Goal: Transaction & Acquisition: Book appointment/travel/reservation

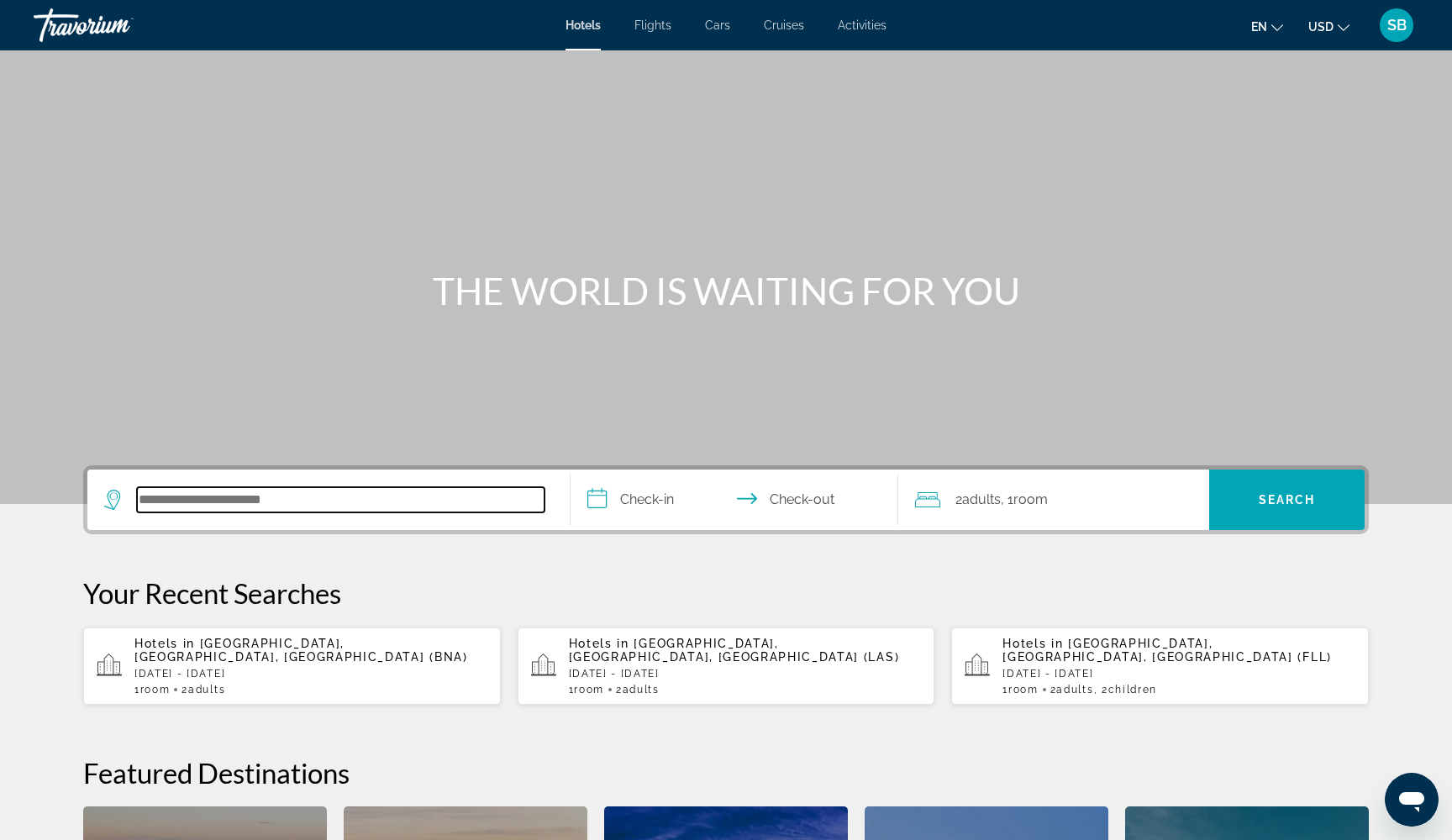
click at [313, 498] on input "Search hotel destination" at bounding box center [340, 500] width 408 height 25
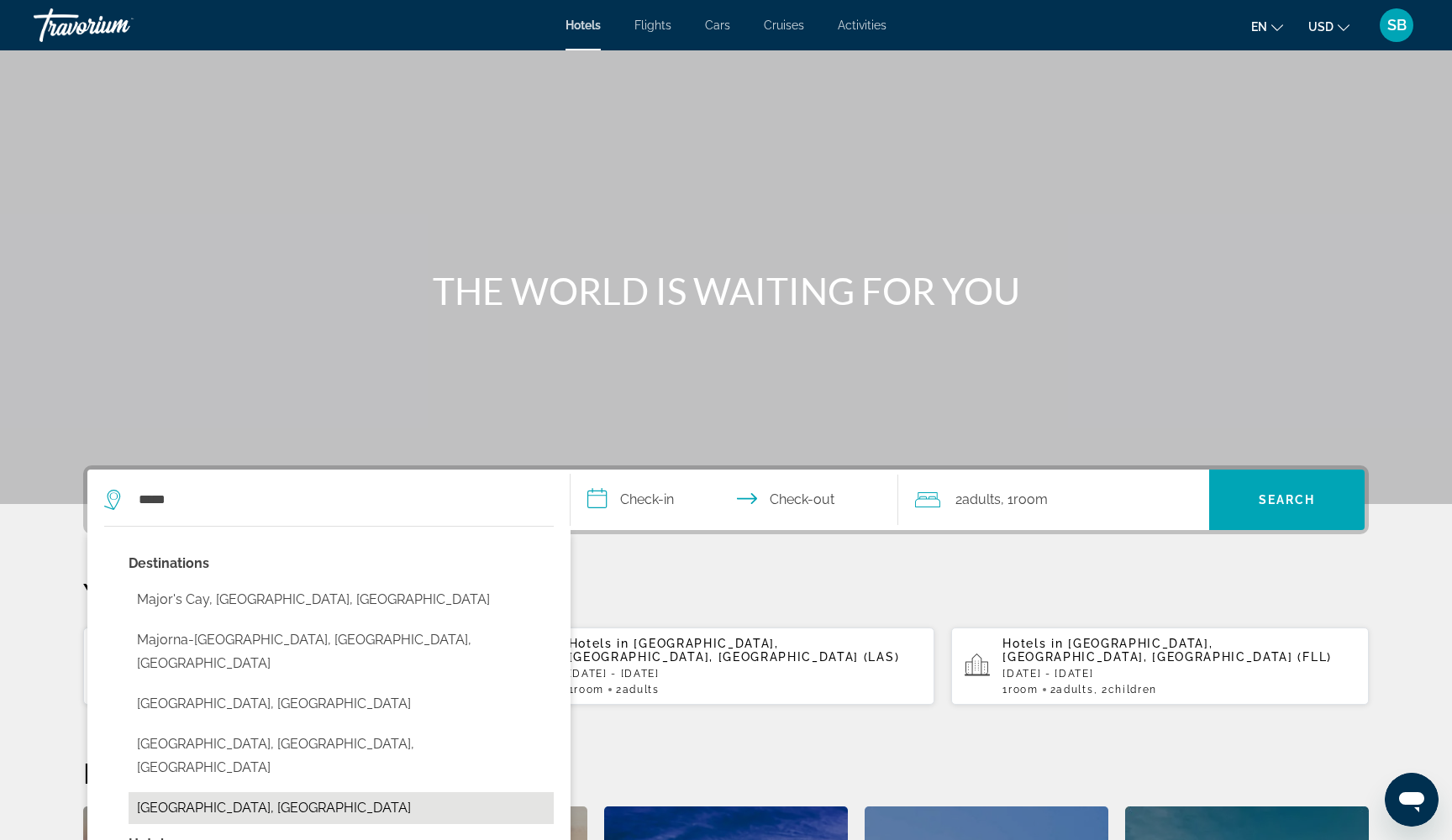
click at [268, 792] on button "[GEOGRAPHIC_DATA], [GEOGRAPHIC_DATA]" at bounding box center [341, 808] width 425 height 32
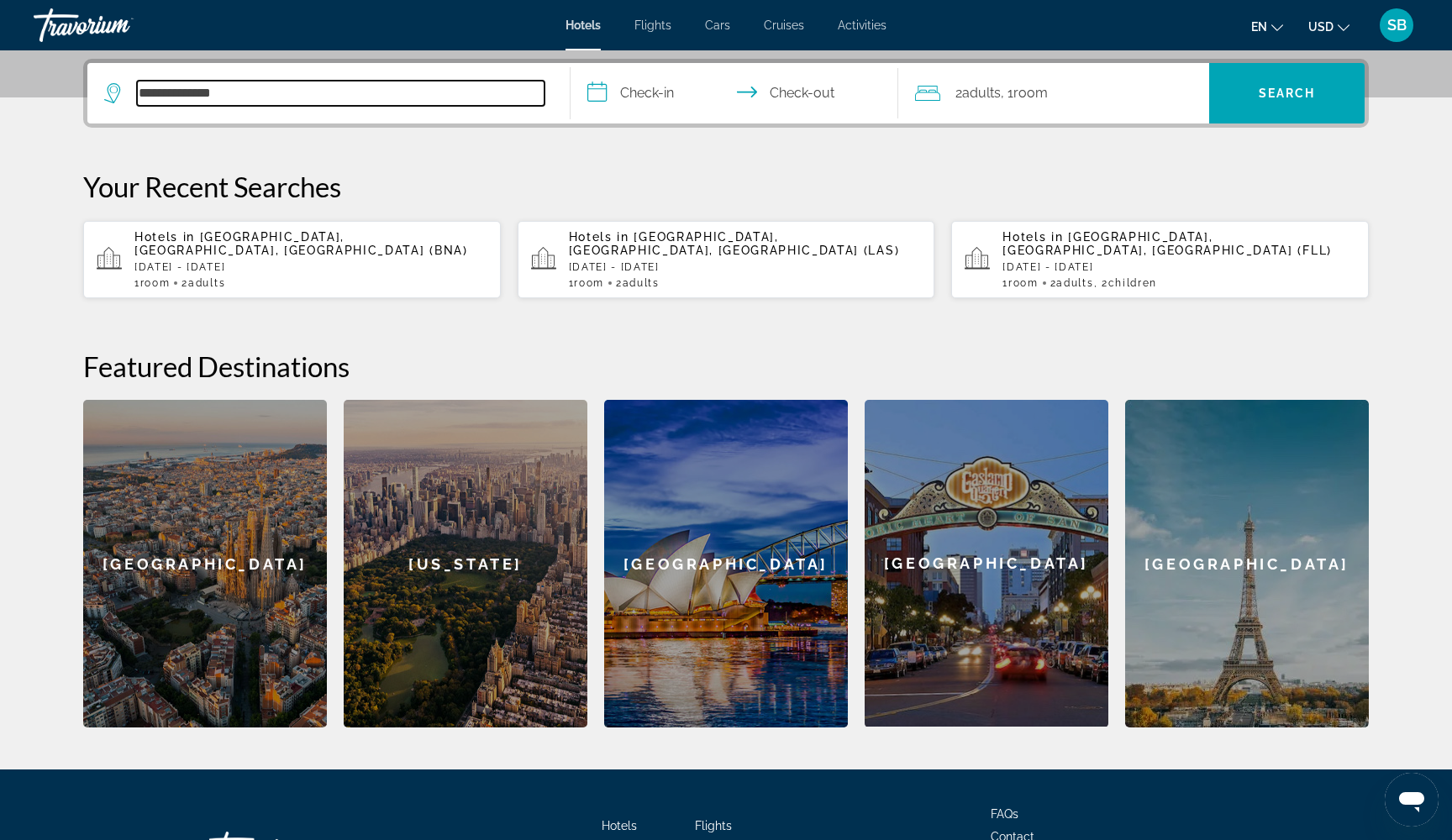
scroll to position [411, 0]
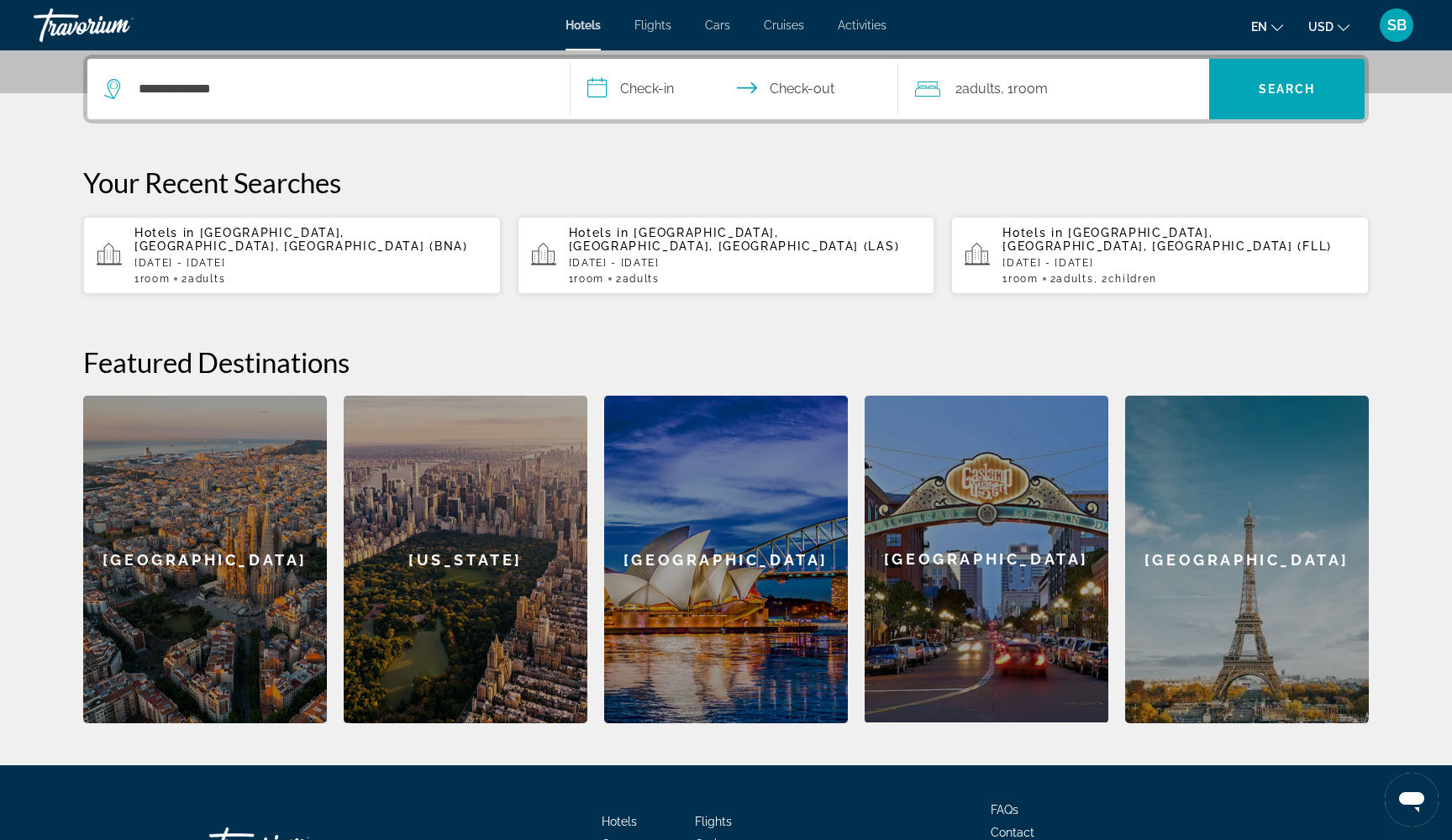
click at [631, 106] on input "**********" at bounding box center [738, 91] width 335 height 65
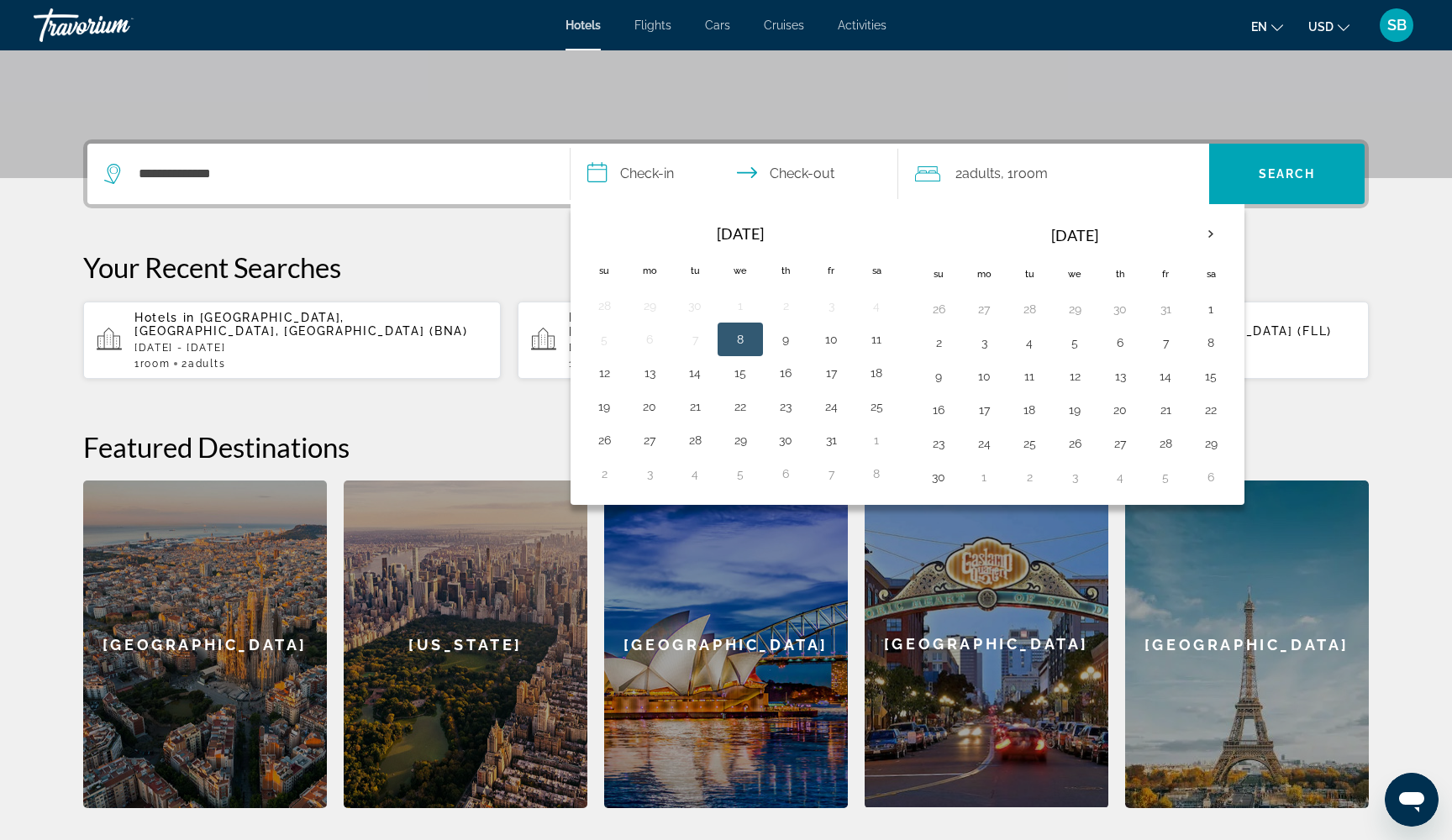
scroll to position [327, 0]
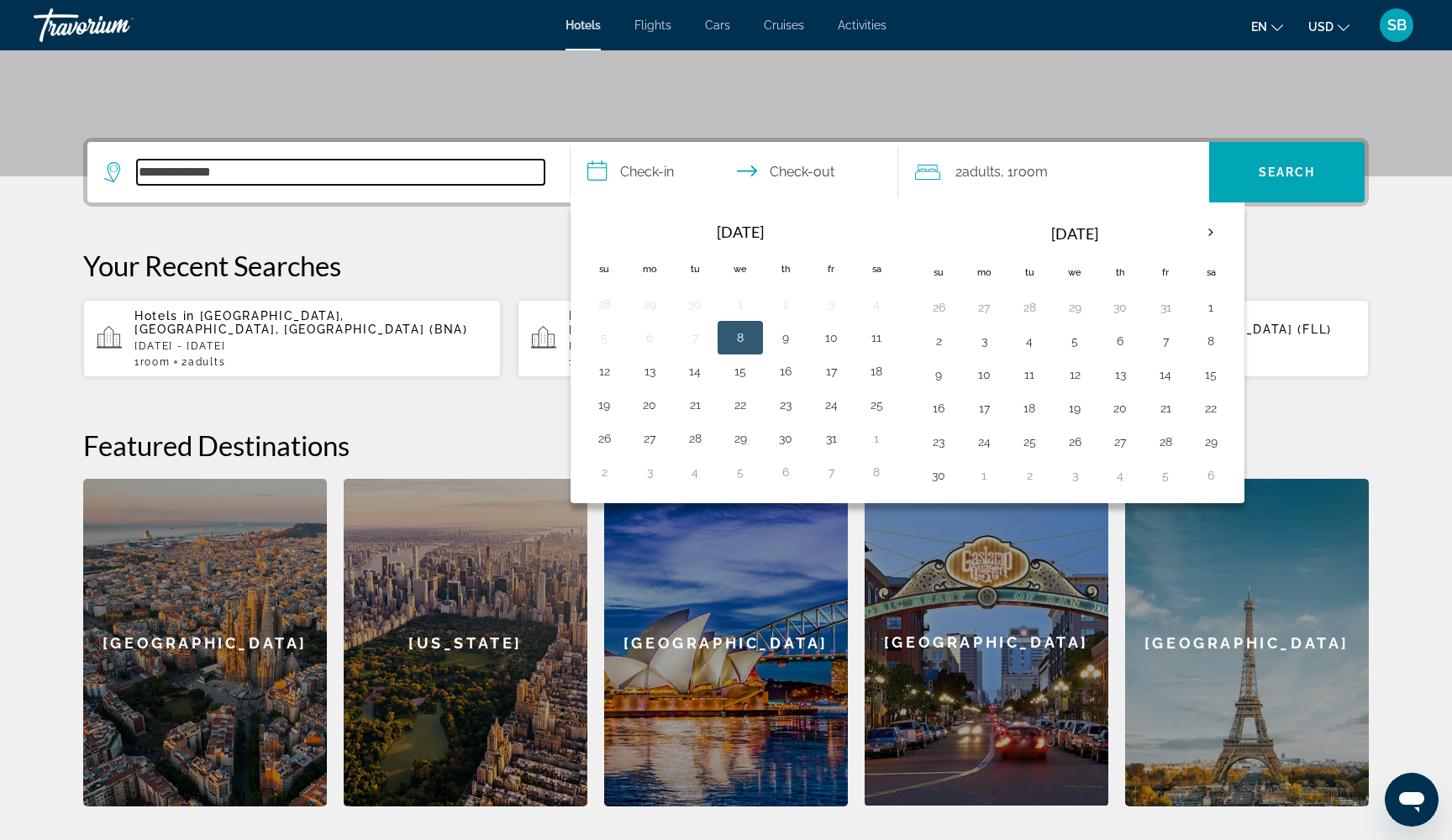
click at [482, 176] on input "**********" at bounding box center [340, 172] width 408 height 25
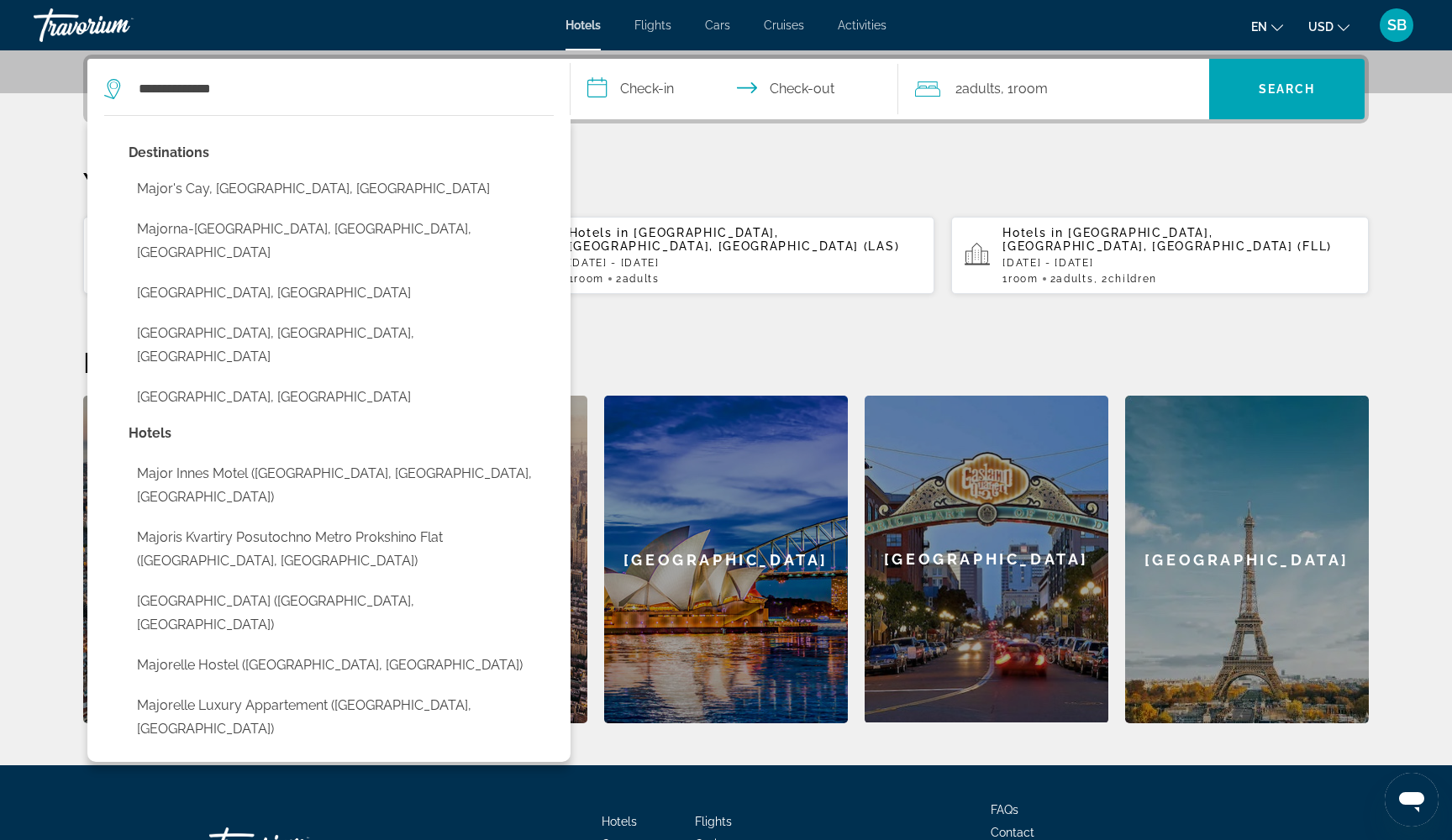
click at [482, 176] on button "Major's Cay, [GEOGRAPHIC_DATA], [GEOGRAPHIC_DATA]" at bounding box center [341, 189] width 425 height 32
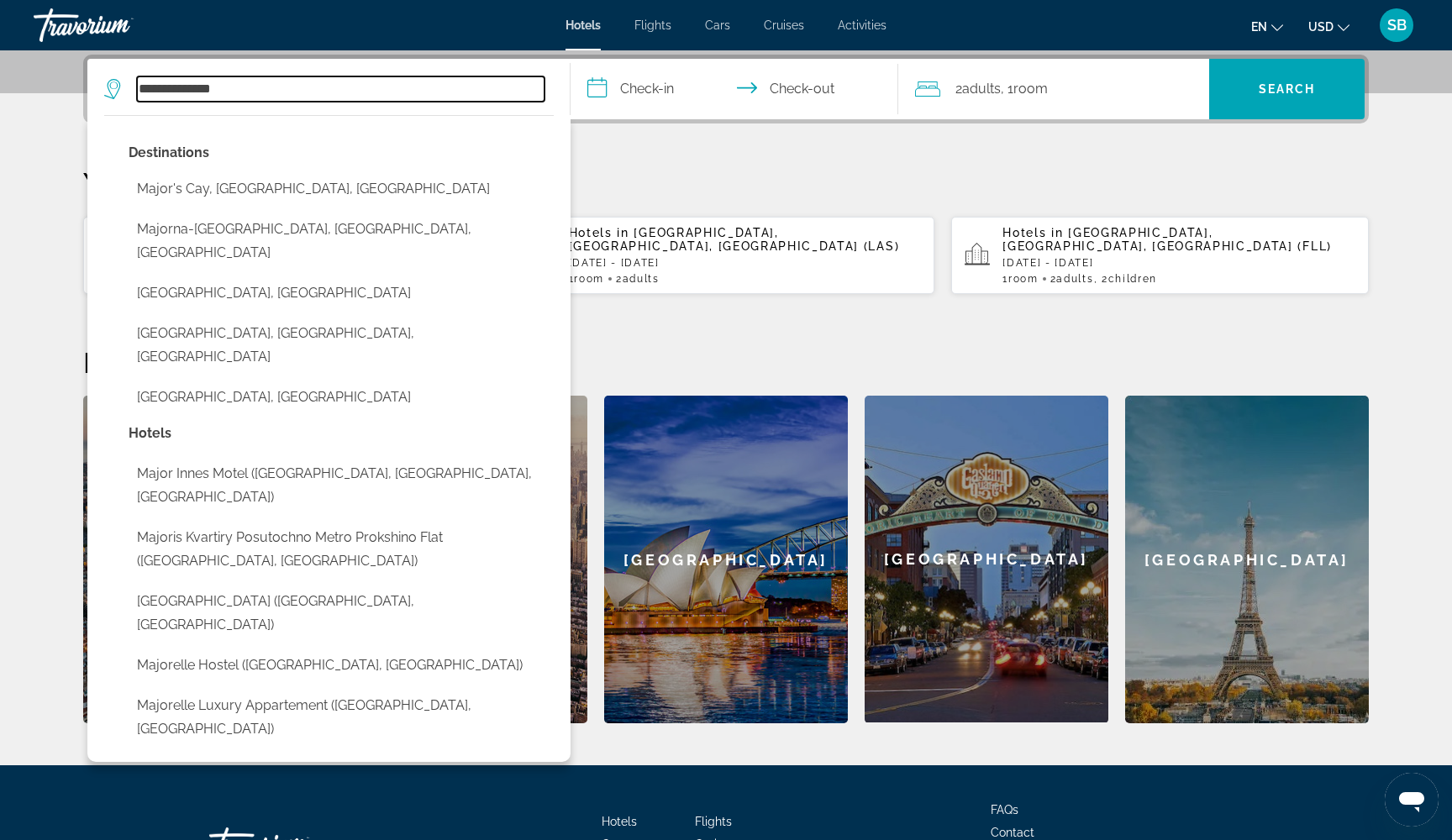
type input "**********"
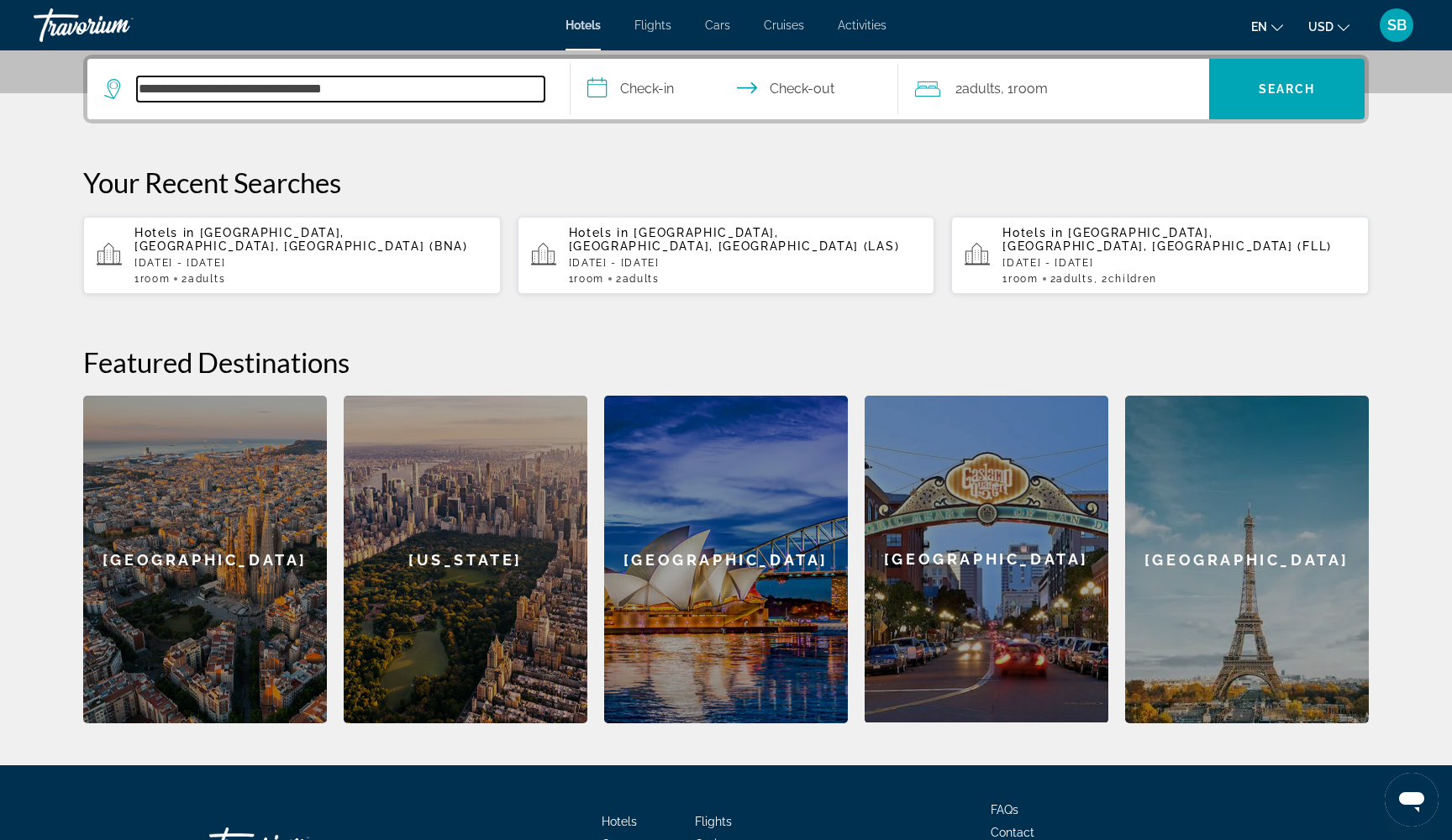
click at [426, 89] on input "**********" at bounding box center [340, 89] width 408 height 25
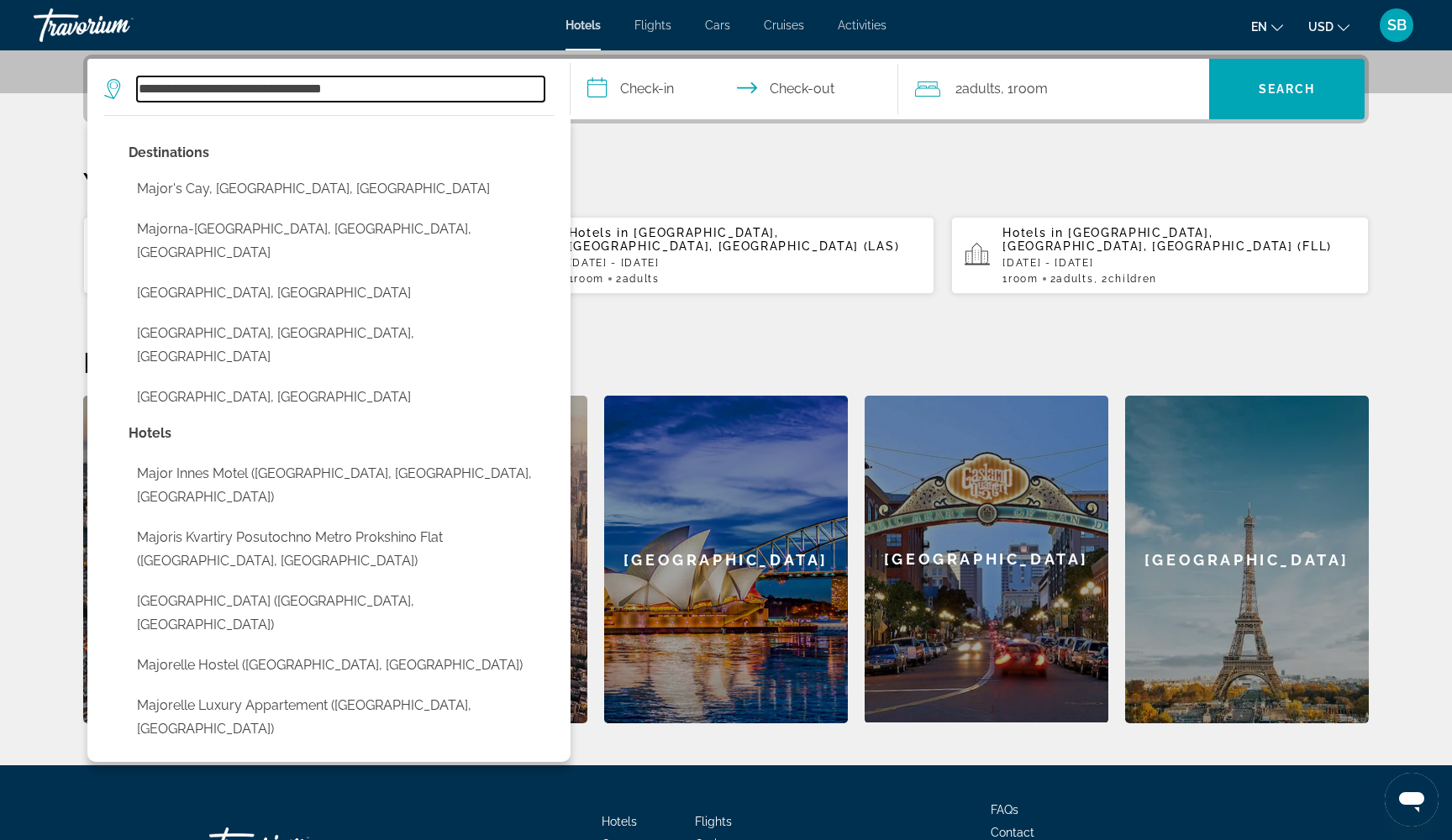
click at [426, 89] on input "**********" at bounding box center [340, 89] width 408 height 25
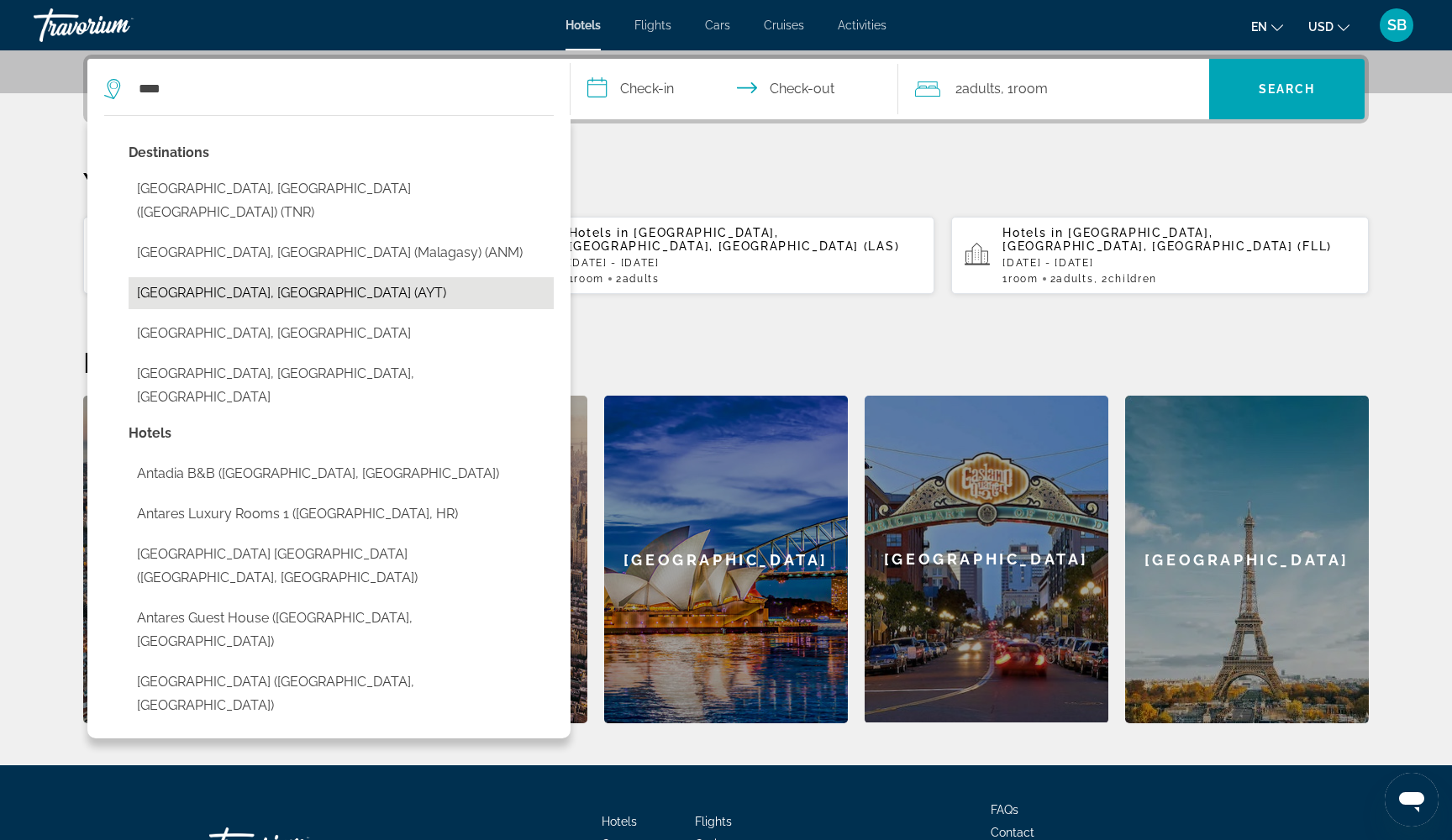
click at [278, 283] on button "[GEOGRAPHIC_DATA], [GEOGRAPHIC_DATA] (AYT)" at bounding box center [341, 293] width 425 height 32
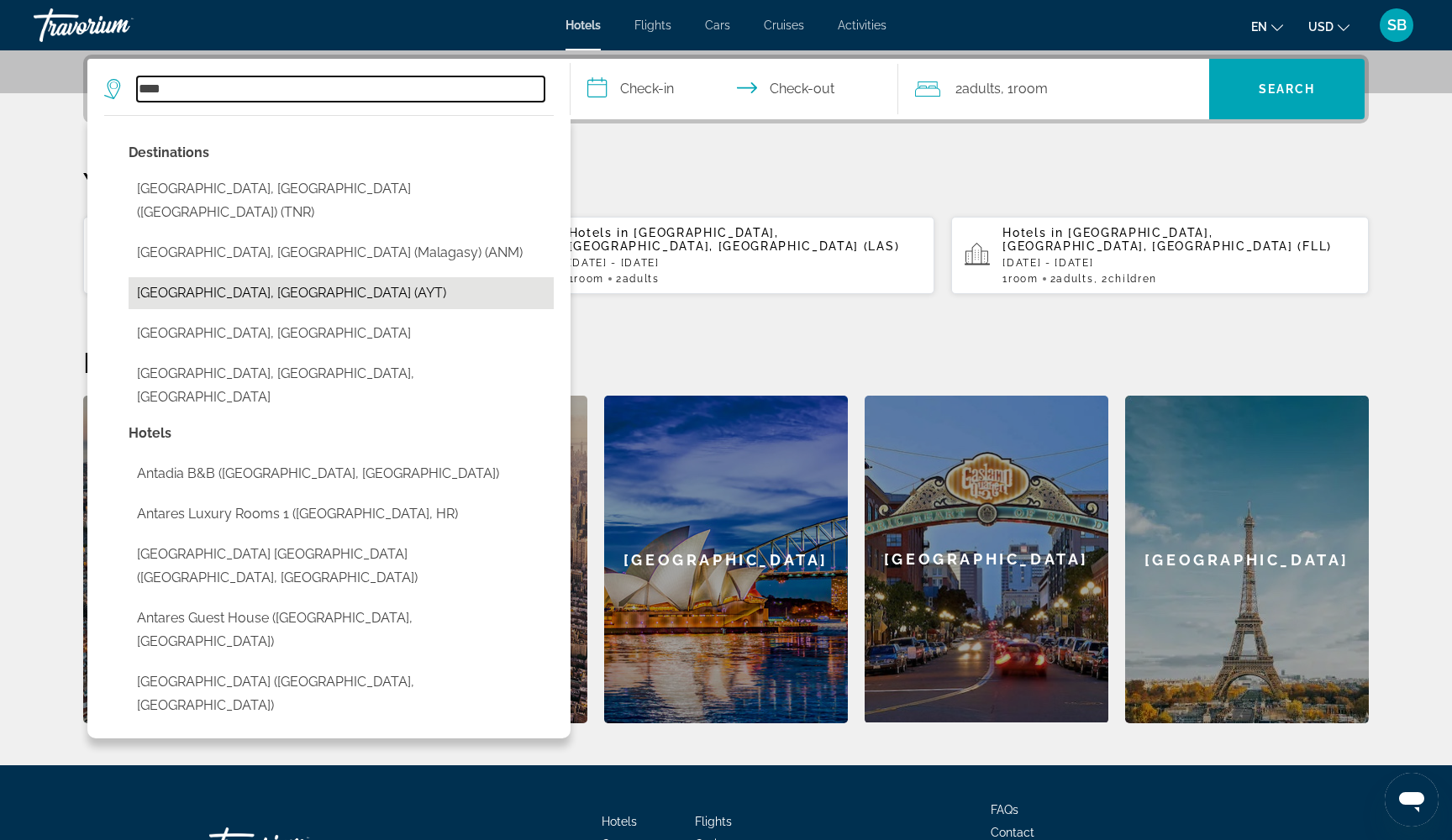
type input "**********"
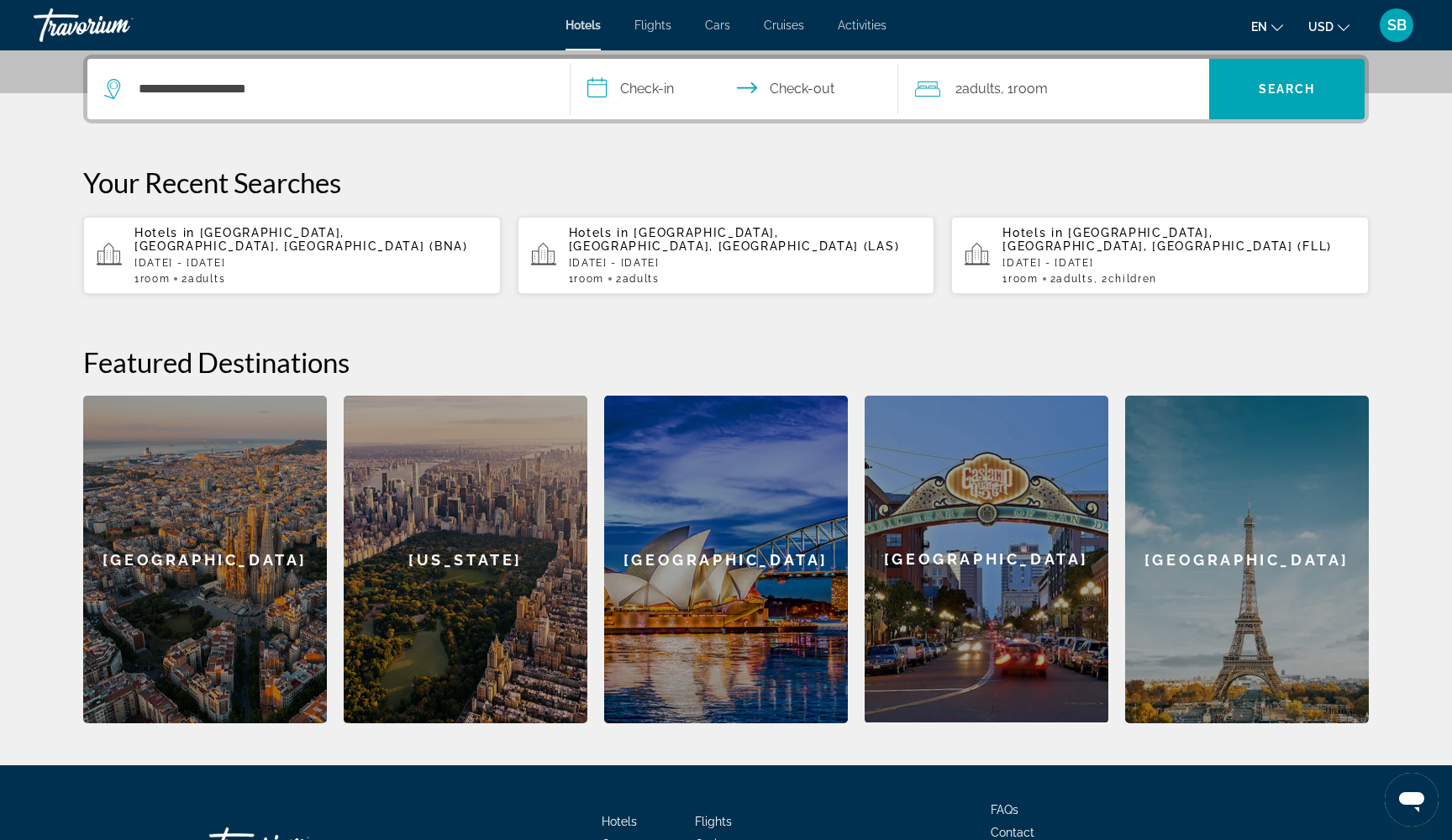
click at [627, 87] on input "**********" at bounding box center [738, 91] width 335 height 65
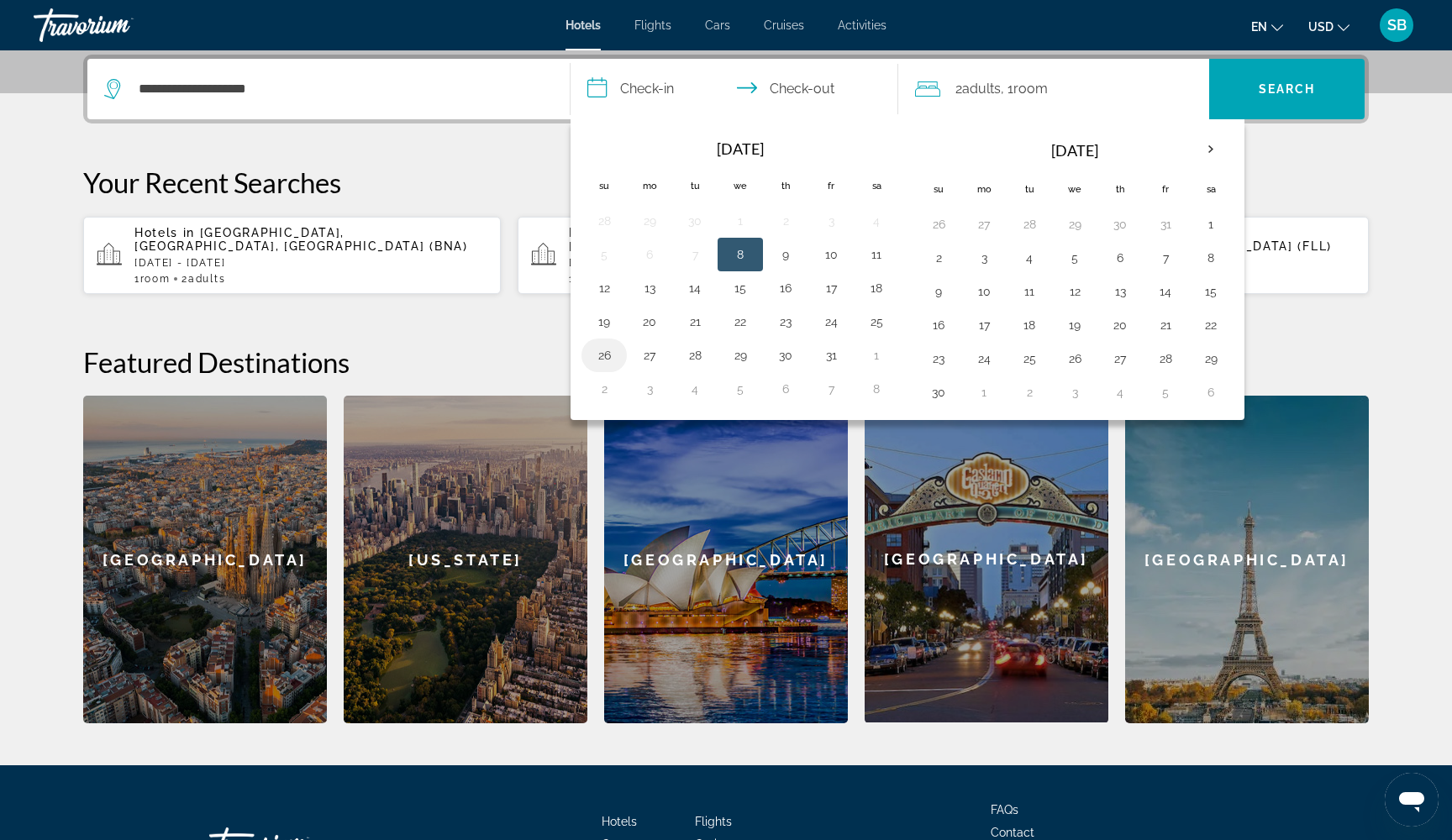
click at [604, 362] on button "26" at bounding box center [603, 354] width 27 height 23
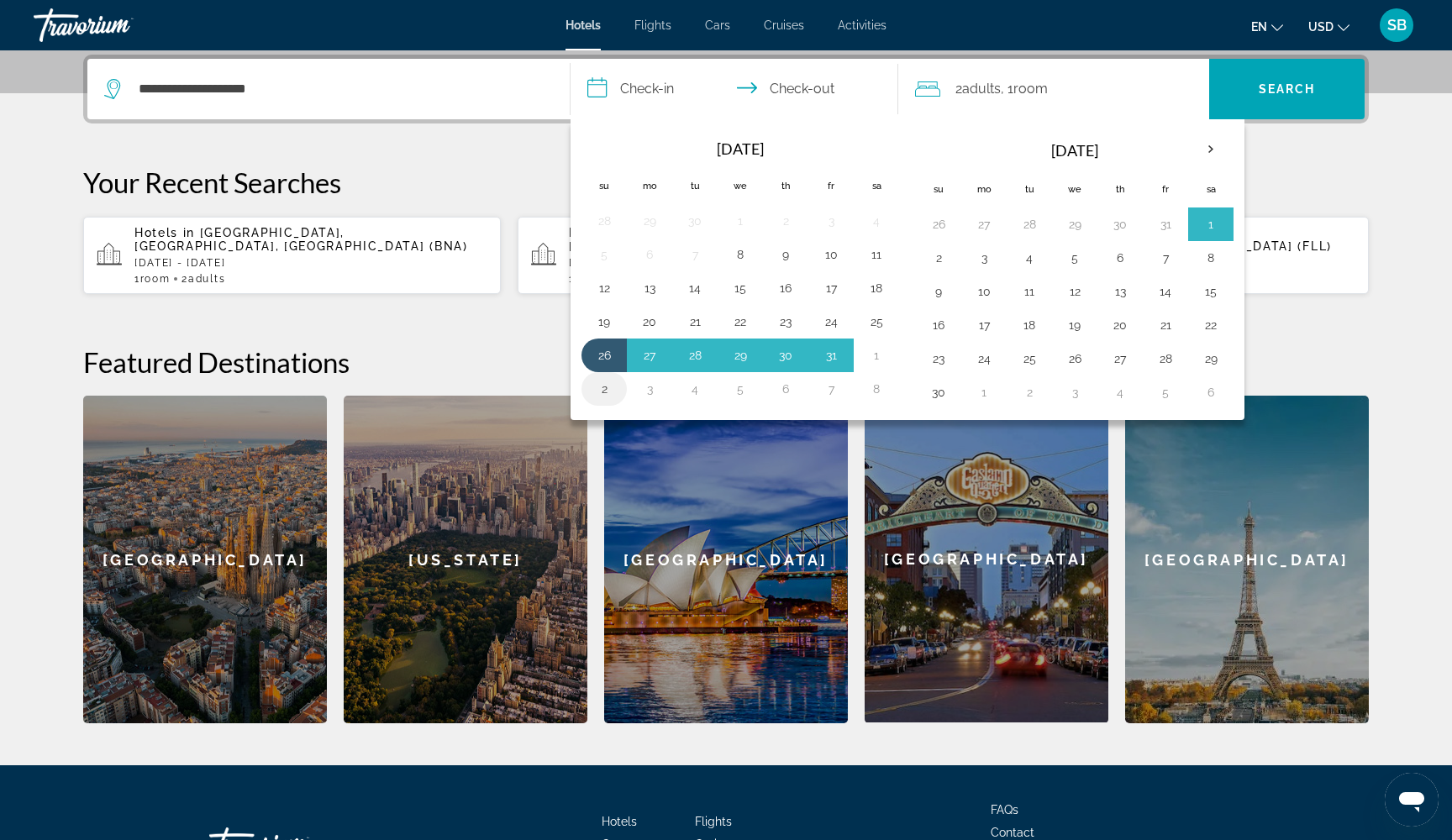
click at [603, 397] on button "2" at bounding box center [603, 389] width 27 height 23
type input "**********"
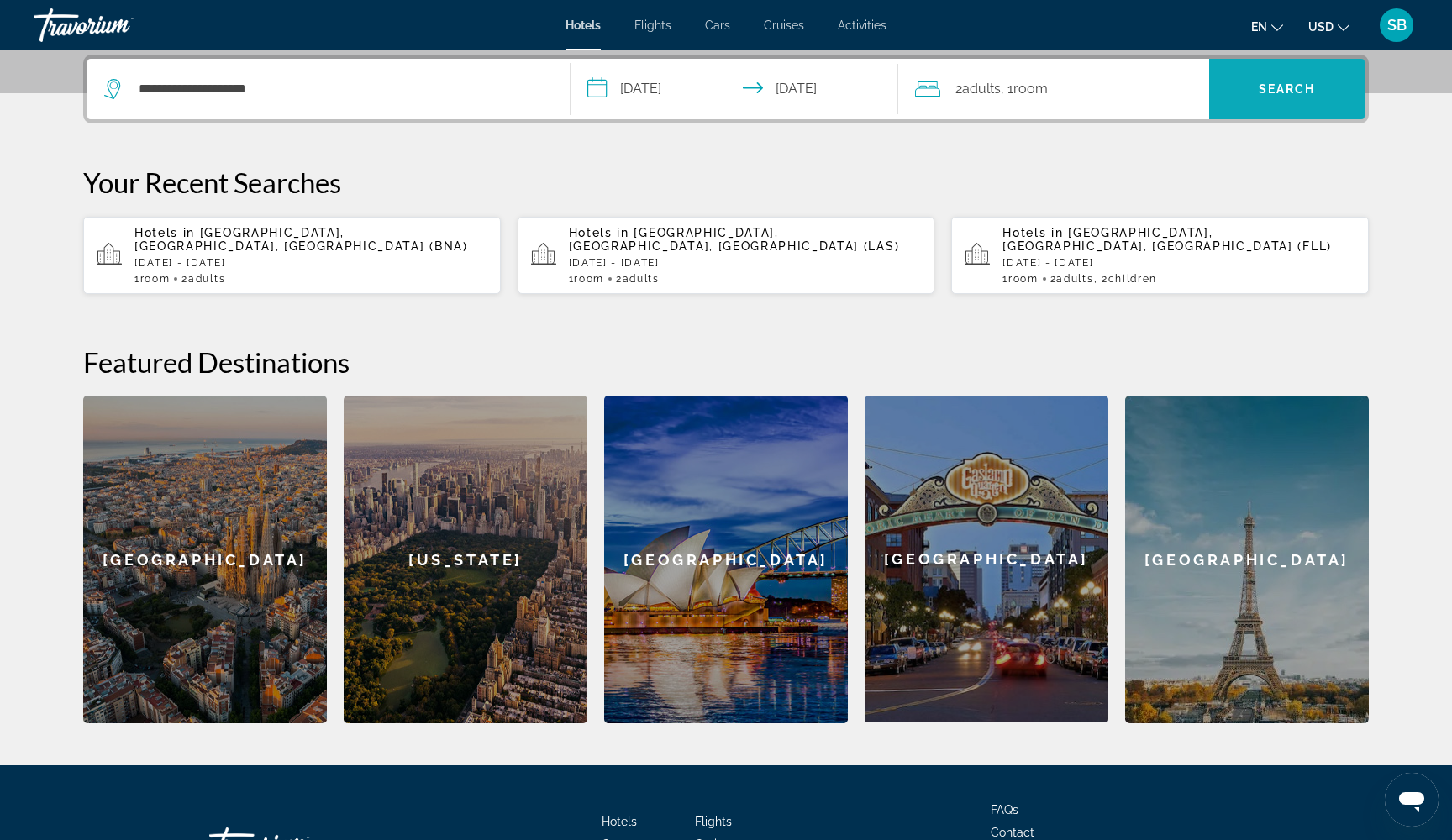
click at [1287, 90] on span "Search" at bounding box center [1287, 89] width 57 height 13
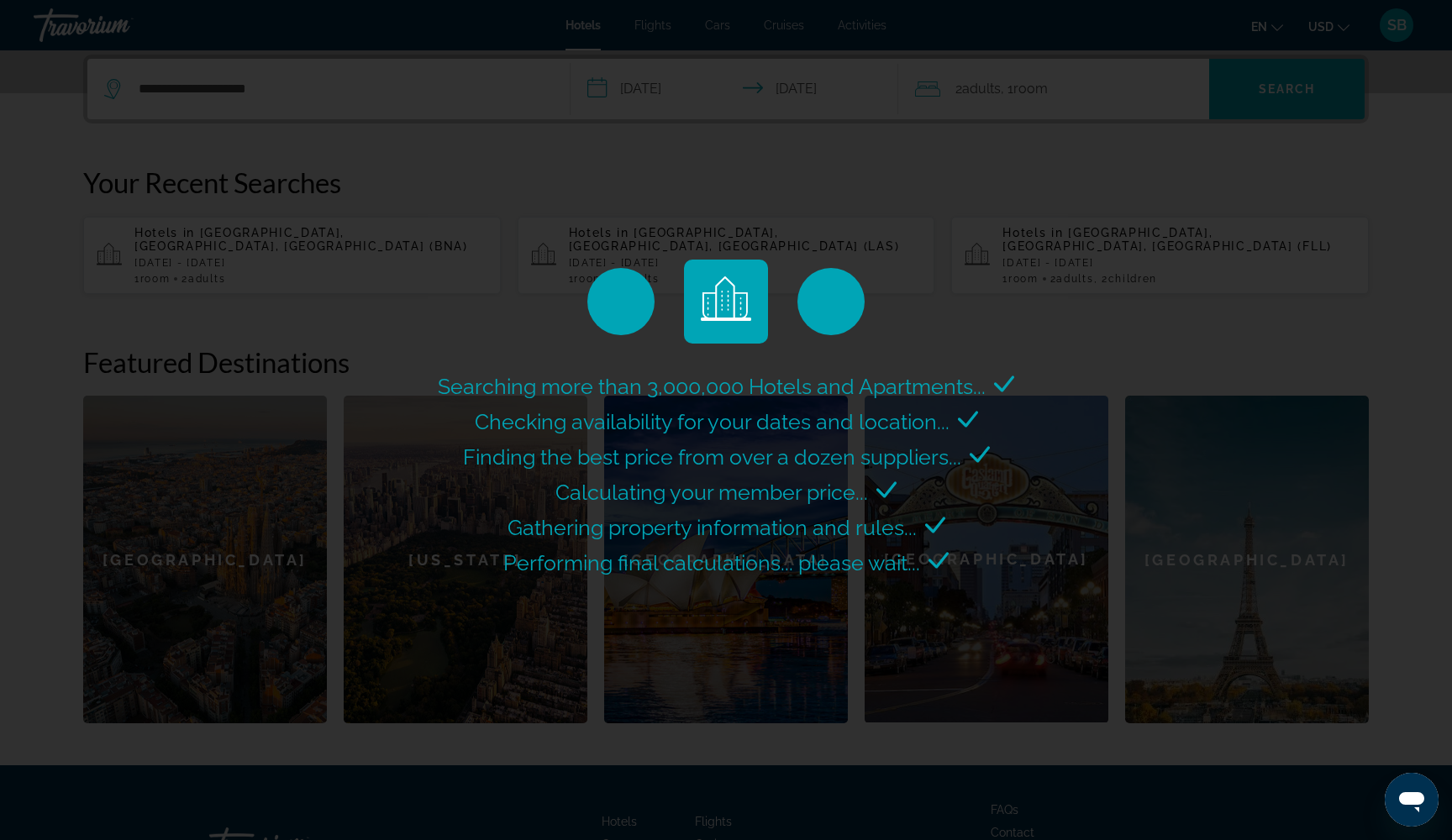
scroll to position [0, 0]
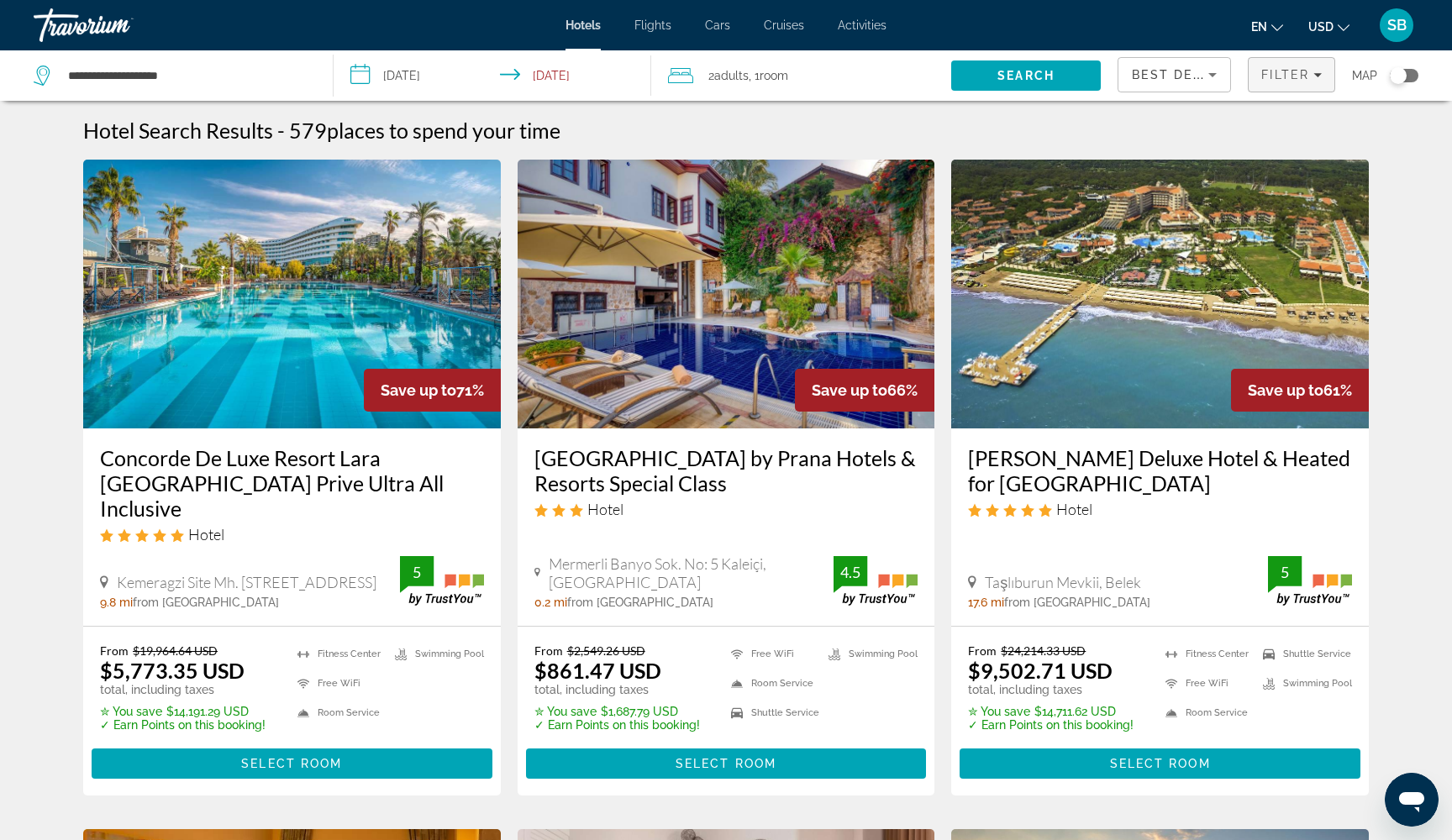
click at [1307, 76] on span "Filter" at bounding box center [1284, 75] width 48 height 13
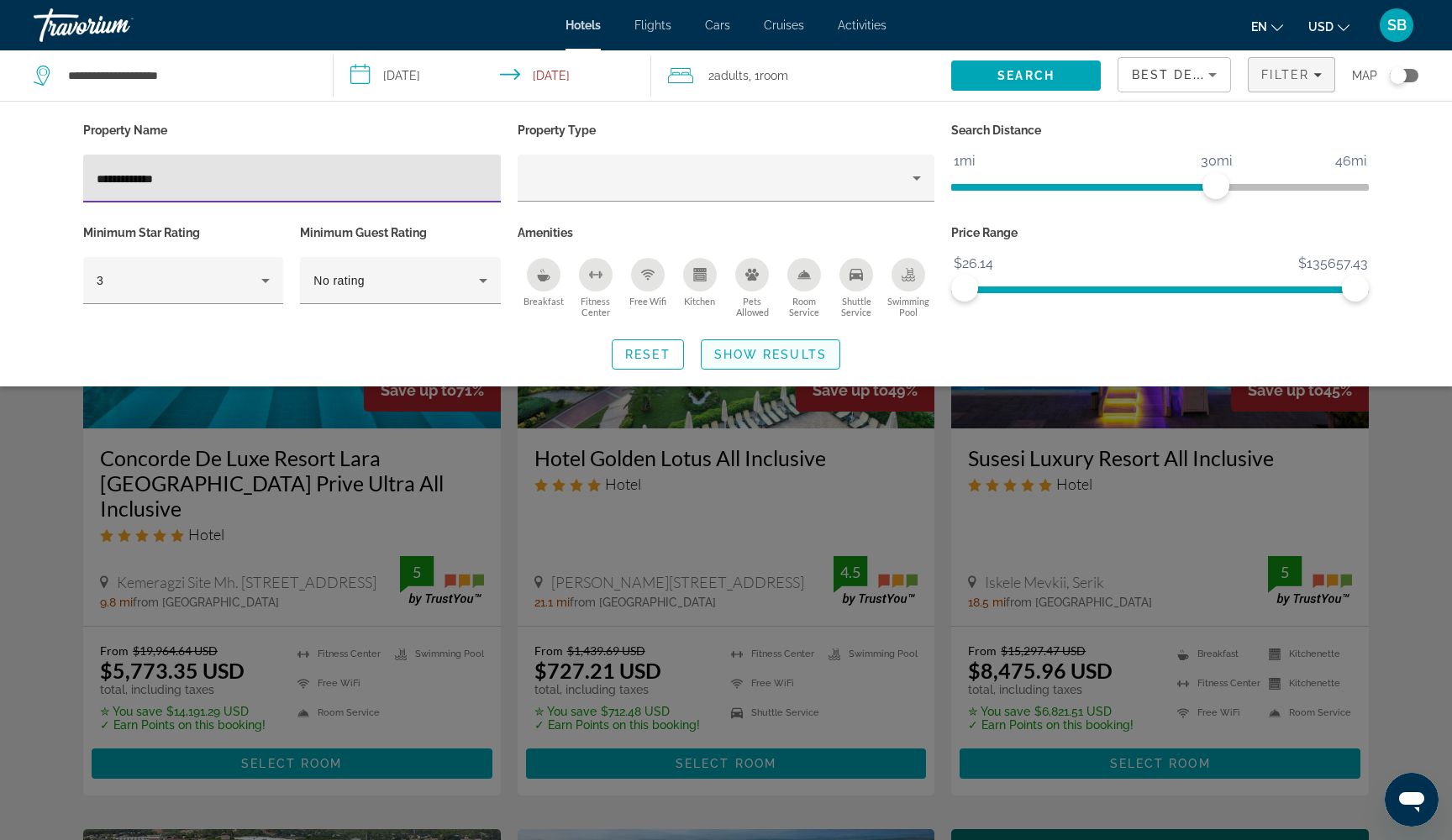
type input "**********"
click at [782, 353] on span "Show Results" at bounding box center [770, 354] width 113 height 13
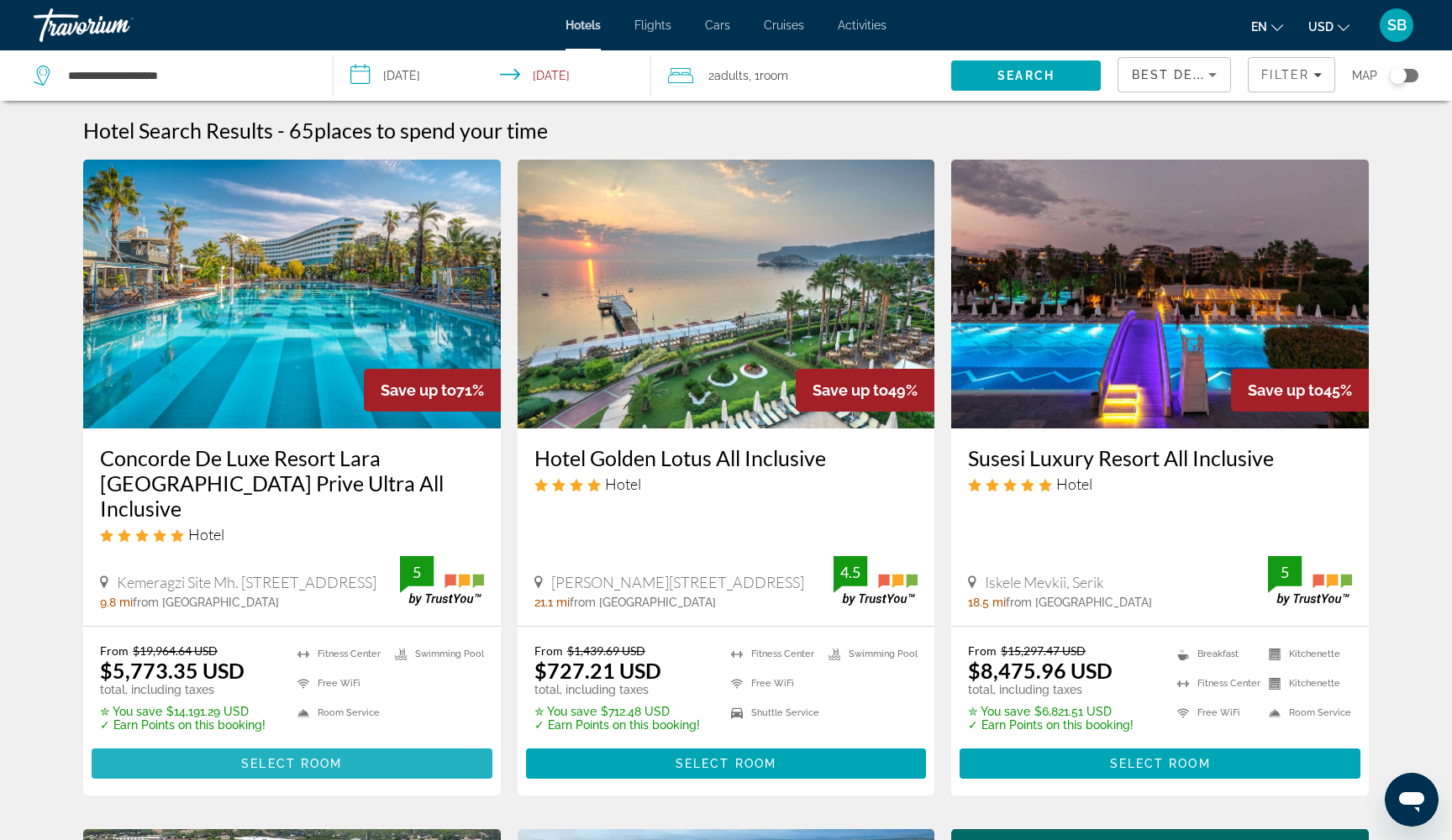
click at [312, 757] on span "Select Room" at bounding box center [292, 764] width 101 height 13
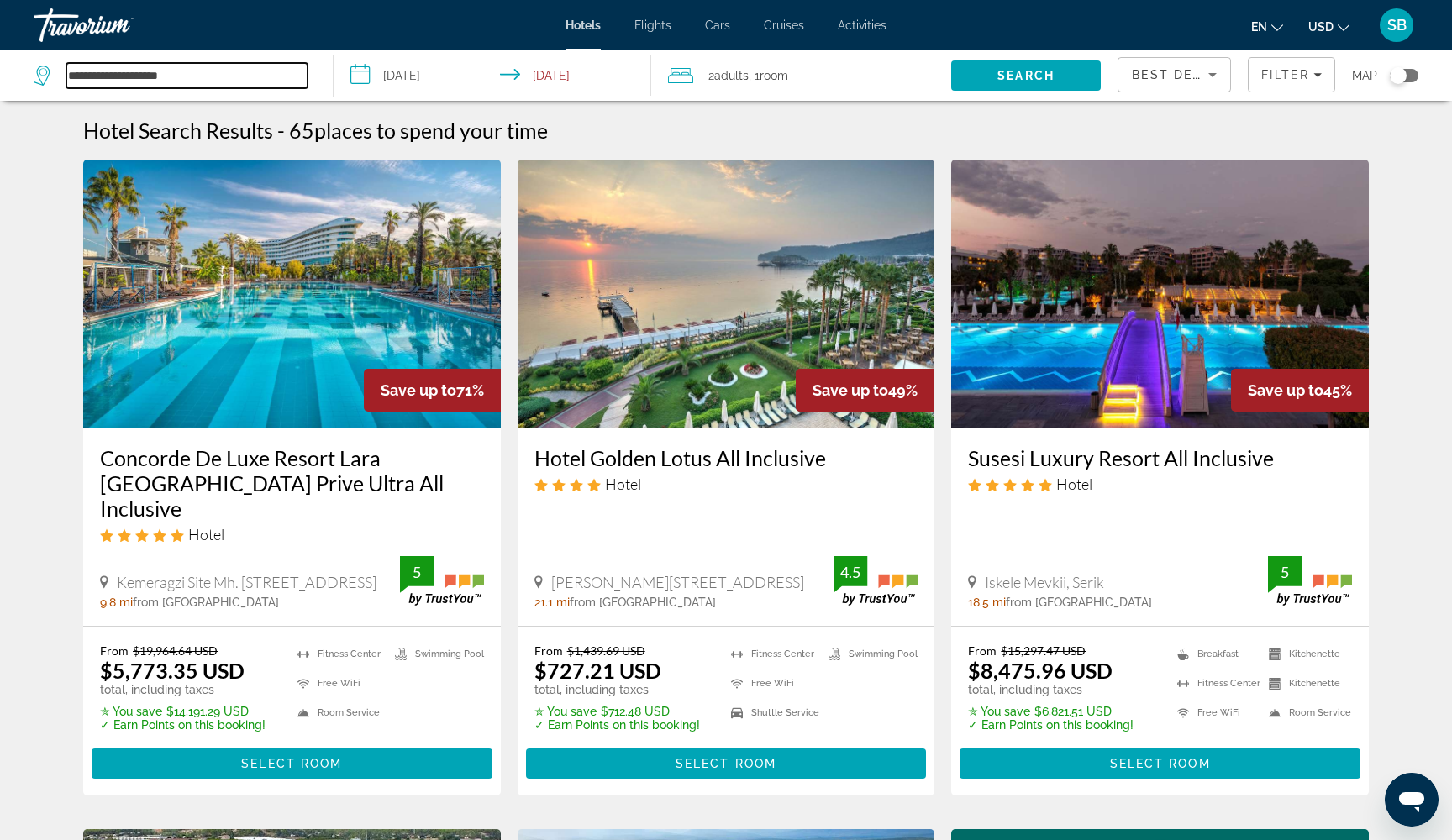
click at [249, 65] on input "**********" at bounding box center [187, 76] width 242 height 25
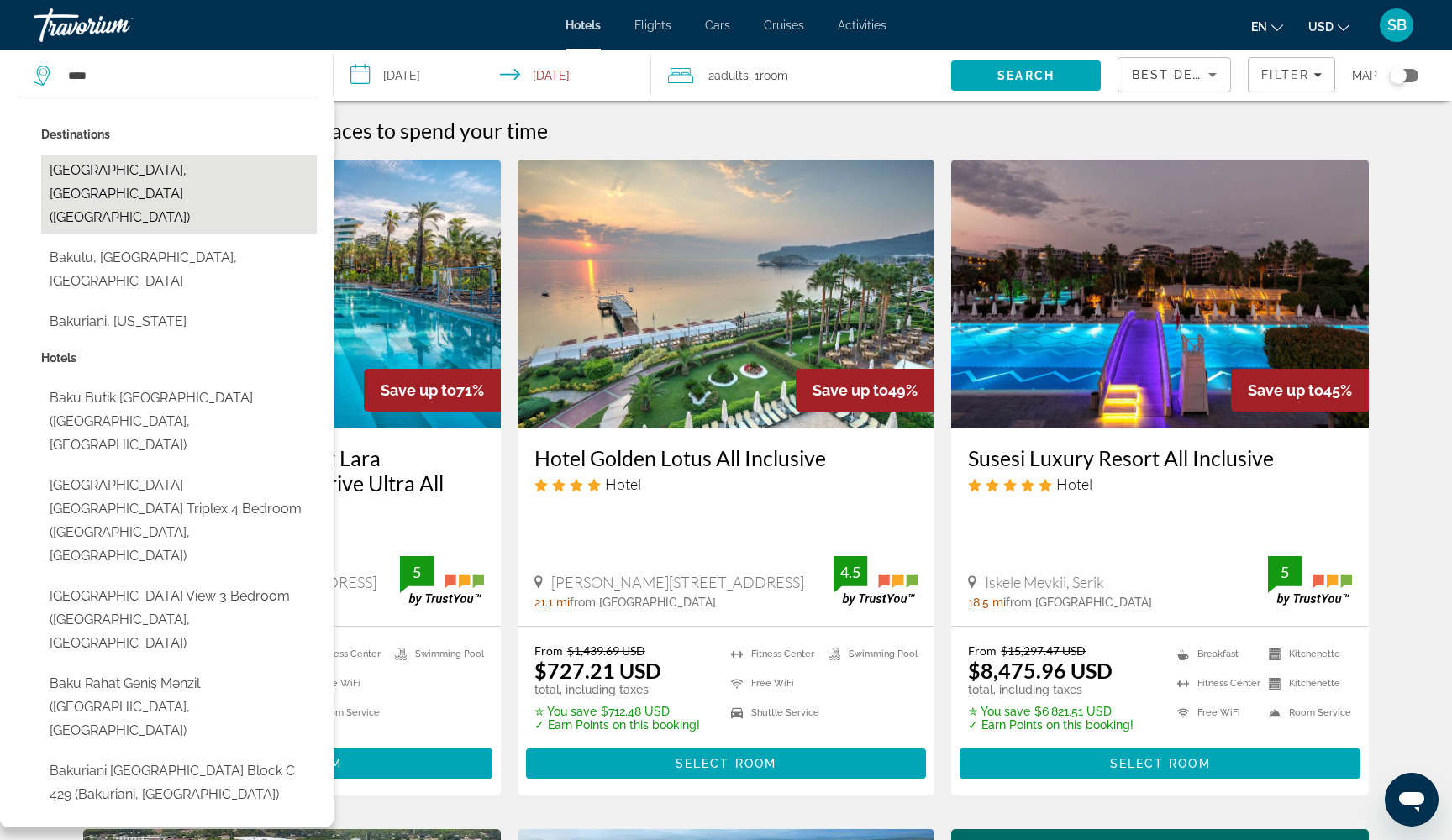
click at [126, 171] on button "[GEOGRAPHIC_DATA], [GEOGRAPHIC_DATA] ([GEOGRAPHIC_DATA])" at bounding box center [178, 194] width 275 height 79
type input "**********"
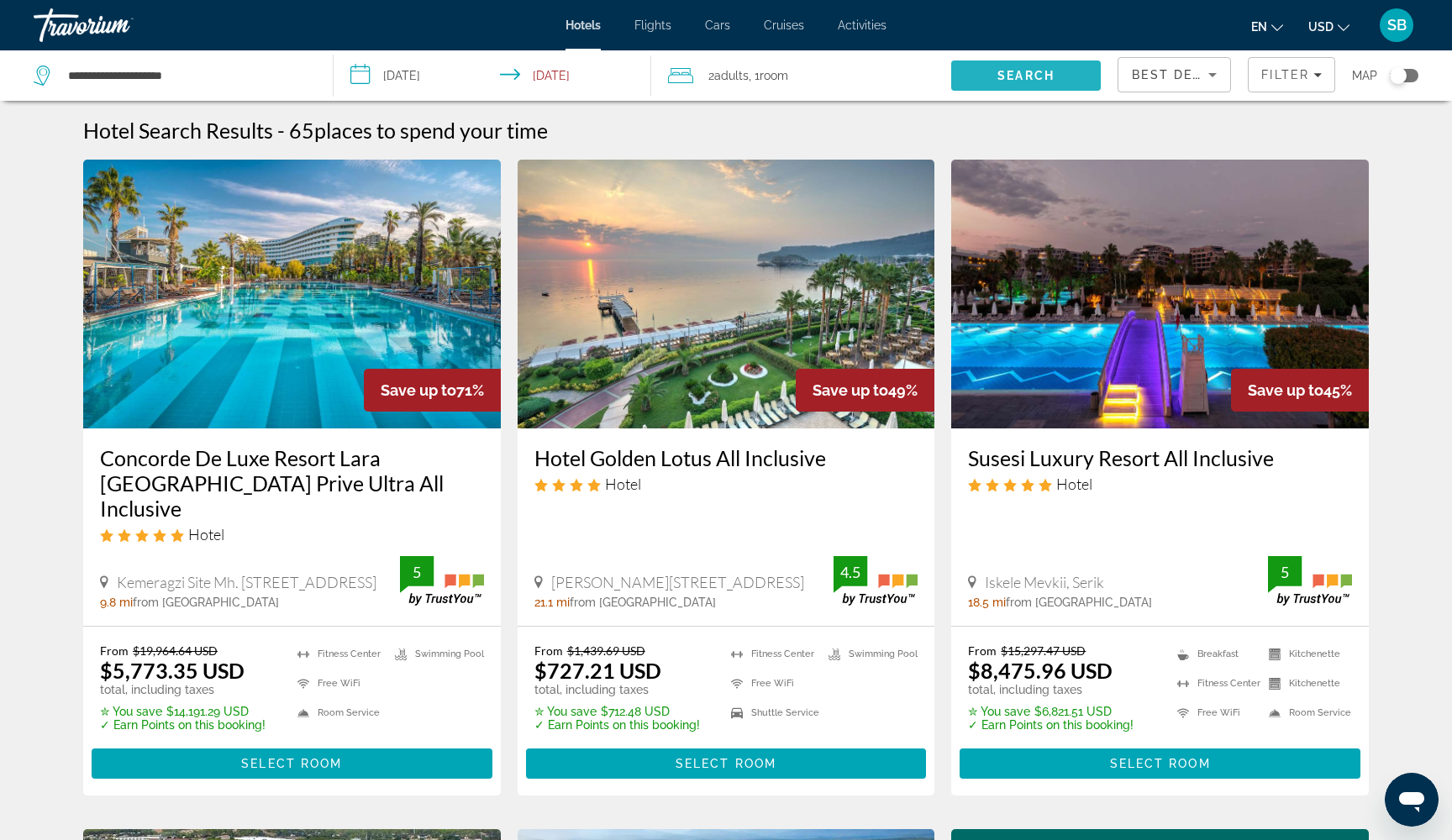
click at [1038, 77] on span "Search" at bounding box center [1025, 76] width 57 height 13
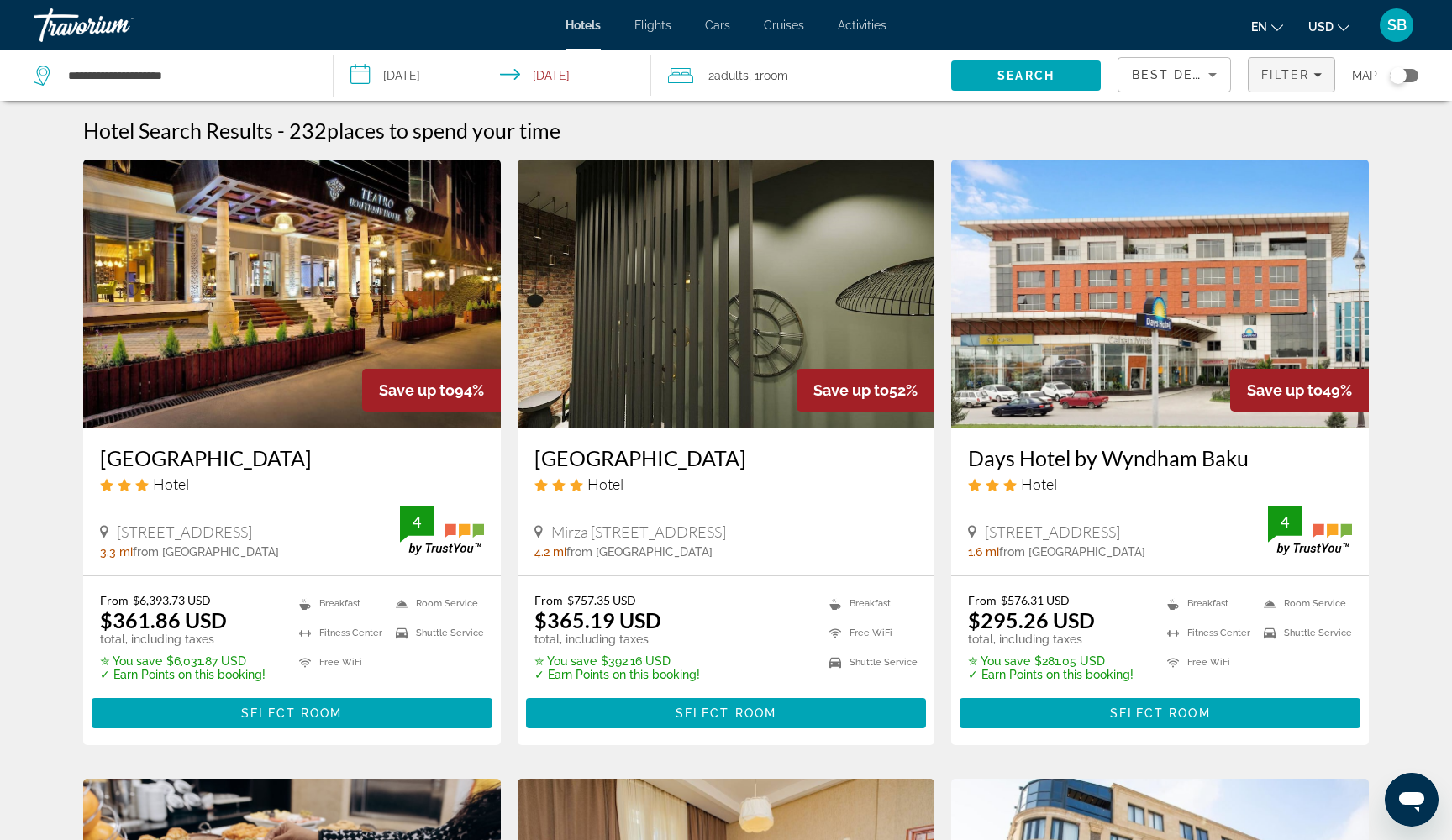
click at [1287, 80] on span "Filter" at bounding box center [1284, 75] width 48 height 13
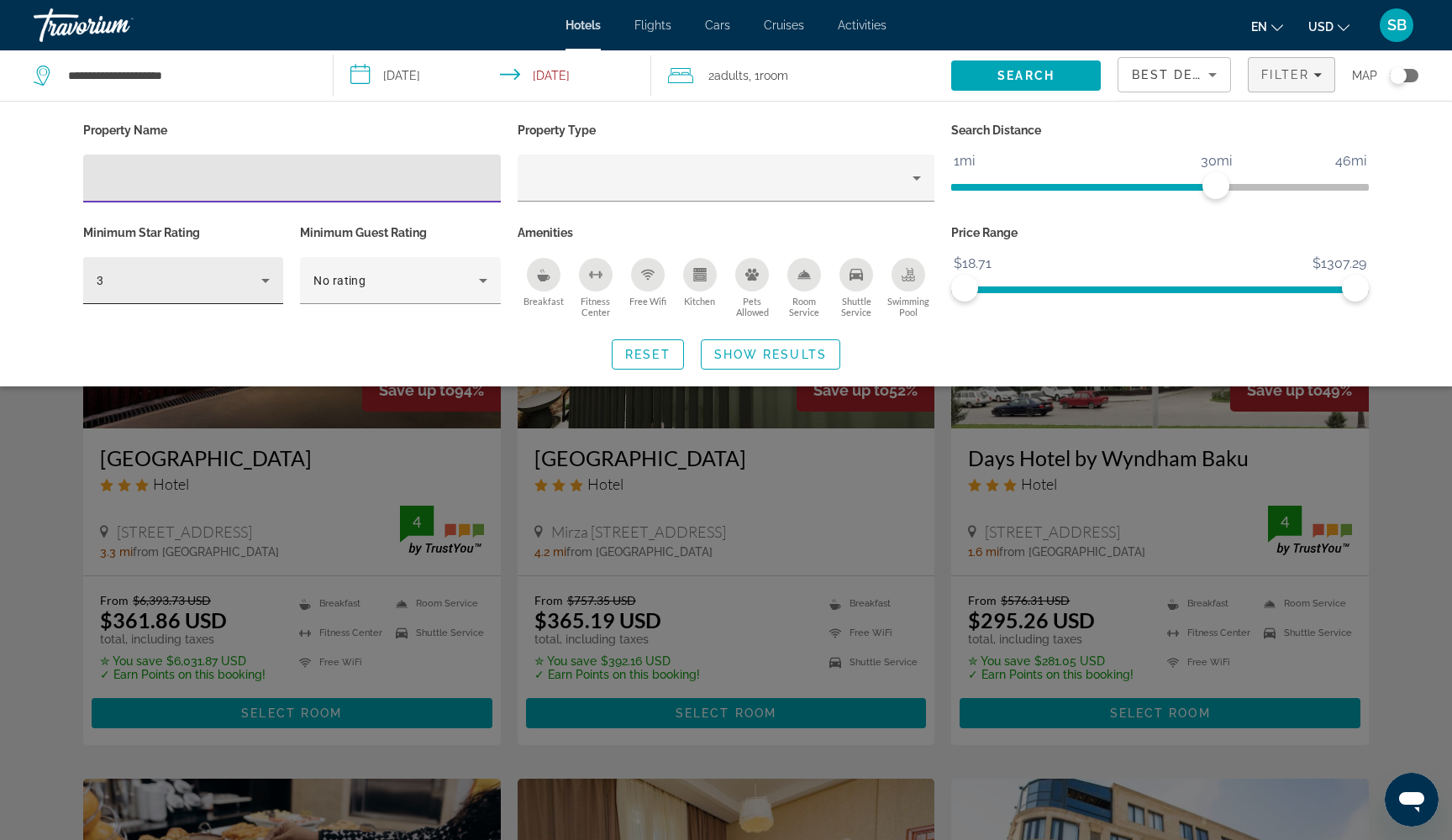
click at [261, 277] on icon "Hotel Filters" at bounding box center [266, 281] width 21 height 21
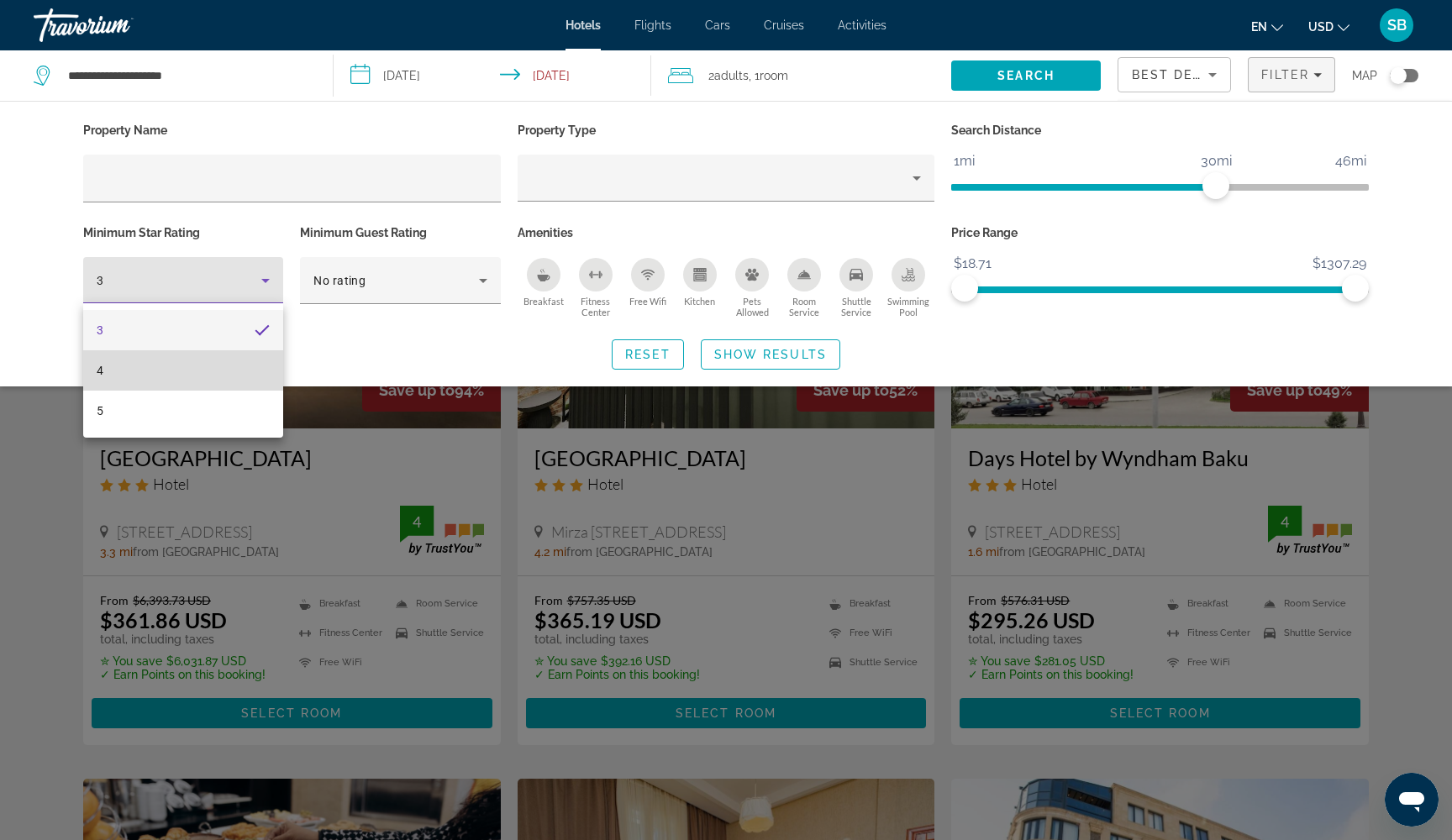
click at [223, 370] on mat-option "4" at bounding box center [183, 370] width 200 height 40
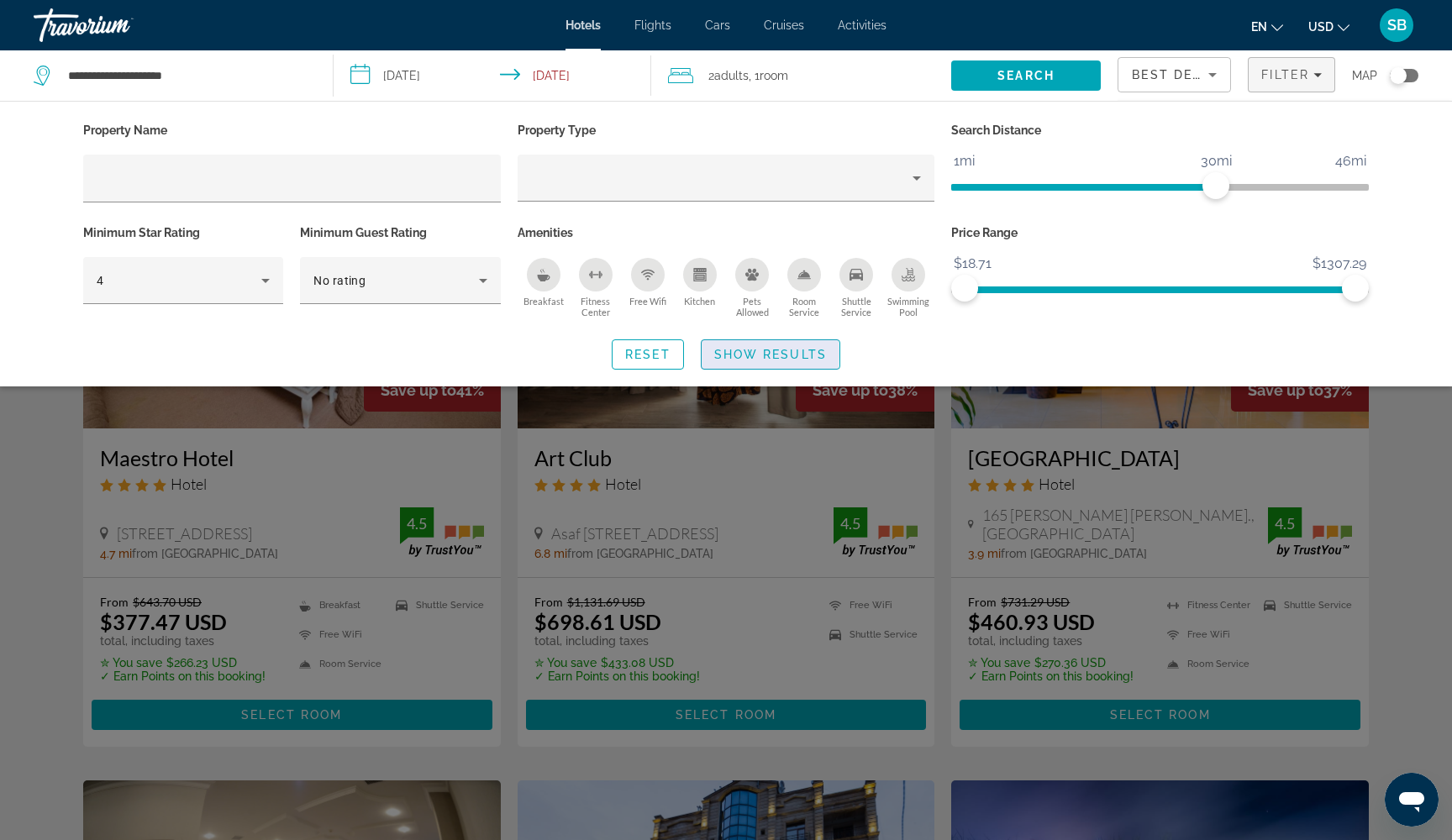
click at [726, 353] on span "Show Results" at bounding box center [770, 354] width 113 height 13
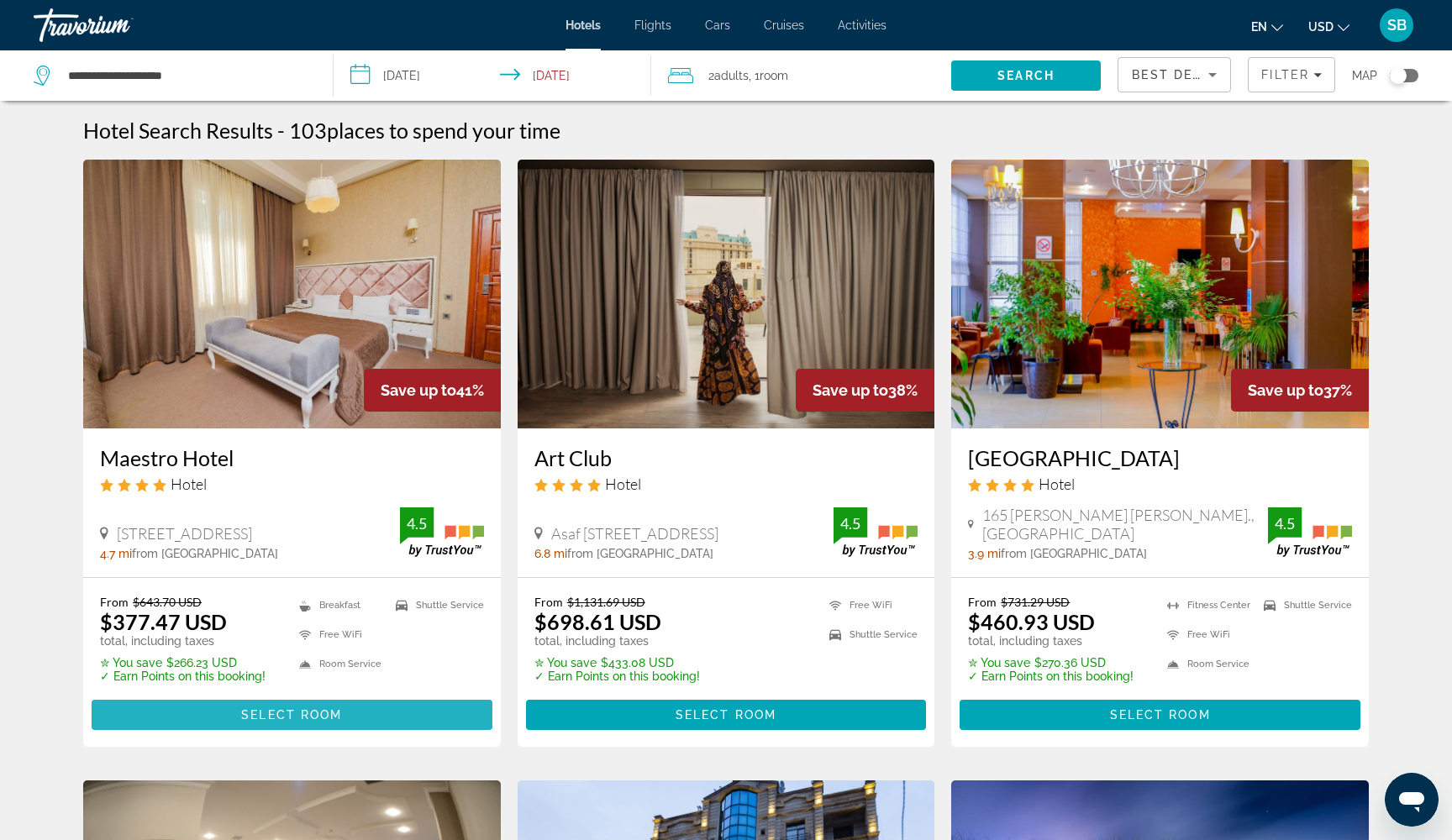
click at [386, 715] on span "Main content" at bounding box center [292, 714] width 401 height 40
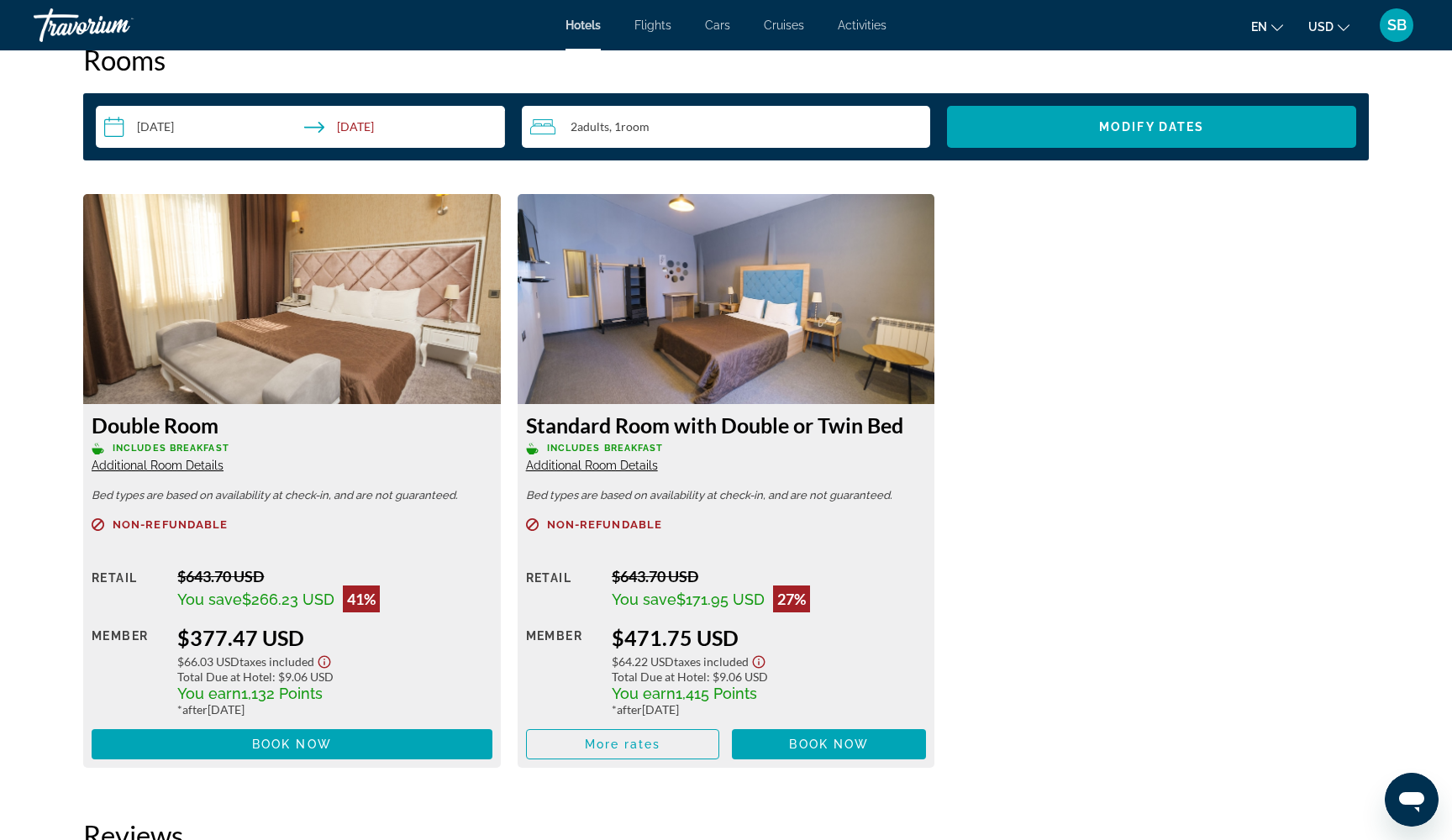
scroll to position [2183, 0]
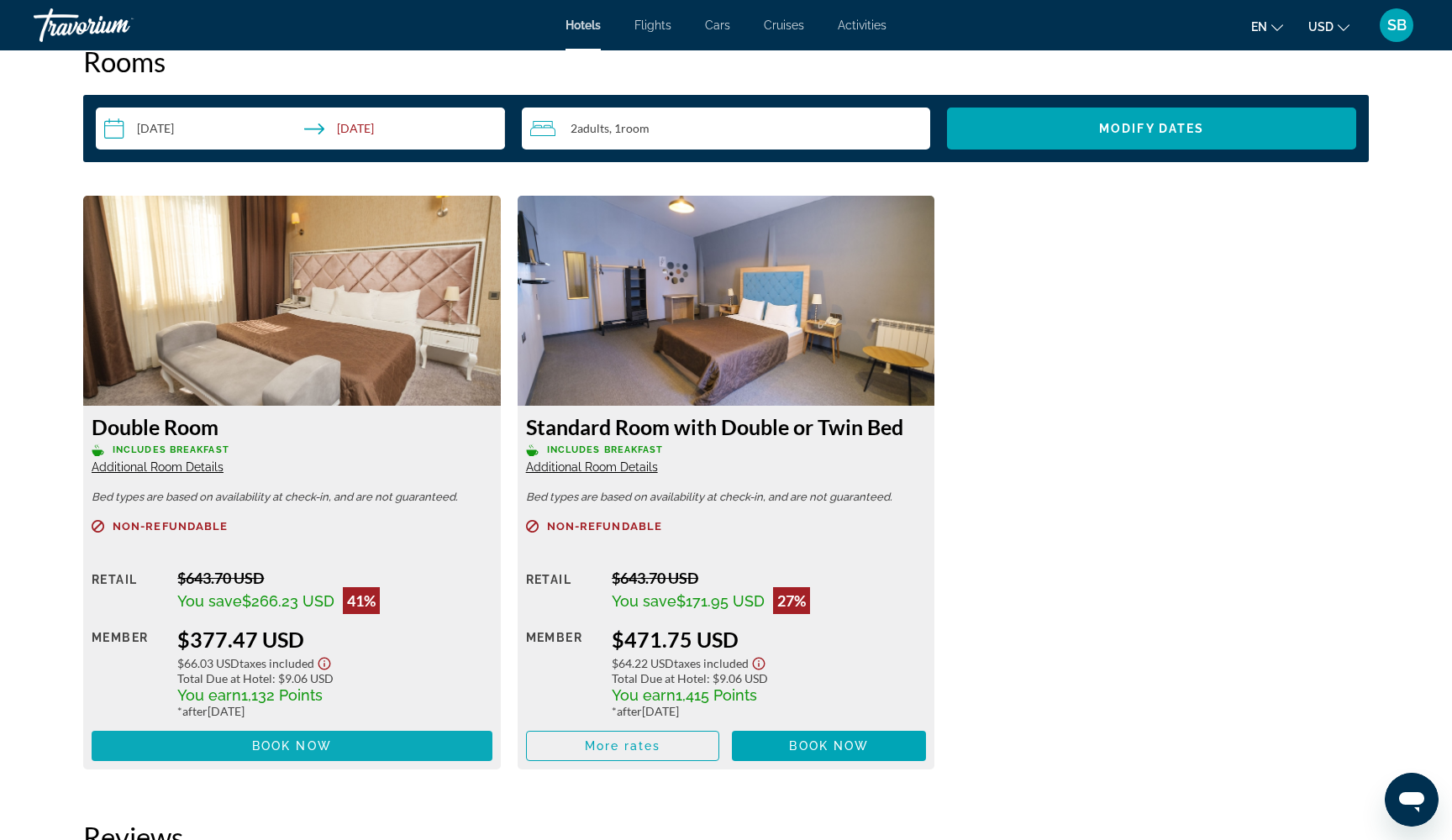
click at [345, 752] on span "Main content" at bounding box center [292, 745] width 401 height 40
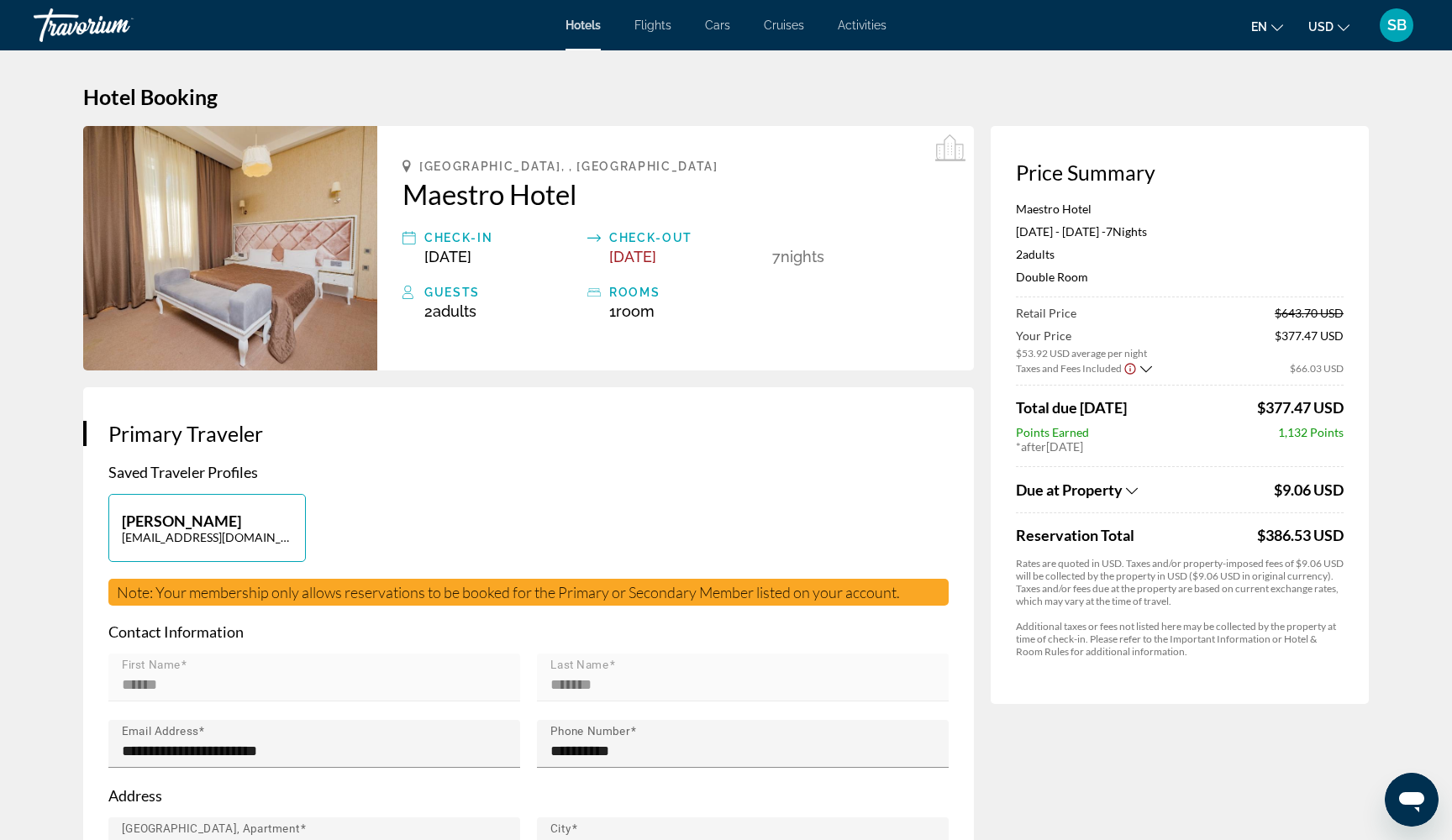
click at [1142, 365] on icon "Show Taxes and Fees breakdown" at bounding box center [1146, 368] width 12 height 14
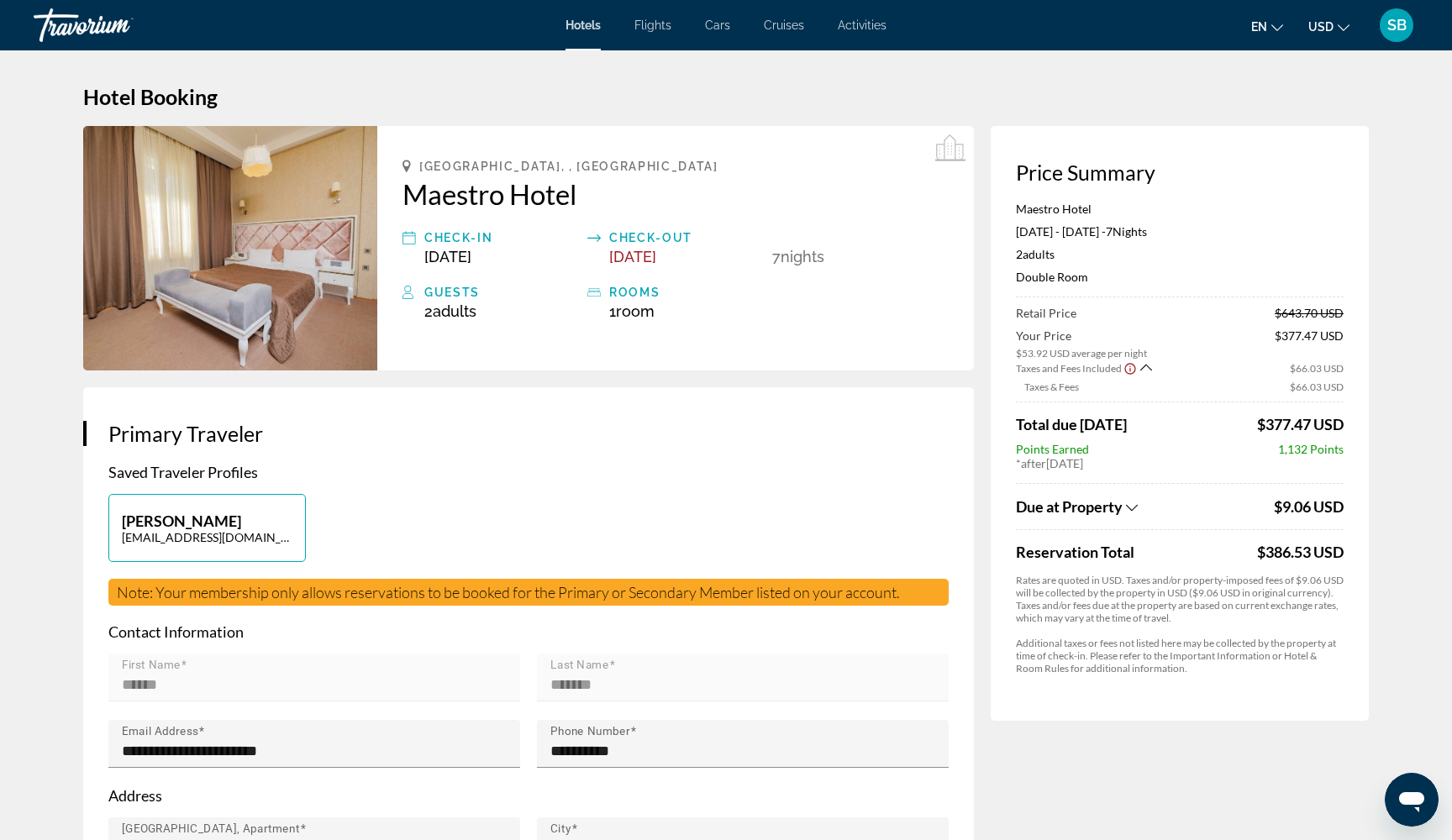
click at [1132, 506] on icon "Show Taxes and Fees breakdown" at bounding box center [1131, 507] width 12 height 14
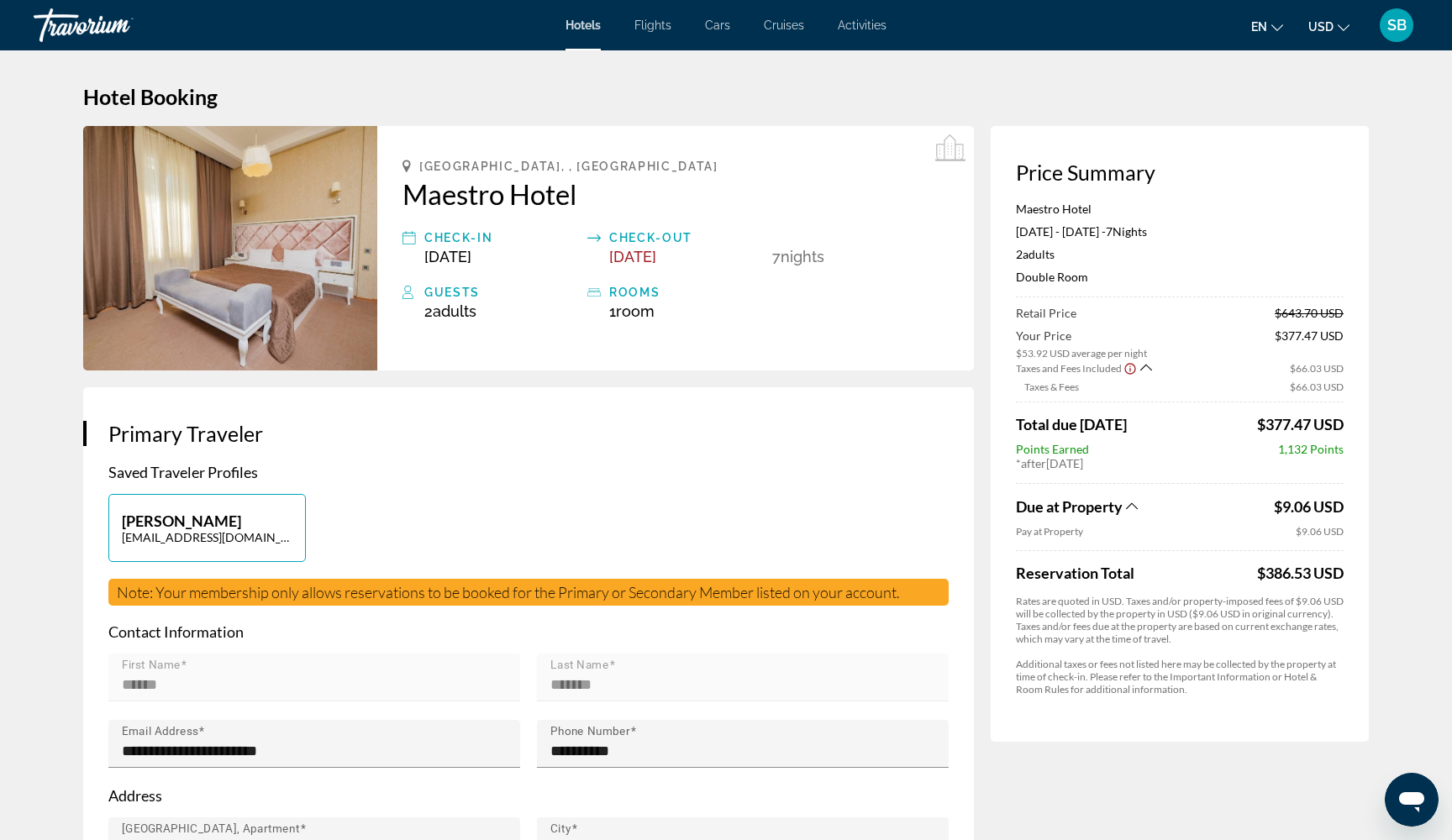
click at [1135, 512] on icon "Show Taxes and Fees breakdown" at bounding box center [1131, 505] width 12 height 14
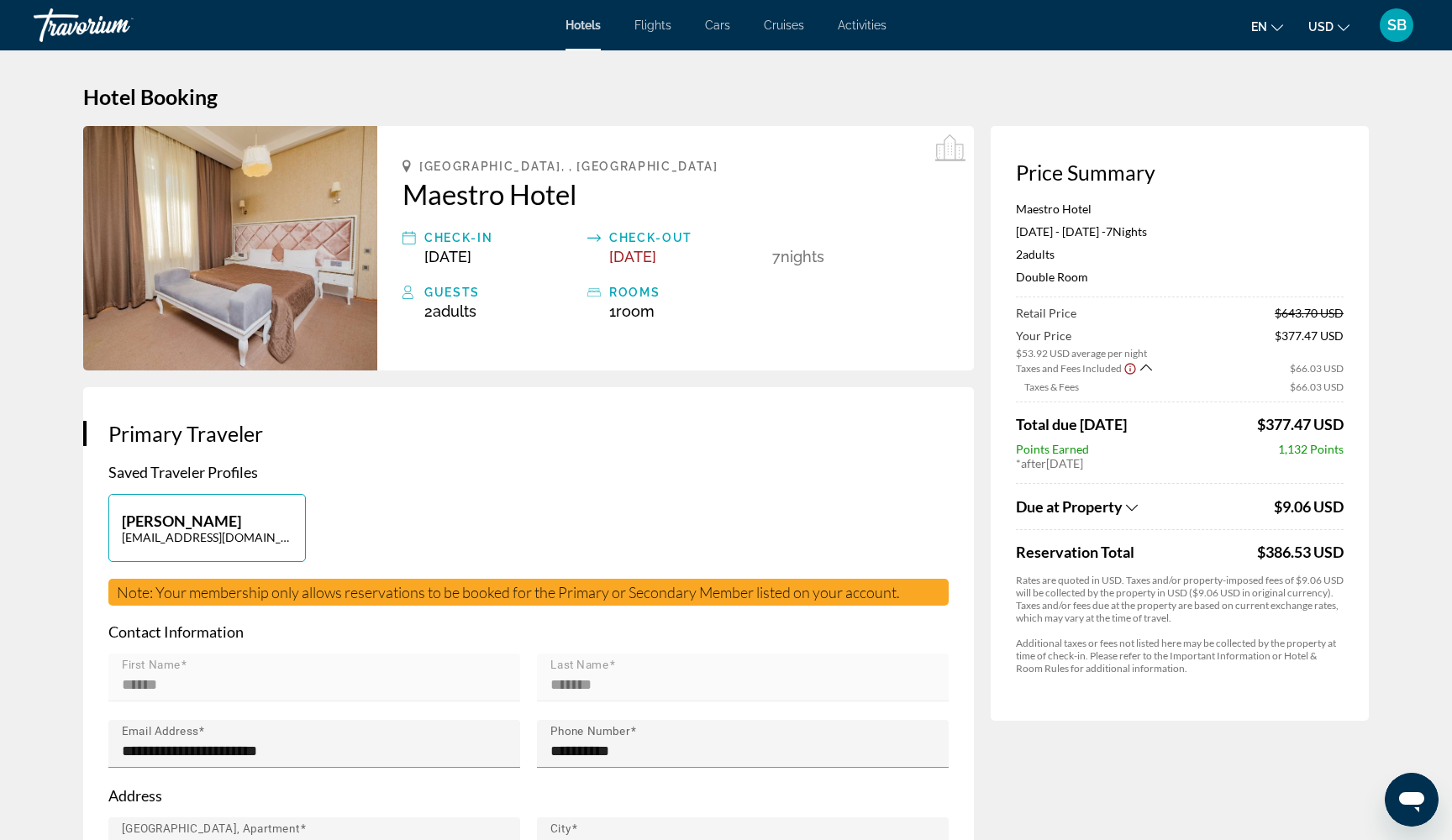
click at [1135, 511] on icon "Show Taxes and Fees breakdown" at bounding box center [1131, 507] width 12 height 7
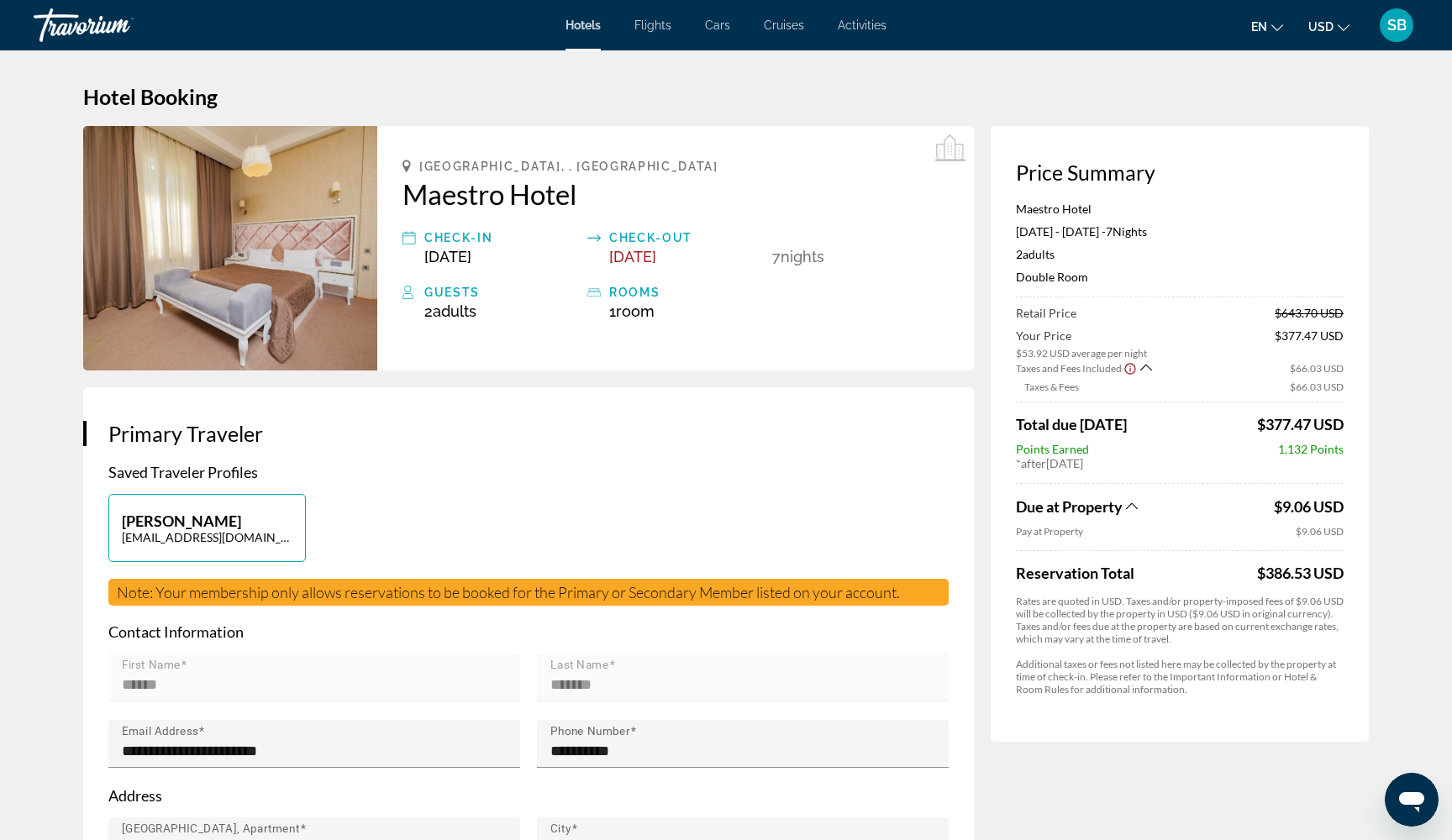
click at [1135, 512] on icon "Show Taxes and Fees breakdown" at bounding box center [1131, 505] width 12 height 14
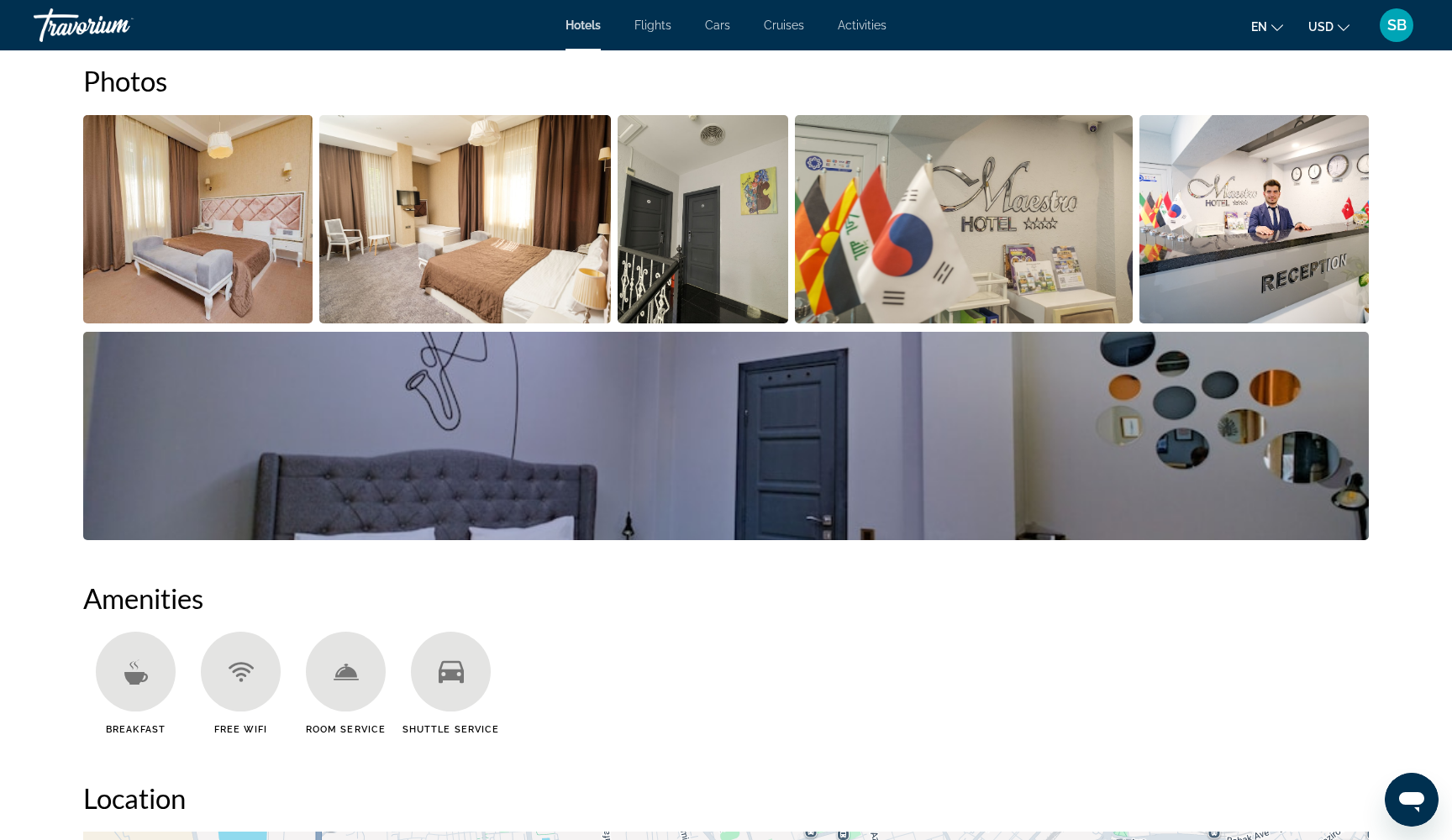
scroll to position [851, 0]
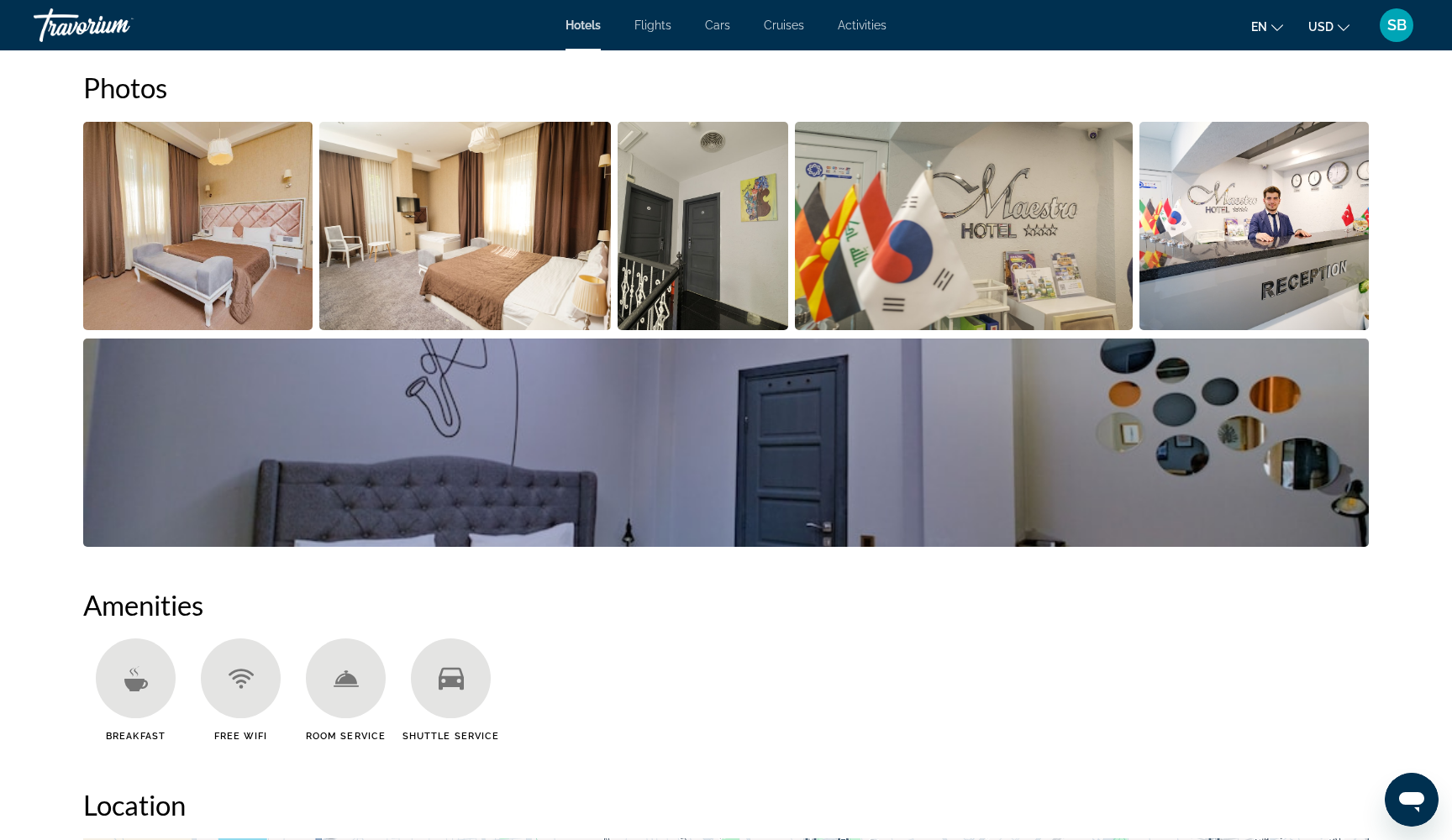
click at [247, 259] on img "Open full-screen image slider" at bounding box center [198, 226] width 229 height 208
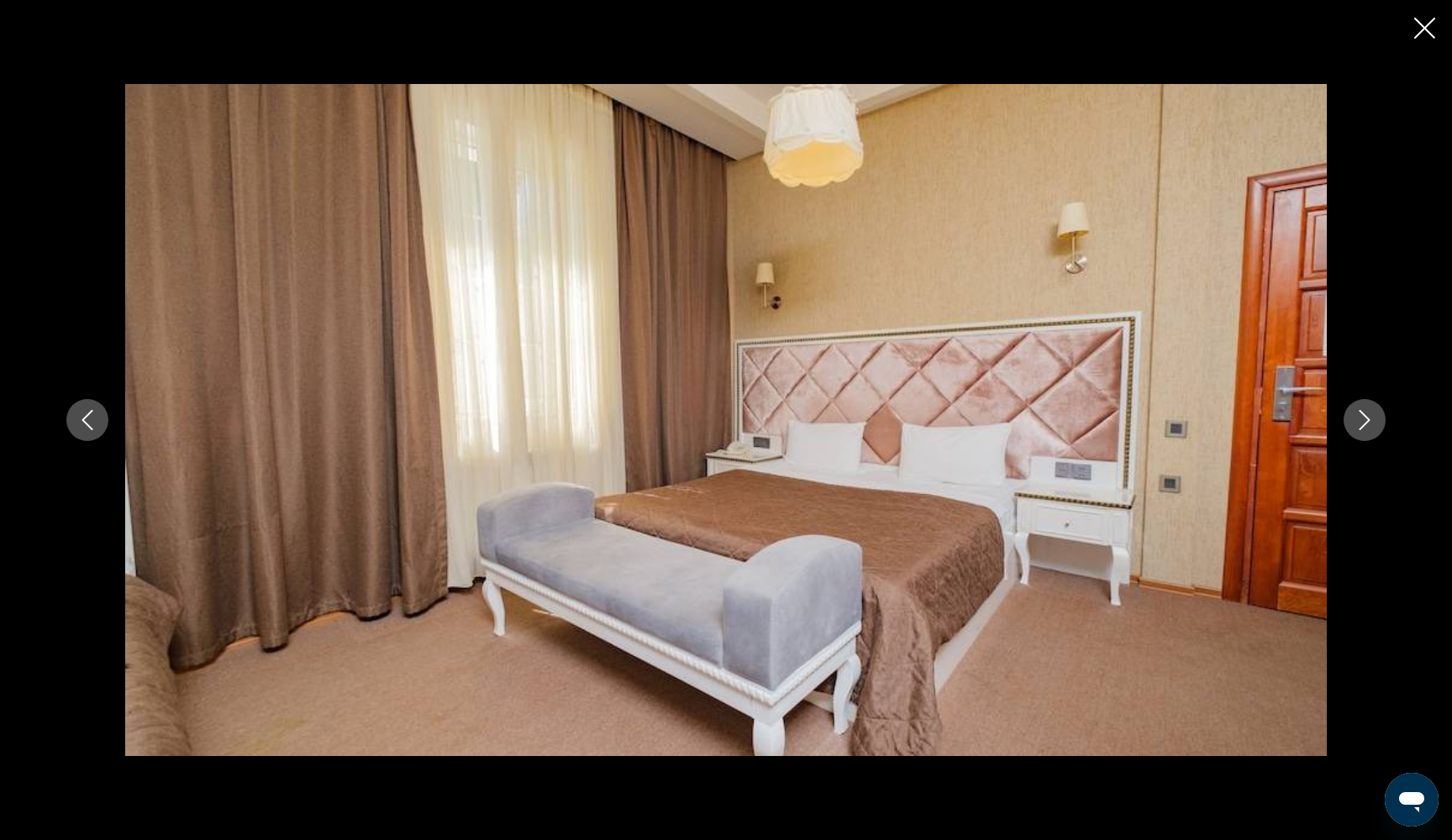
click at [1365, 418] on icon "Next image" at bounding box center [1364, 420] width 21 height 21
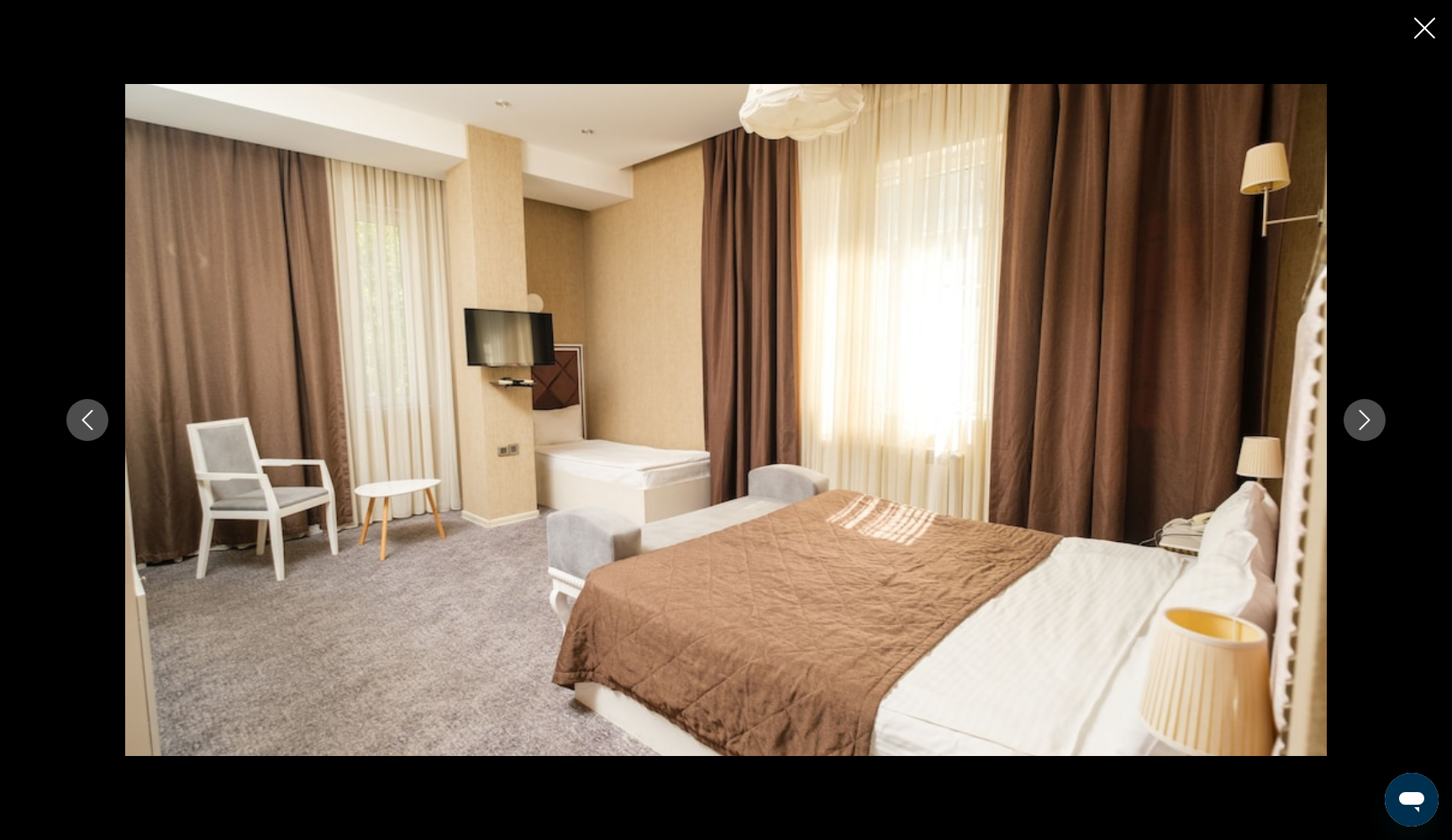
click at [1365, 418] on icon "Next image" at bounding box center [1364, 420] width 21 height 21
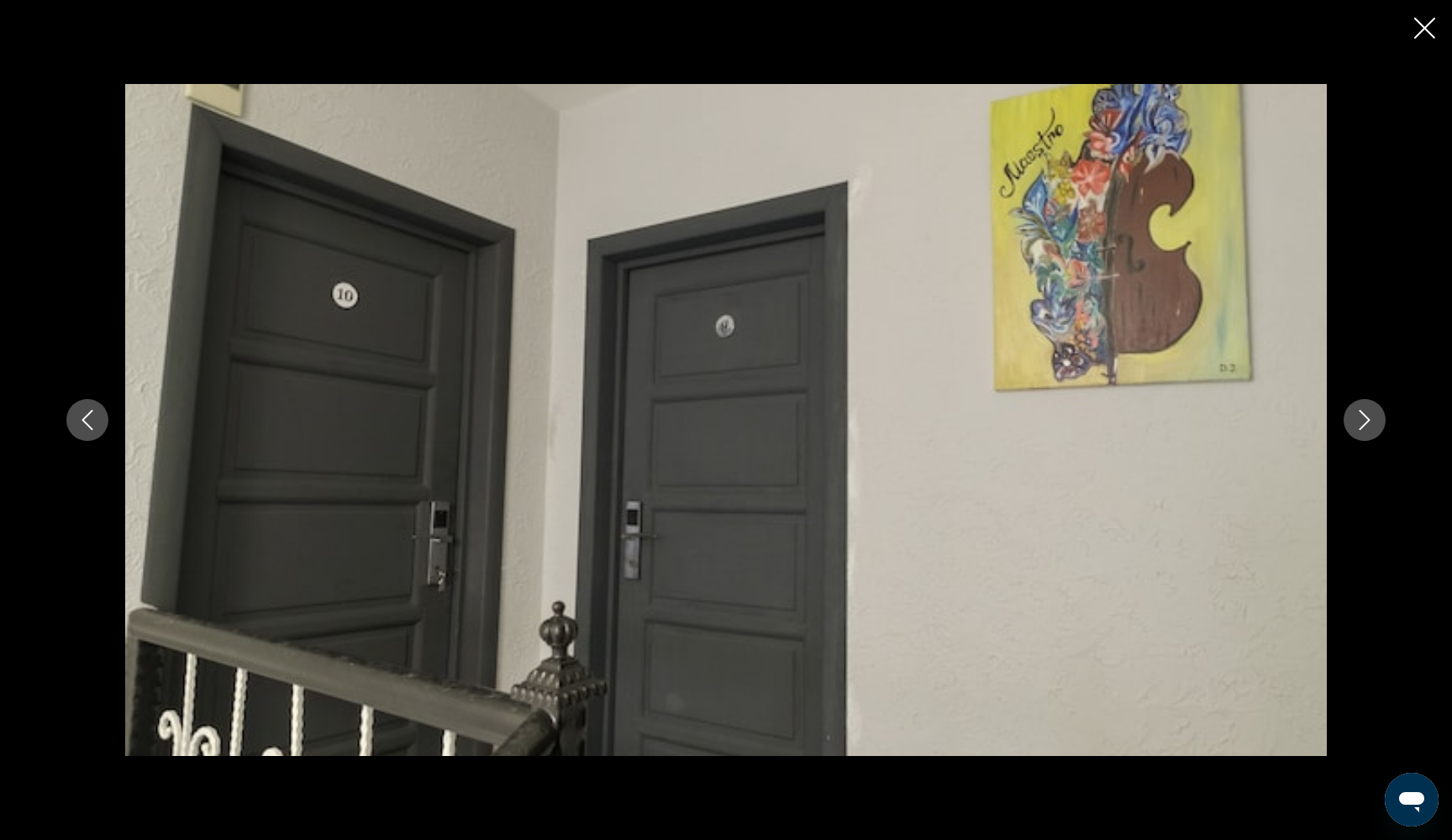
click at [80, 426] on icon "Previous image" at bounding box center [88, 420] width 21 height 21
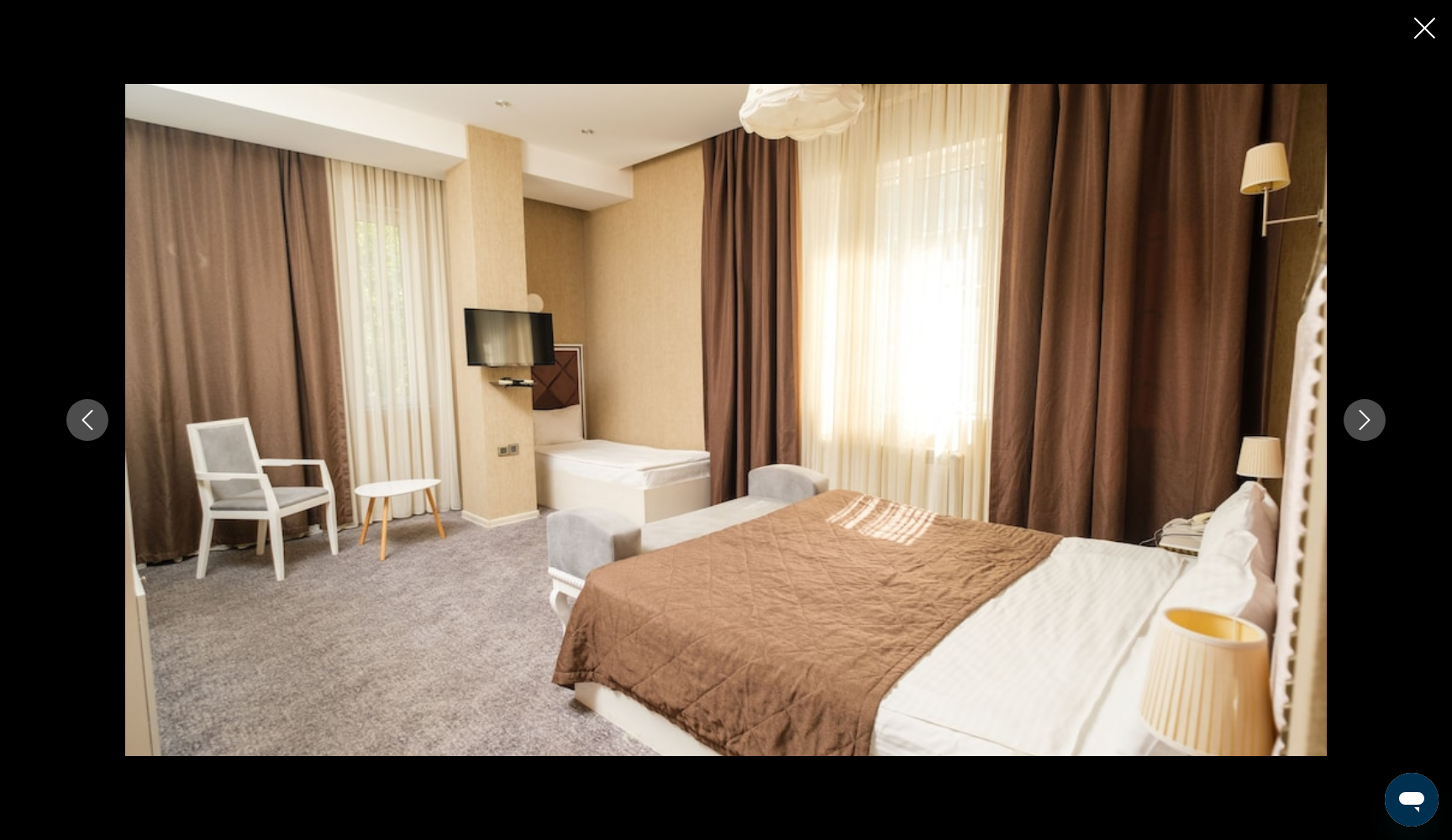
click at [1362, 411] on icon "Next image" at bounding box center [1364, 420] width 21 height 21
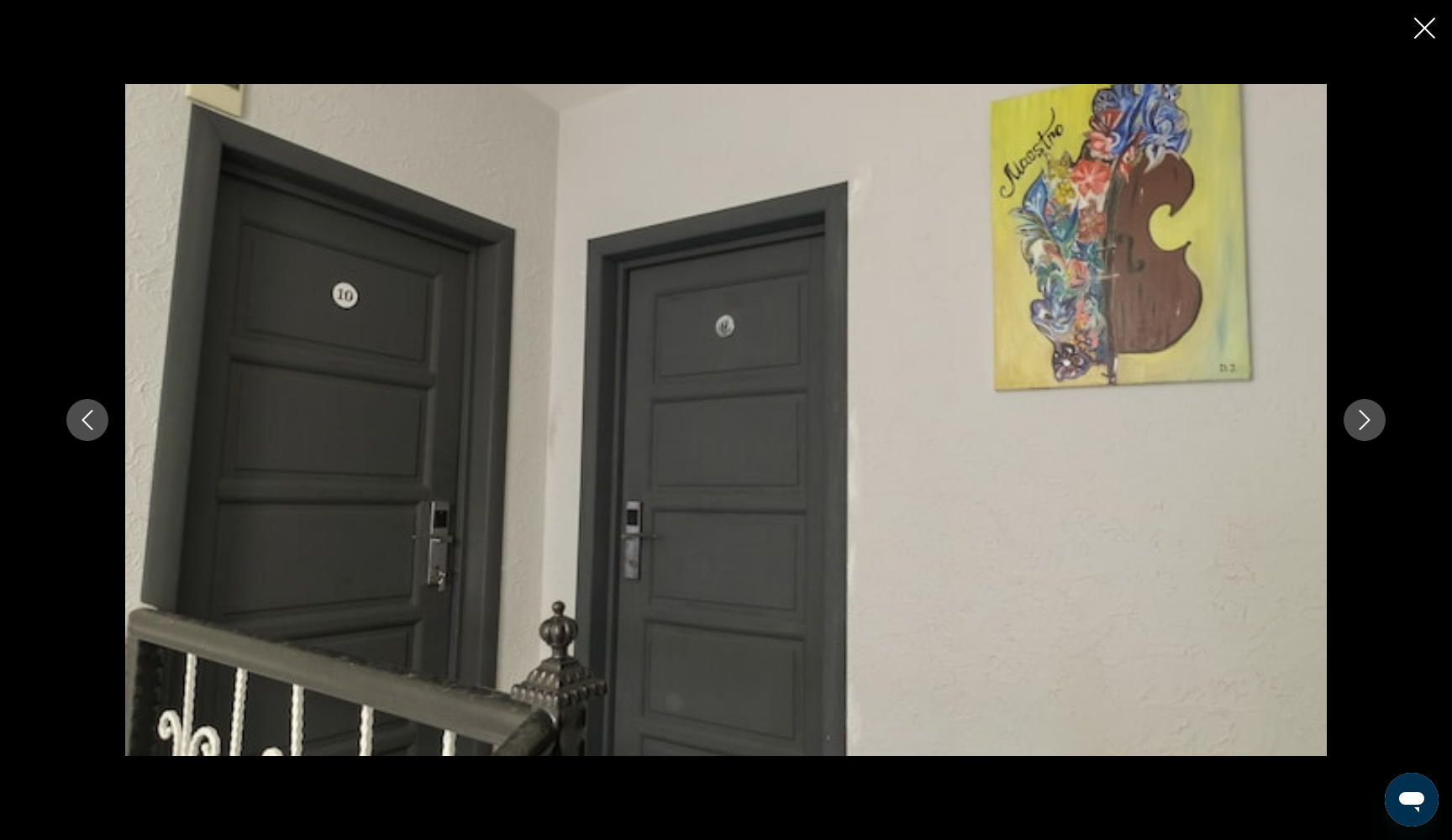
click at [1364, 420] on icon "Next image" at bounding box center [1364, 420] width 21 height 21
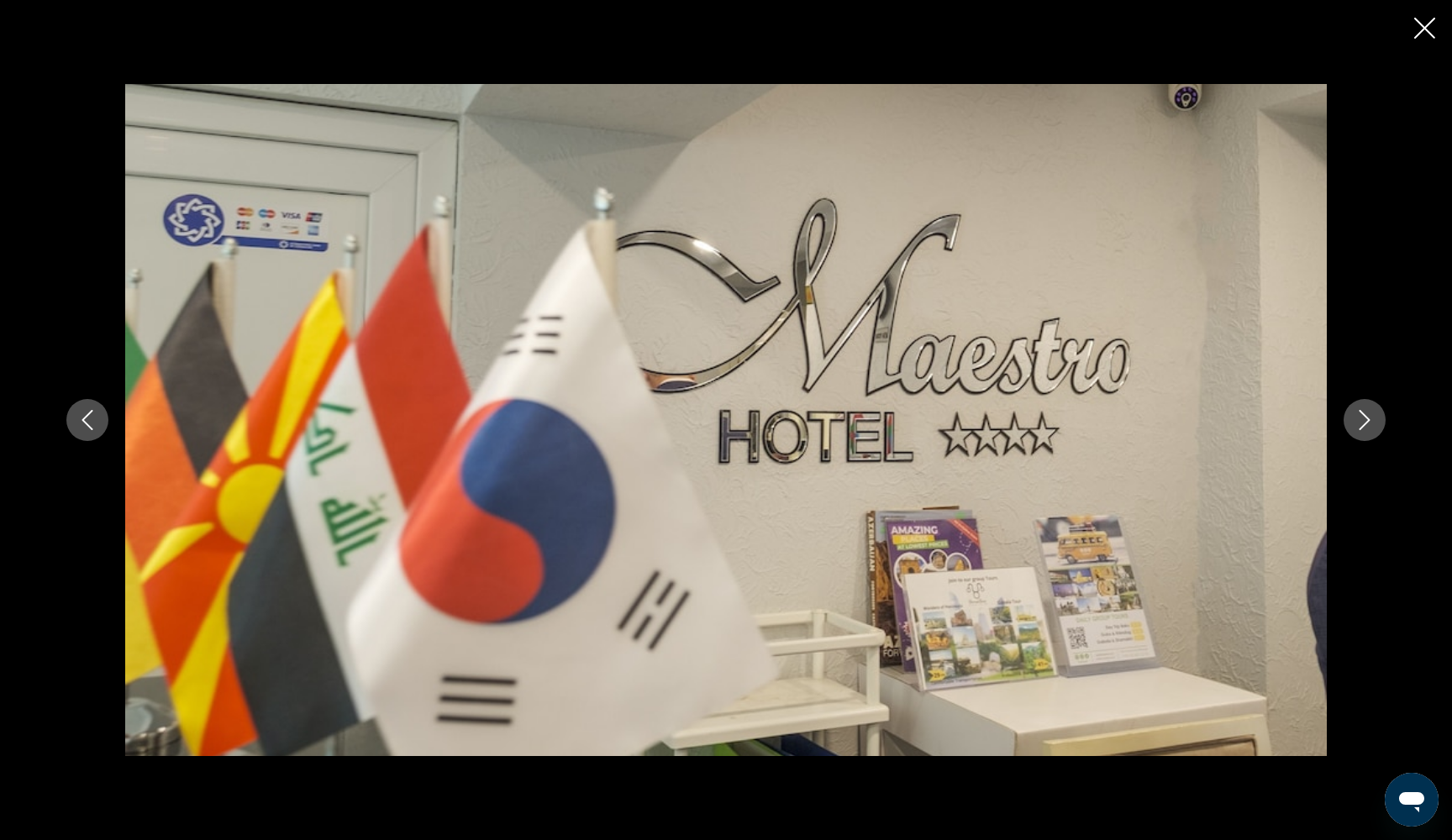
click at [1364, 420] on icon "Next image" at bounding box center [1364, 420] width 21 height 21
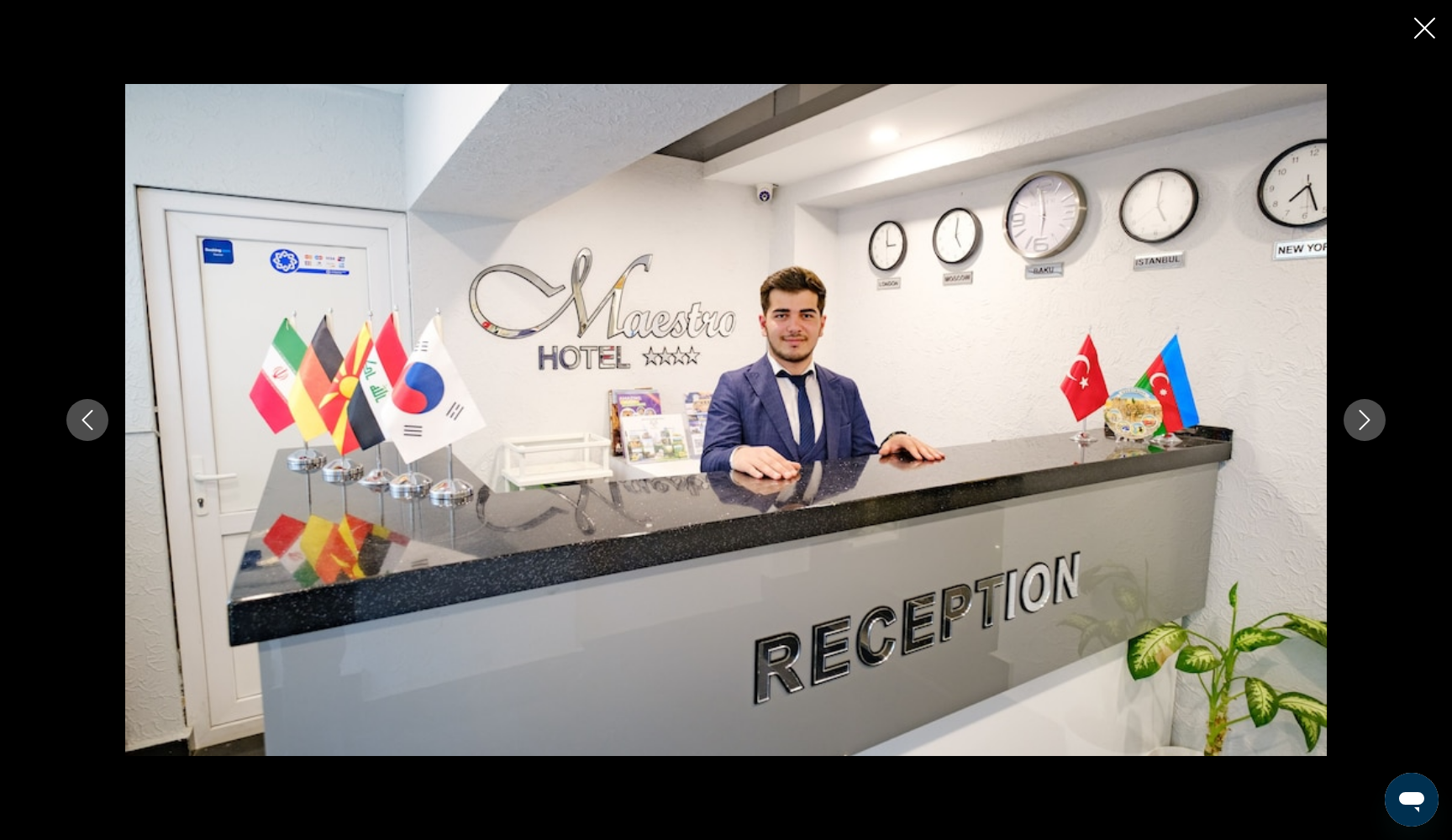
click at [1364, 420] on icon "Next image" at bounding box center [1364, 420] width 21 height 21
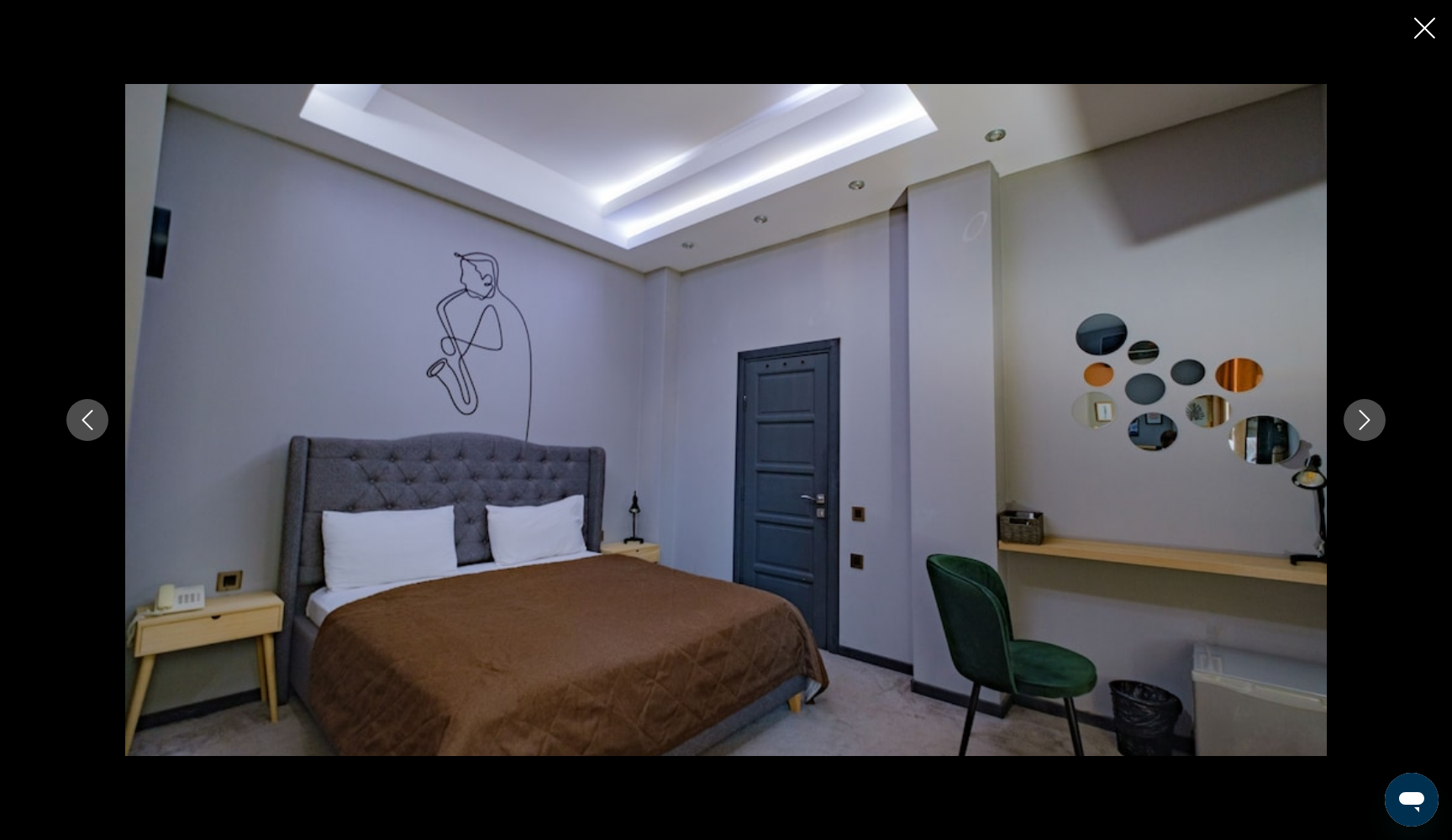
click at [1364, 420] on icon "Next image" at bounding box center [1364, 420] width 21 height 21
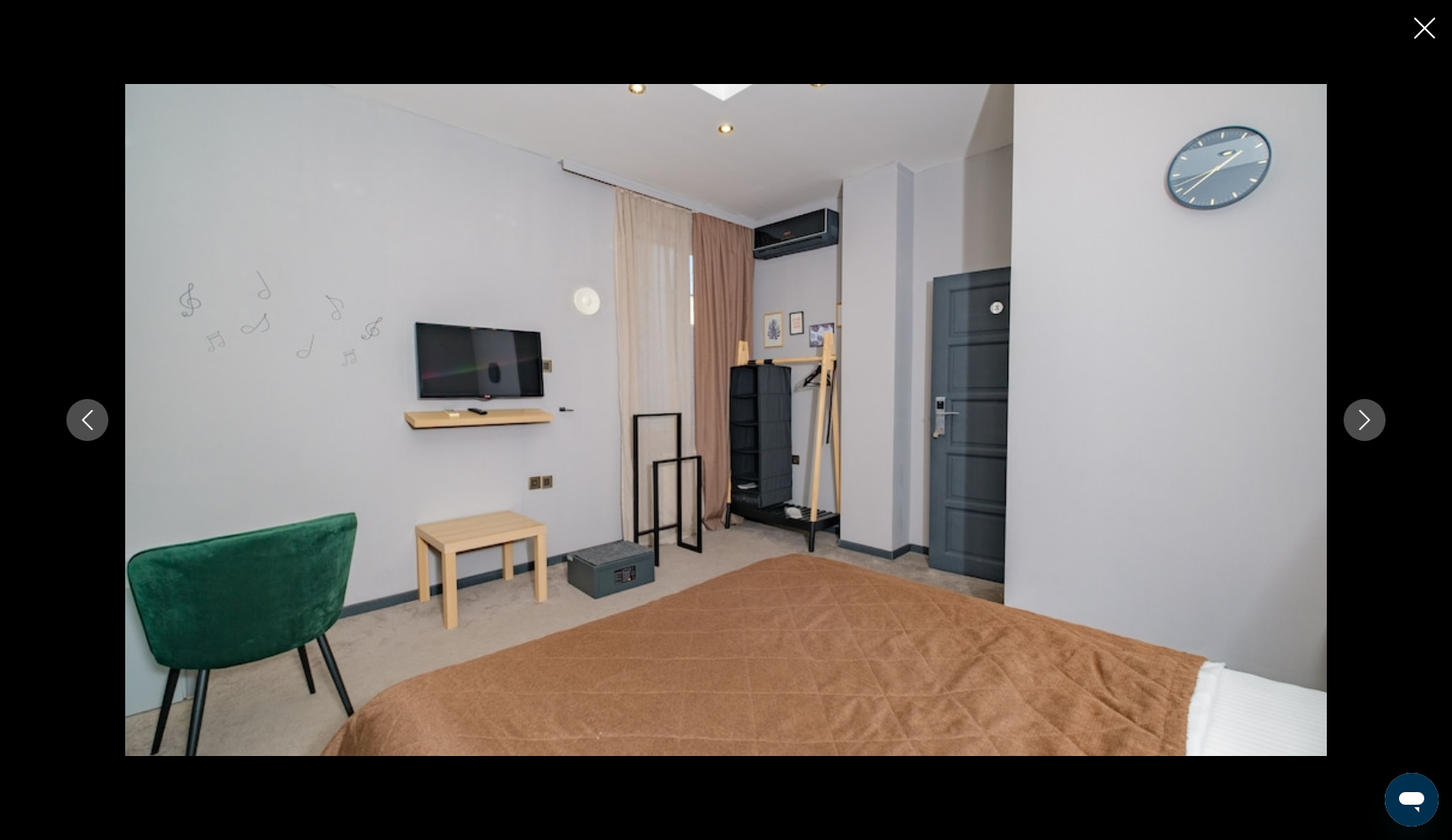
click at [1364, 420] on icon "Next image" at bounding box center [1364, 420] width 21 height 21
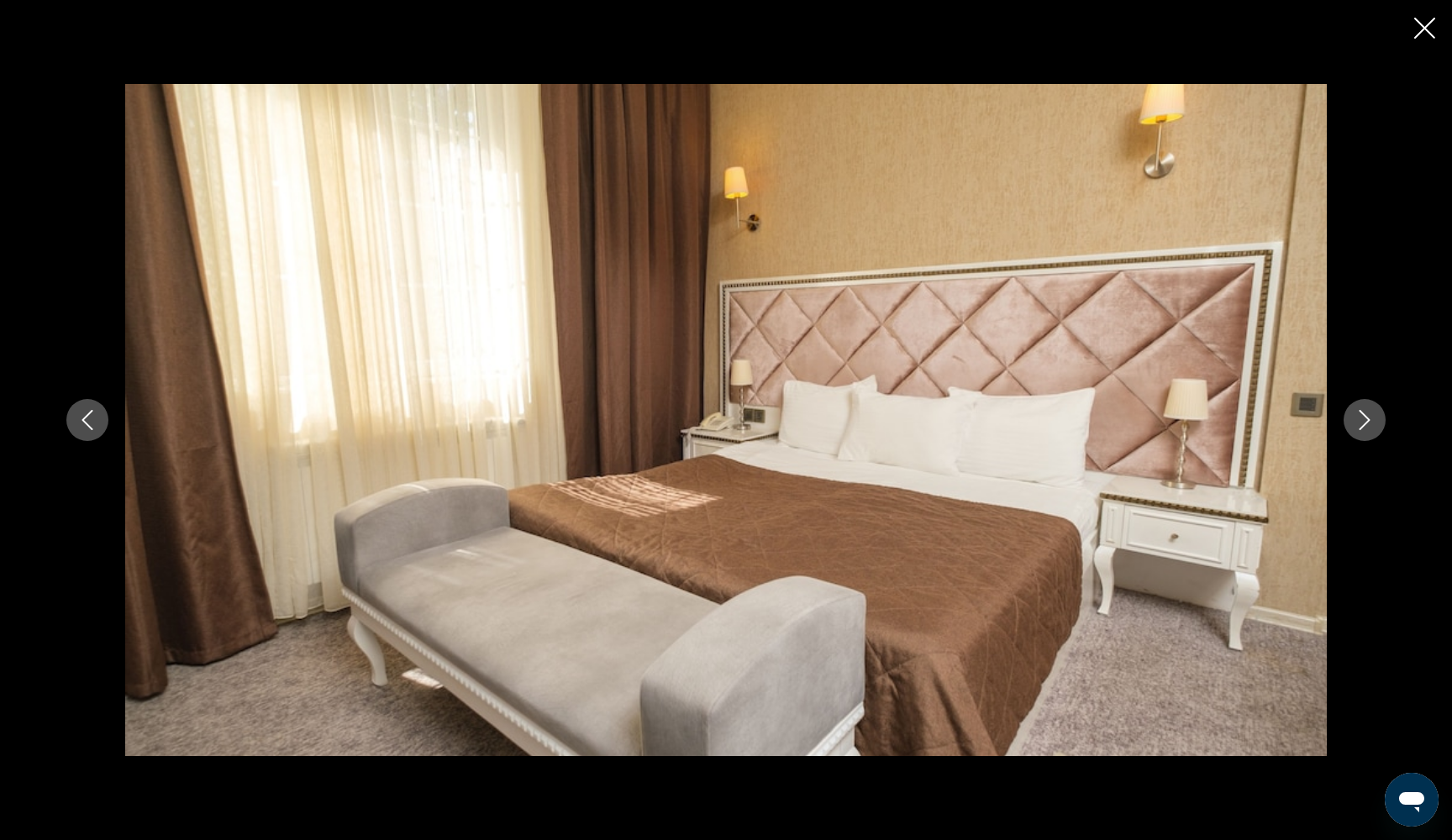
click at [1364, 420] on icon "Next image" at bounding box center [1364, 420] width 21 height 21
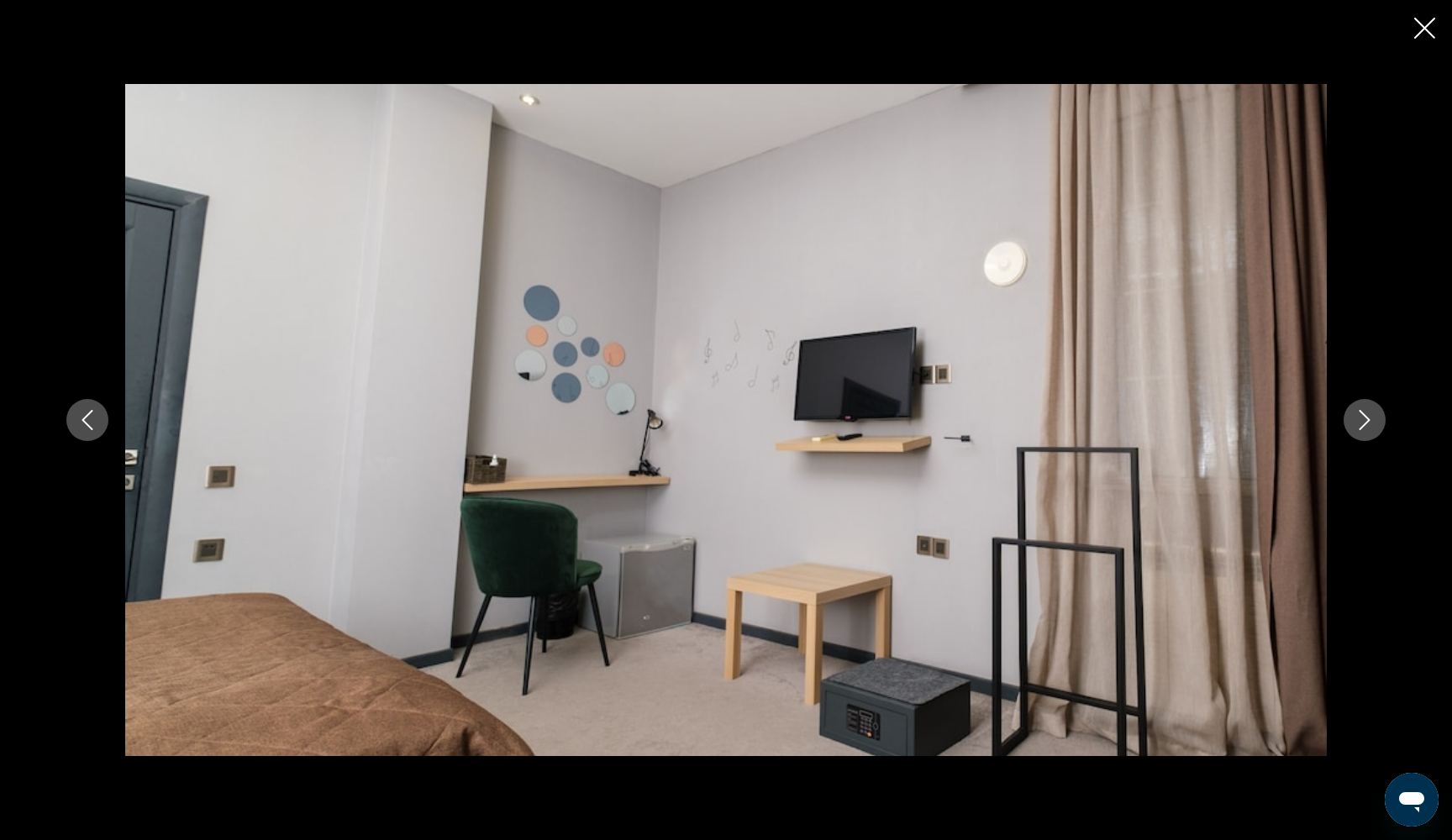
click at [1364, 420] on icon "Next image" at bounding box center [1364, 420] width 21 height 21
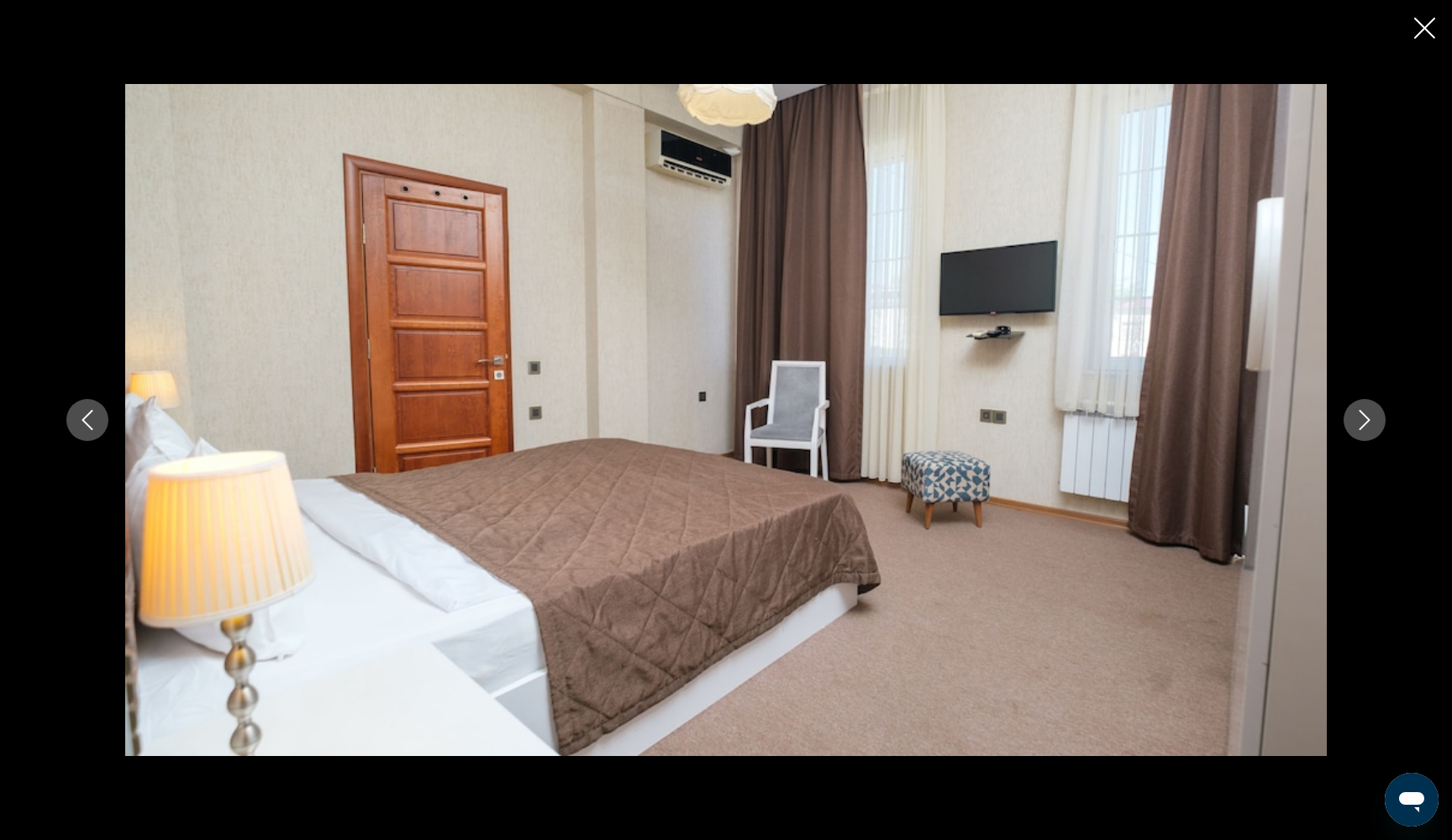
click at [1364, 421] on icon "Next image" at bounding box center [1364, 420] width 21 height 21
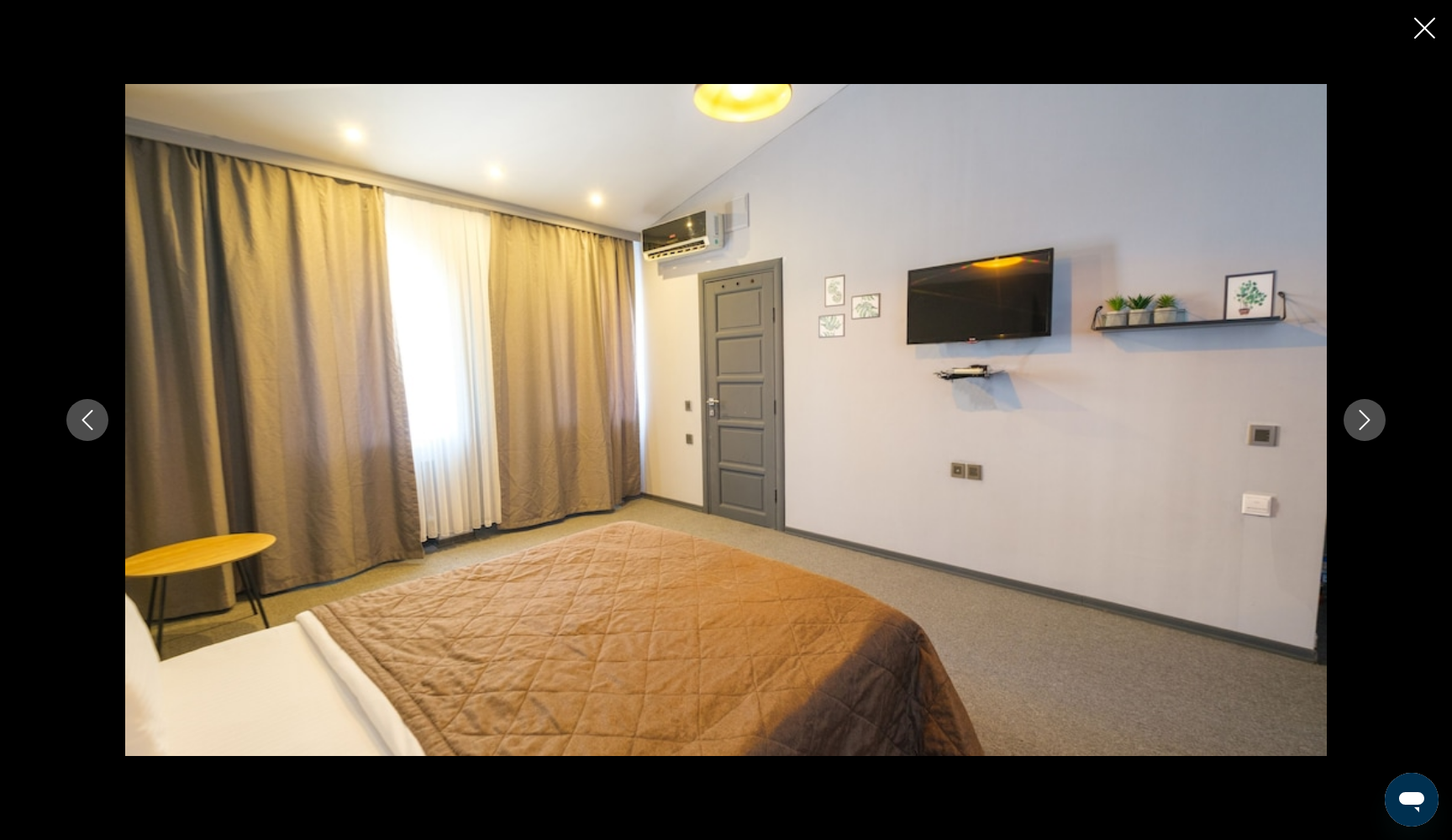
click at [1364, 421] on icon "Next image" at bounding box center [1364, 420] width 21 height 21
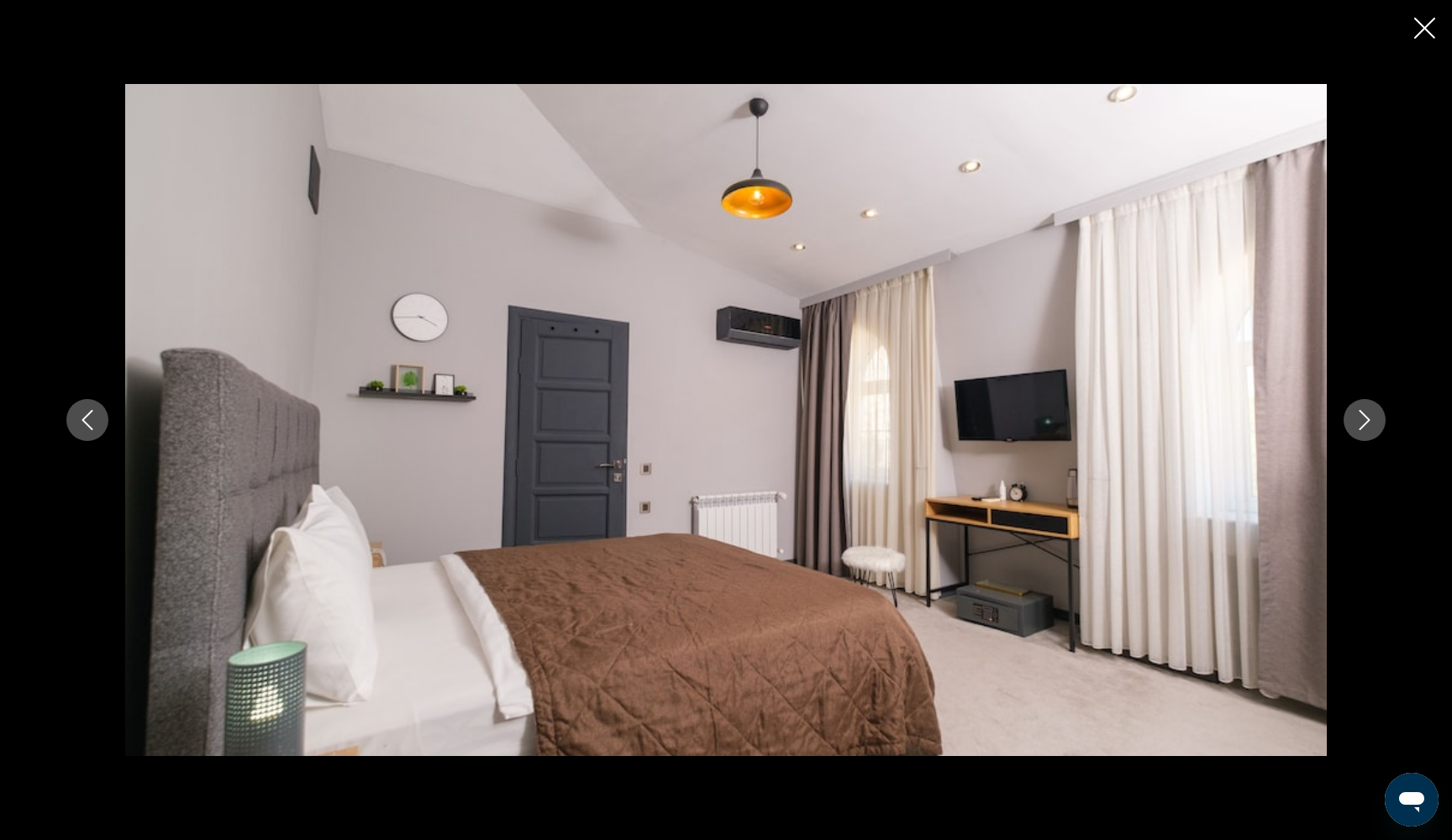
click at [1364, 421] on icon "Next image" at bounding box center [1364, 420] width 21 height 21
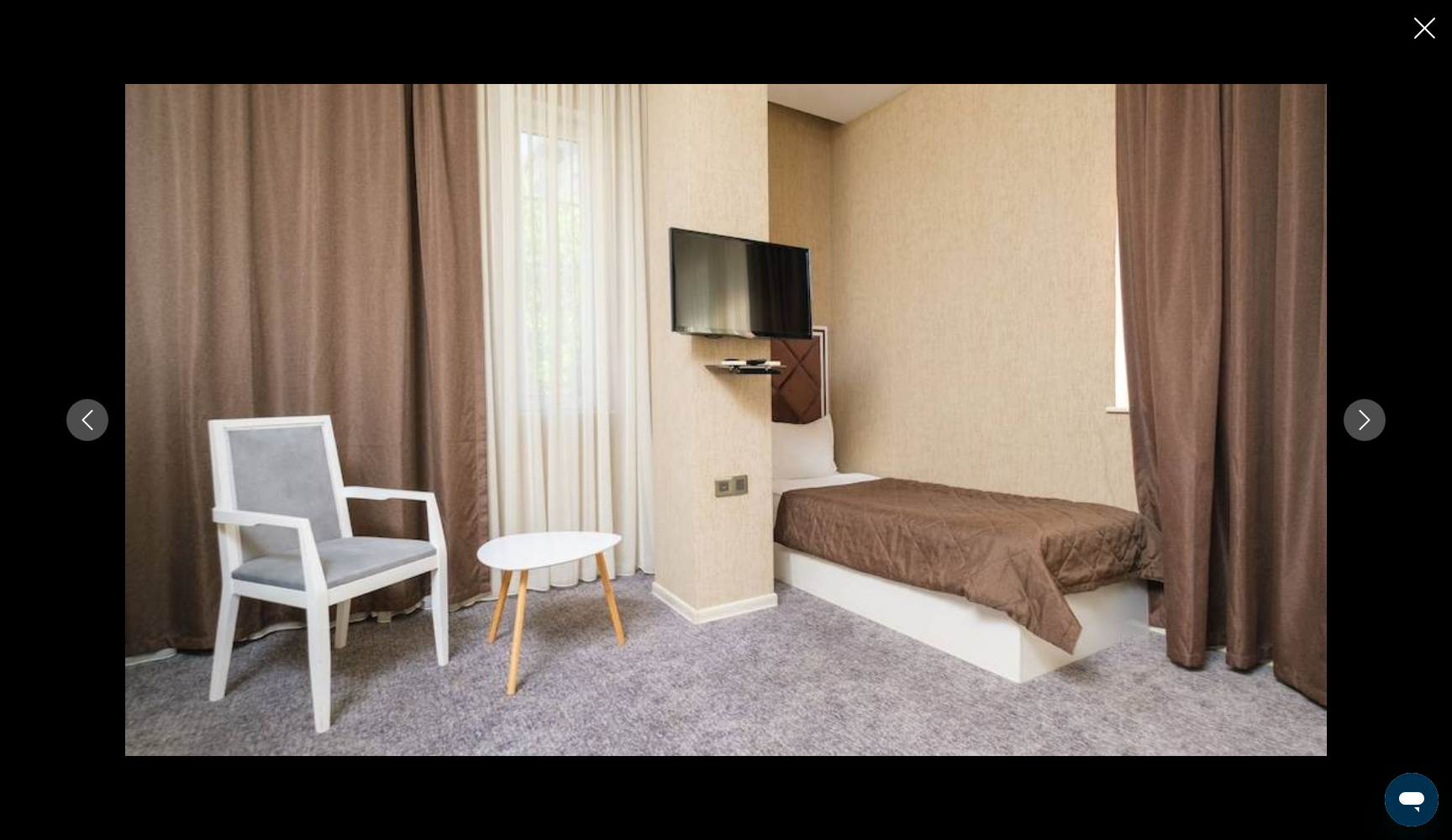
click at [1364, 421] on icon "Next image" at bounding box center [1364, 420] width 21 height 21
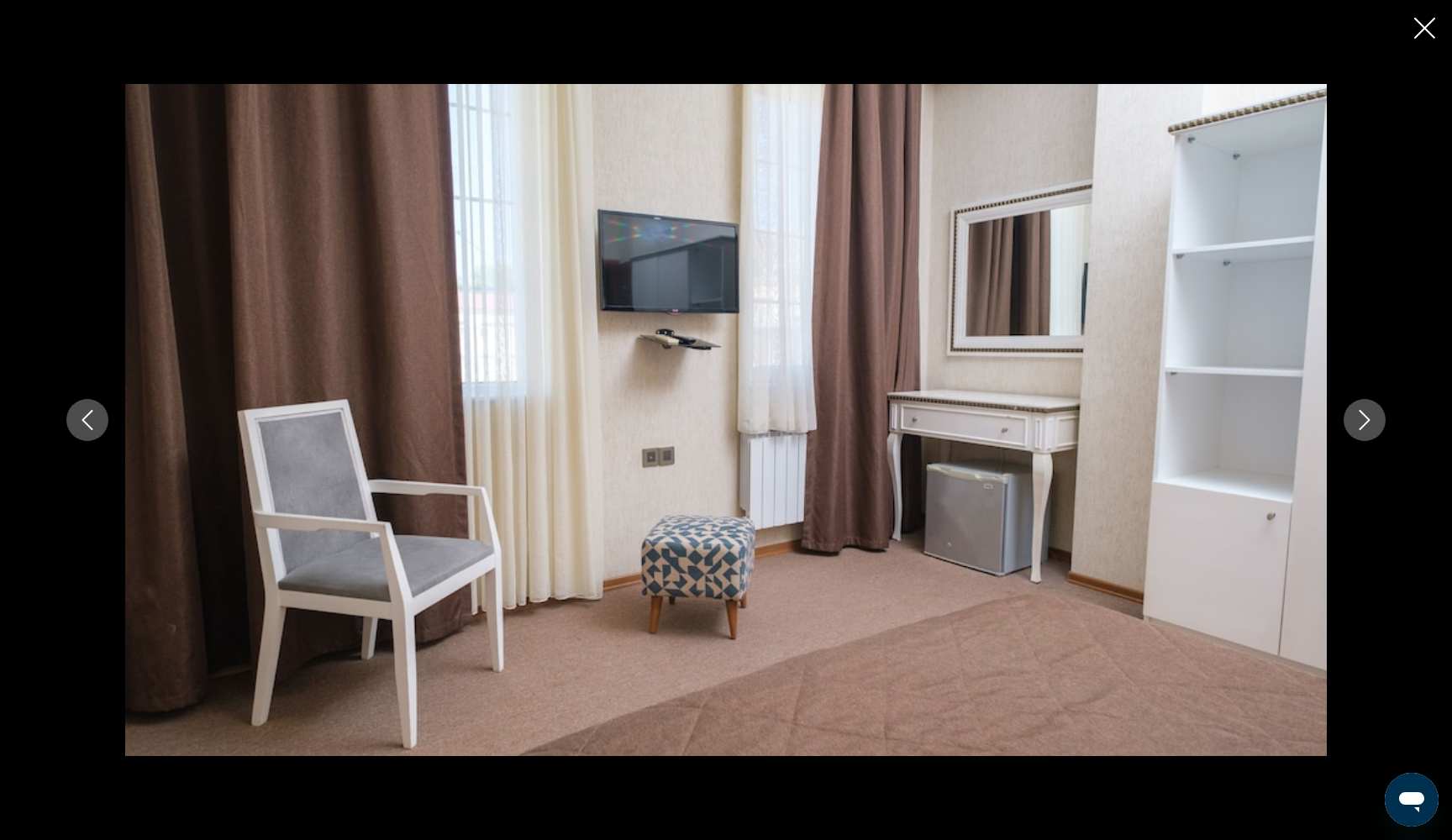
click at [1364, 421] on icon "Next image" at bounding box center [1364, 420] width 21 height 21
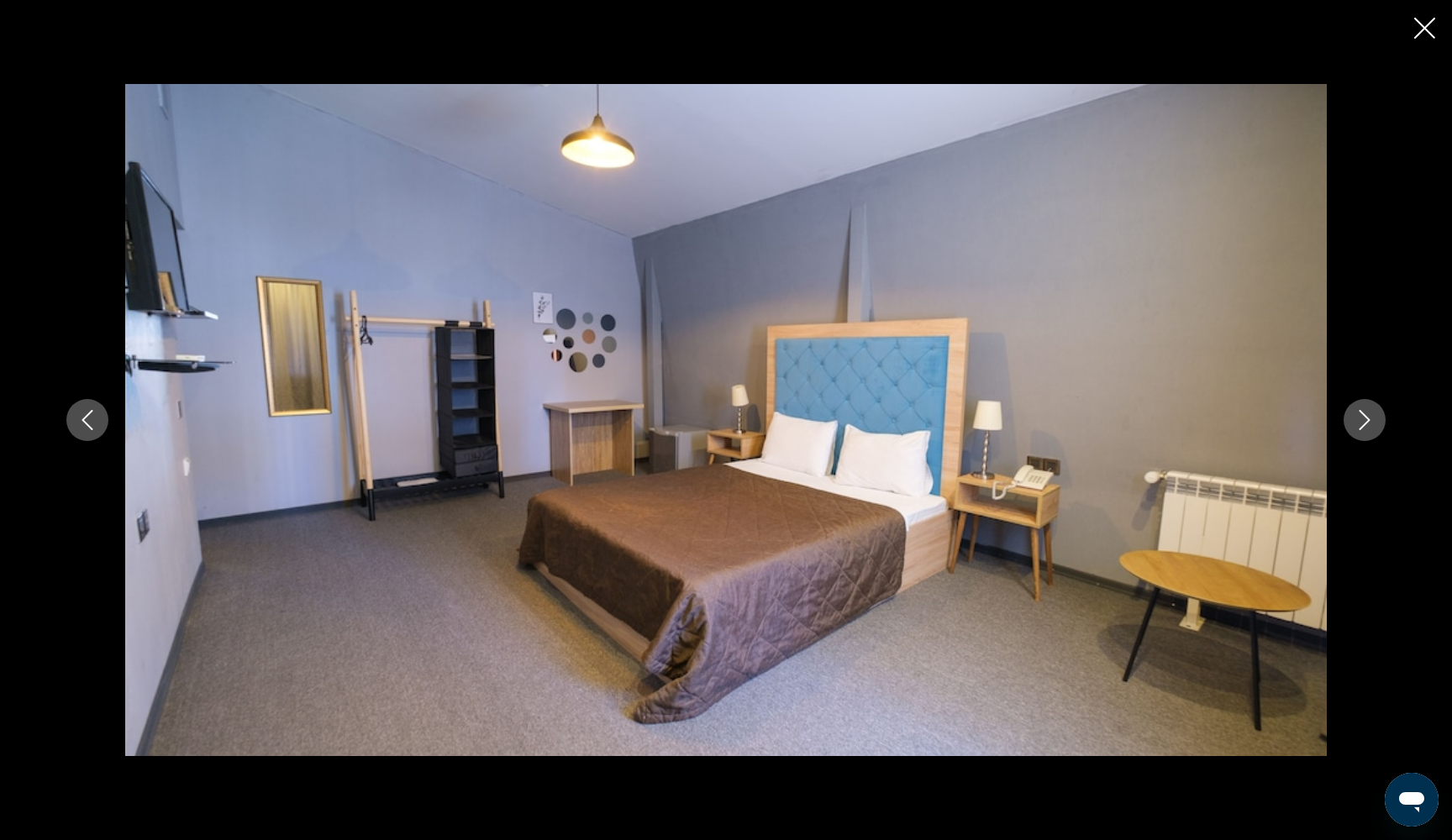
click at [1429, 30] on icon "Close slideshow" at bounding box center [1424, 28] width 21 height 21
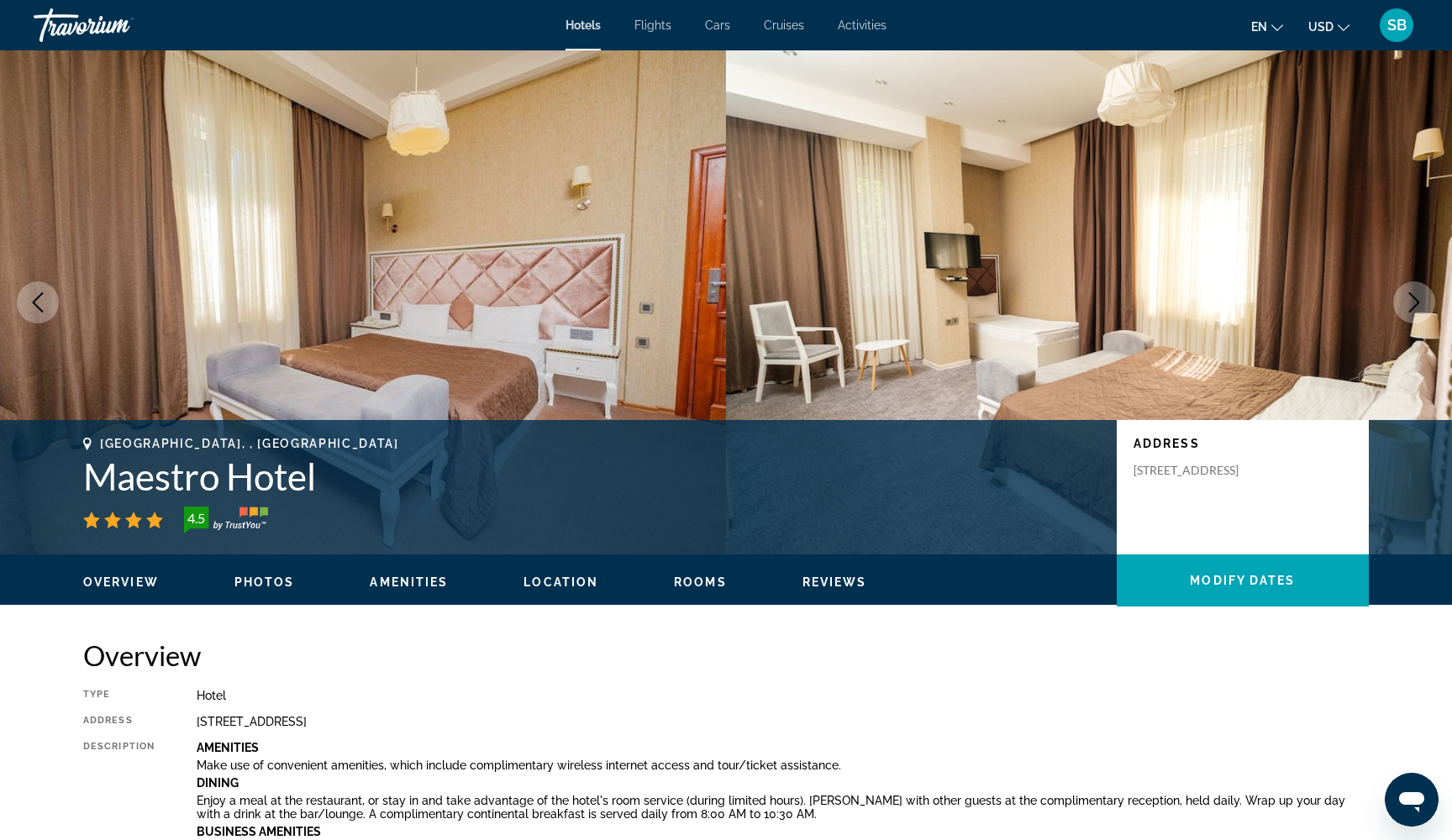
scroll to position [0, 0]
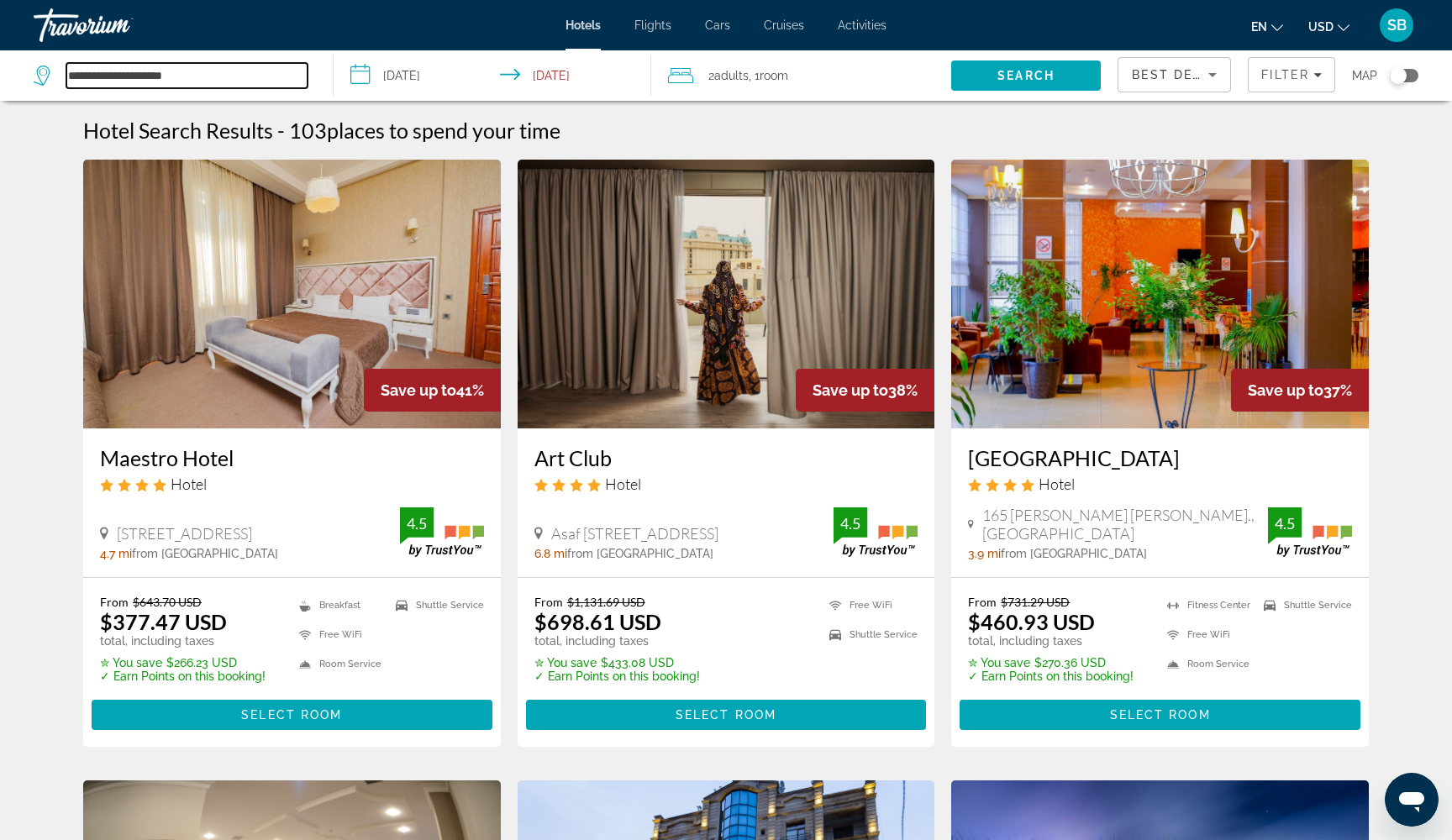
click at [134, 76] on input "**********" at bounding box center [187, 76] width 242 height 25
type input "*"
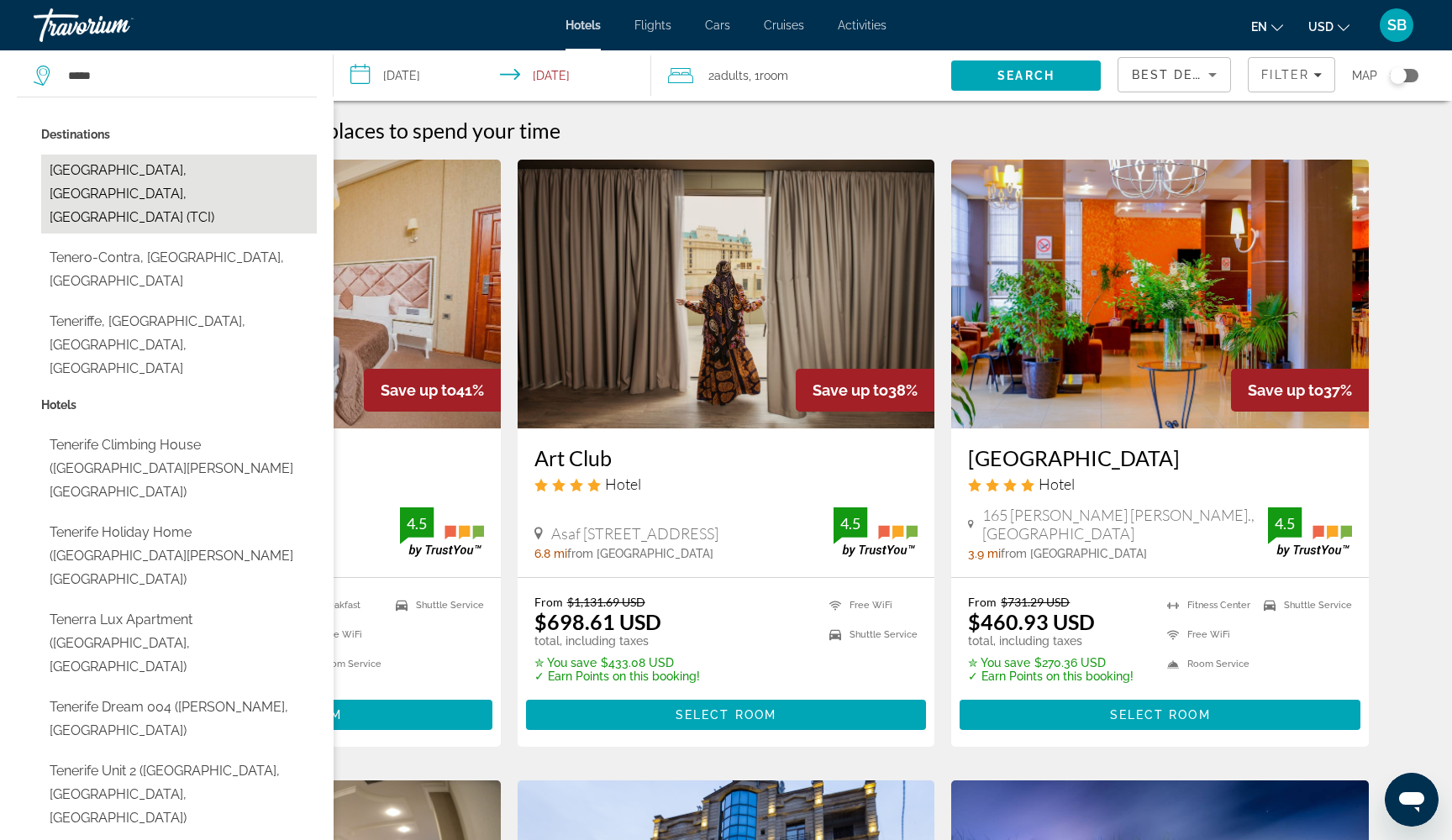
click at [96, 159] on button "[GEOGRAPHIC_DATA], [GEOGRAPHIC_DATA], [GEOGRAPHIC_DATA] (TCI)" at bounding box center [178, 194] width 275 height 79
type input "**********"
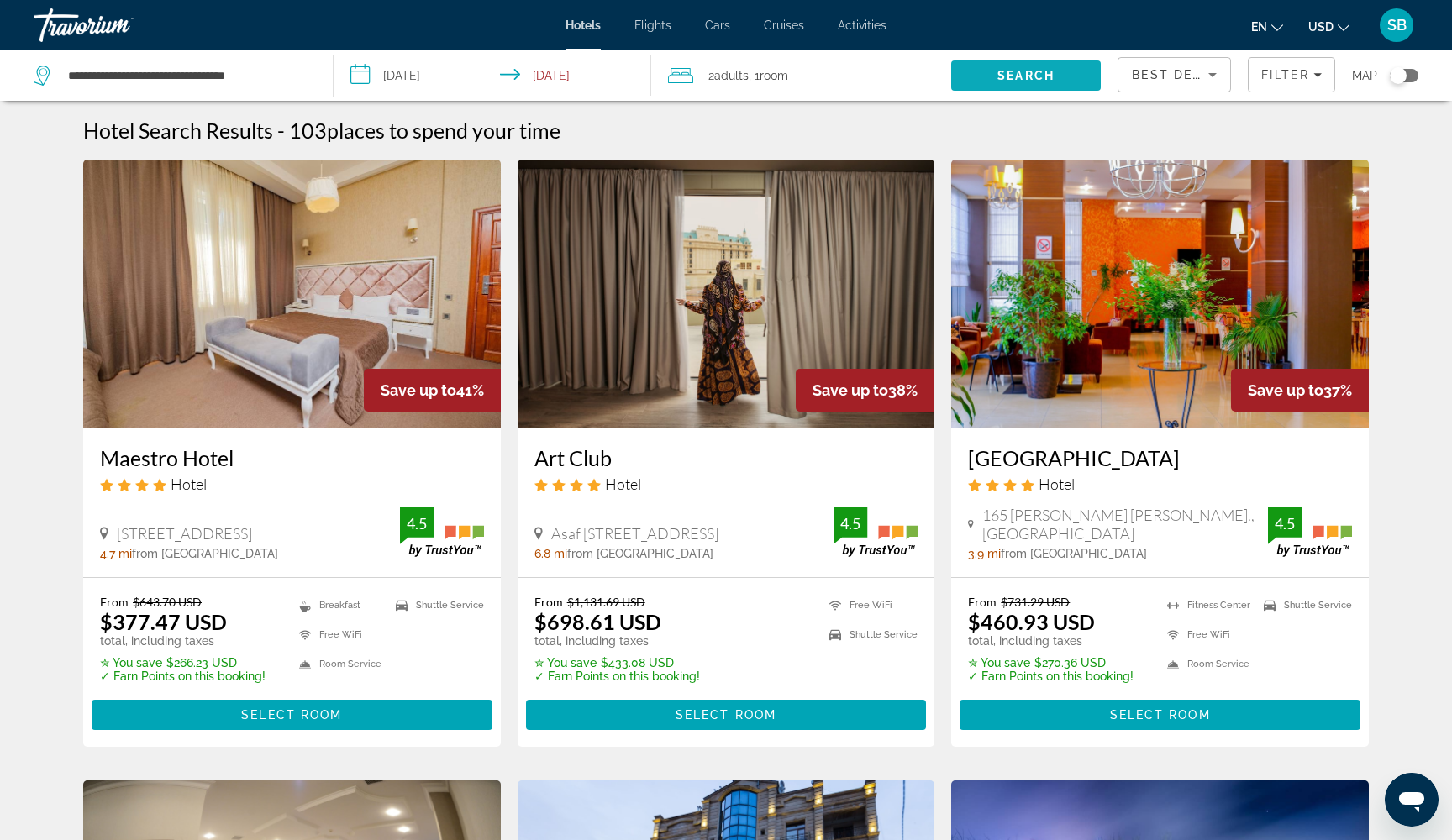
click at [1001, 72] on span "Search" at bounding box center [1025, 76] width 57 height 13
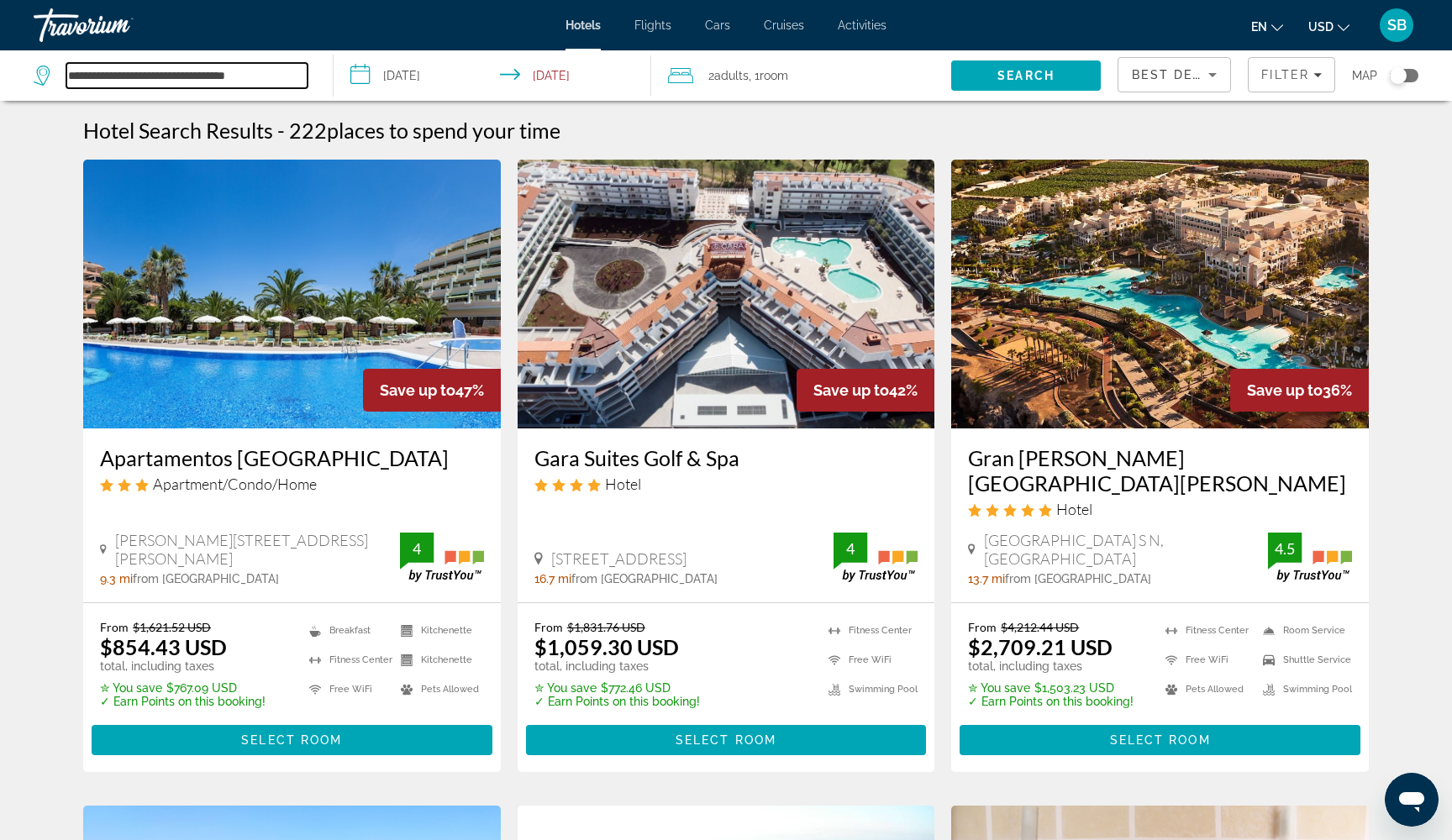
click at [159, 72] on input "**********" at bounding box center [187, 76] width 242 height 25
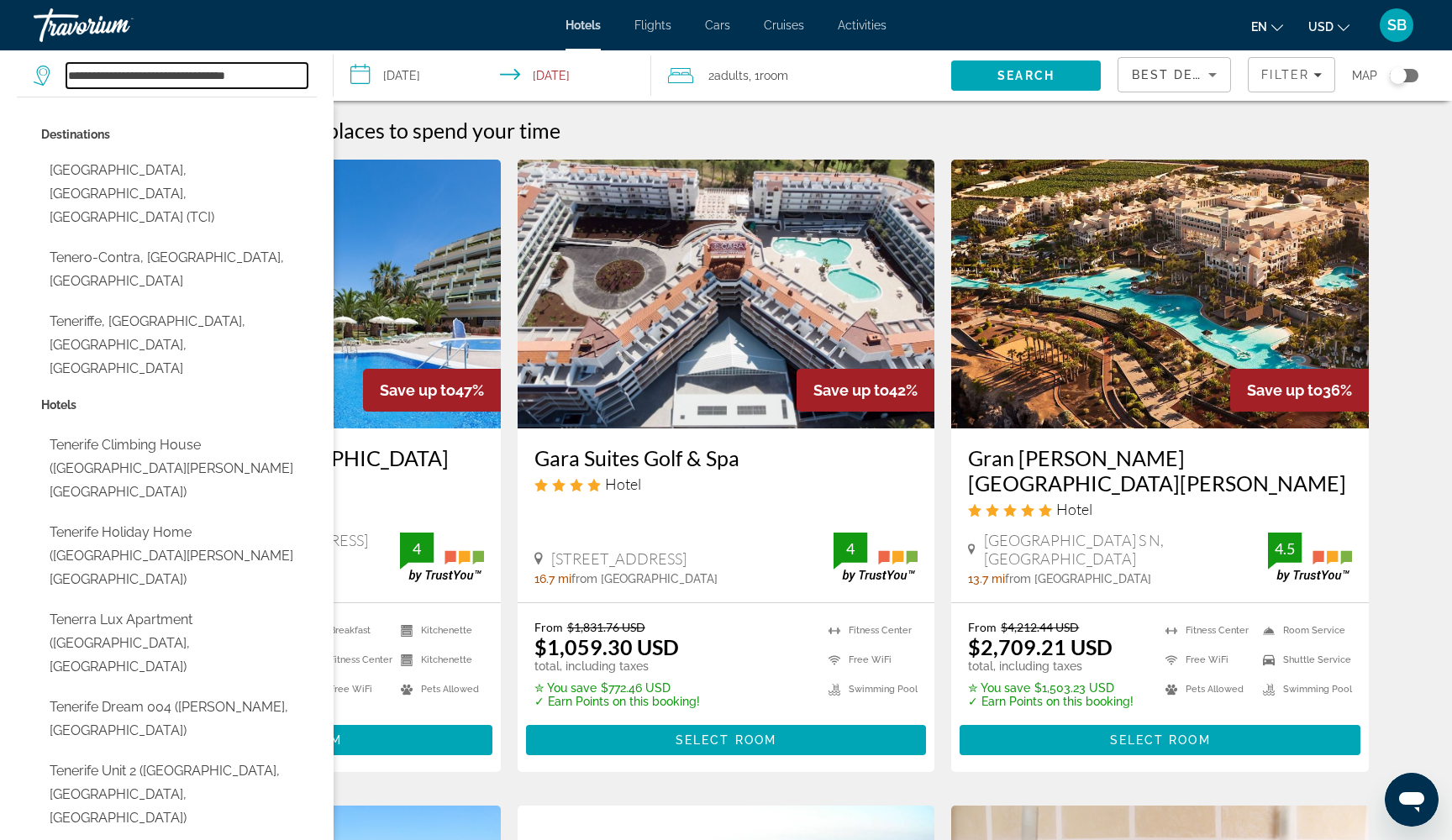
click at [159, 72] on input "**********" at bounding box center [187, 76] width 242 height 25
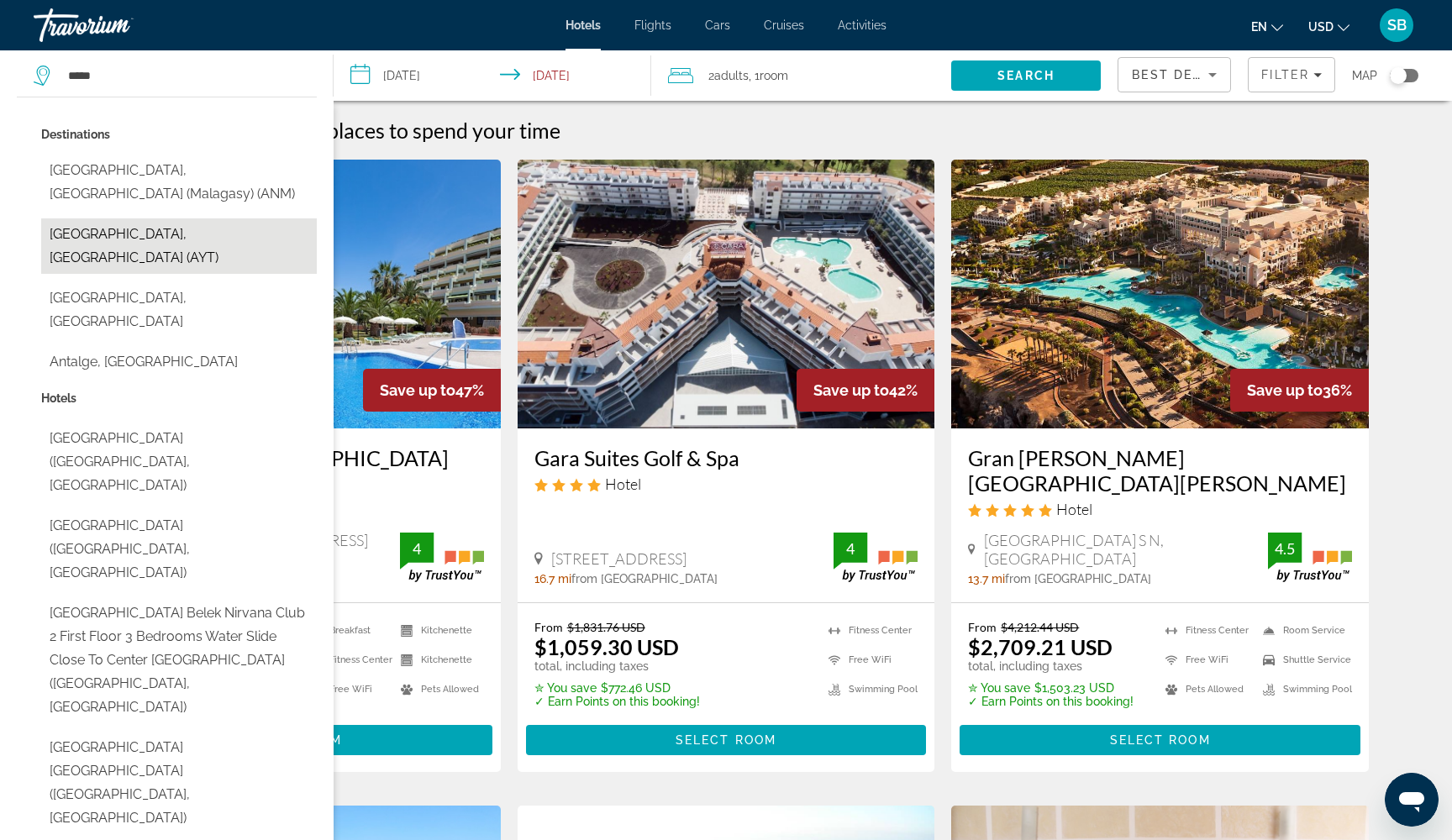
click at [108, 218] on button "[GEOGRAPHIC_DATA], [GEOGRAPHIC_DATA] (AYT)" at bounding box center [178, 245] width 275 height 55
type input "**********"
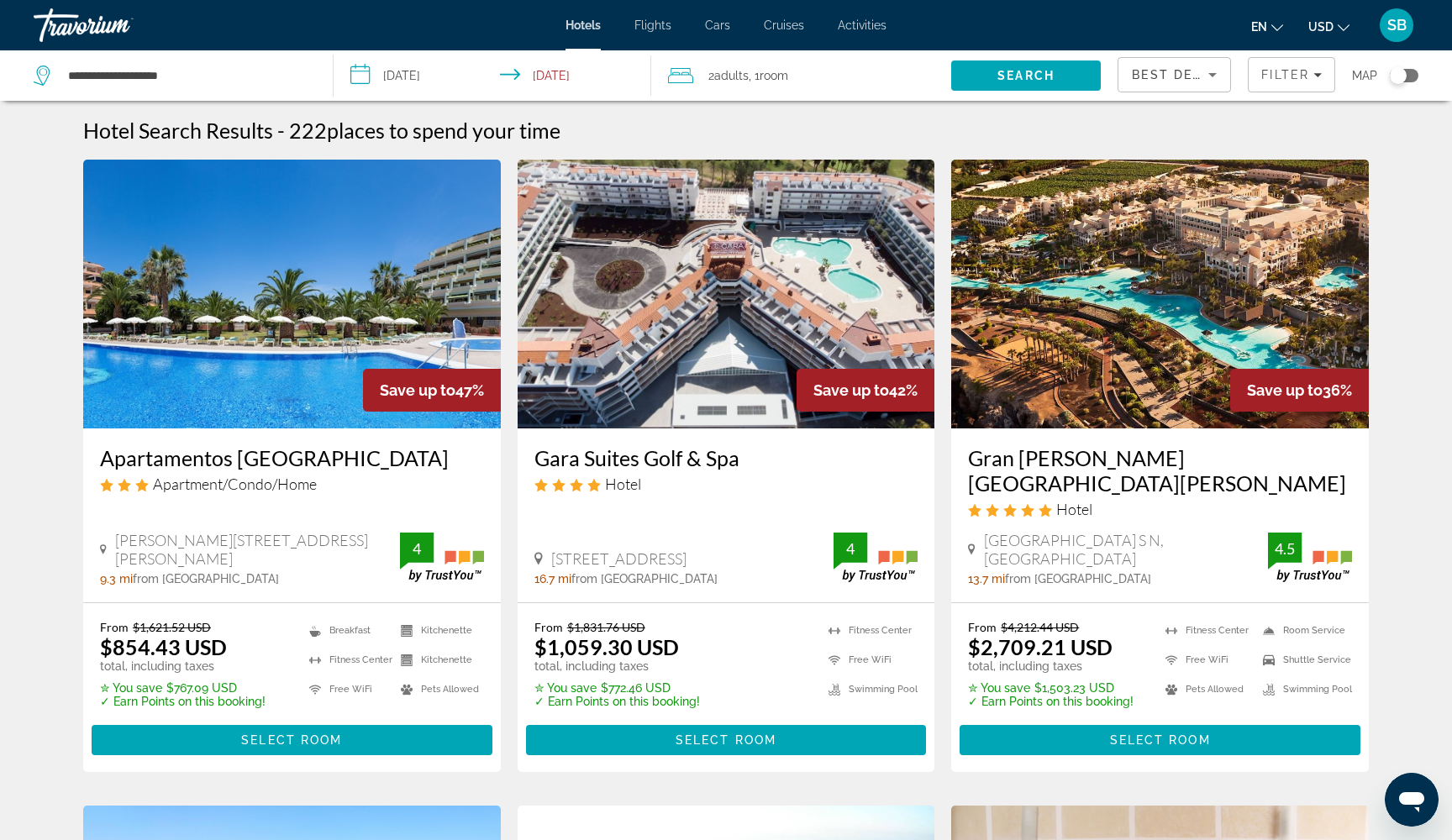
click at [391, 63] on input "**********" at bounding box center [495, 77] width 324 height 55
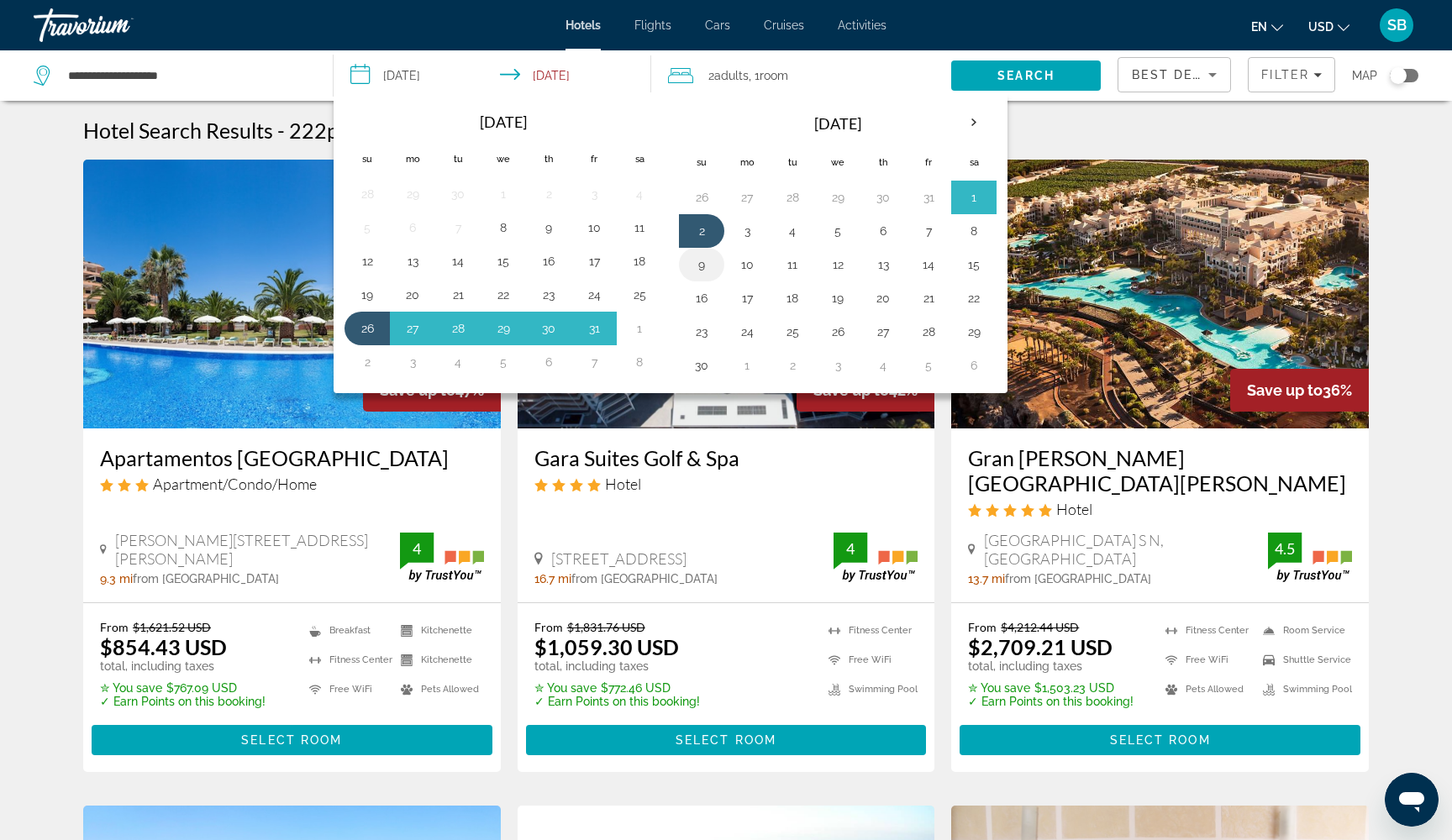
click at [699, 273] on button "9" at bounding box center [701, 264] width 27 height 23
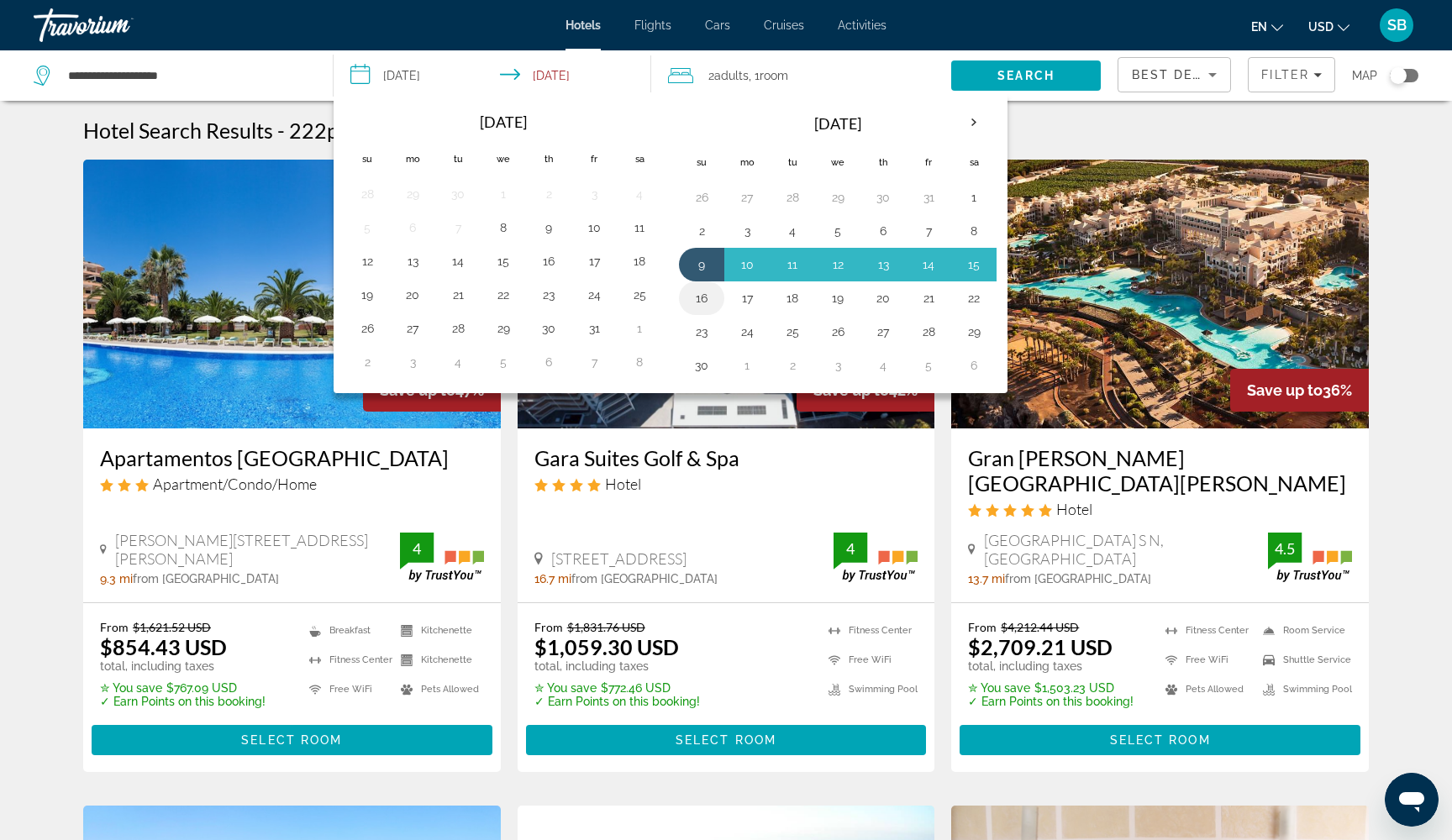
click at [700, 299] on button "16" at bounding box center [701, 297] width 27 height 23
type input "**********"
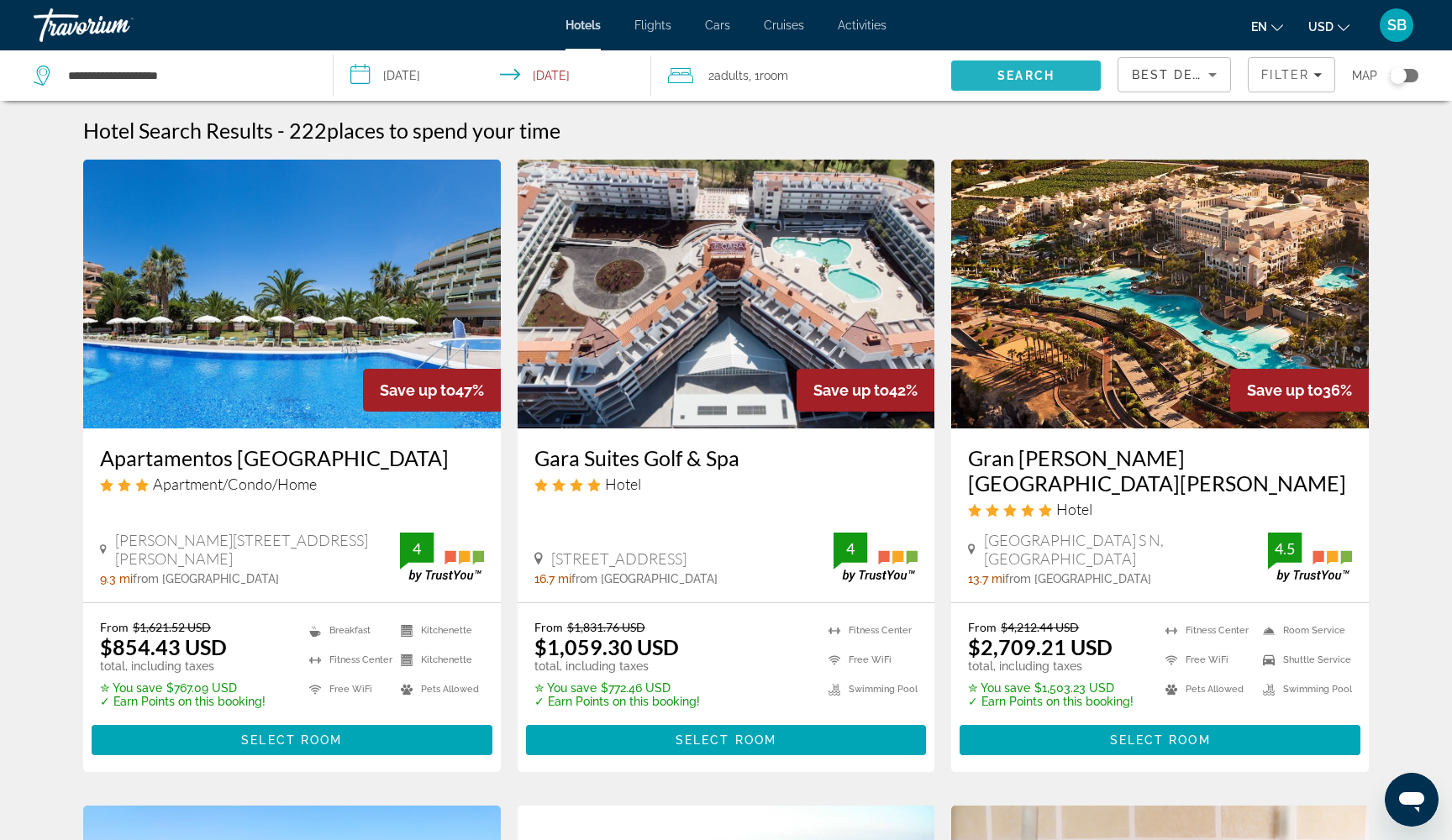
click at [1035, 73] on span "Search" at bounding box center [1025, 76] width 57 height 13
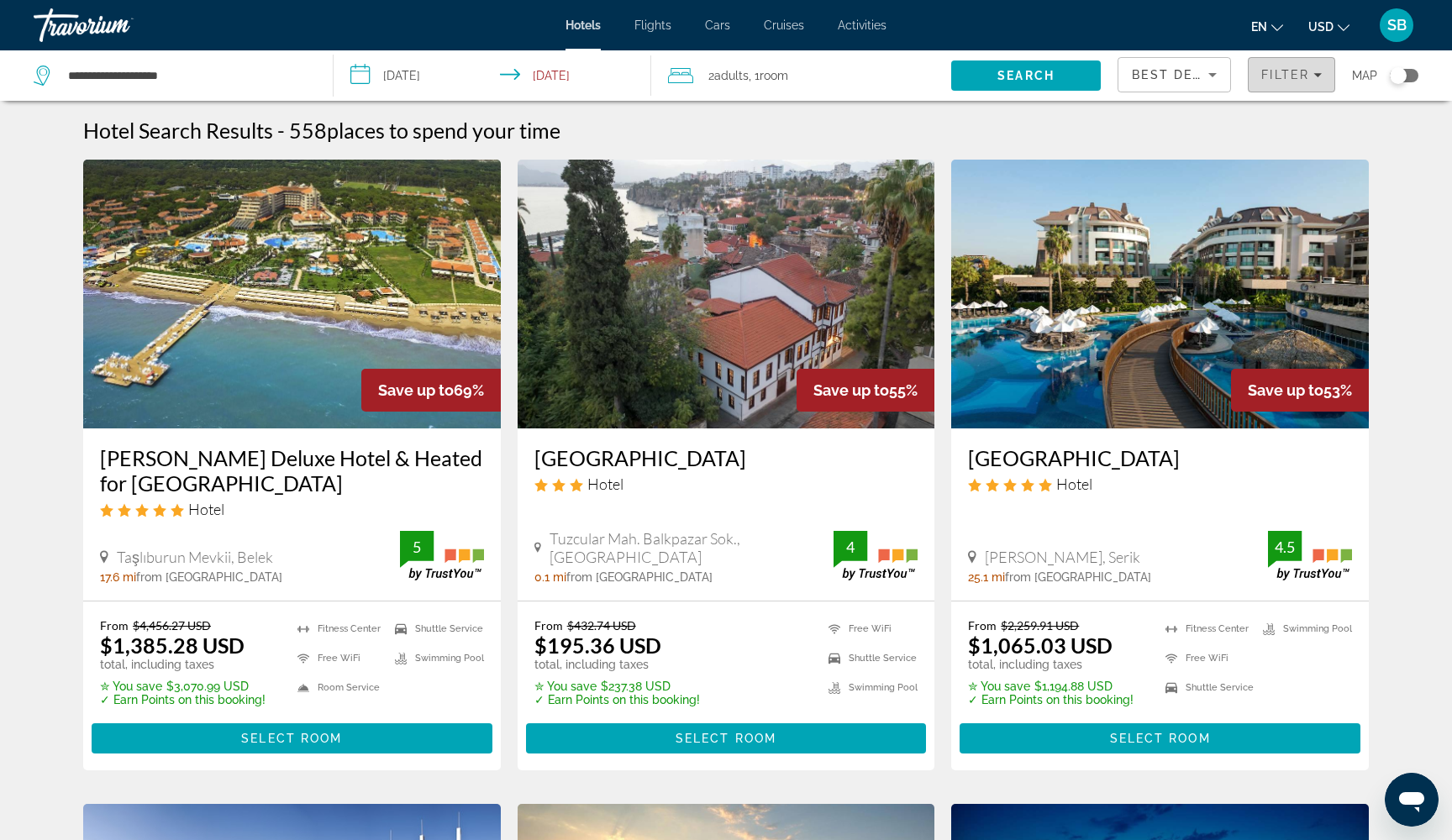
click at [1284, 72] on span "Filter" at bounding box center [1284, 75] width 48 height 13
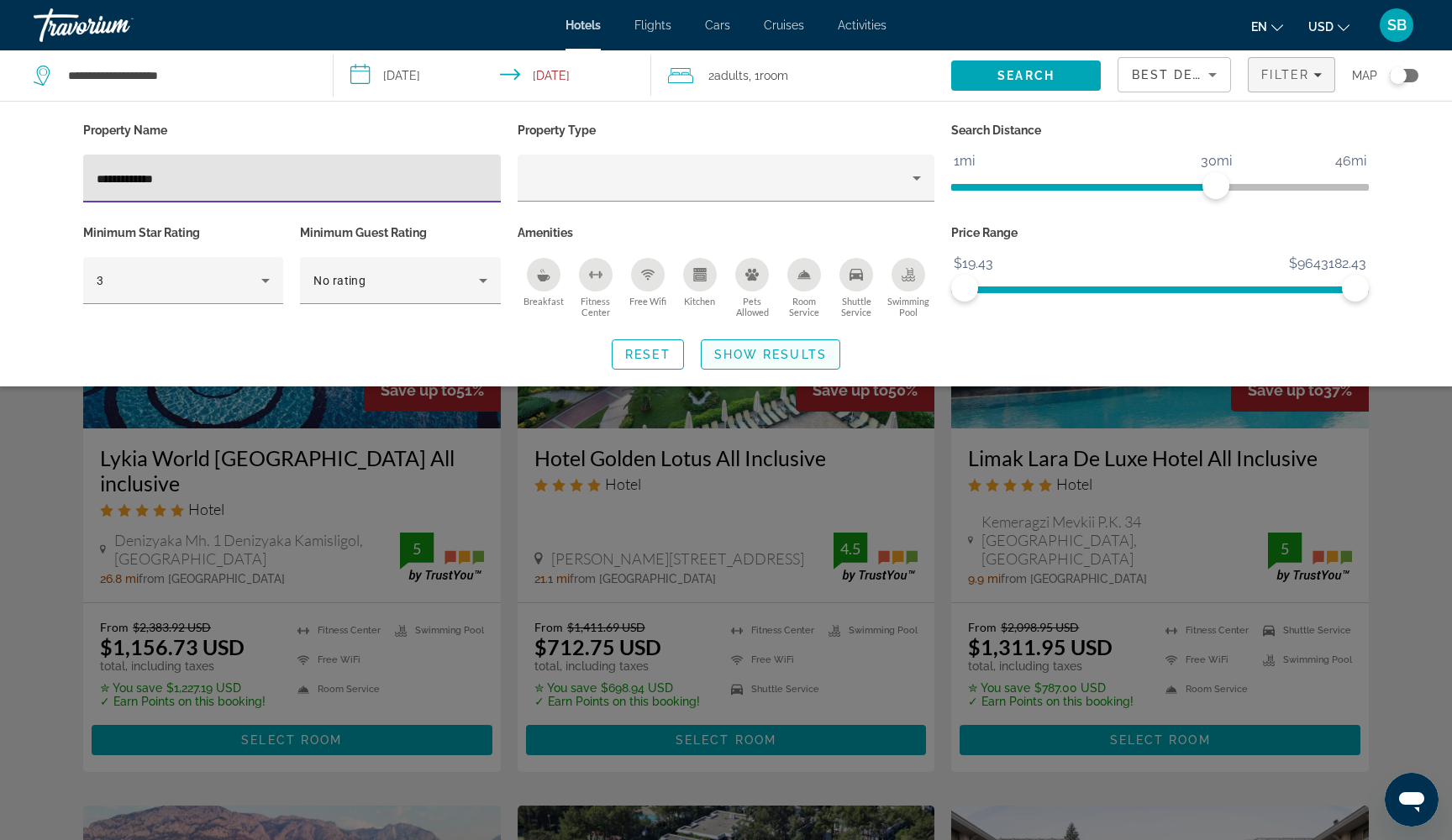
type input "**********"
click at [827, 354] on span "Search widget" at bounding box center [770, 354] width 138 height 40
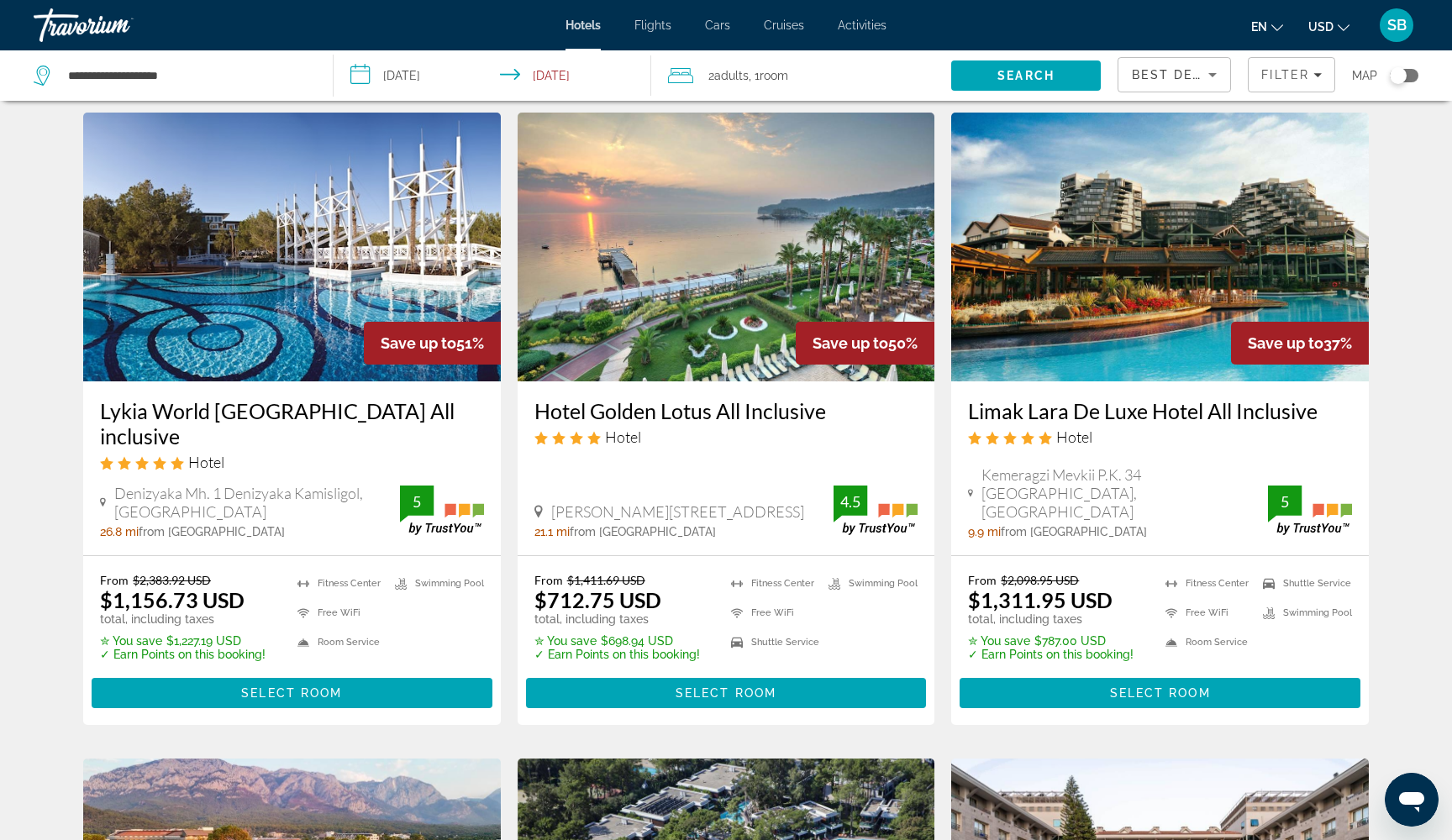
scroll to position [44, 0]
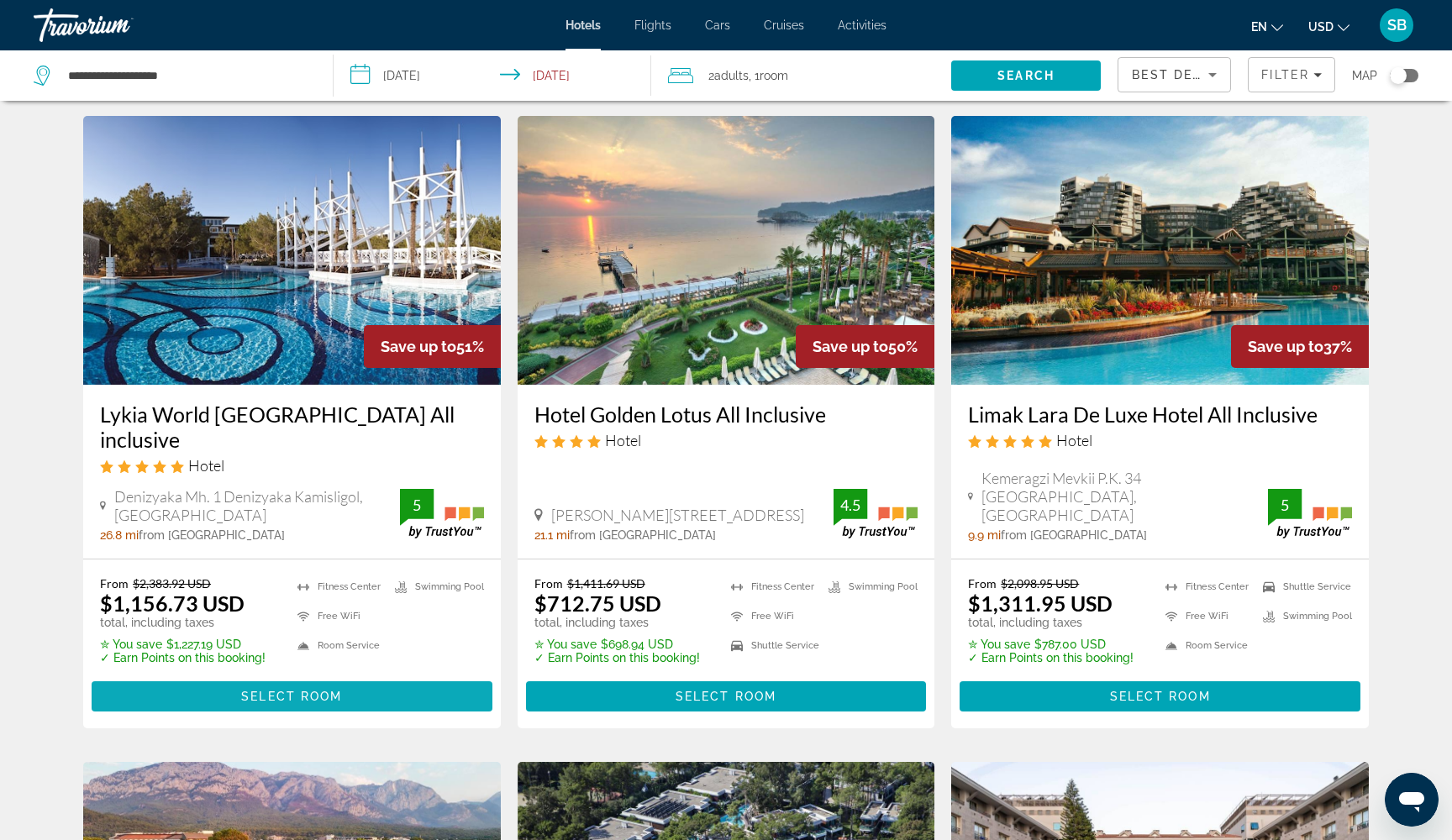
click at [260, 690] on span "Select Room" at bounding box center [292, 696] width 101 height 13
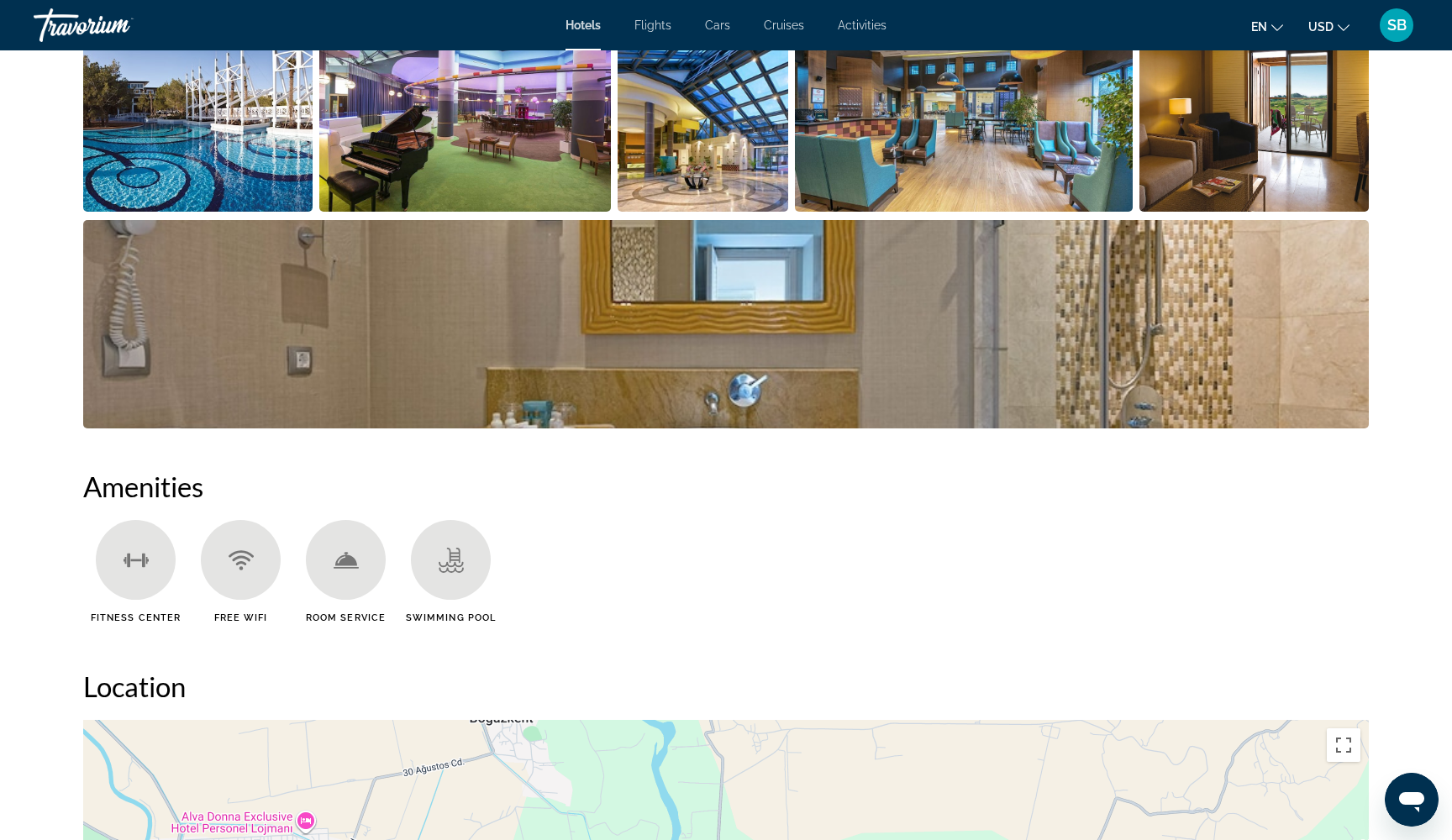
scroll to position [147, 0]
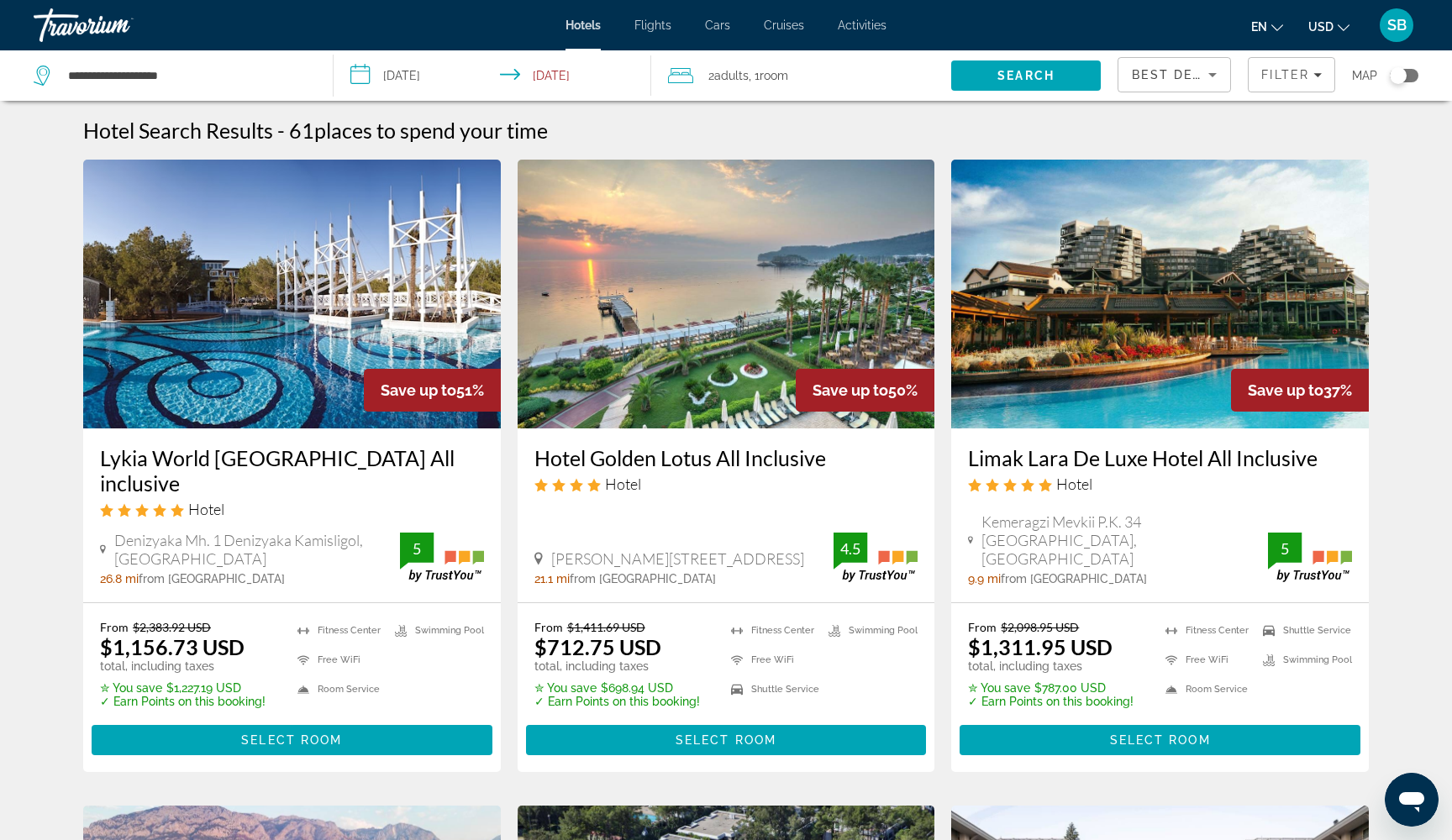
click at [378, 71] on input "**********" at bounding box center [495, 77] width 324 height 55
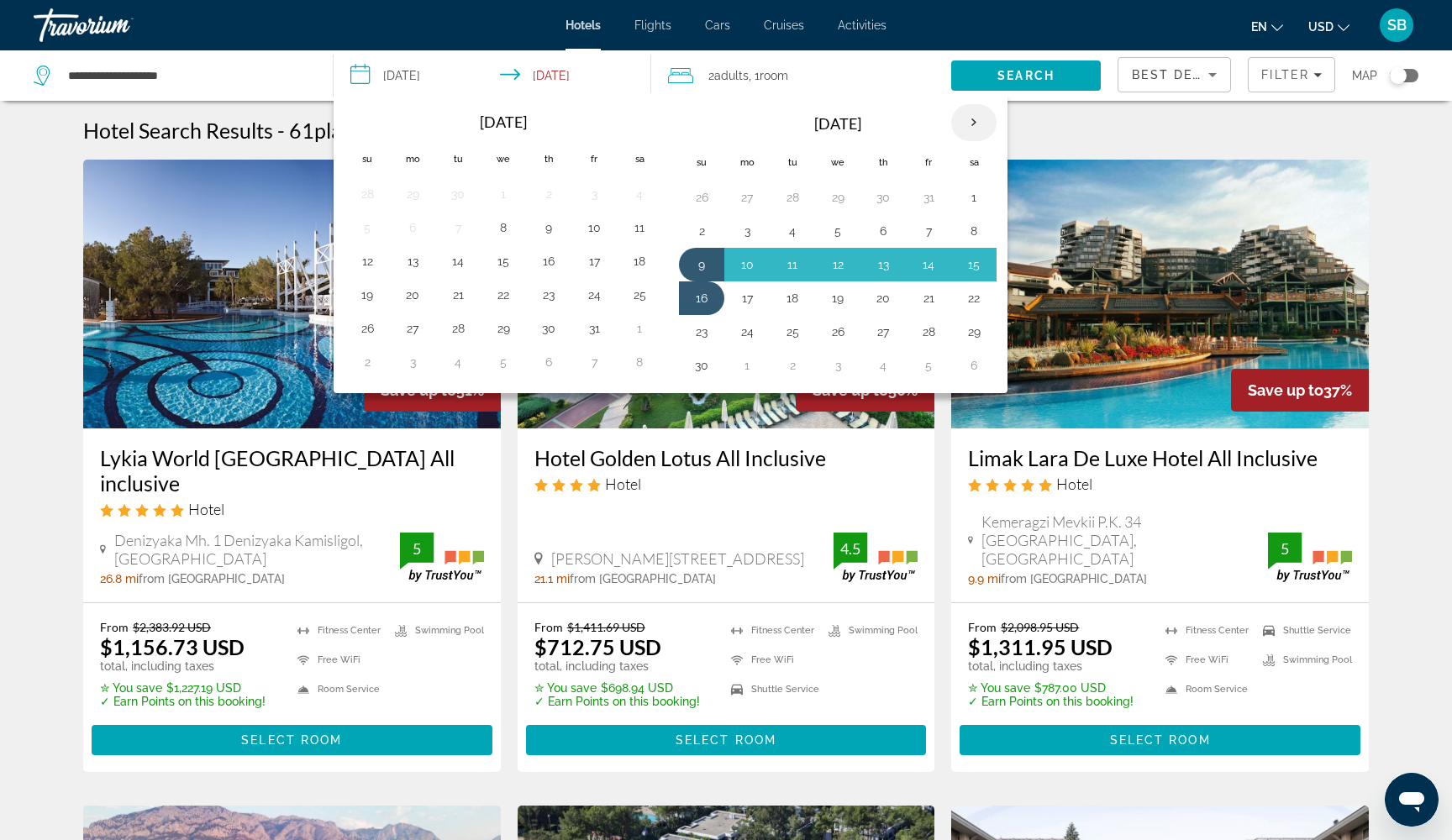
click at [970, 121] on th "Next month" at bounding box center [974, 123] width 46 height 37
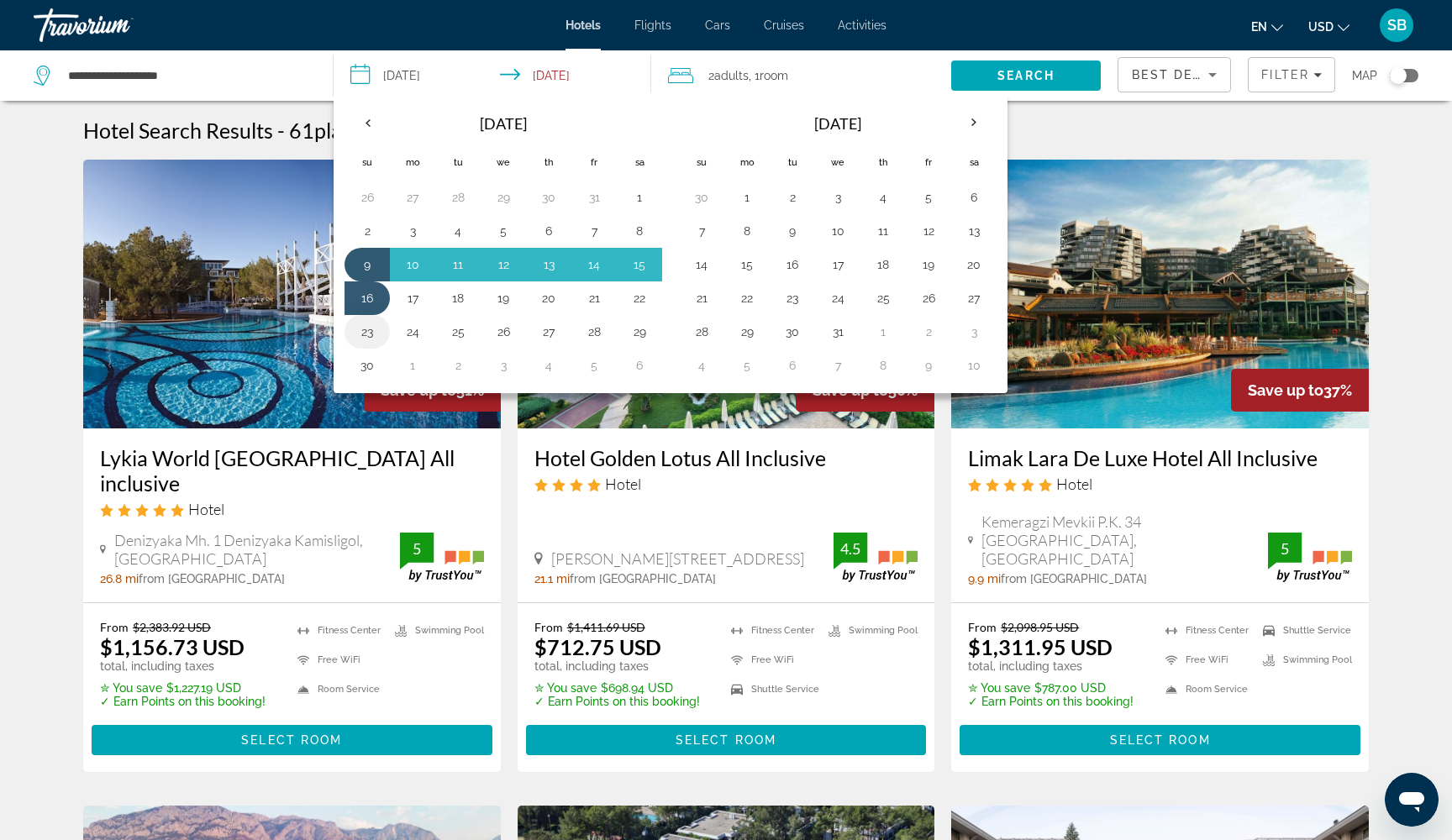
click at [356, 339] on button "23" at bounding box center [366, 331] width 27 height 23
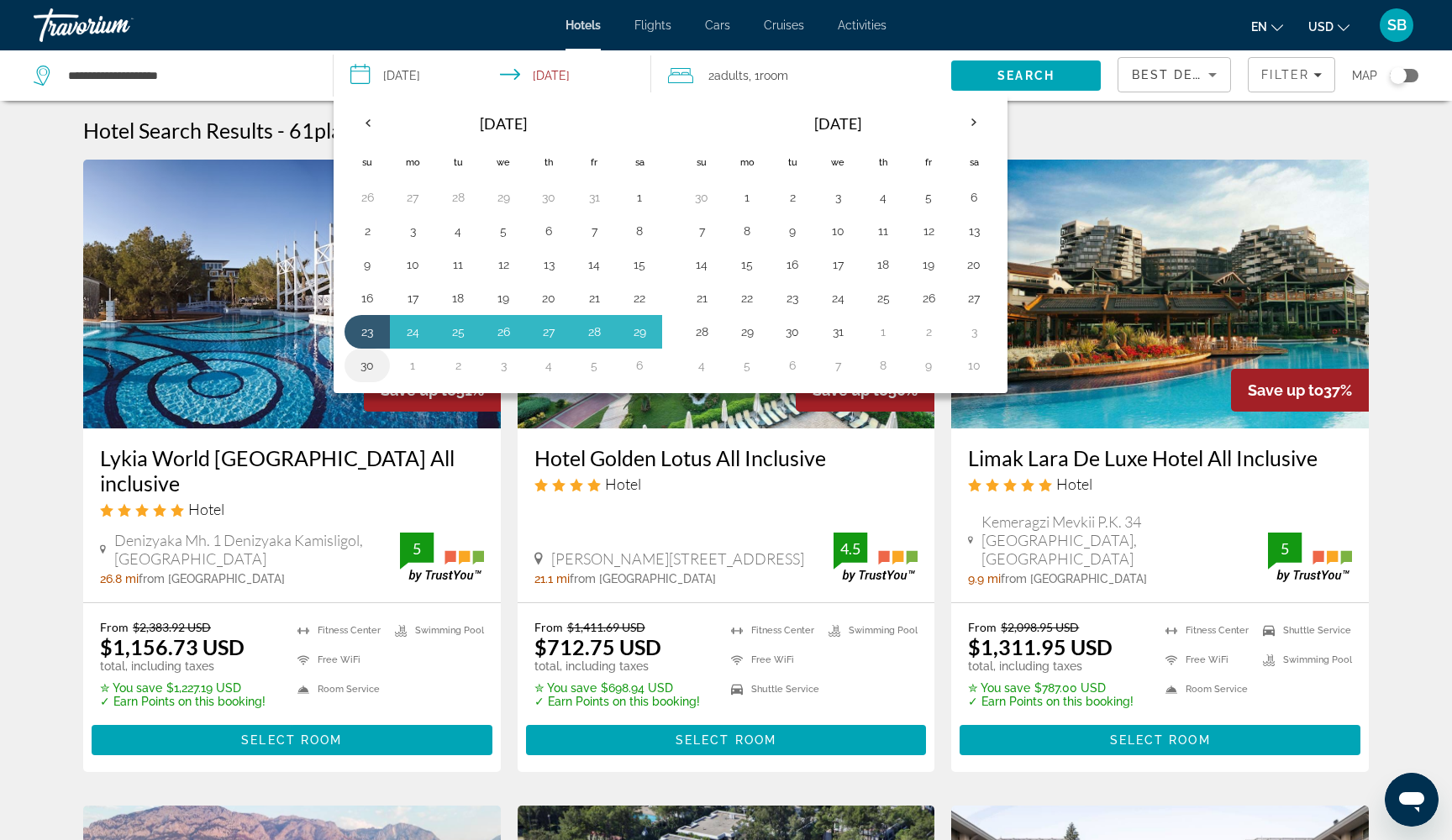
click at [367, 376] on button "30" at bounding box center [366, 365] width 27 height 23
type input "**********"
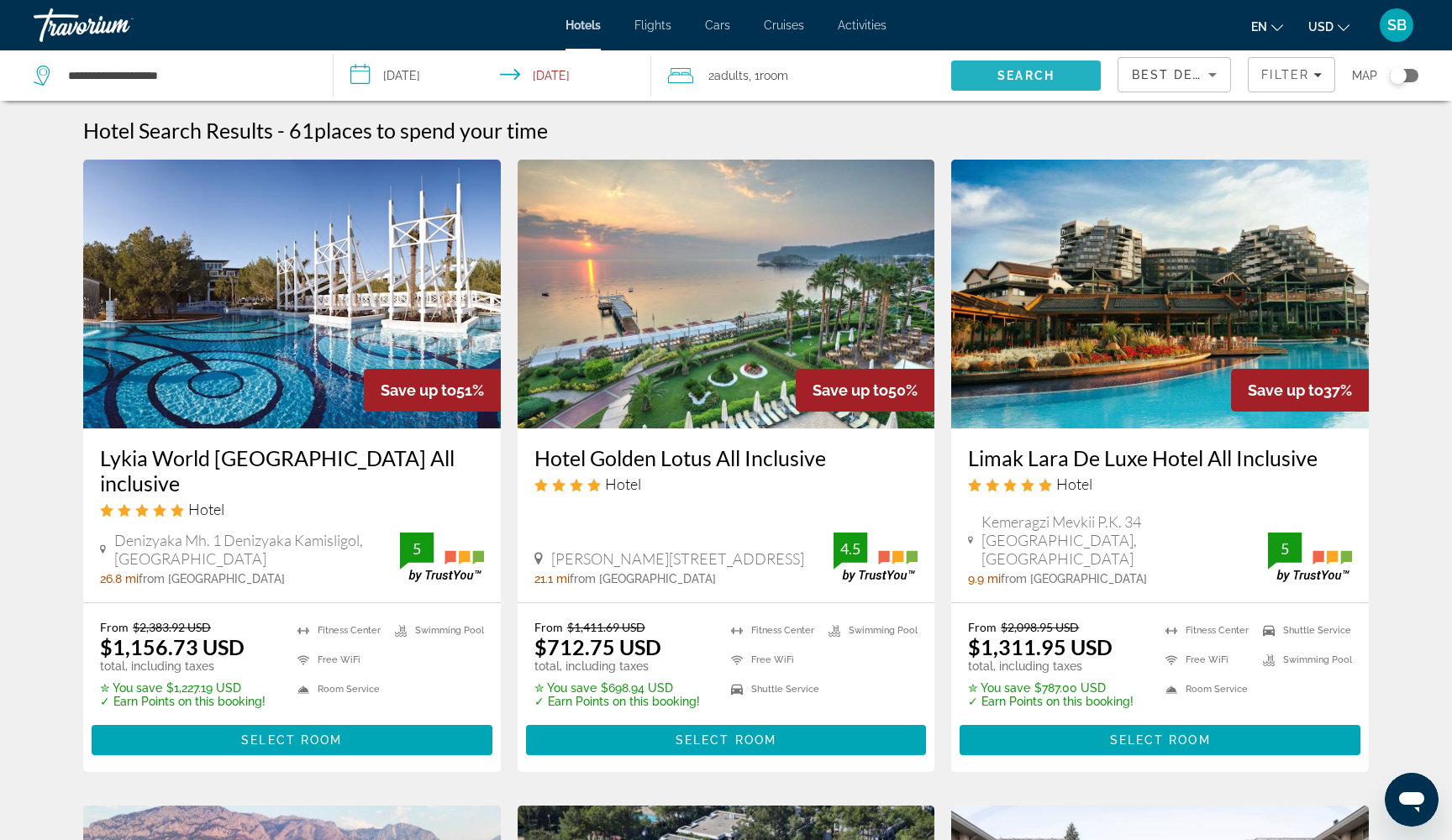
click at [1007, 78] on span "Search" at bounding box center [1025, 76] width 57 height 13
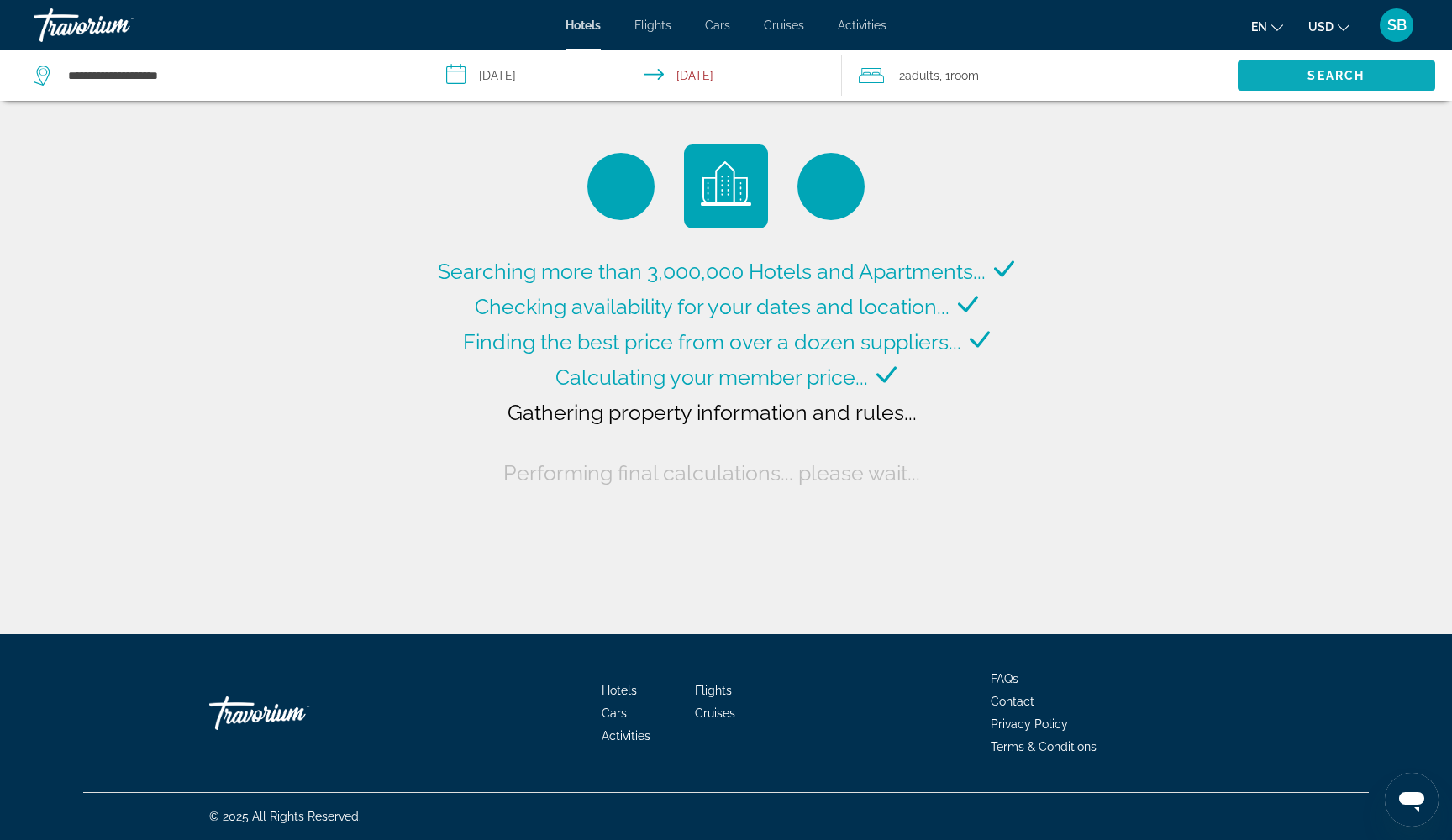
scroll to position [0, -1]
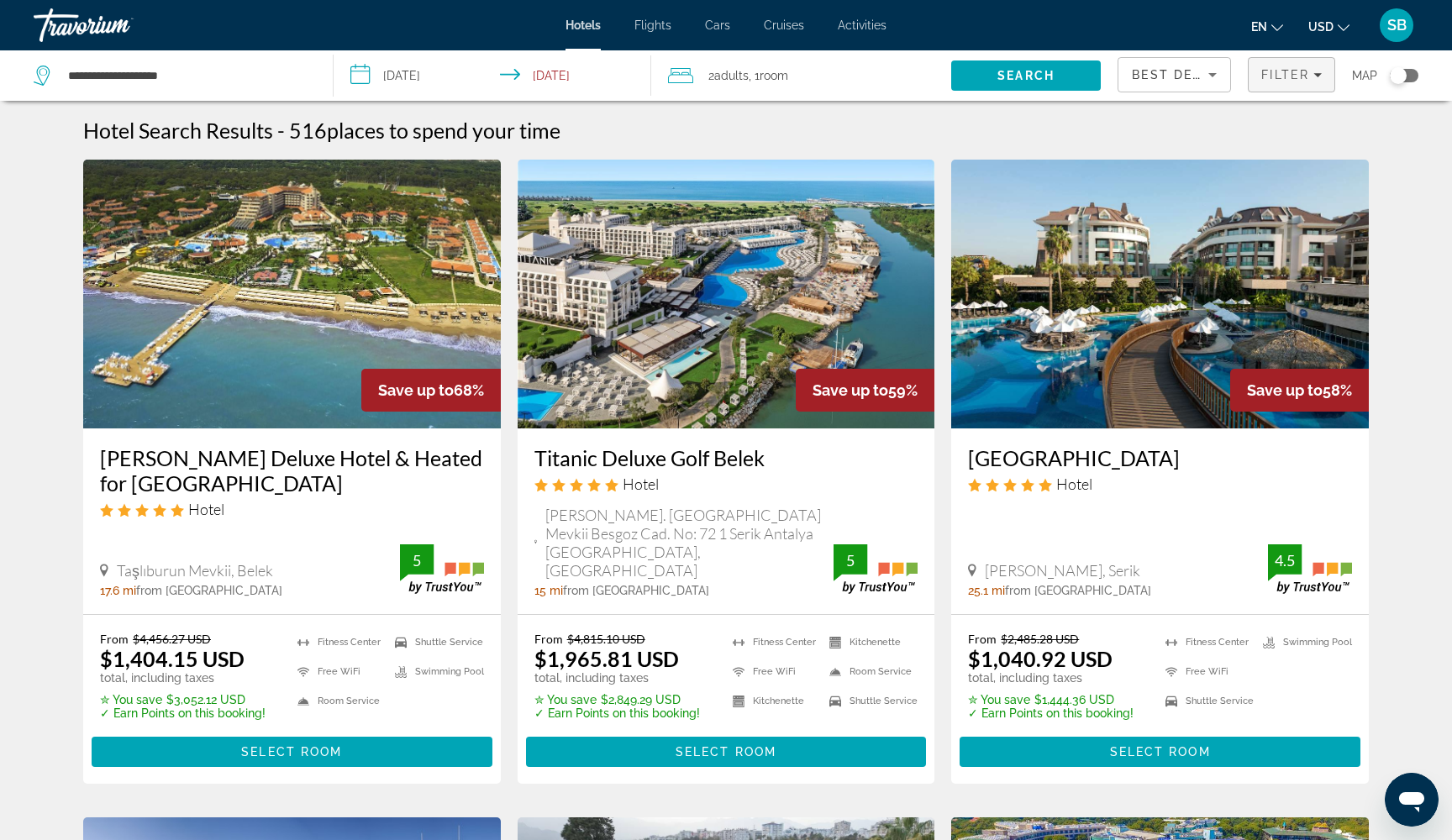
click at [1293, 73] on span "Filter" at bounding box center [1284, 75] width 48 height 13
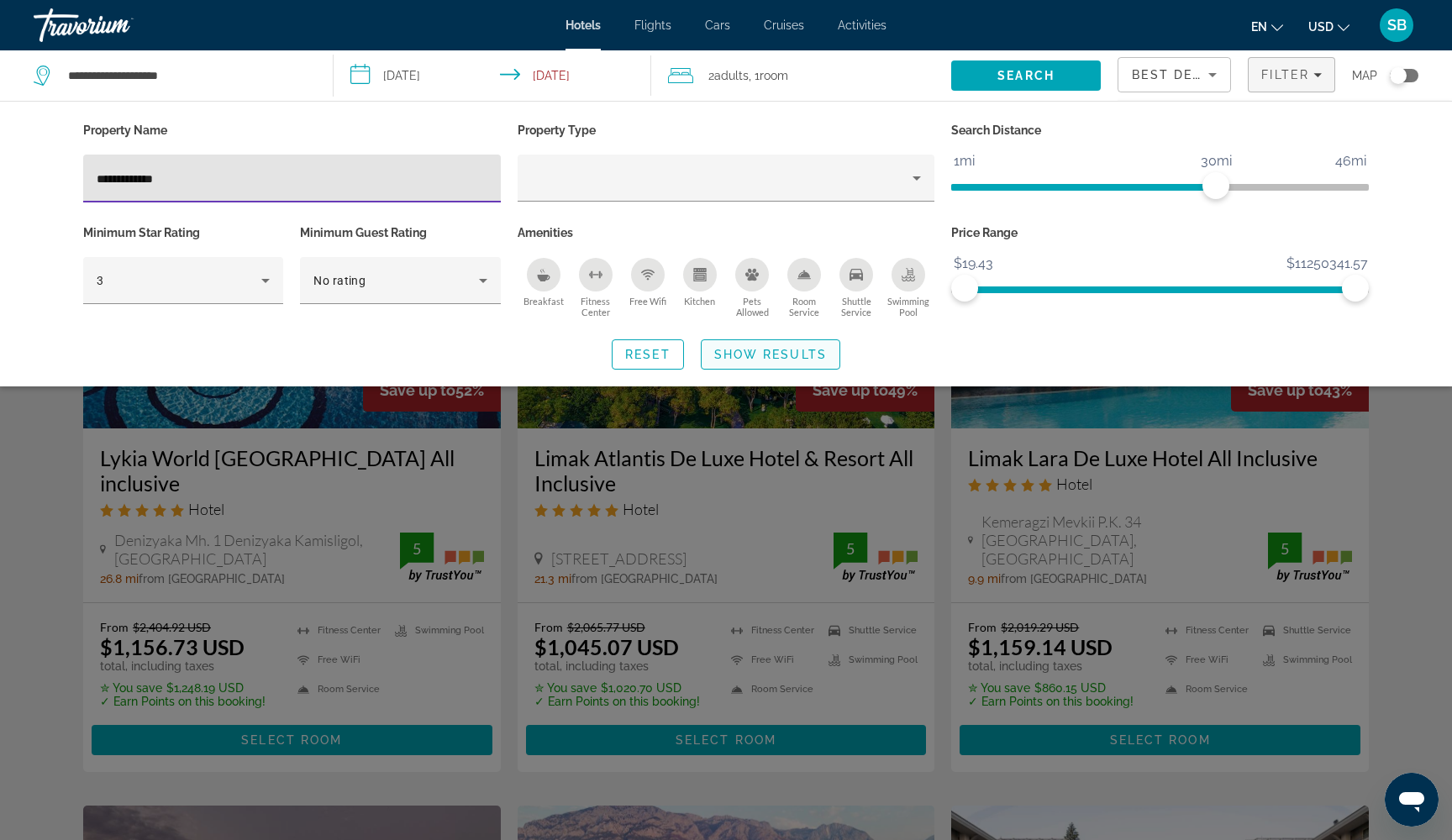
type input "**********"
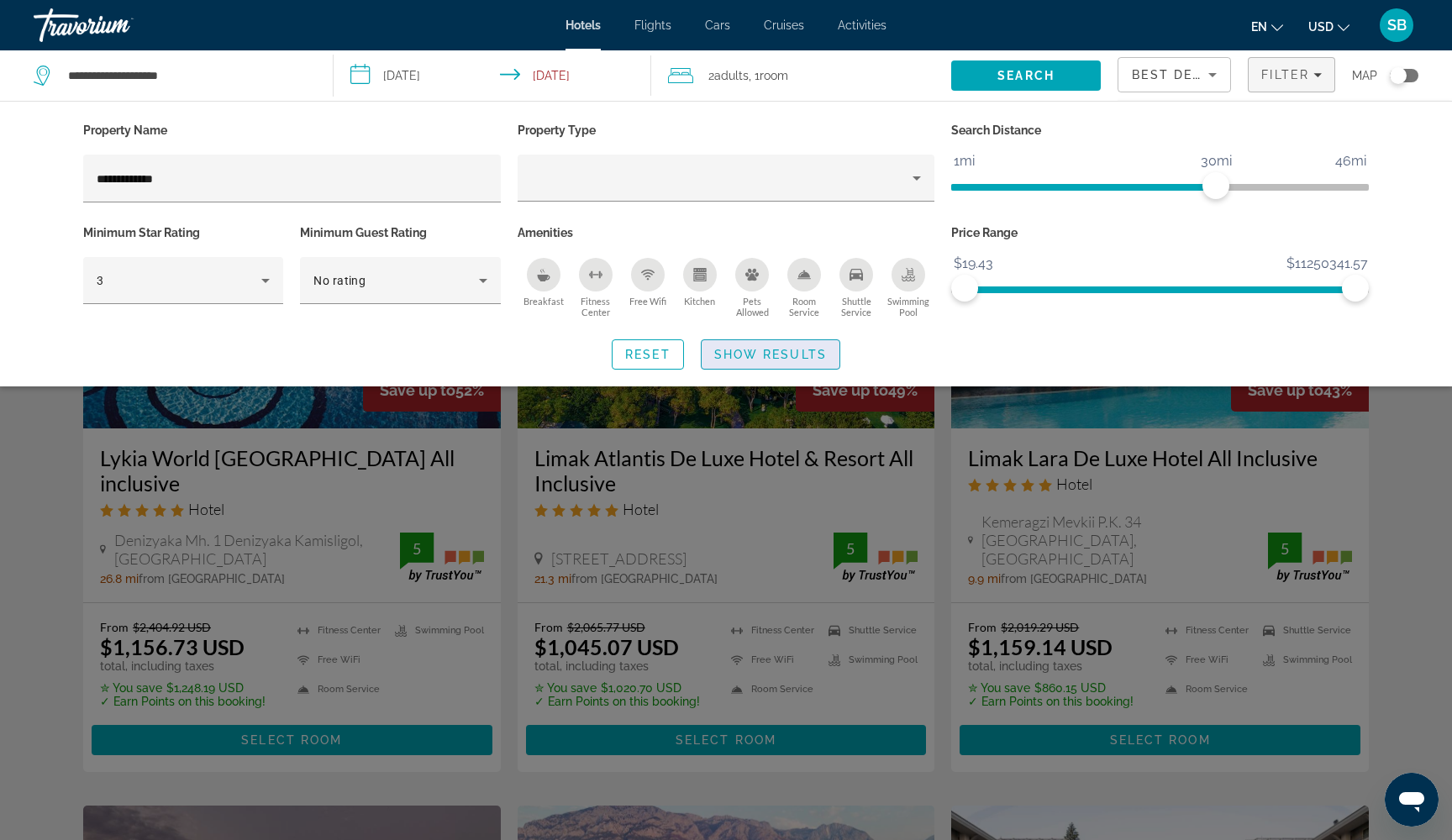
click at [787, 351] on span "Show Results" at bounding box center [770, 354] width 113 height 13
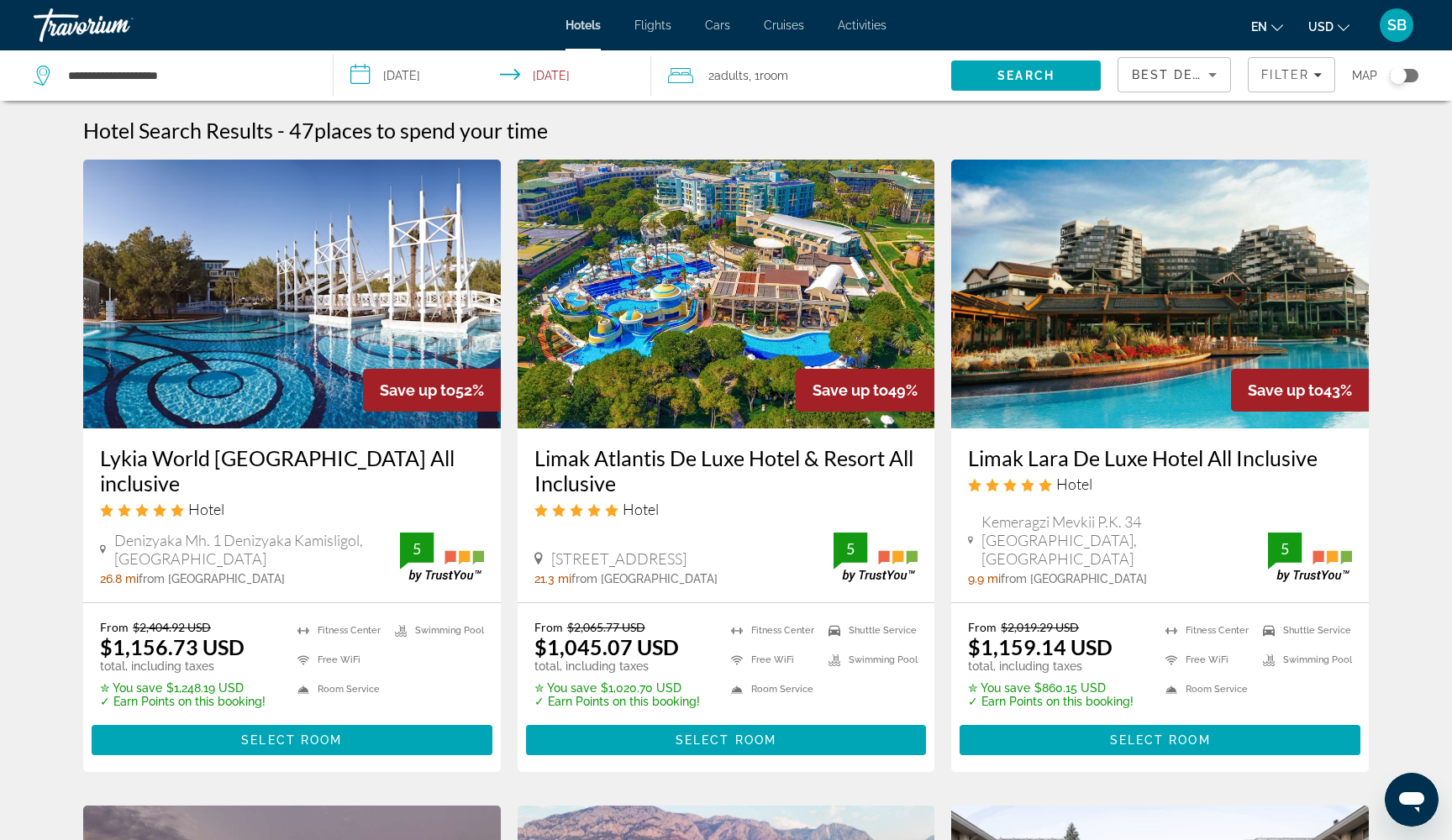
click at [405, 81] on input "**********" at bounding box center [495, 77] width 324 height 55
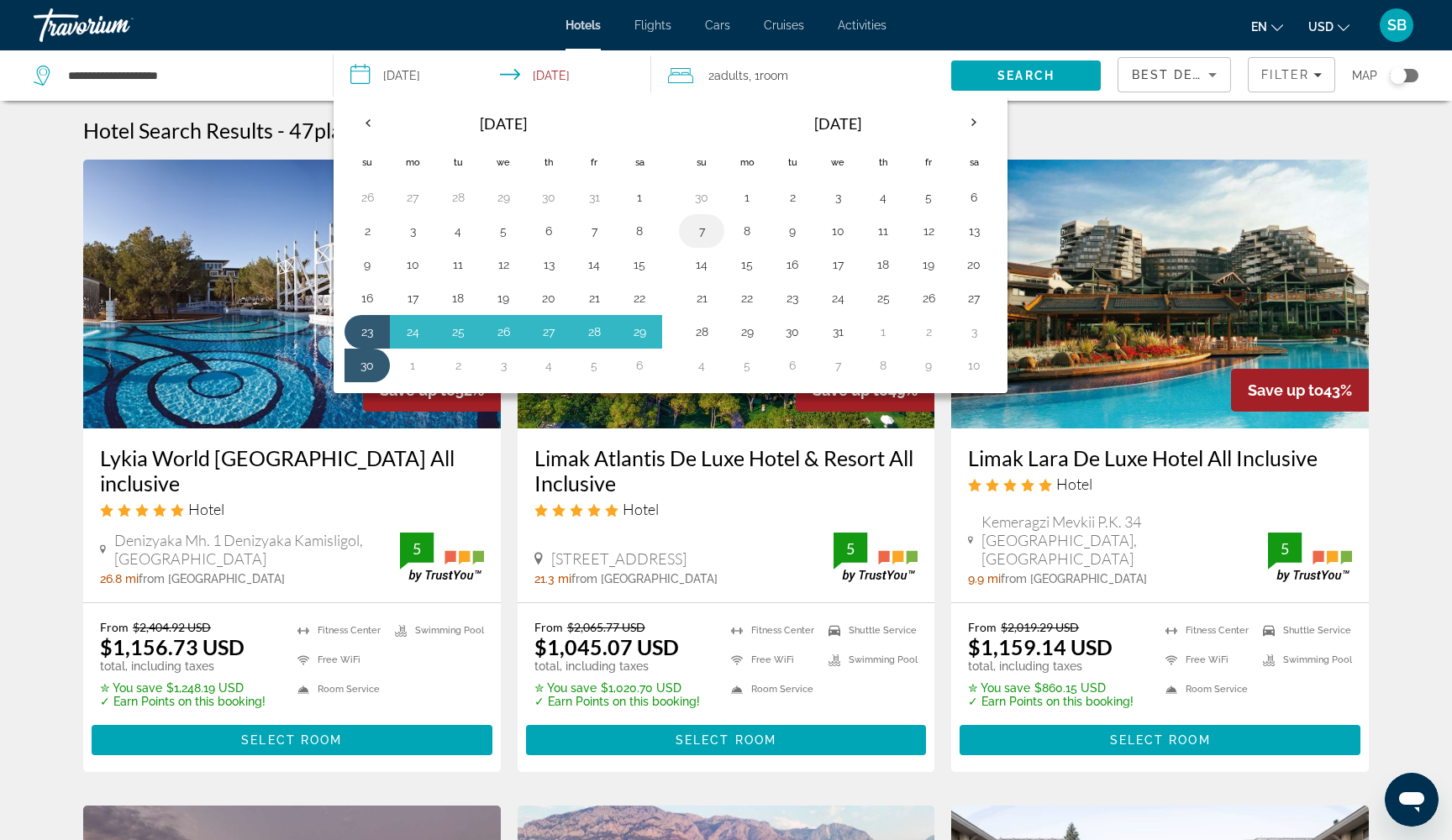
click at [700, 235] on button "7" at bounding box center [701, 230] width 27 height 23
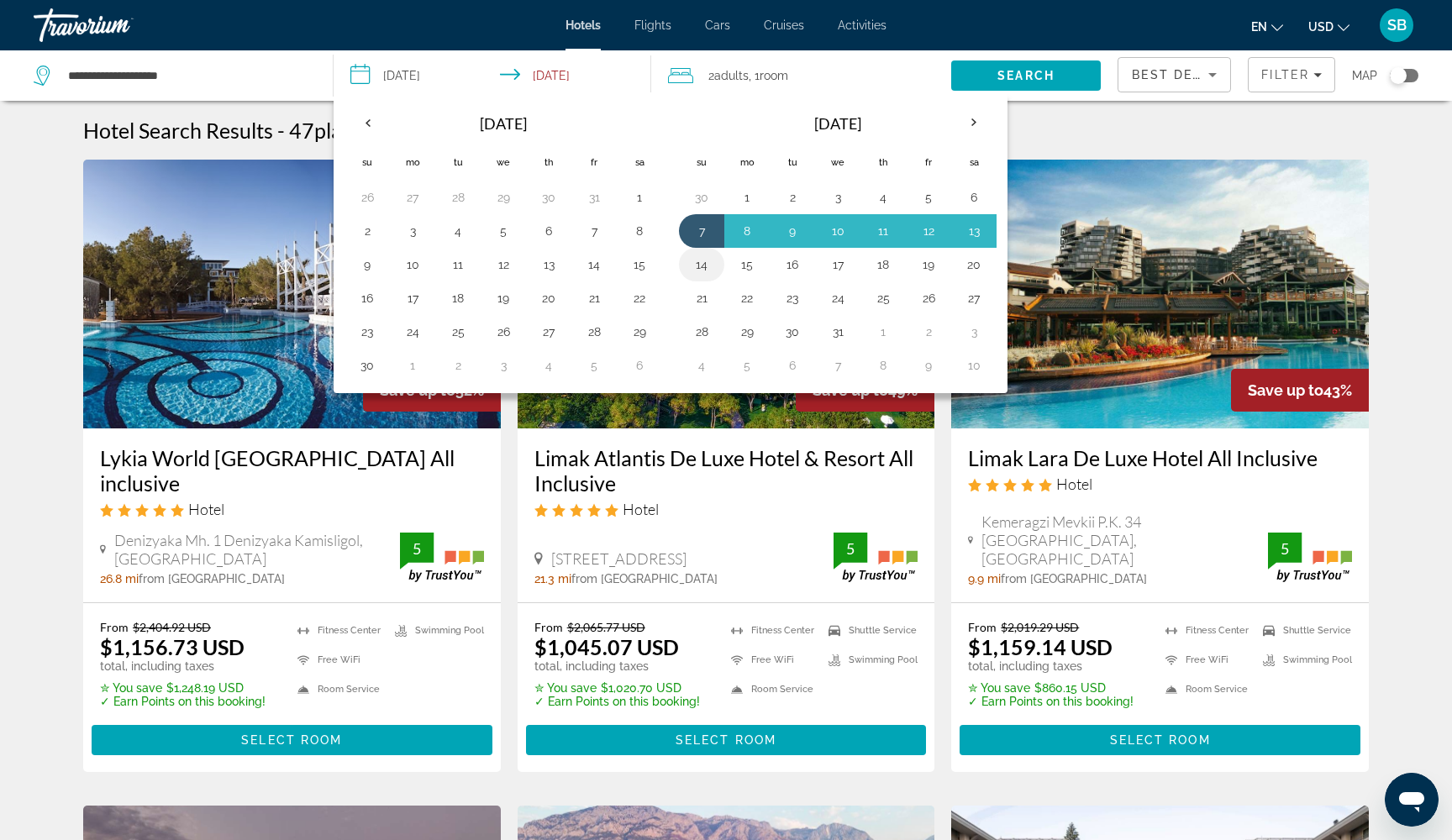
click at [699, 267] on button "14" at bounding box center [701, 264] width 27 height 23
type input "**********"
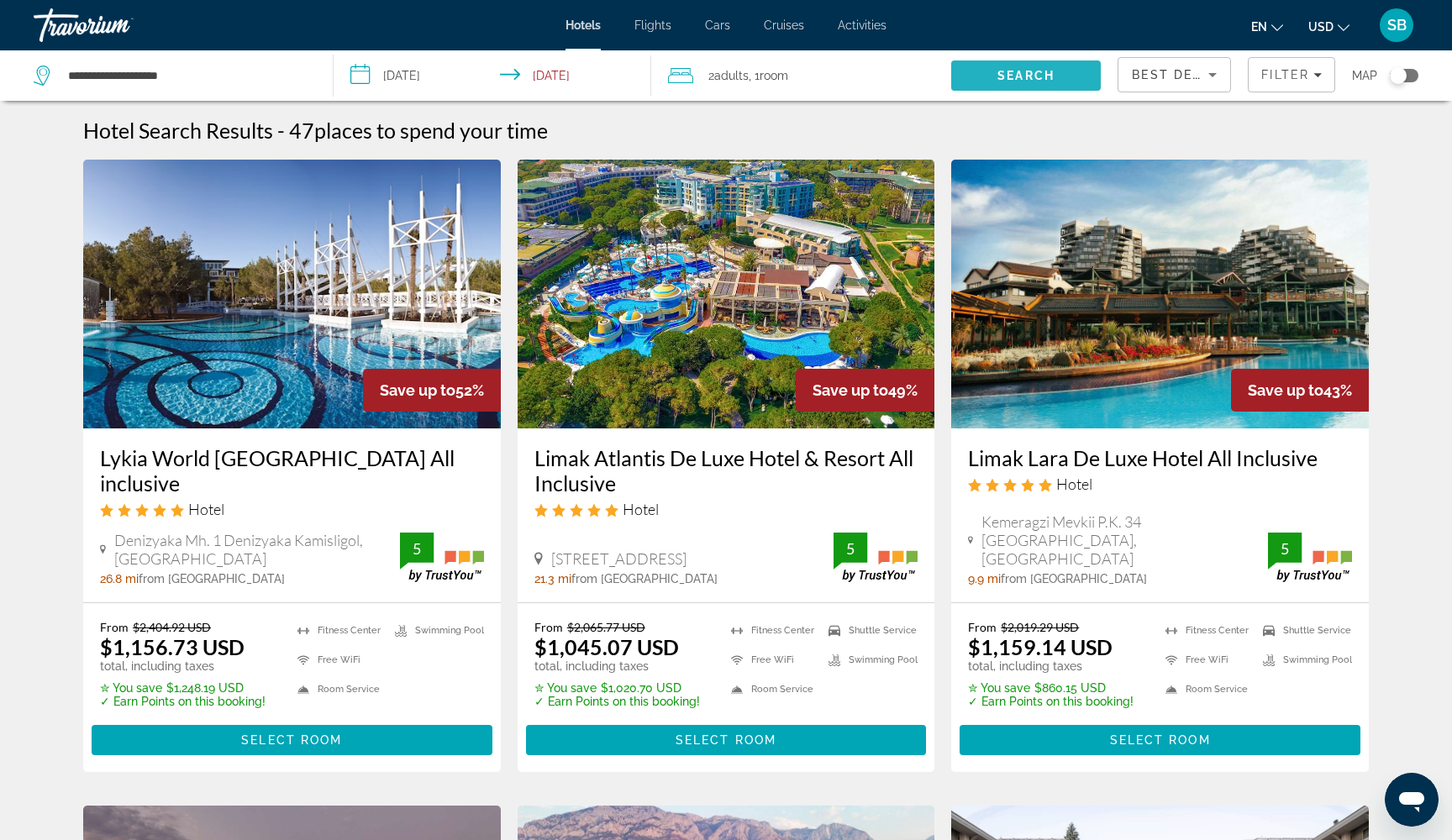
click at [983, 72] on span "Search" at bounding box center [1026, 75] width 150 height 40
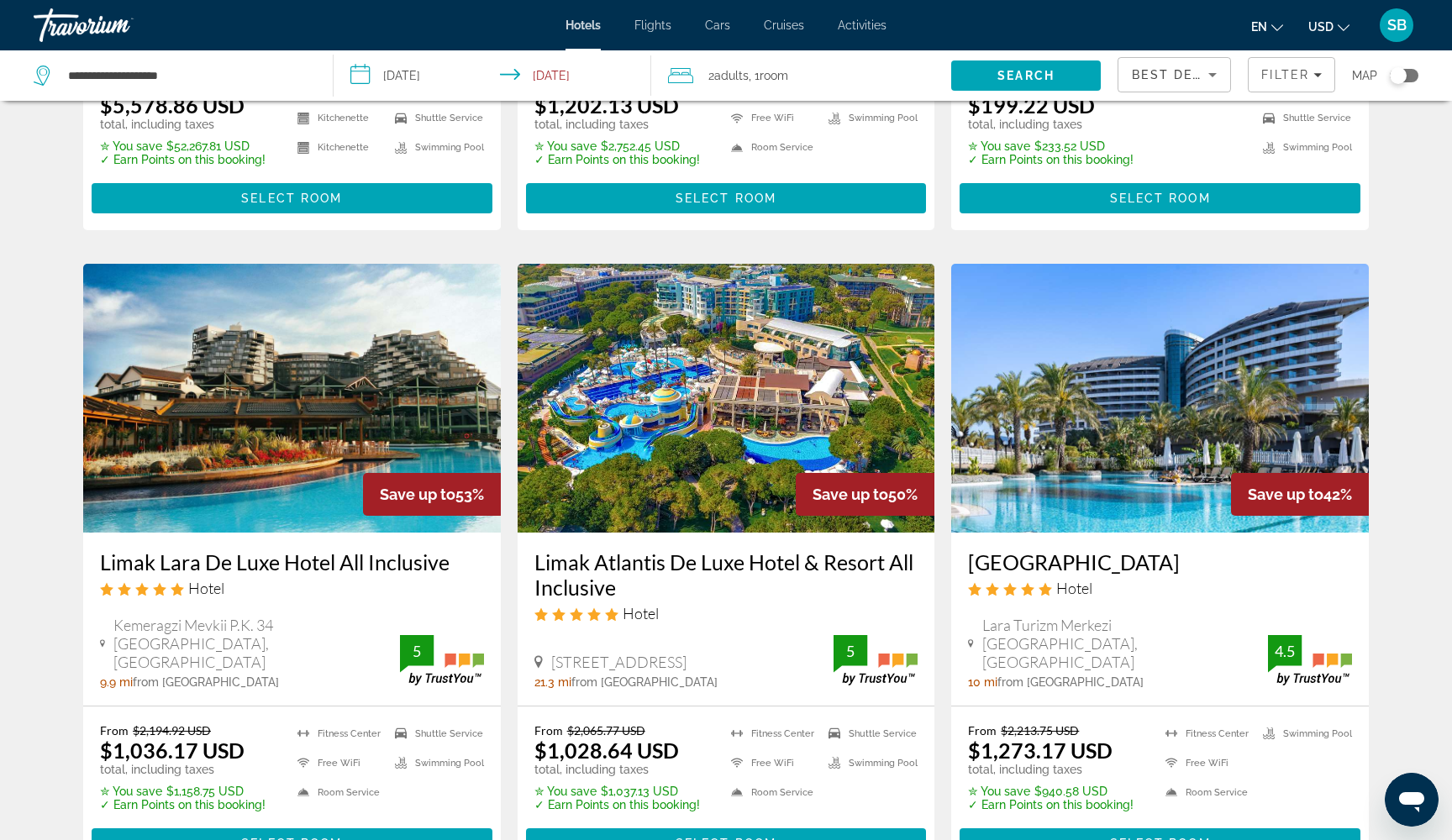
scroll to position [590, 0]
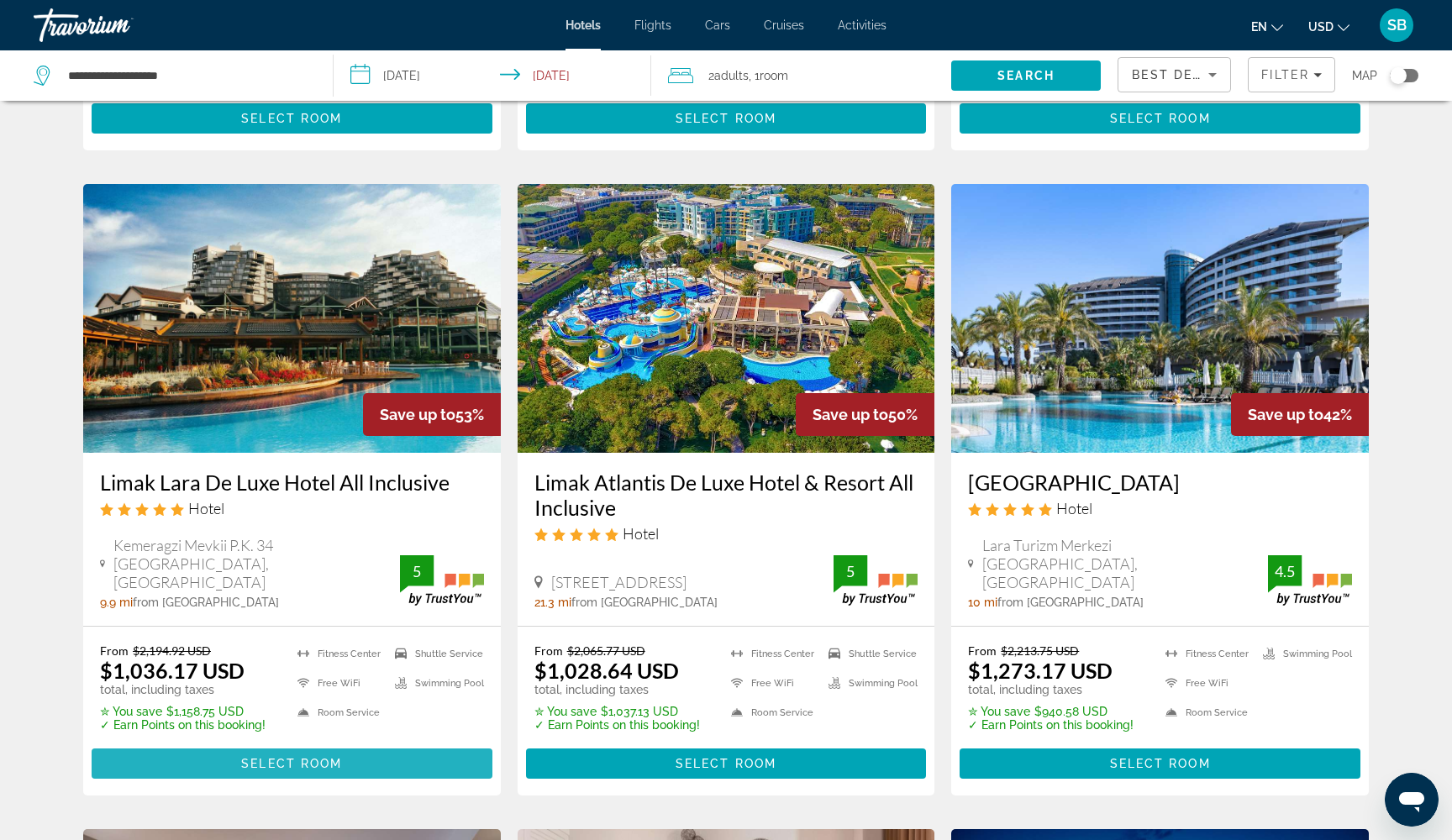
click at [173, 764] on span "Main content" at bounding box center [292, 763] width 401 height 40
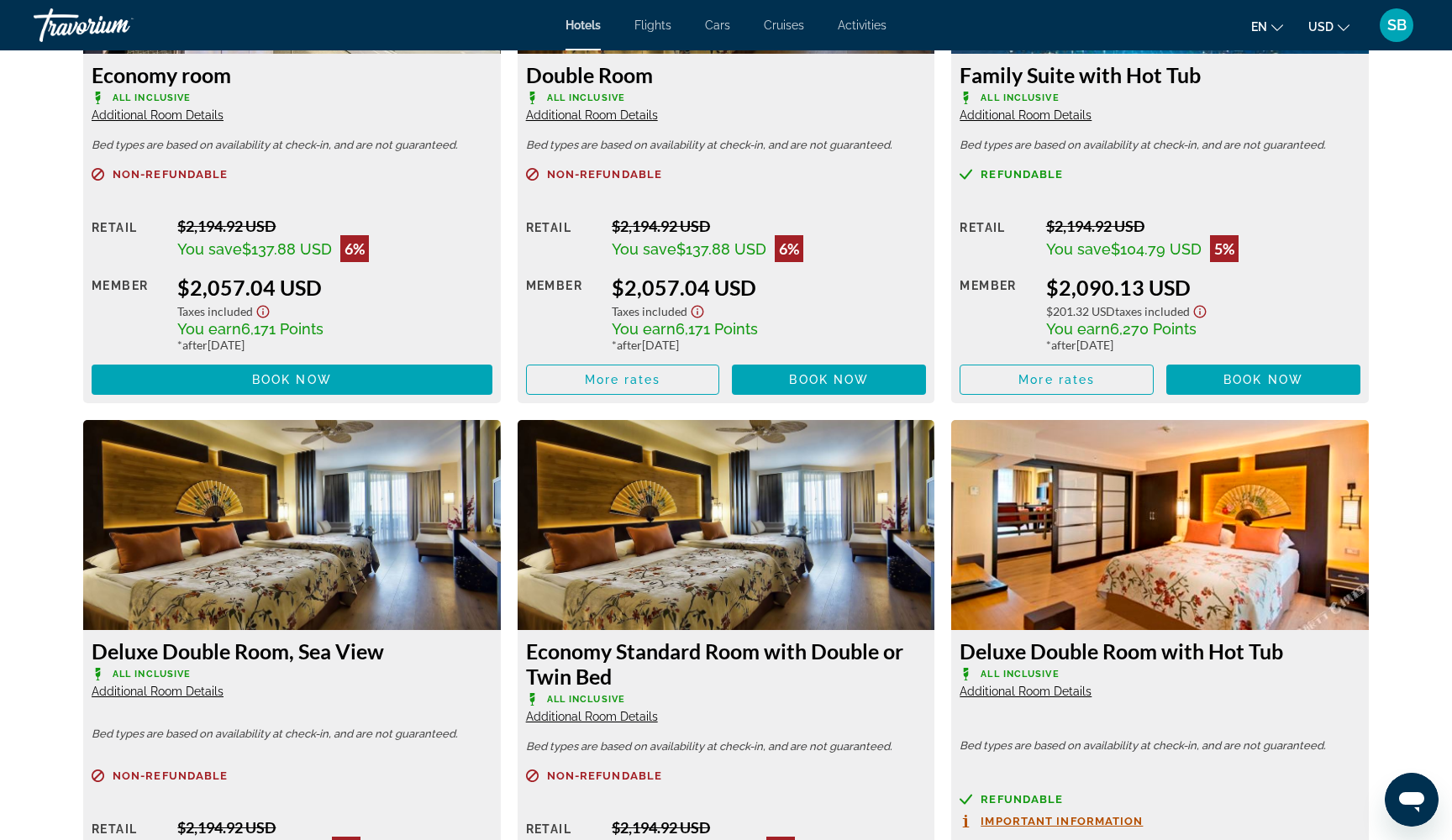
scroll to position [2931, 0]
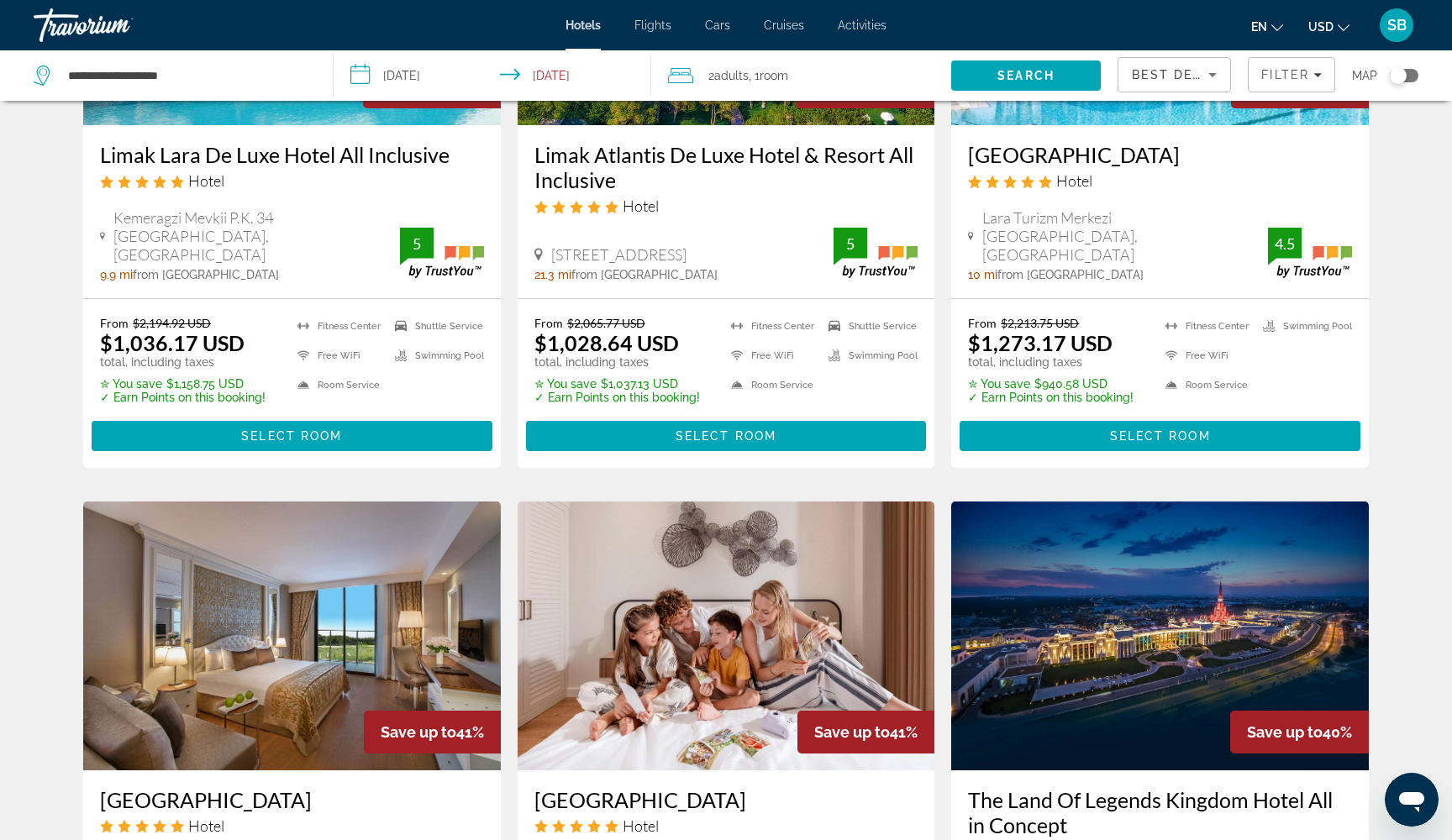
scroll to position [946, 0]
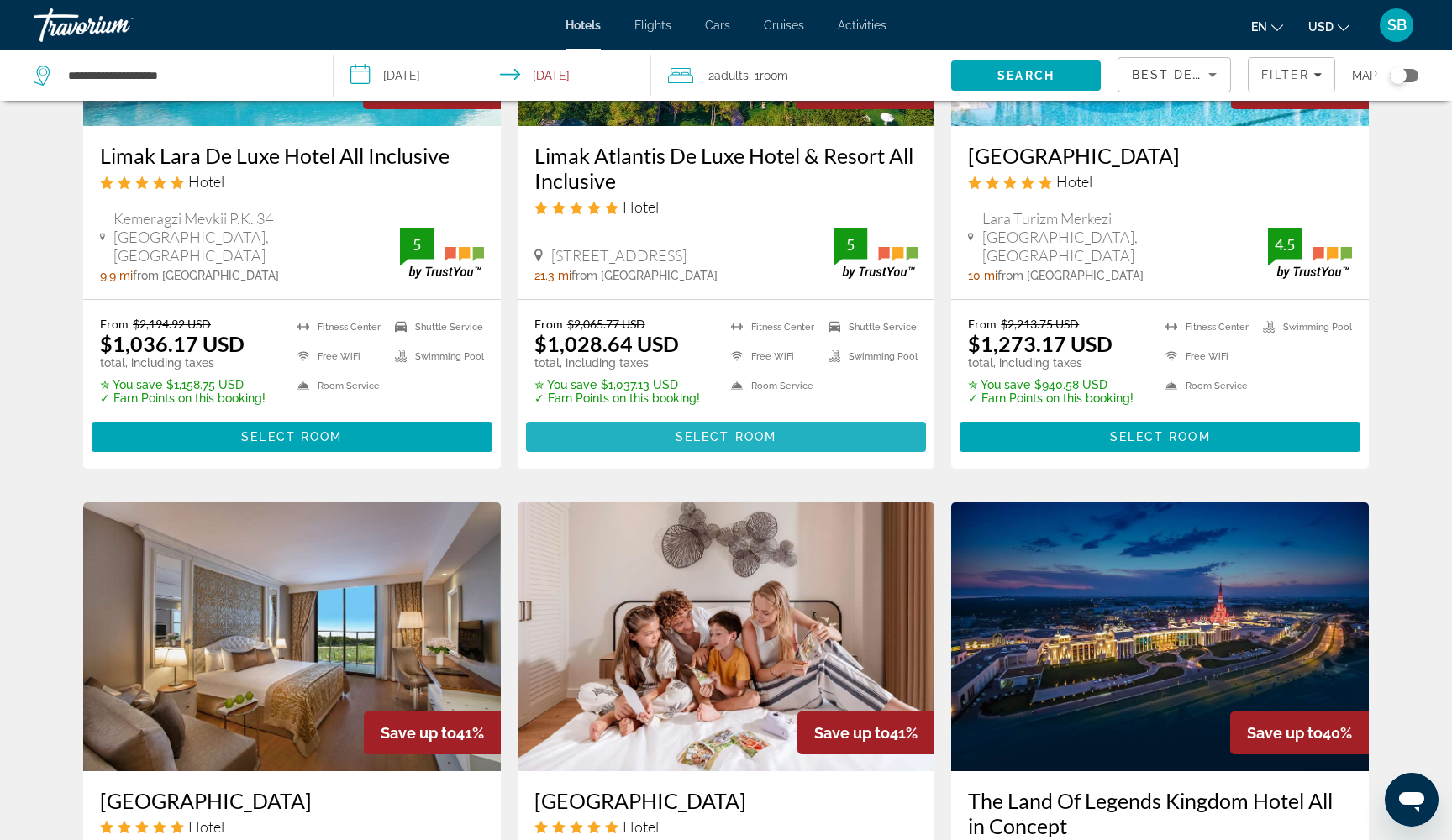
click at [755, 428] on span "Main content" at bounding box center [726, 436] width 401 height 40
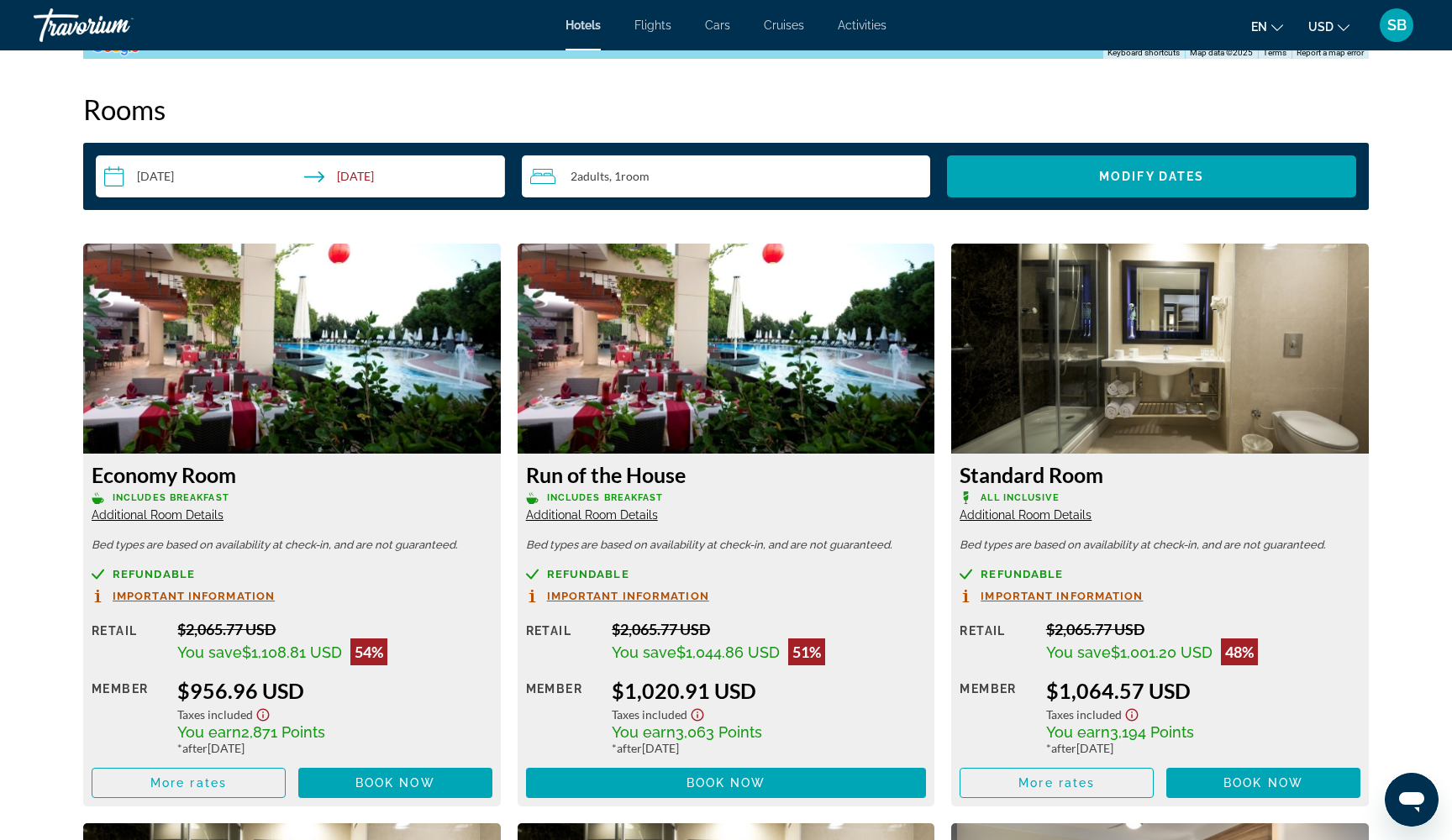
scroll to position [2071, 0]
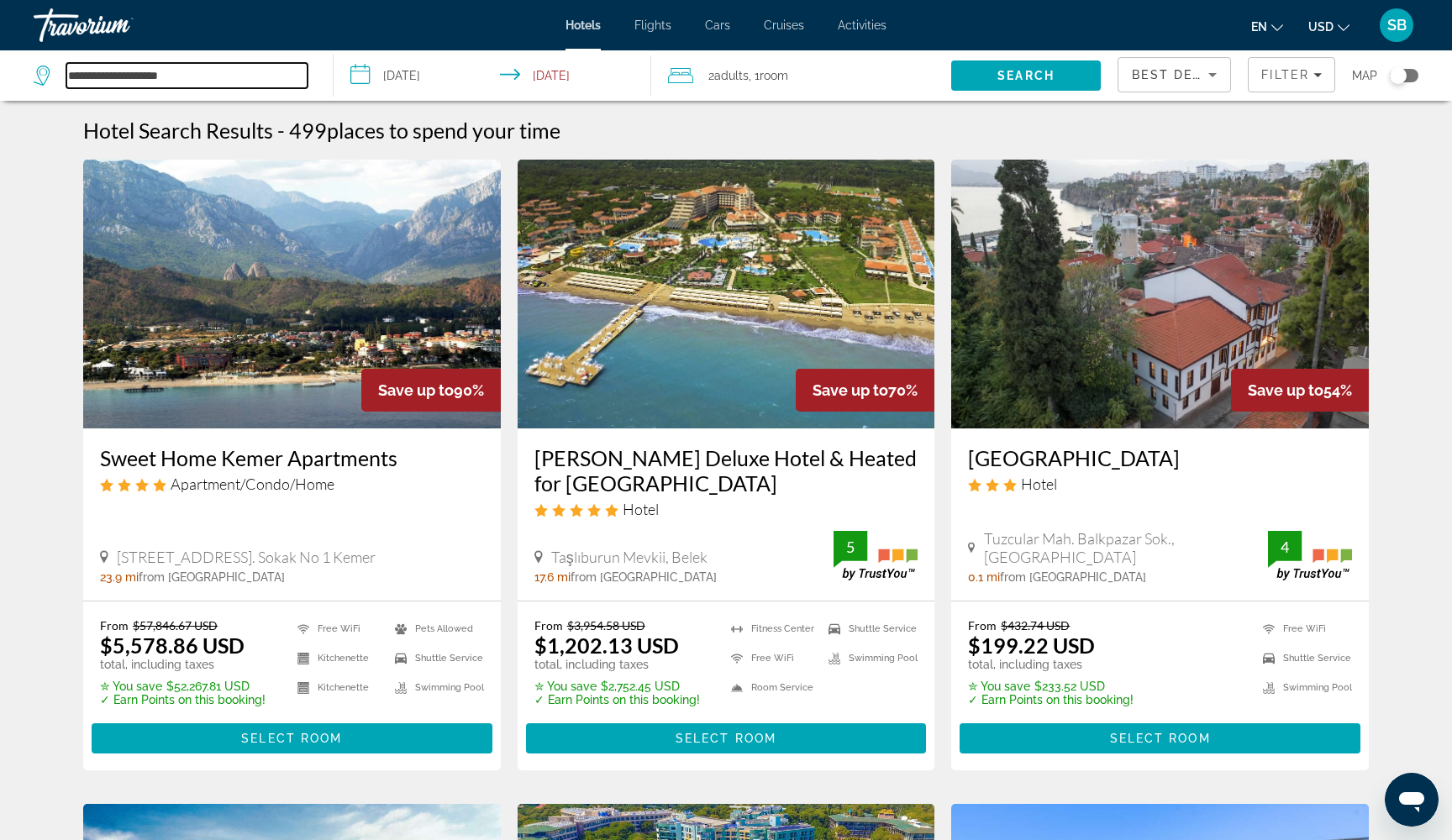
click at [147, 70] on input "**********" at bounding box center [187, 76] width 242 height 25
click at [397, 79] on input "**********" at bounding box center [495, 77] width 324 height 55
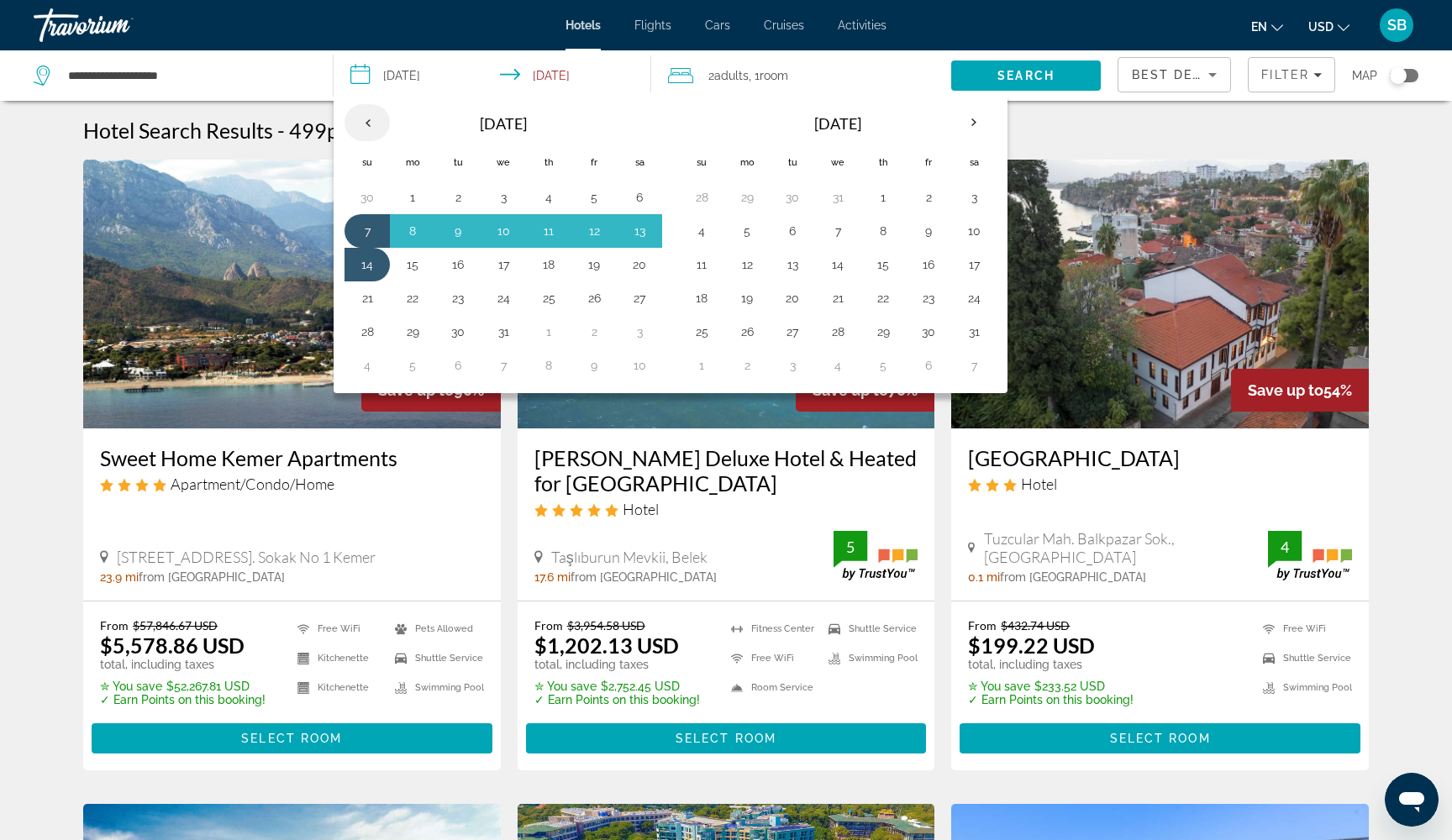
click at [362, 115] on th "Previous month" at bounding box center [366, 123] width 46 height 37
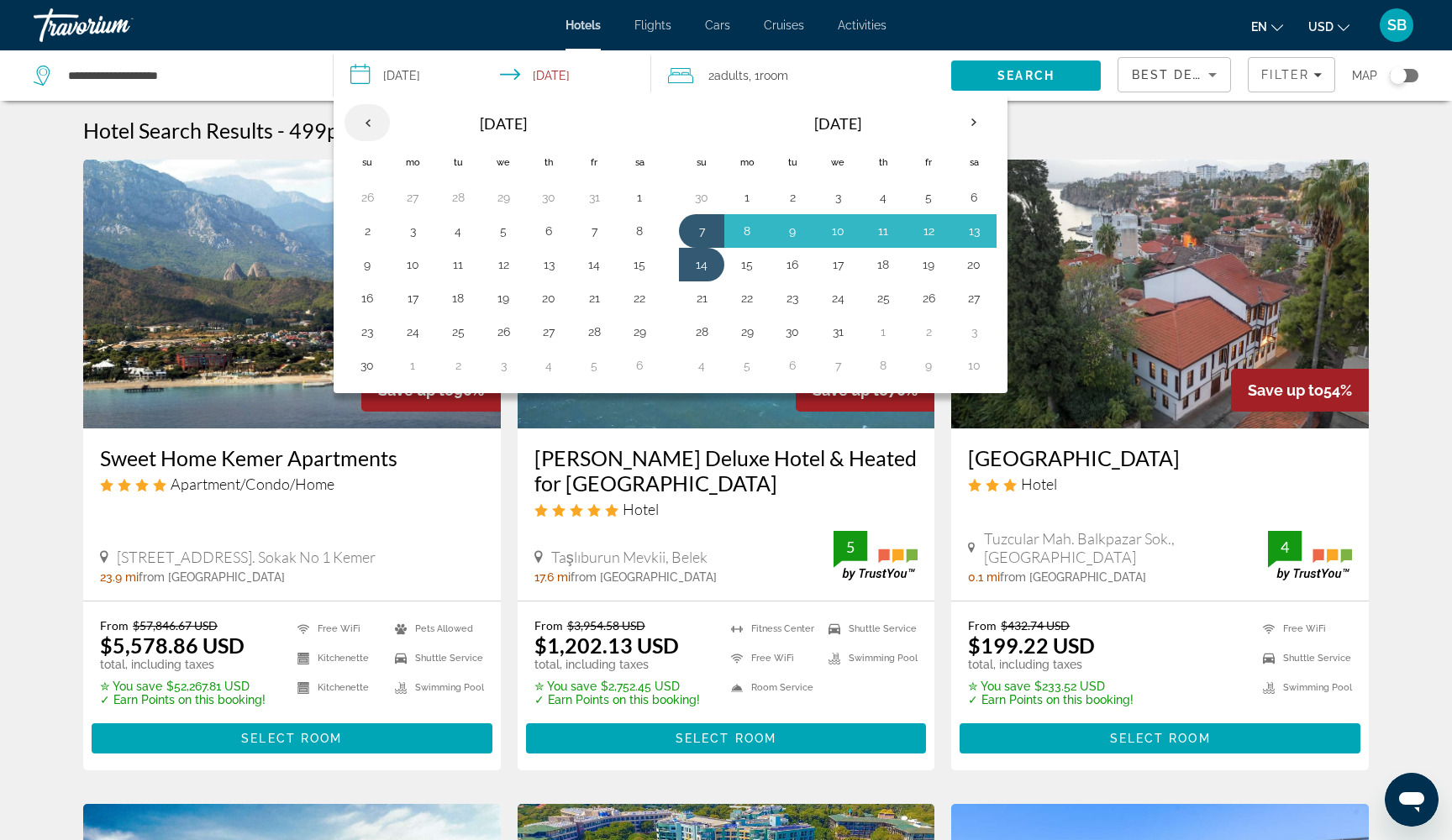
click at [362, 110] on th "Previous month" at bounding box center [366, 123] width 46 height 37
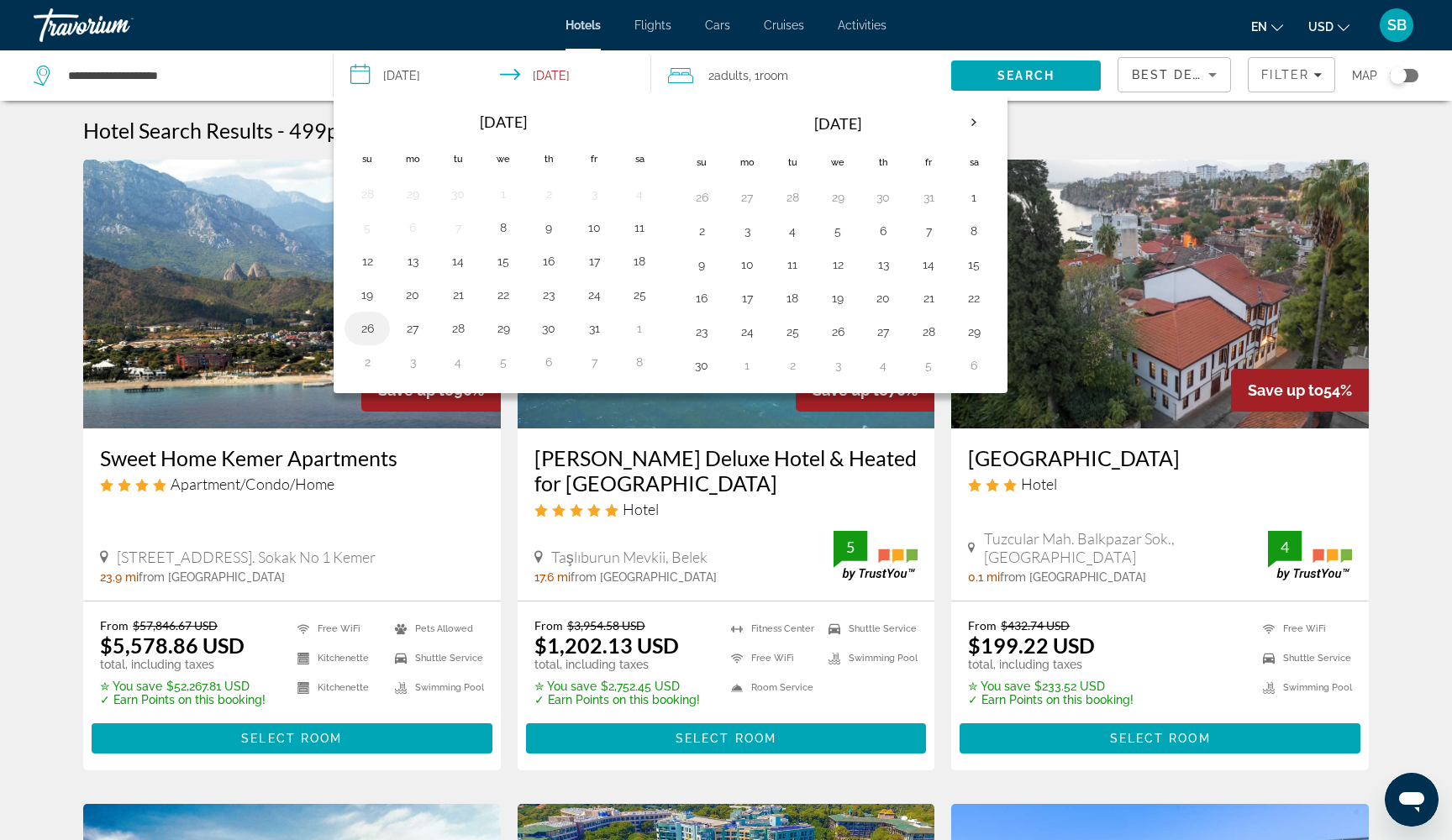
click at [362, 333] on button "26" at bounding box center [366, 328] width 27 height 23
click at [367, 296] on button "19" at bounding box center [366, 295] width 27 height 23
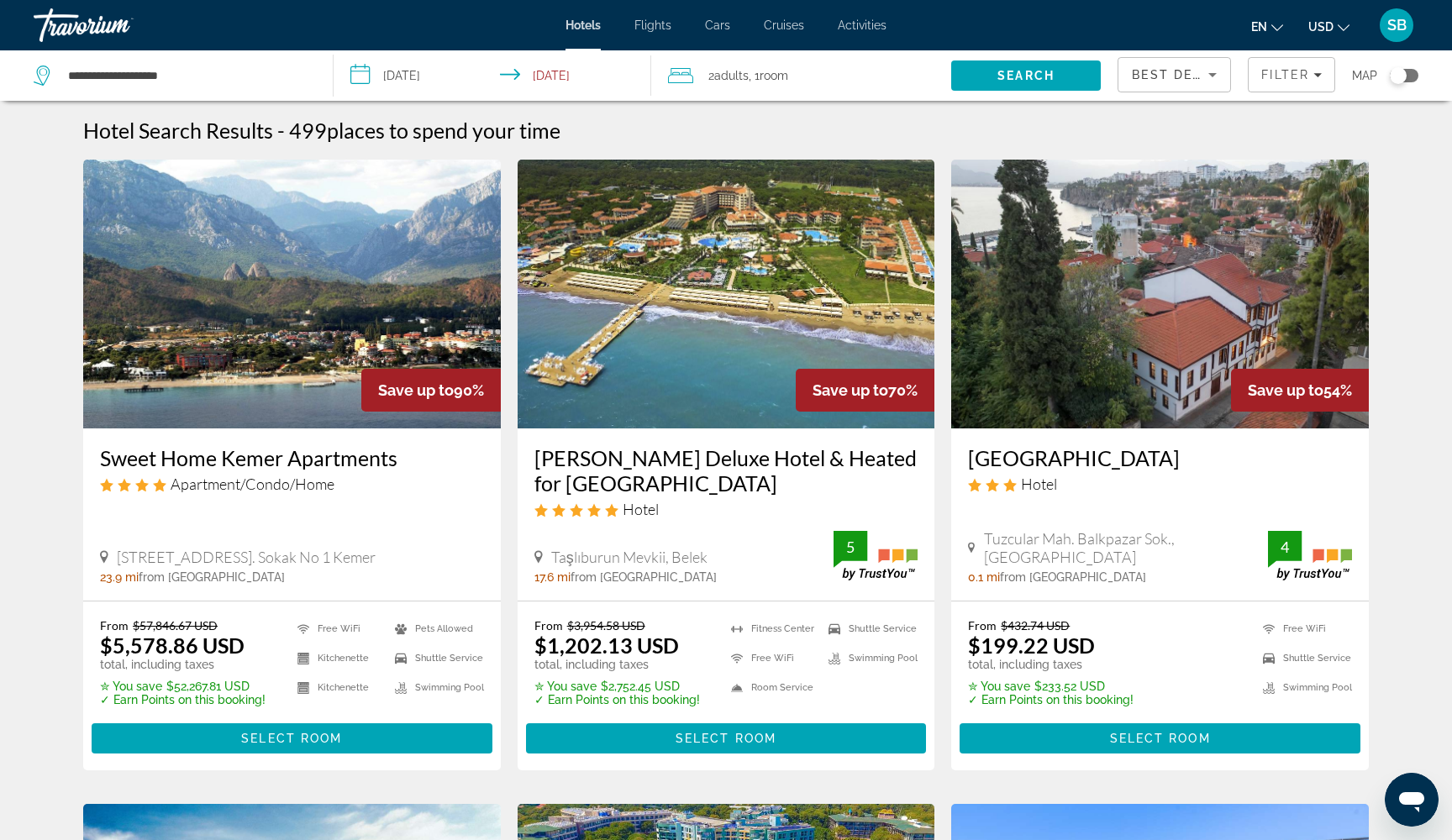
type input "**********"
click at [410, 75] on input "**********" at bounding box center [495, 77] width 324 height 55
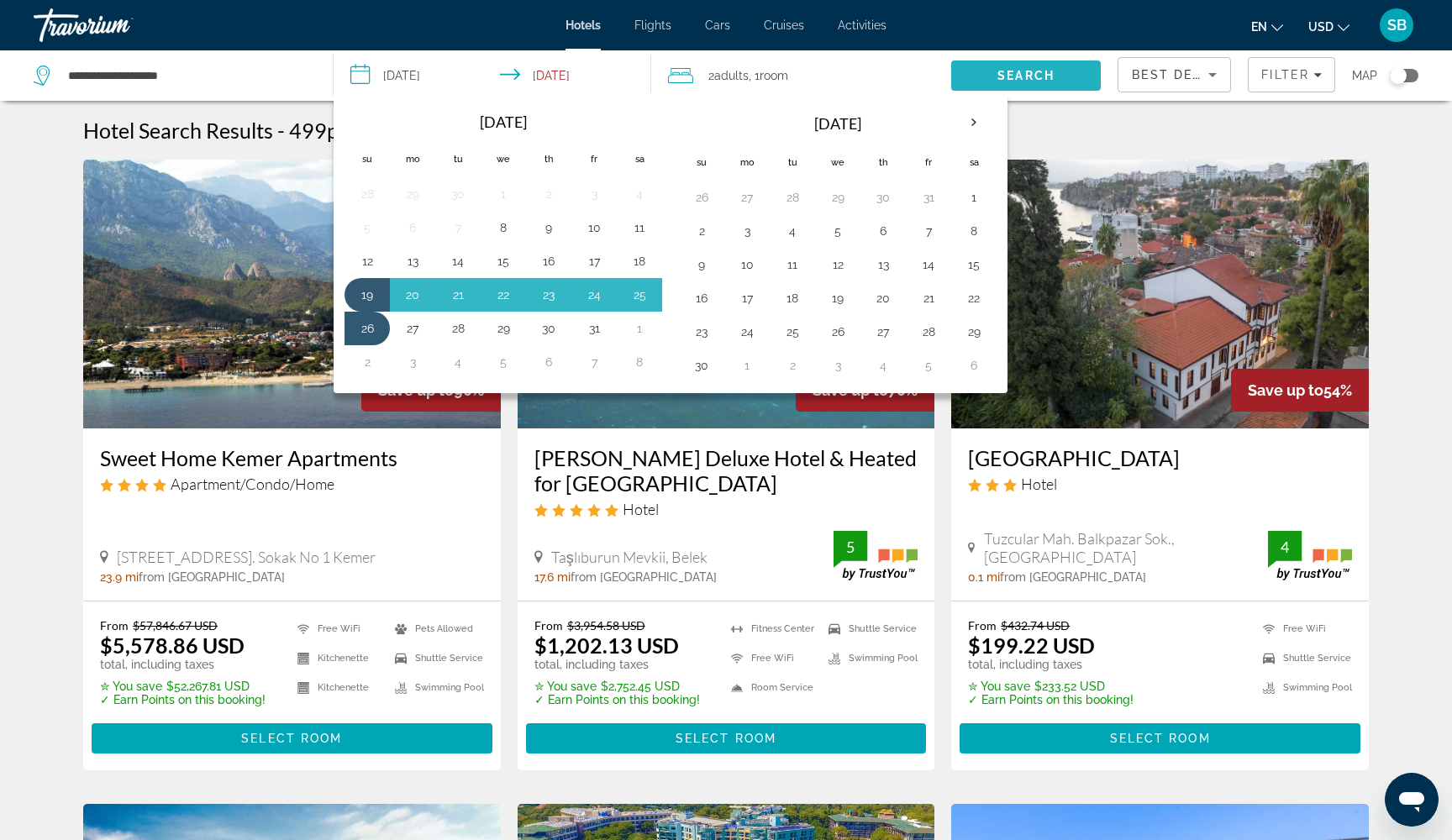
click at [1046, 79] on span "Search" at bounding box center [1025, 76] width 57 height 13
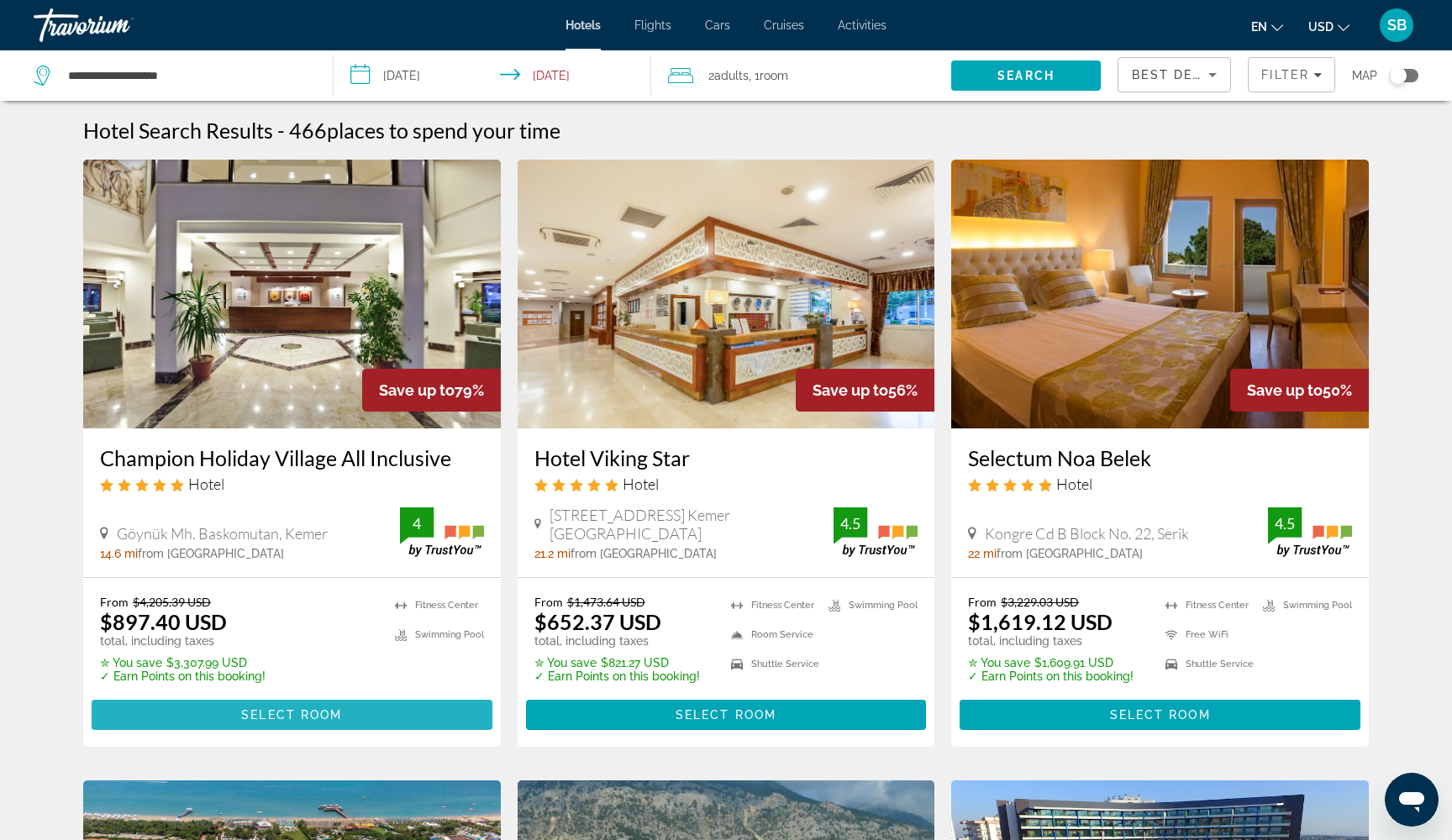
click at [301, 713] on span "Select Room" at bounding box center [292, 714] width 101 height 13
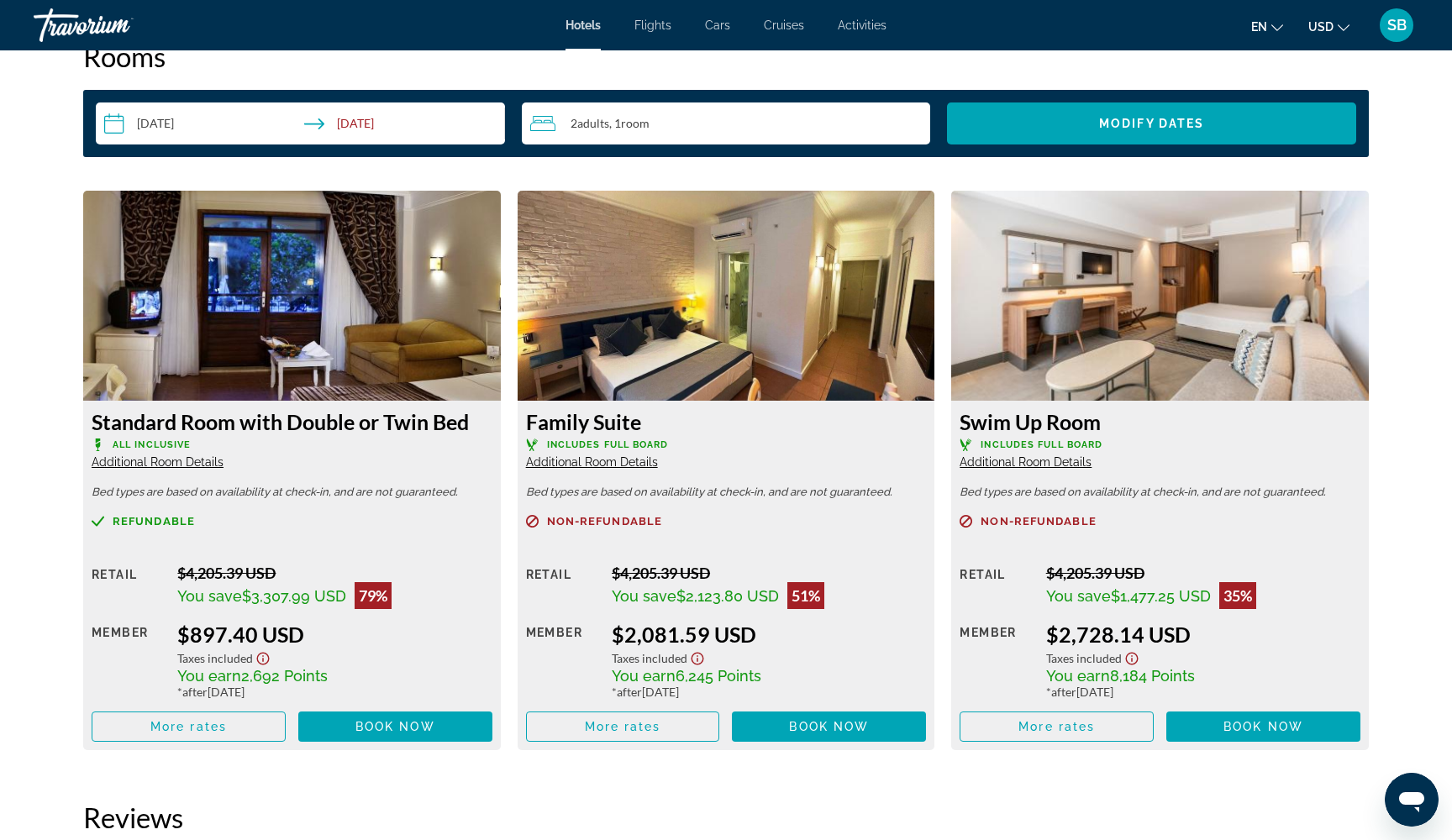
scroll to position [2188, 0]
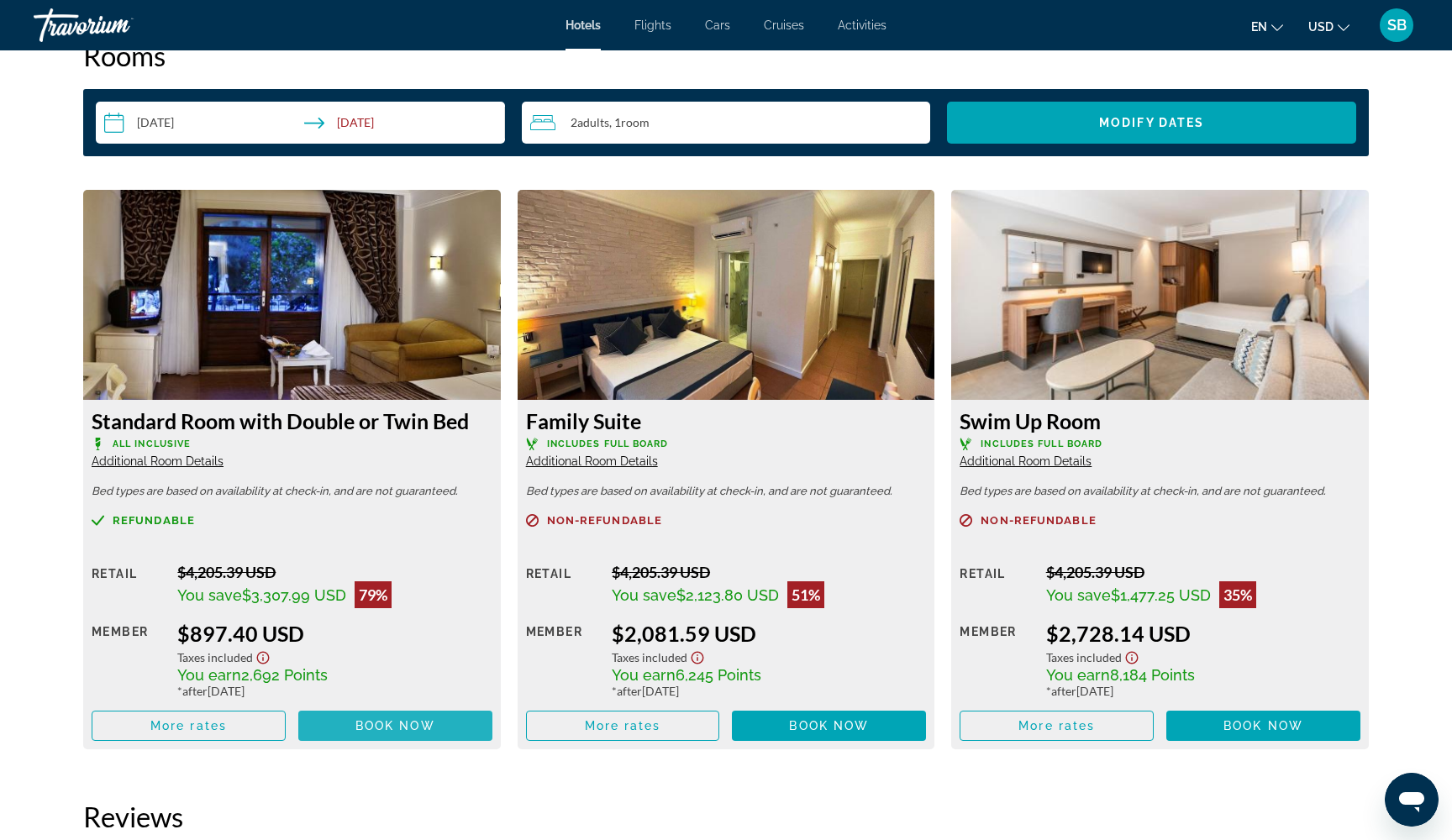
click at [408, 730] on span "Book now" at bounding box center [395, 725] width 80 height 13
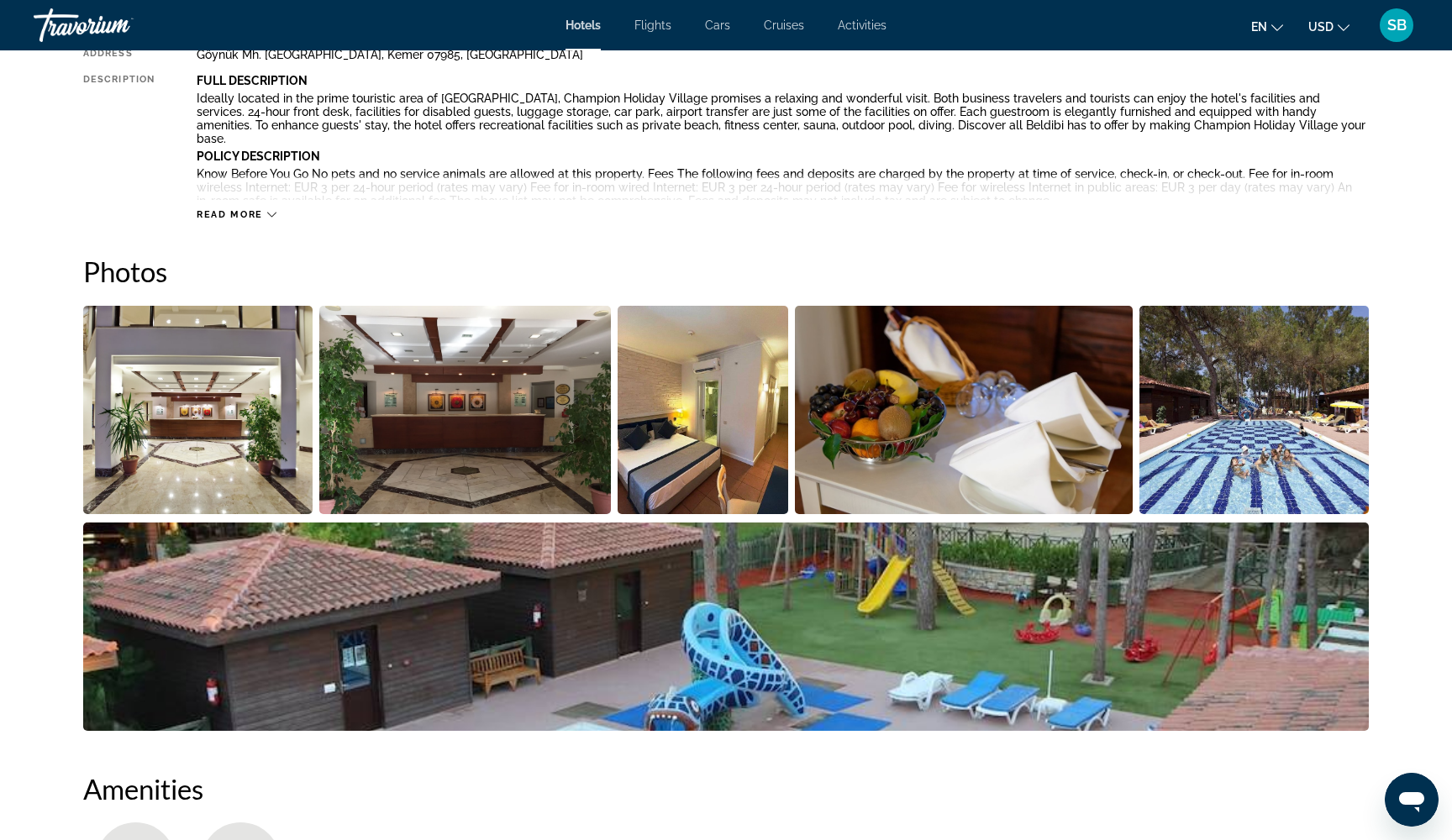
click at [241, 397] on img "Open full-screen image slider" at bounding box center [198, 409] width 229 height 208
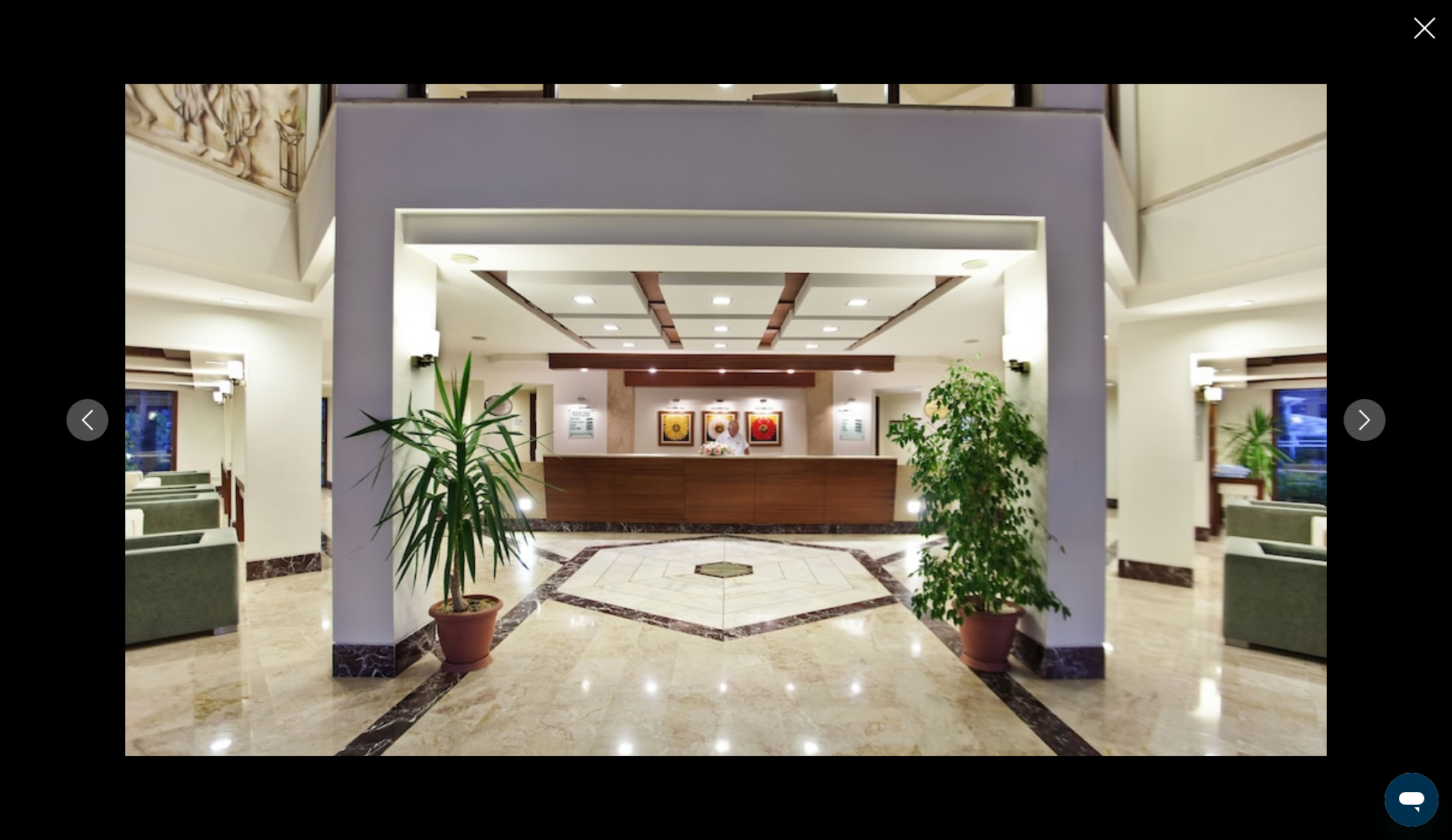
click at [1371, 430] on button "Next image" at bounding box center [1364, 420] width 42 height 42
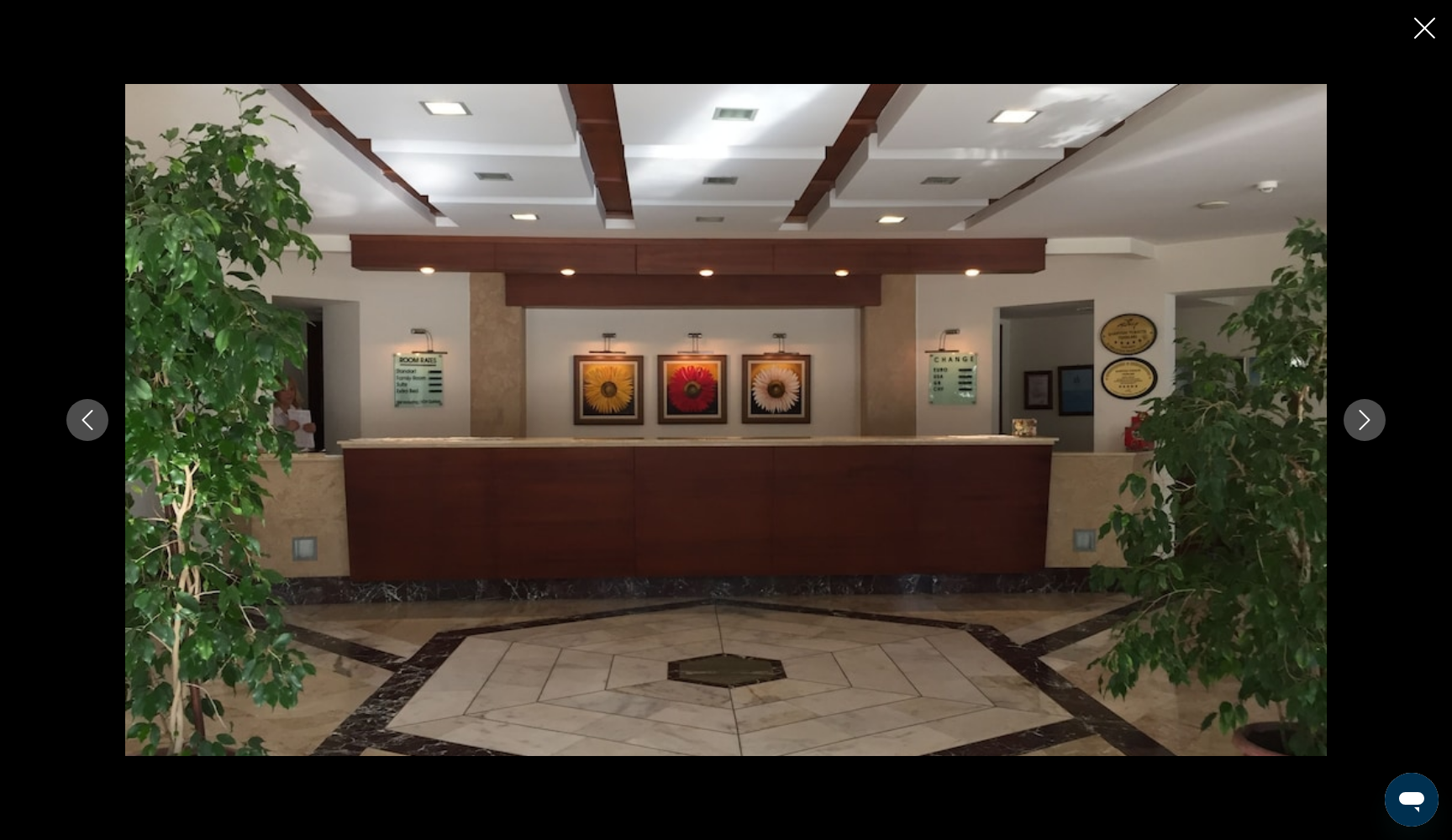
click at [1371, 430] on button "Next image" at bounding box center [1364, 420] width 42 height 42
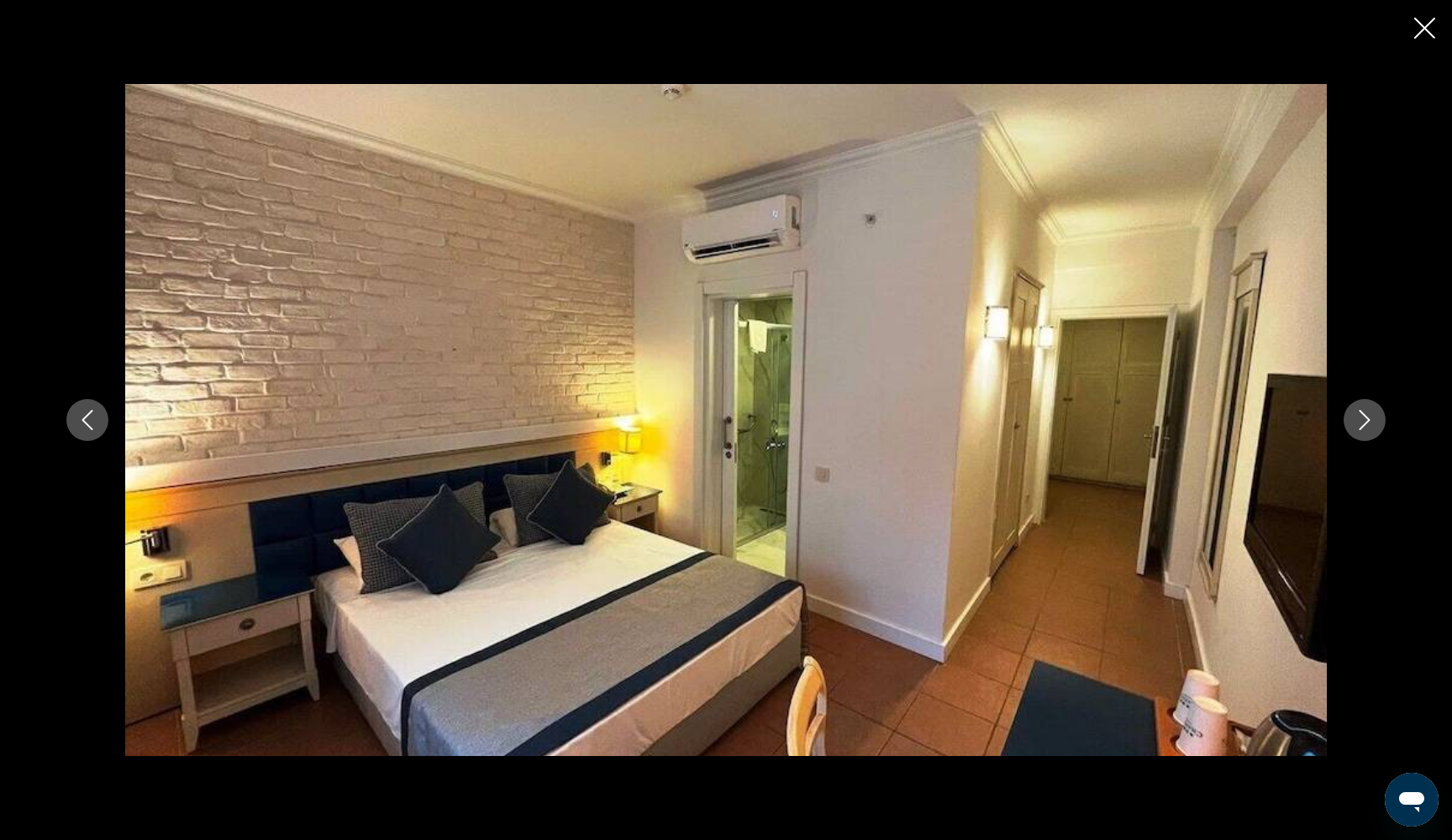
click at [1371, 430] on button "Next image" at bounding box center [1364, 420] width 42 height 42
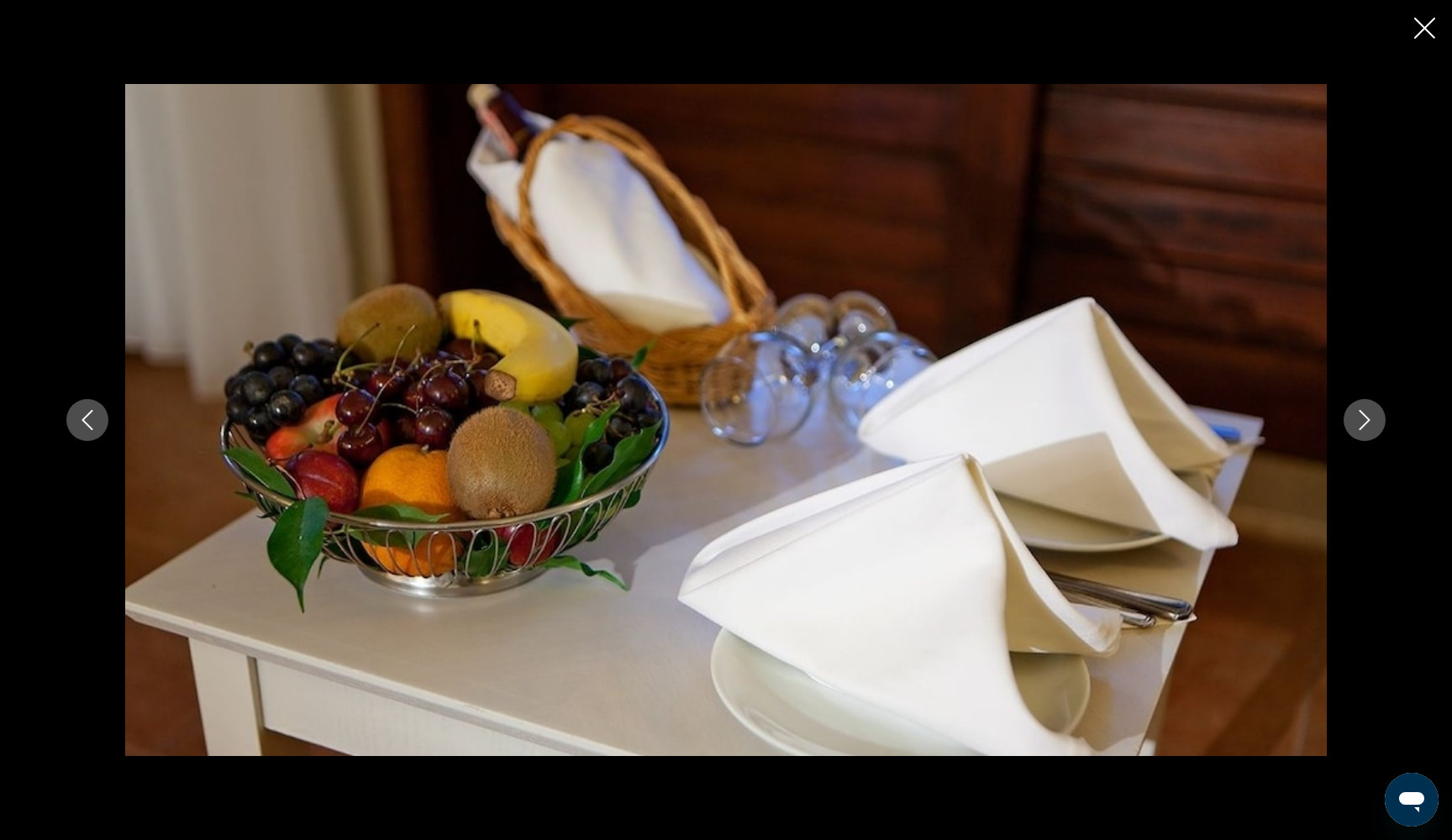
click at [1371, 430] on button "Next image" at bounding box center [1364, 420] width 42 height 42
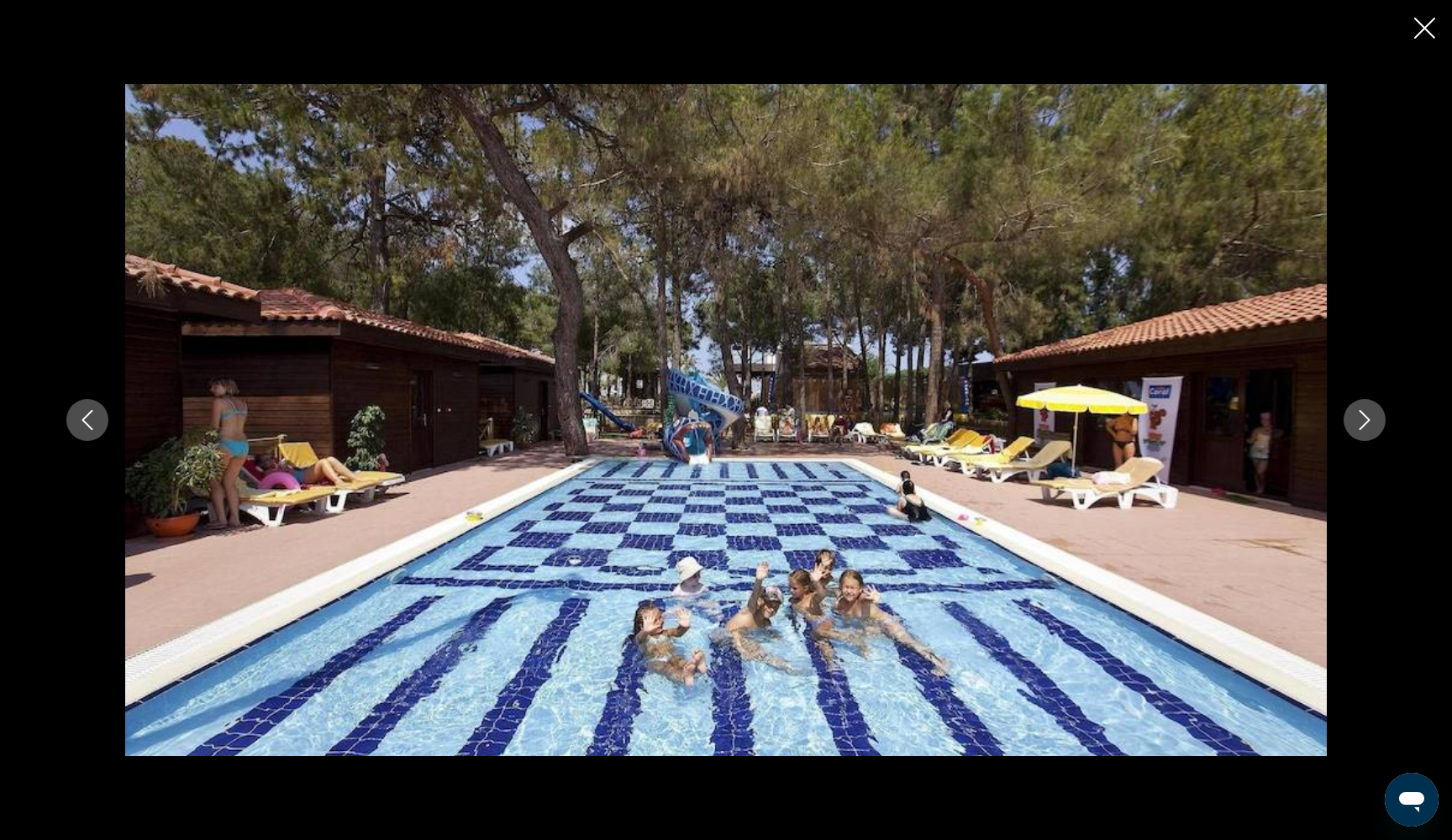
click at [1371, 430] on button "Next image" at bounding box center [1364, 420] width 42 height 42
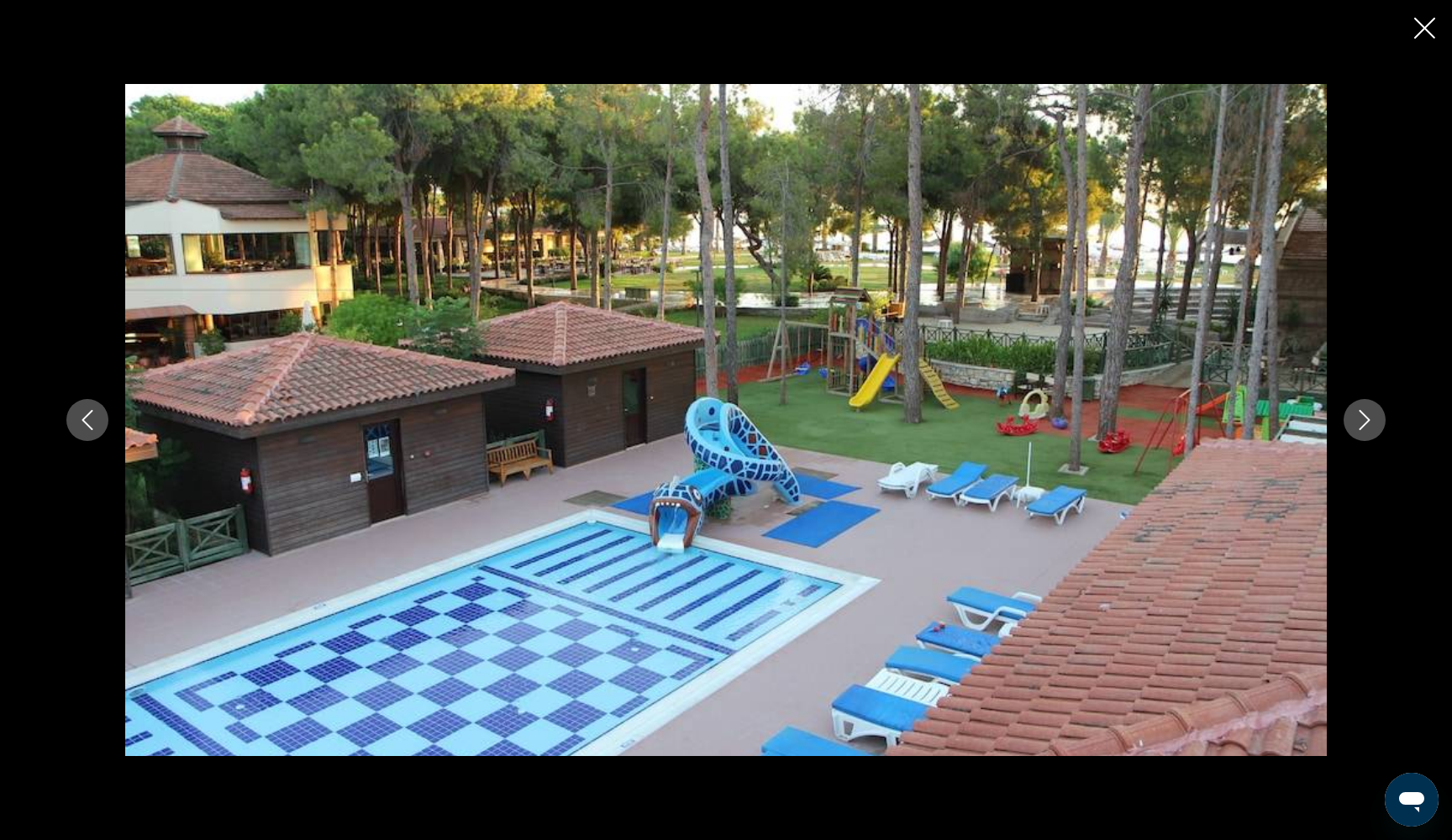
click at [1371, 430] on button "Next image" at bounding box center [1364, 420] width 42 height 42
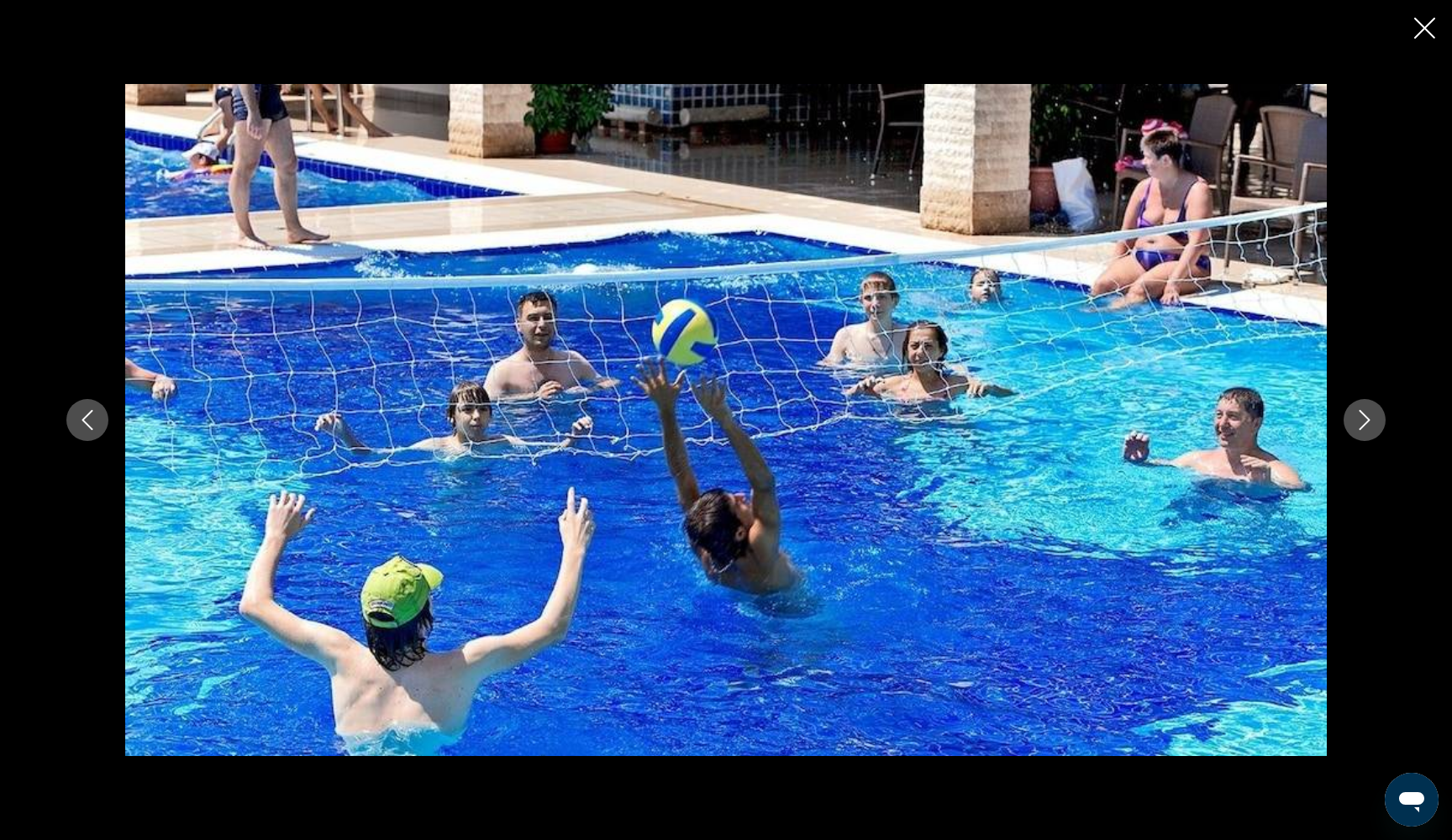
click at [1371, 430] on button "Next image" at bounding box center [1364, 420] width 42 height 42
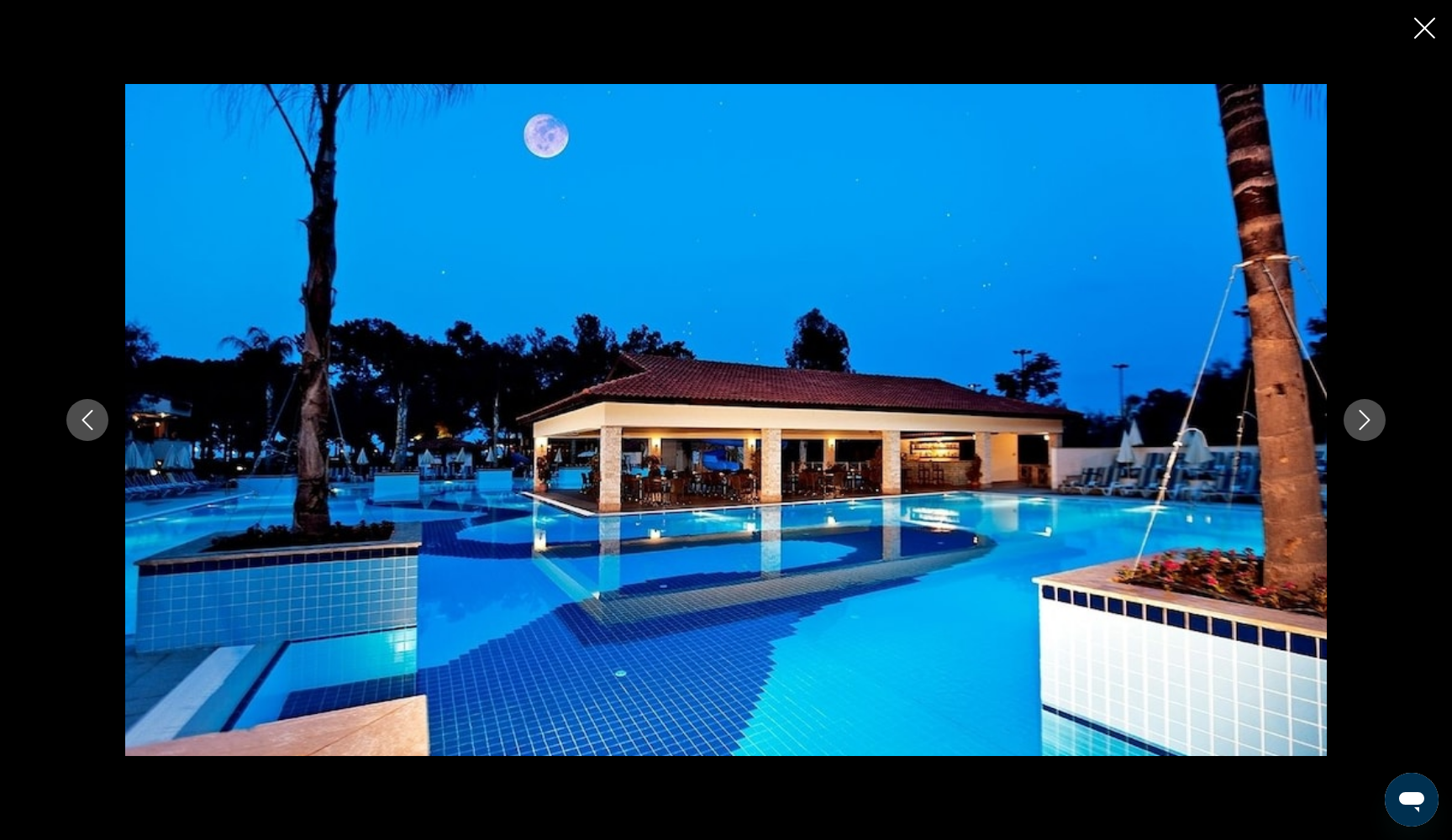
click at [1371, 429] on icon "Next image" at bounding box center [1364, 420] width 21 height 21
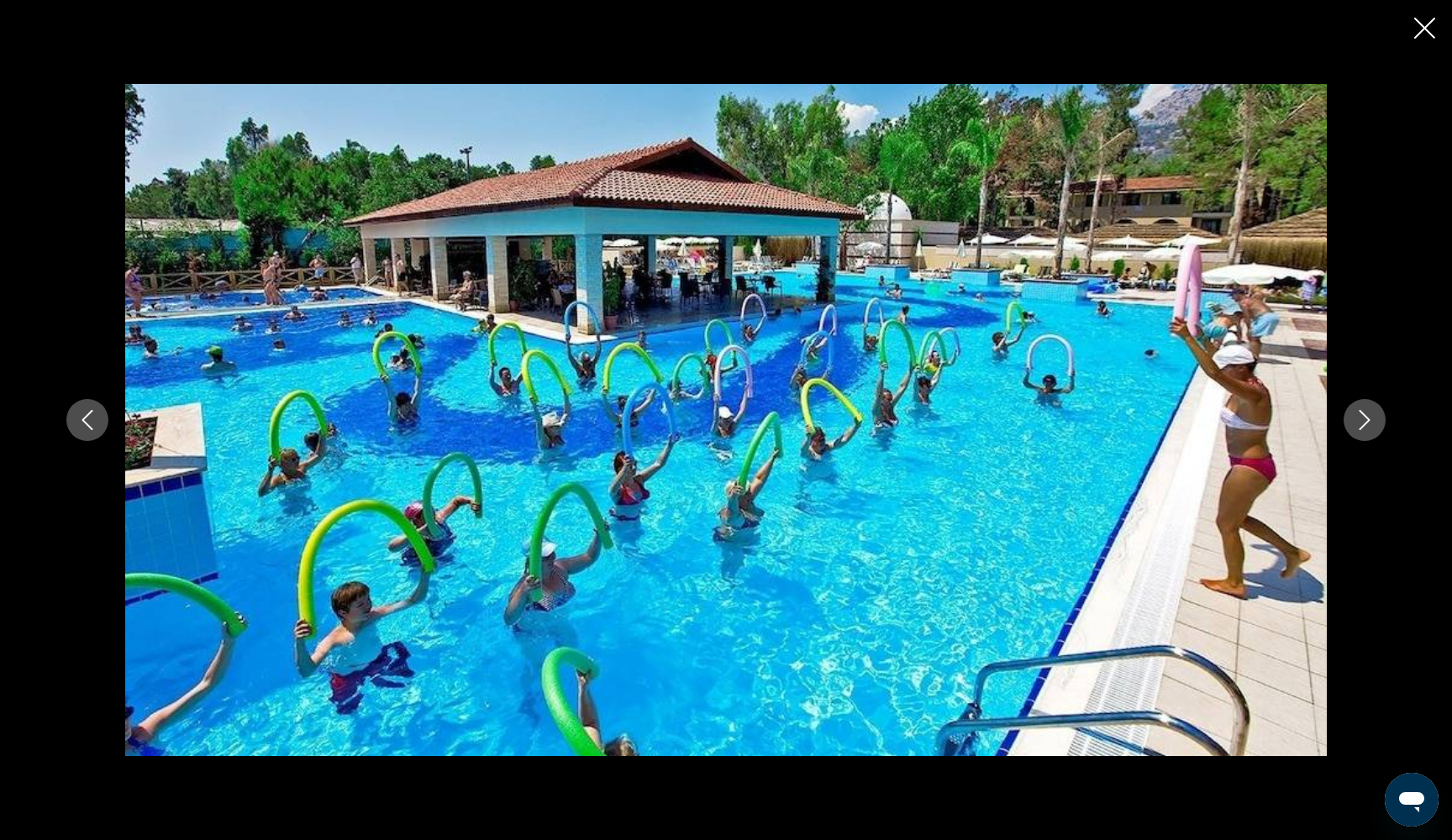
click at [1371, 429] on icon "Next image" at bounding box center [1364, 420] width 21 height 21
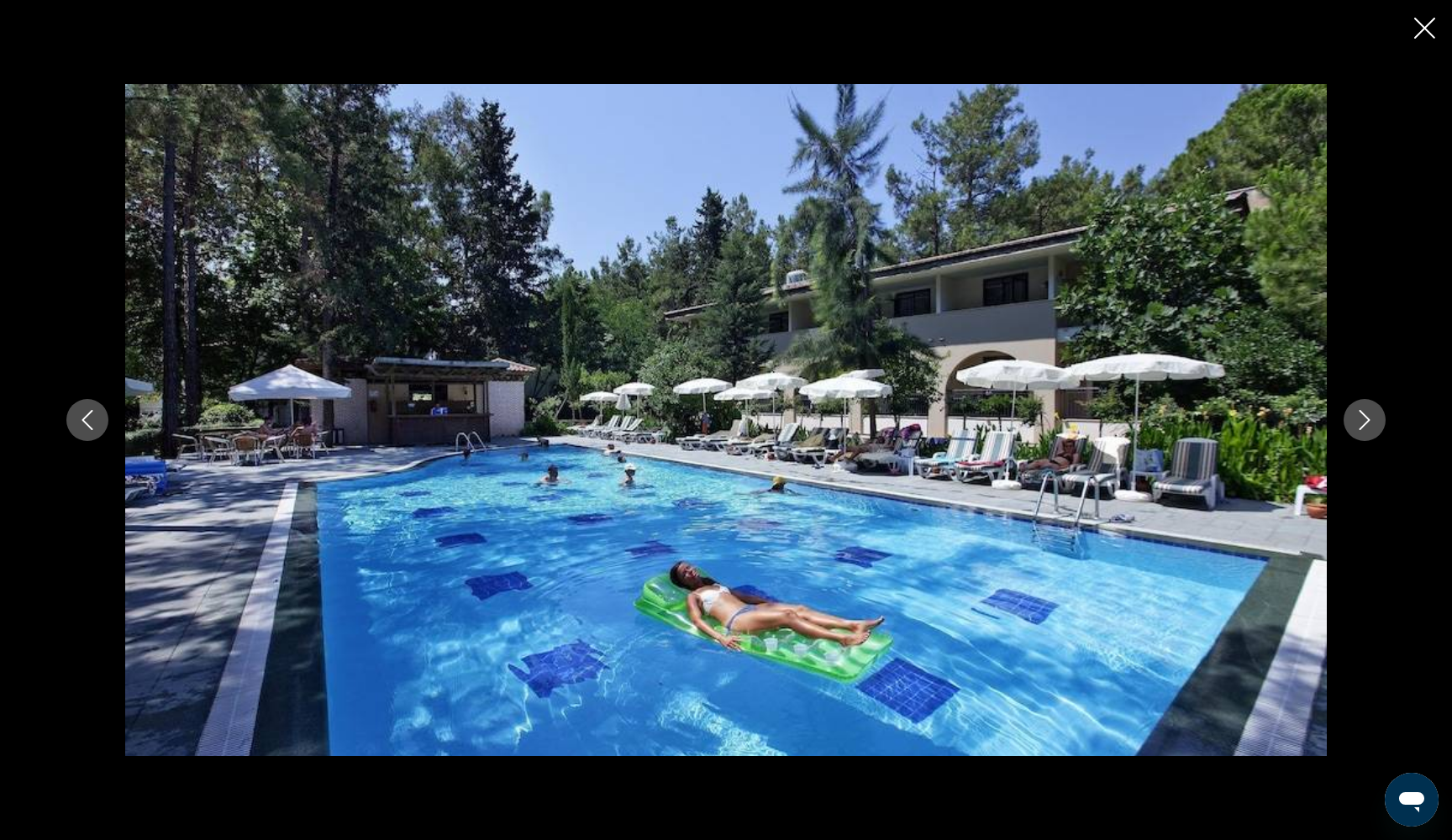
click at [1371, 429] on icon "Next image" at bounding box center [1364, 420] width 21 height 21
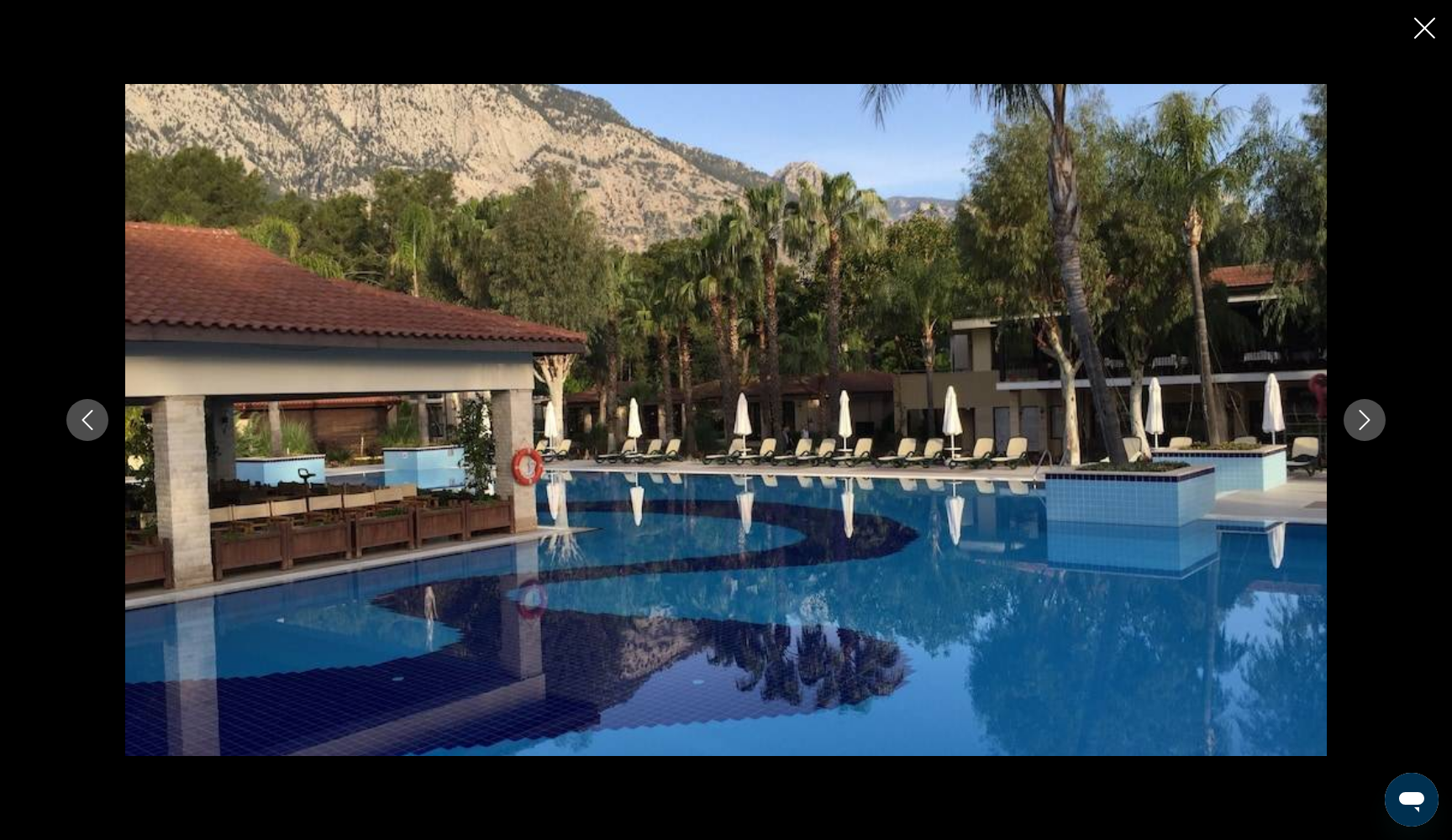
click at [1371, 429] on icon "Next image" at bounding box center [1364, 420] width 21 height 21
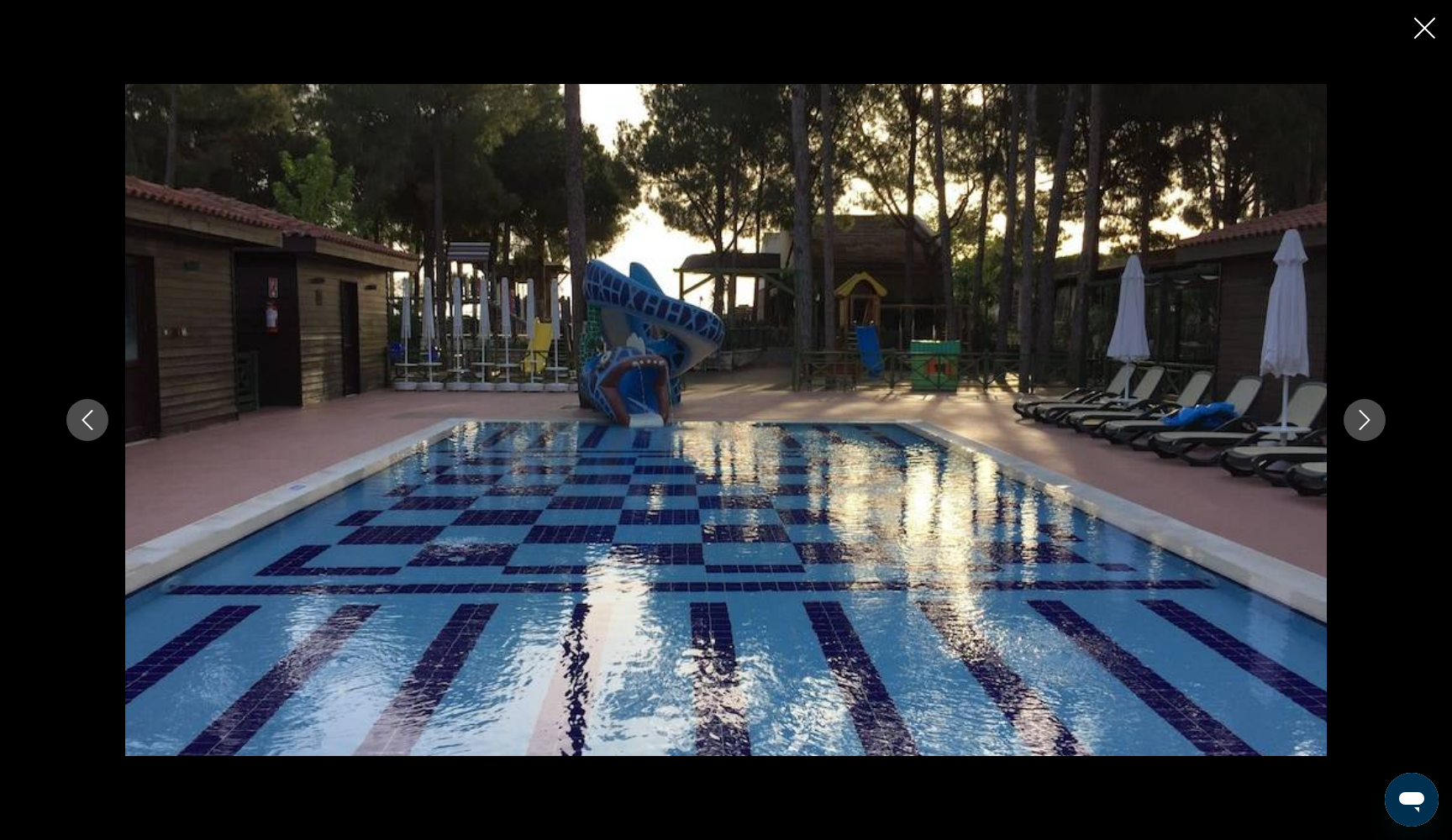
click at [1371, 429] on icon "Next image" at bounding box center [1364, 420] width 21 height 21
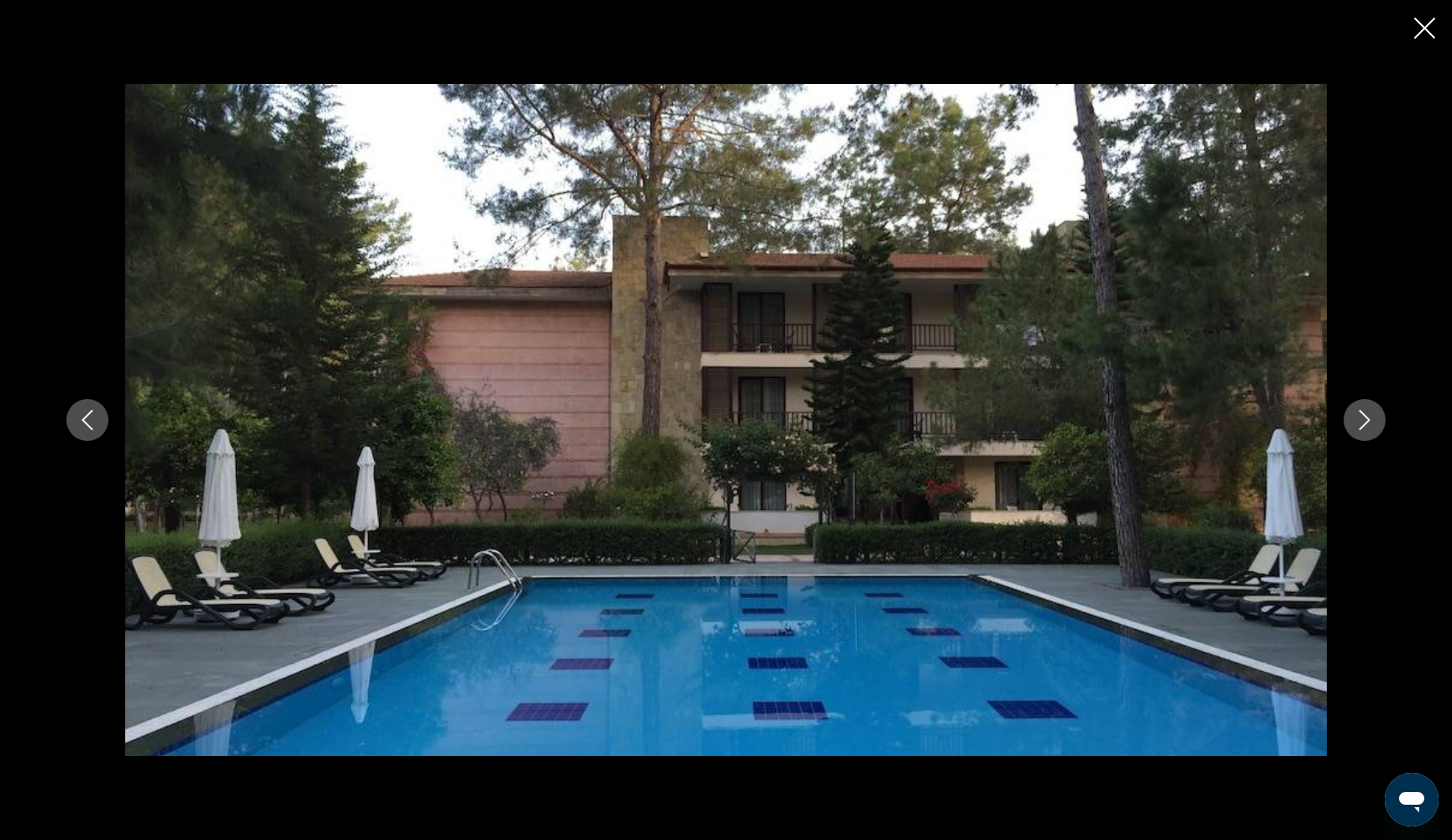
click at [1371, 429] on icon "Next image" at bounding box center [1364, 420] width 21 height 21
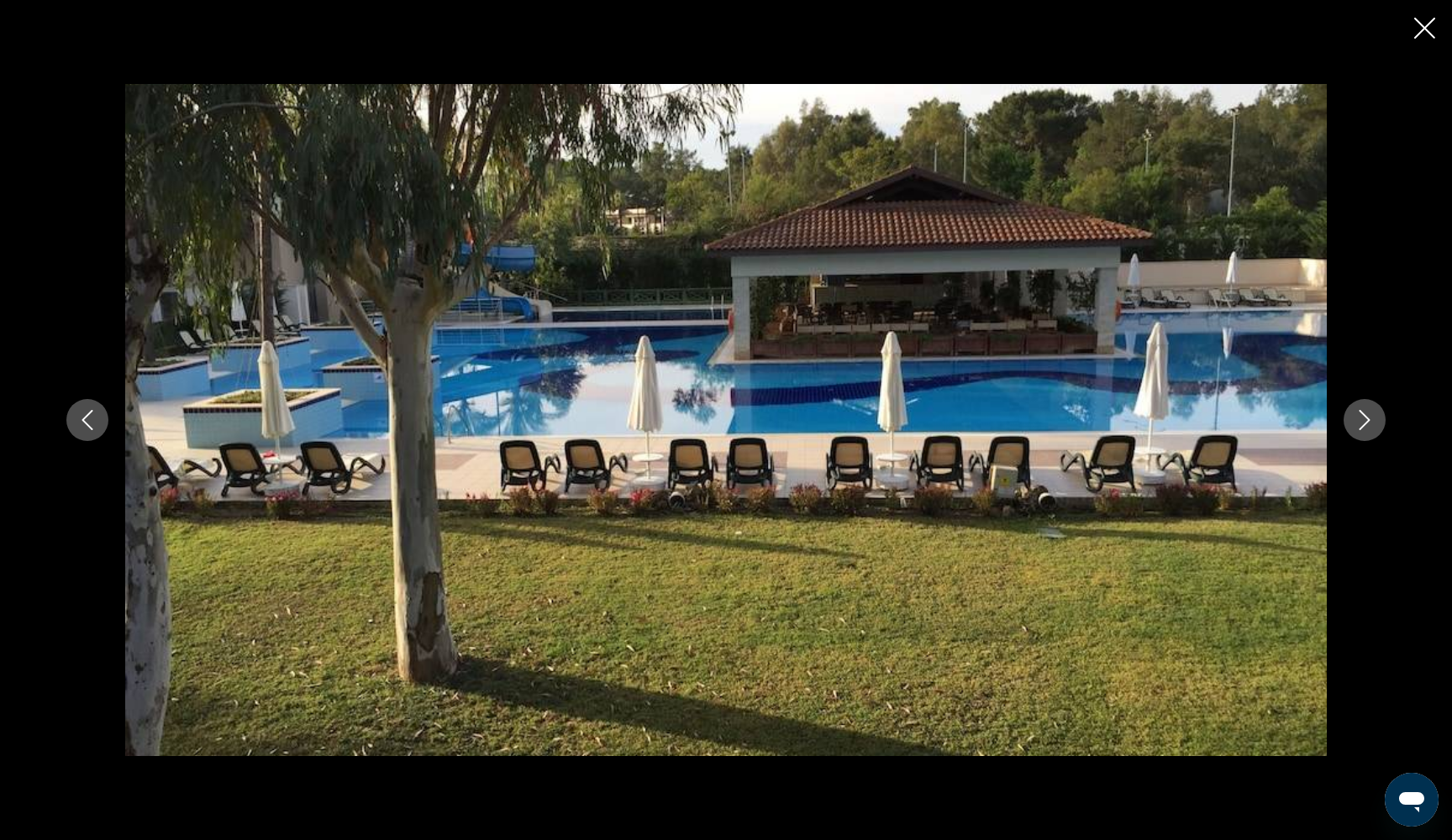
click at [1371, 428] on icon "Next image" at bounding box center [1364, 420] width 21 height 21
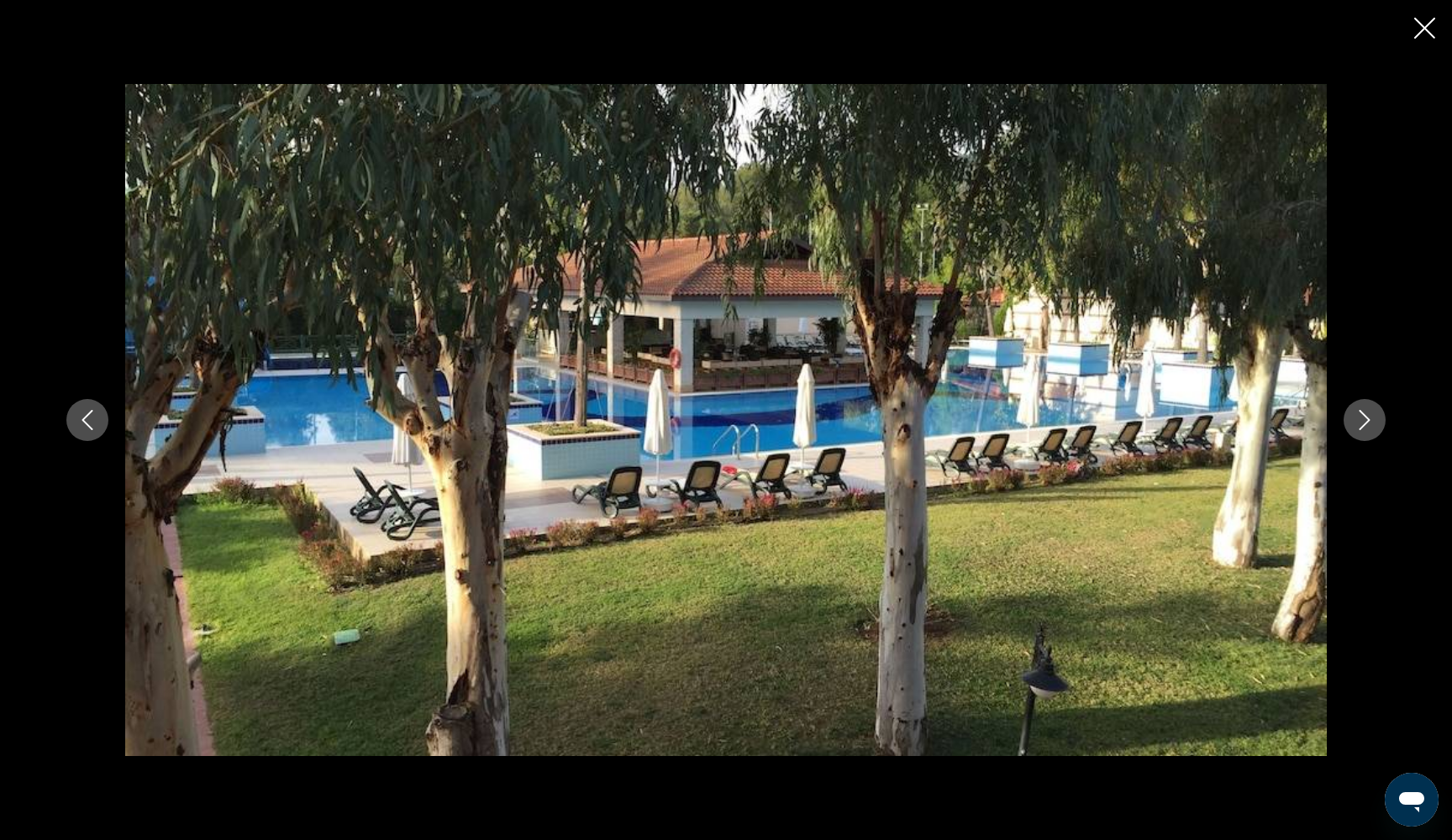
click at [1371, 428] on icon "Next image" at bounding box center [1364, 420] width 21 height 21
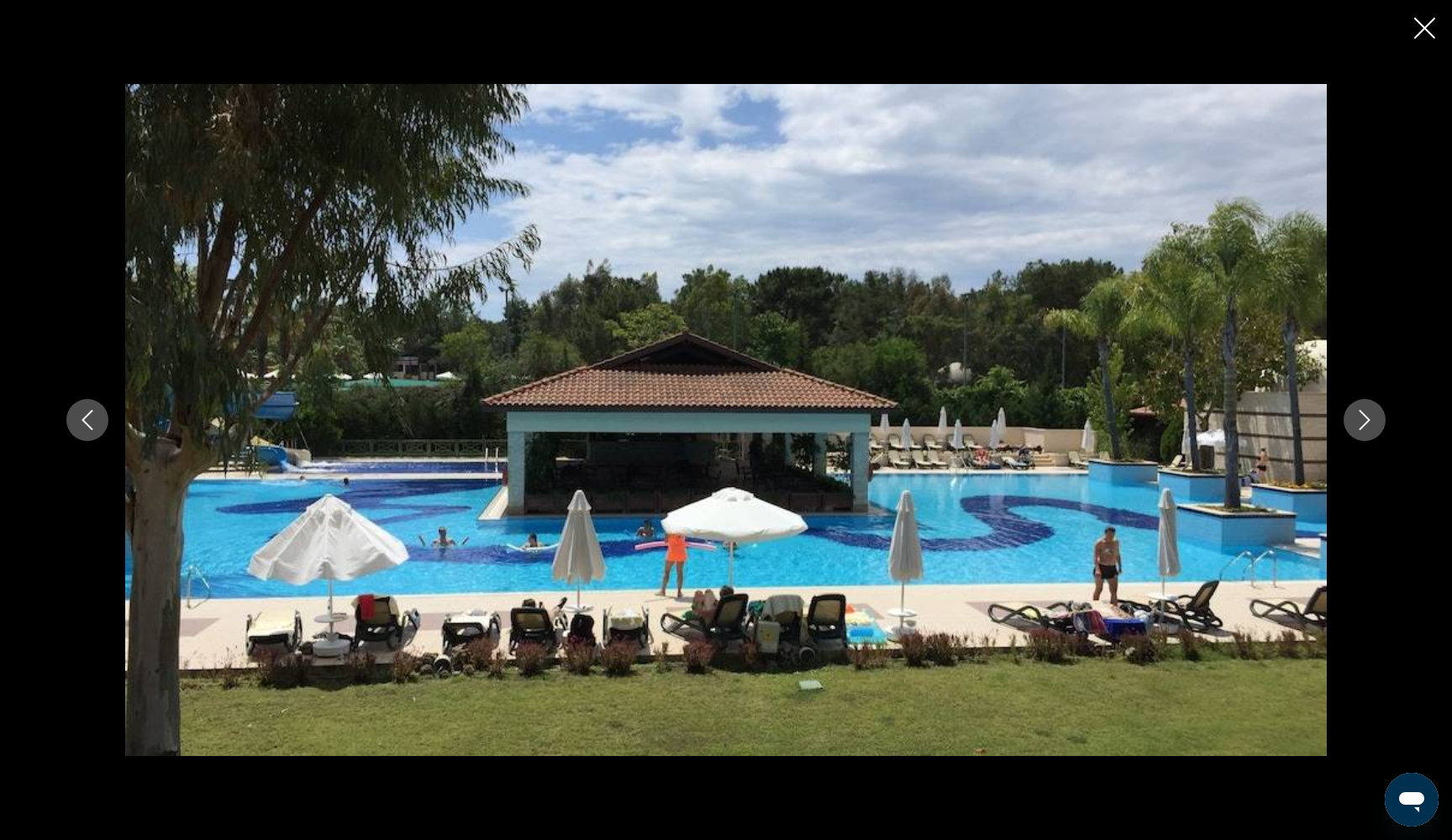
click at [1371, 428] on icon "Next image" at bounding box center [1364, 420] width 21 height 21
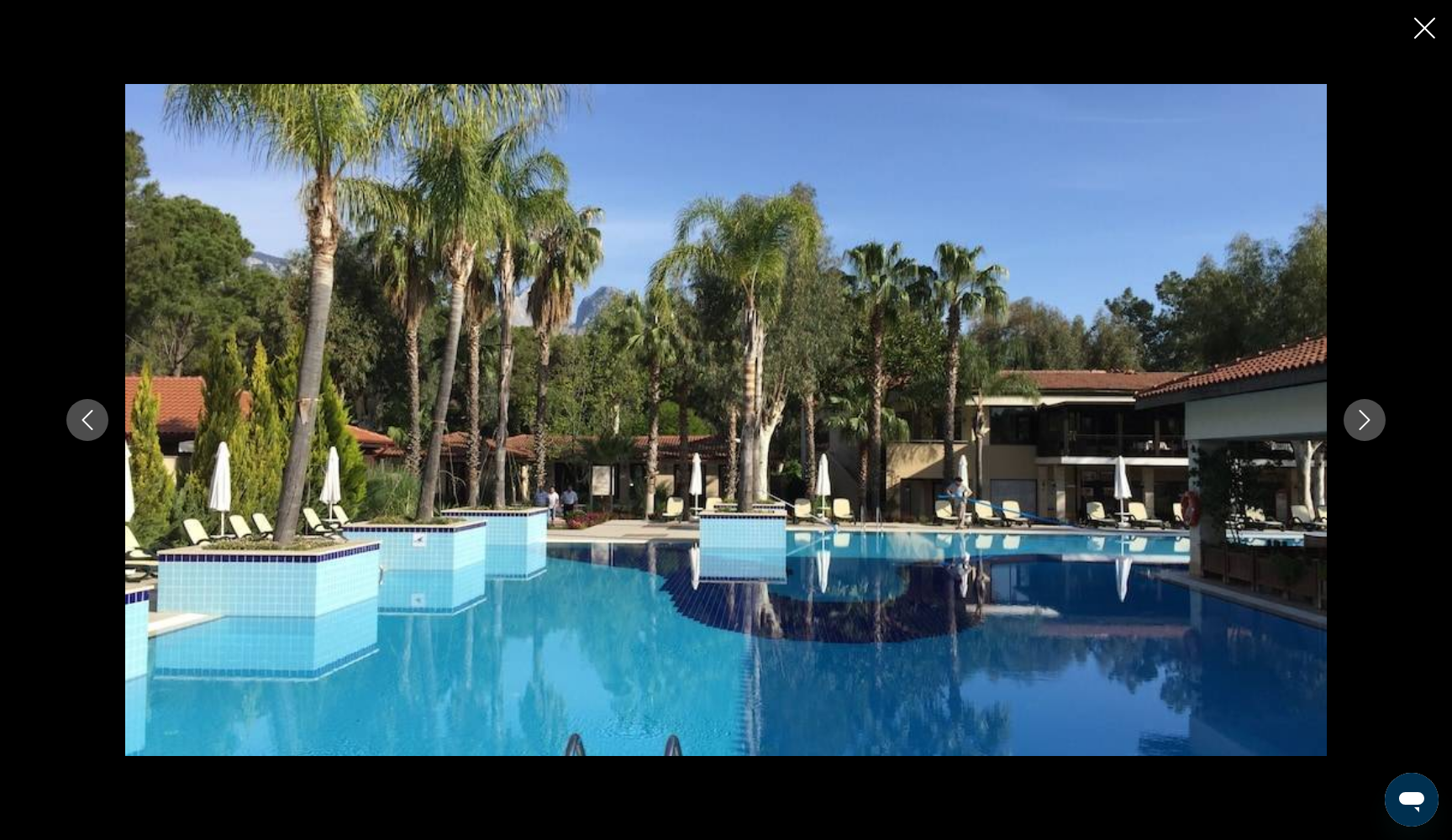
click at [1371, 428] on icon "Next image" at bounding box center [1364, 420] width 21 height 21
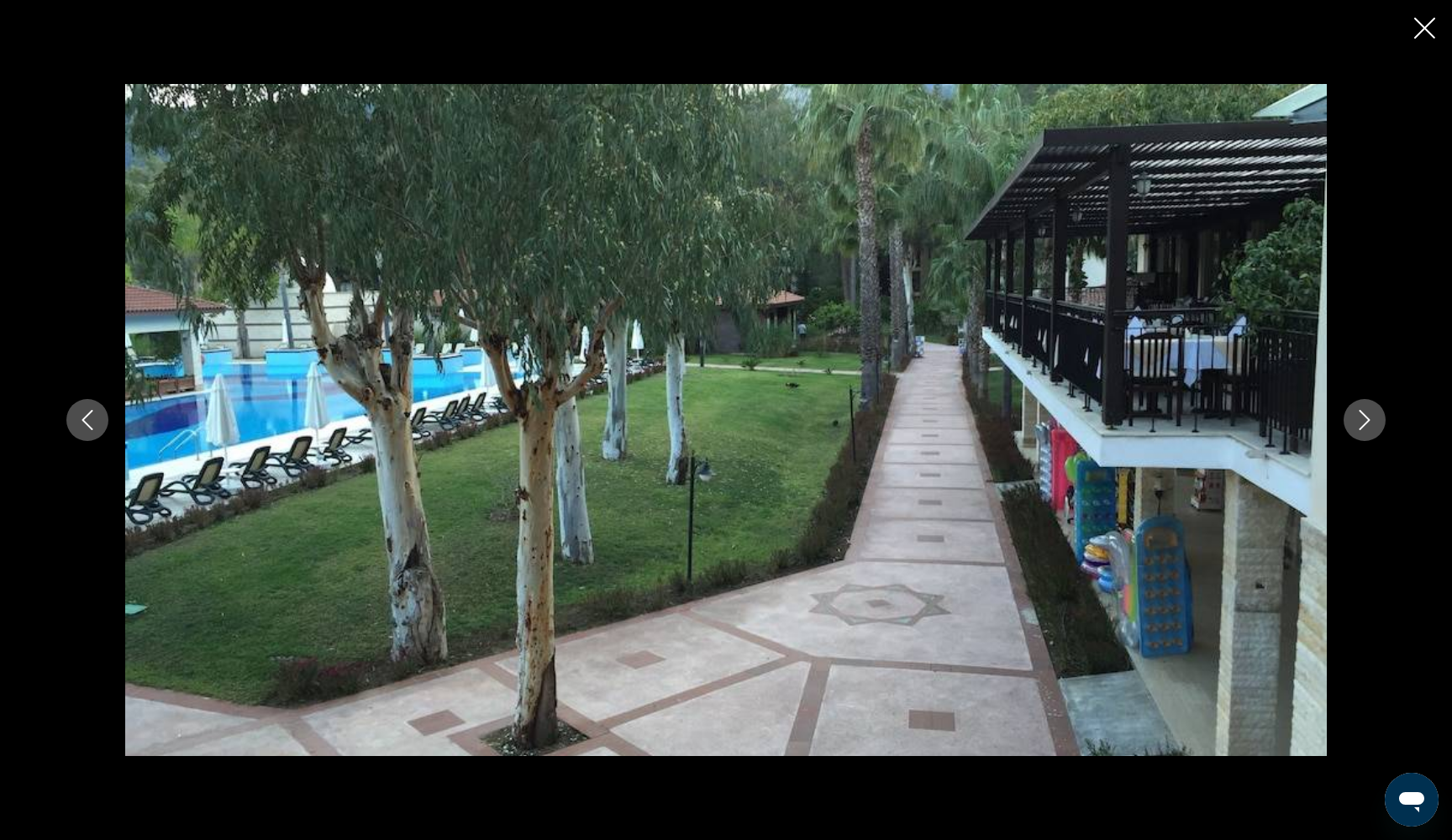
click at [1371, 428] on icon "Next image" at bounding box center [1364, 420] width 21 height 21
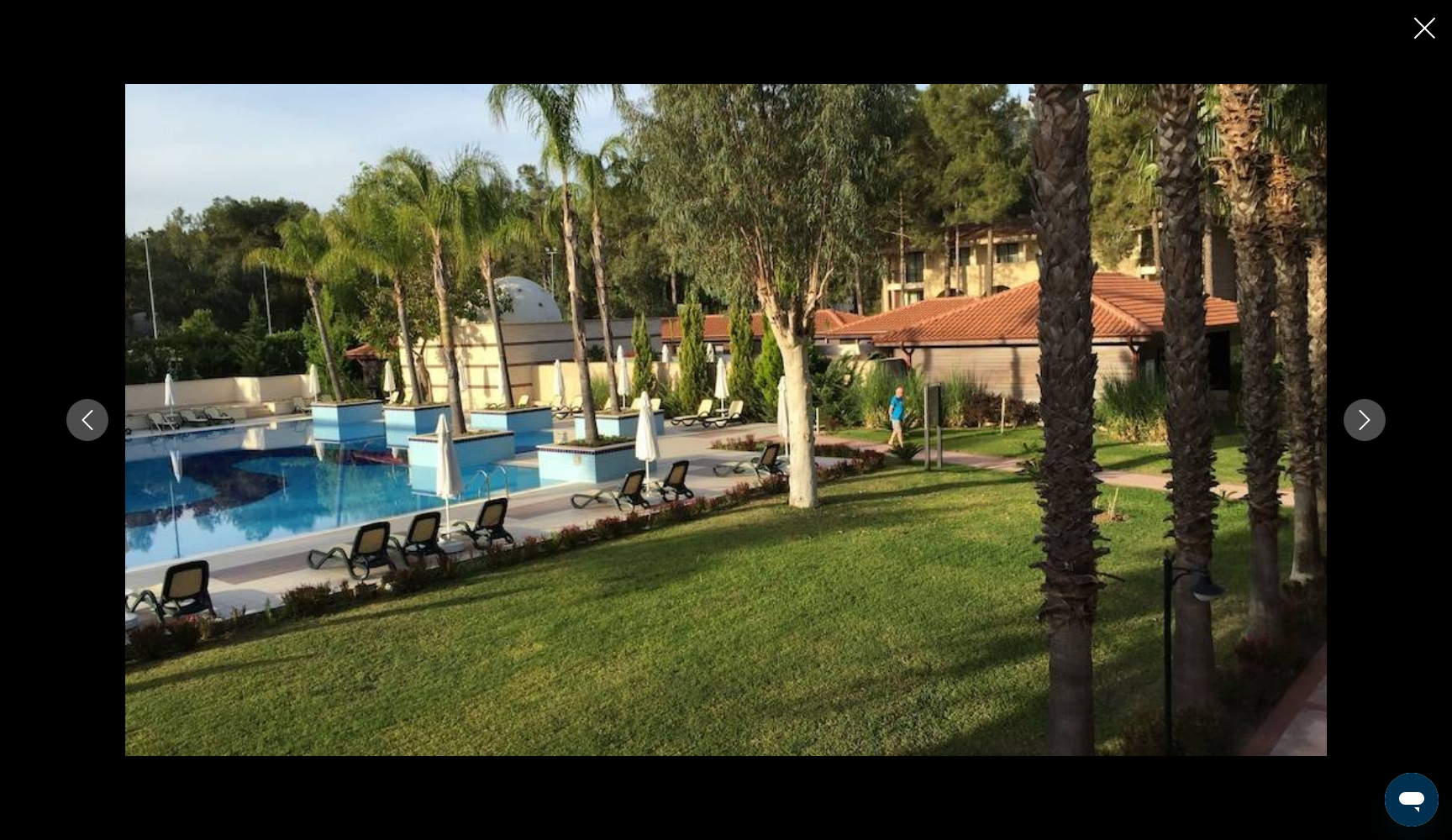
click at [1371, 428] on icon "Next image" at bounding box center [1364, 420] width 21 height 21
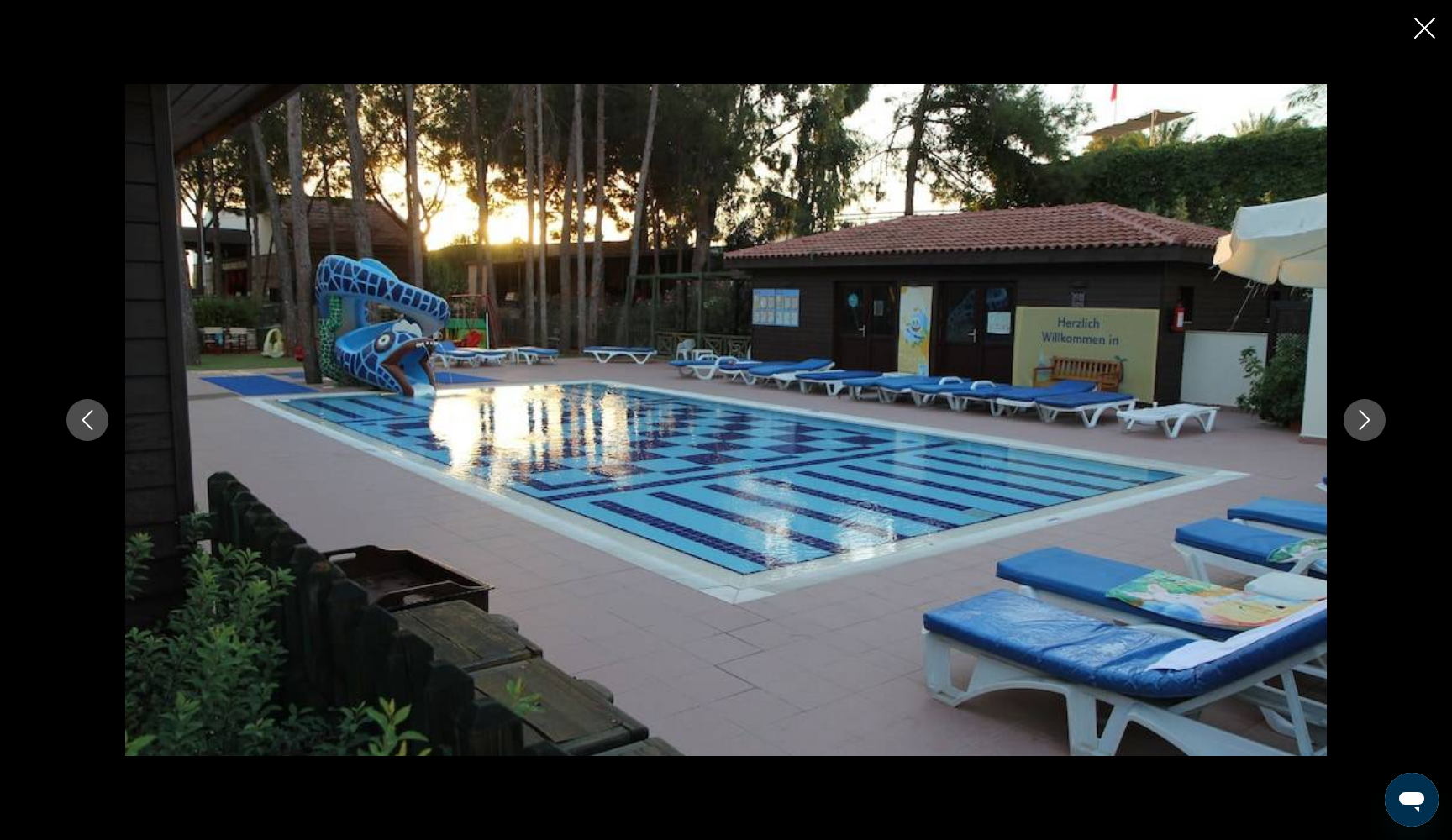
click at [1371, 428] on icon "Next image" at bounding box center [1364, 420] width 21 height 21
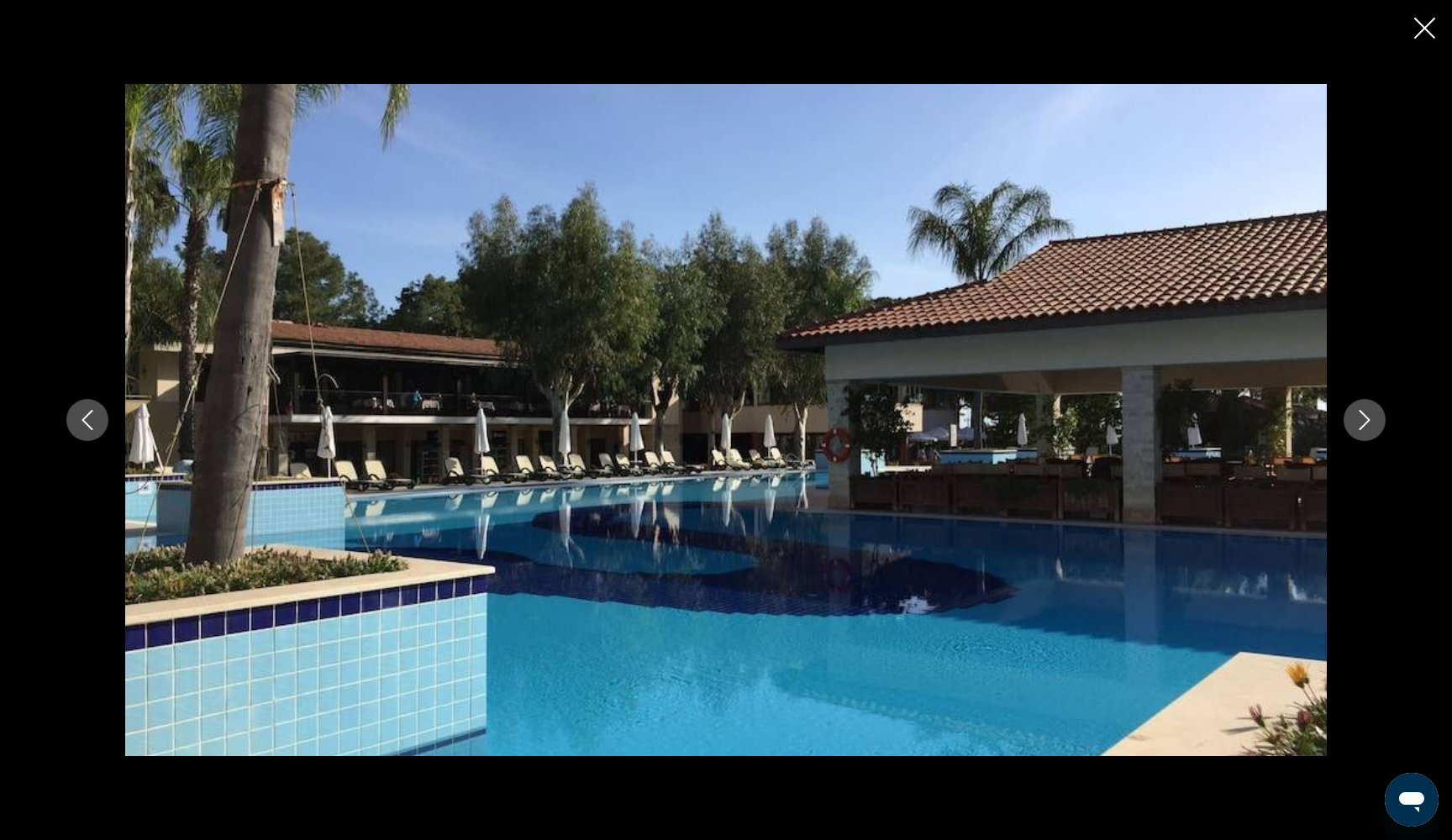
click at [1371, 428] on icon "Next image" at bounding box center [1364, 420] width 21 height 21
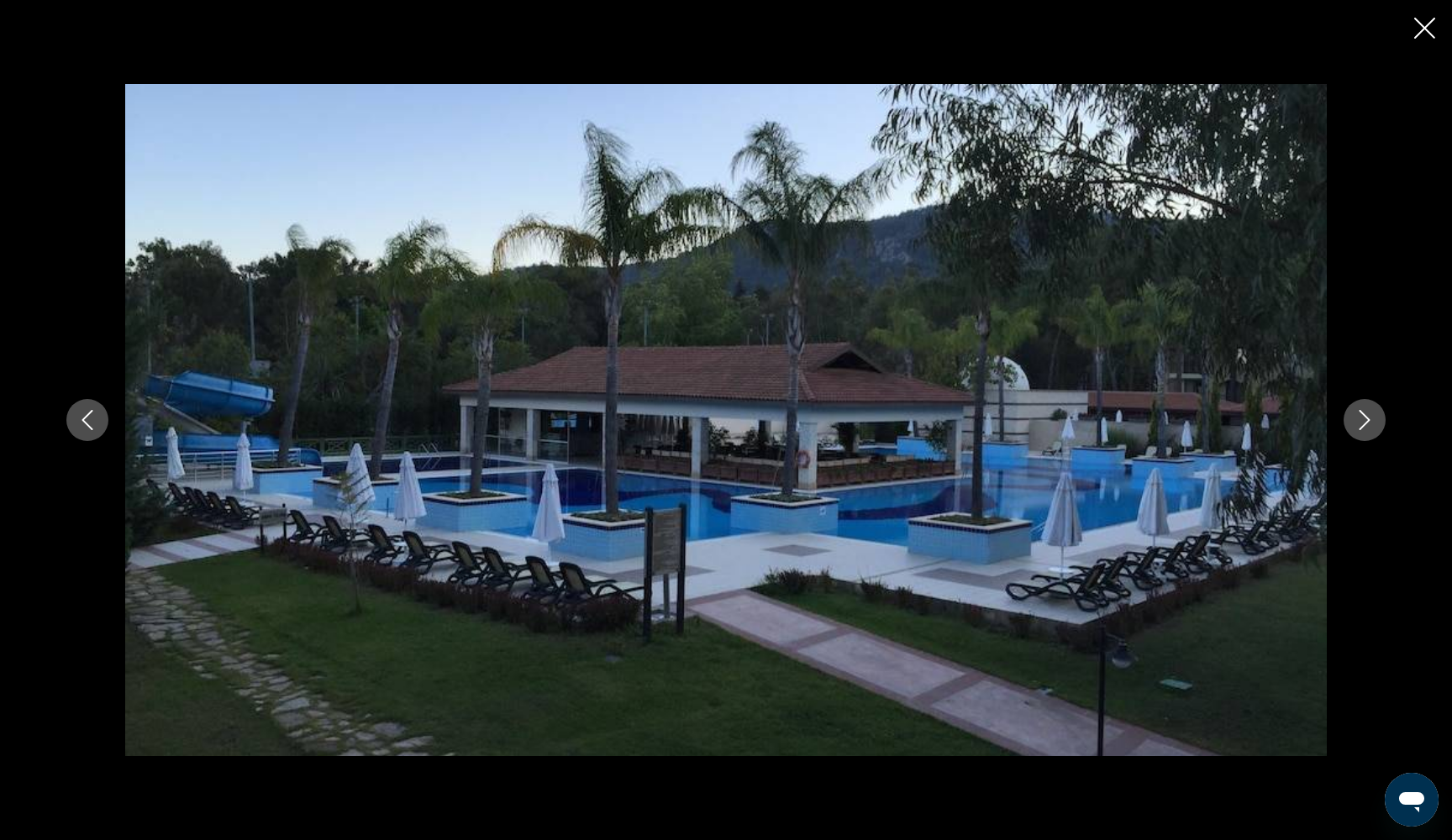
click at [1371, 428] on icon "Next image" at bounding box center [1364, 420] width 21 height 21
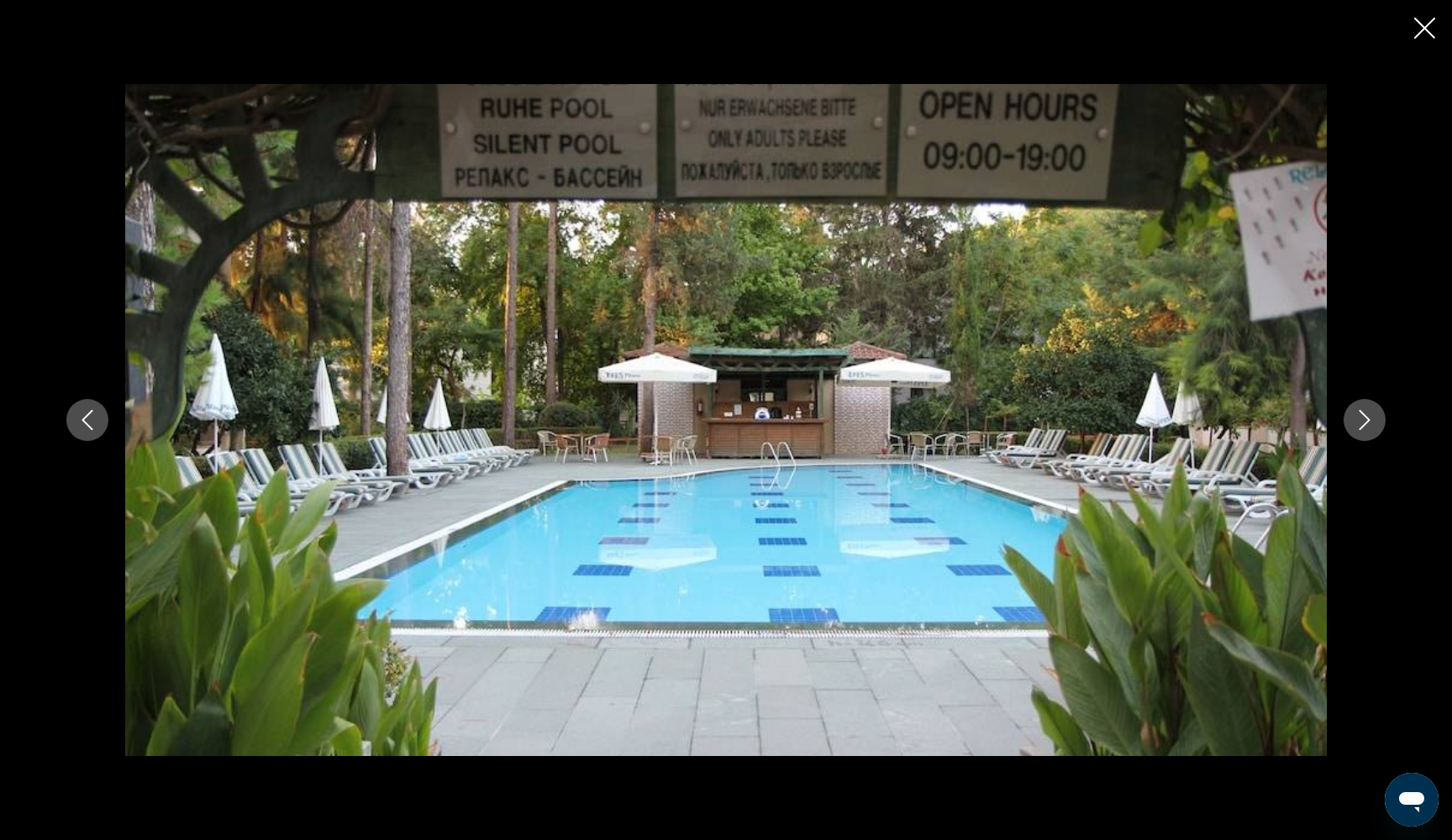
click at [1371, 428] on icon "Next image" at bounding box center [1364, 420] width 21 height 21
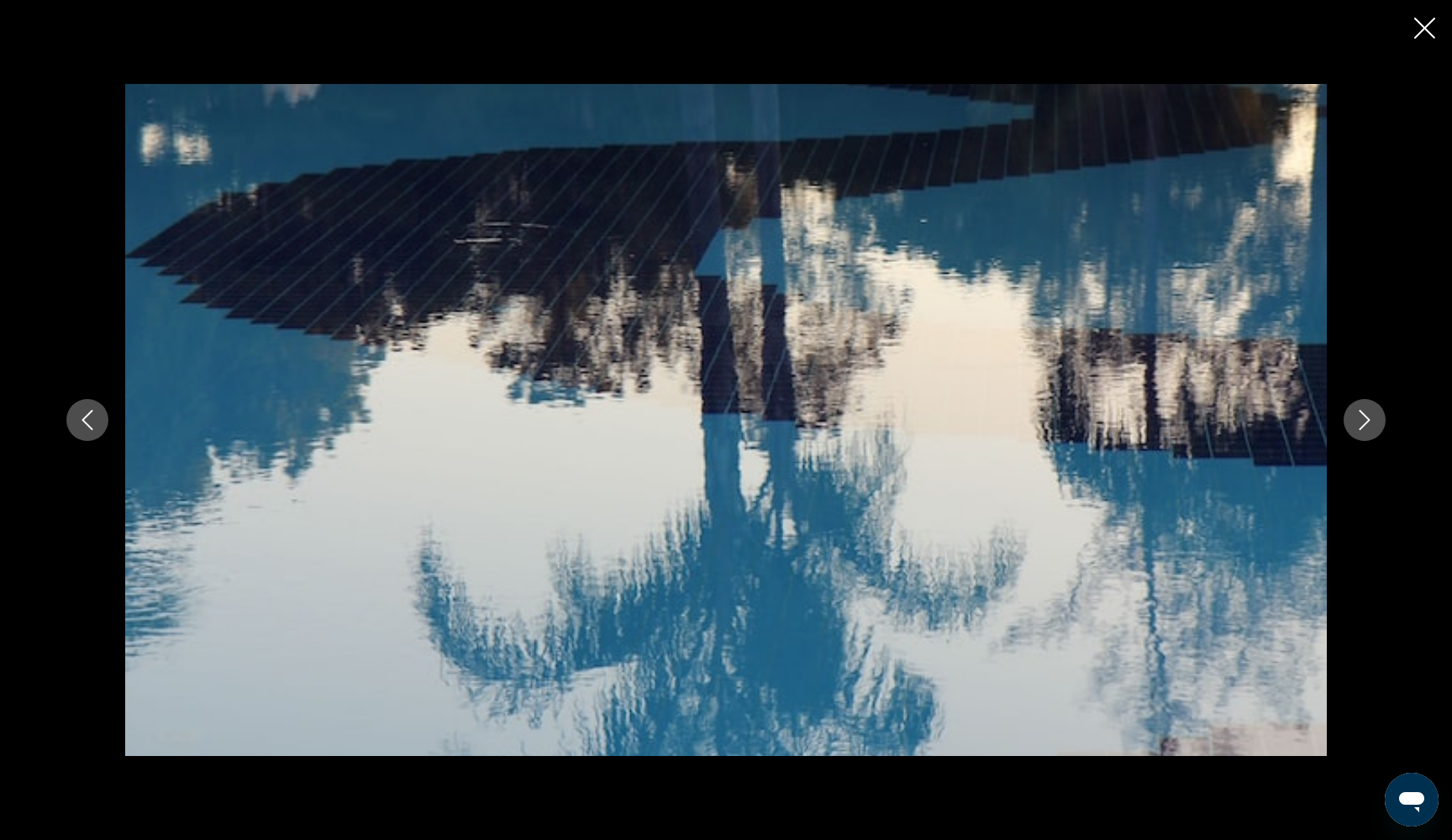
click at [1371, 429] on icon "Next image" at bounding box center [1364, 420] width 21 height 21
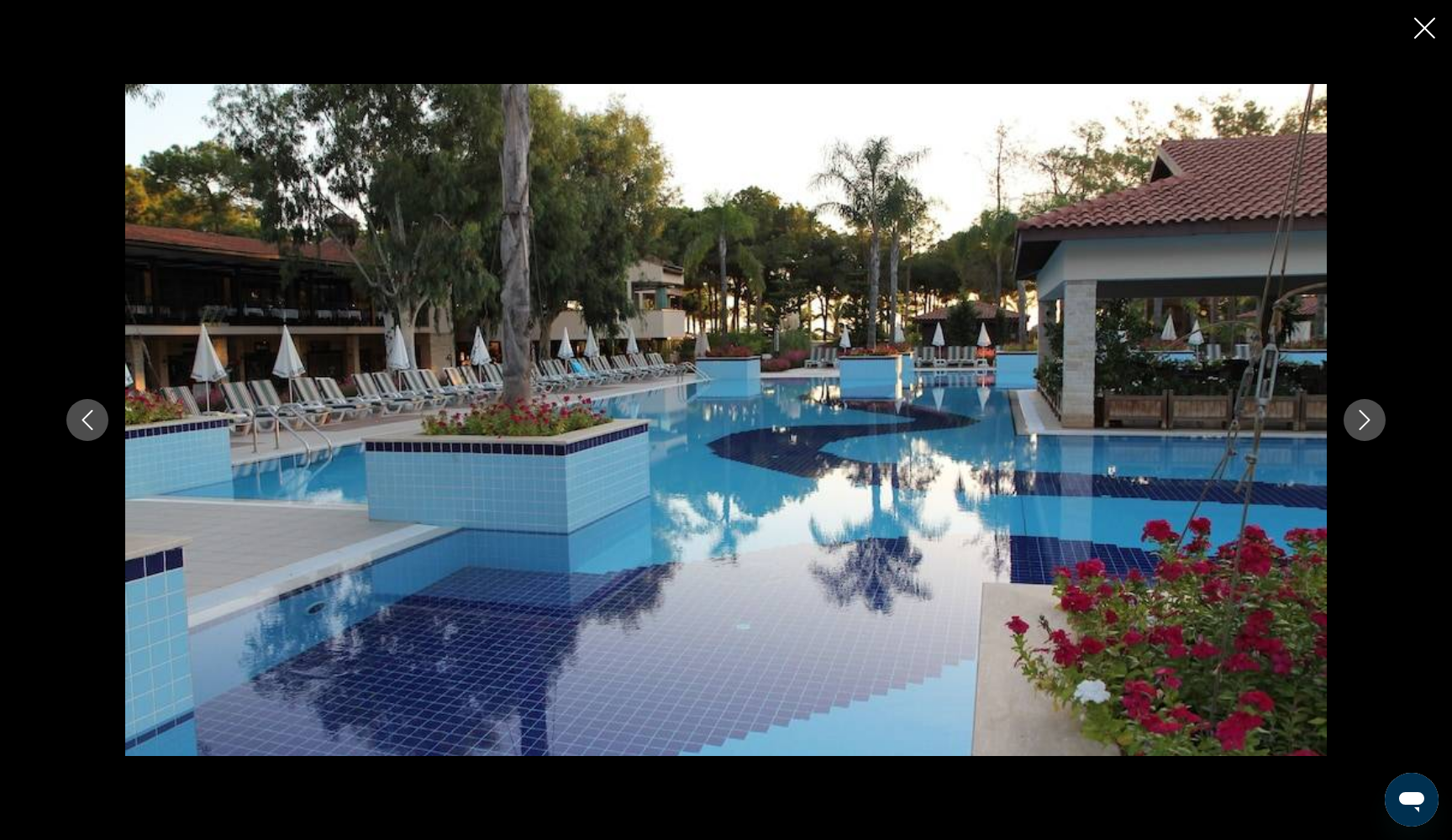
click at [1371, 429] on icon "Next image" at bounding box center [1364, 420] width 21 height 21
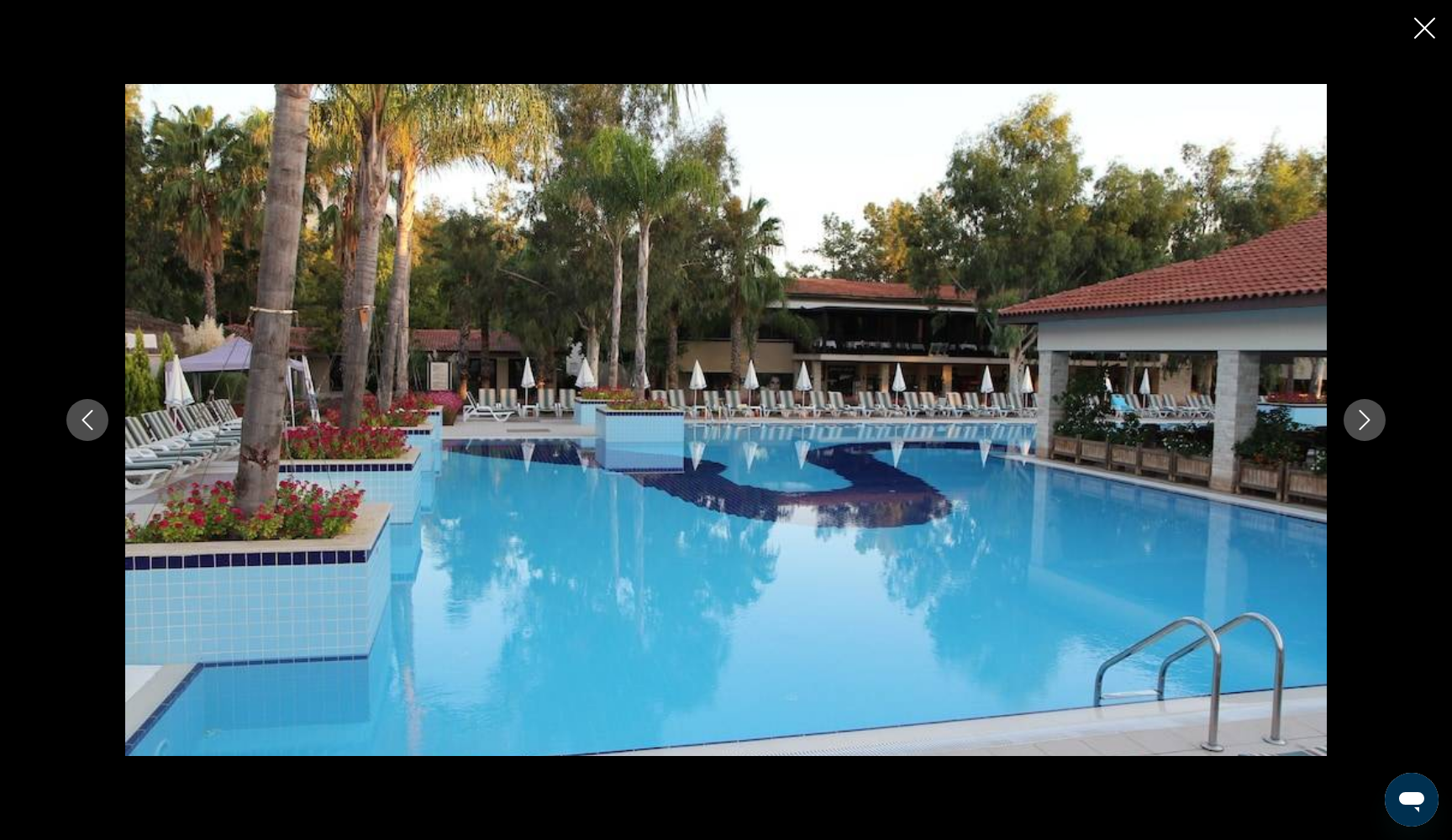
click at [1371, 429] on icon "Next image" at bounding box center [1364, 420] width 21 height 21
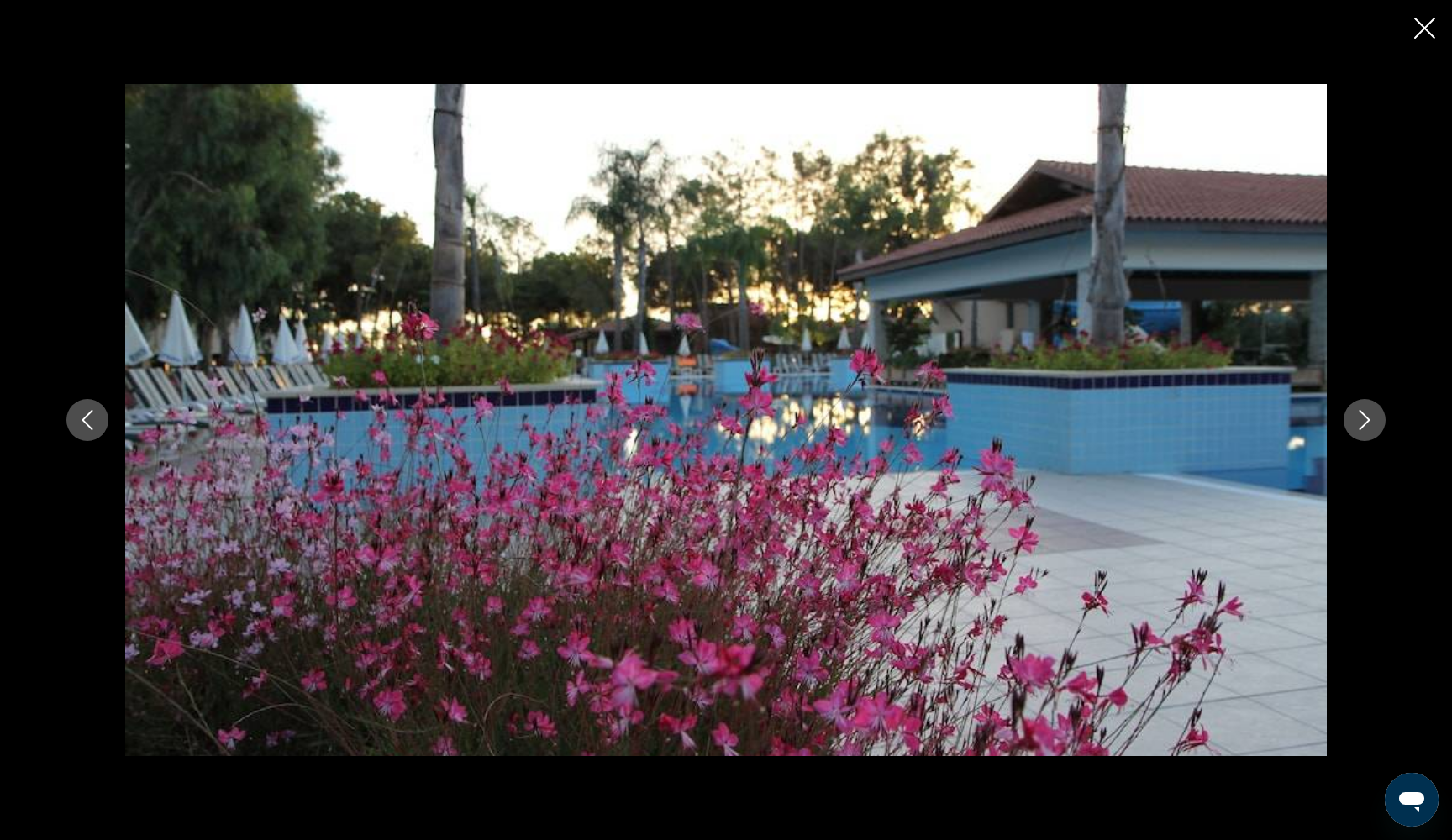
click at [1371, 429] on icon "Next image" at bounding box center [1364, 420] width 21 height 21
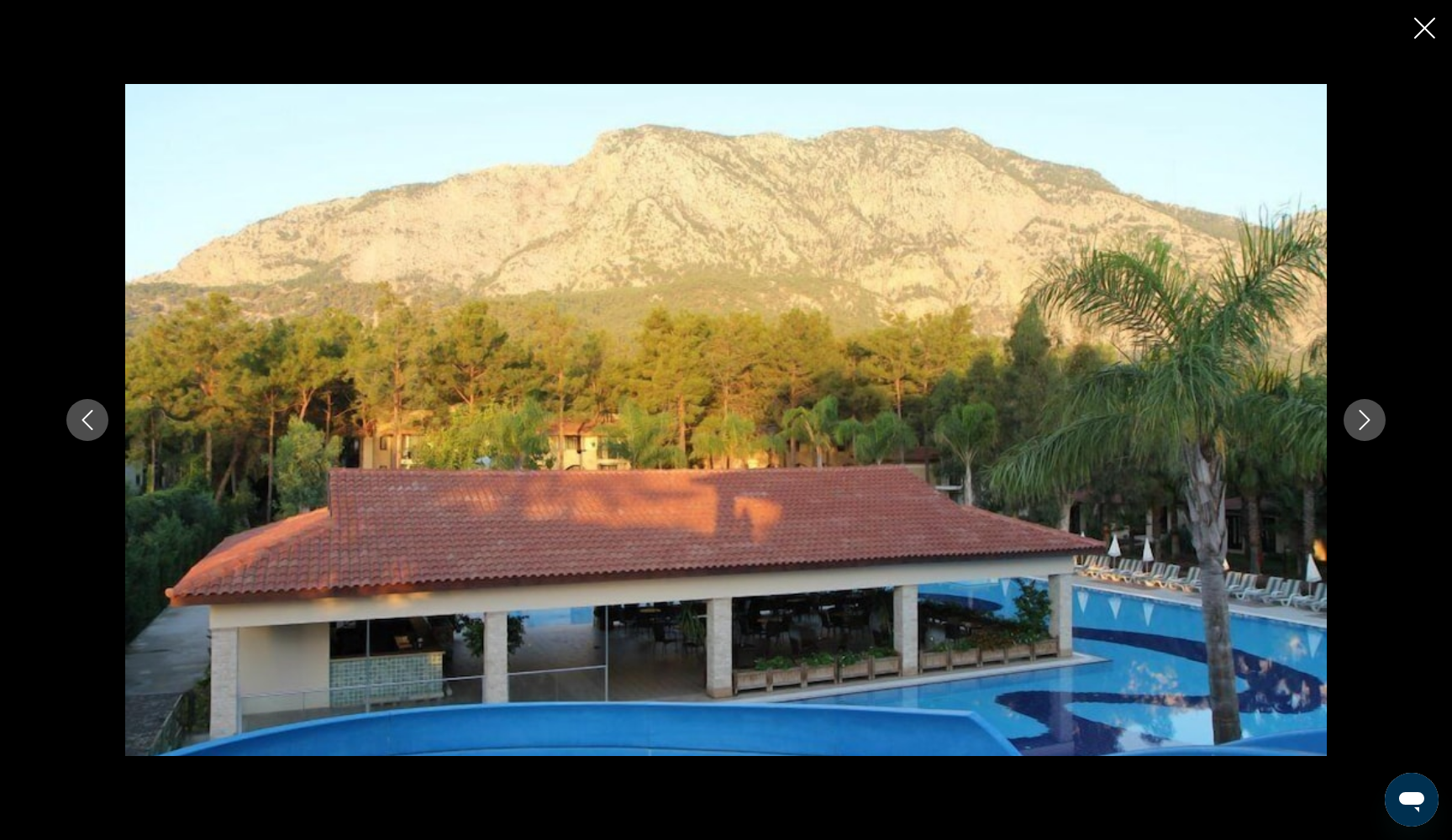
click at [1371, 429] on icon "Next image" at bounding box center [1364, 420] width 21 height 21
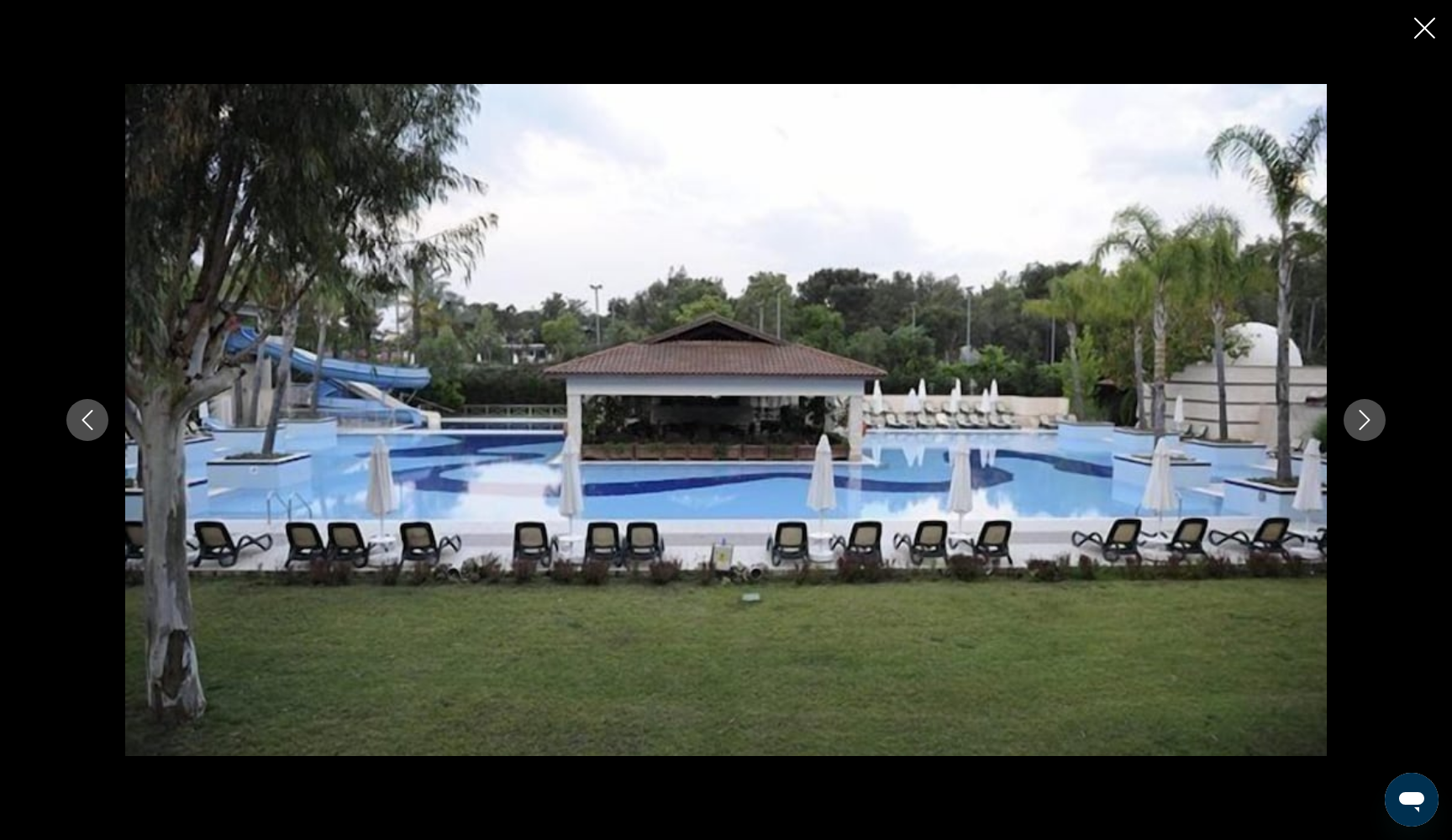
click at [1371, 429] on icon "Next image" at bounding box center [1364, 420] width 21 height 21
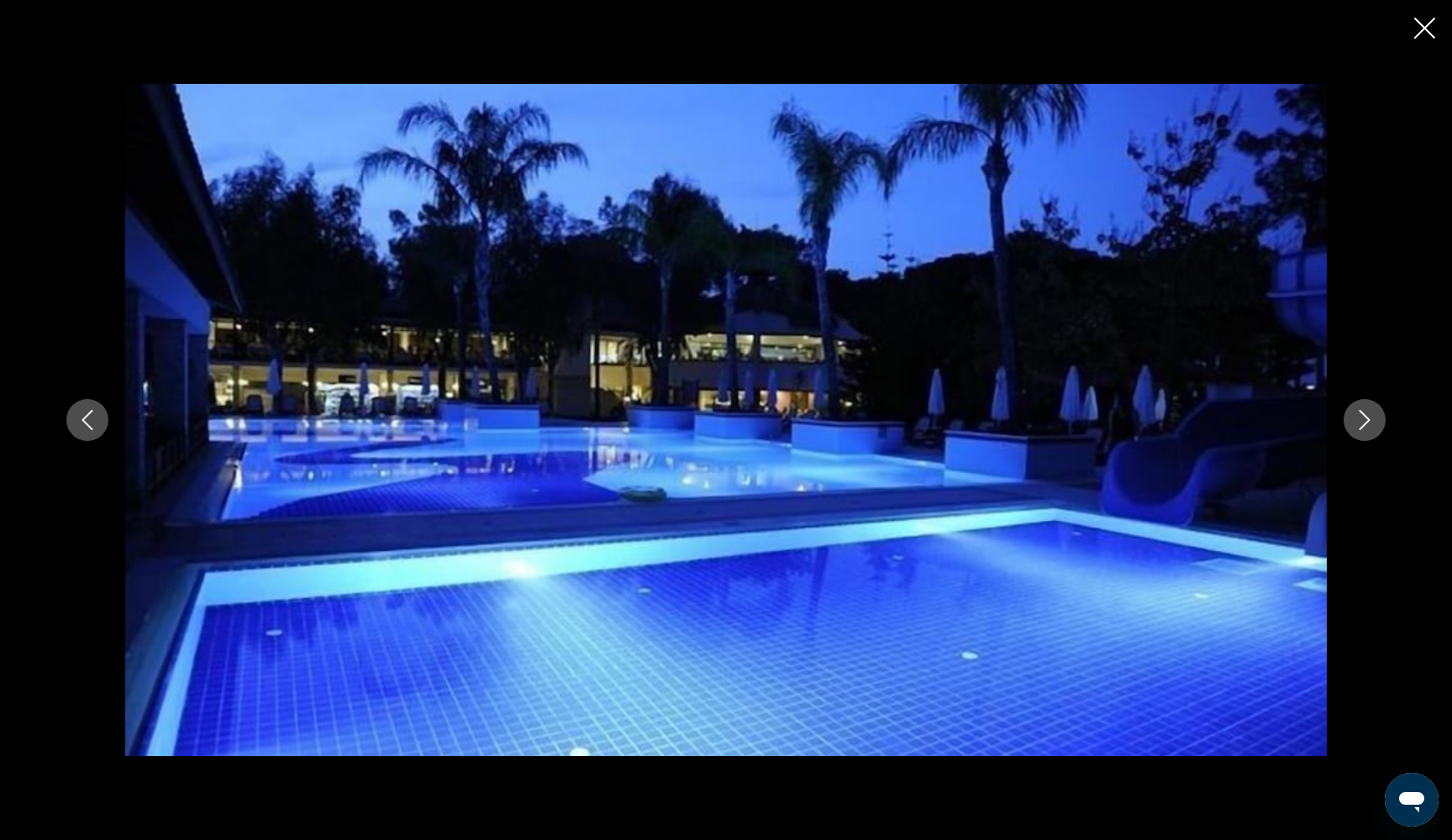
click at [1371, 429] on icon "Next image" at bounding box center [1364, 420] width 21 height 21
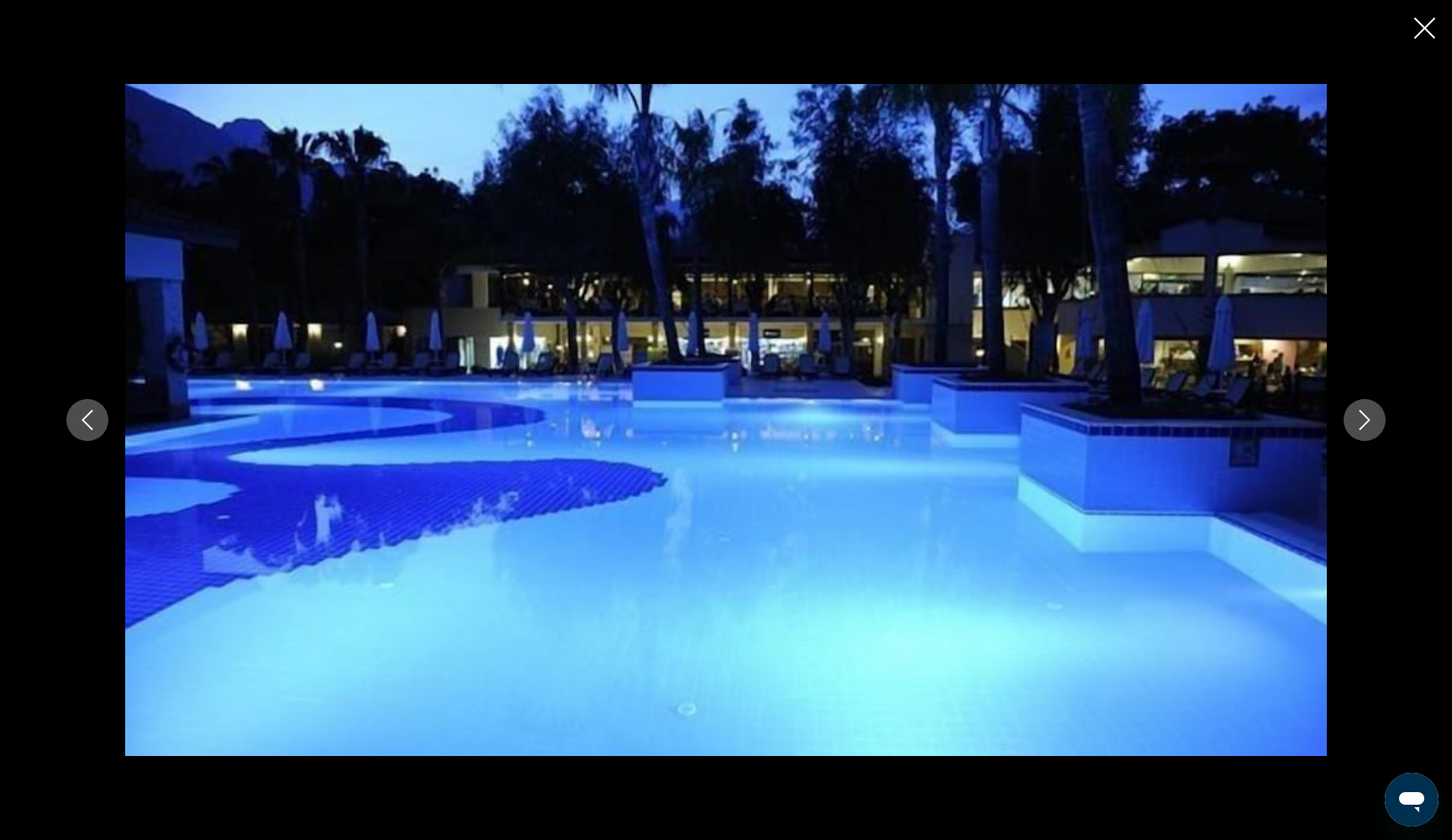
click at [1371, 429] on icon "Next image" at bounding box center [1364, 420] width 21 height 21
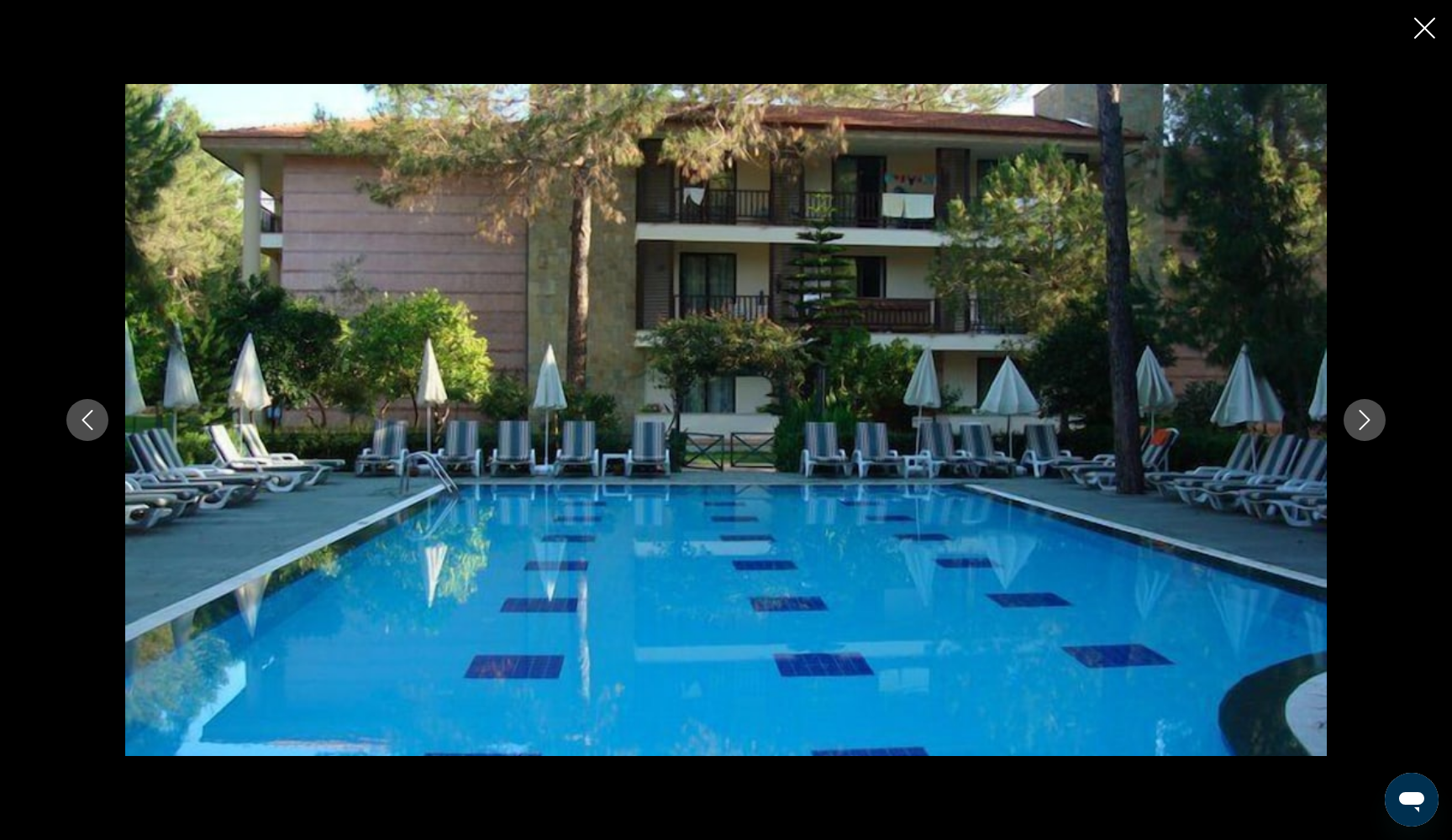
click at [1371, 429] on icon "Next image" at bounding box center [1364, 420] width 21 height 21
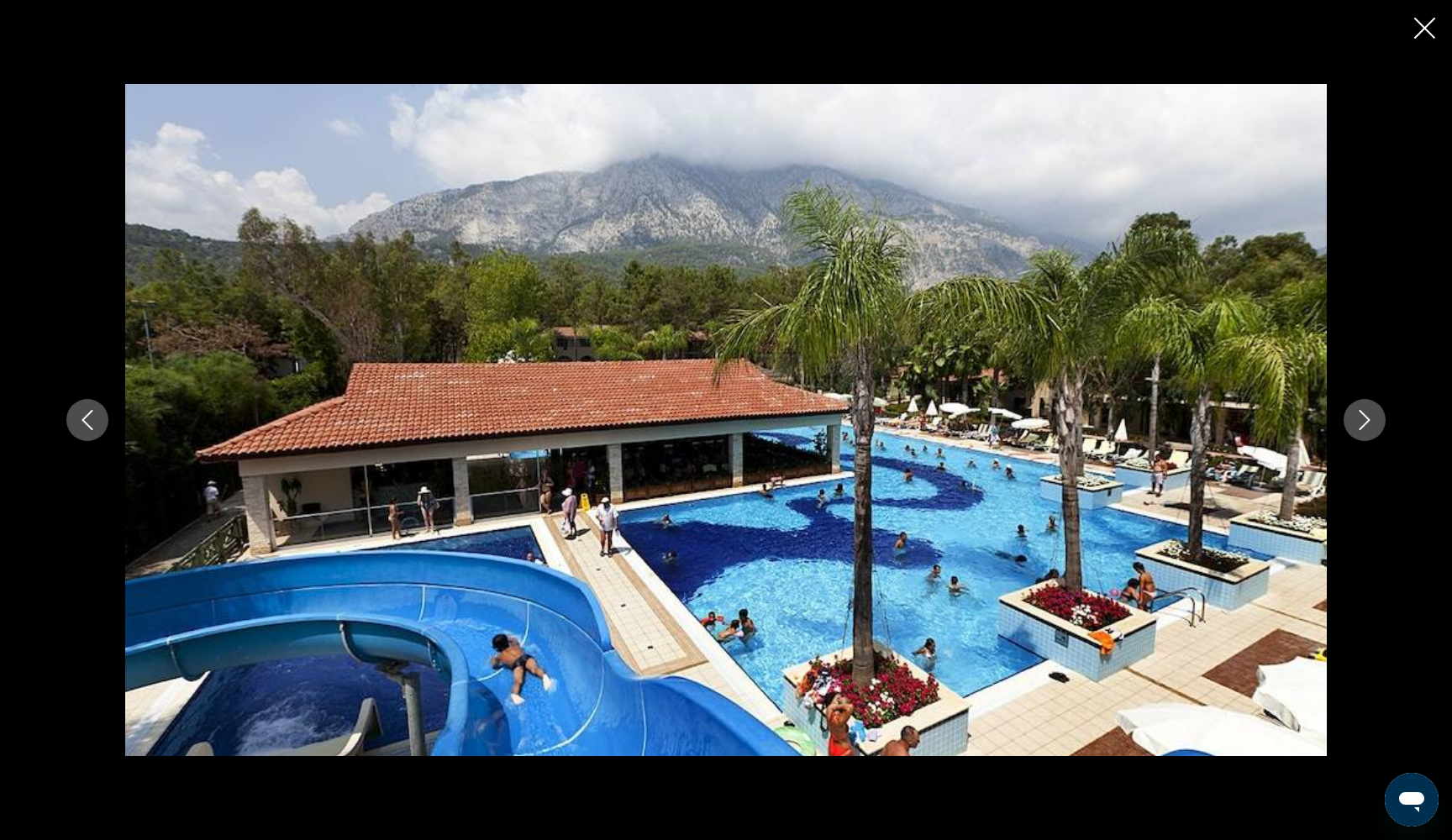
click at [1371, 429] on icon "Next image" at bounding box center [1364, 420] width 21 height 21
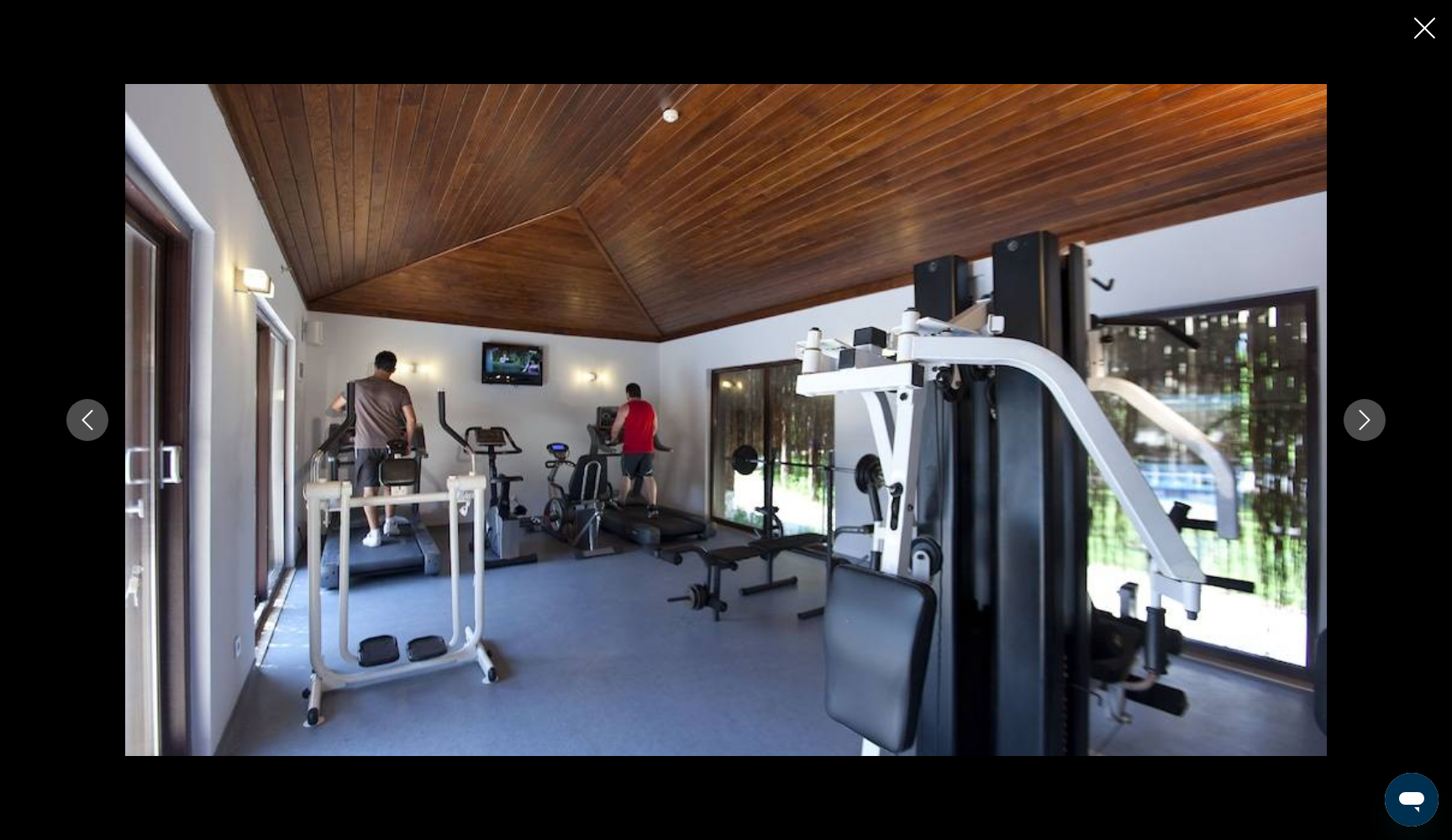
click at [1420, 32] on icon "Close slideshow" at bounding box center [1424, 28] width 21 height 21
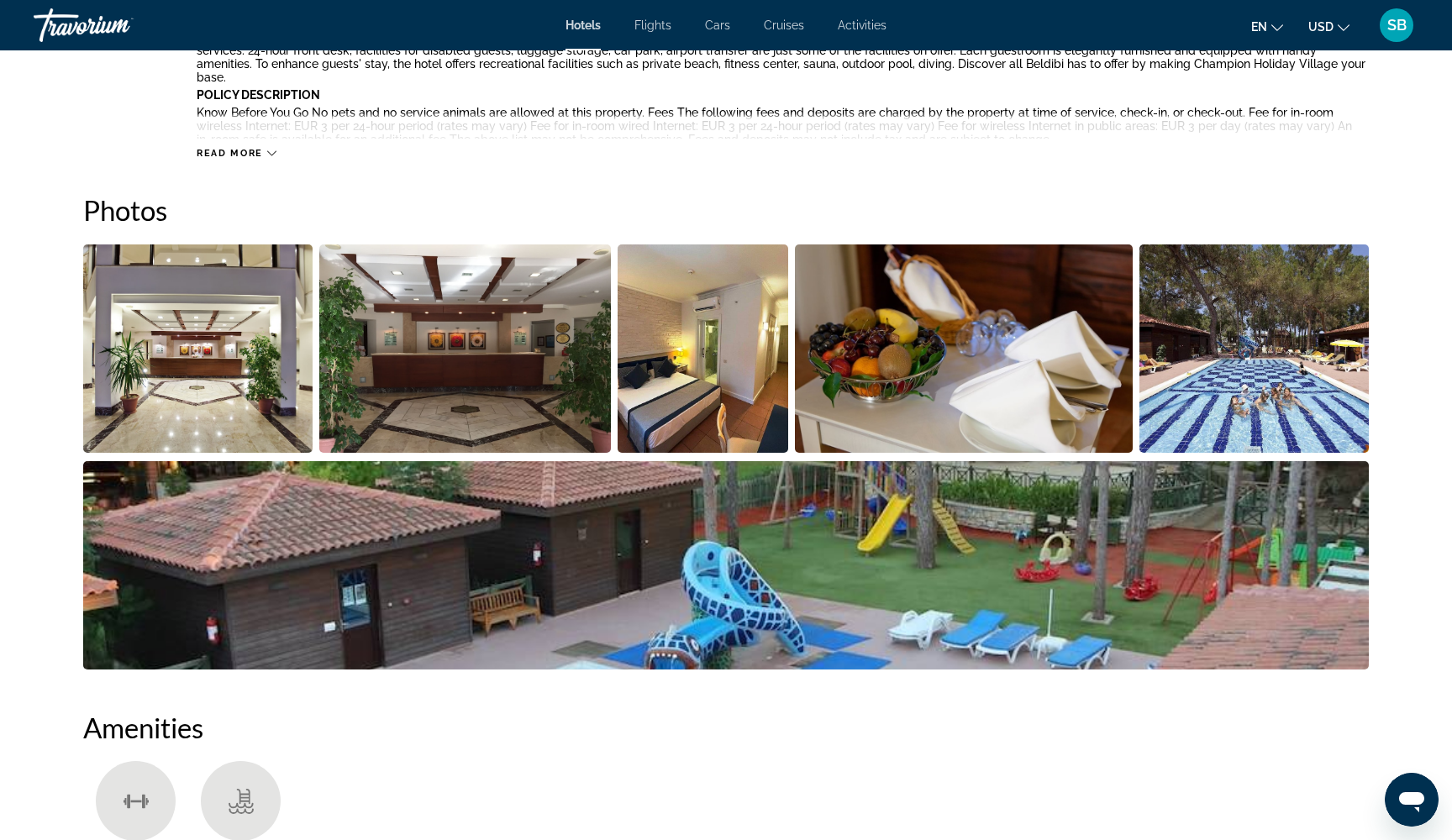
scroll to position [733, 0]
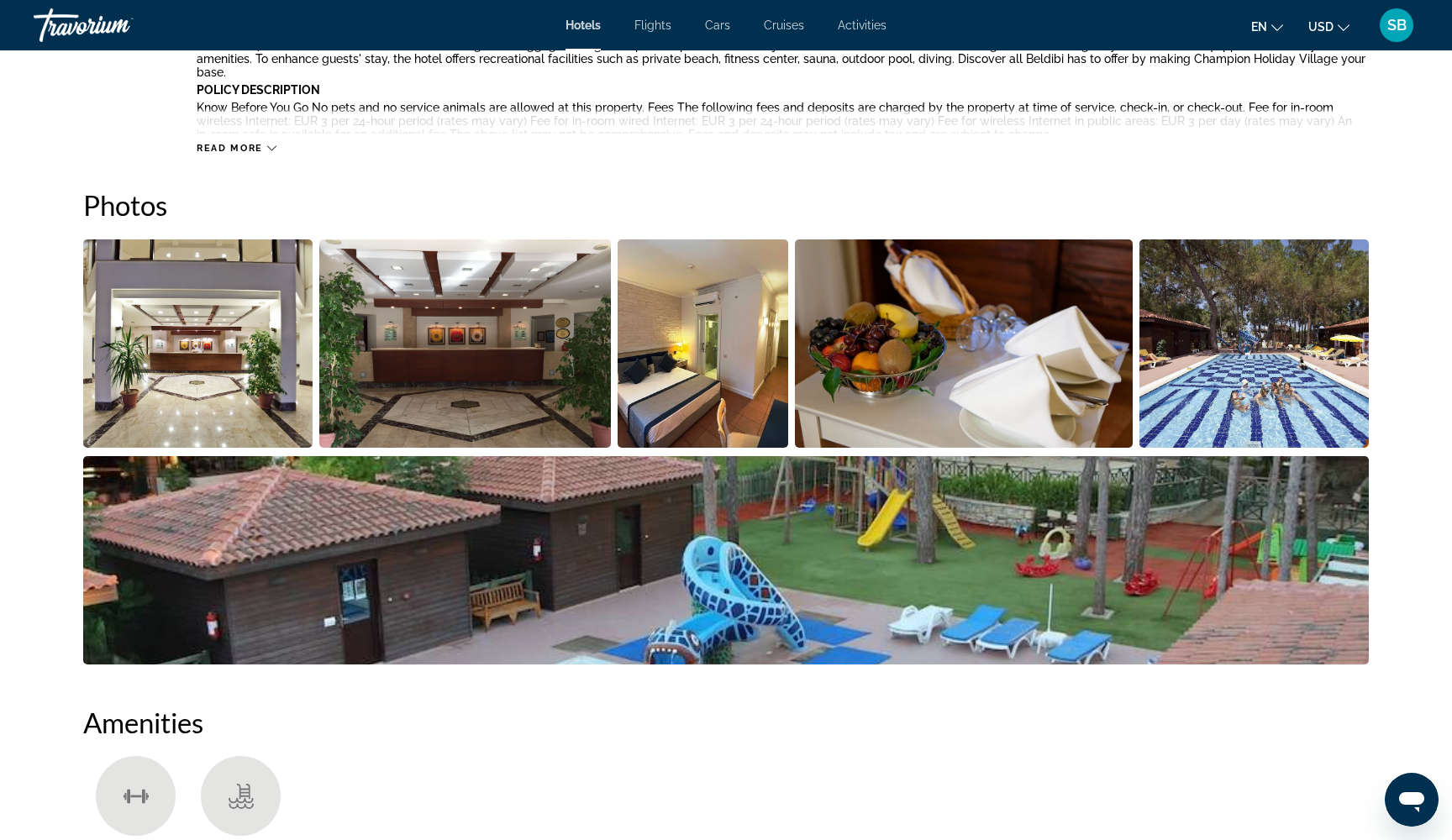
click at [963, 343] on img "Open full-screen image slider" at bounding box center [963, 343] width 339 height 208
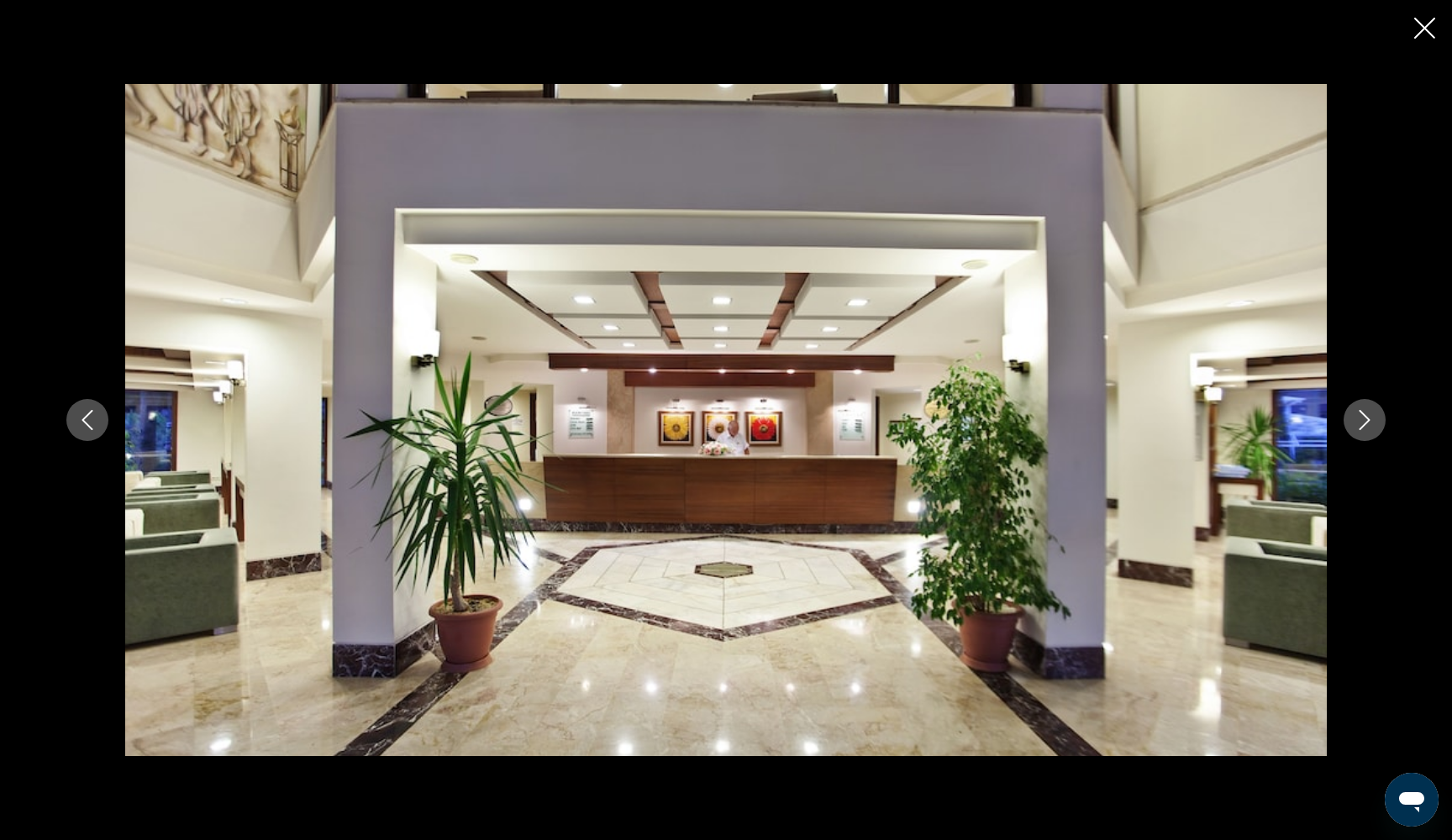
click at [1361, 421] on icon "Next image" at bounding box center [1364, 420] width 21 height 21
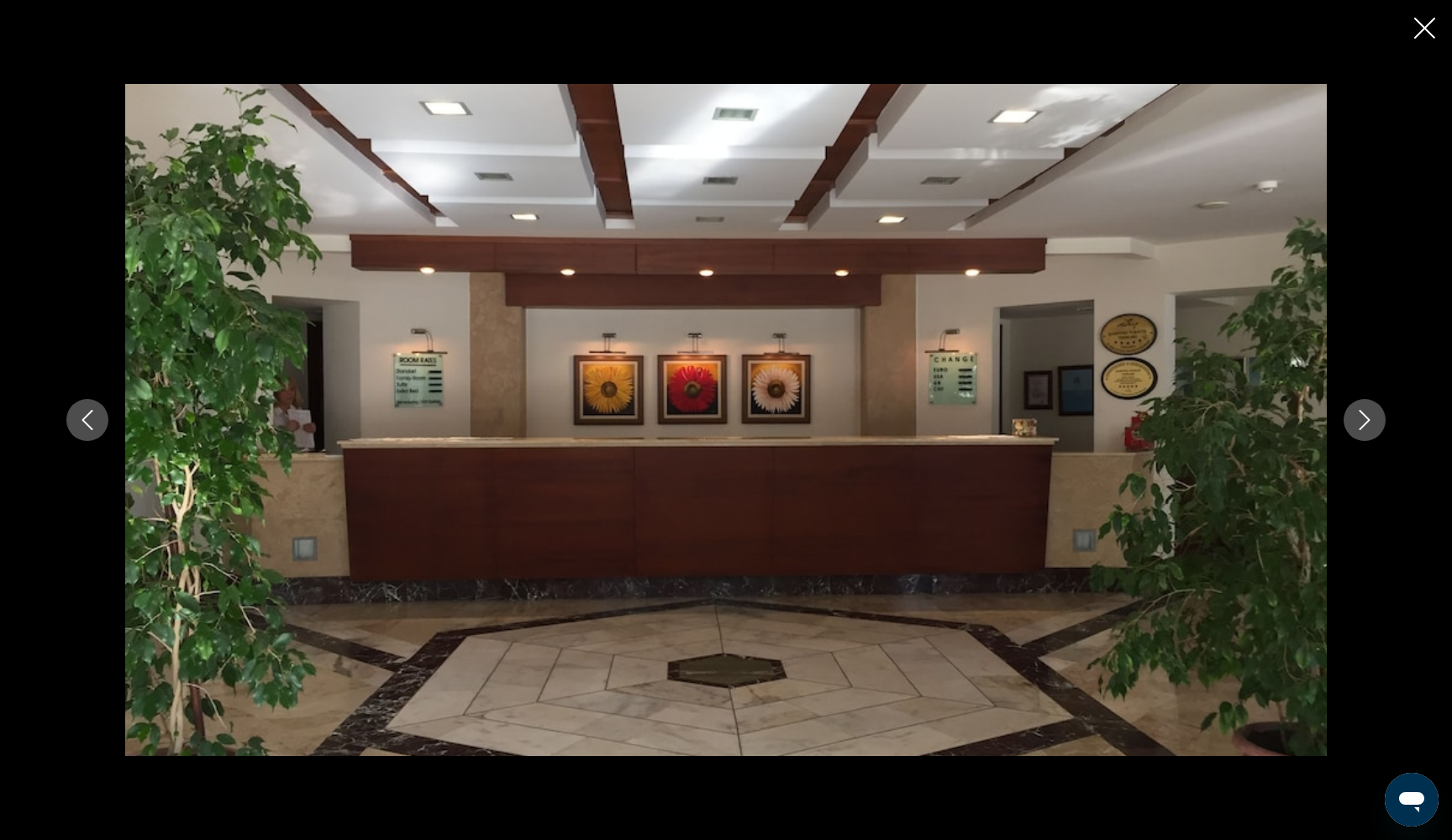
click at [1361, 421] on icon "Next image" at bounding box center [1364, 420] width 21 height 21
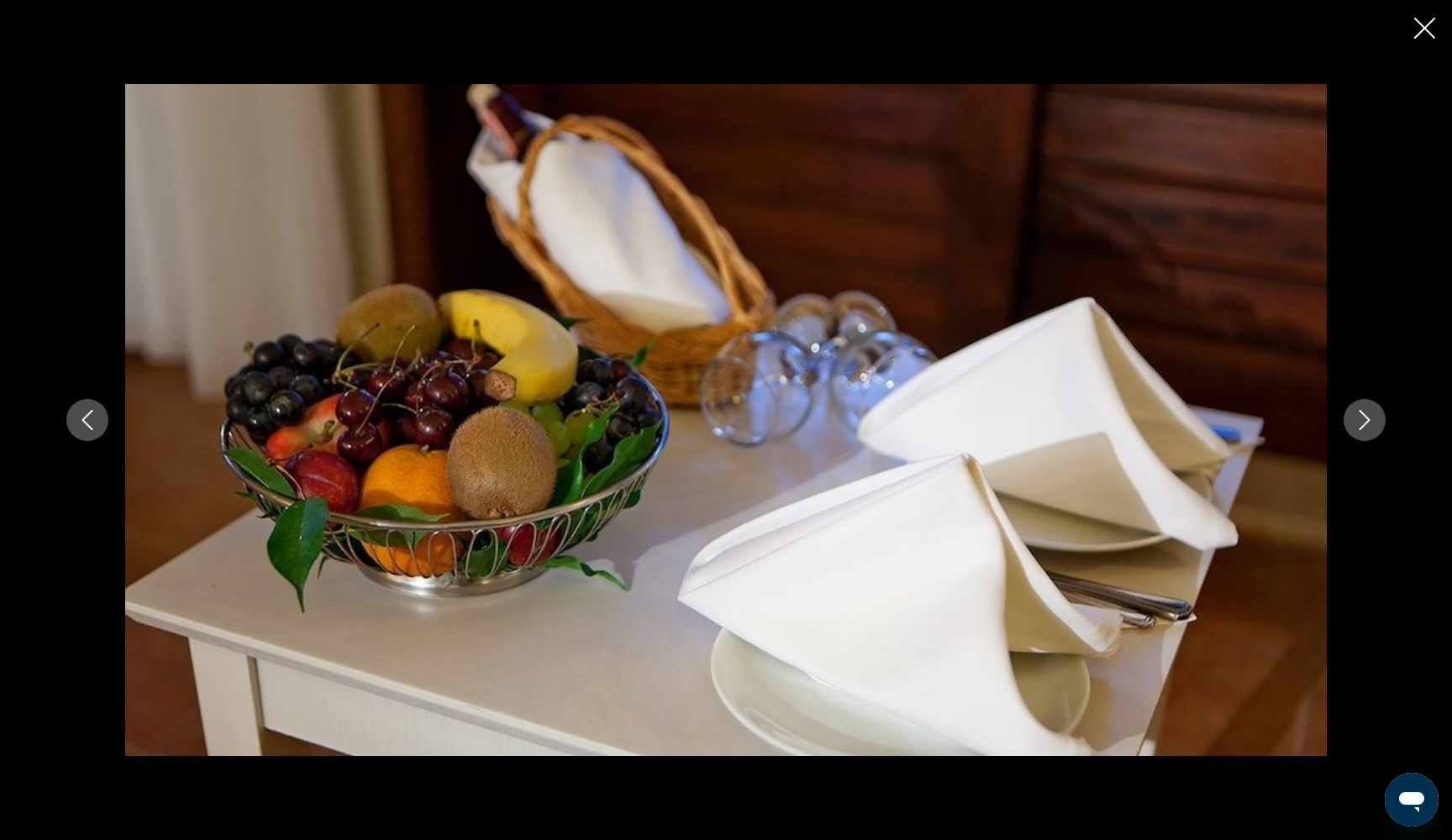
click at [1361, 421] on icon "Next image" at bounding box center [1364, 420] width 21 height 21
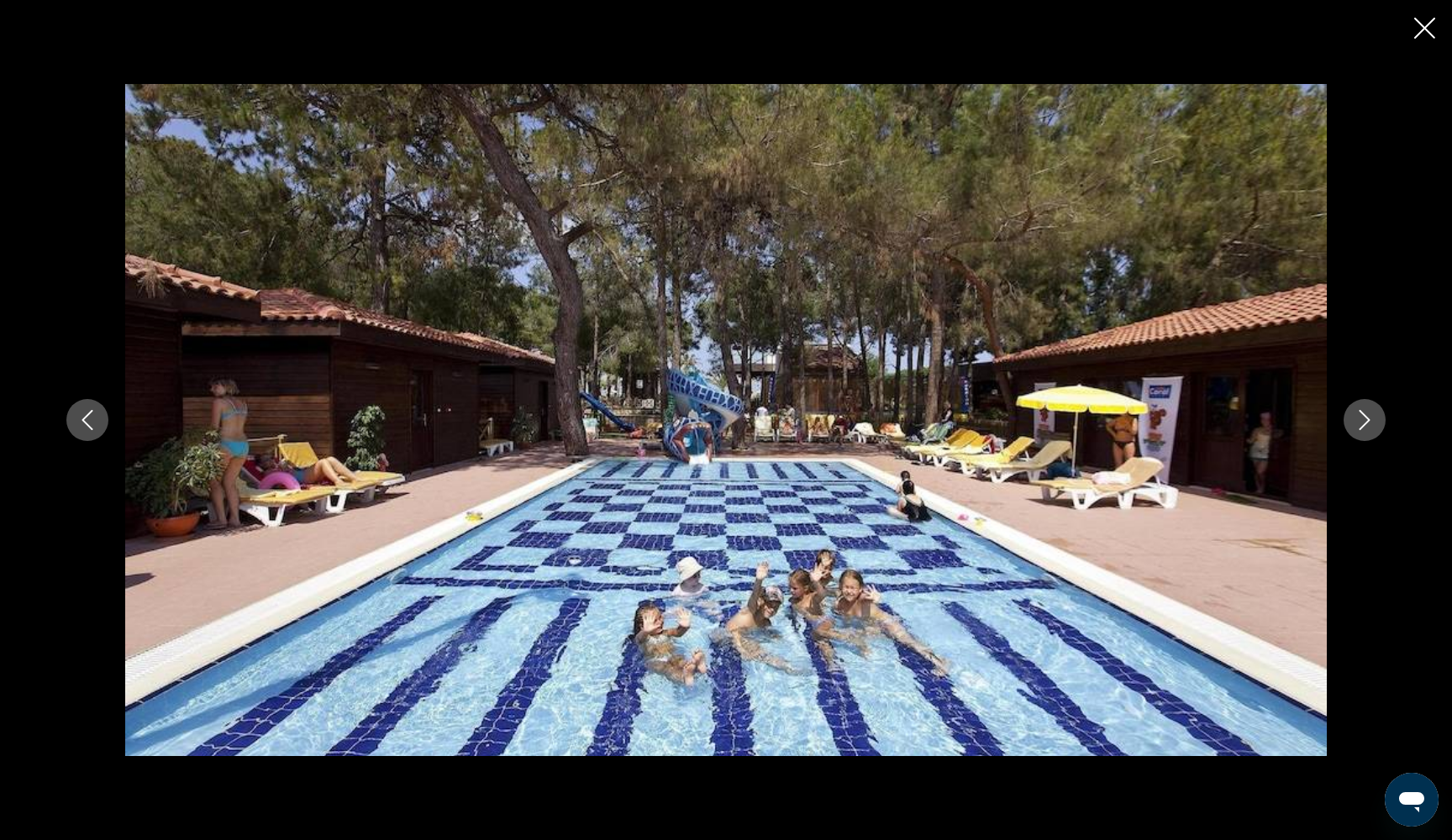
click at [1361, 421] on icon "Next image" at bounding box center [1364, 420] width 21 height 21
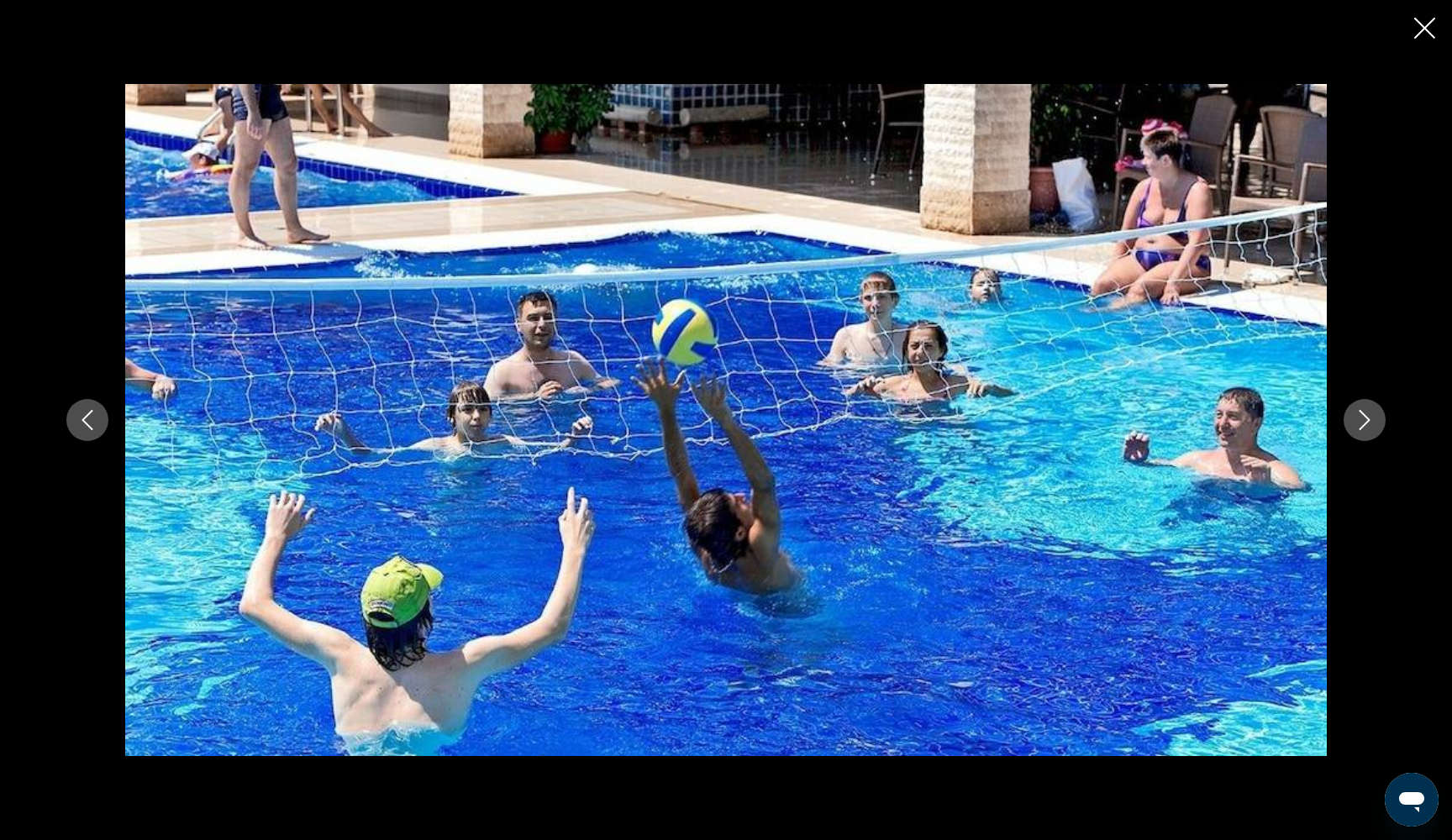
click at [1361, 421] on icon "Next image" at bounding box center [1364, 420] width 21 height 21
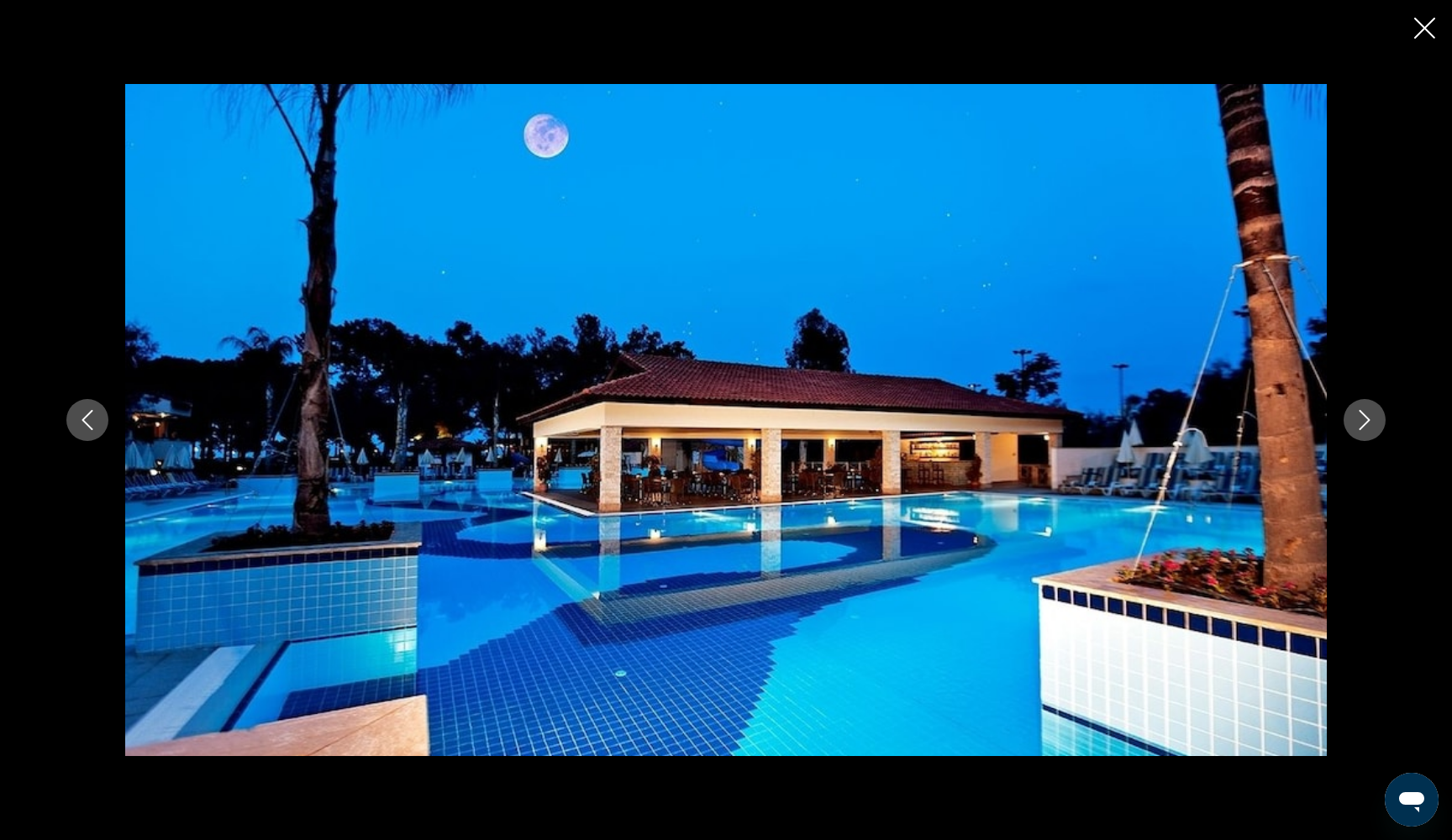
click at [1361, 421] on icon "Next image" at bounding box center [1364, 420] width 21 height 21
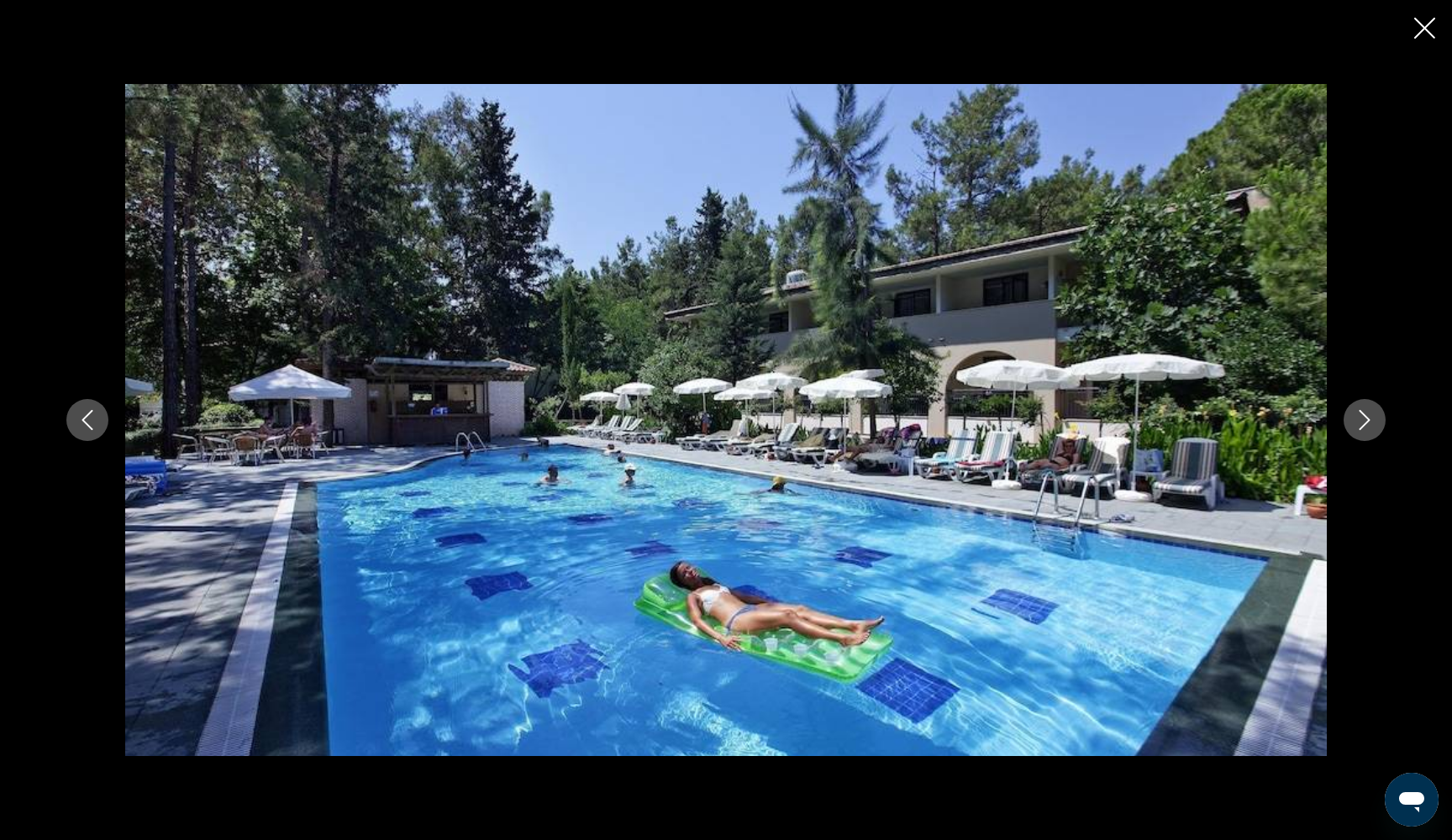
click at [1361, 421] on icon "Next image" at bounding box center [1364, 420] width 21 height 21
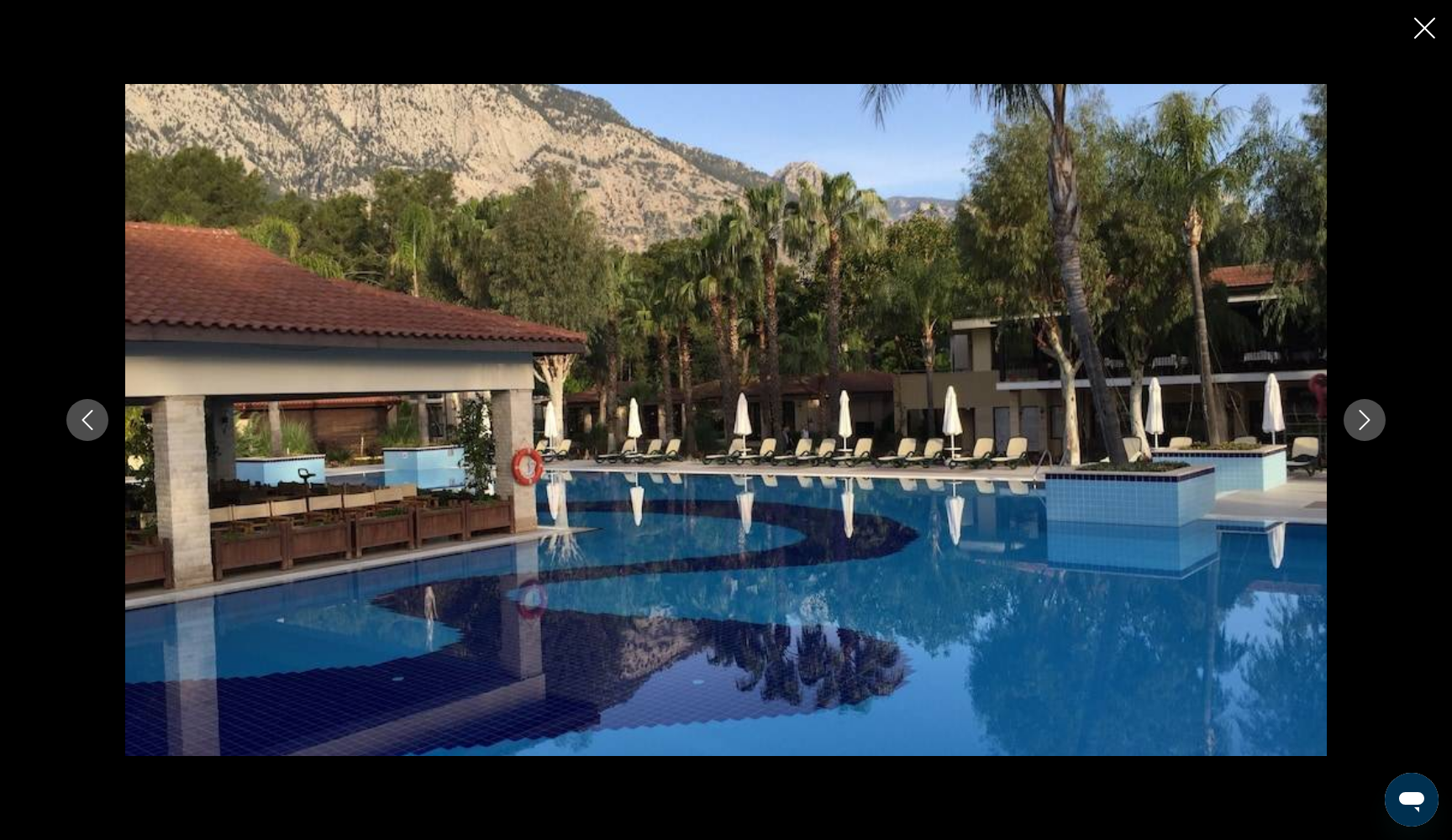
click at [1361, 421] on icon "Next image" at bounding box center [1364, 420] width 21 height 21
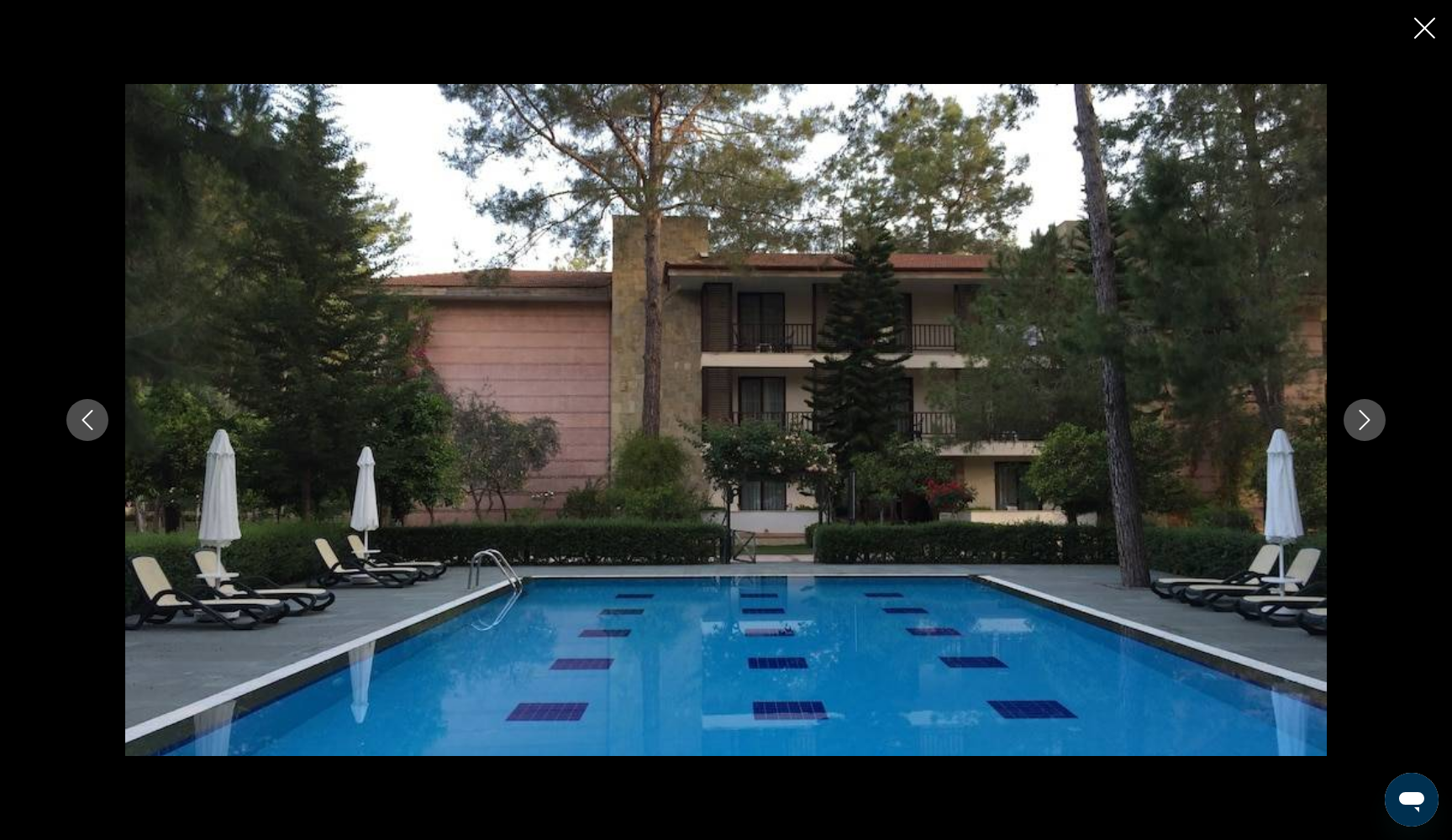
click at [1361, 421] on icon "Next image" at bounding box center [1364, 420] width 21 height 21
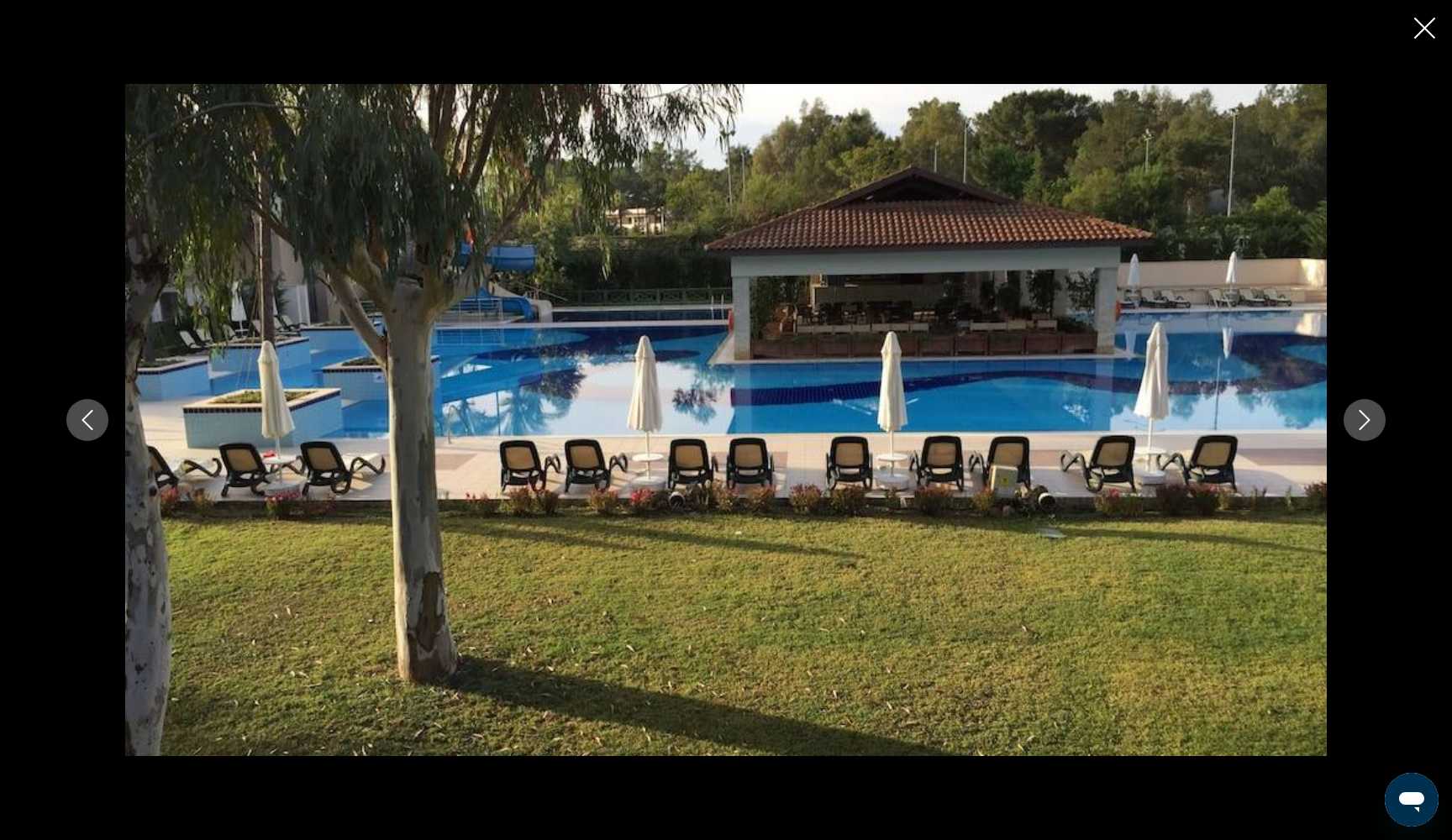
click at [1361, 421] on icon "Next image" at bounding box center [1364, 420] width 21 height 21
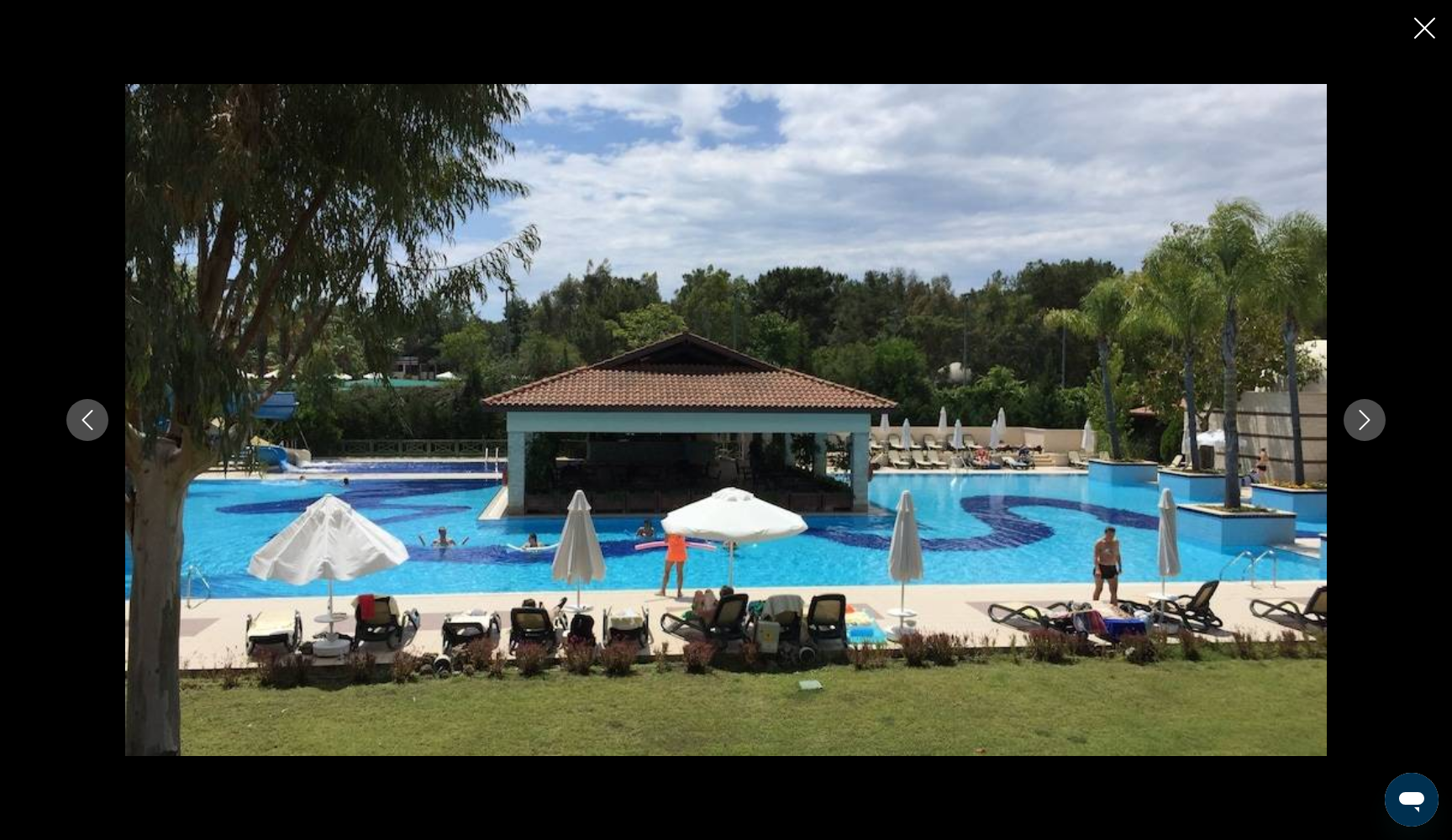
click at [1361, 421] on icon "Next image" at bounding box center [1364, 420] width 21 height 21
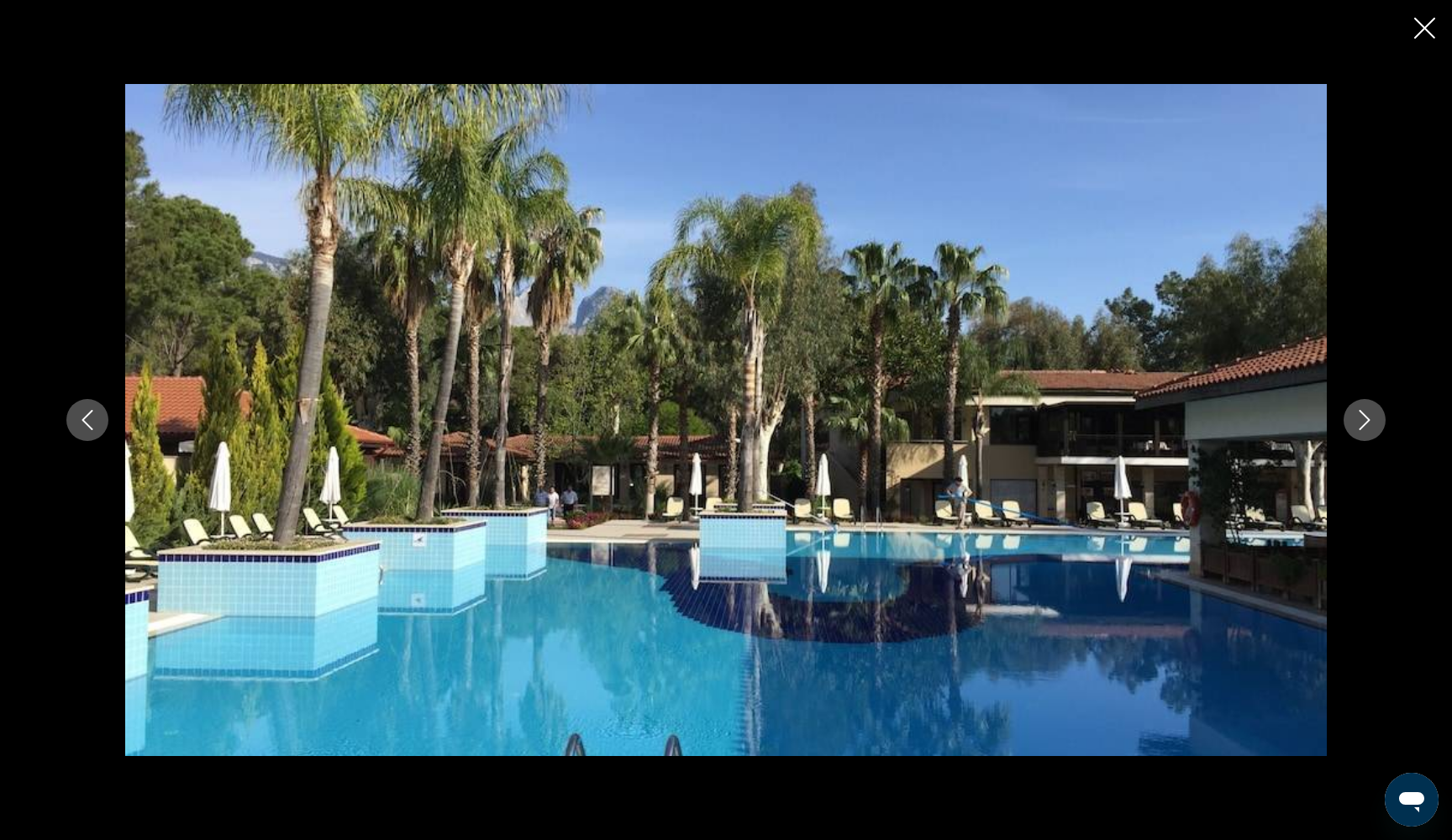
click at [1361, 421] on icon "Next image" at bounding box center [1364, 420] width 21 height 21
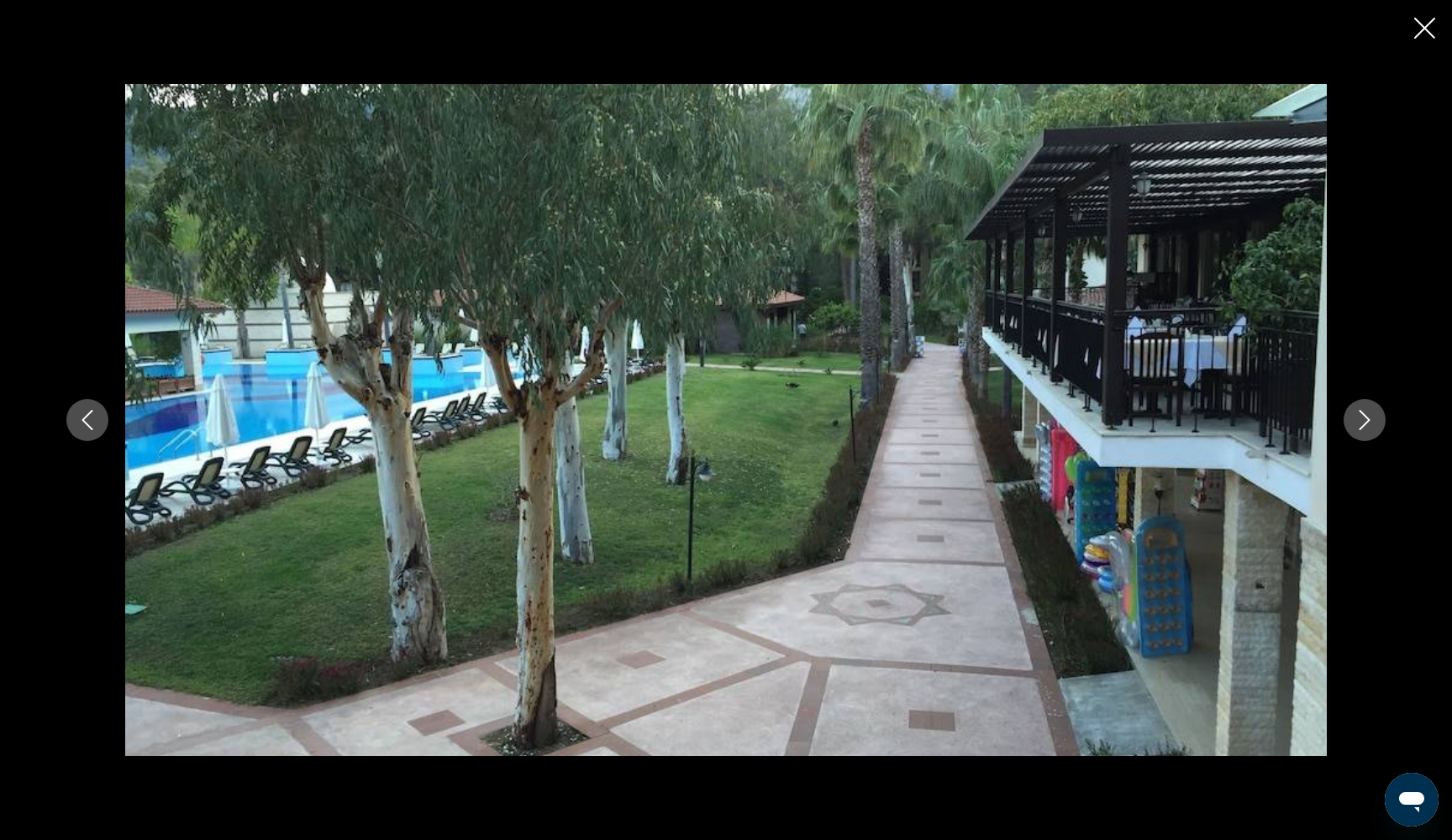
click at [1361, 421] on icon "Next image" at bounding box center [1364, 420] width 21 height 21
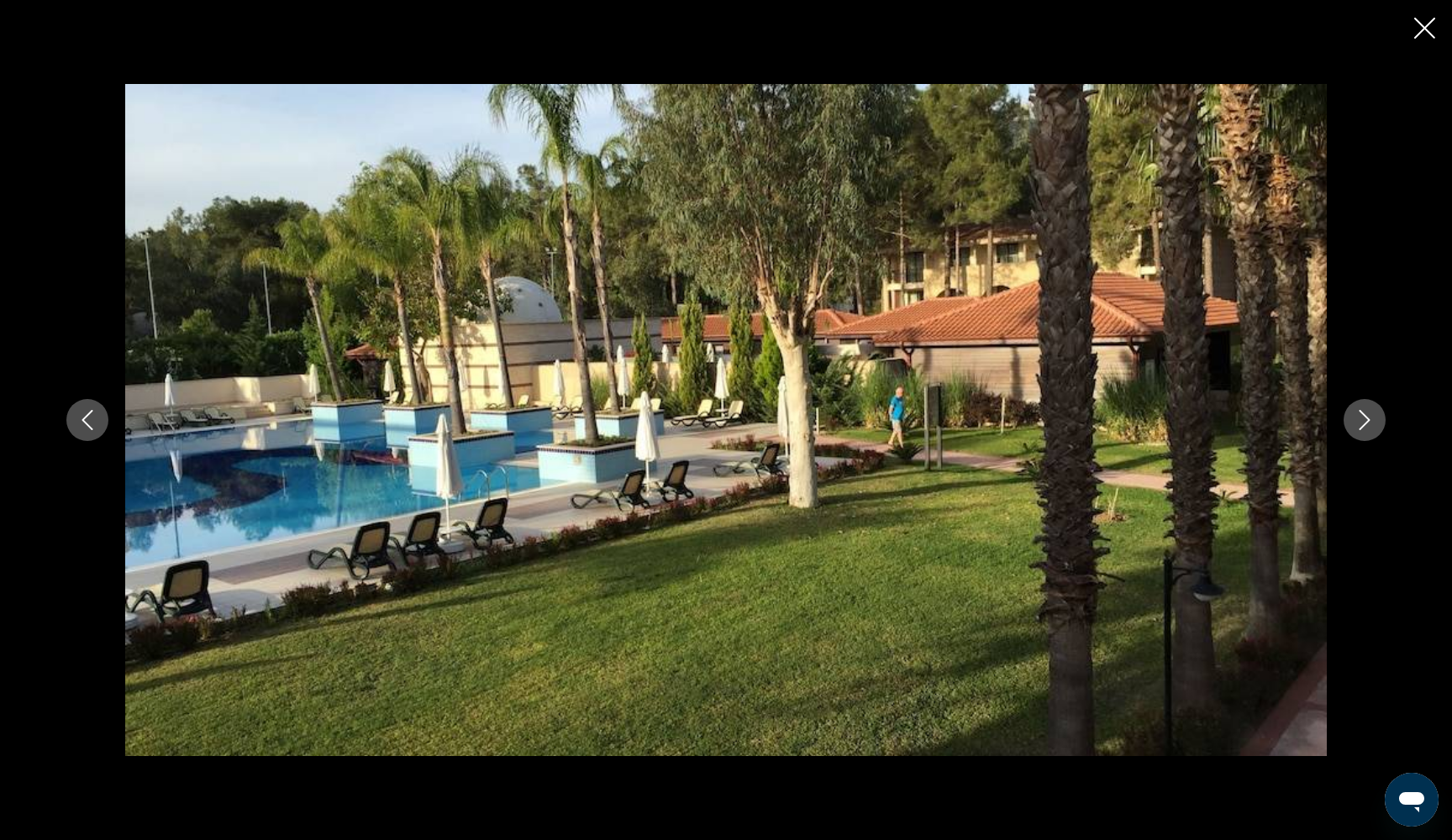
click at [1361, 421] on icon "Next image" at bounding box center [1364, 420] width 21 height 21
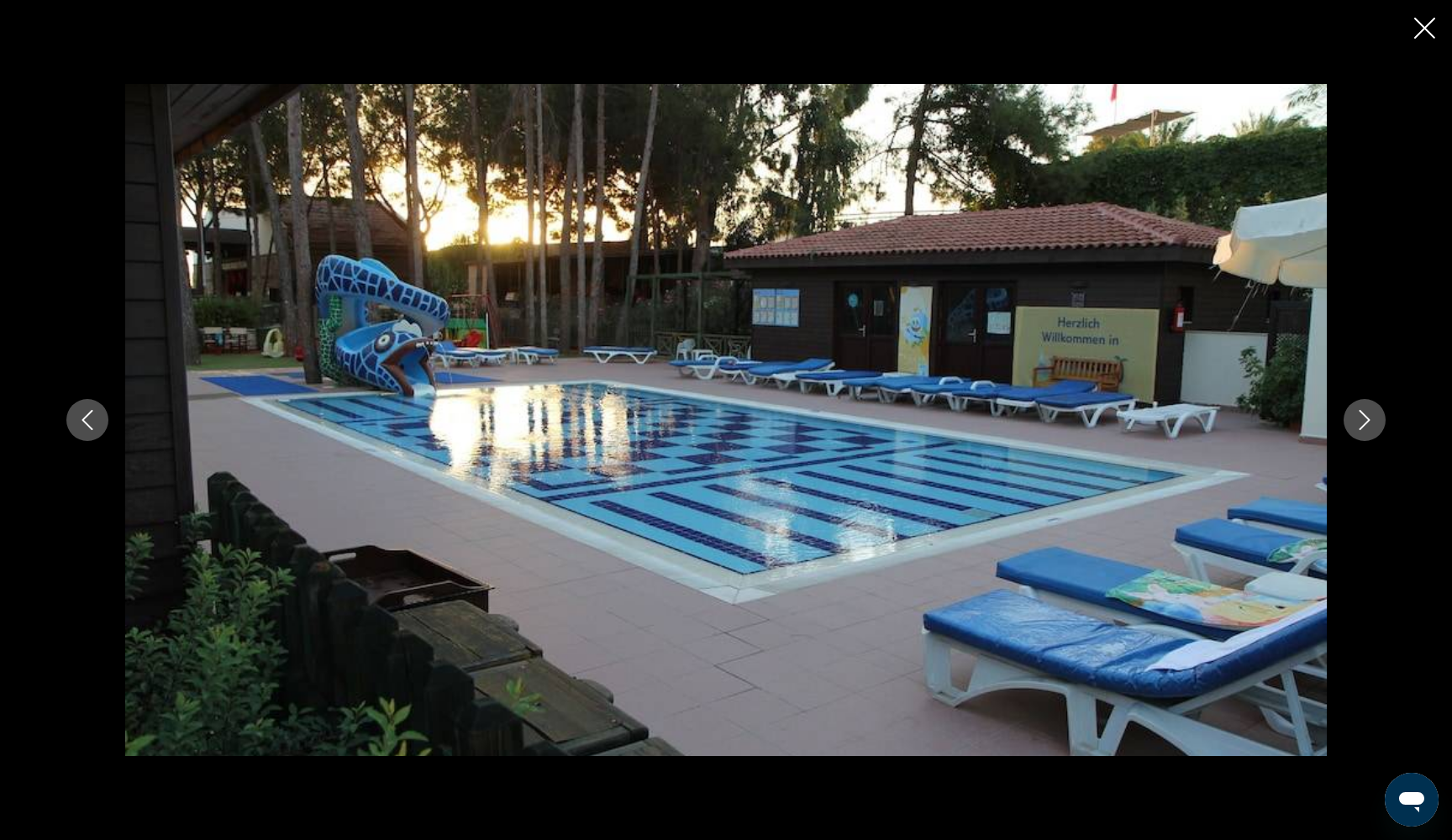
click at [1361, 421] on icon "Next image" at bounding box center [1364, 420] width 21 height 21
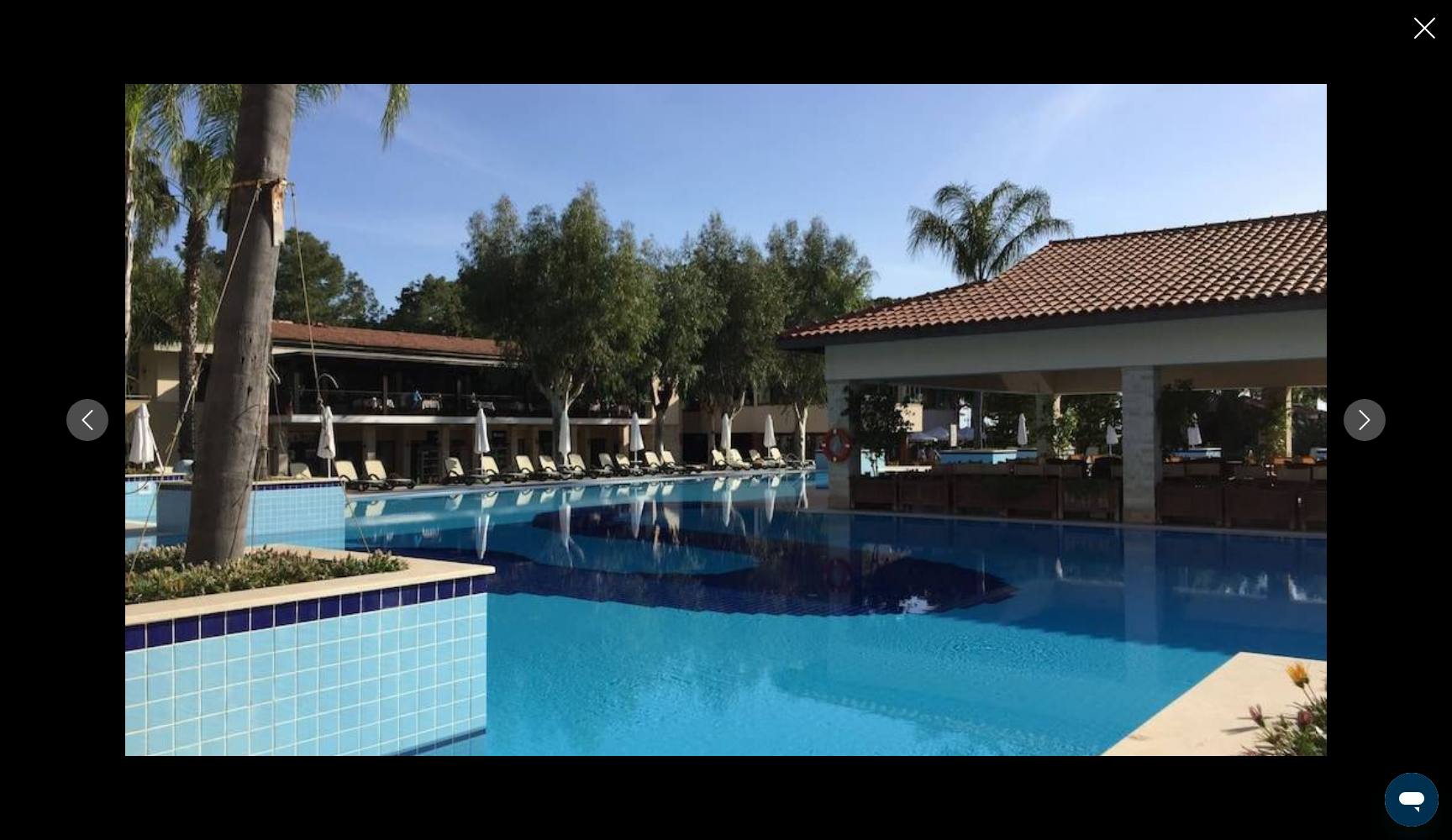
click at [1361, 421] on icon "Next image" at bounding box center [1364, 420] width 21 height 21
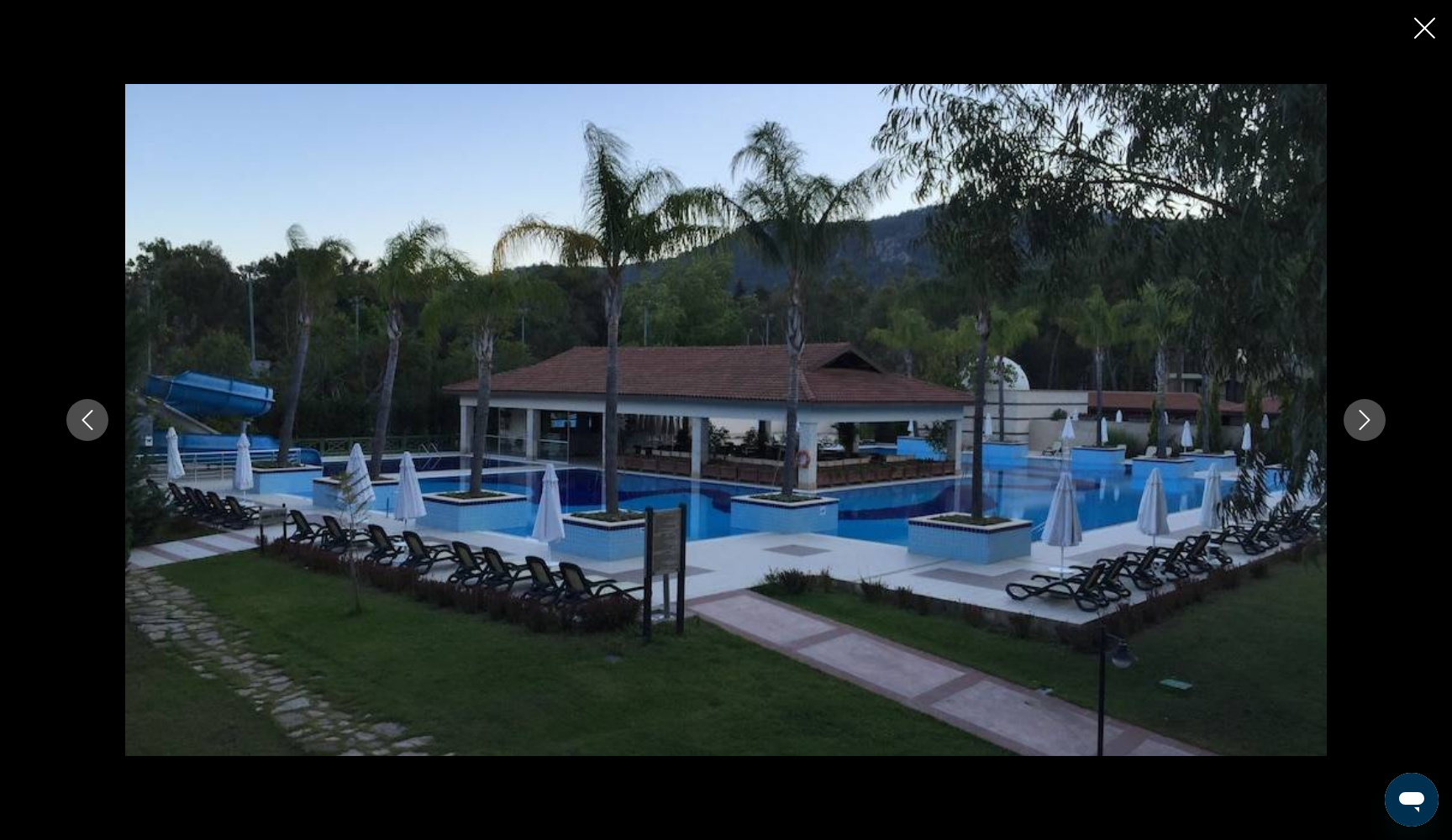
click at [1361, 421] on icon "Next image" at bounding box center [1364, 420] width 21 height 21
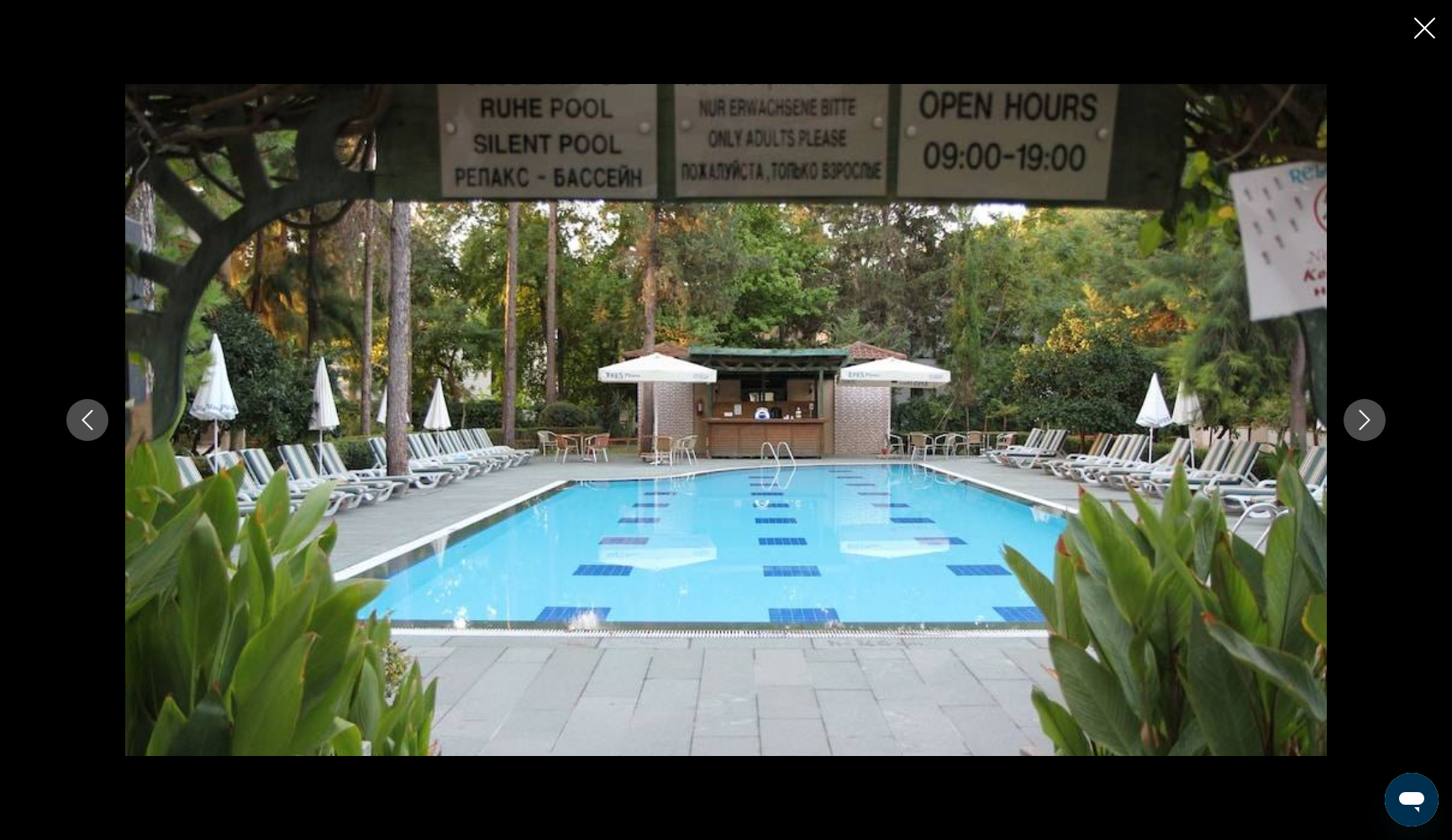
click at [1361, 421] on icon "Next image" at bounding box center [1364, 420] width 21 height 21
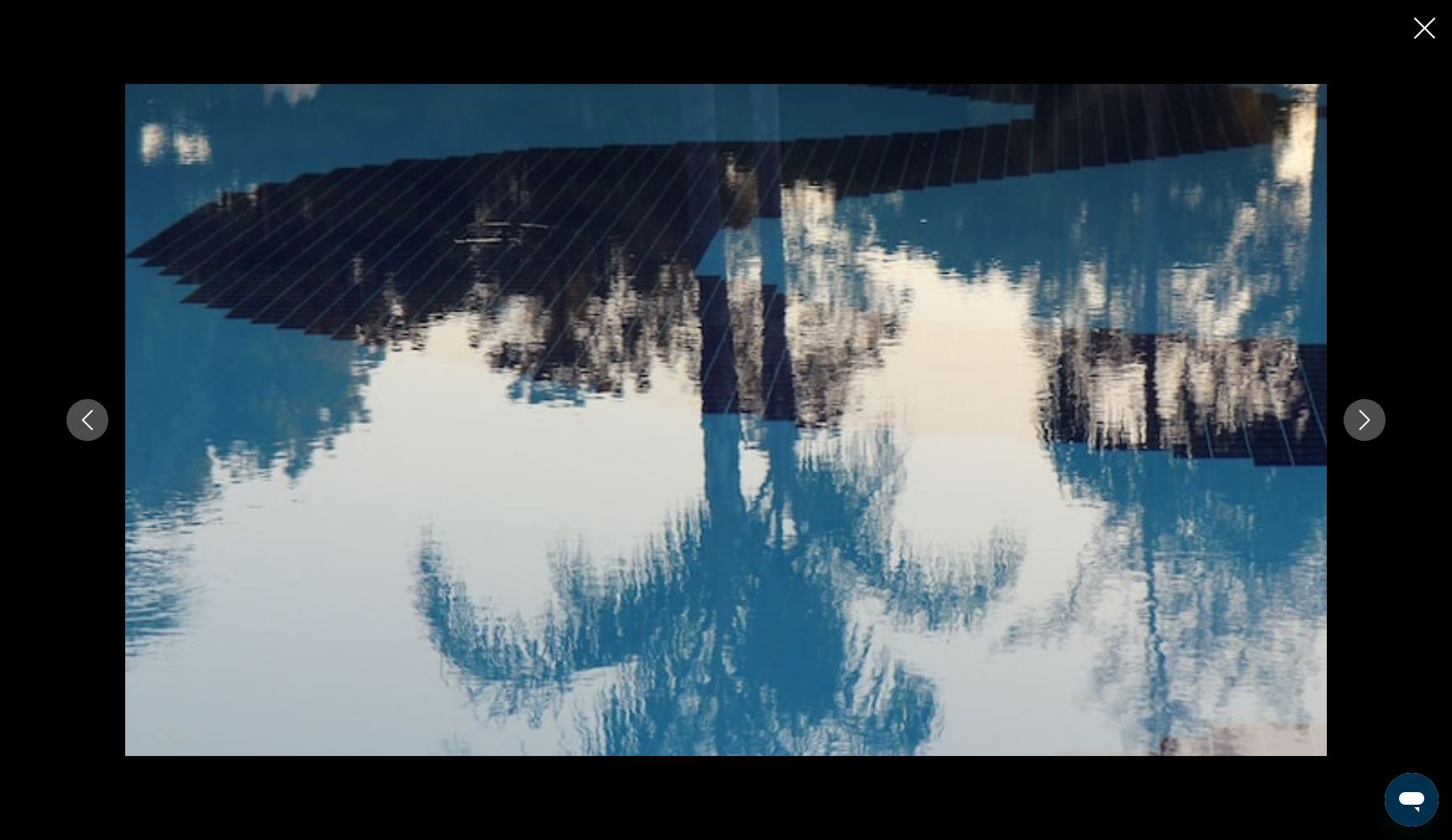
click at [1361, 421] on icon "Next image" at bounding box center [1364, 420] width 21 height 21
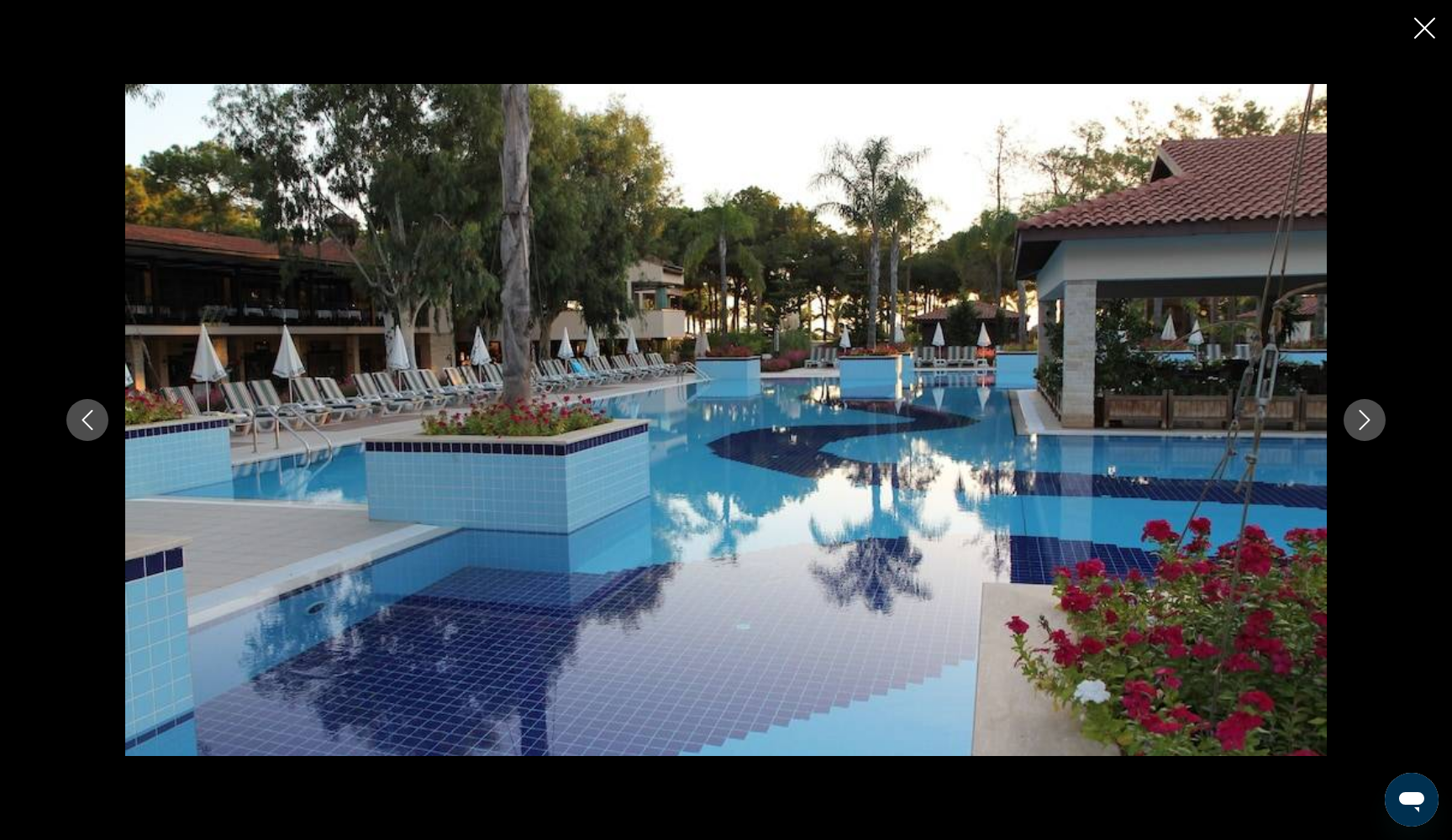
click at [1361, 421] on icon "Next image" at bounding box center [1364, 420] width 21 height 21
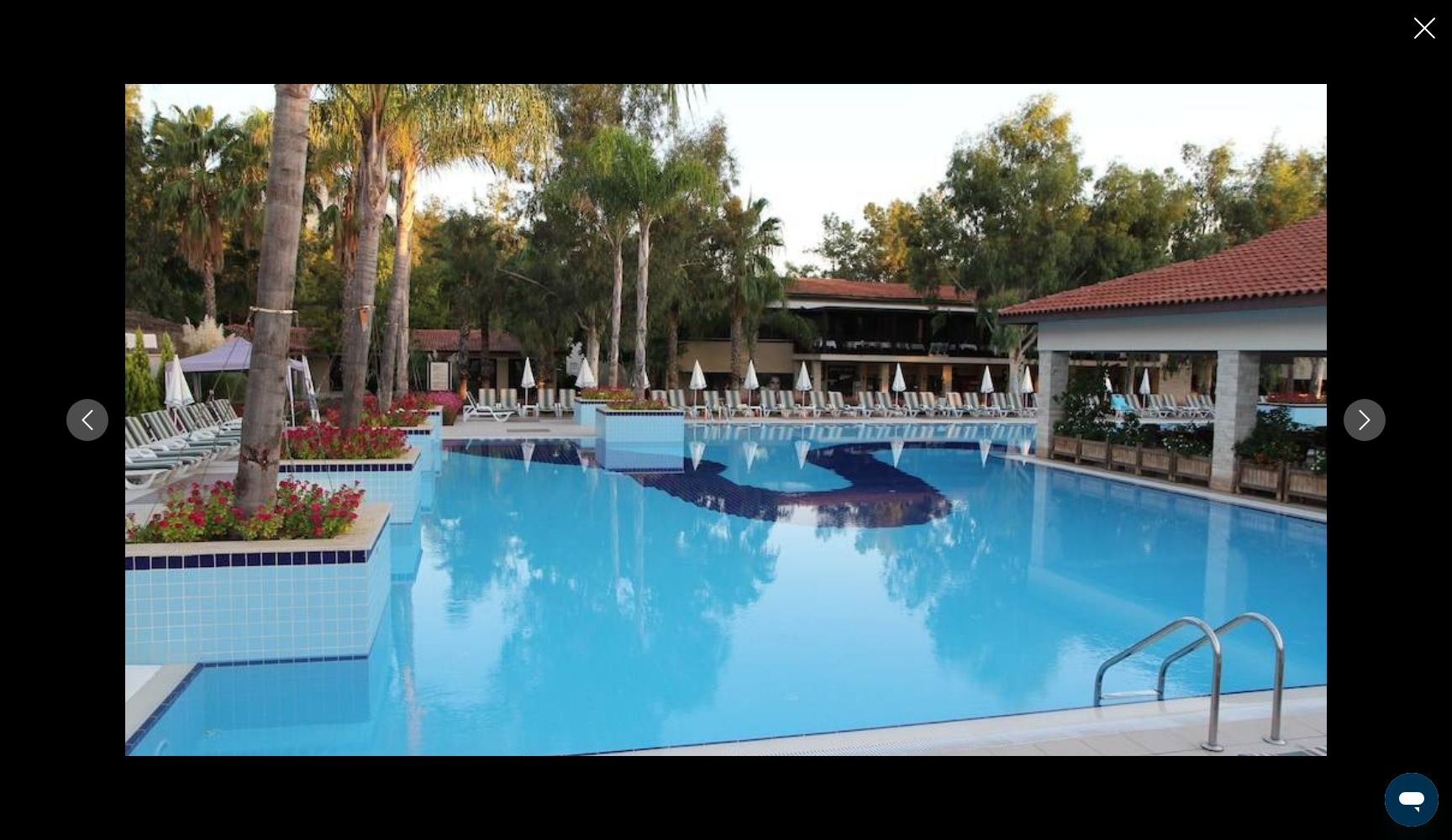
click at [1361, 421] on icon "Next image" at bounding box center [1364, 420] width 21 height 21
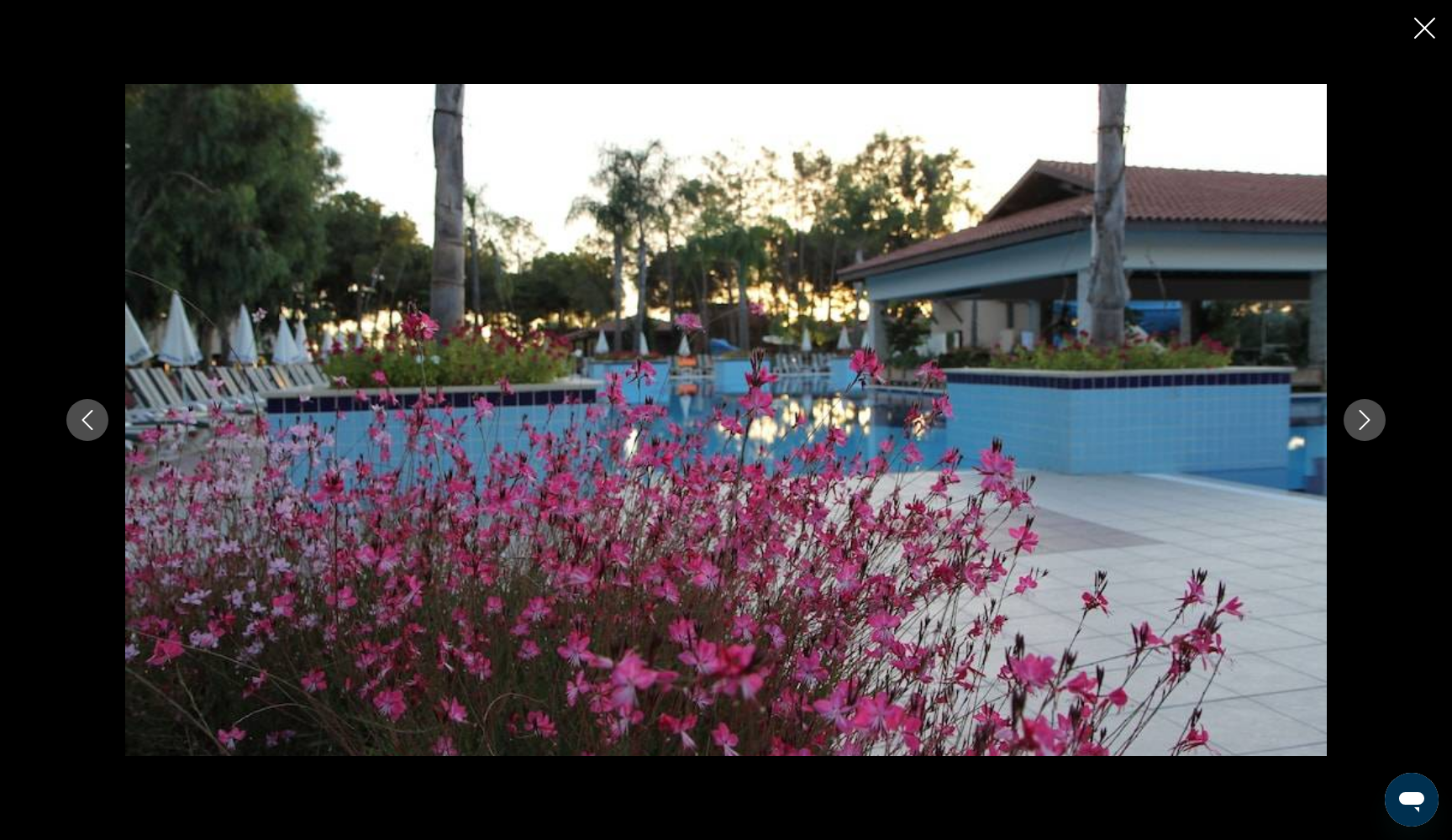
click at [1361, 421] on icon "Next image" at bounding box center [1364, 420] width 21 height 21
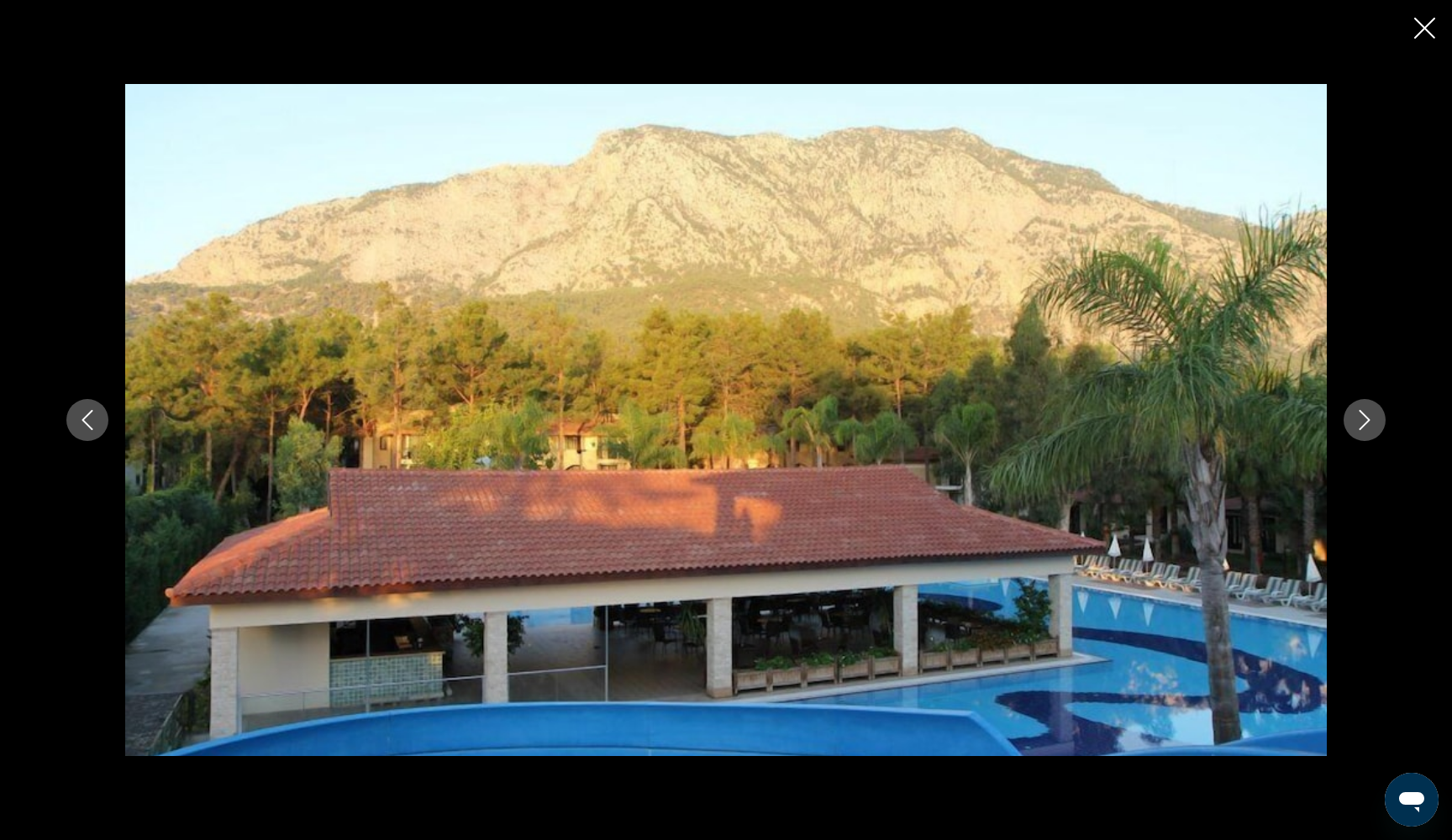
click at [1361, 421] on icon "Next image" at bounding box center [1364, 420] width 21 height 21
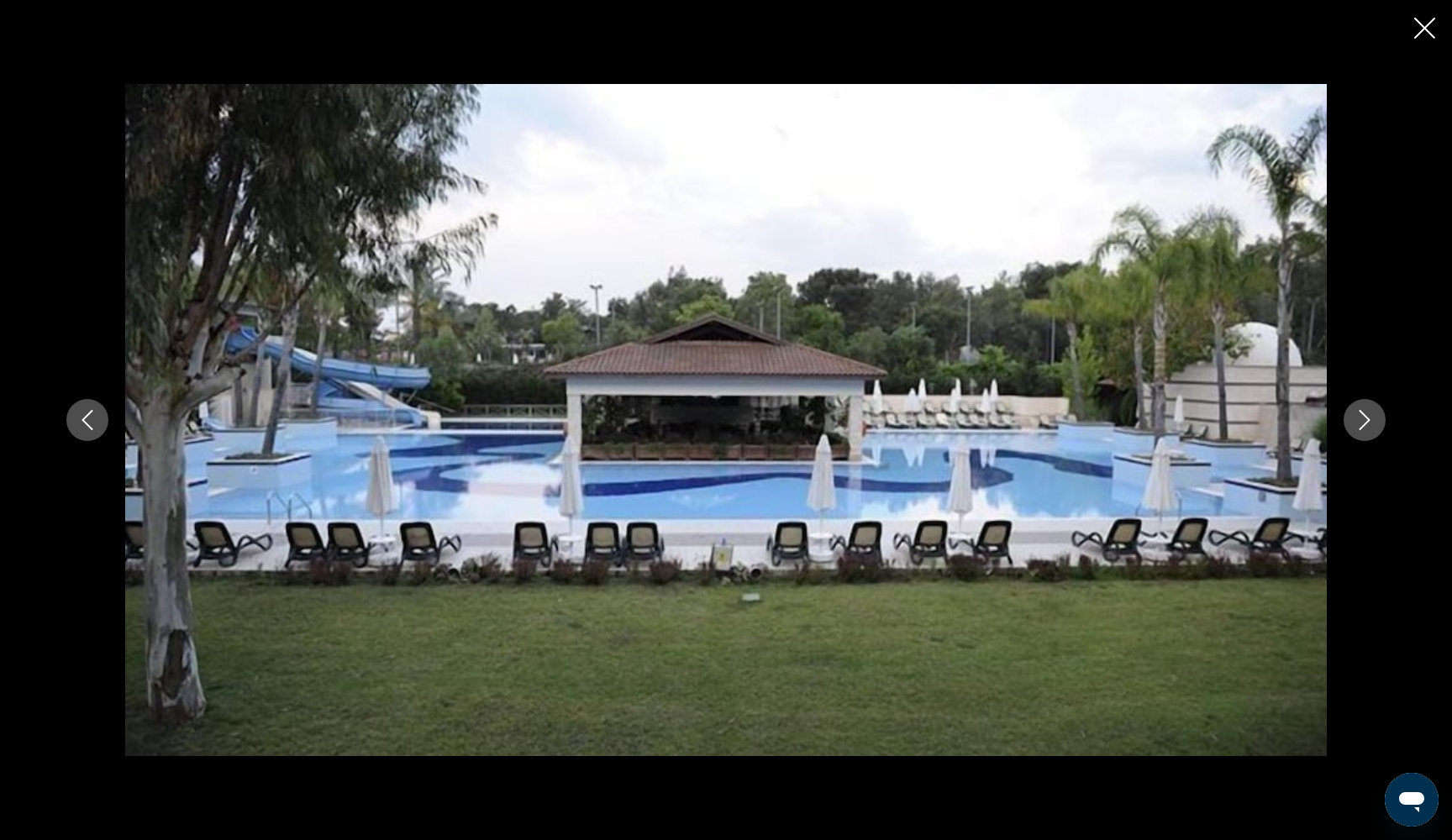
click at [1361, 421] on icon "Next image" at bounding box center [1364, 420] width 21 height 21
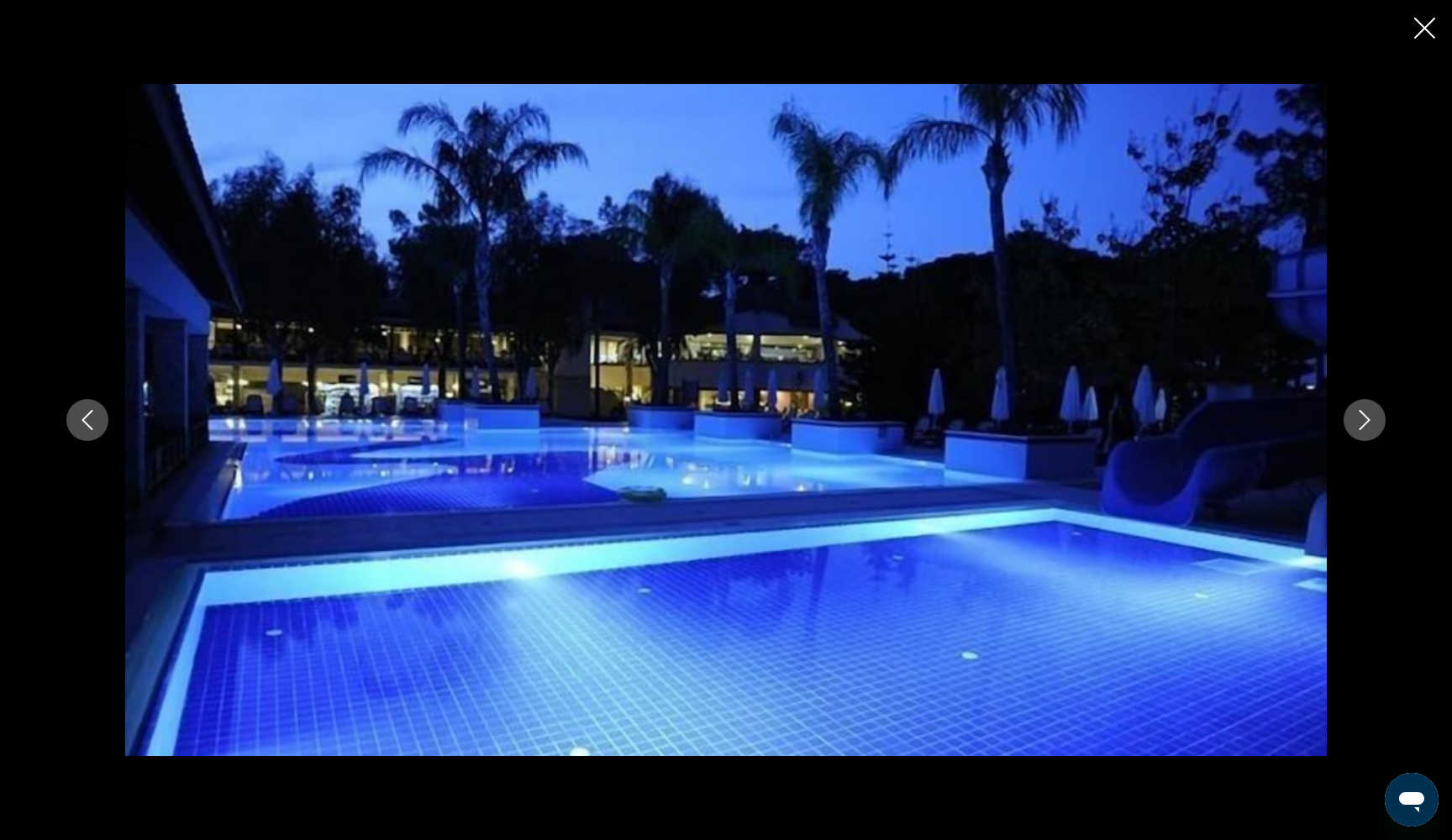
click at [1361, 421] on icon "Next image" at bounding box center [1364, 420] width 21 height 21
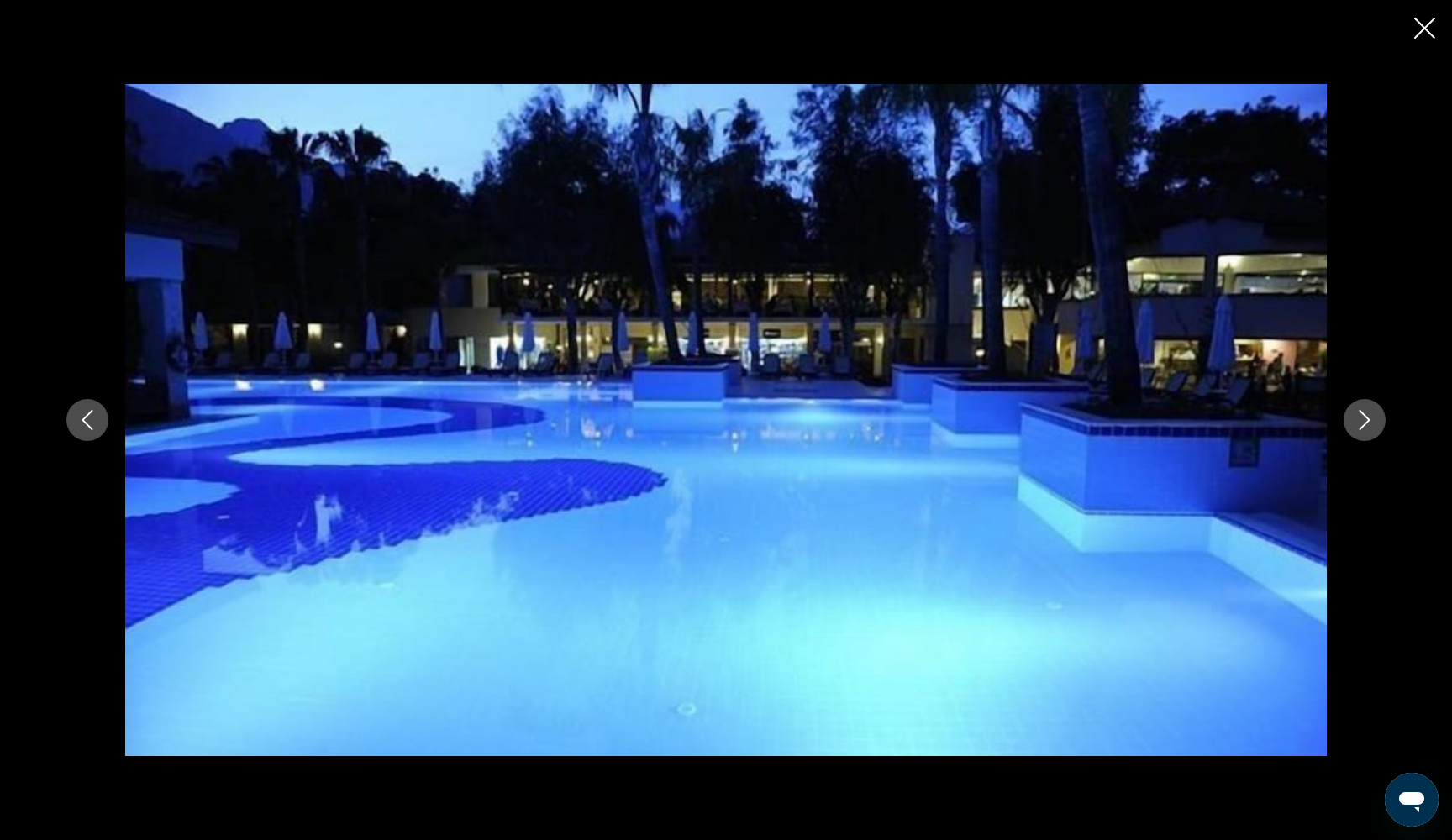
click at [1361, 421] on icon "Next image" at bounding box center [1364, 420] width 21 height 21
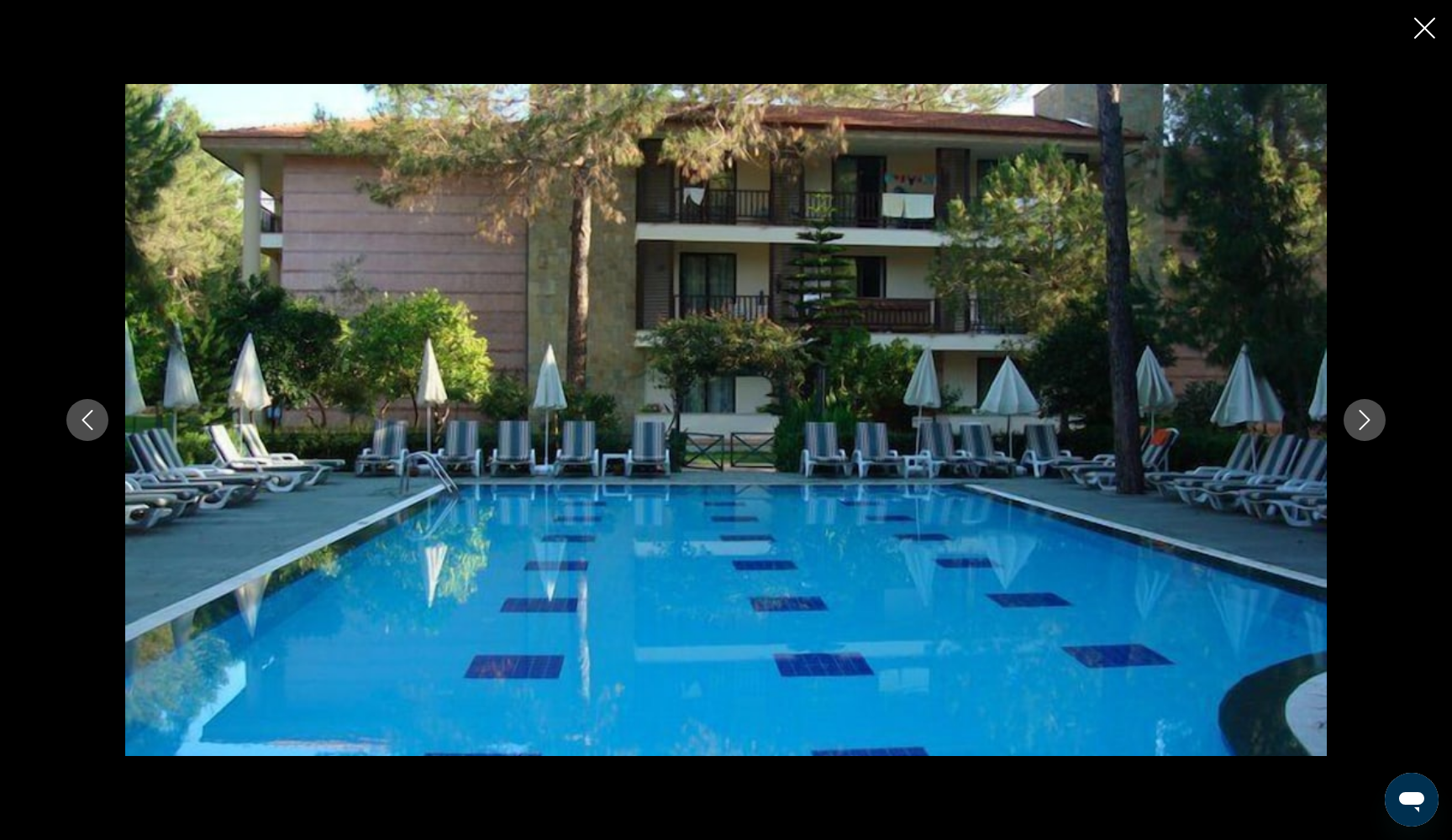
click at [1361, 421] on icon "Next image" at bounding box center [1364, 420] width 21 height 21
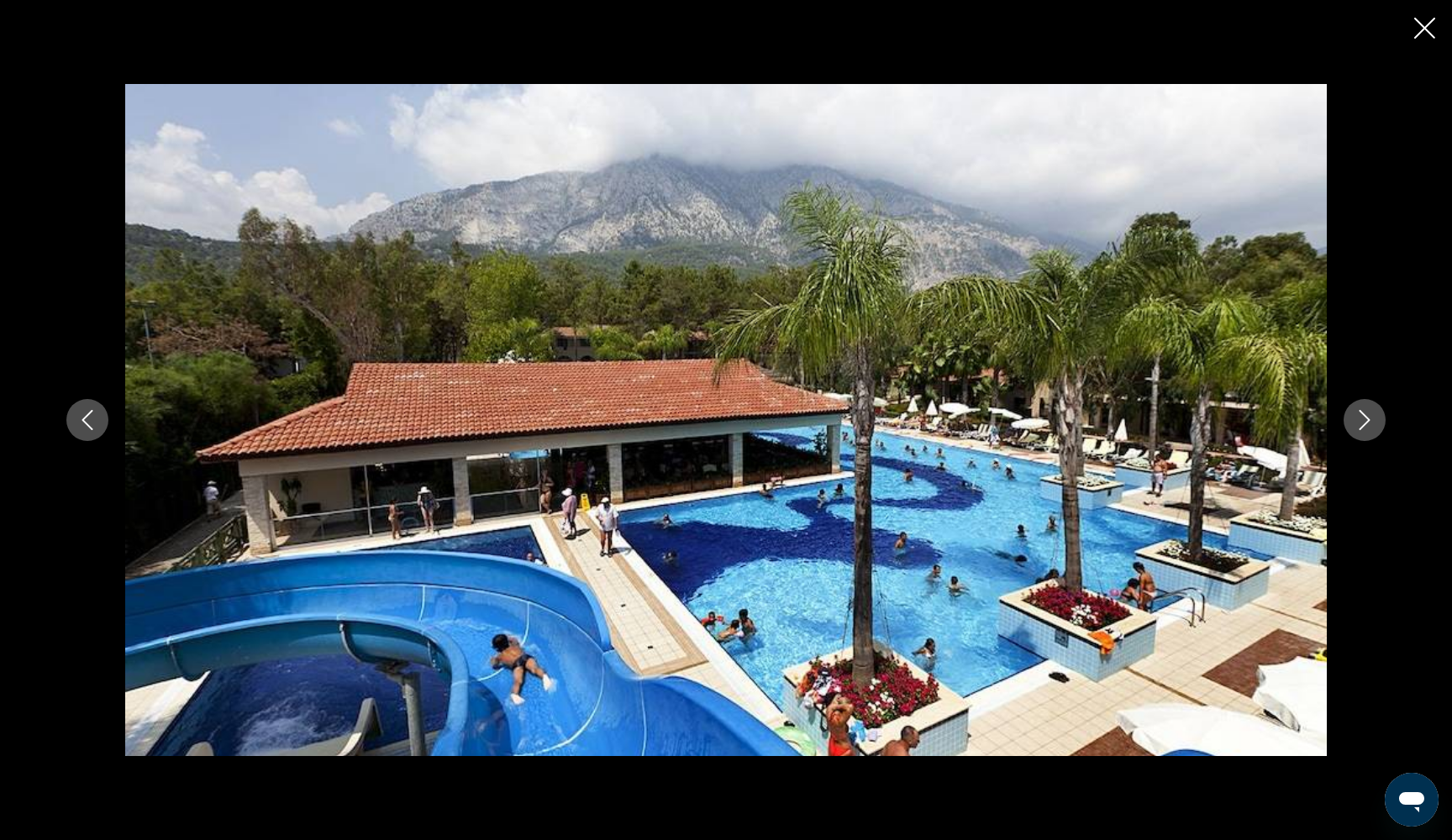
click at [1361, 421] on icon "Next image" at bounding box center [1364, 420] width 21 height 21
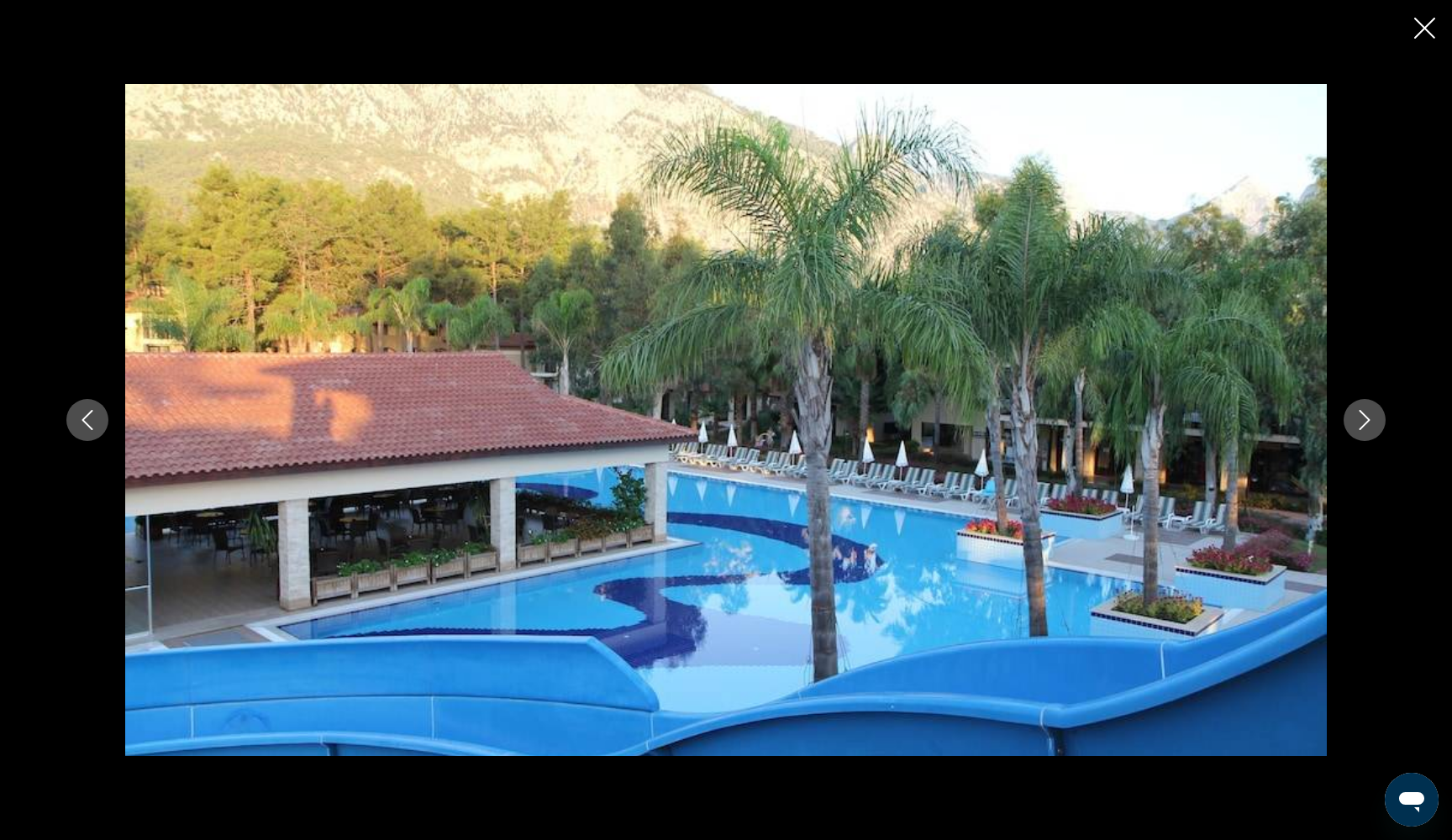
click at [76, 424] on button "Previous image" at bounding box center [87, 420] width 42 height 42
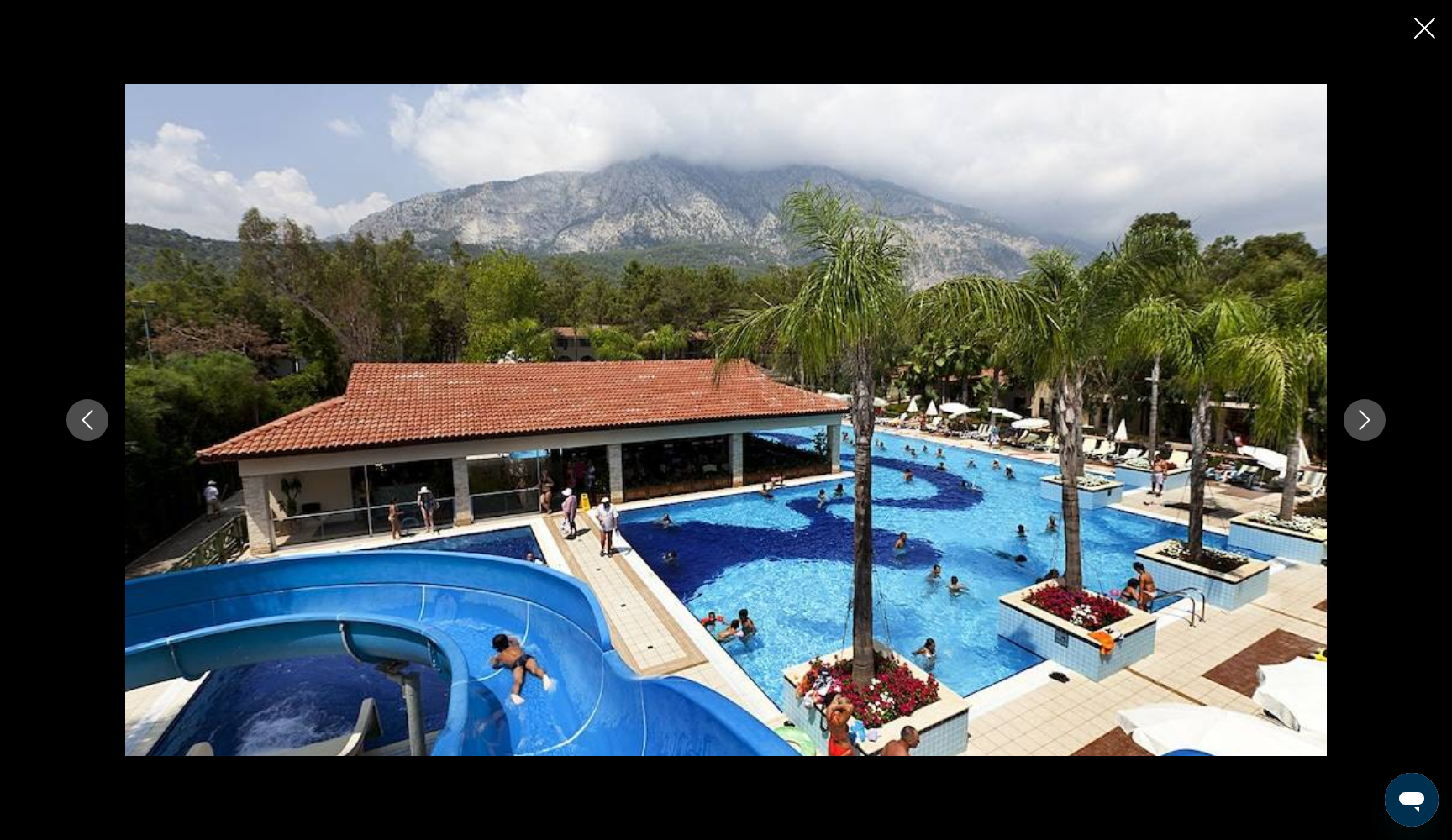
click at [1375, 427] on button "Next image" at bounding box center [1364, 420] width 42 height 42
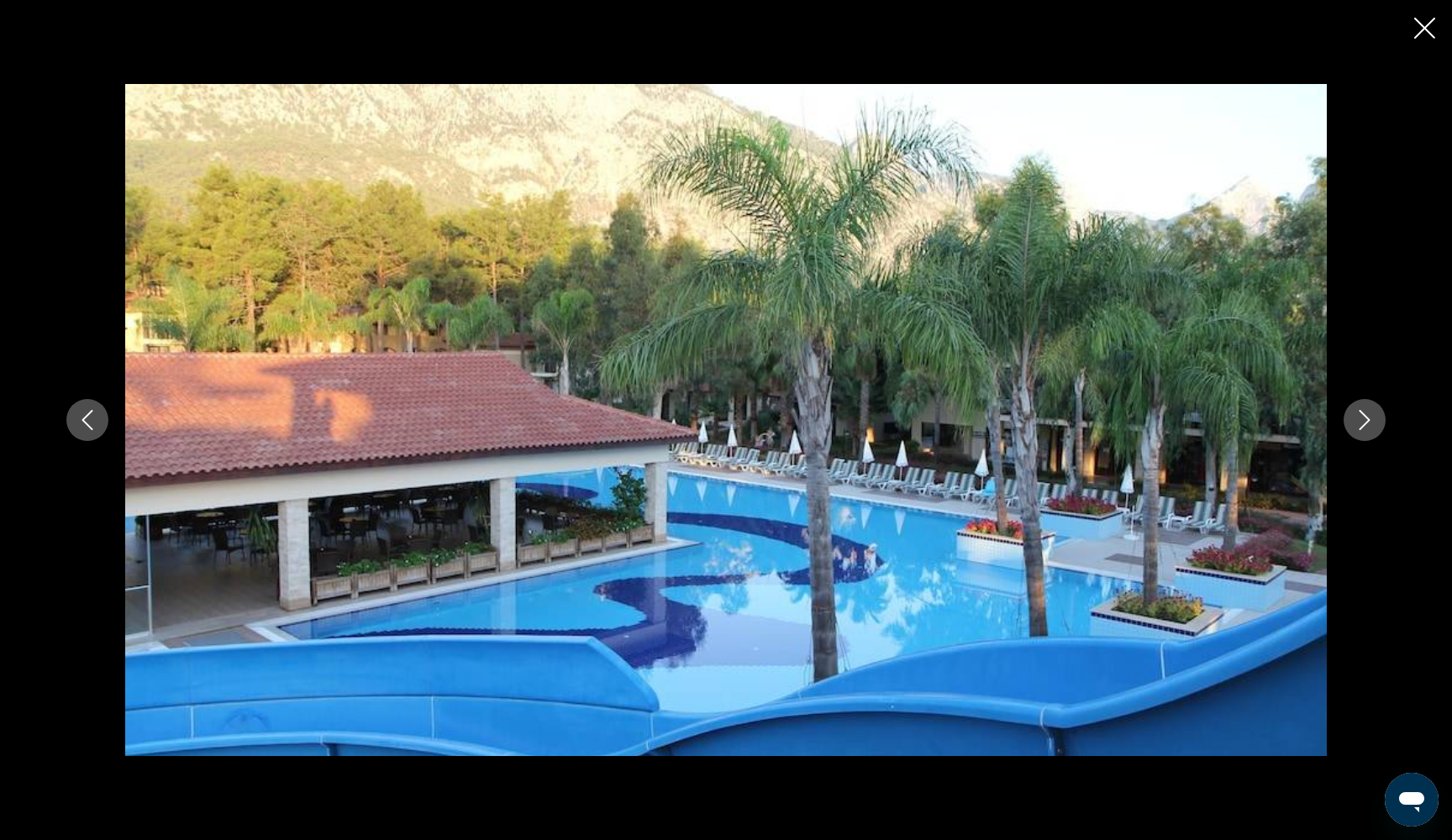
click at [1375, 426] on button "Next image" at bounding box center [1364, 420] width 42 height 42
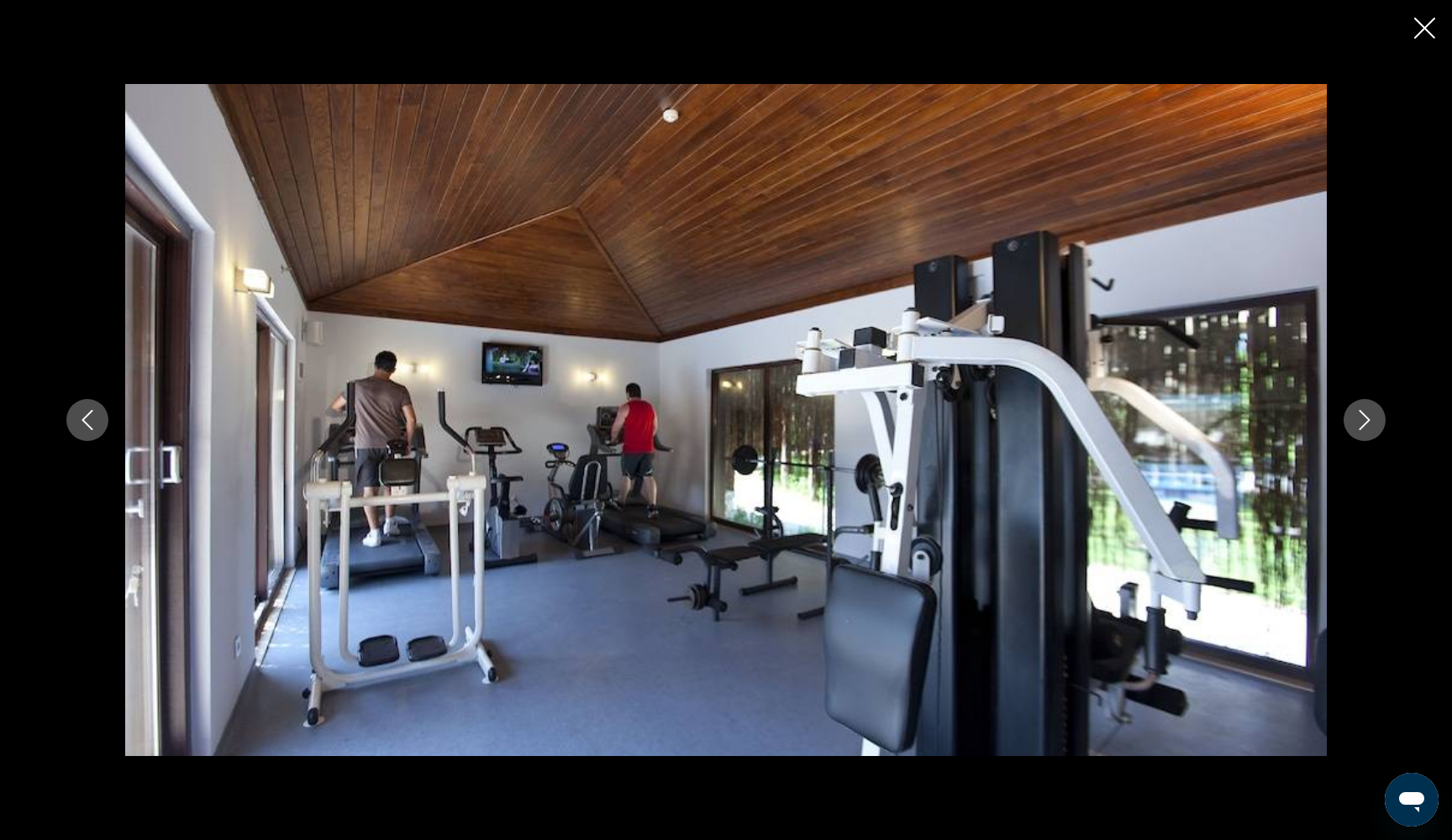
click at [1375, 426] on button "Next image" at bounding box center [1364, 420] width 42 height 42
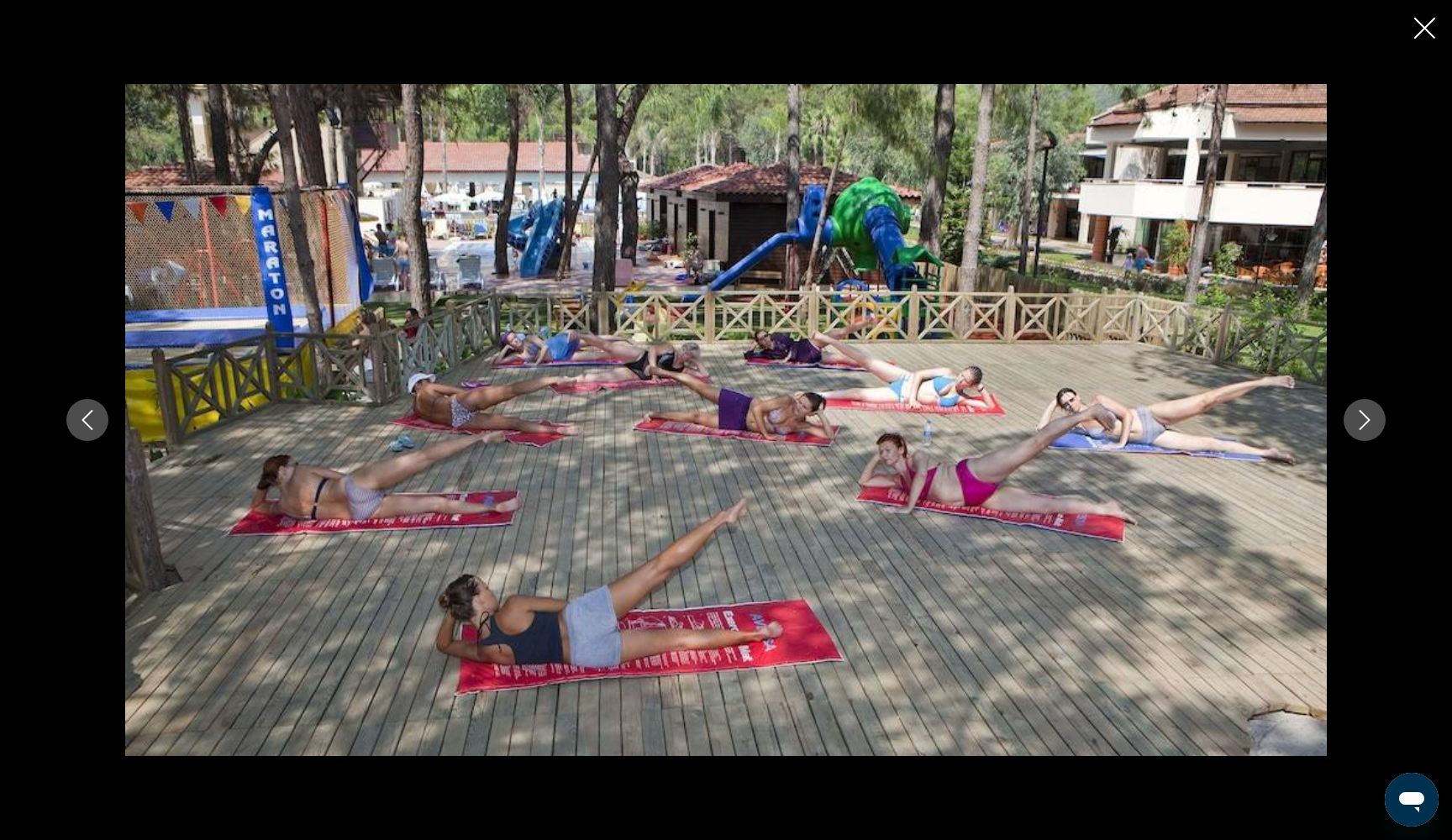
click at [1374, 426] on icon "Next image" at bounding box center [1364, 420] width 21 height 21
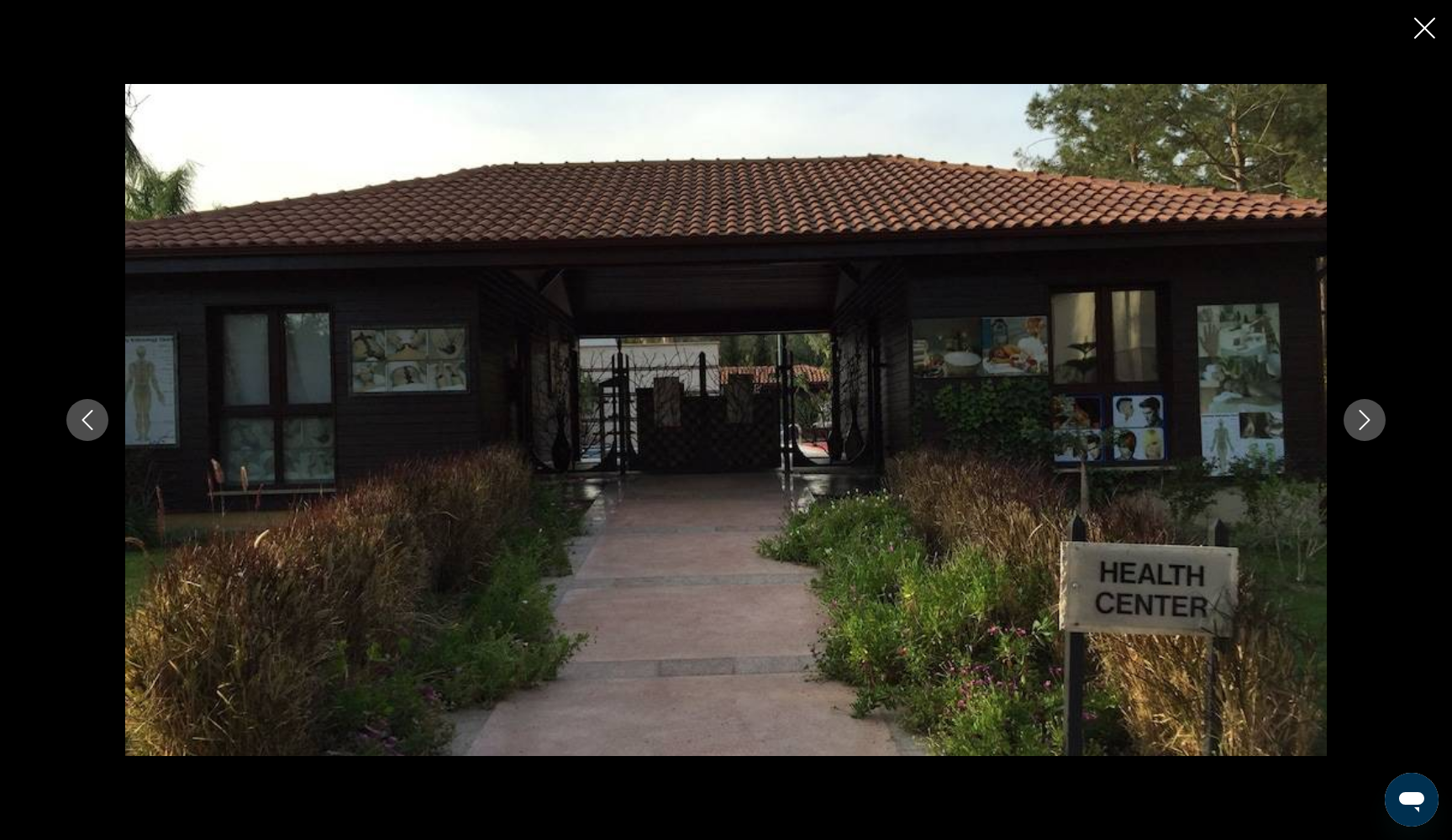
click at [1374, 426] on icon "Next image" at bounding box center [1364, 420] width 21 height 21
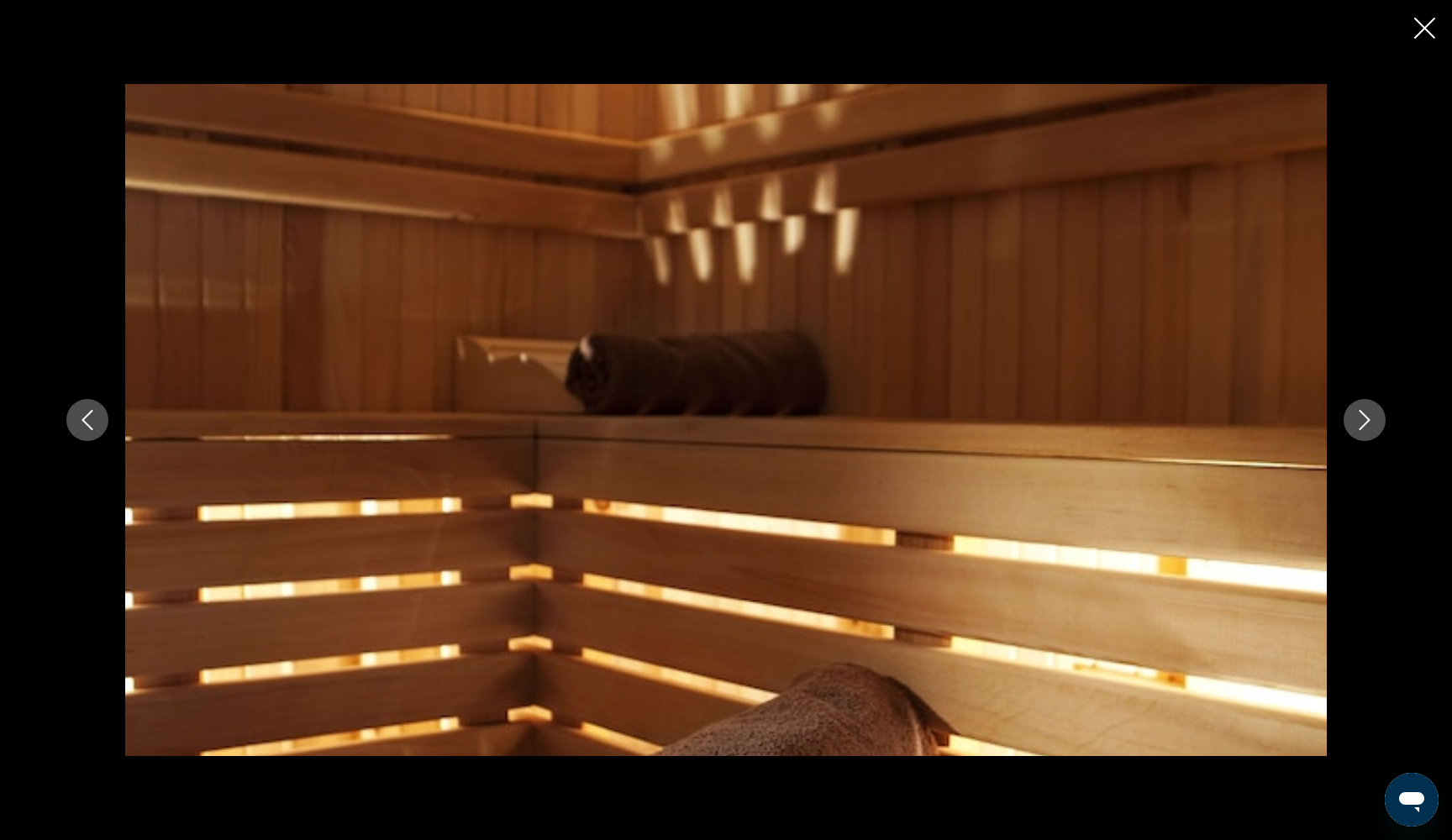
click at [1374, 426] on icon "Next image" at bounding box center [1364, 420] width 21 height 21
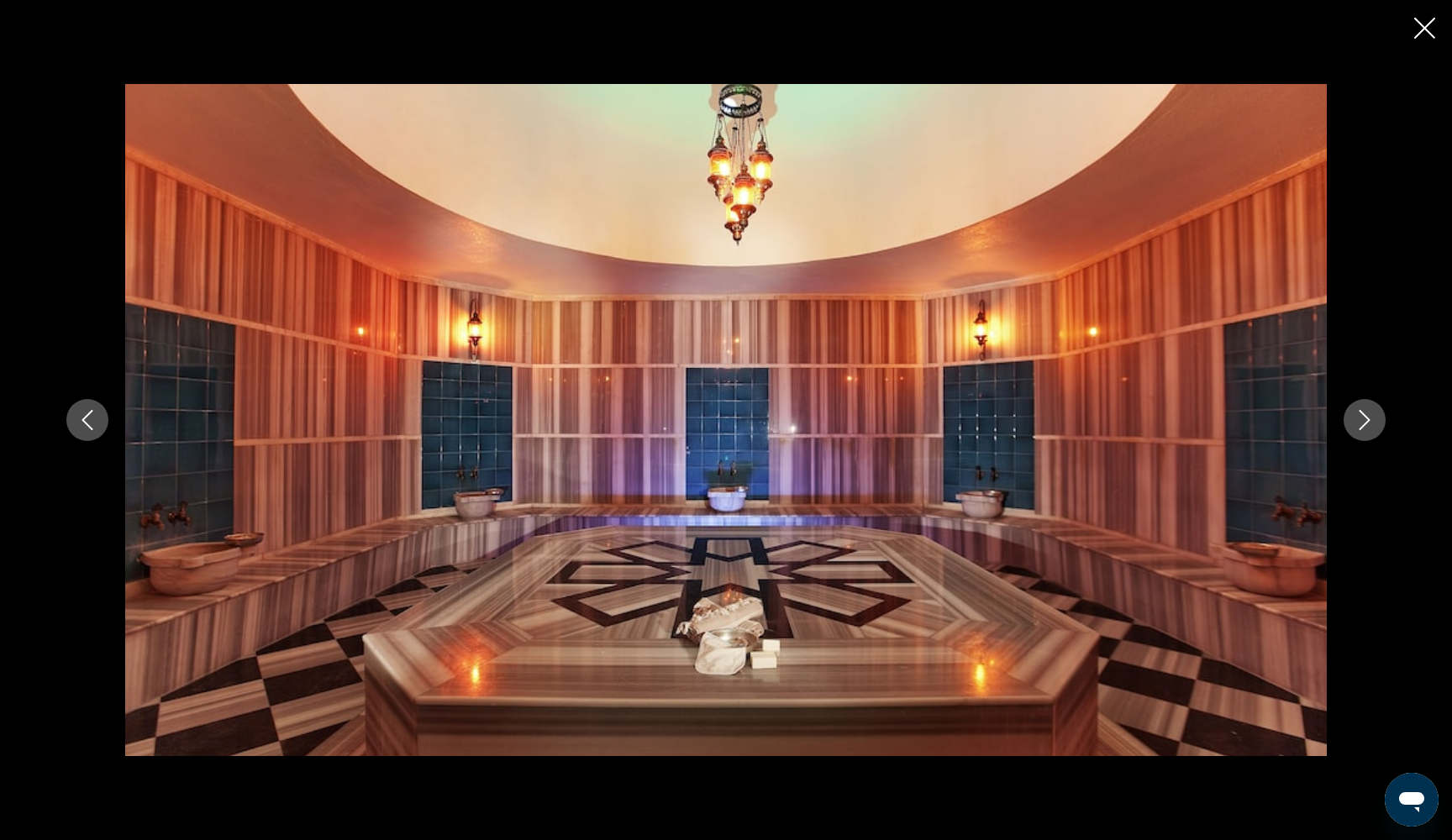
click at [1374, 426] on icon "Next image" at bounding box center [1364, 420] width 21 height 21
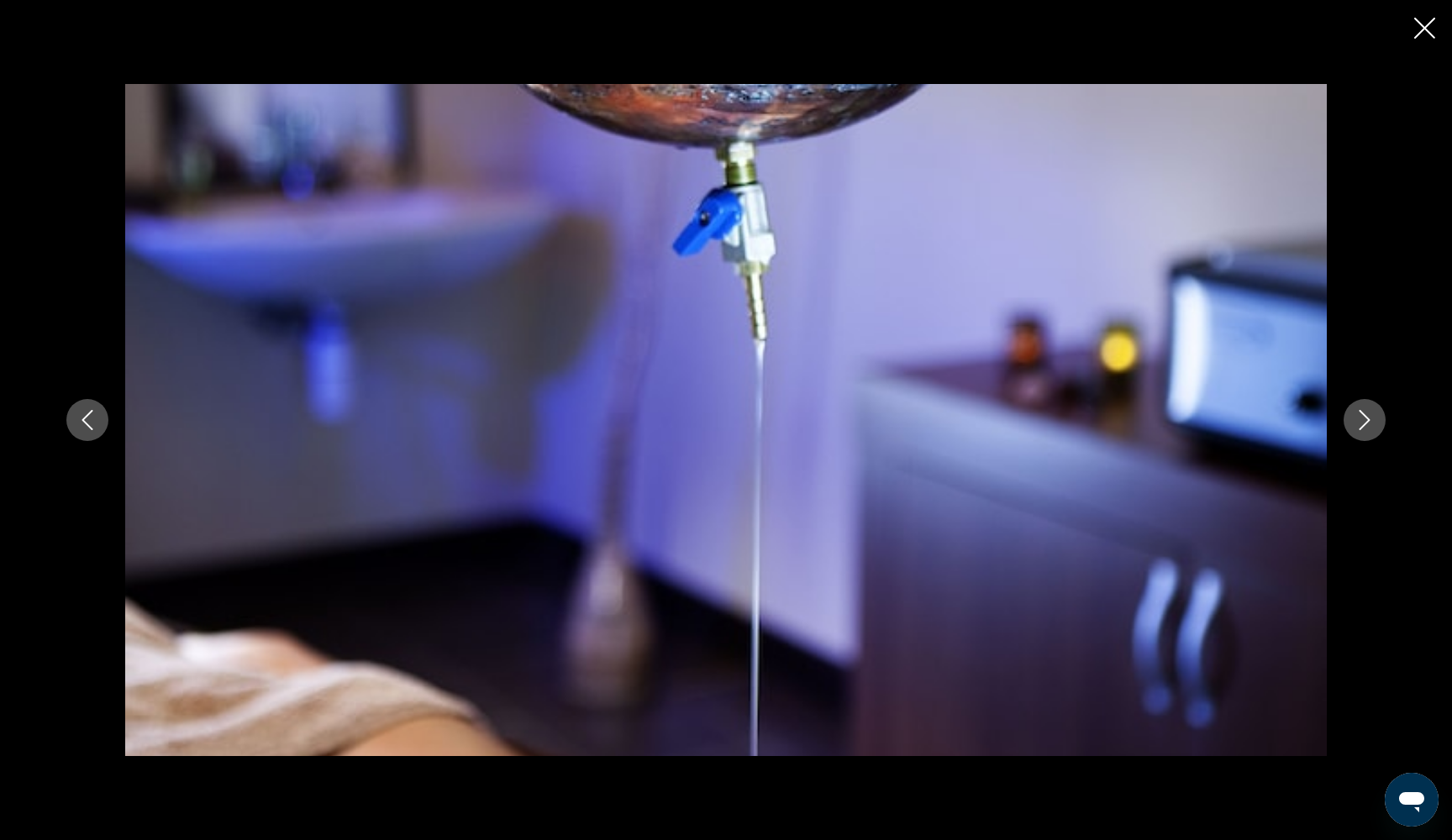
click at [1374, 426] on icon "Next image" at bounding box center [1364, 420] width 21 height 21
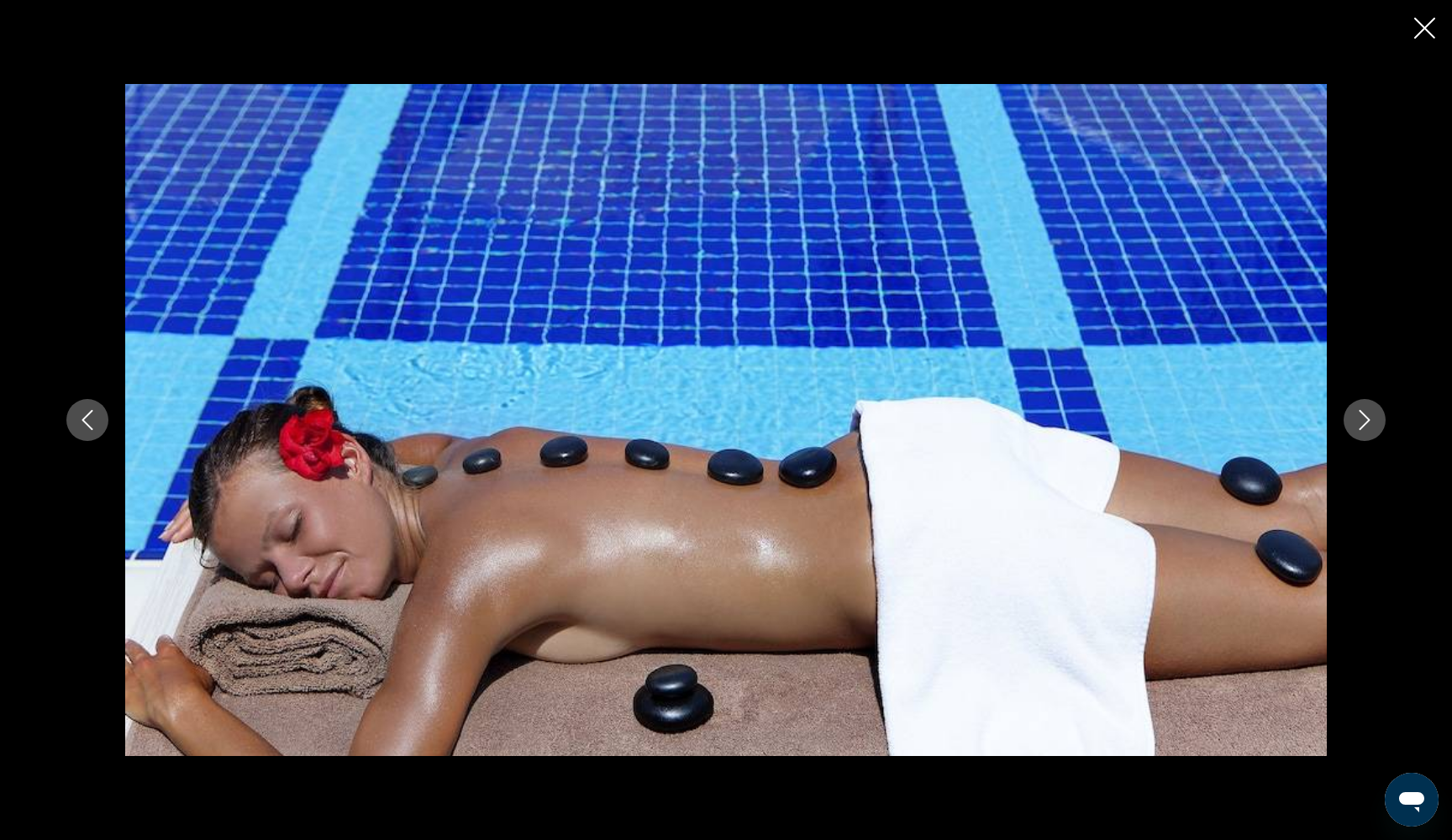
click at [1374, 426] on icon "Next image" at bounding box center [1364, 420] width 21 height 21
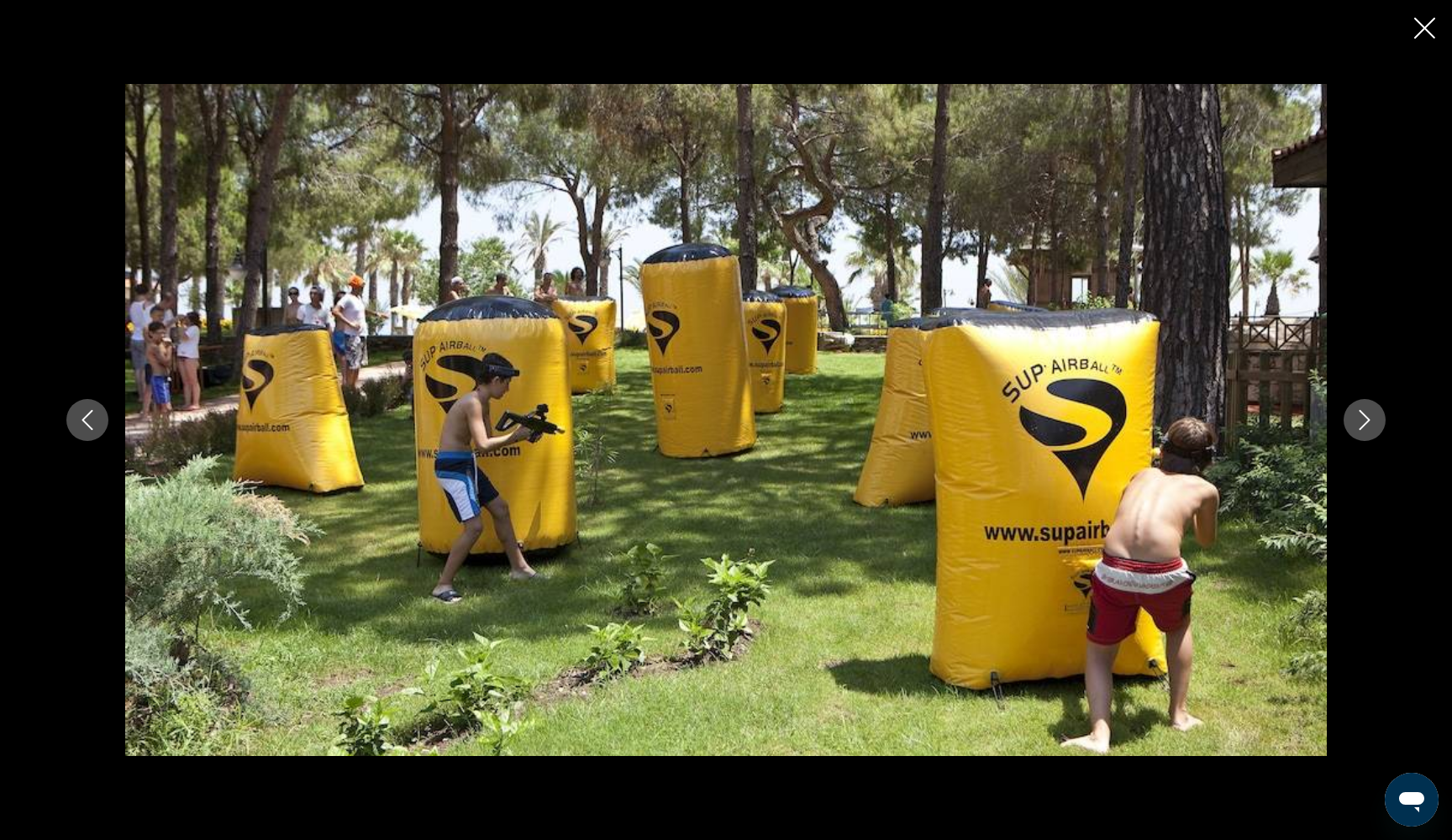
click at [1374, 426] on icon "Next image" at bounding box center [1364, 420] width 21 height 21
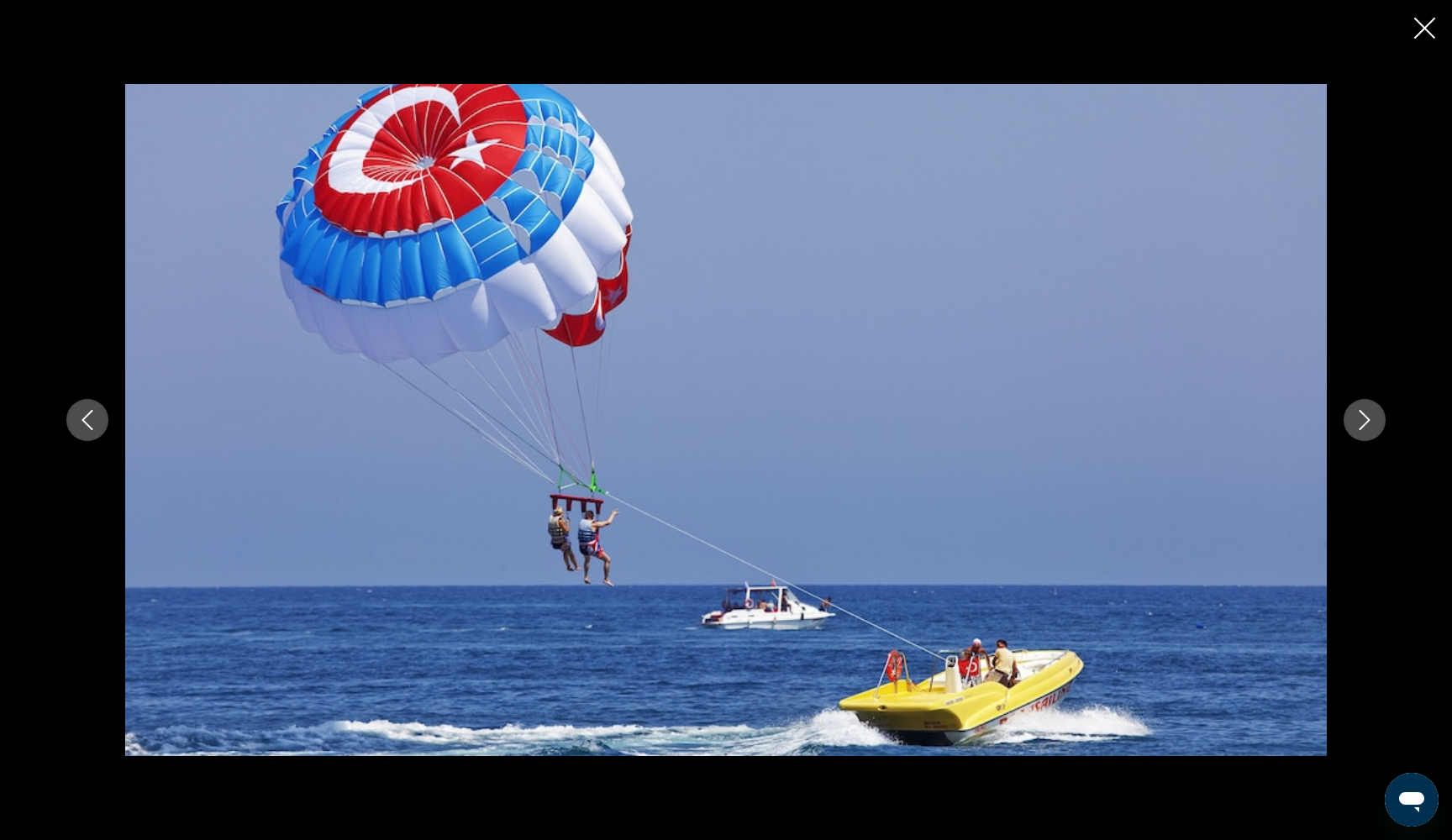
click at [1374, 426] on icon "Next image" at bounding box center [1364, 420] width 21 height 21
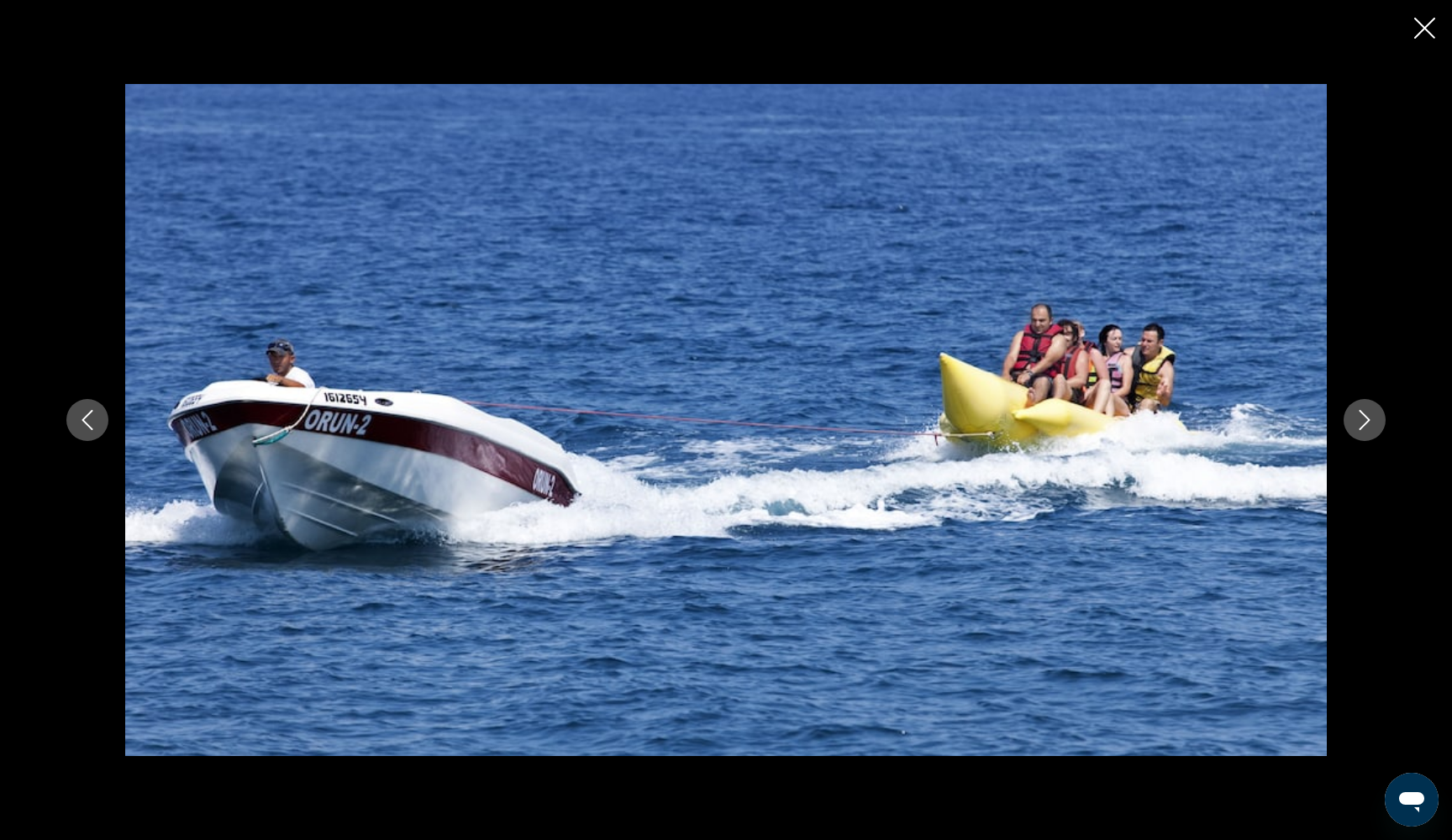
click at [1374, 426] on icon "Next image" at bounding box center [1364, 420] width 21 height 21
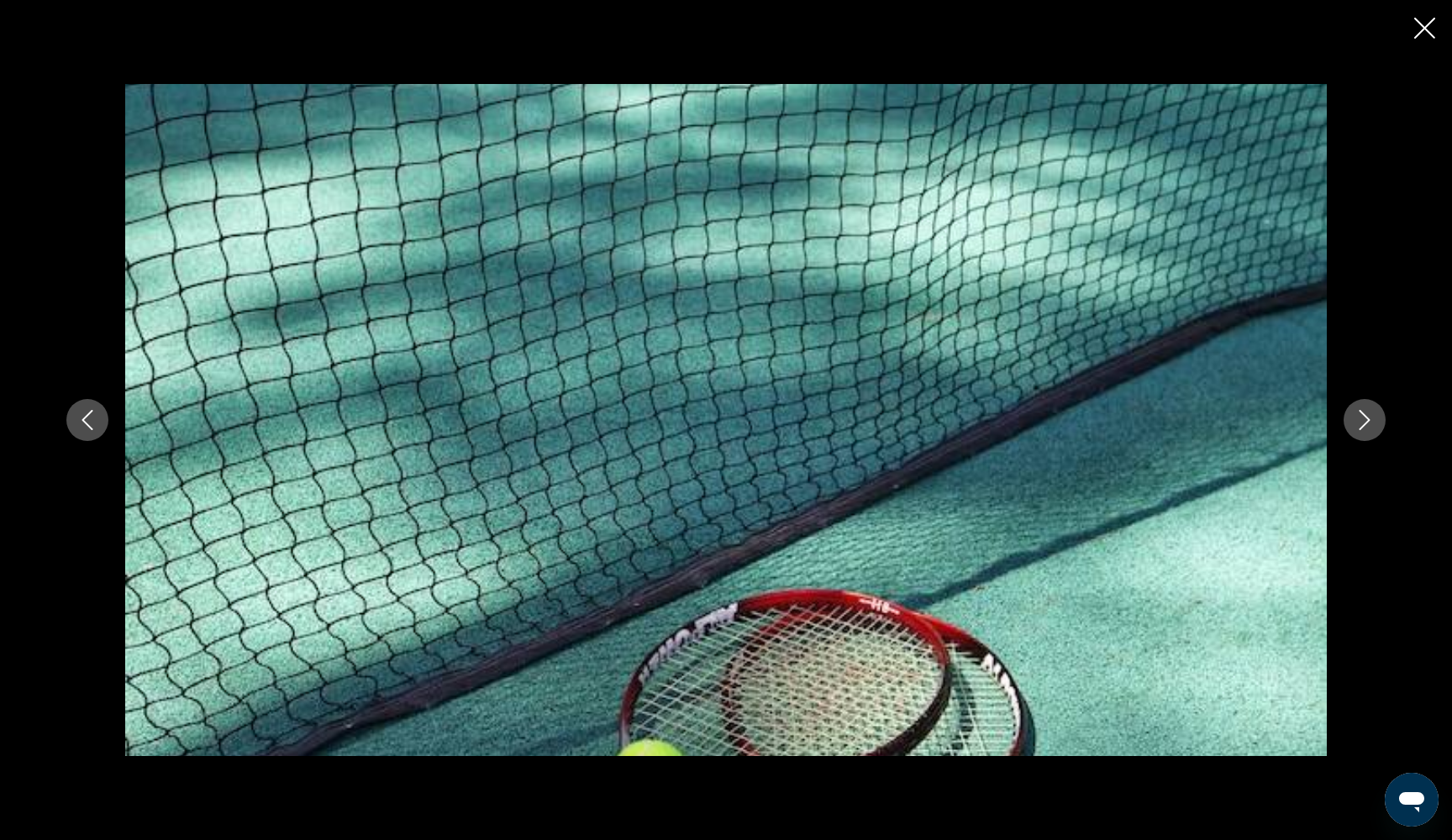
click at [1374, 426] on icon "Next image" at bounding box center [1364, 420] width 21 height 21
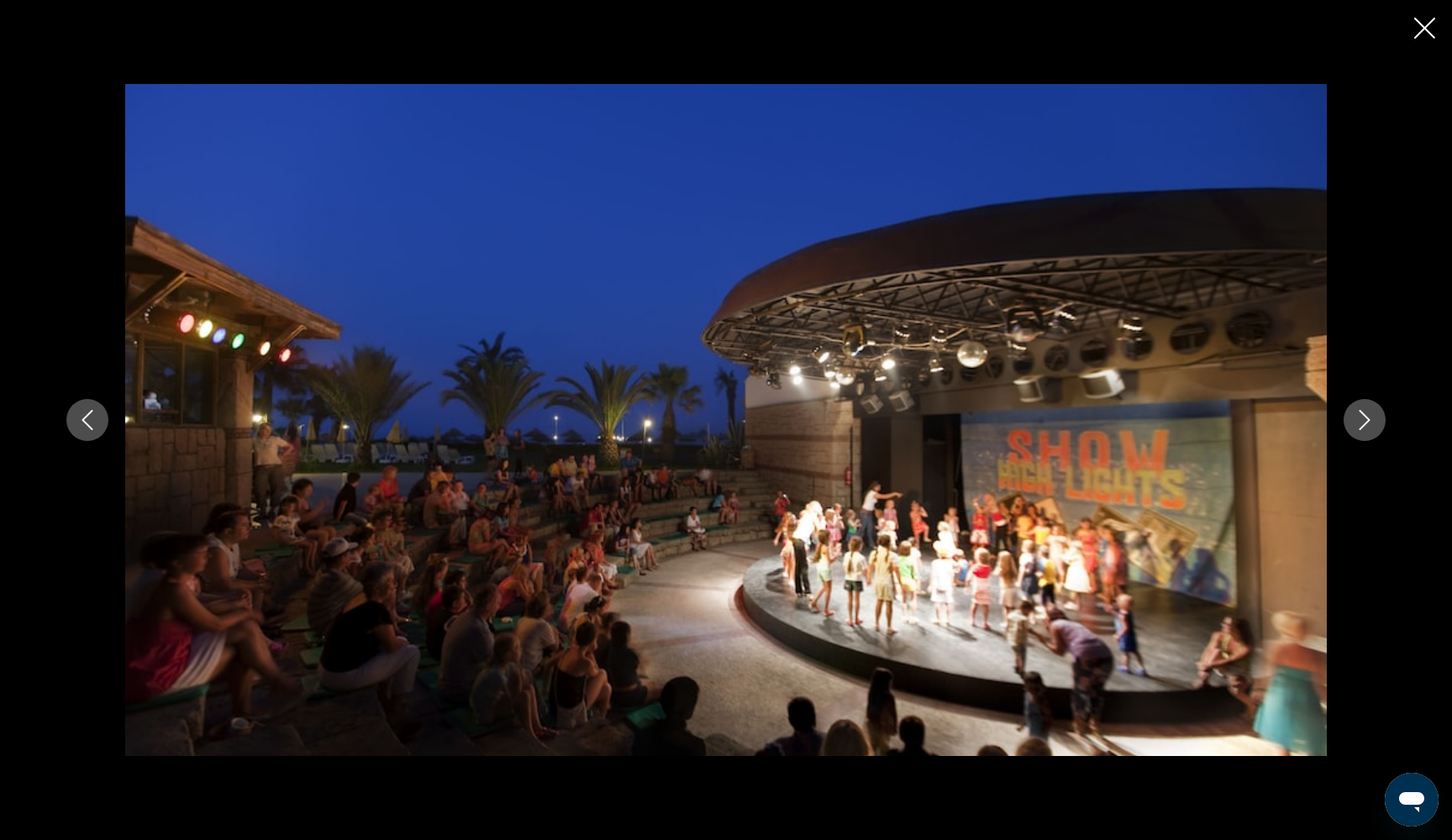
click at [1374, 426] on icon "Next image" at bounding box center [1364, 420] width 21 height 21
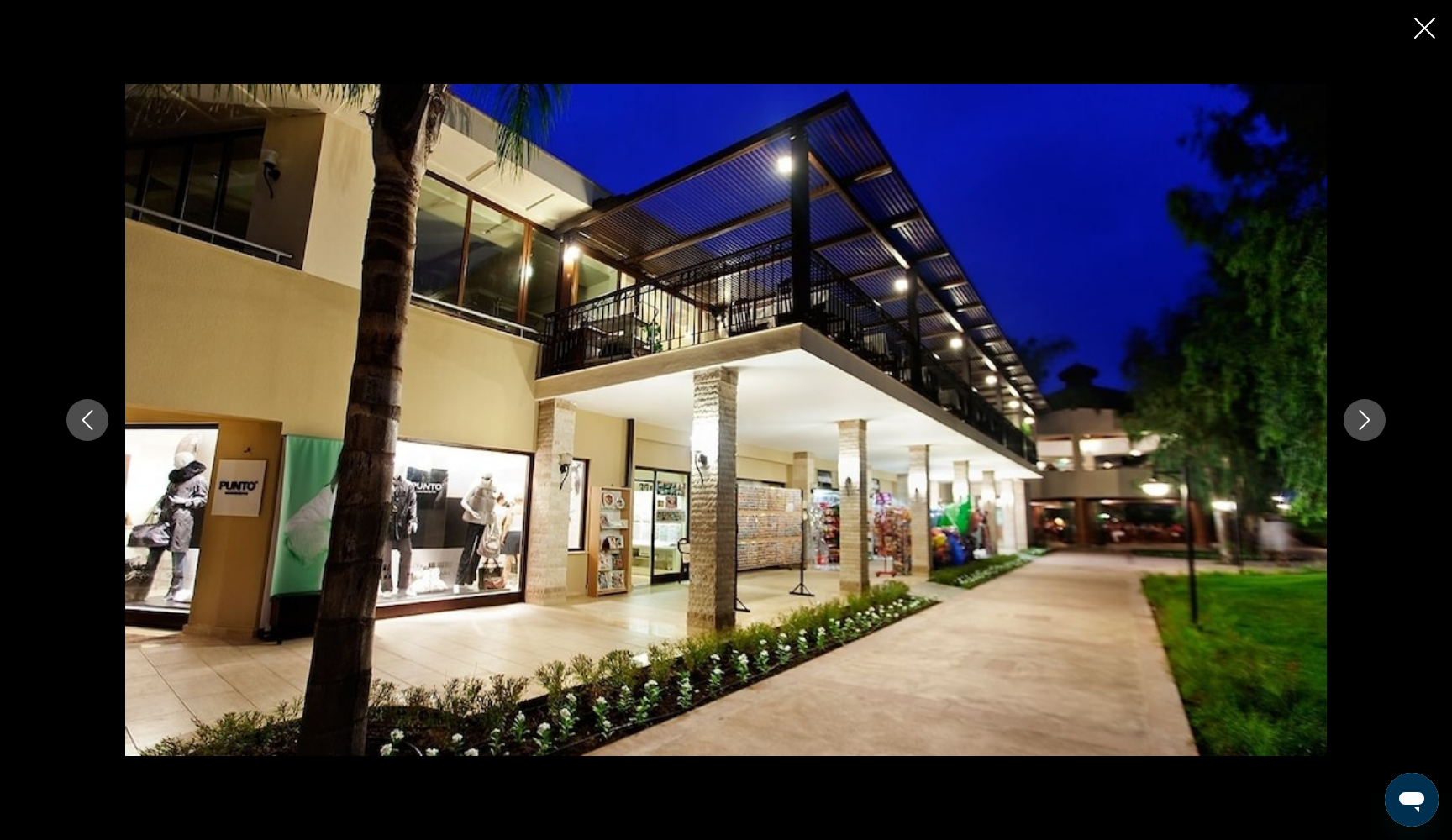
click at [1374, 426] on icon "Next image" at bounding box center [1364, 420] width 21 height 21
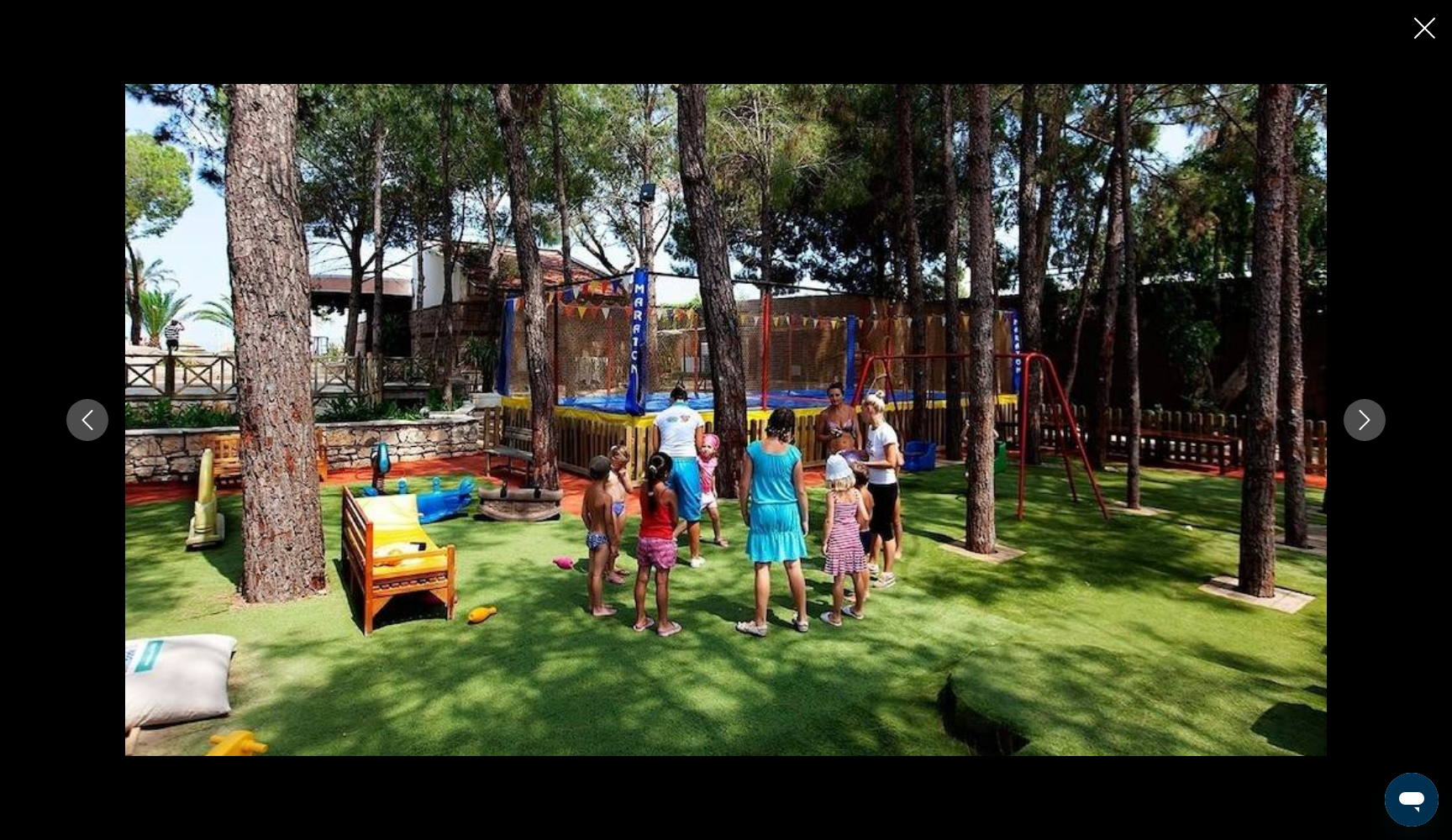
click at [1374, 426] on icon "Next image" at bounding box center [1364, 420] width 21 height 21
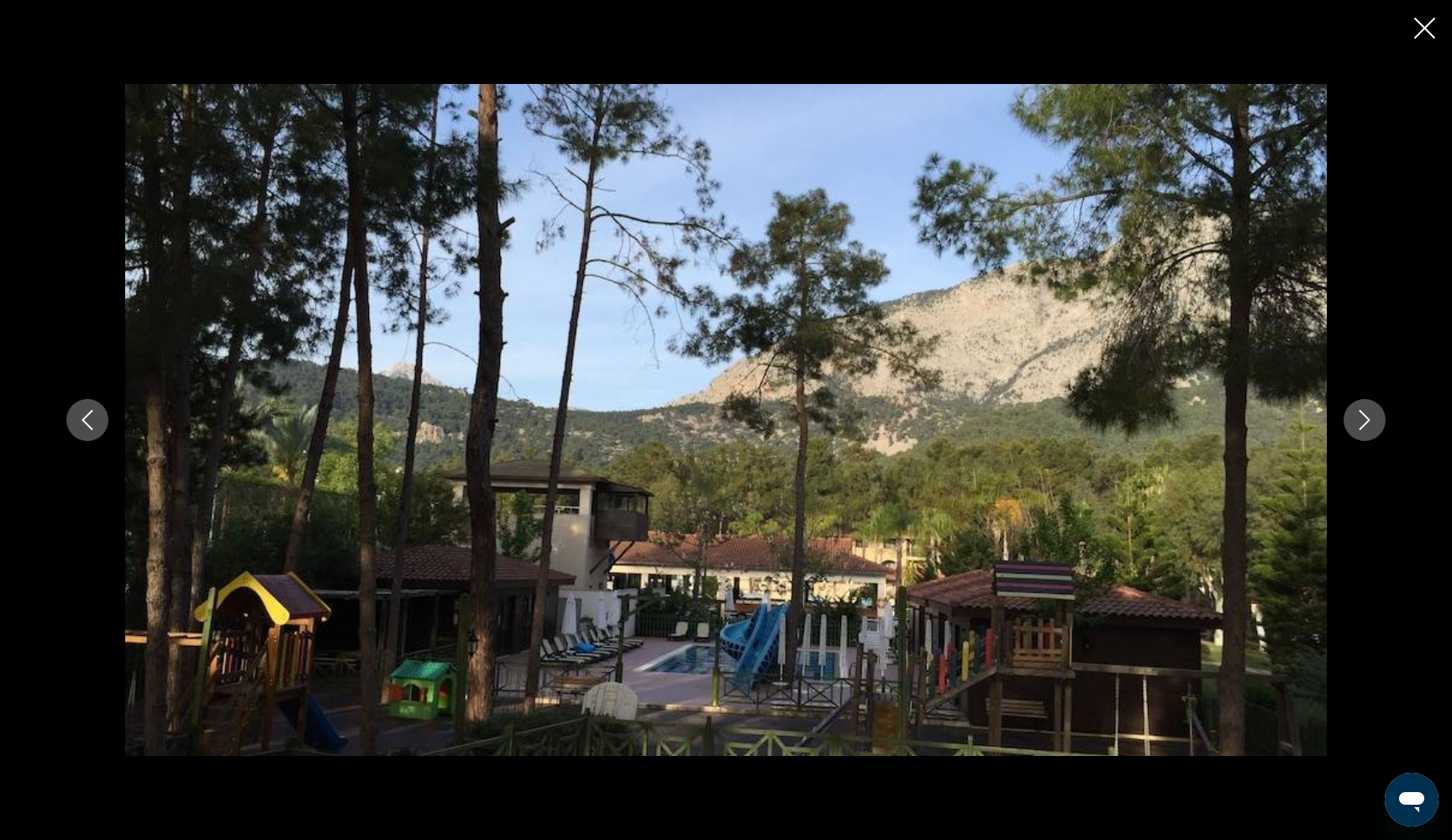
click at [1374, 426] on icon "Next image" at bounding box center [1364, 420] width 21 height 21
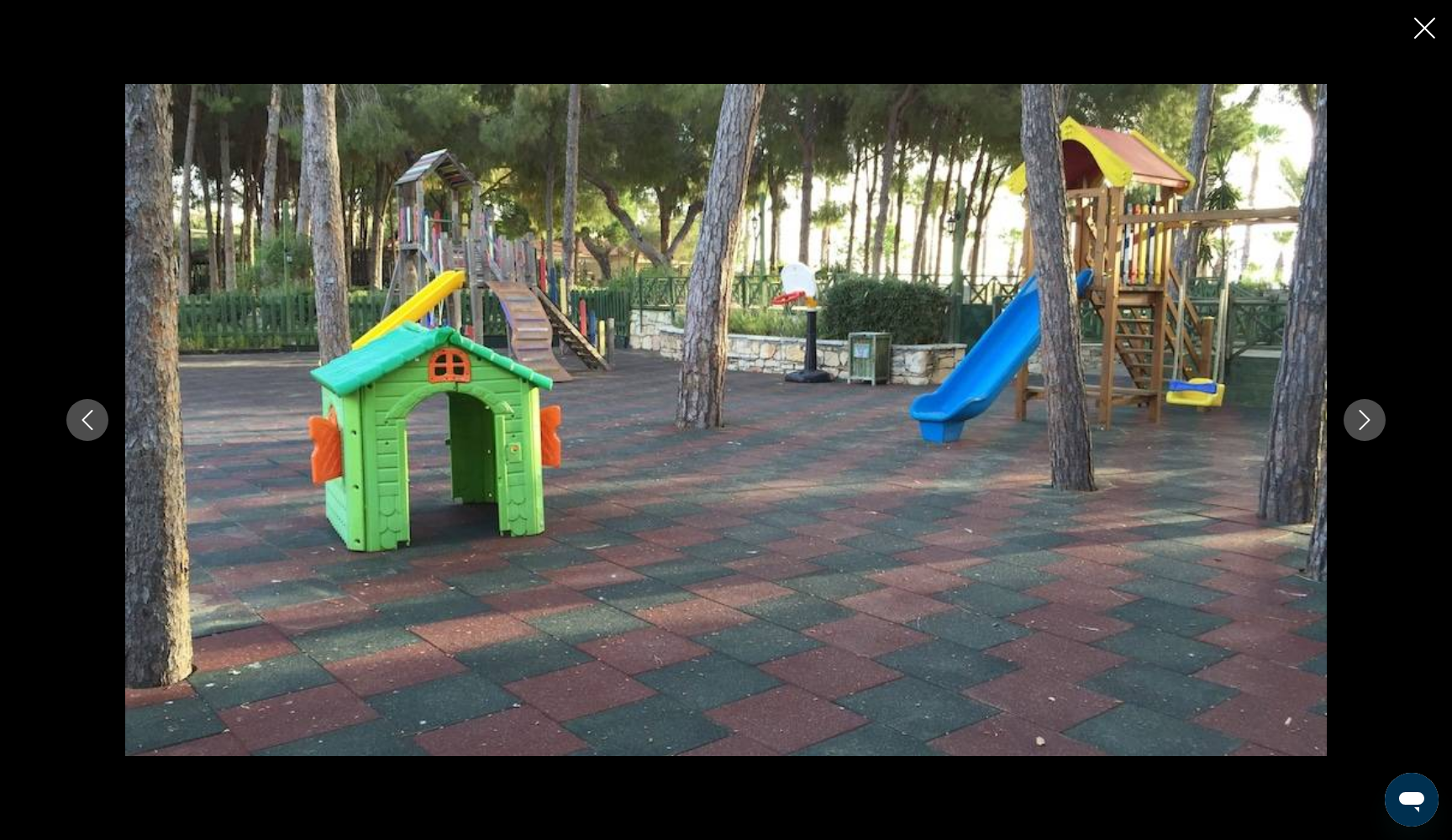
click at [1374, 426] on icon "Next image" at bounding box center [1364, 420] width 21 height 21
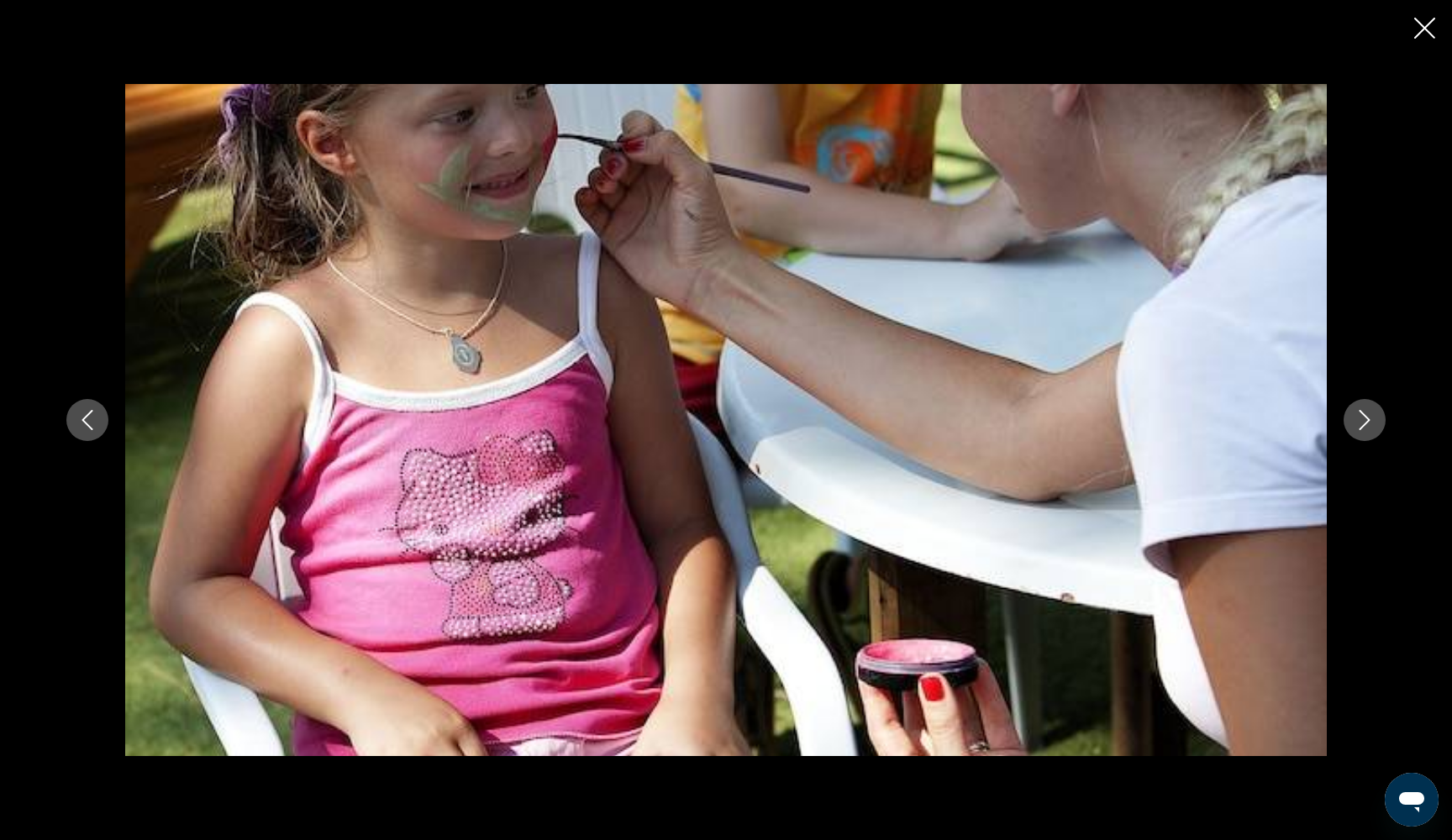
click at [1374, 426] on icon "Next image" at bounding box center [1364, 420] width 21 height 21
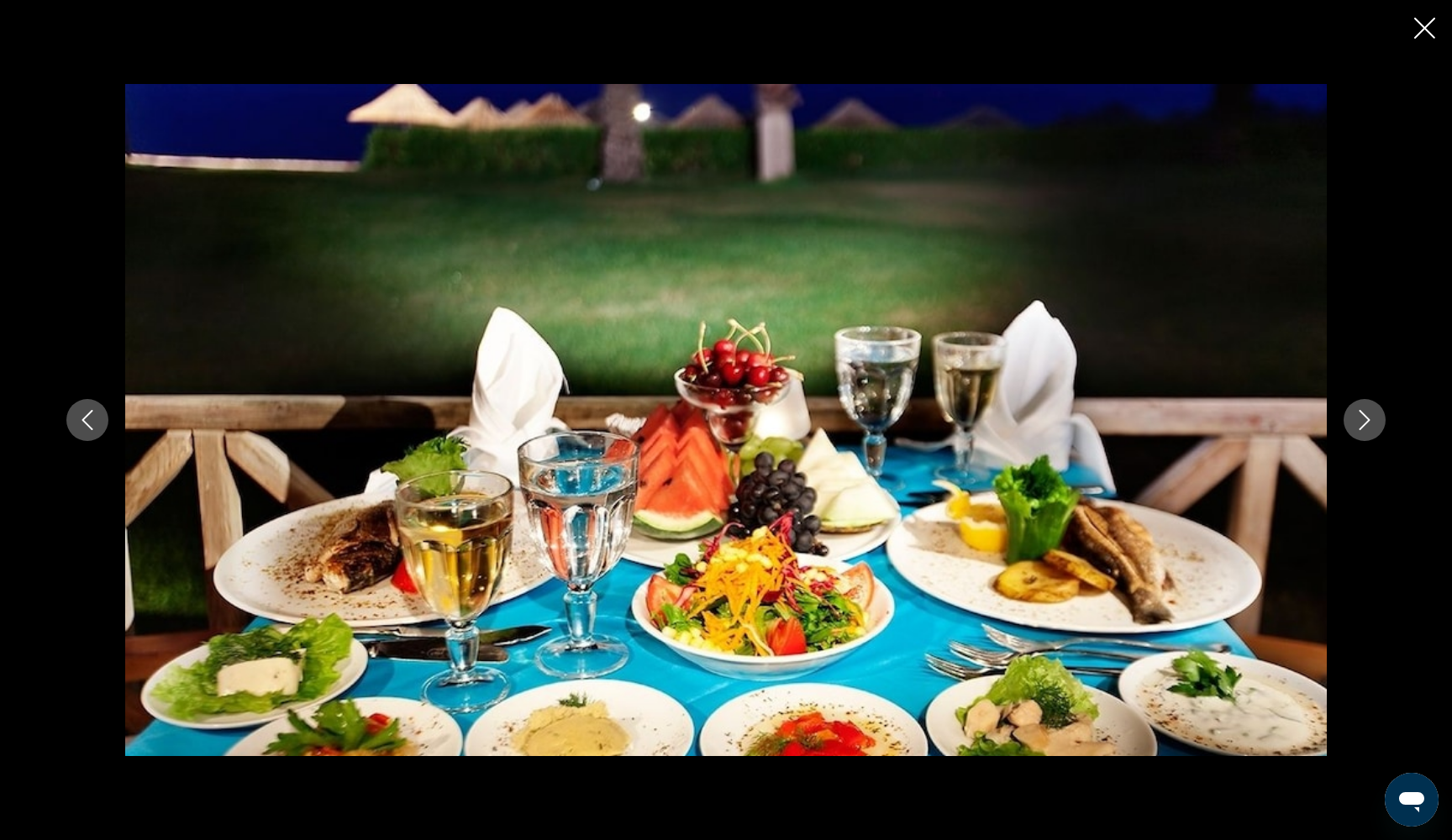
click at [1374, 426] on icon "Next image" at bounding box center [1364, 420] width 21 height 21
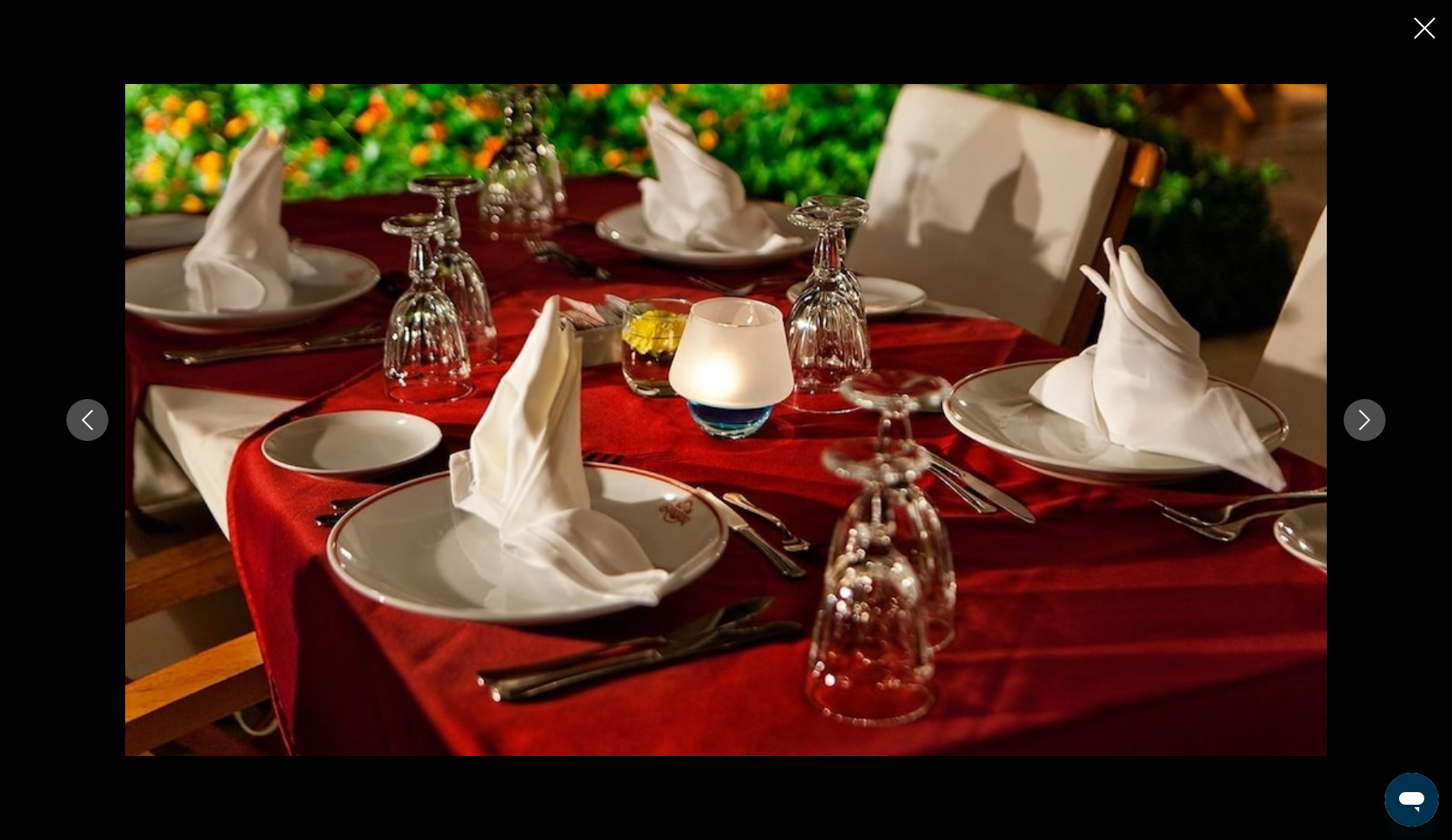
click at [1374, 426] on icon "Next image" at bounding box center [1364, 420] width 21 height 21
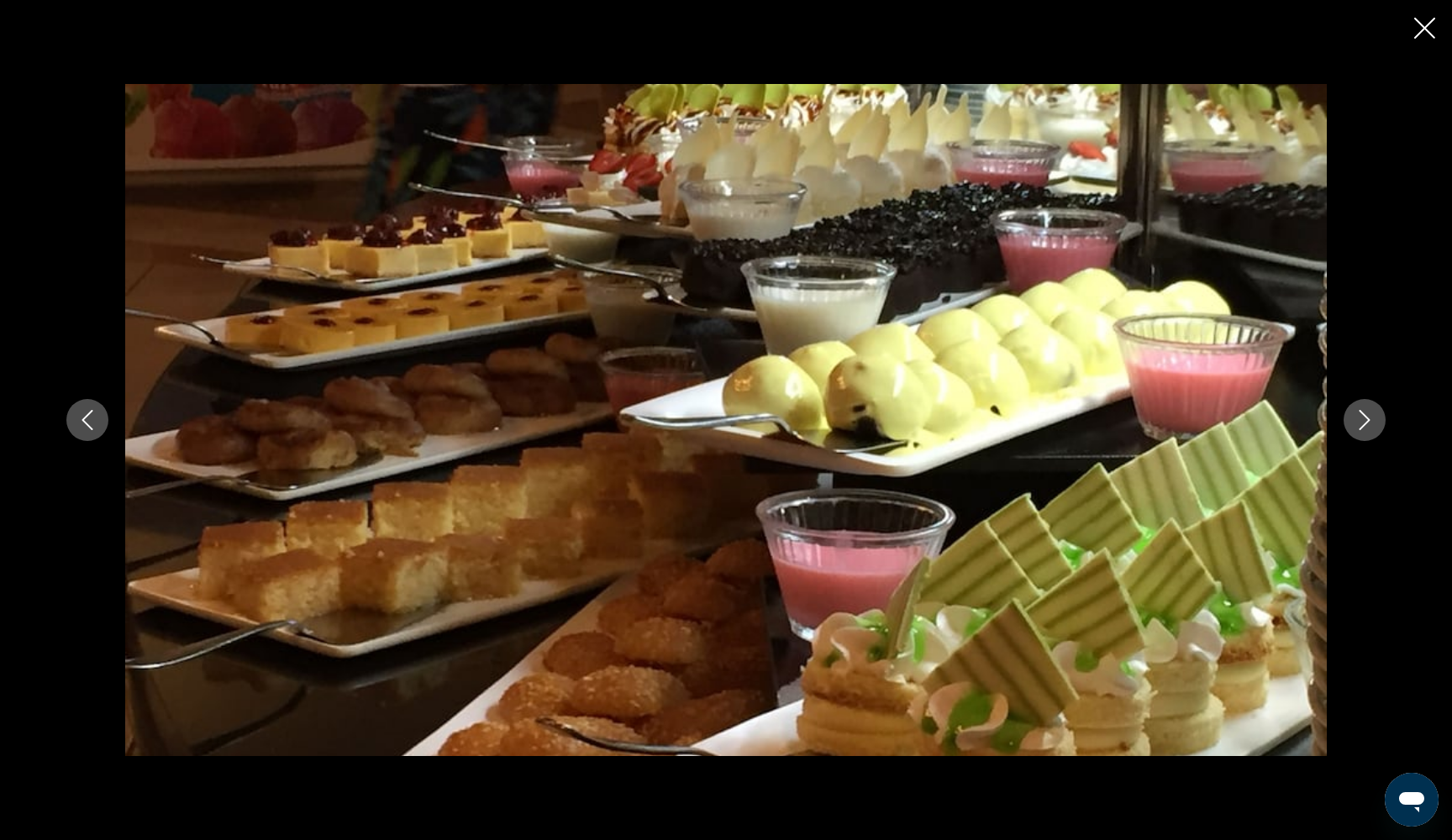
click at [1374, 426] on icon "Next image" at bounding box center [1364, 420] width 21 height 21
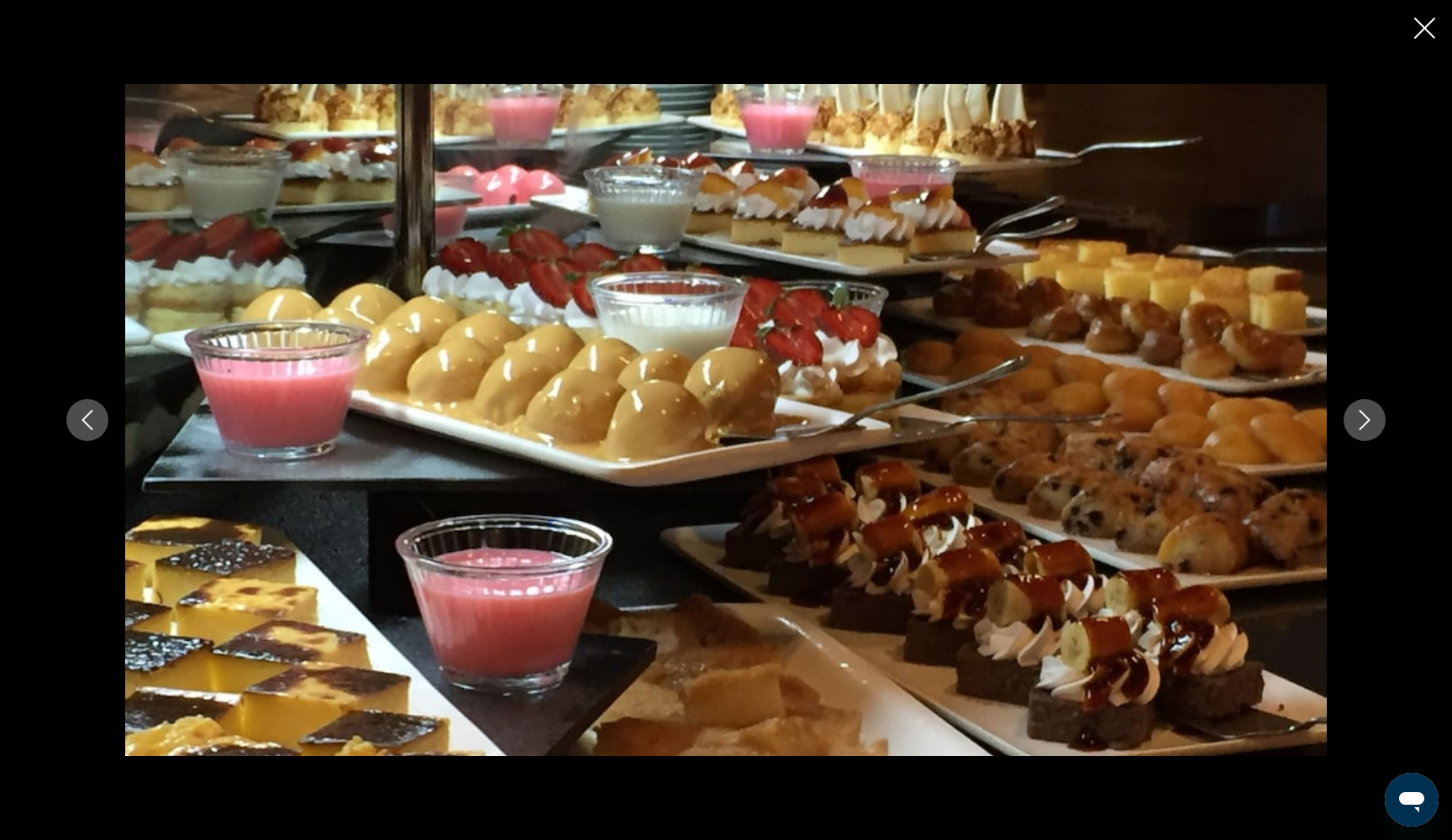
click at [1374, 426] on icon "Next image" at bounding box center [1364, 420] width 21 height 21
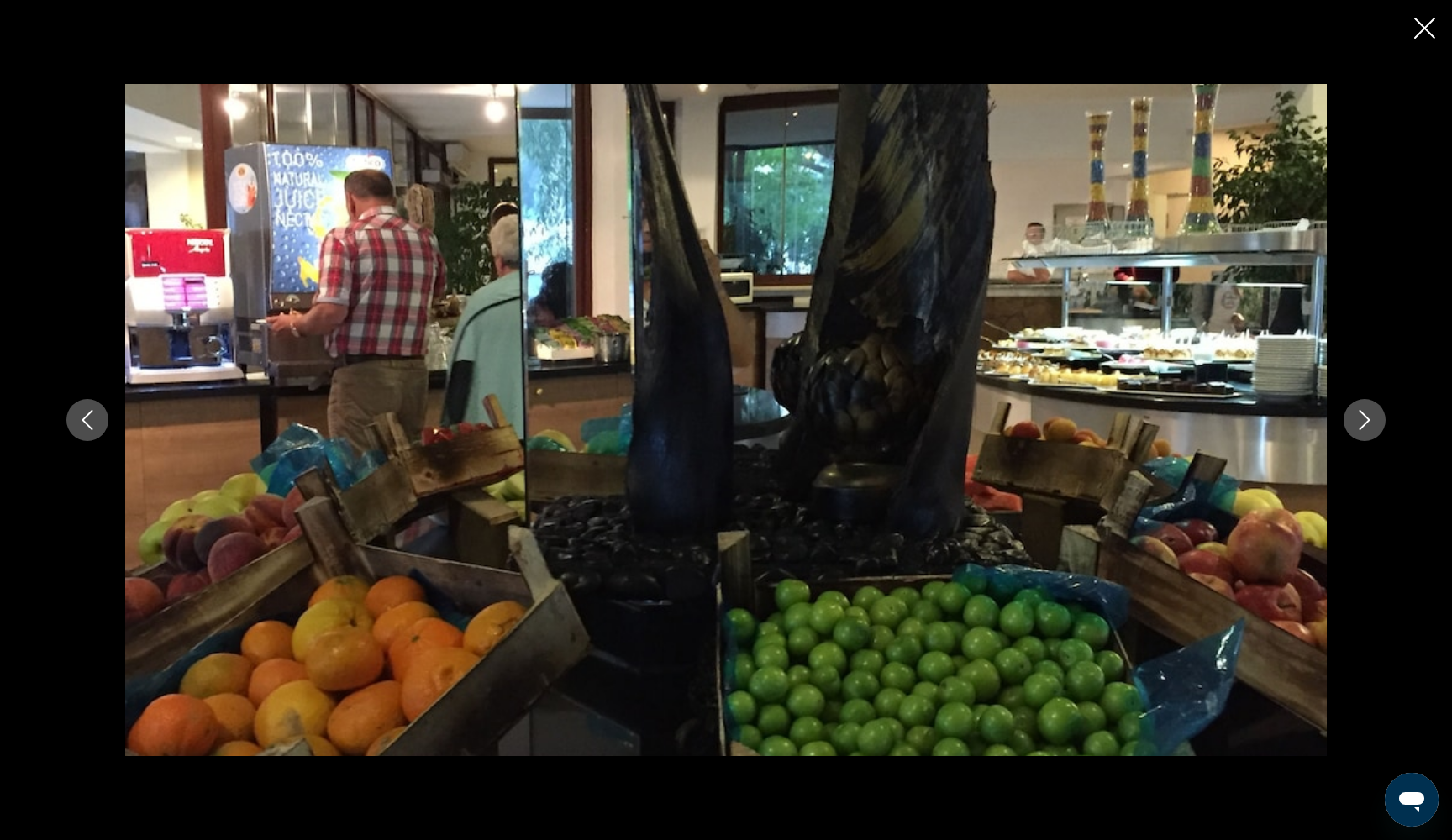
click at [1374, 426] on icon "Next image" at bounding box center [1364, 420] width 21 height 21
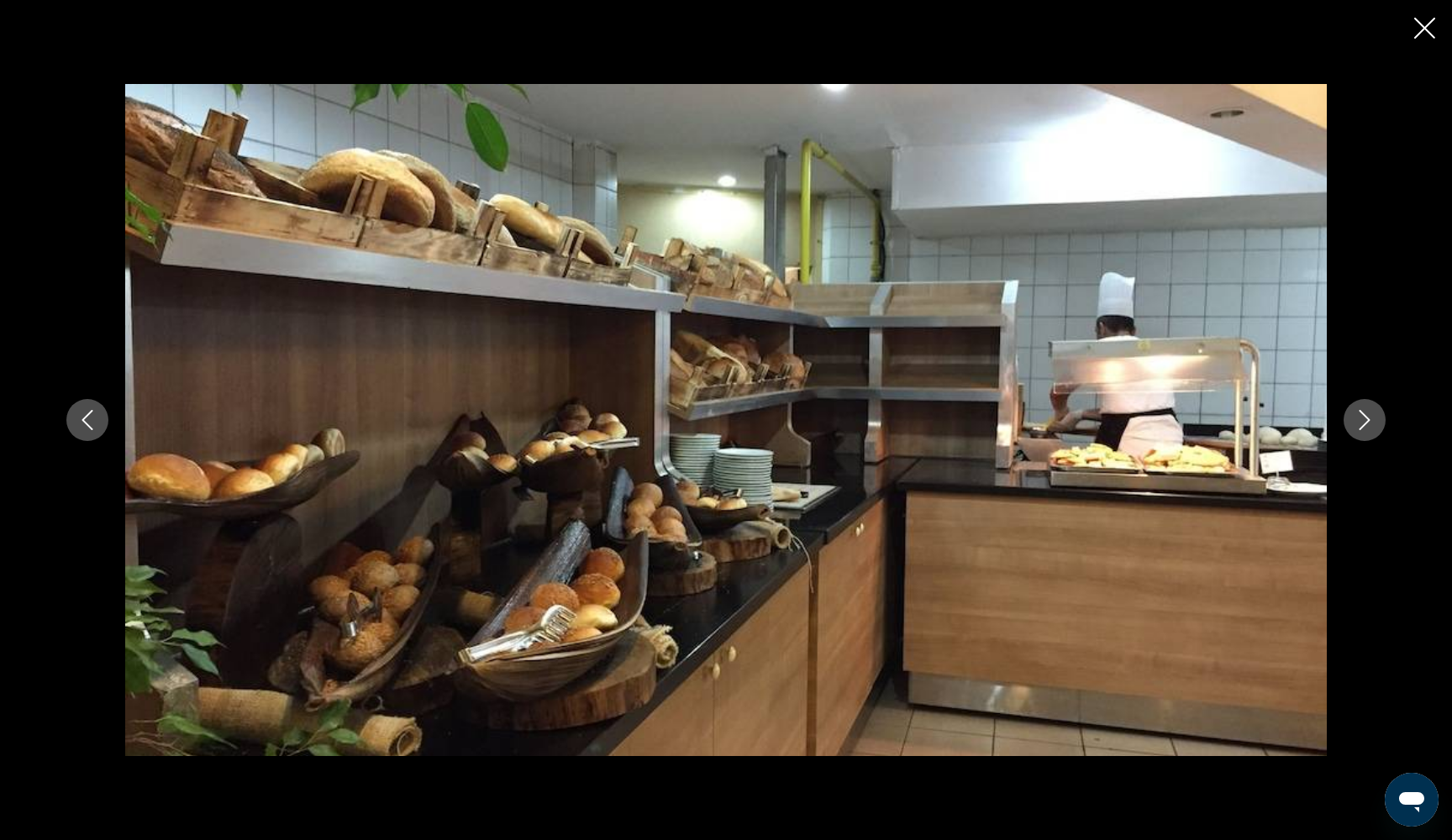
click at [1374, 426] on icon "Next image" at bounding box center [1364, 420] width 21 height 21
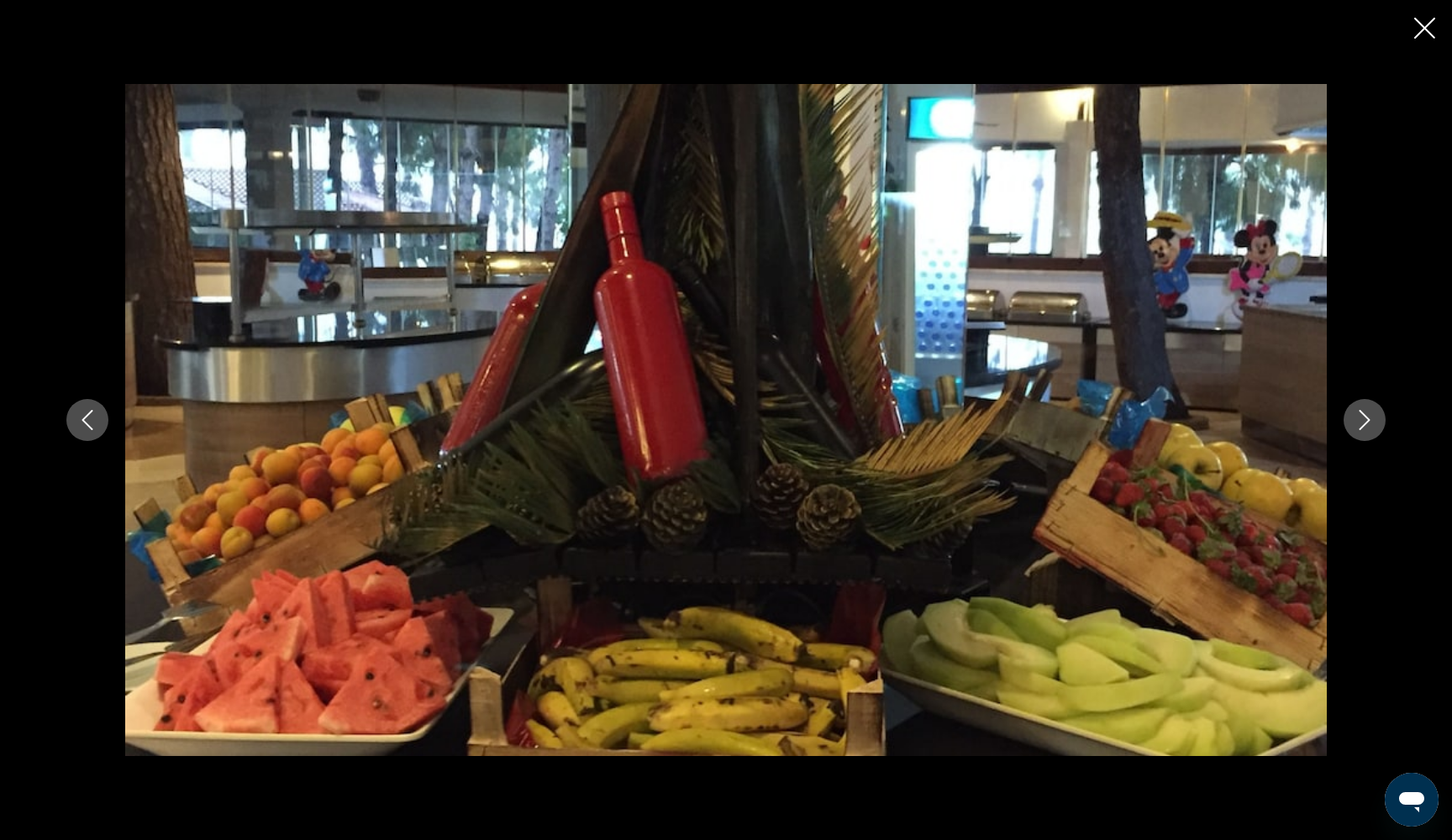
click at [1374, 426] on icon "Next image" at bounding box center [1364, 420] width 21 height 21
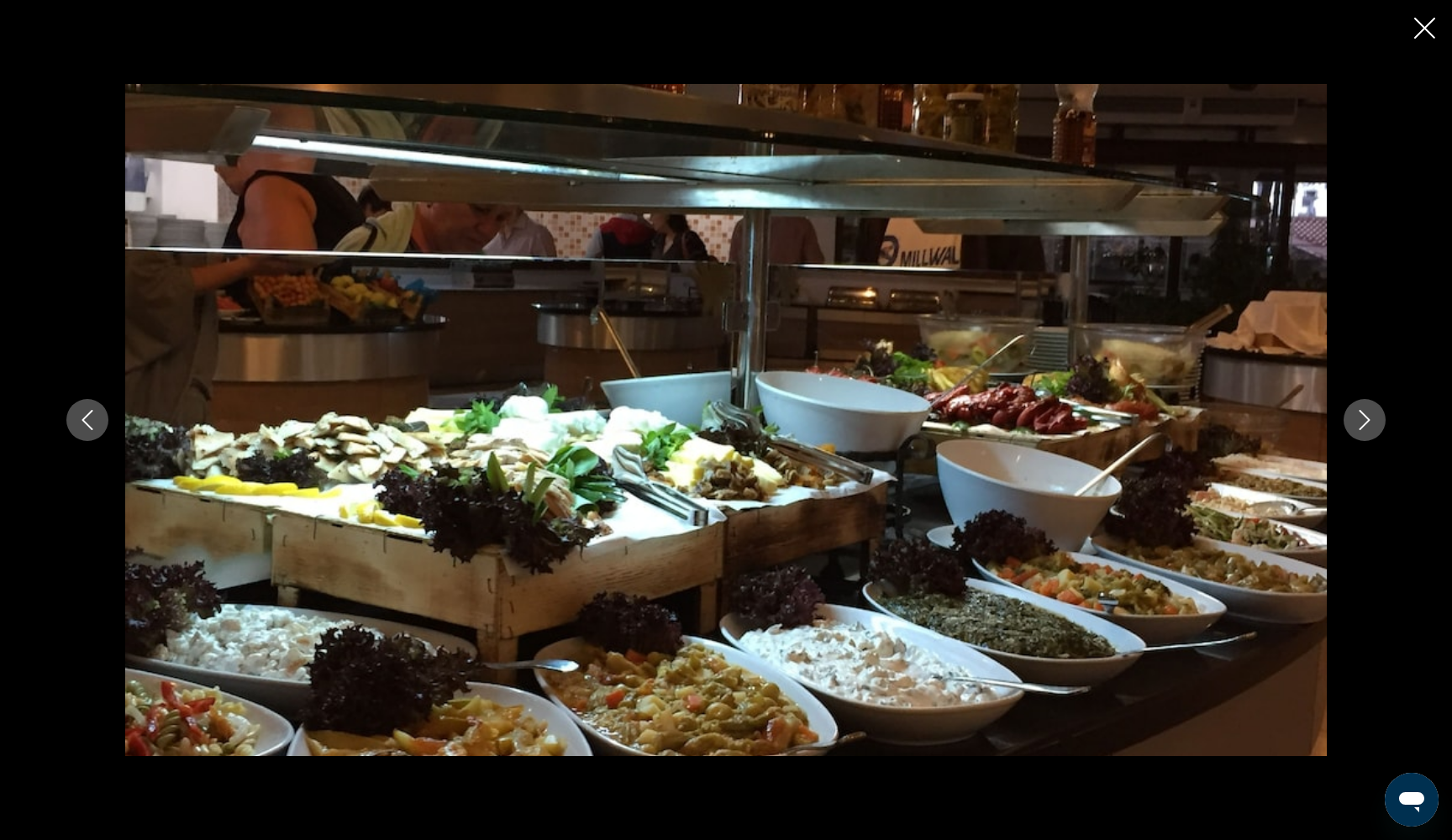
click at [1374, 426] on icon "Next image" at bounding box center [1364, 420] width 21 height 21
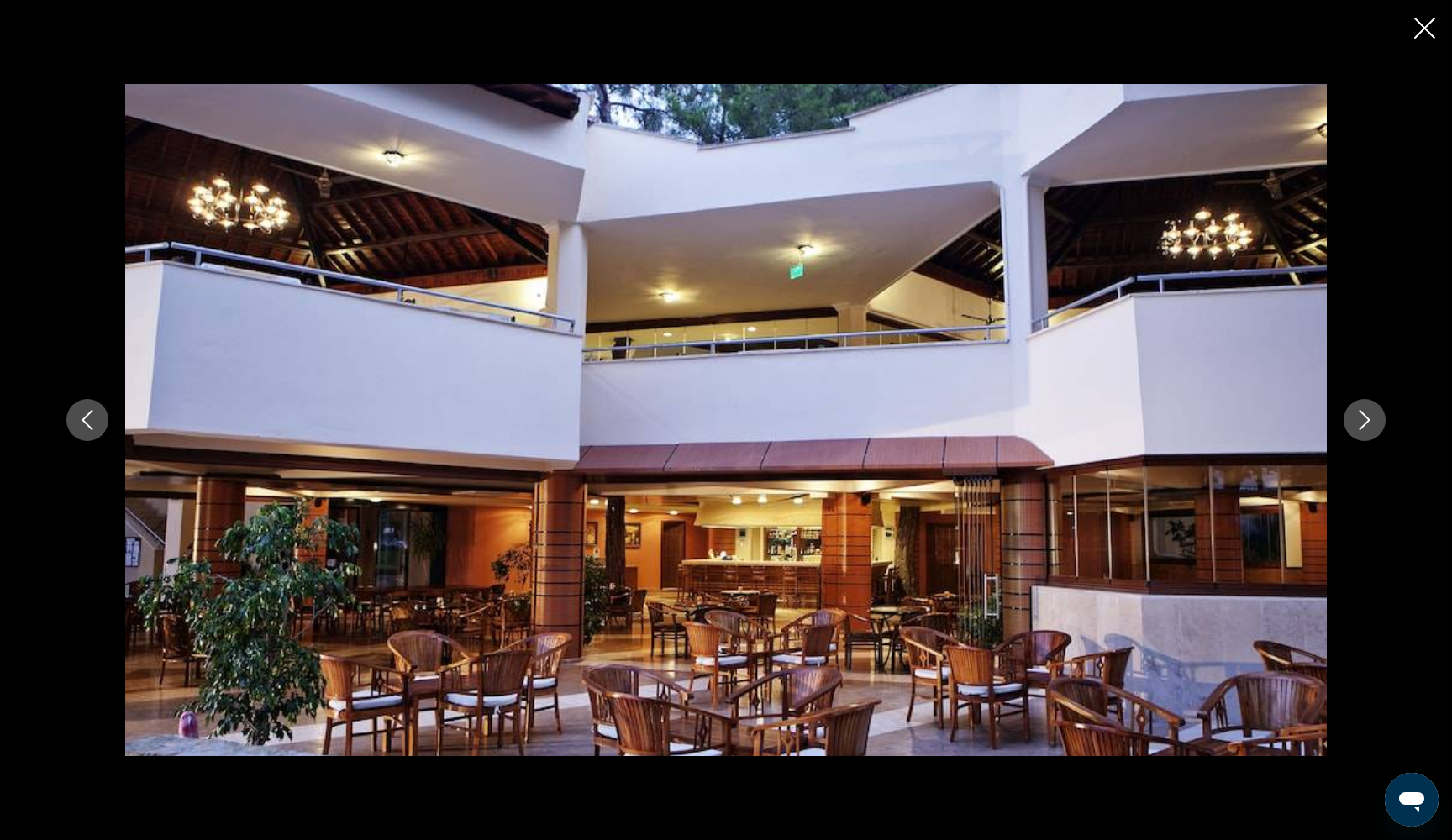
click at [1374, 425] on icon "Next image" at bounding box center [1364, 420] width 21 height 21
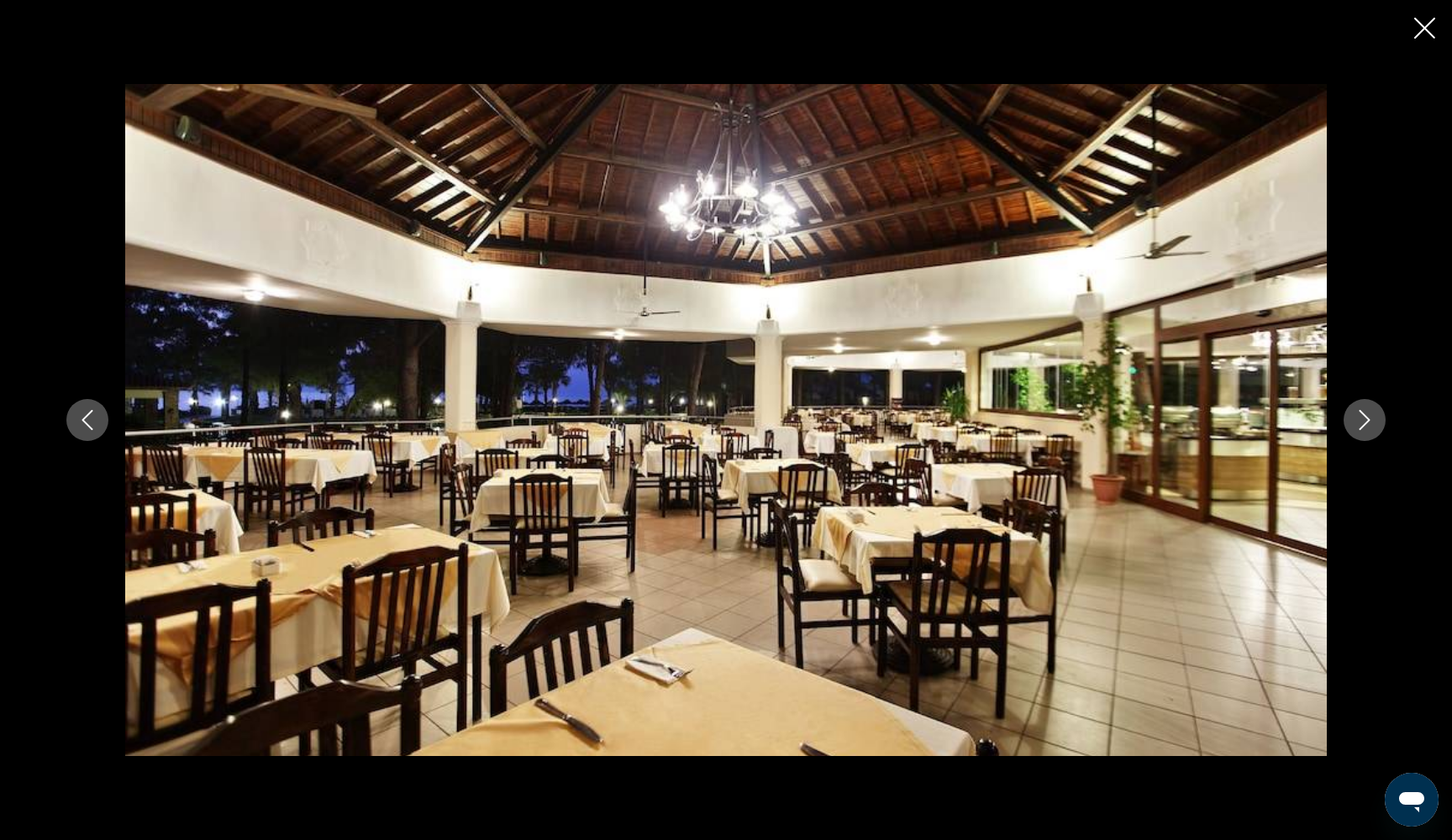
click at [1374, 425] on icon "Next image" at bounding box center [1364, 420] width 21 height 21
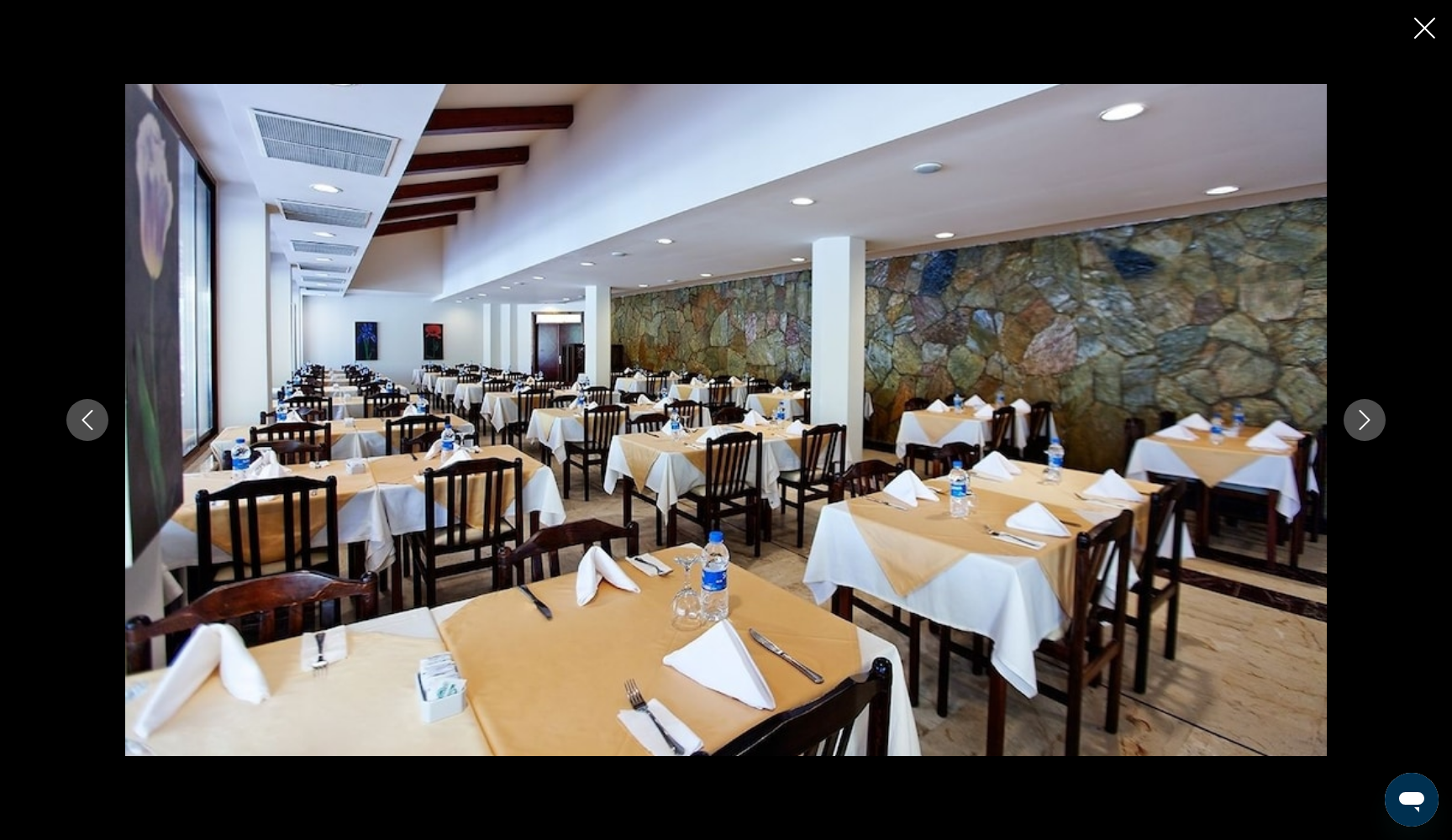
click at [1374, 425] on icon "Next image" at bounding box center [1364, 420] width 21 height 21
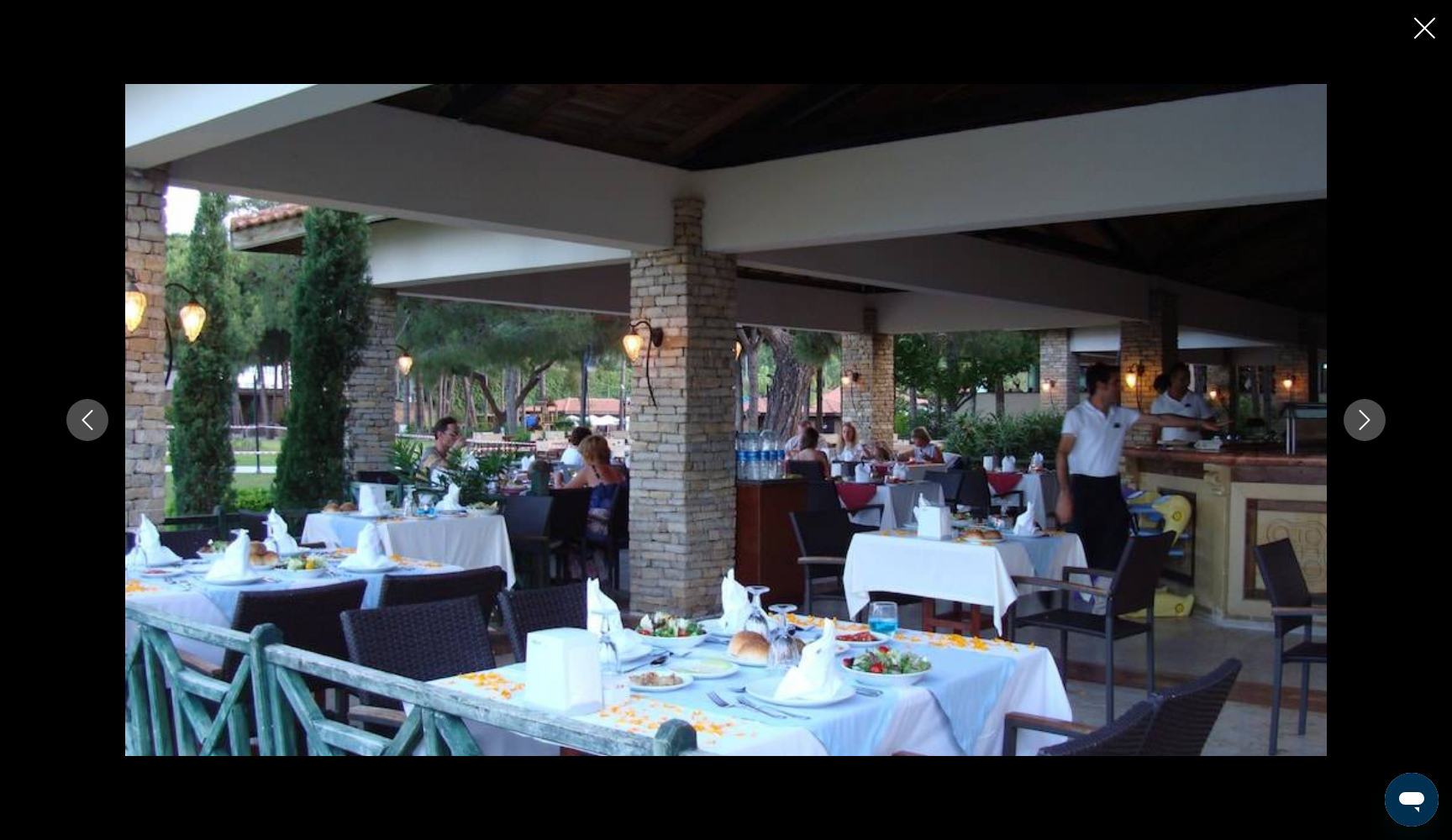
click at [1374, 425] on icon "Next image" at bounding box center [1364, 420] width 21 height 21
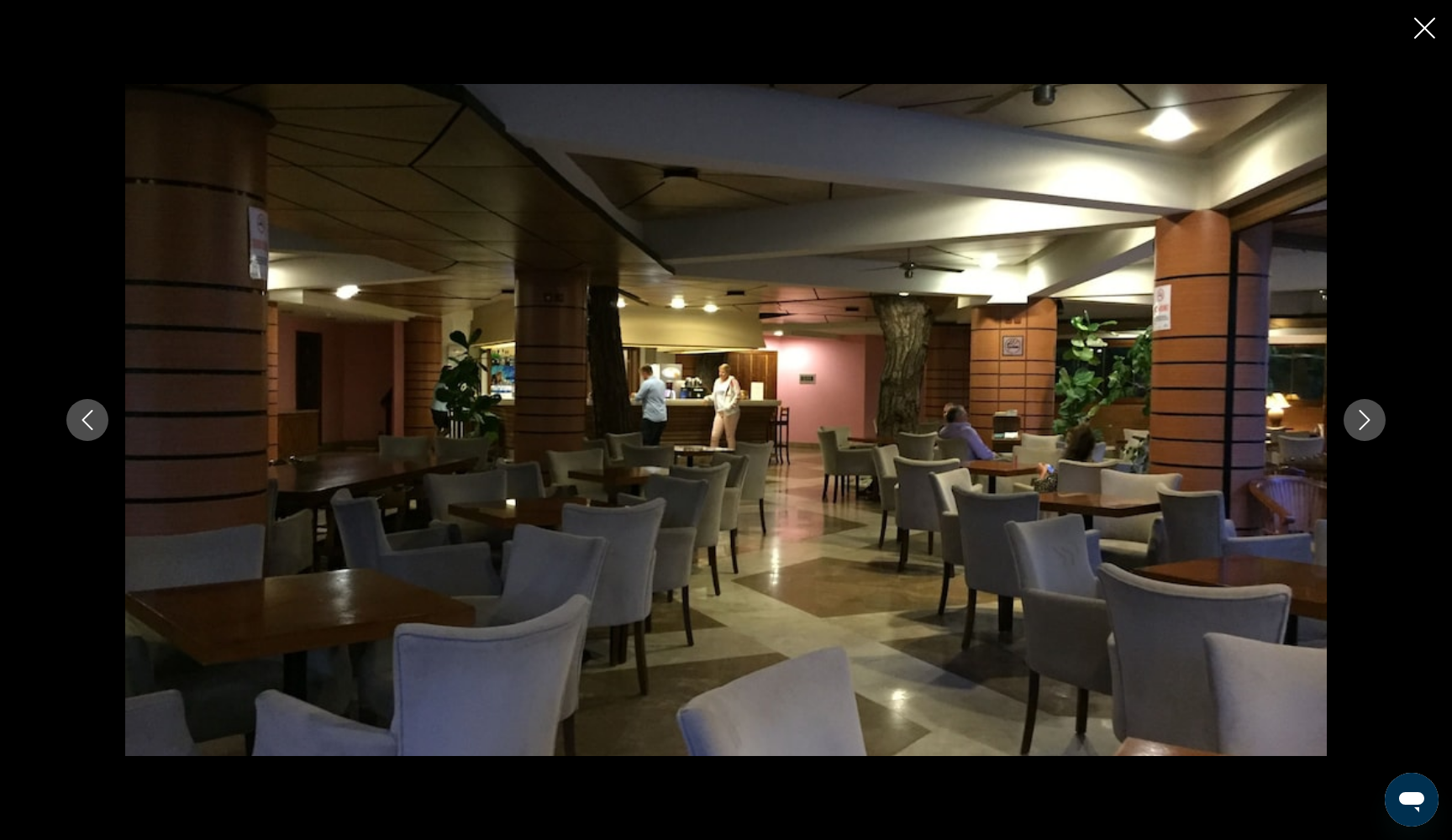
click at [1374, 425] on icon "Next image" at bounding box center [1364, 420] width 21 height 21
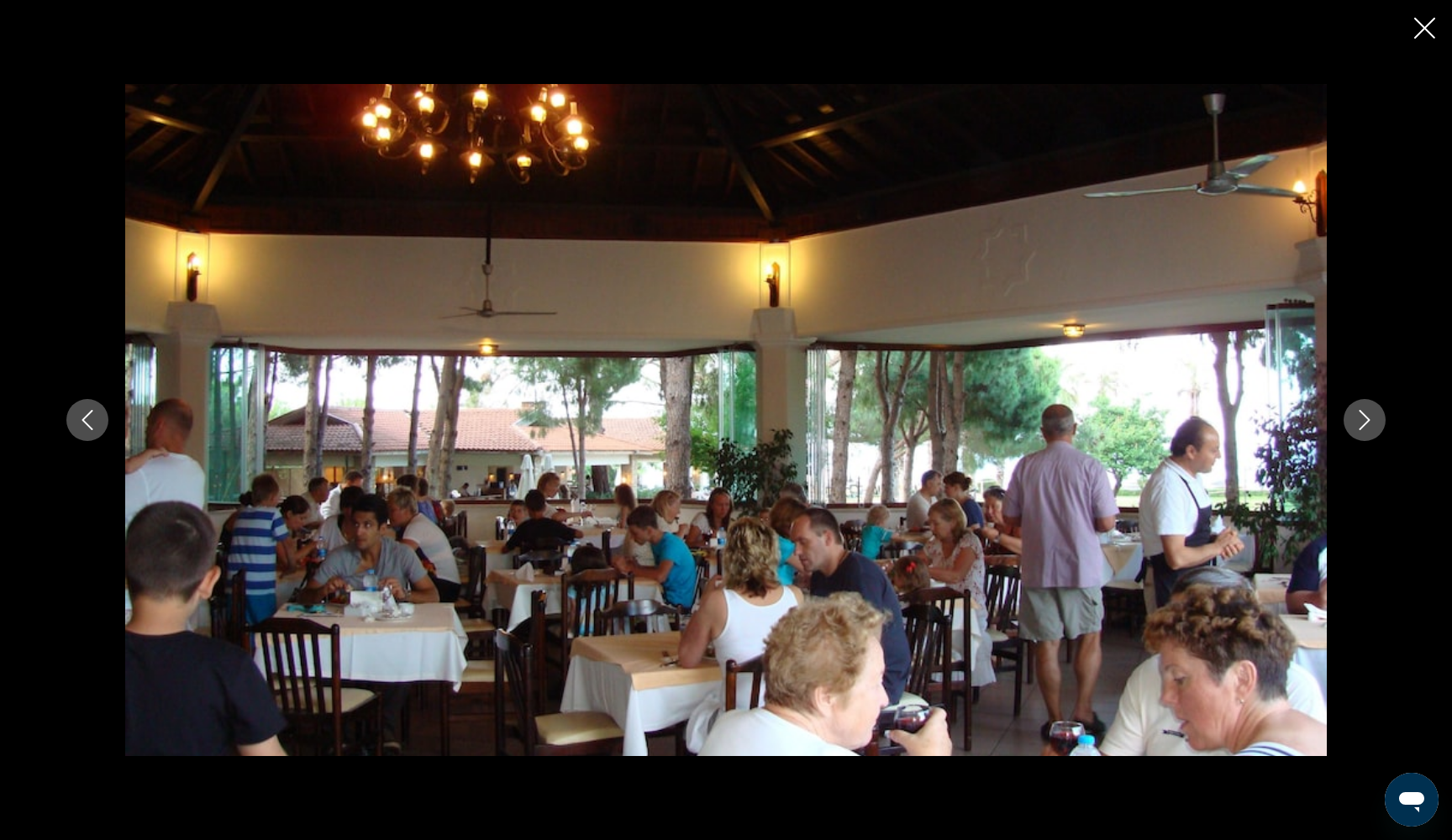
click at [1374, 425] on icon "Next image" at bounding box center [1364, 420] width 21 height 21
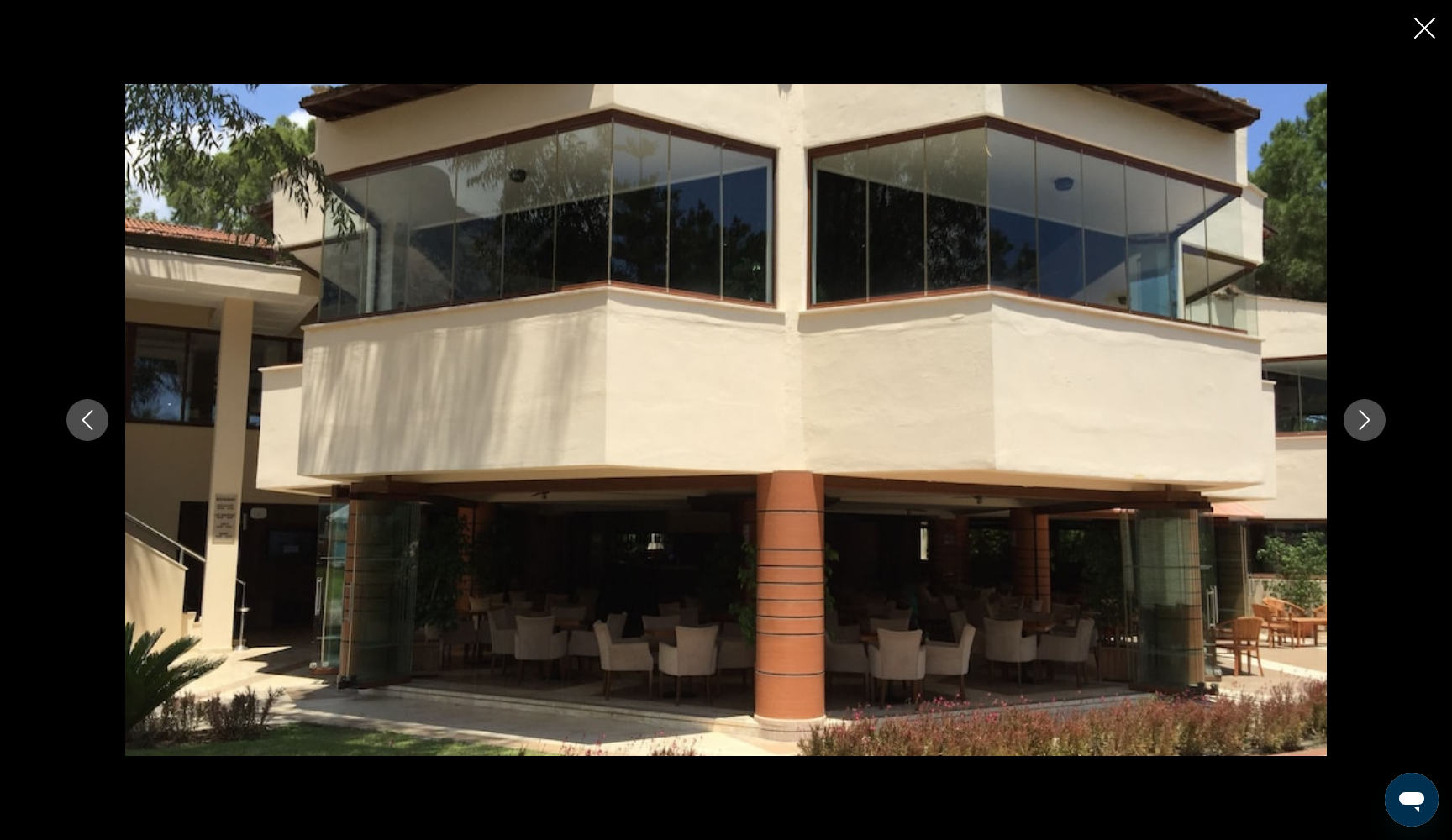
click at [1374, 425] on icon "Next image" at bounding box center [1364, 420] width 21 height 21
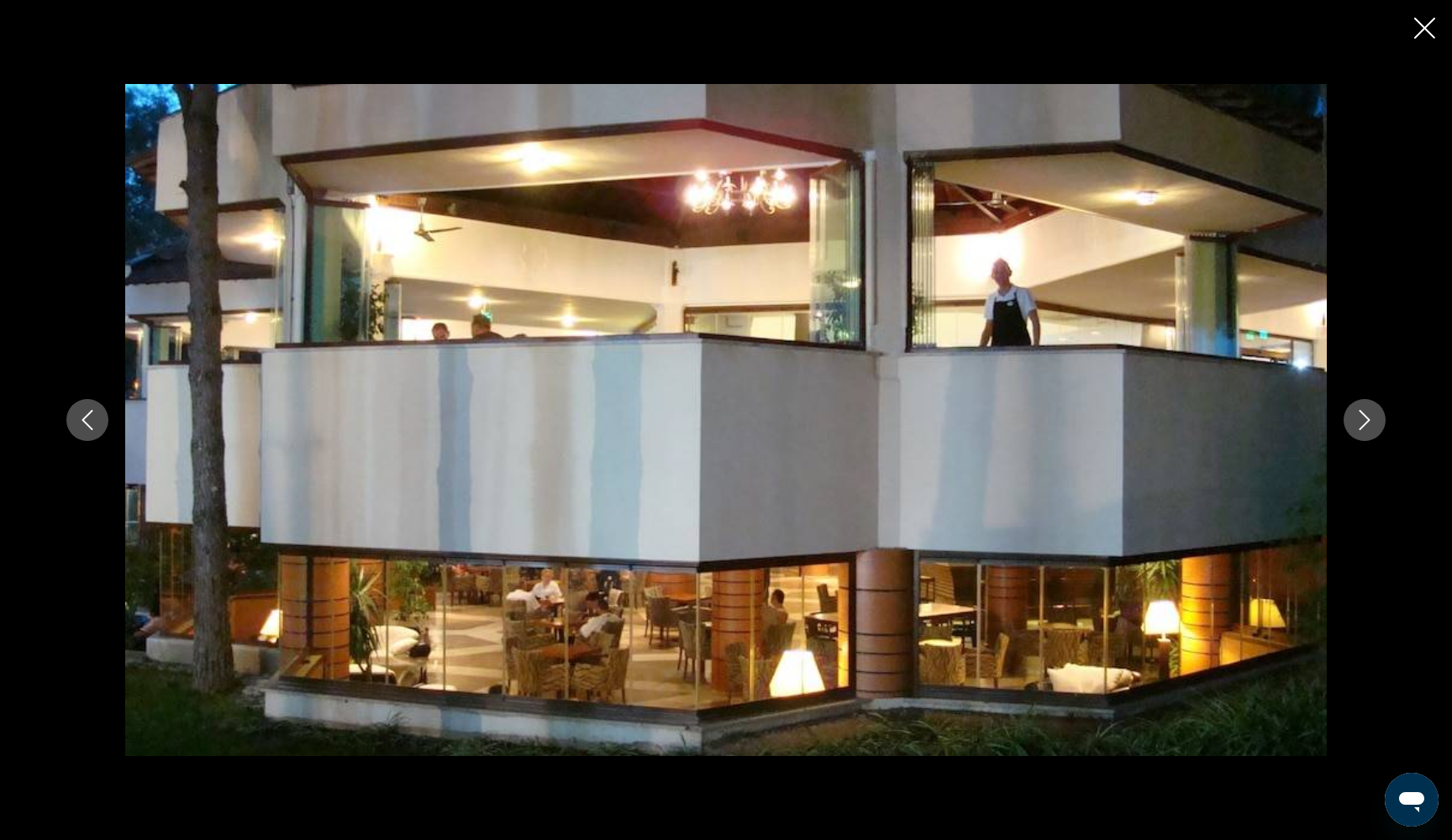
click at [1374, 425] on icon "Next image" at bounding box center [1364, 420] width 21 height 21
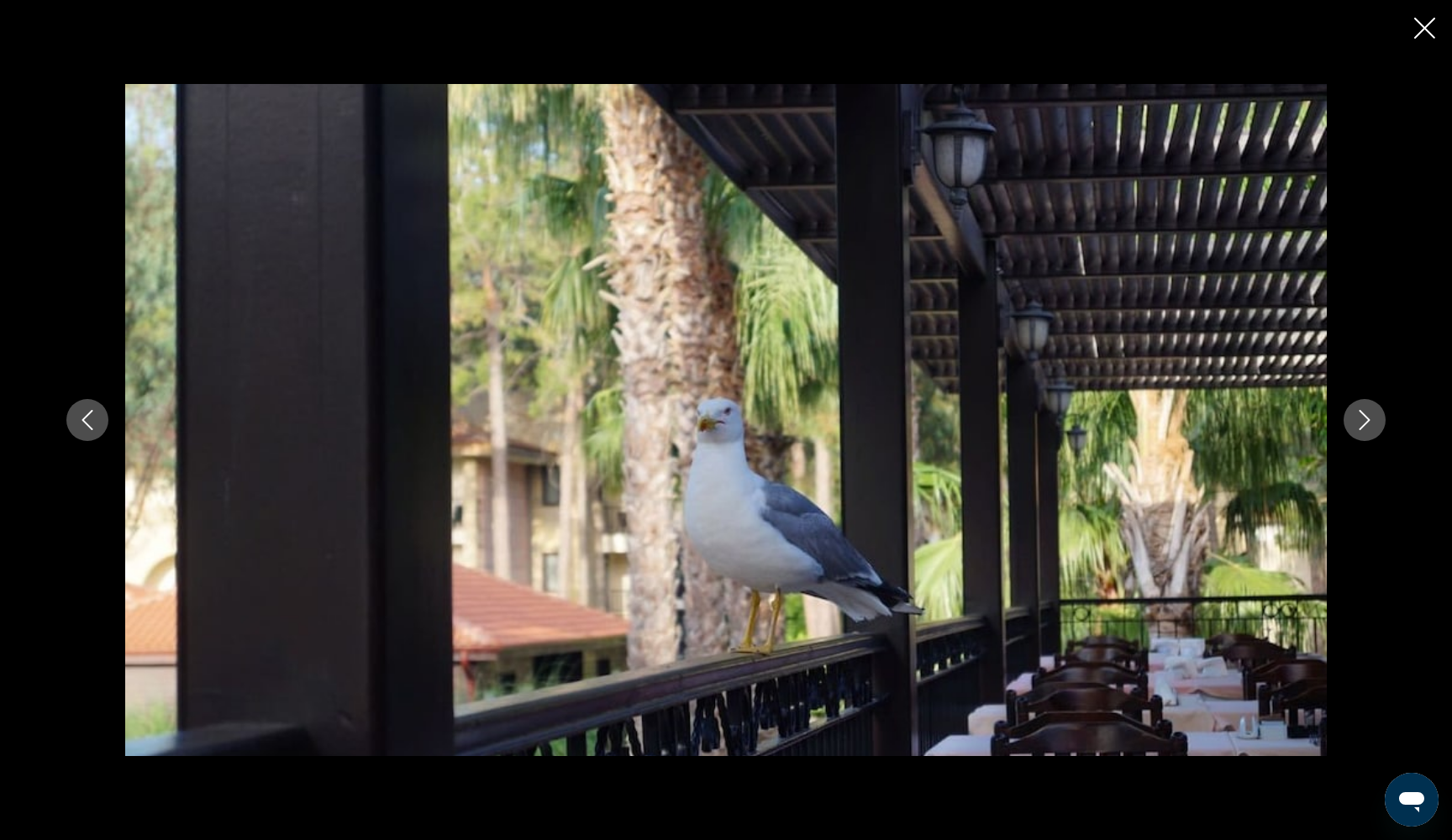
click at [1374, 425] on icon "Next image" at bounding box center [1364, 420] width 21 height 21
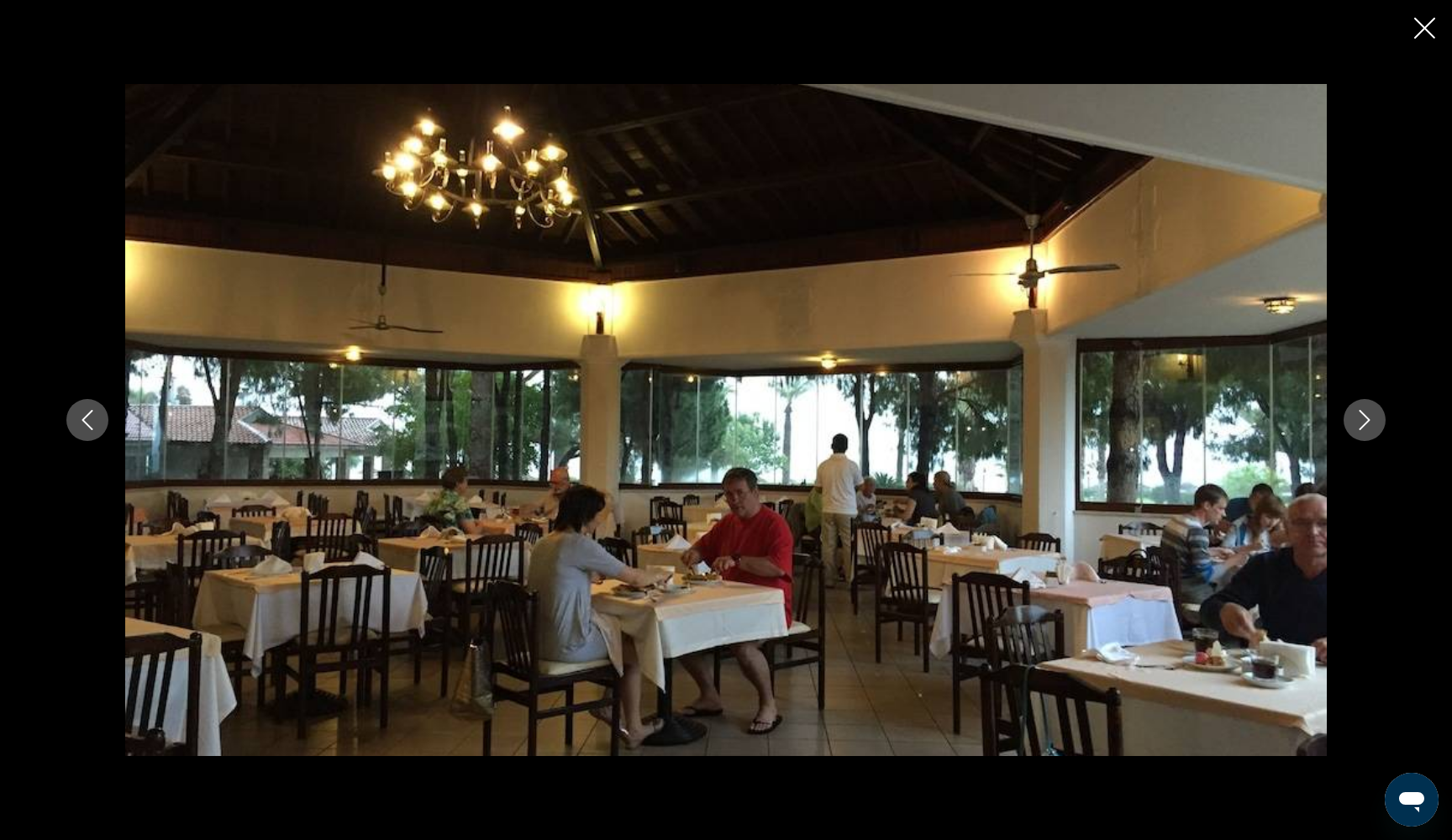
click at [1374, 425] on icon "Next image" at bounding box center [1364, 420] width 21 height 21
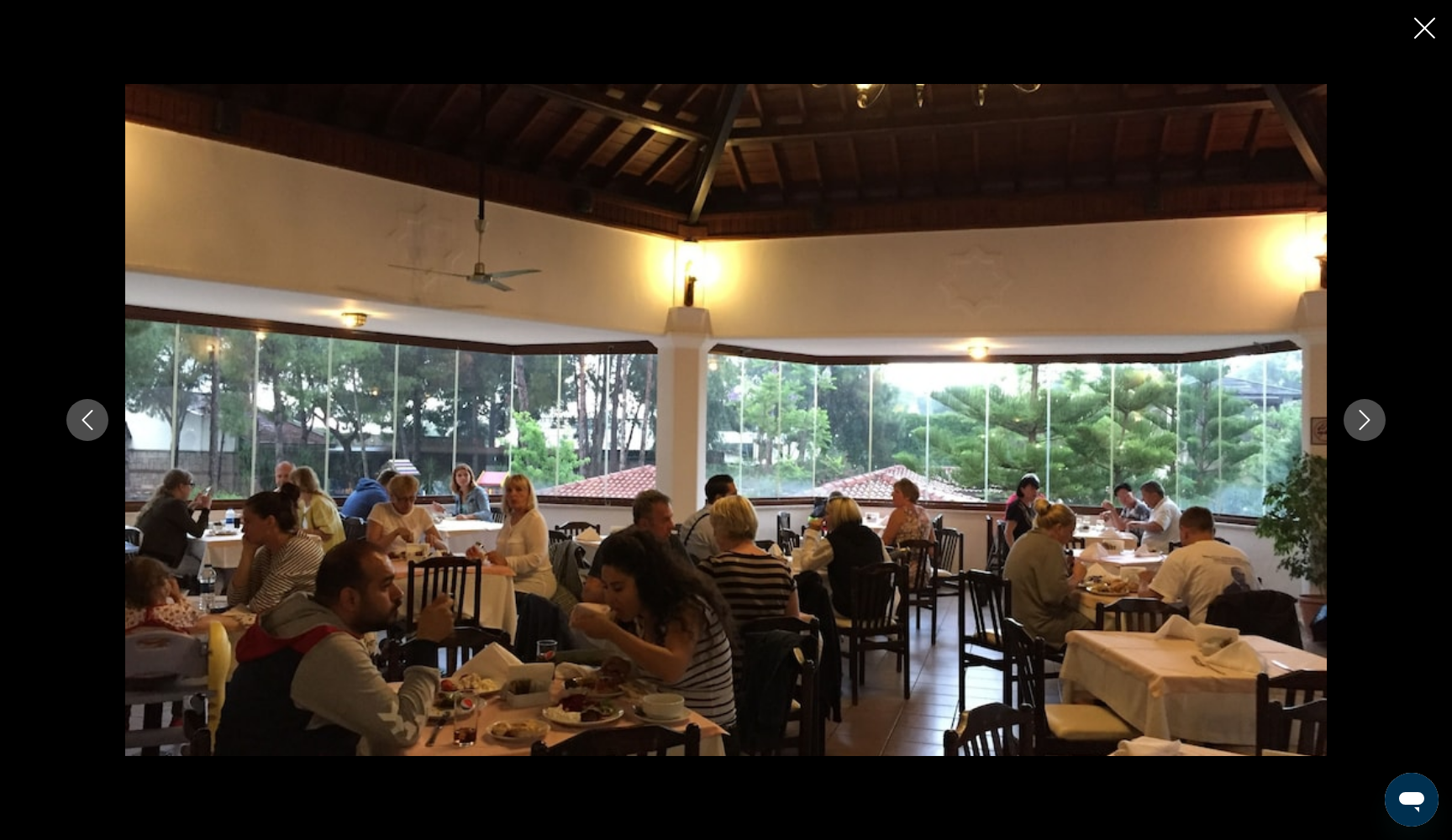
click at [1374, 425] on icon "Next image" at bounding box center [1364, 420] width 21 height 21
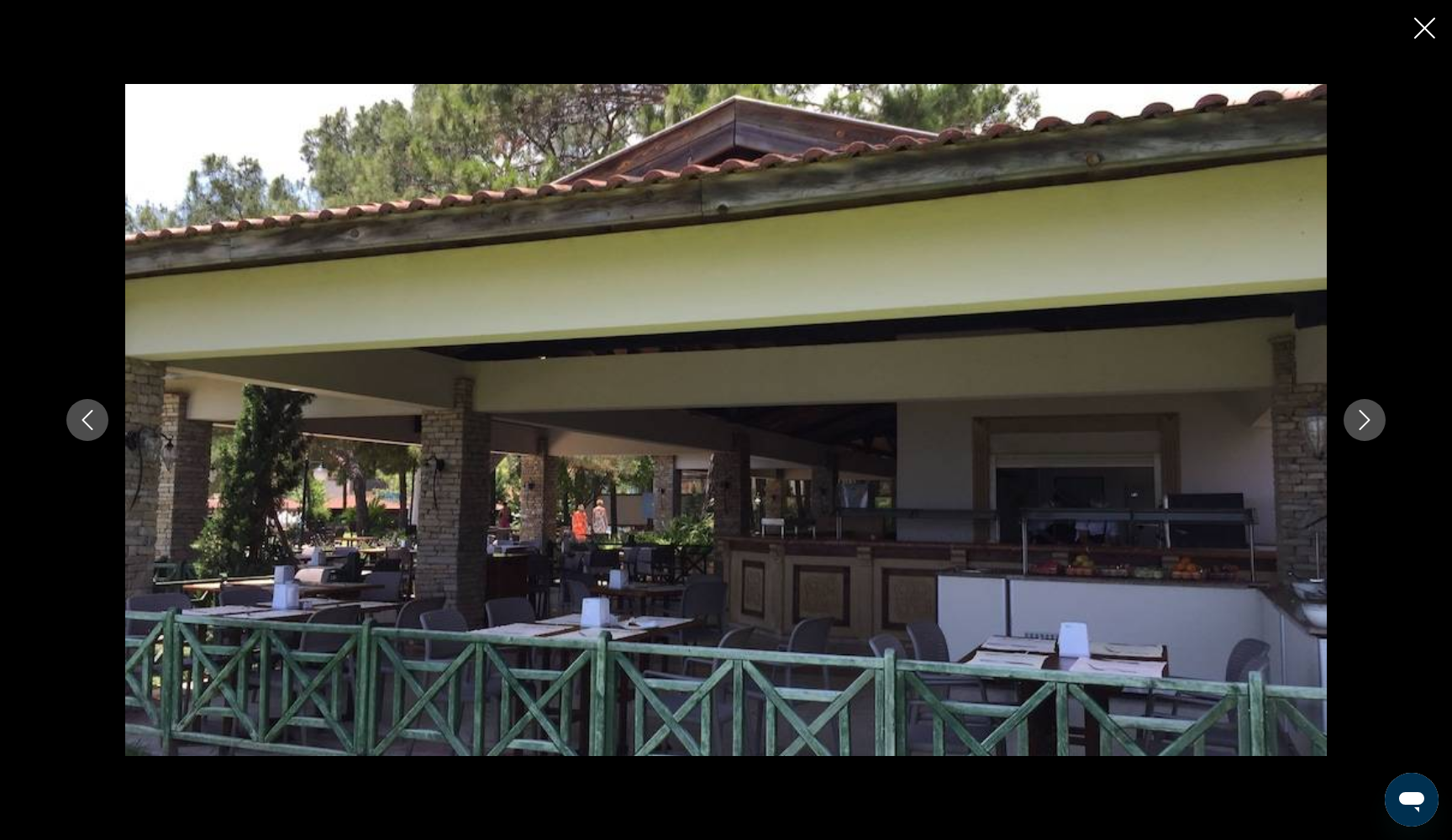
click at [1374, 425] on icon "Next image" at bounding box center [1364, 420] width 21 height 21
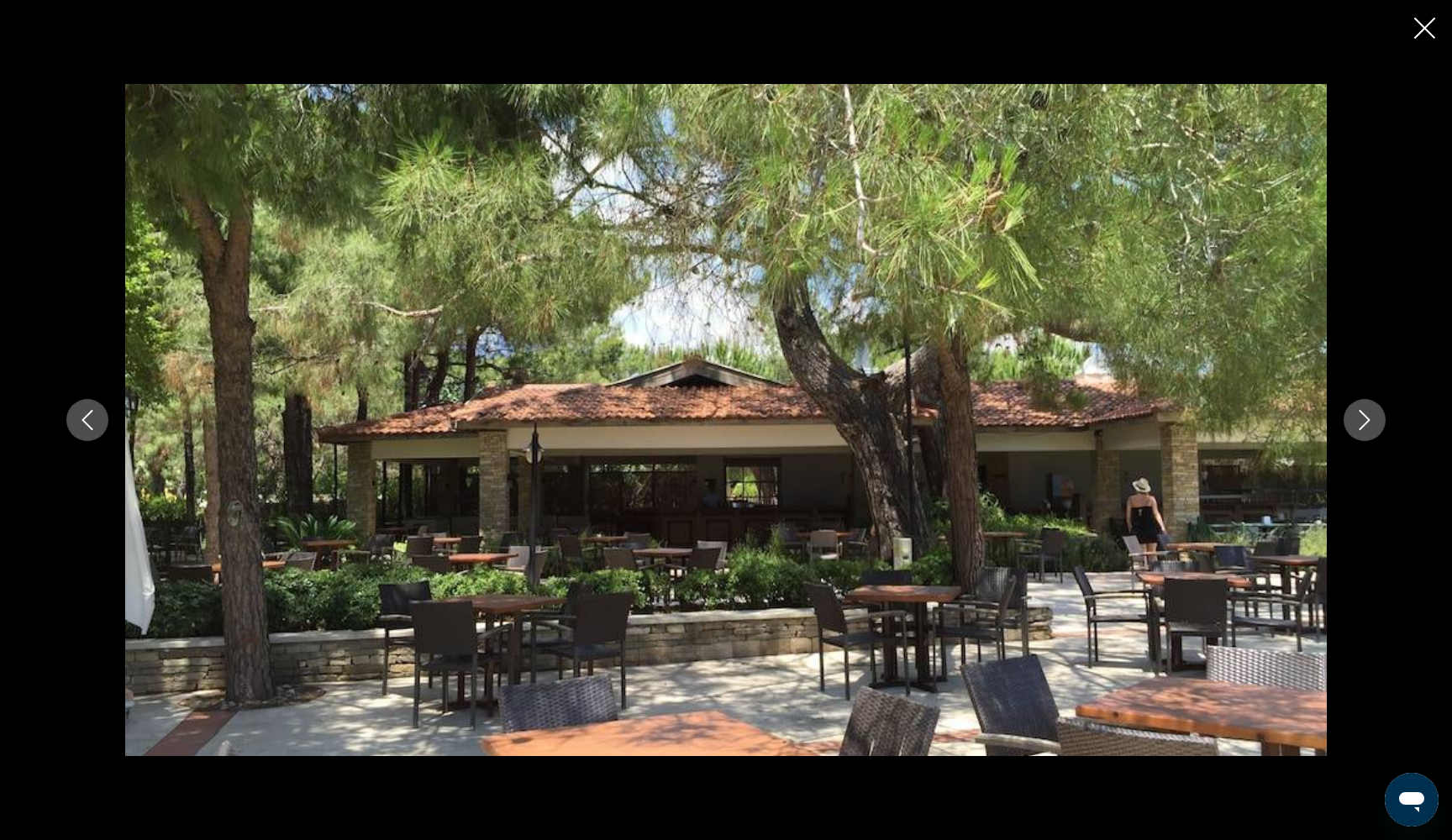
click at [1373, 425] on icon "Next image" at bounding box center [1364, 420] width 21 height 21
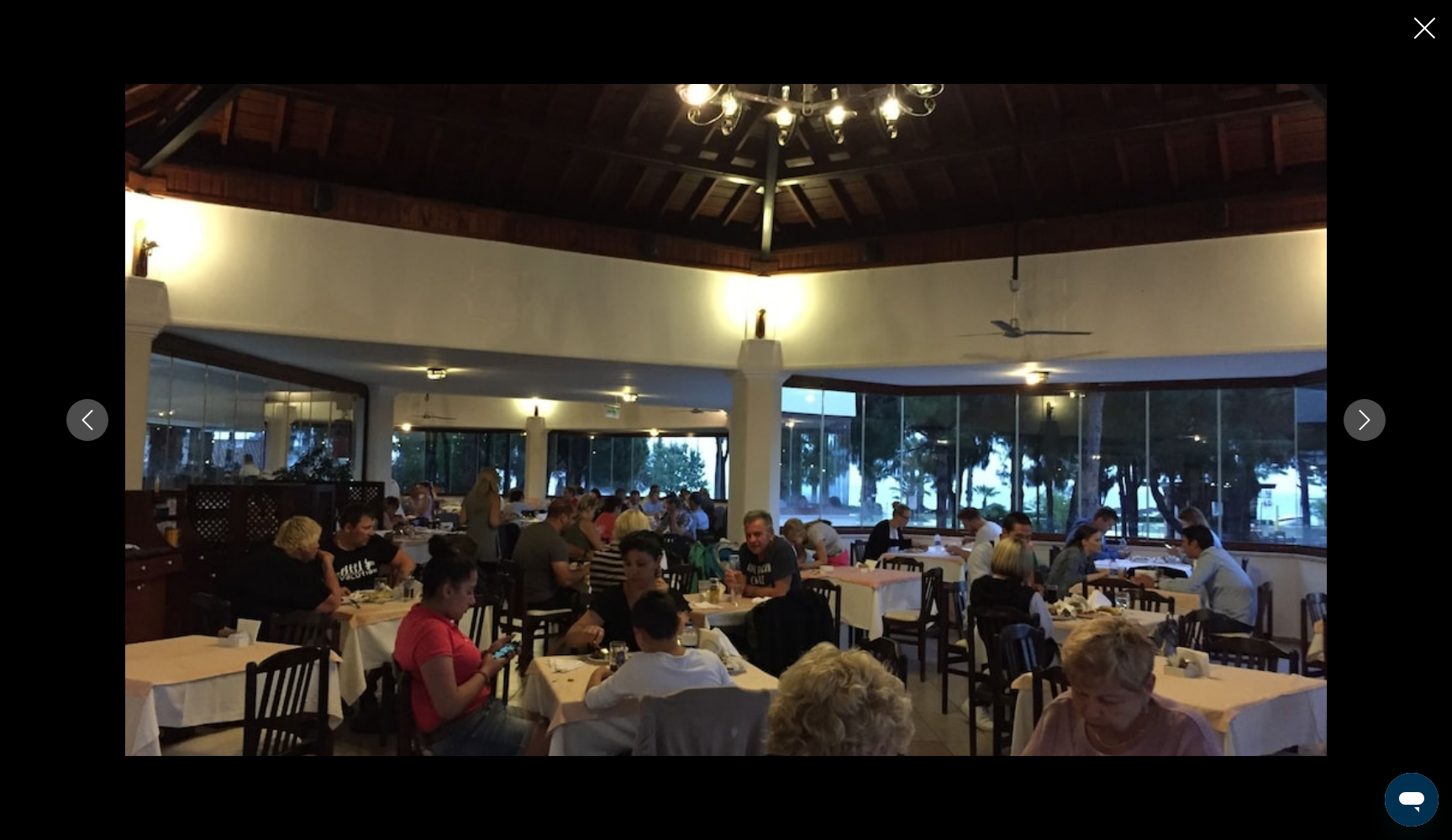
click at [1373, 425] on icon "Next image" at bounding box center [1364, 420] width 21 height 21
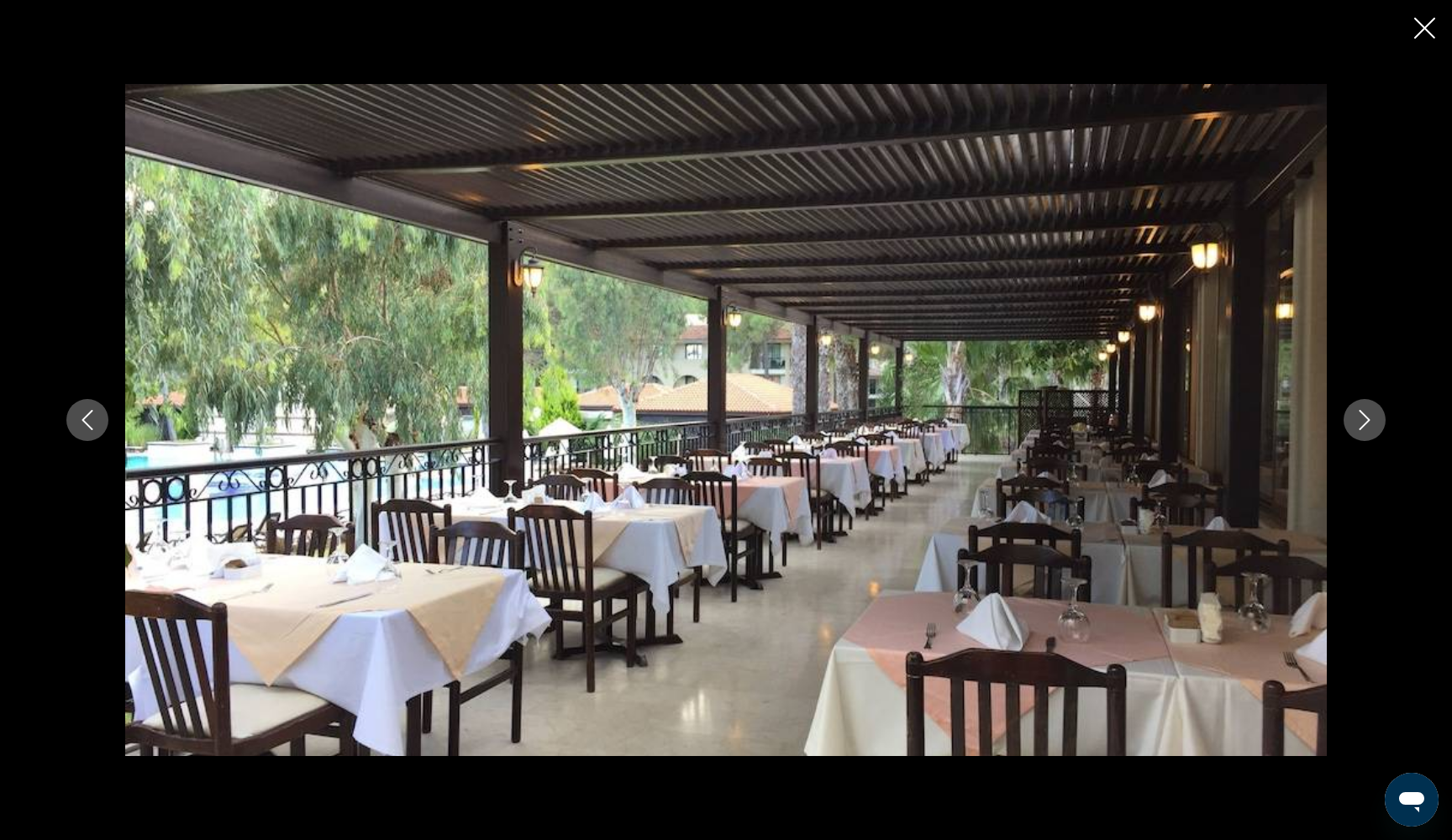
click at [1373, 425] on icon "Next image" at bounding box center [1364, 420] width 21 height 21
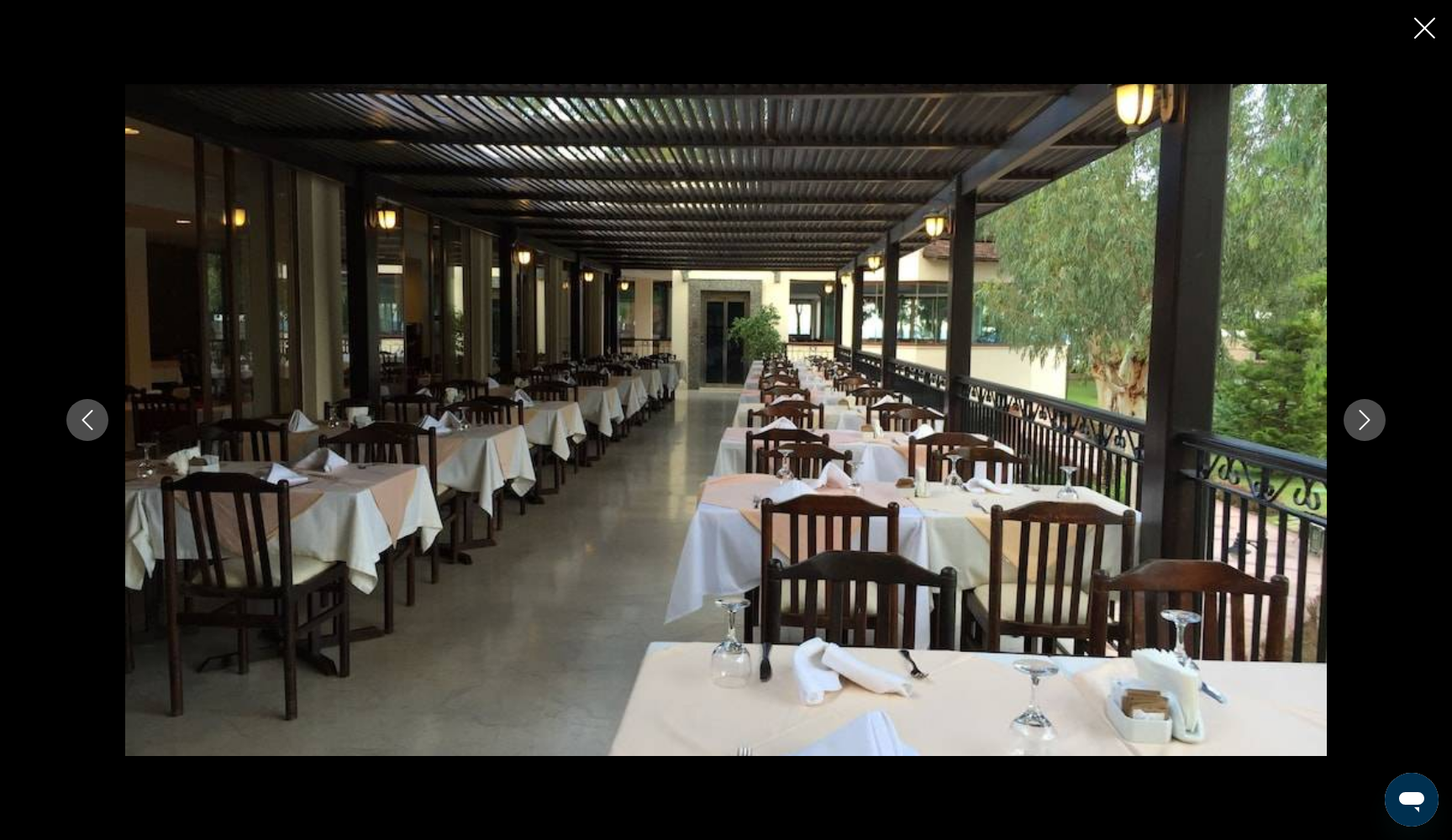
click at [1373, 425] on icon "Next image" at bounding box center [1364, 420] width 21 height 21
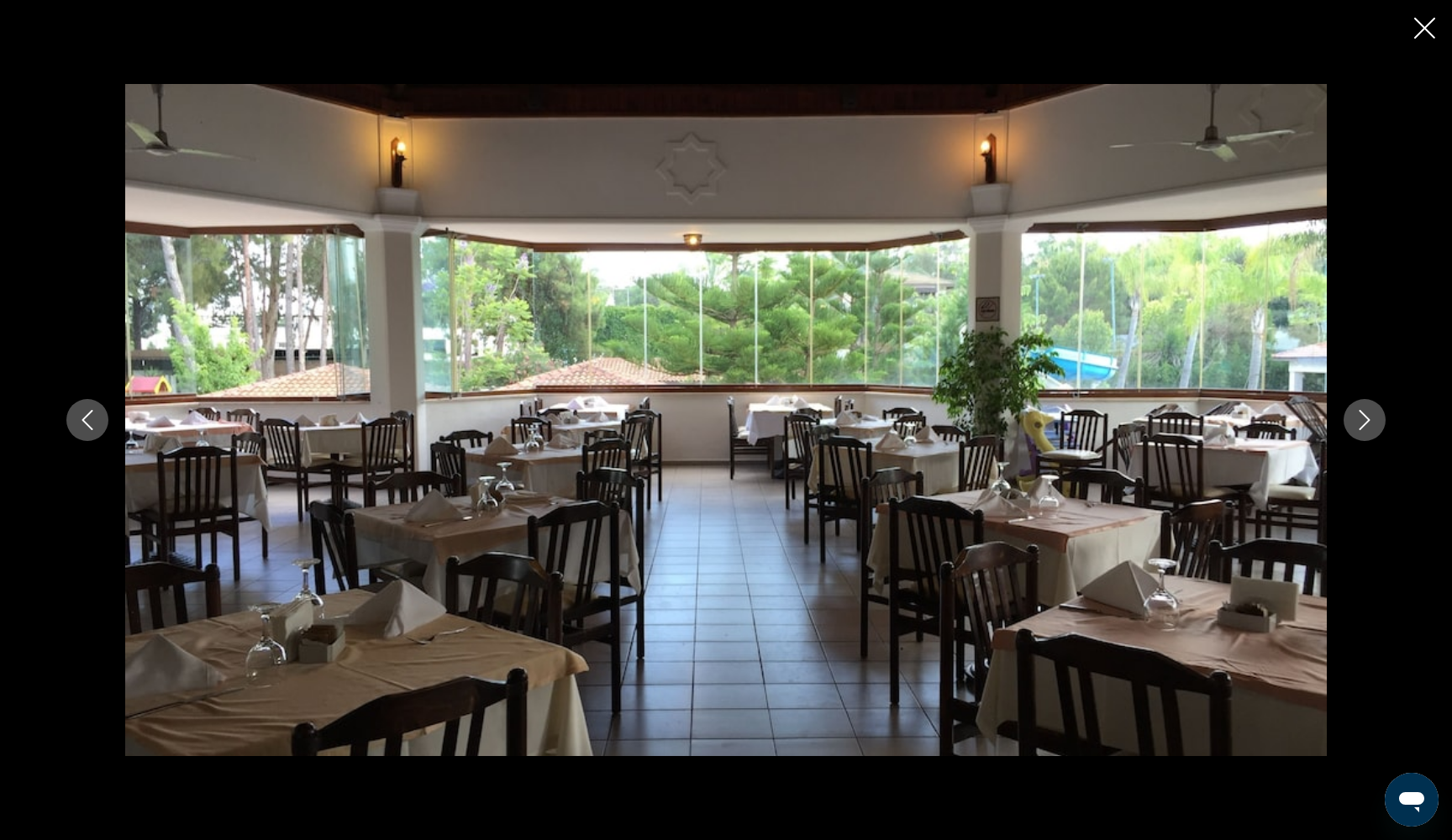
click at [1373, 425] on icon "Next image" at bounding box center [1364, 420] width 21 height 21
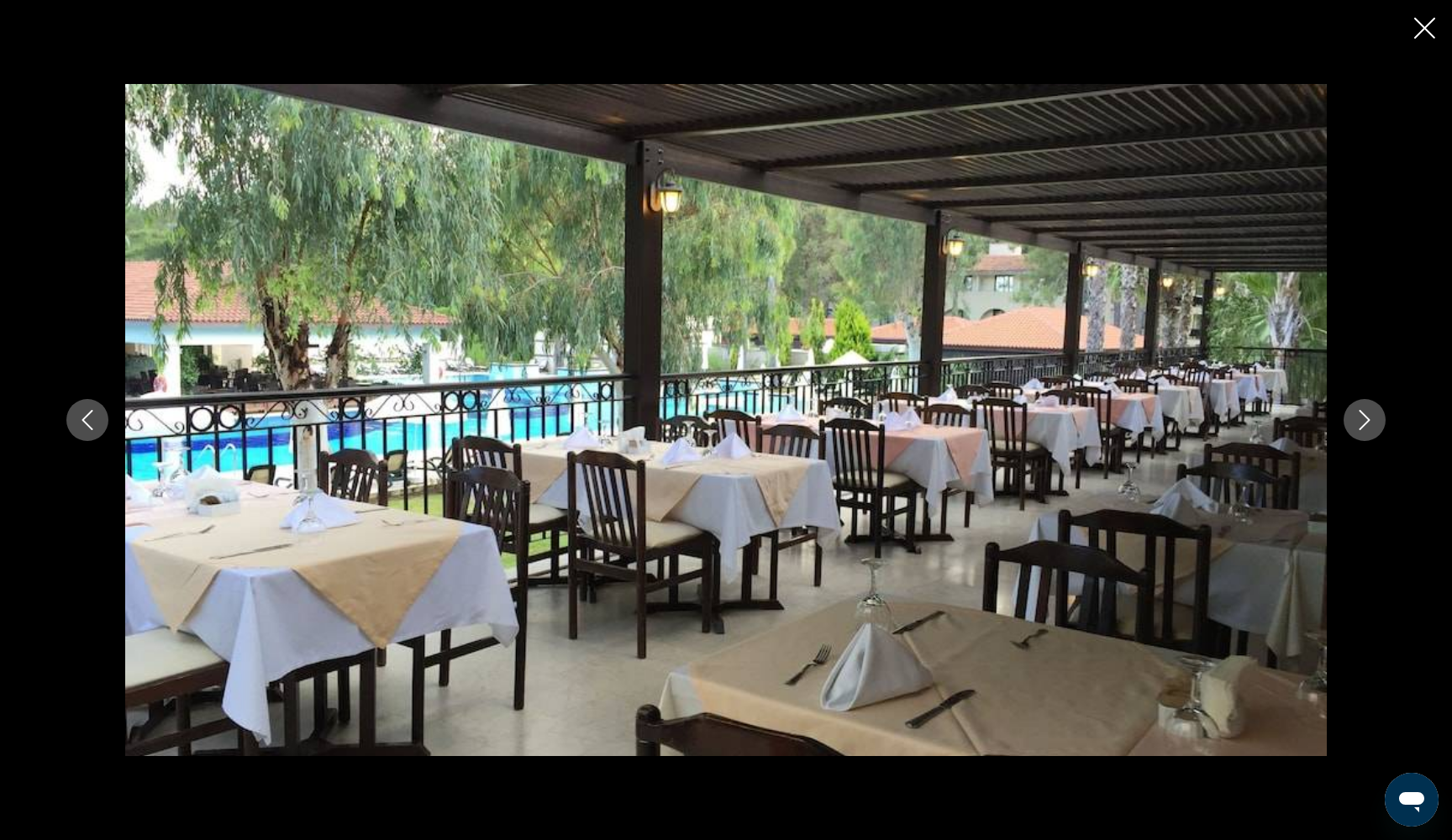
click at [1373, 424] on icon "Next image" at bounding box center [1364, 420] width 21 height 21
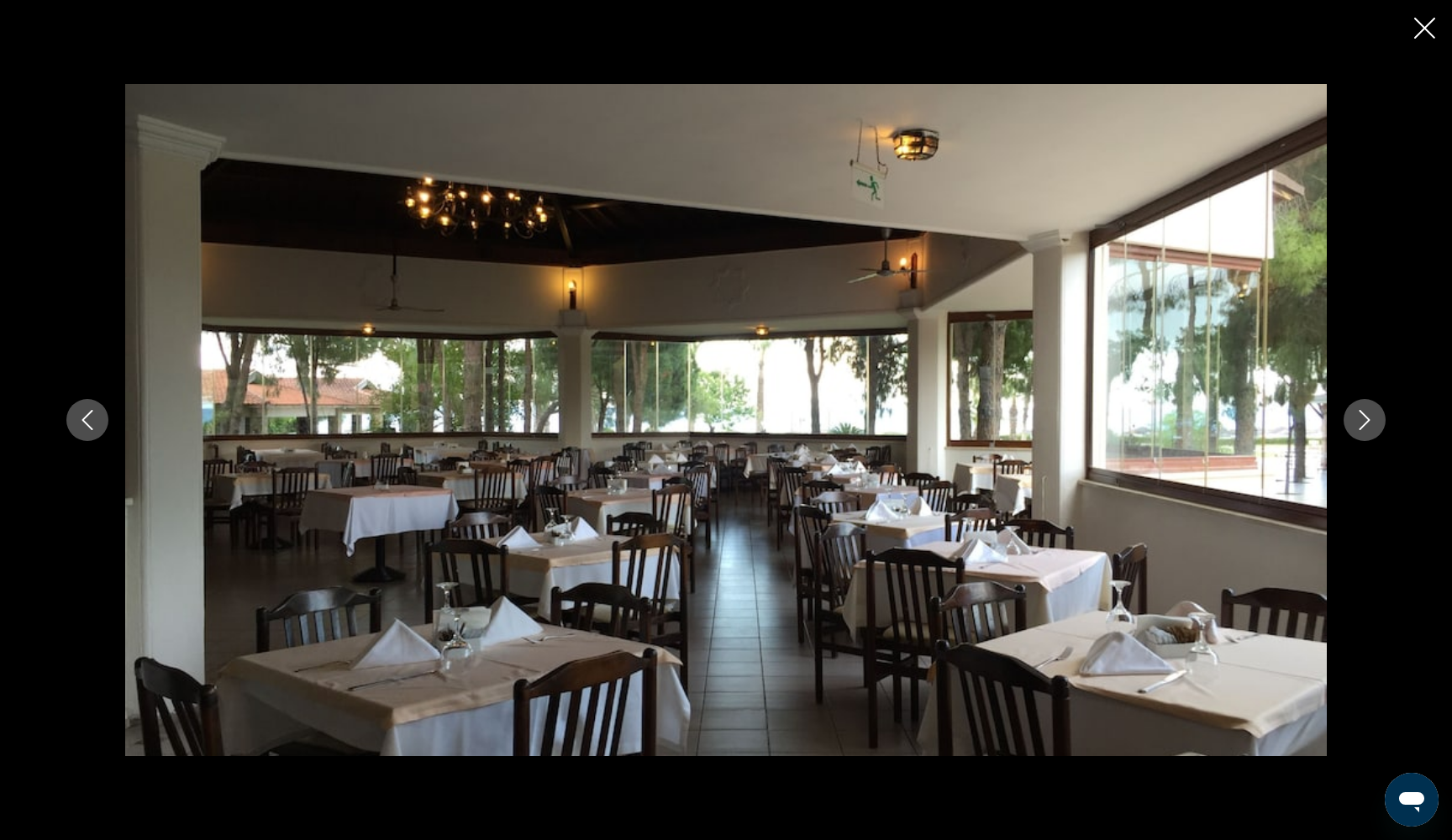
click at [1373, 424] on icon "Next image" at bounding box center [1364, 420] width 21 height 21
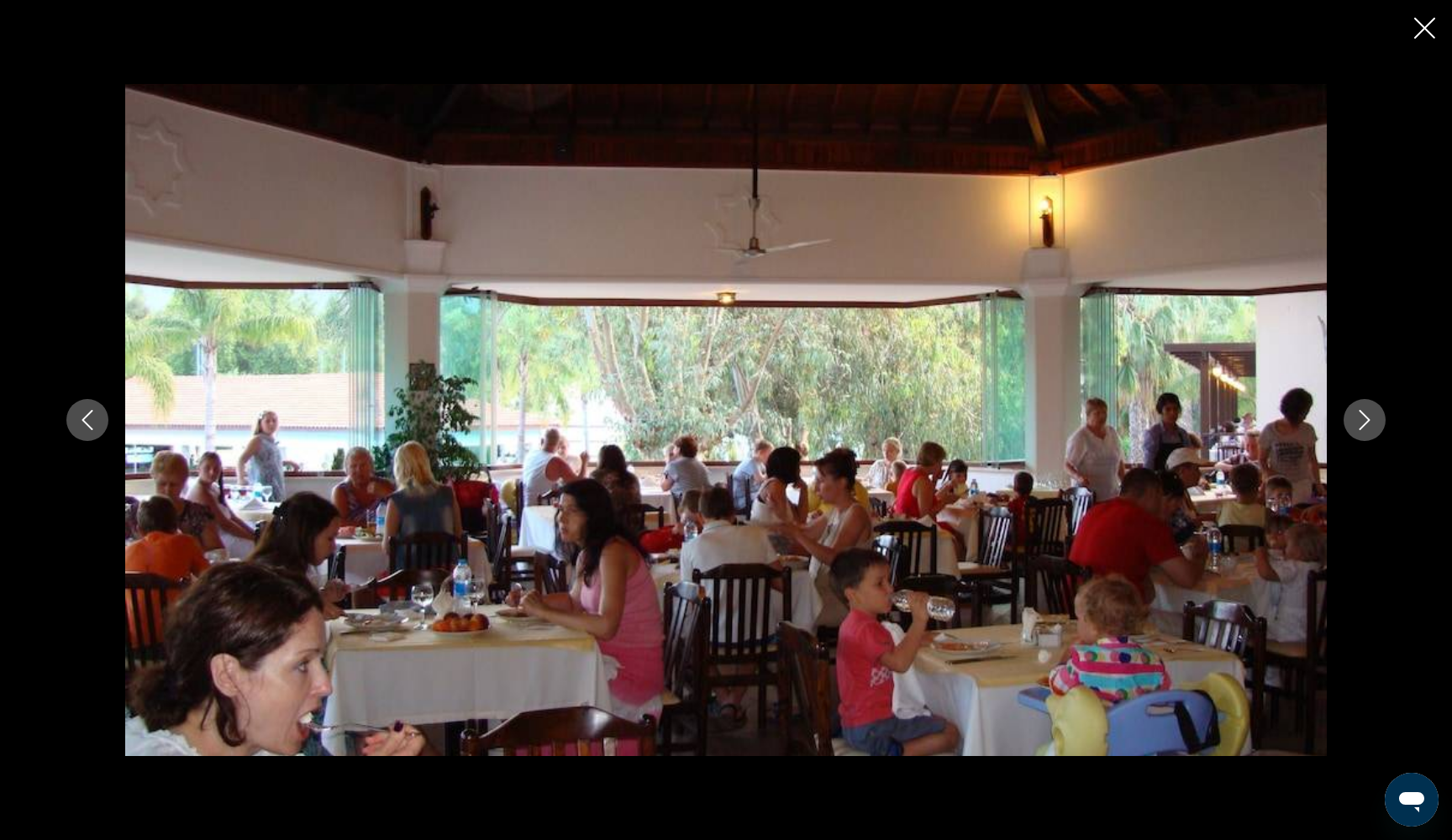
click at [1373, 424] on icon "Next image" at bounding box center [1364, 420] width 21 height 21
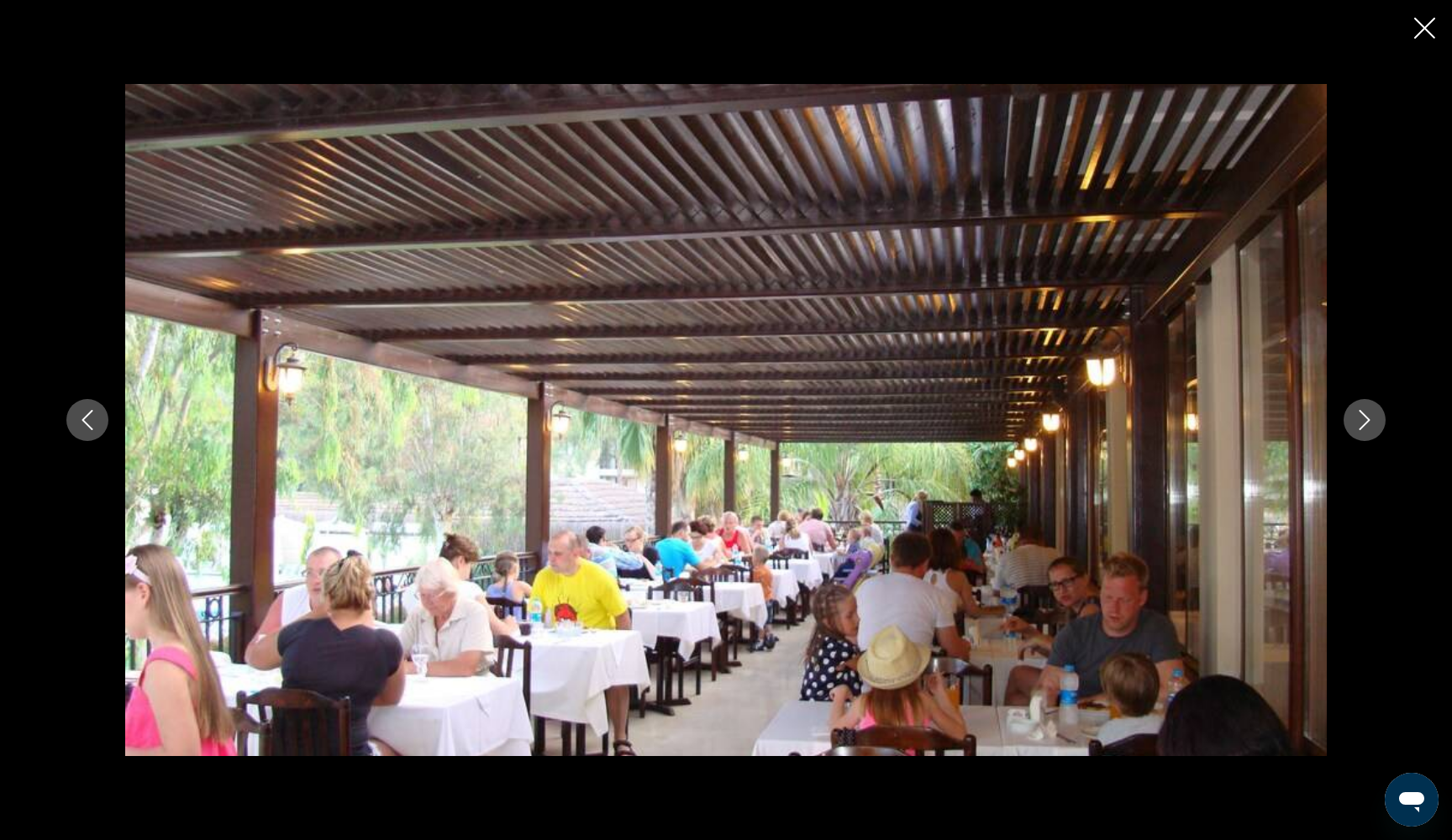
click at [1373, 424] on icon "Next image" at bounding box center [1364, 420] width 21 height 21
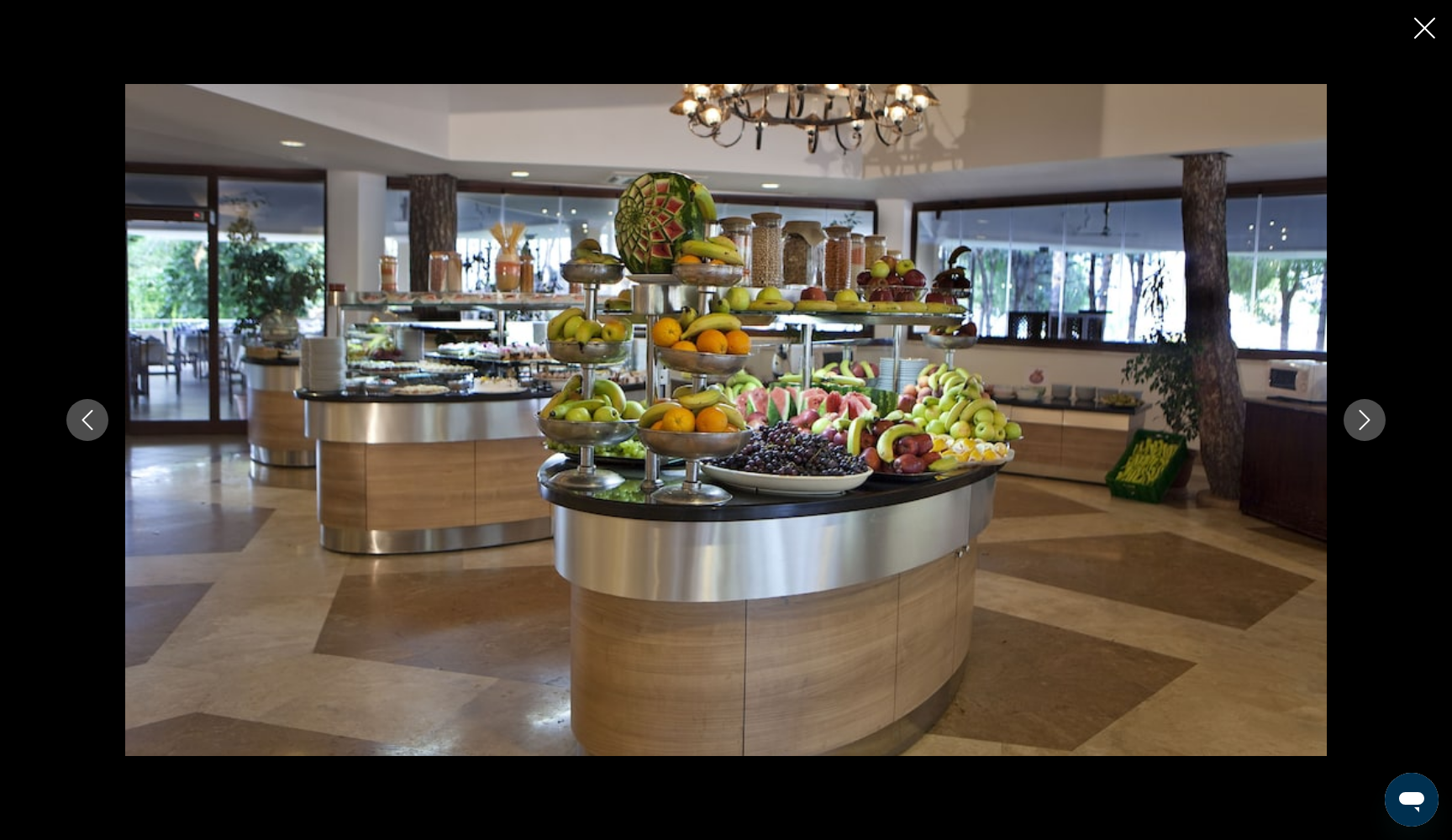
click at [1373, 422] on icon "Next image" at bounding box center [1364, 420] width 21 height 21
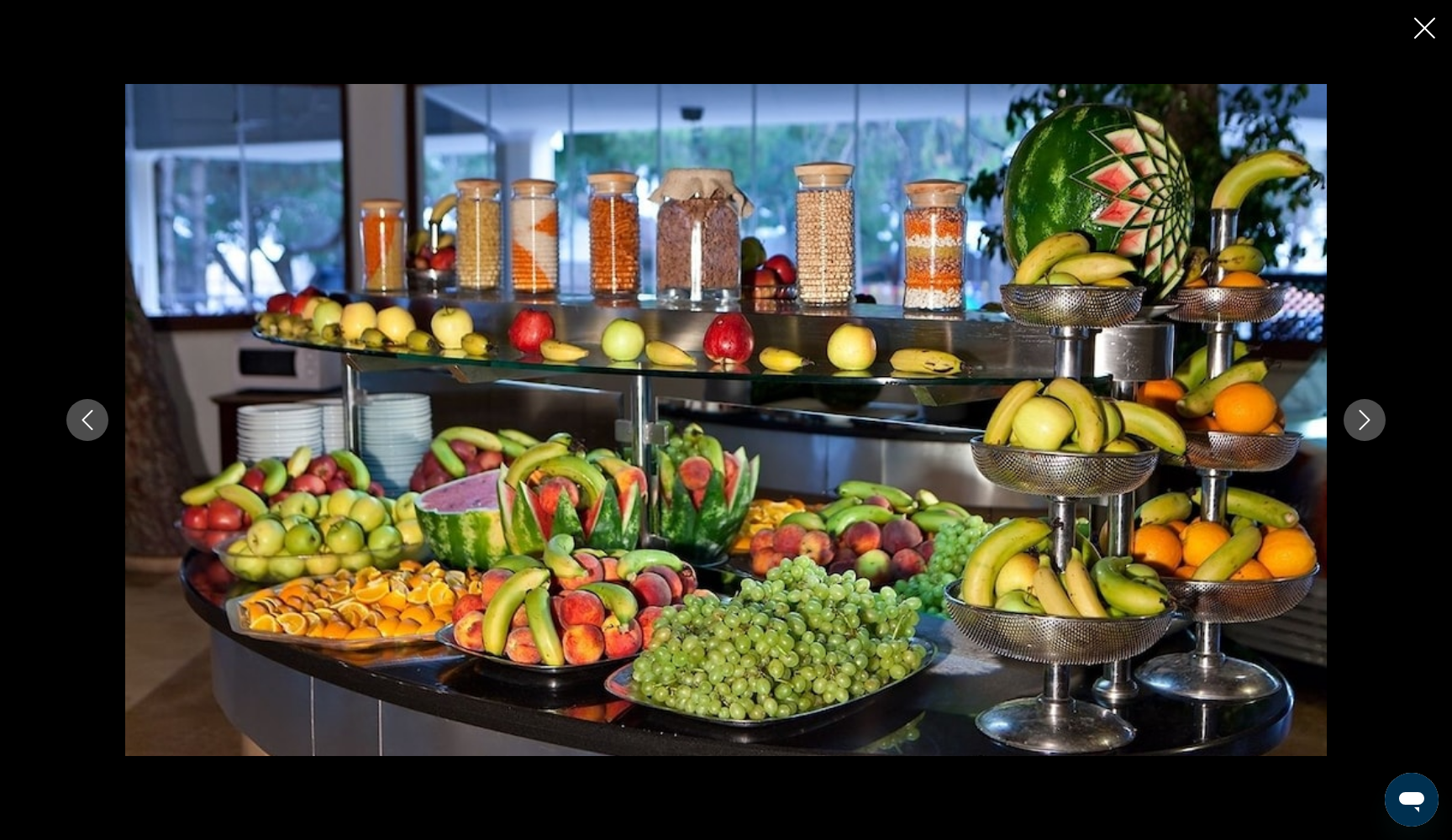
click at [1373, 422] on icon "Next image" at bounding box center [1364, 420] width 21 height 21
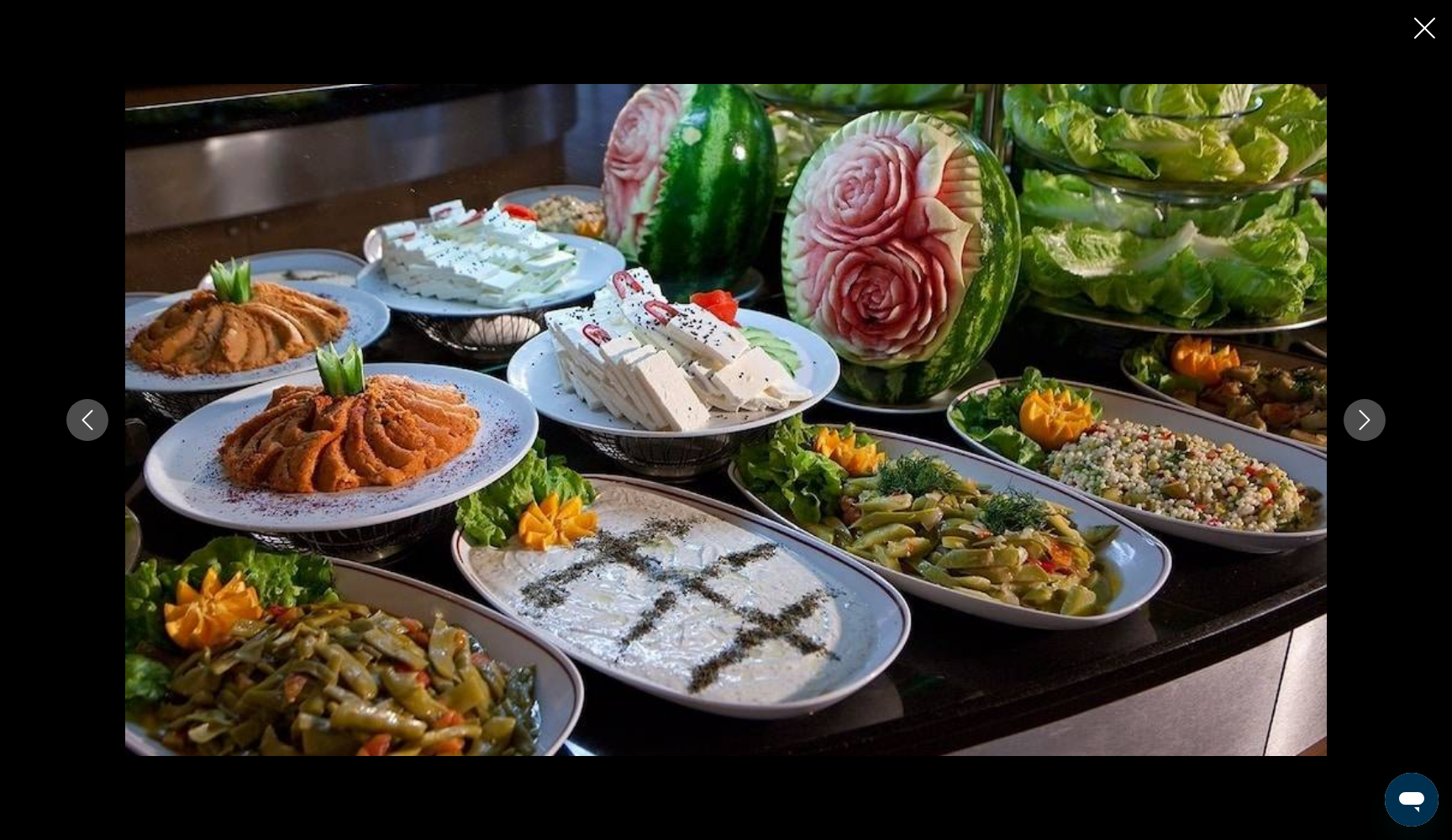
click at [1373, 422] on icon "Next image" at bounding box center [1364, 420] width 21 height 21
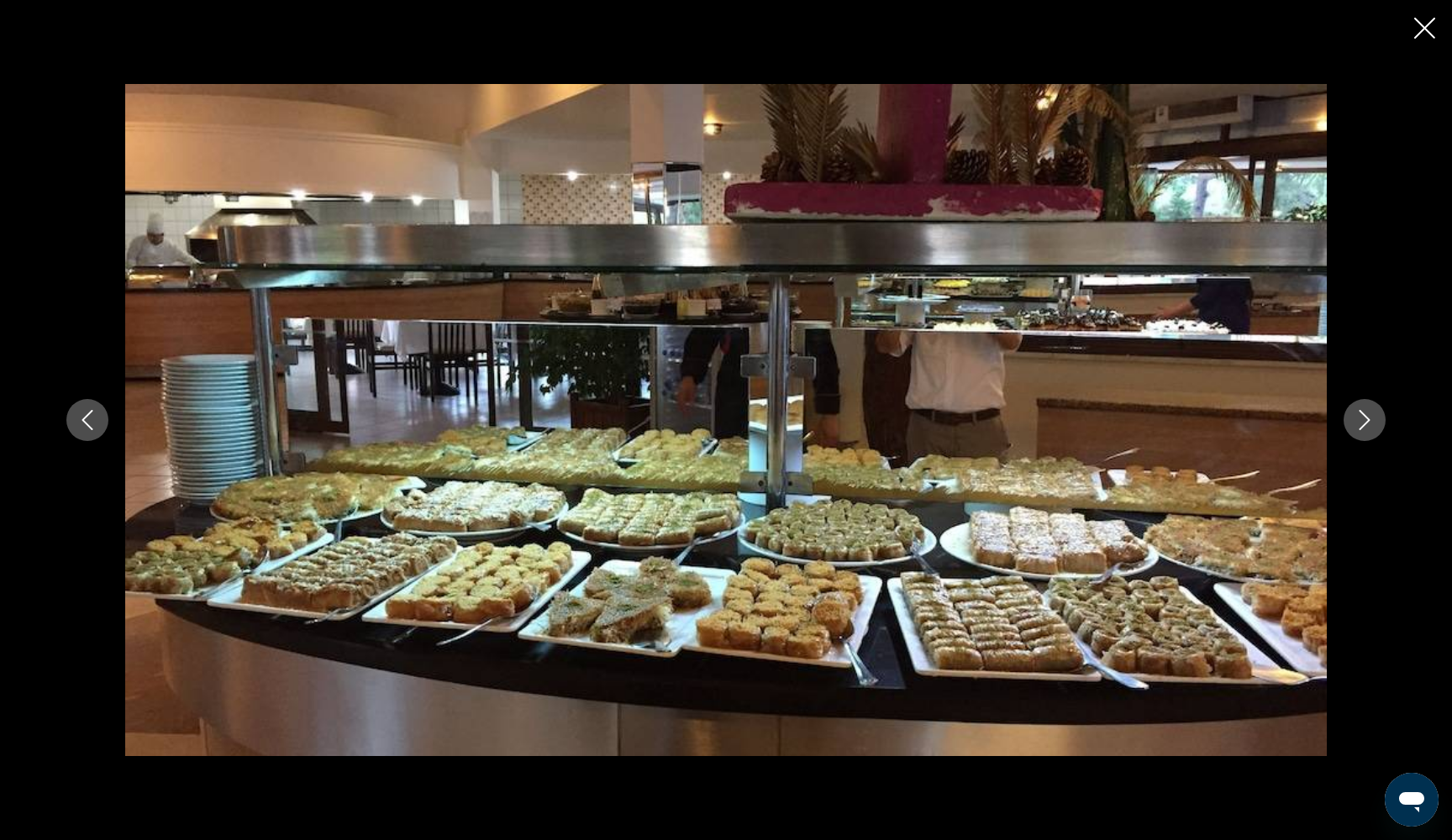
click at [1374, 421] on icon "Next image" at bounding box center [1364, 420] width 21 height 21
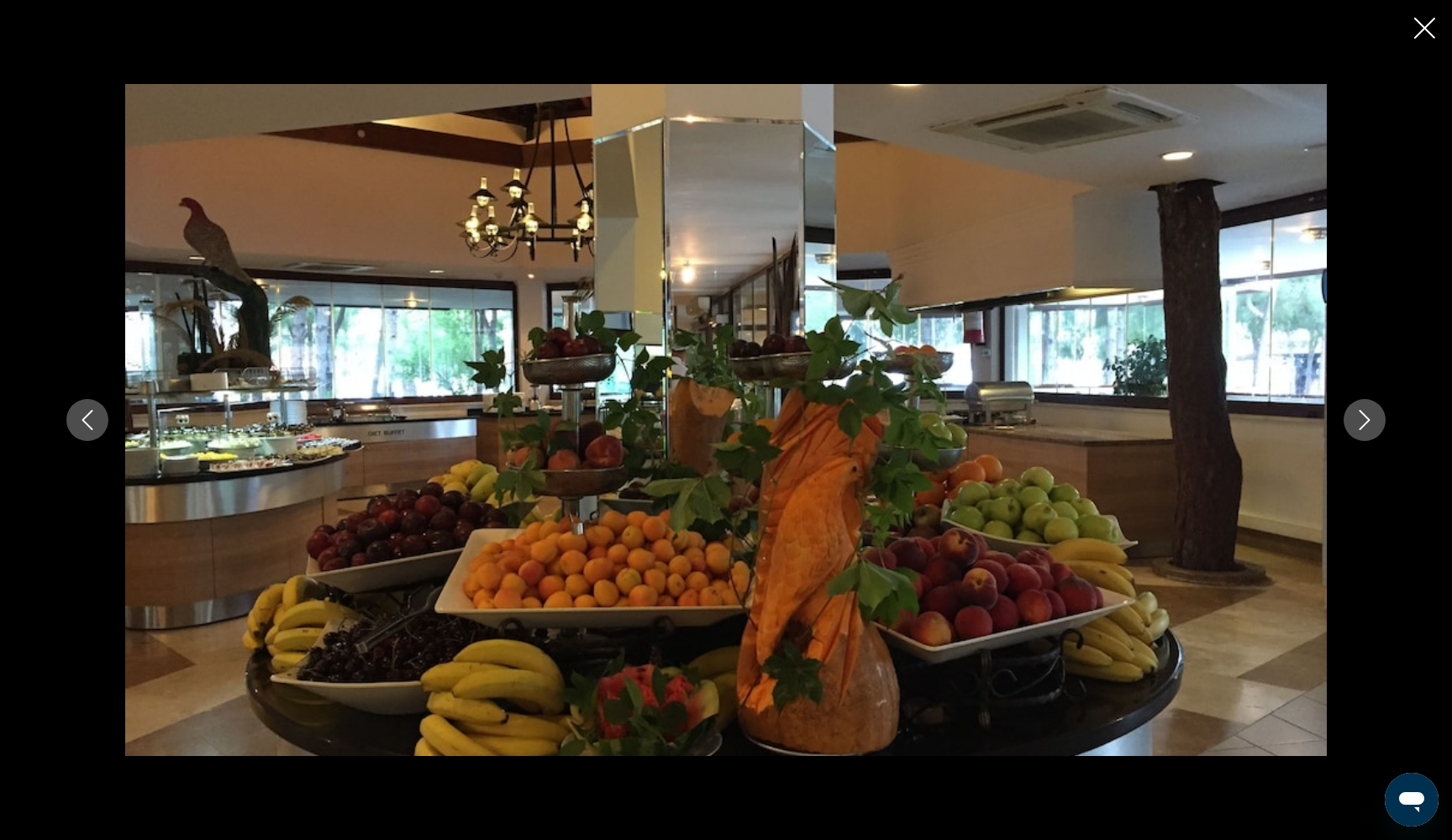
click at [1374, 422] on icon "Next image" at bounding box center [1364, 420] width 21 height 21
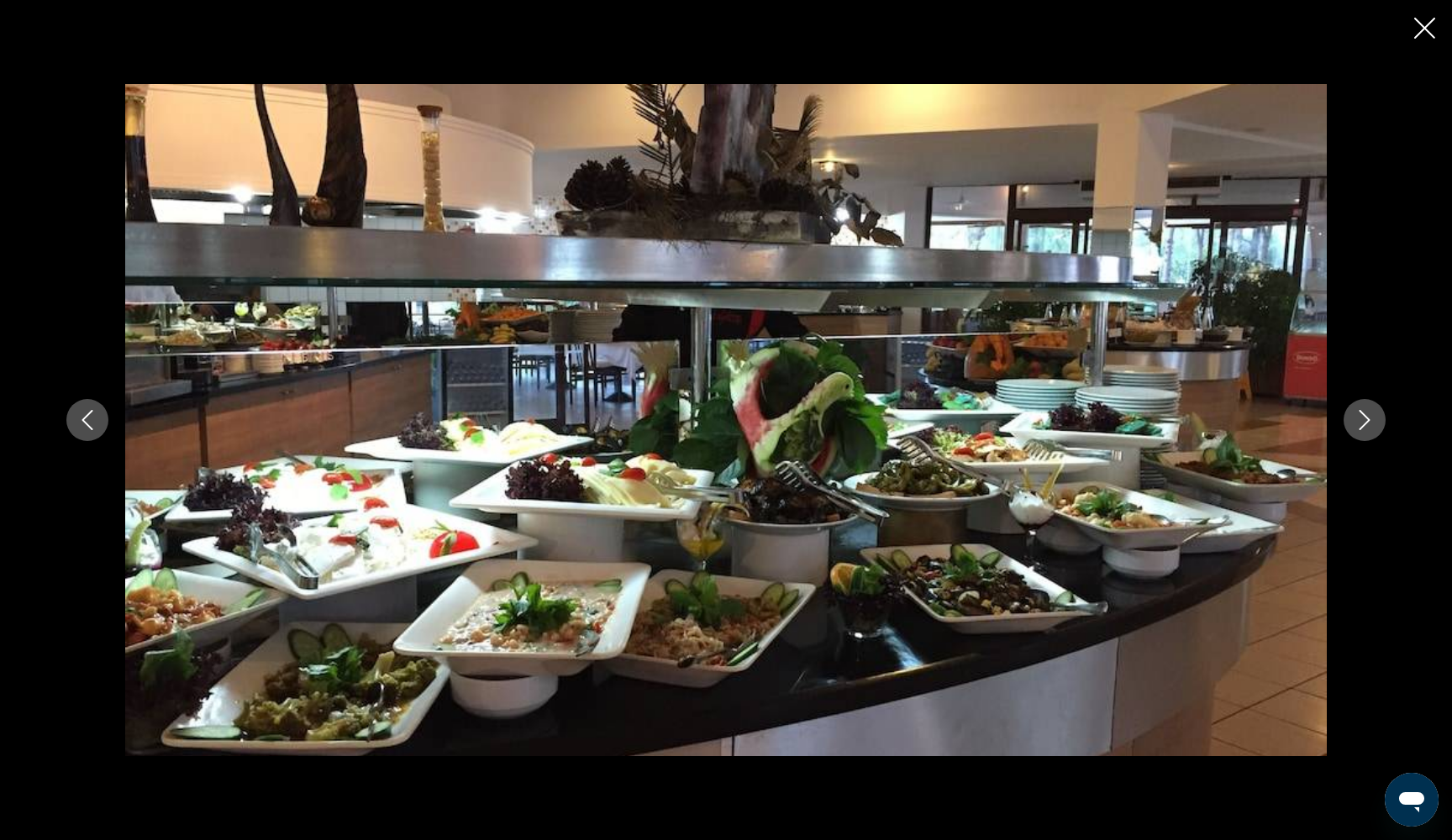
click at [1374, 422] on icon "Next image" at bounding box center [1364, 420] width 21 height 21
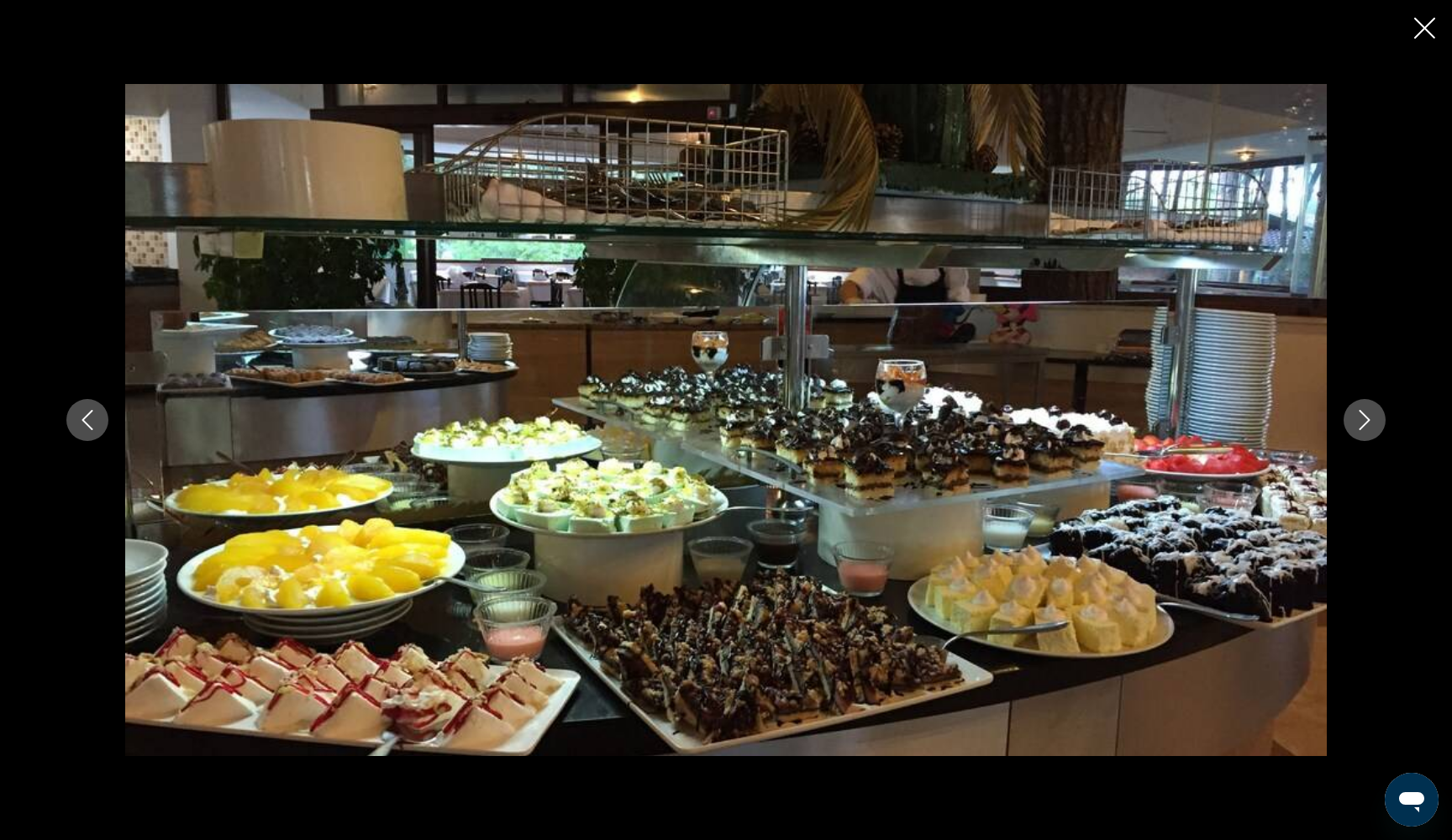
click at [1375, 423] on button "Next image" at bounding box center [1364, 420] width 42 height 42
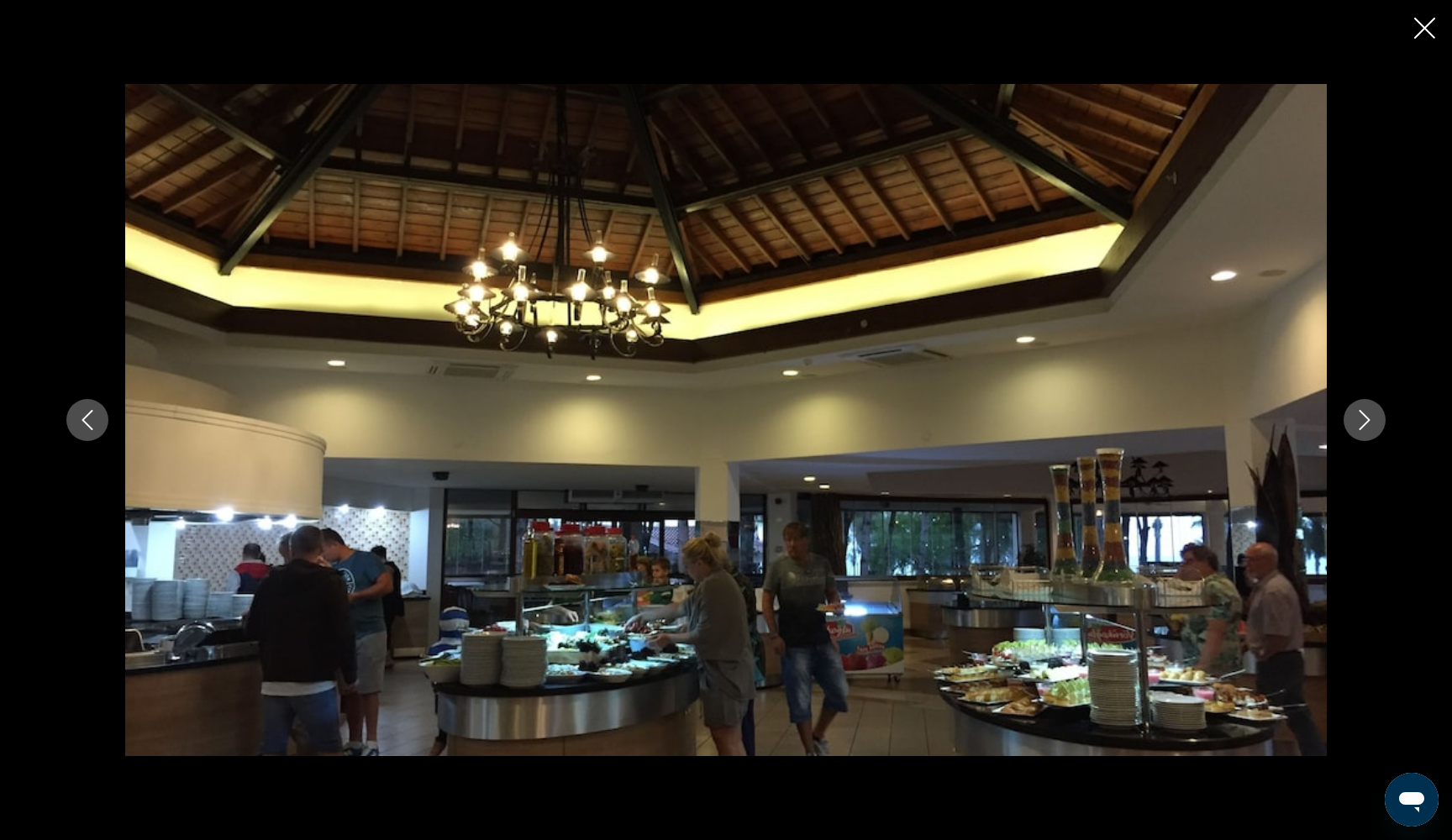
click at [1373, 421] on icon "Next image" at bounding box center [1364, 420] width 21 height 21
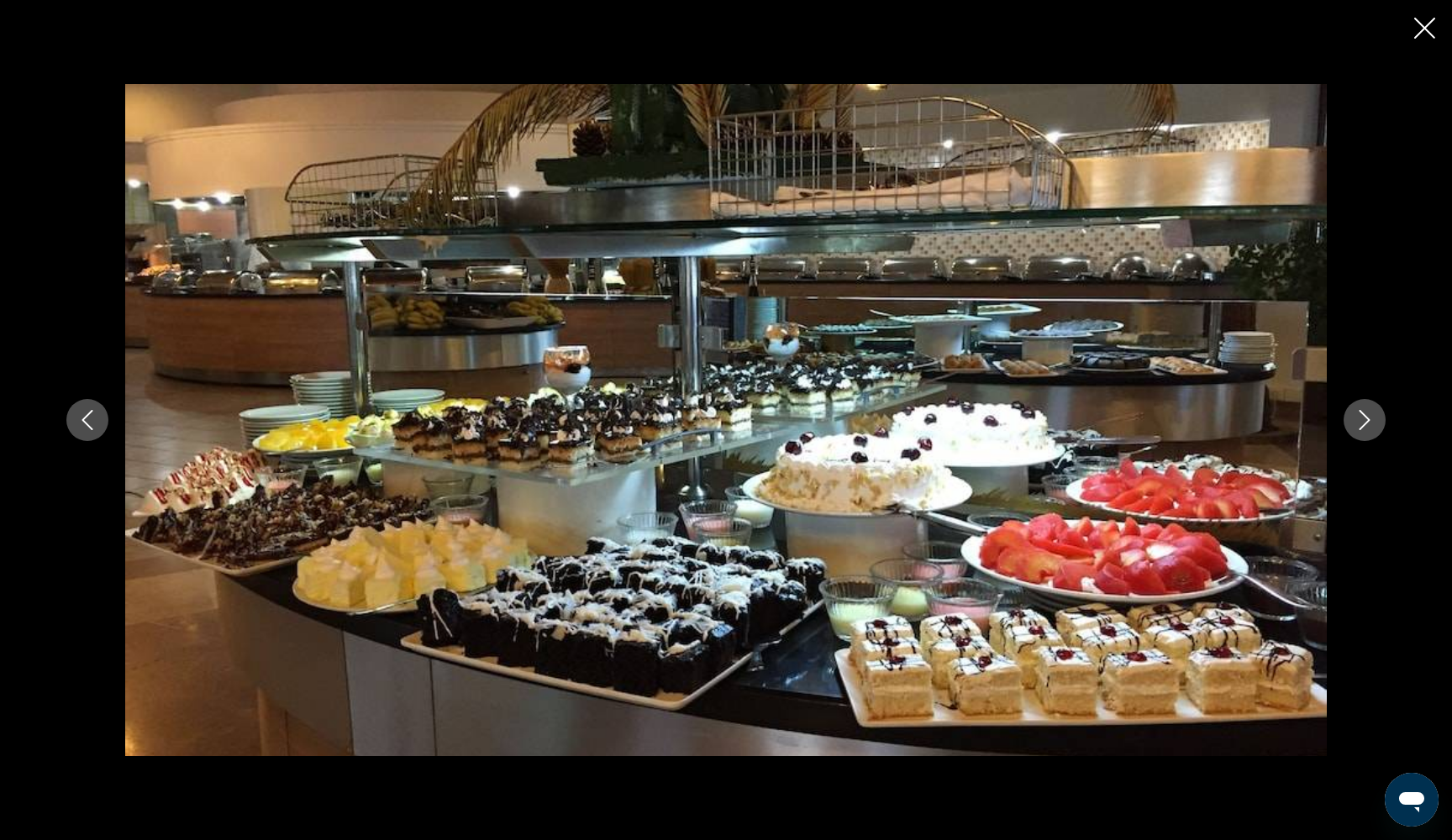
click at [1373, 421] on icon "Next image" at bounding box center [1364, 420] width 21 height 21
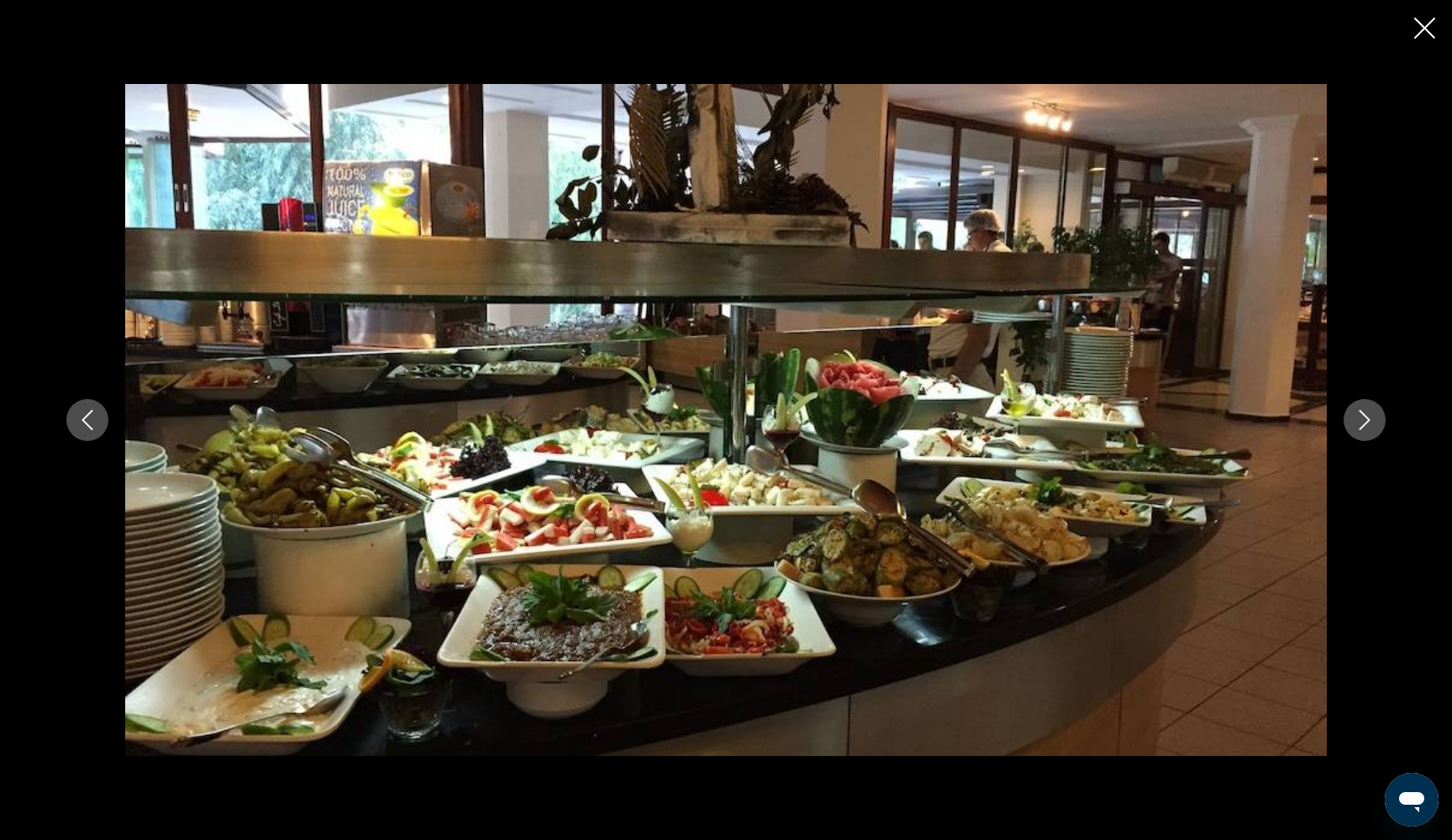
click at [1373, 421] on icon "Next image" at bounding box center [1364, 420] width 21 height 21
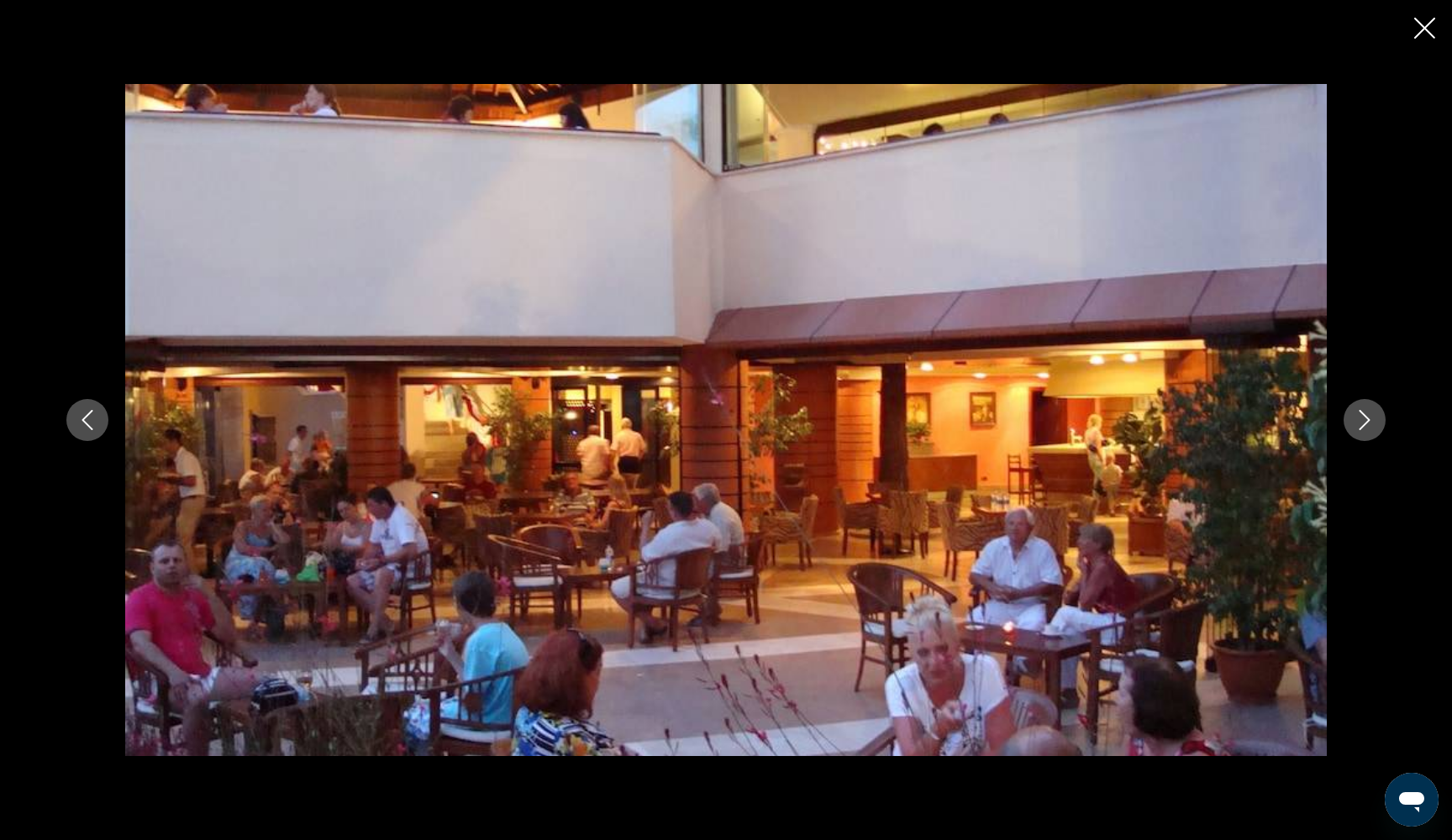
click at [1373, 421] on icon "Next image" at bounding box center [1364, 420] width 21 height 21
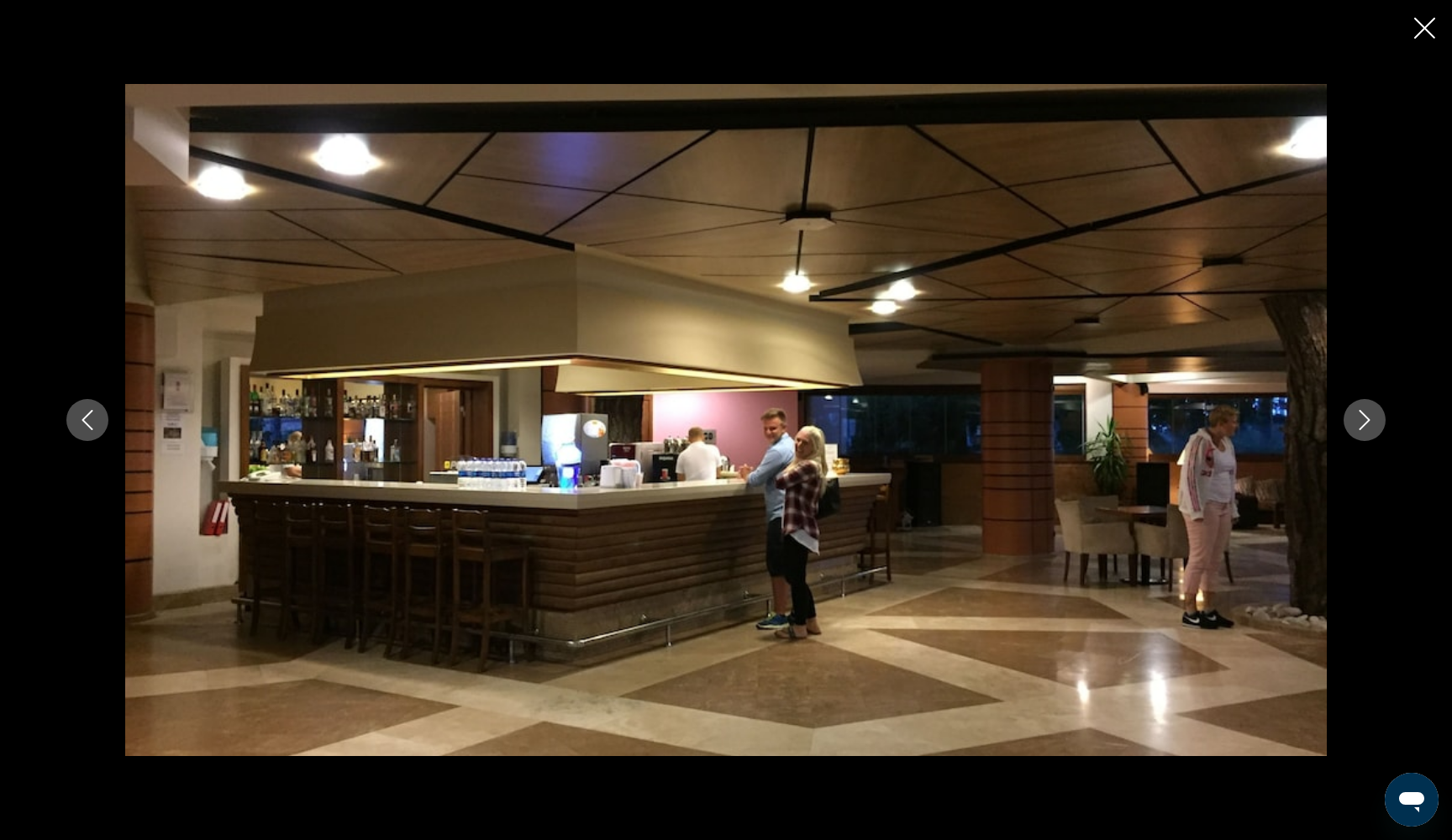
click at [1373, 421] on icon "Next image" at bounding box center [1364, 420] width 21 height 21
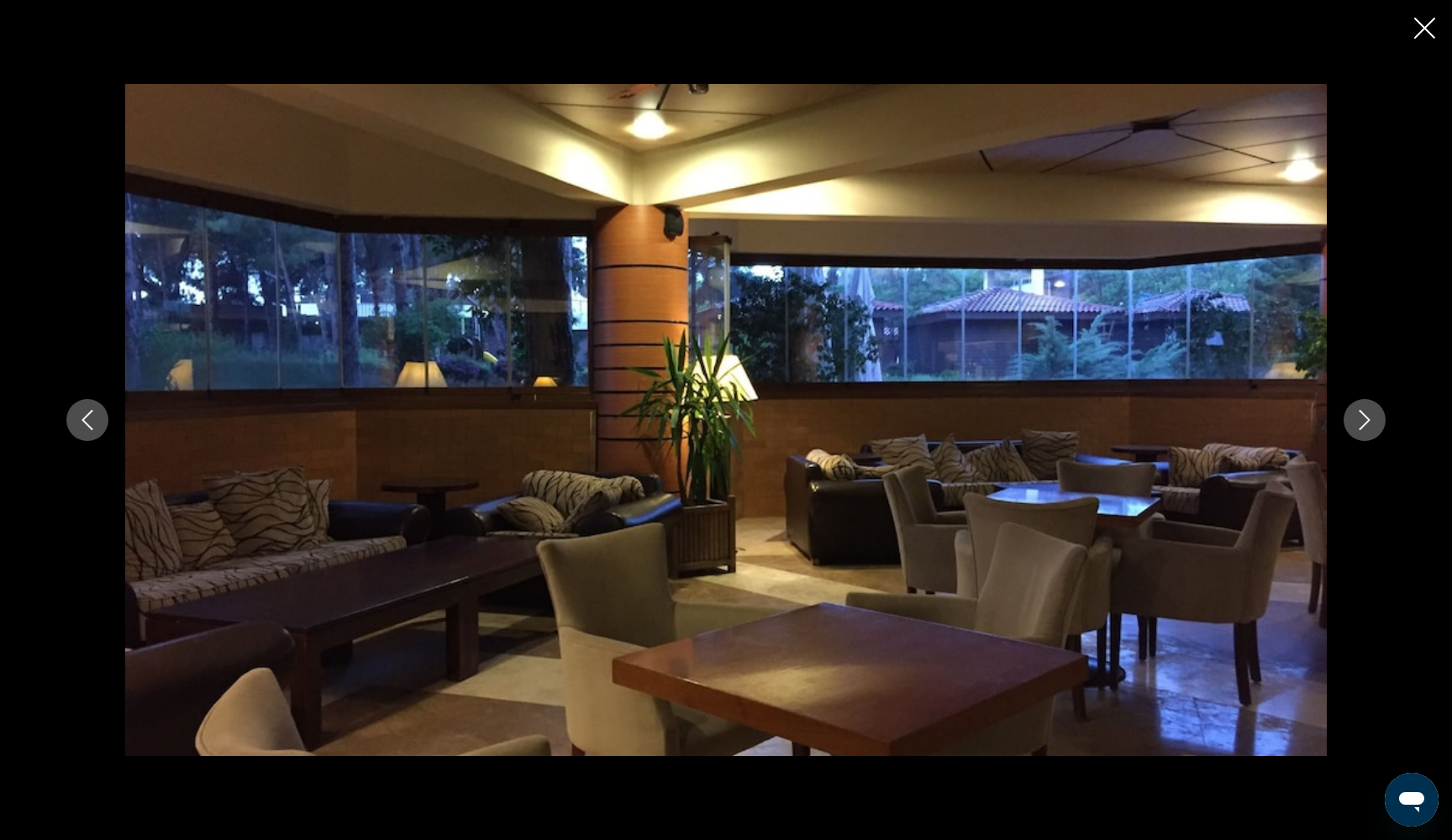
click at [1373, 420] on icon "Next image" at bounding box center [1364, 420] width 21 height 21
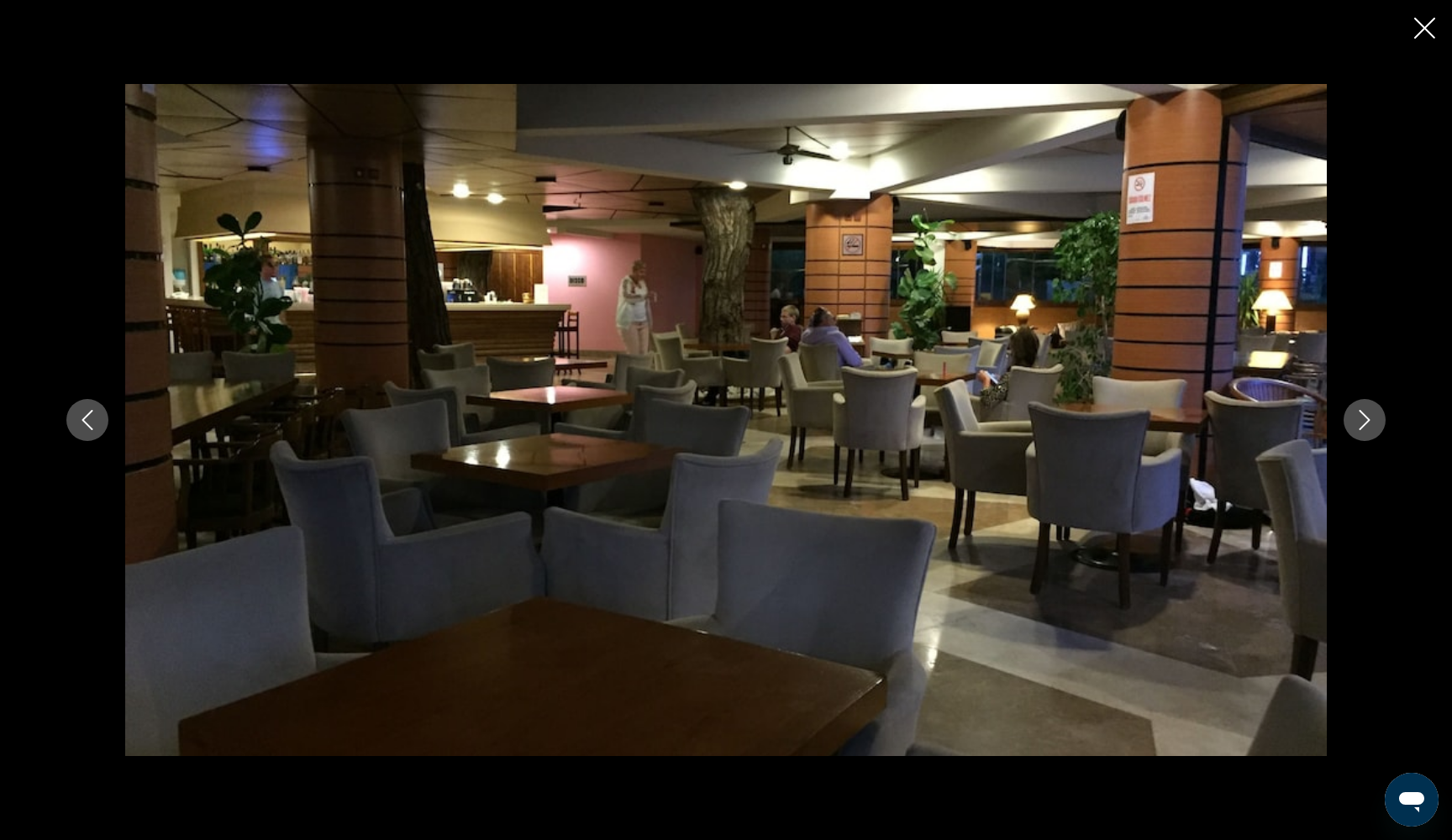
click at [1373, 420] on icon "Next image" at bounding box center [1364, 420] width 21 height 21
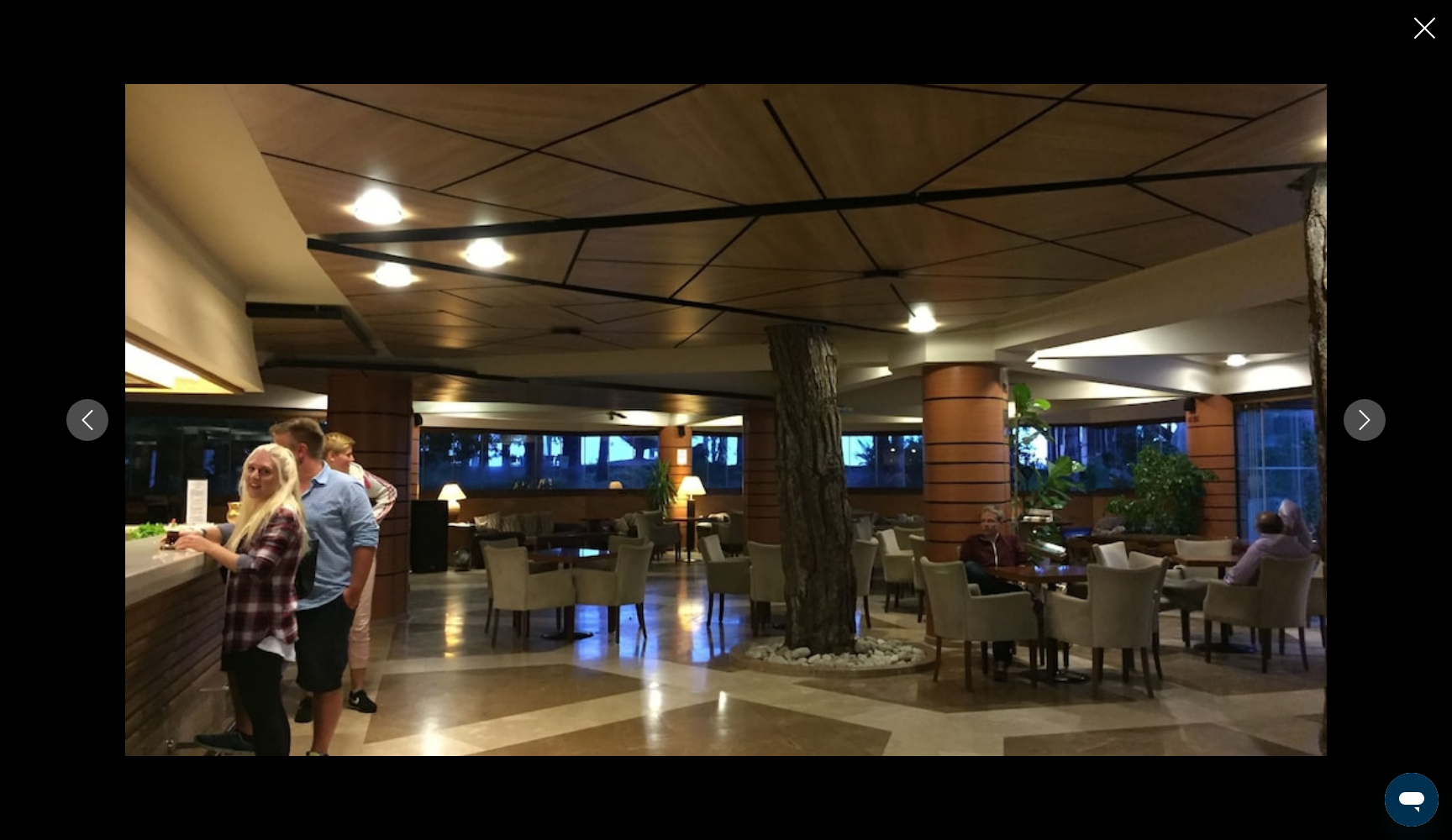
click at [1373, 420] on icon "Next image" at bounding box center [1364, 420] width 21 height 21
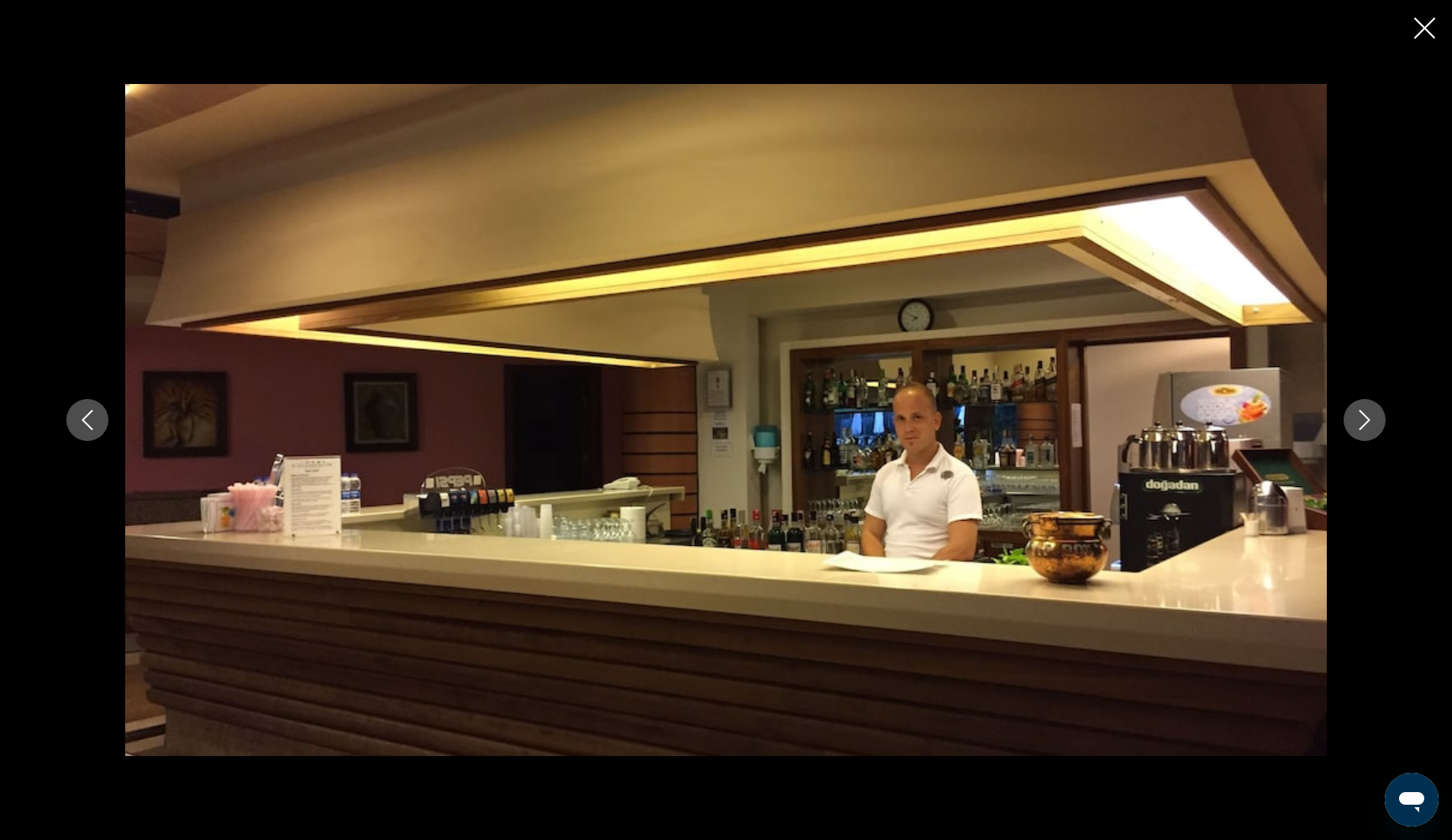
click at [1373, 420] on icon "Next image" at bounding box center [1364, 420] width 21 height 21
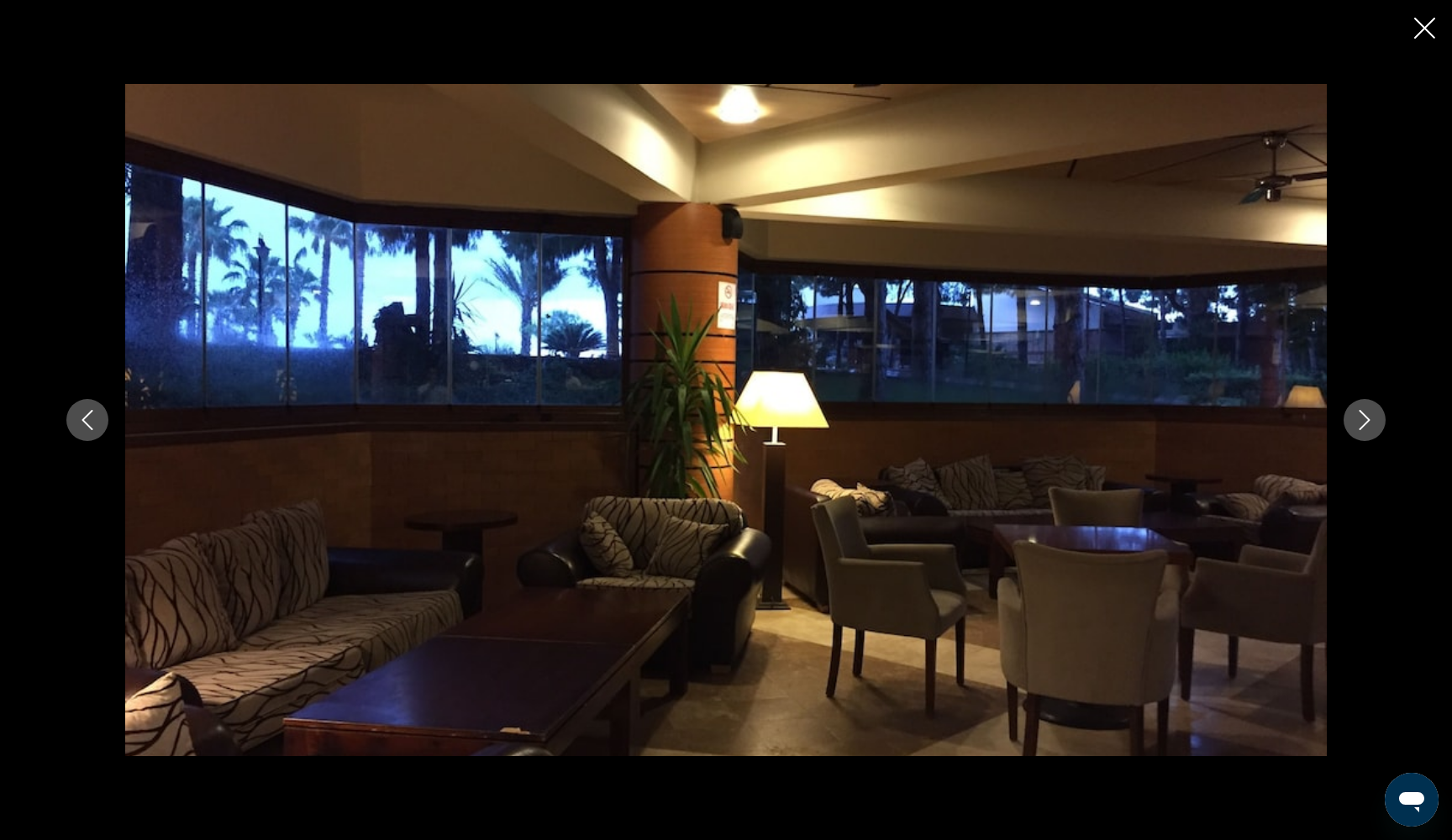
click at [1373, 420] on icon "Next image" at bounding box center [1364, 420] width 21 height 21
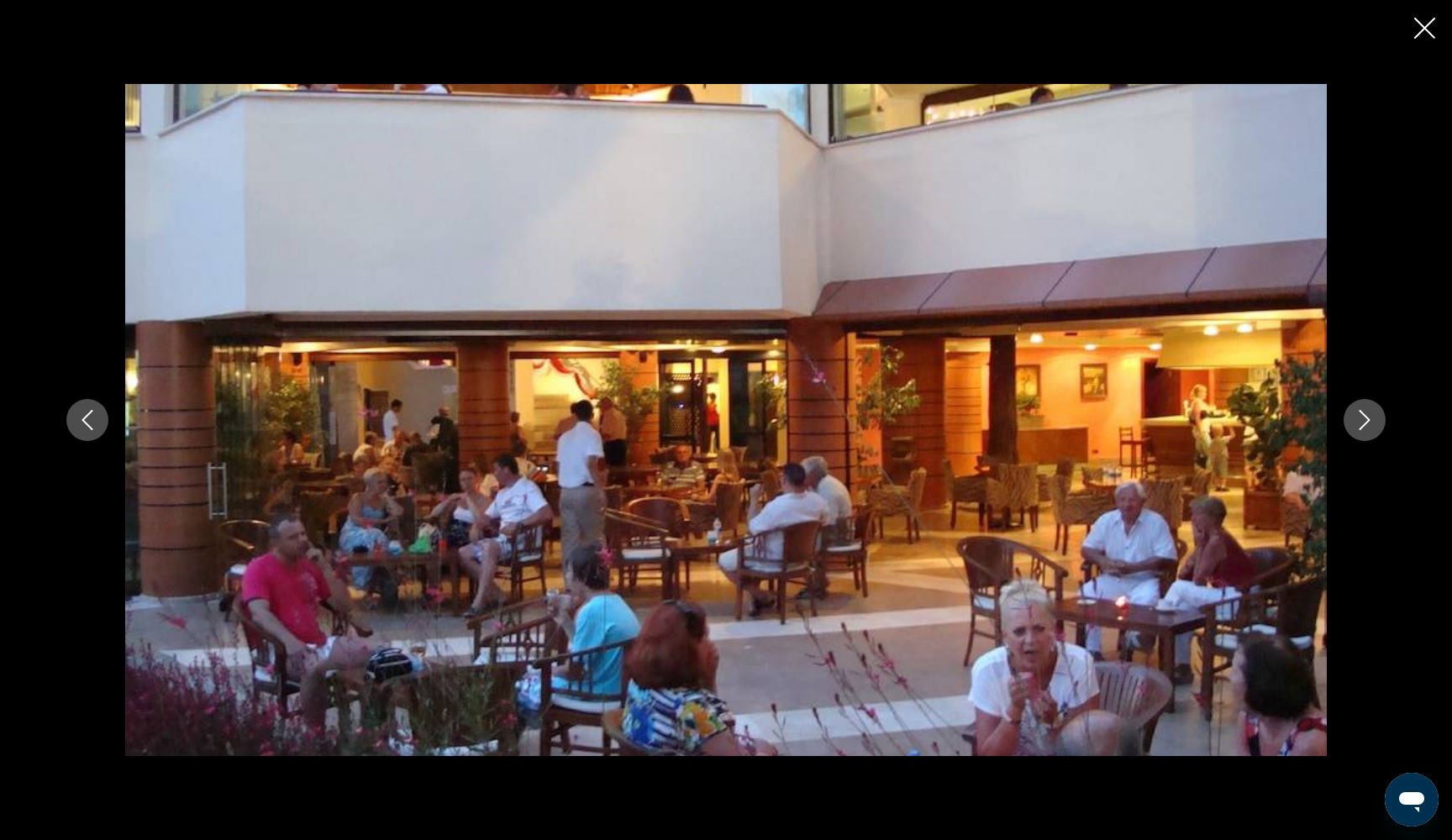
click at [1373, 420] on icon "Next image" at bounding box center [1364, 420] width 21 height 21
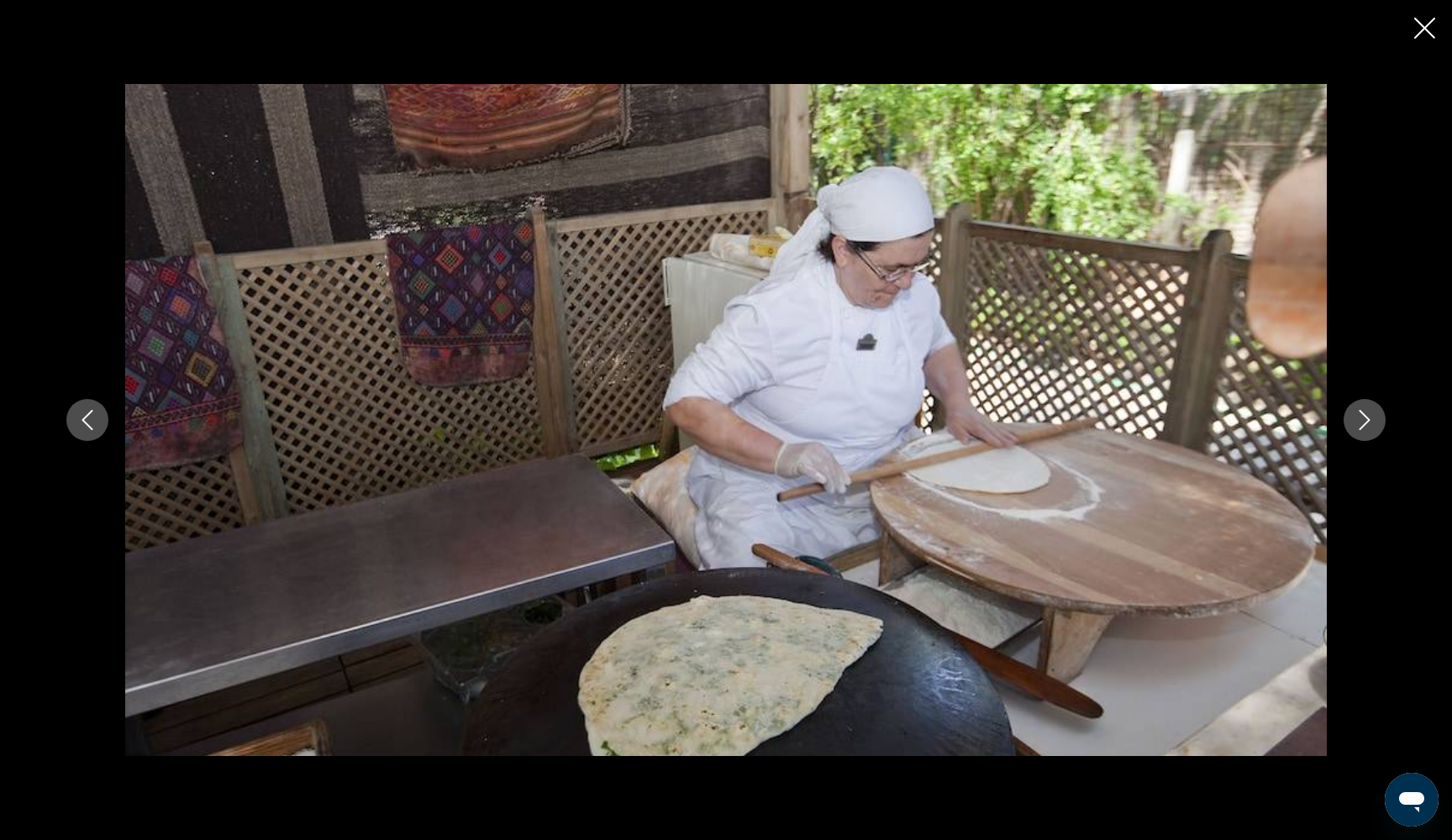
click at [1373, 420] on icon "Next image" at bounding box center [1364, 420] width 21 height 21
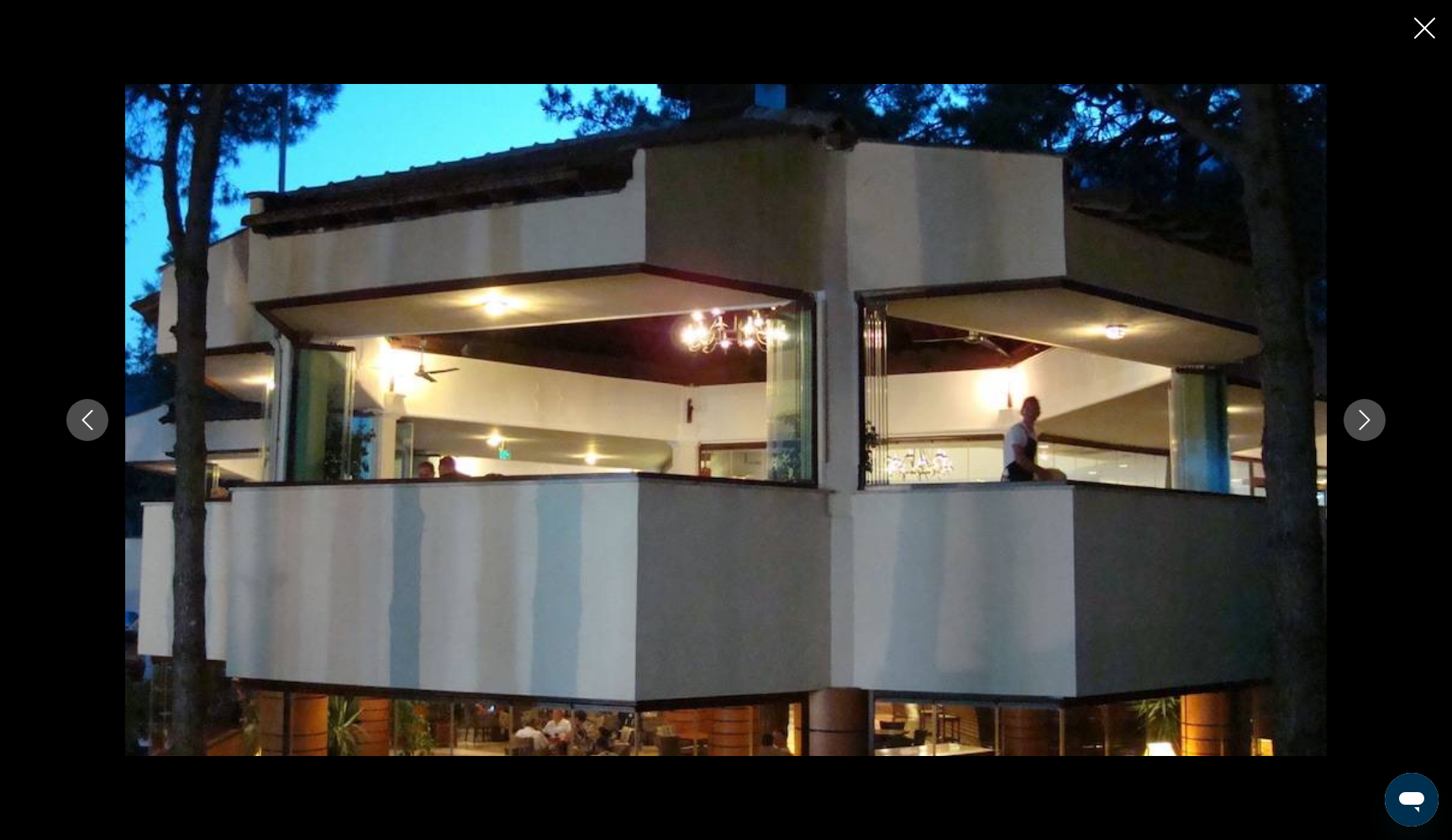
click at [1373, 420] on icon "Next image" at bounding box center [1364, 420] width 21 height 21
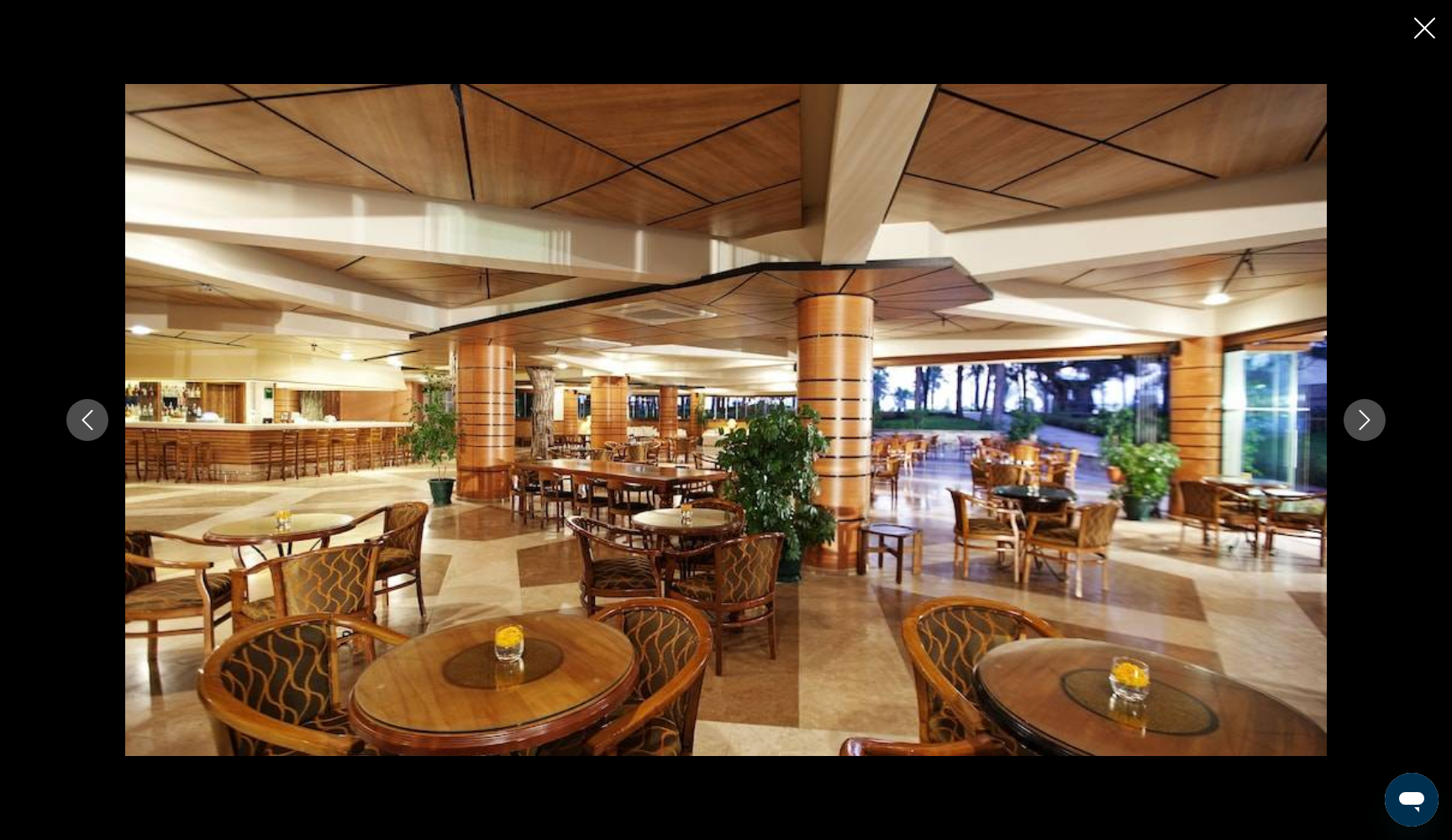
click at [1373, 420] on icon "Next image" at bounding box center [1364, 420] width 21 height 21
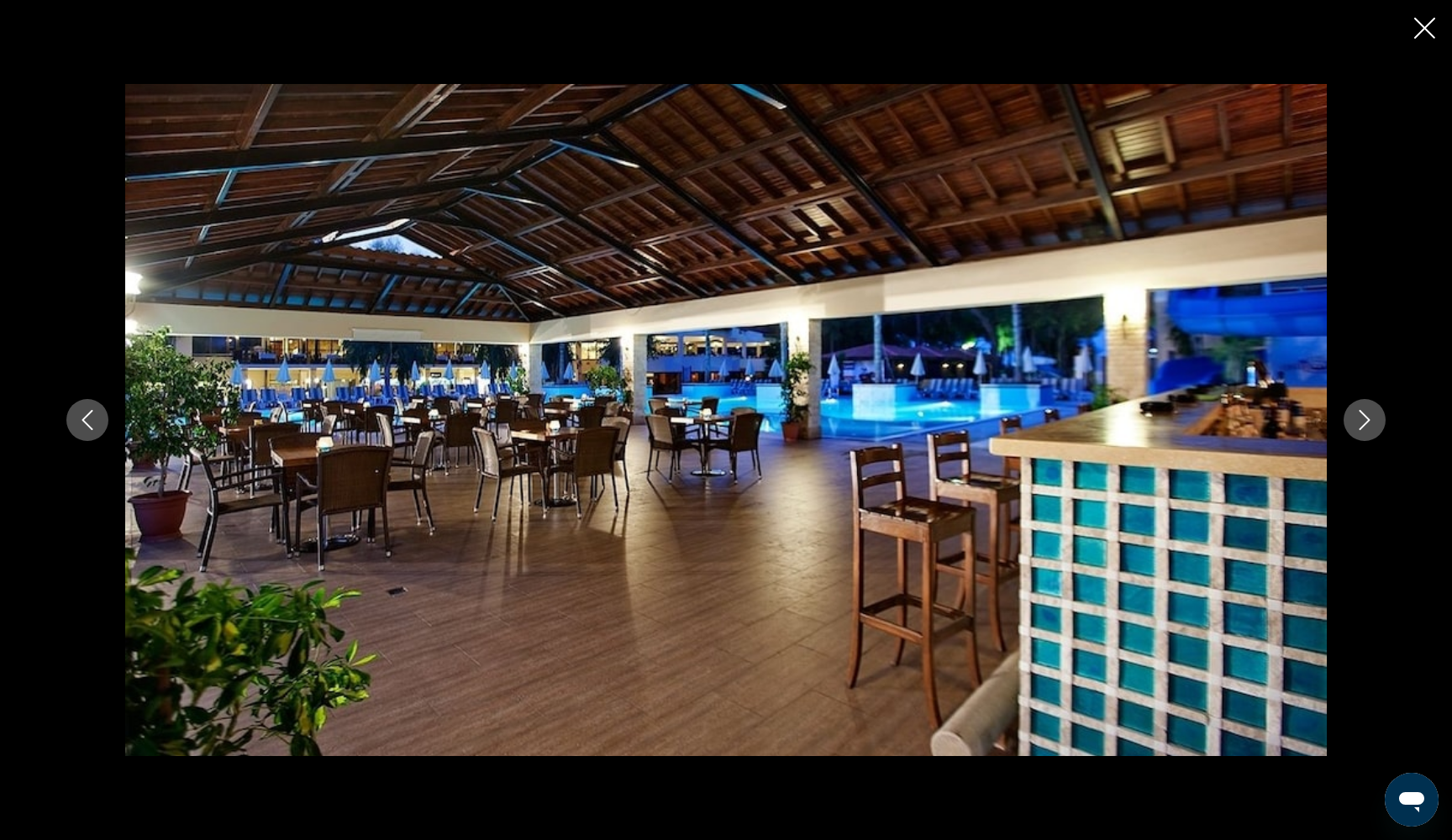
click at [1373, 420] on icon "Next image" at bounding box center [1364, 420] width 21 height 21
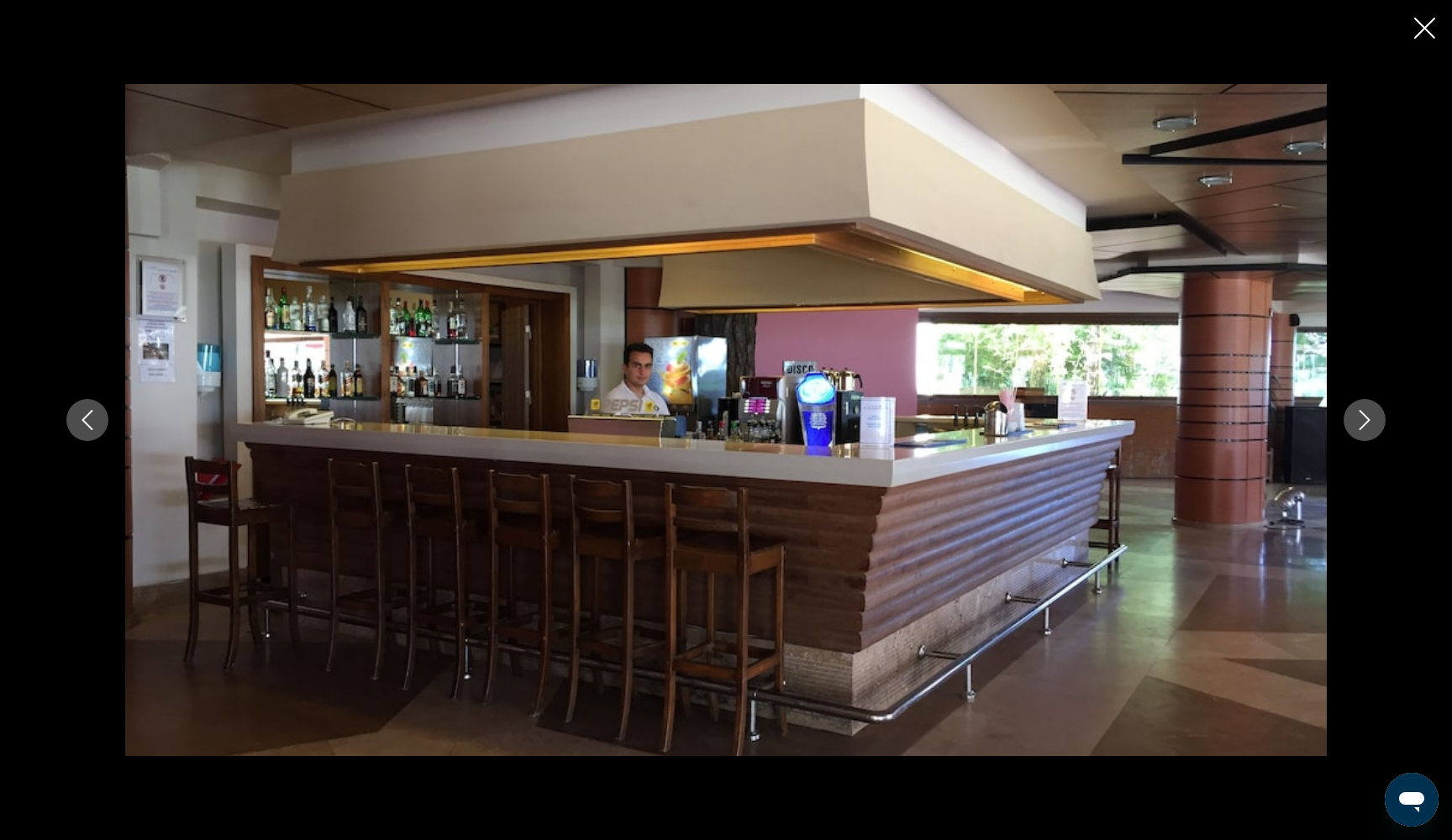
click at [1373, 420] on icon "Next image" at bounding box center [1364, 420] width 21 height 21
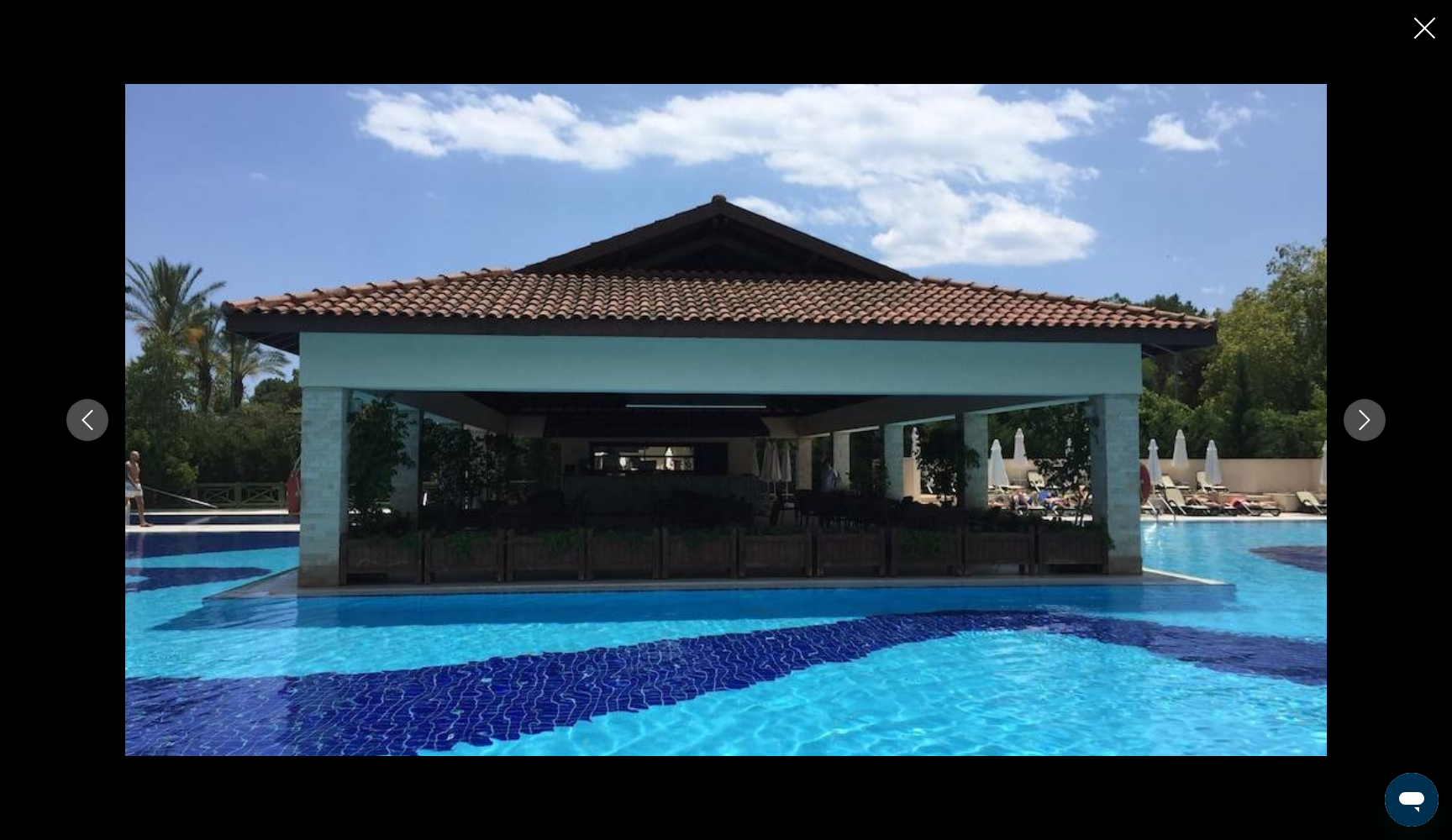
click at [1373, 420] on icon "Next image" at bounding box center [1364, 420] width 21 height 21
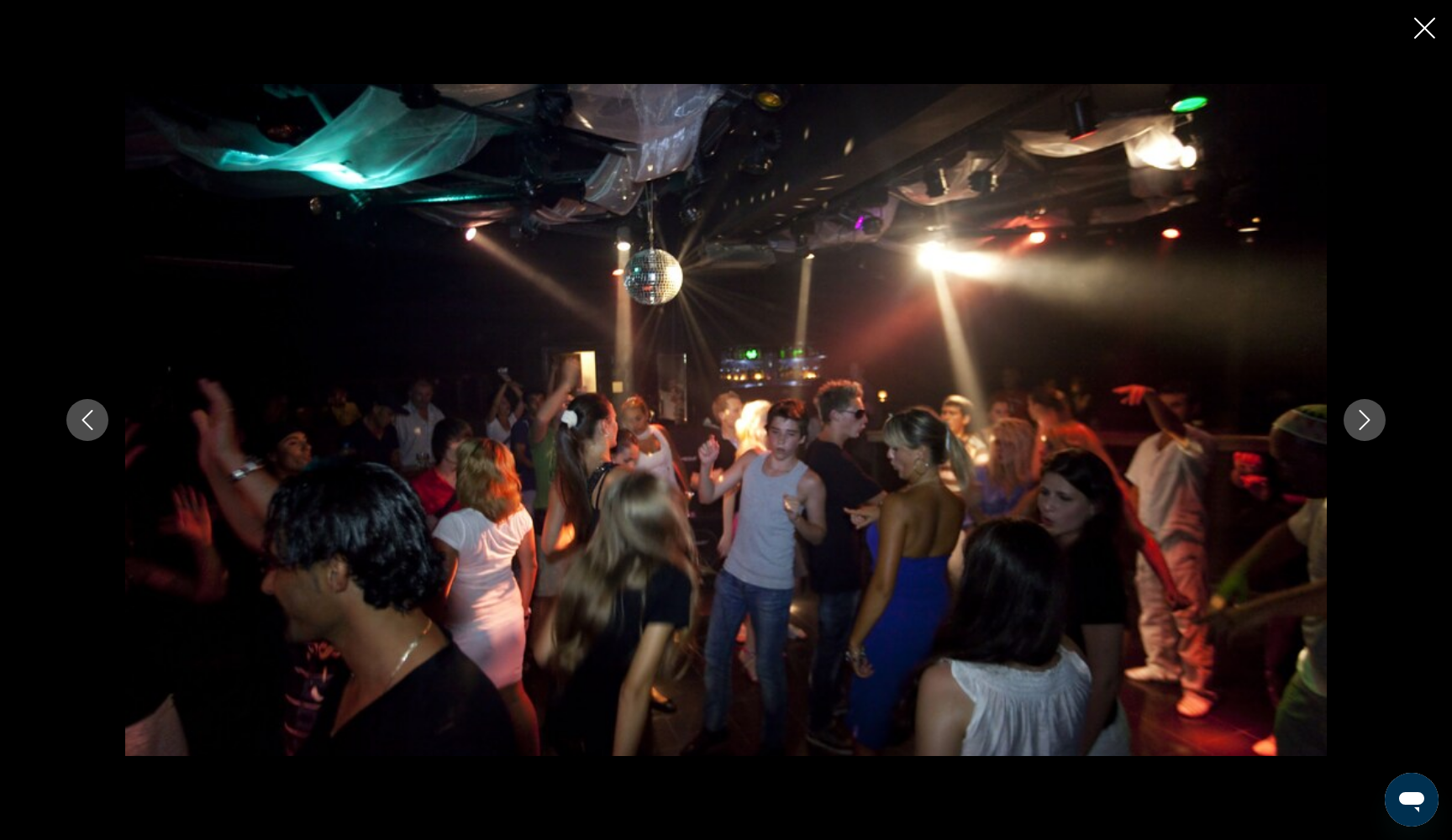
click at [1372, 420] on icon "Next image" at bounding box center [1364, 420] width 21 height 21
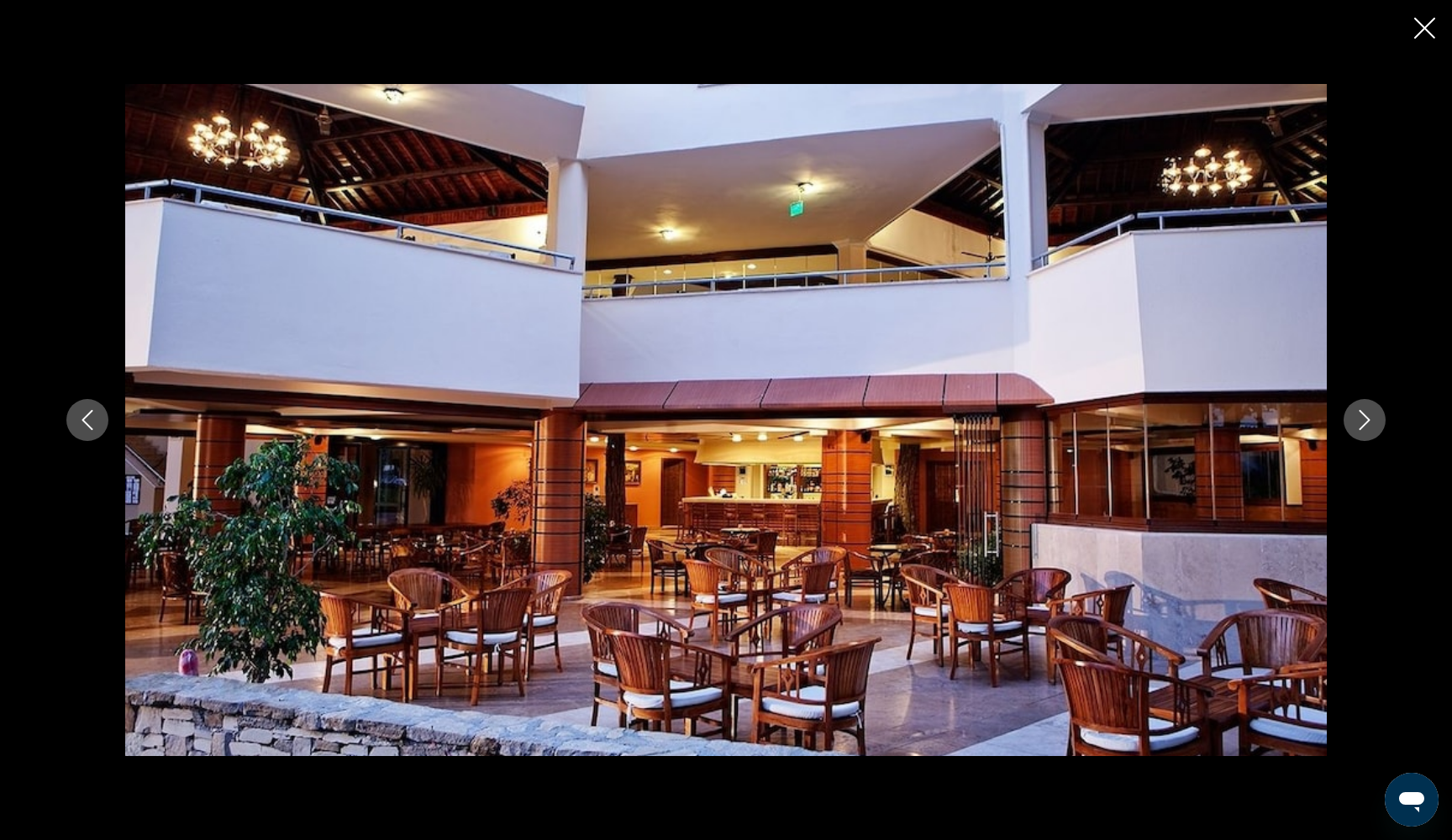
click at [1372, 420] on icon "Next image" at bounding box center [1364, 420] width 21 height 21
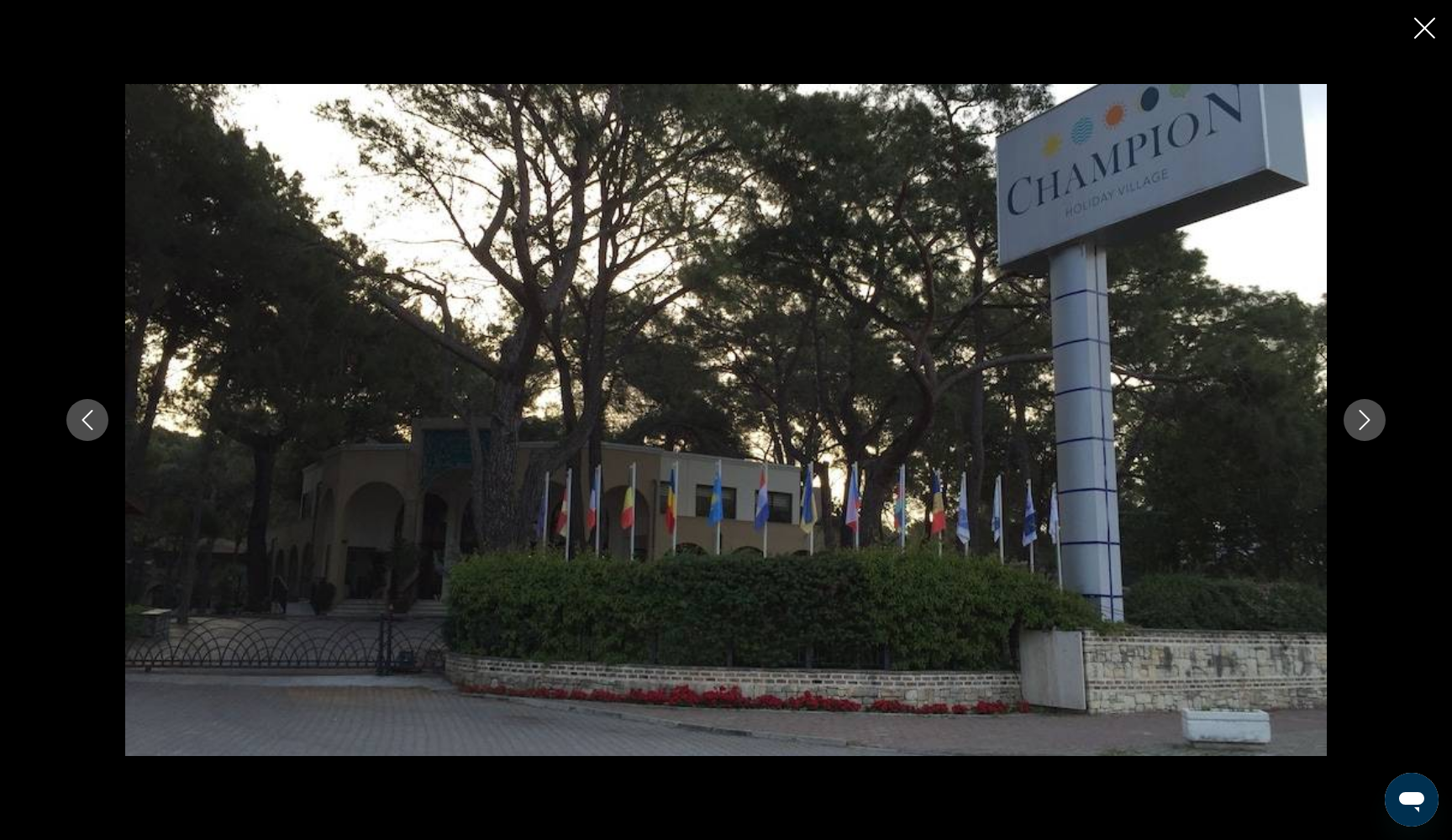
click at [1372, 420] on icon "Next image" at bounding box center [1364, 420] width 21 height 21
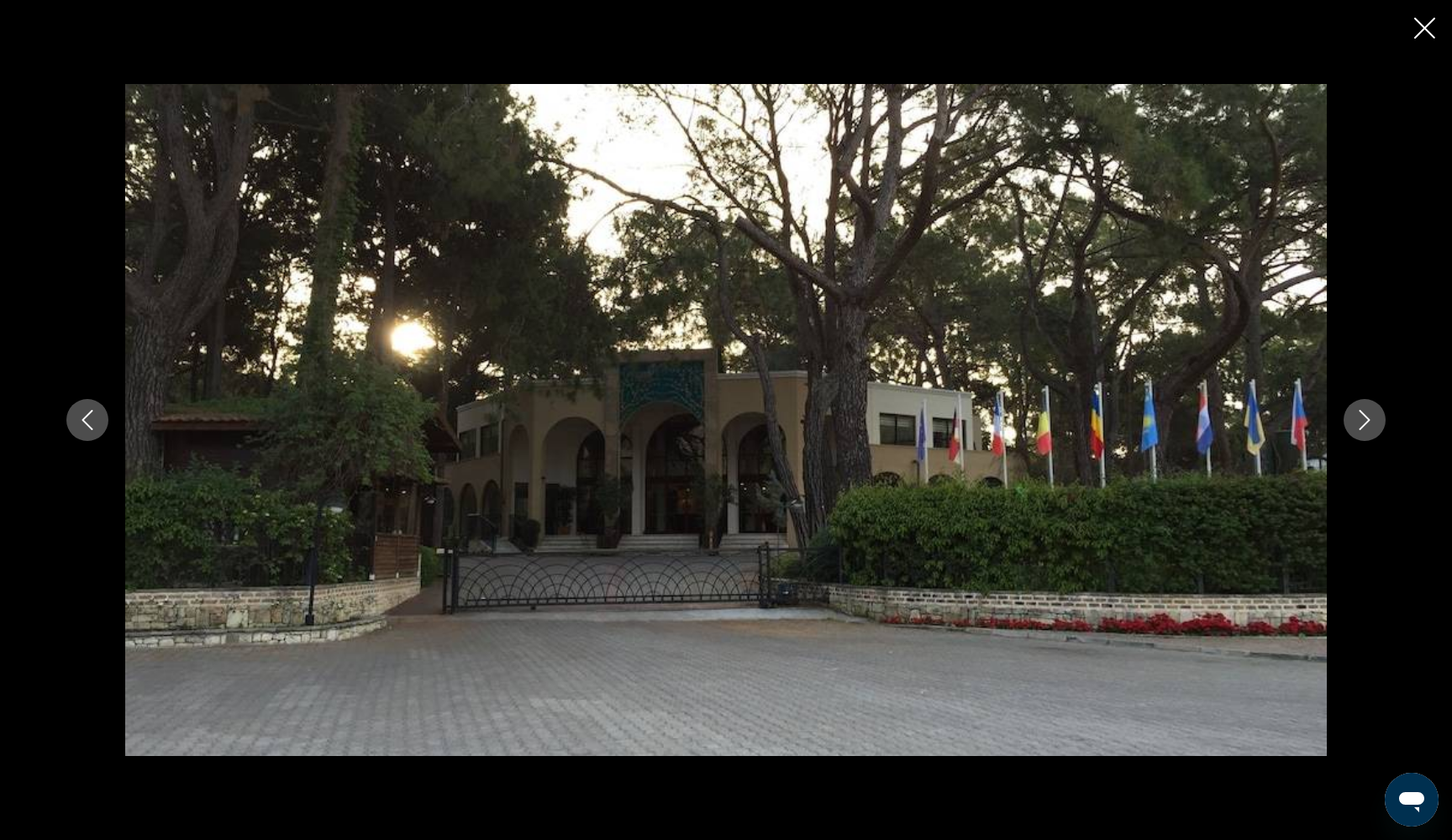
click at [1372, 420] on icon "Next image" at bounding box center [1364, 420] width 21 height 21
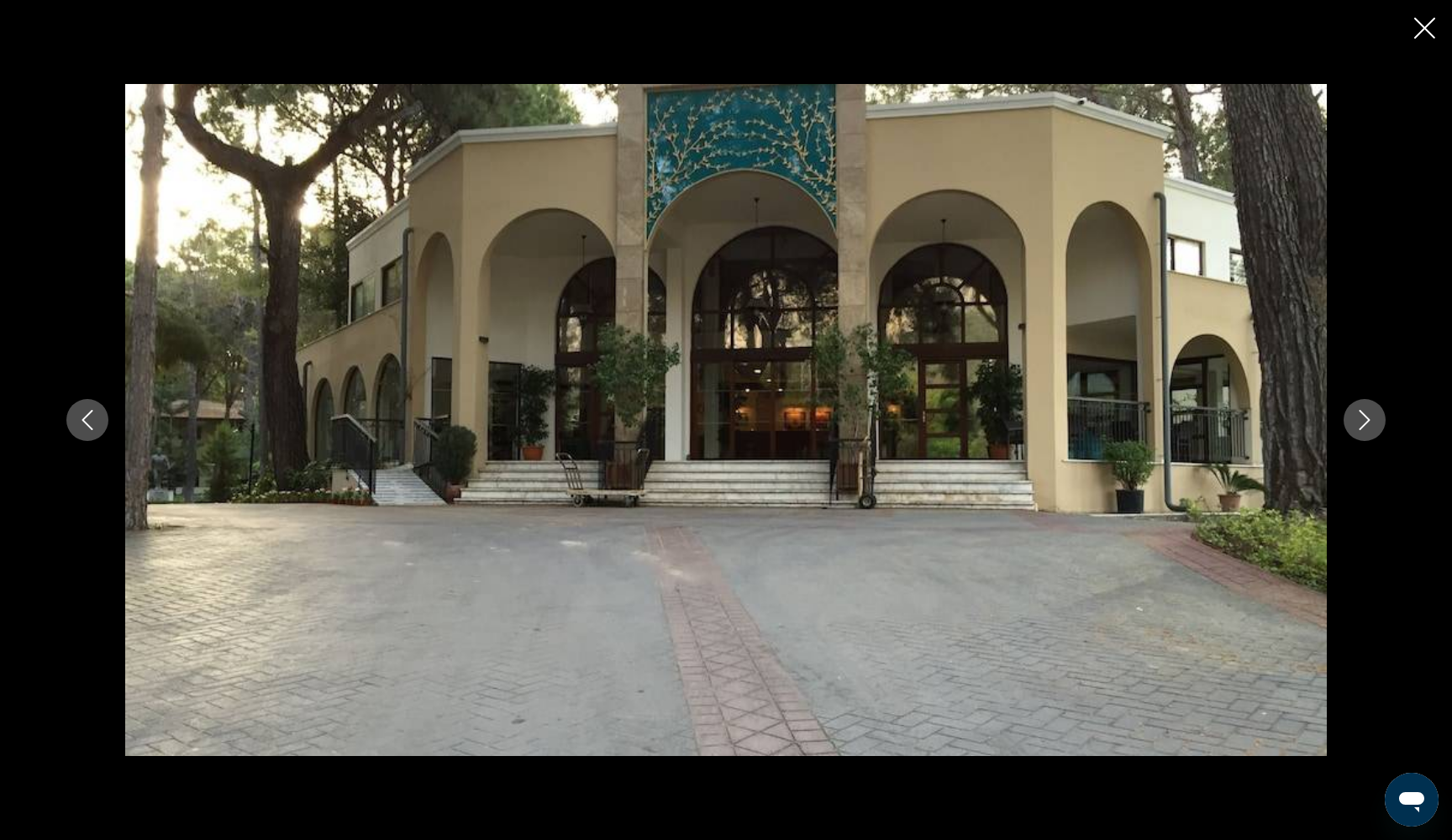
click at [1372, 420] on icon "Next image" at bounding box center [1364, 420] width 21 height 21
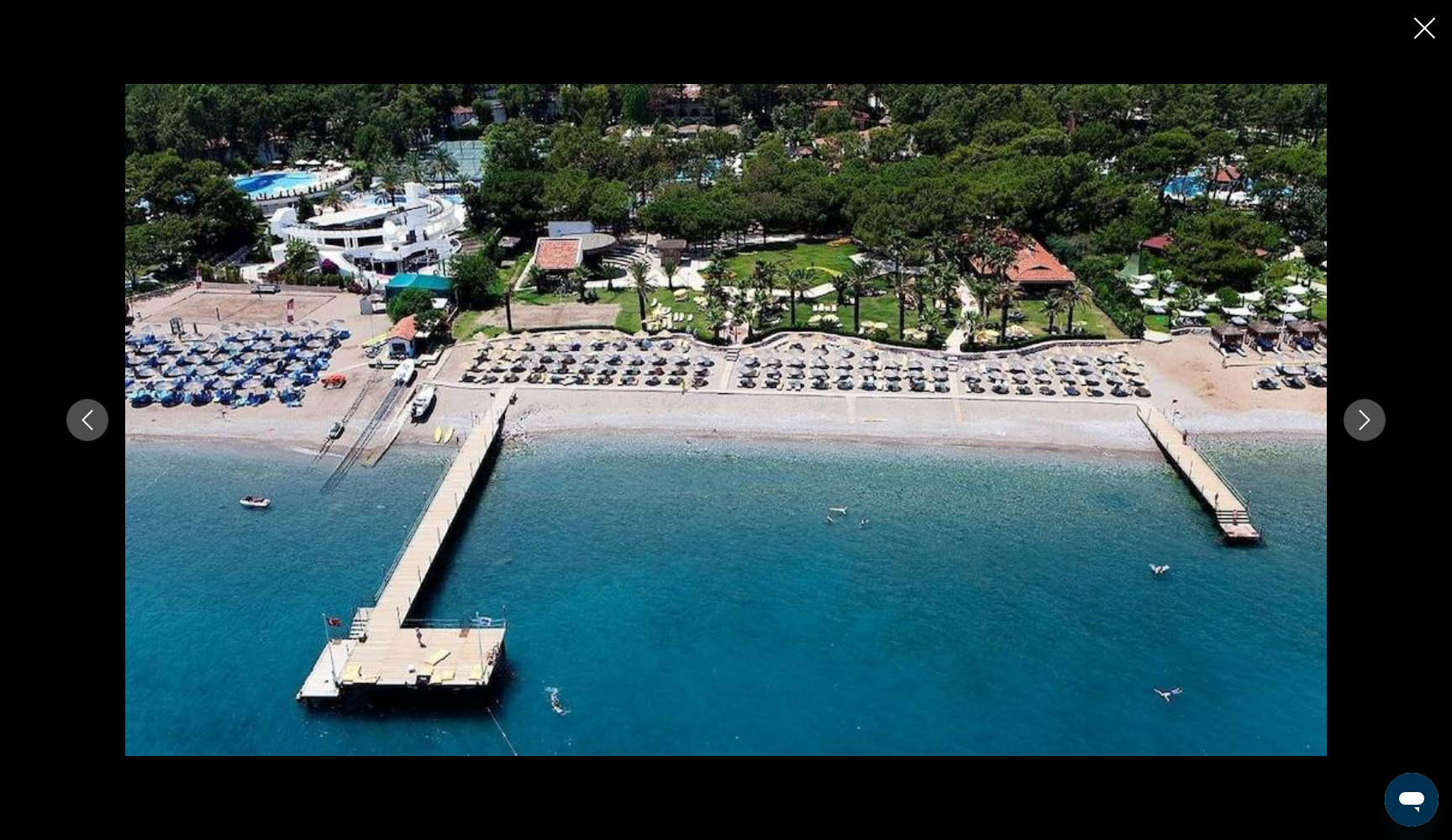
click at [1372, 420] on icon "Next image" at bounding box center [1364, 420] width 21 height 21
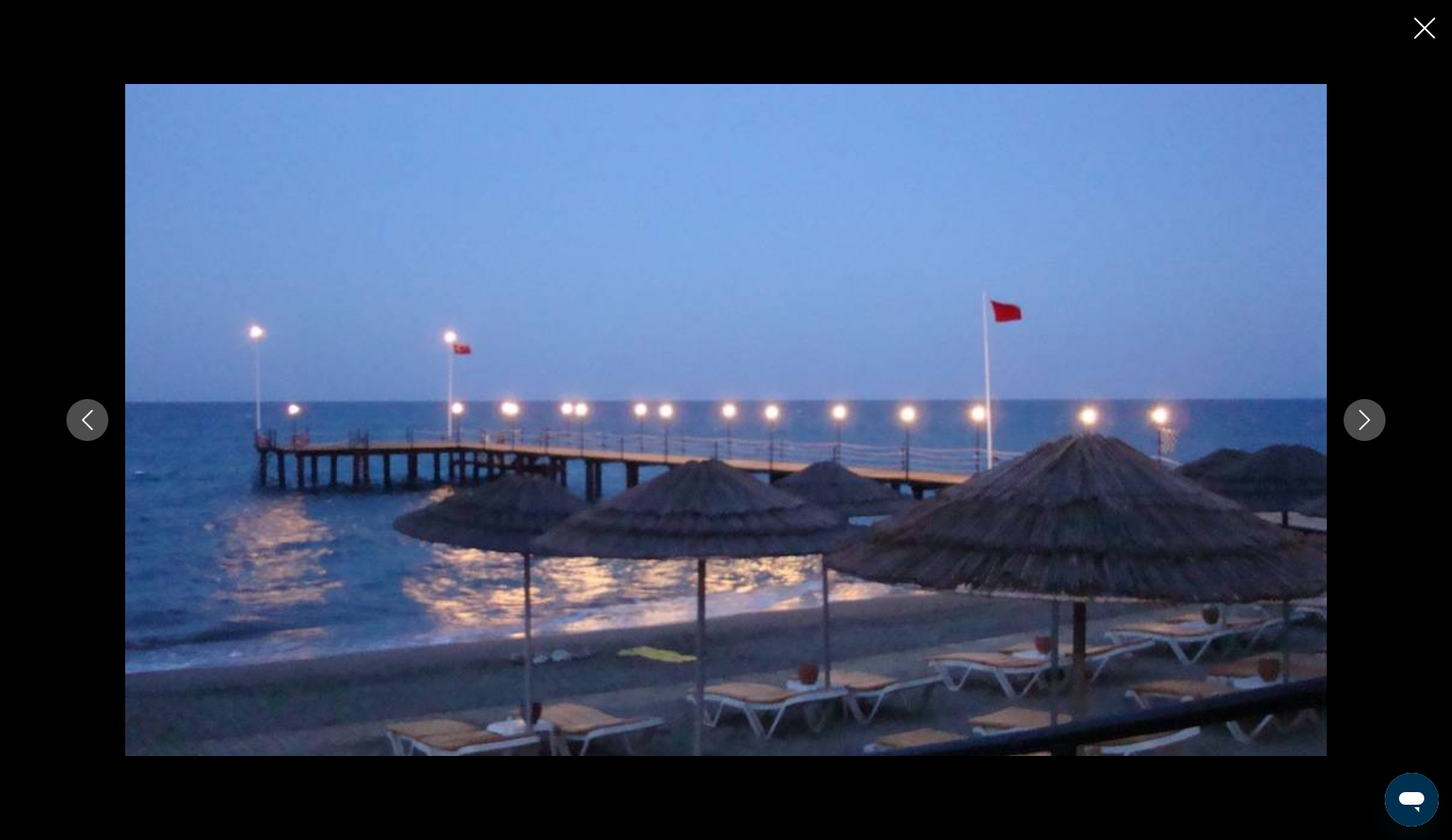
click at [1372, 420] on icon "Next image" at bounding box center [1364, 420] width 21 height 21
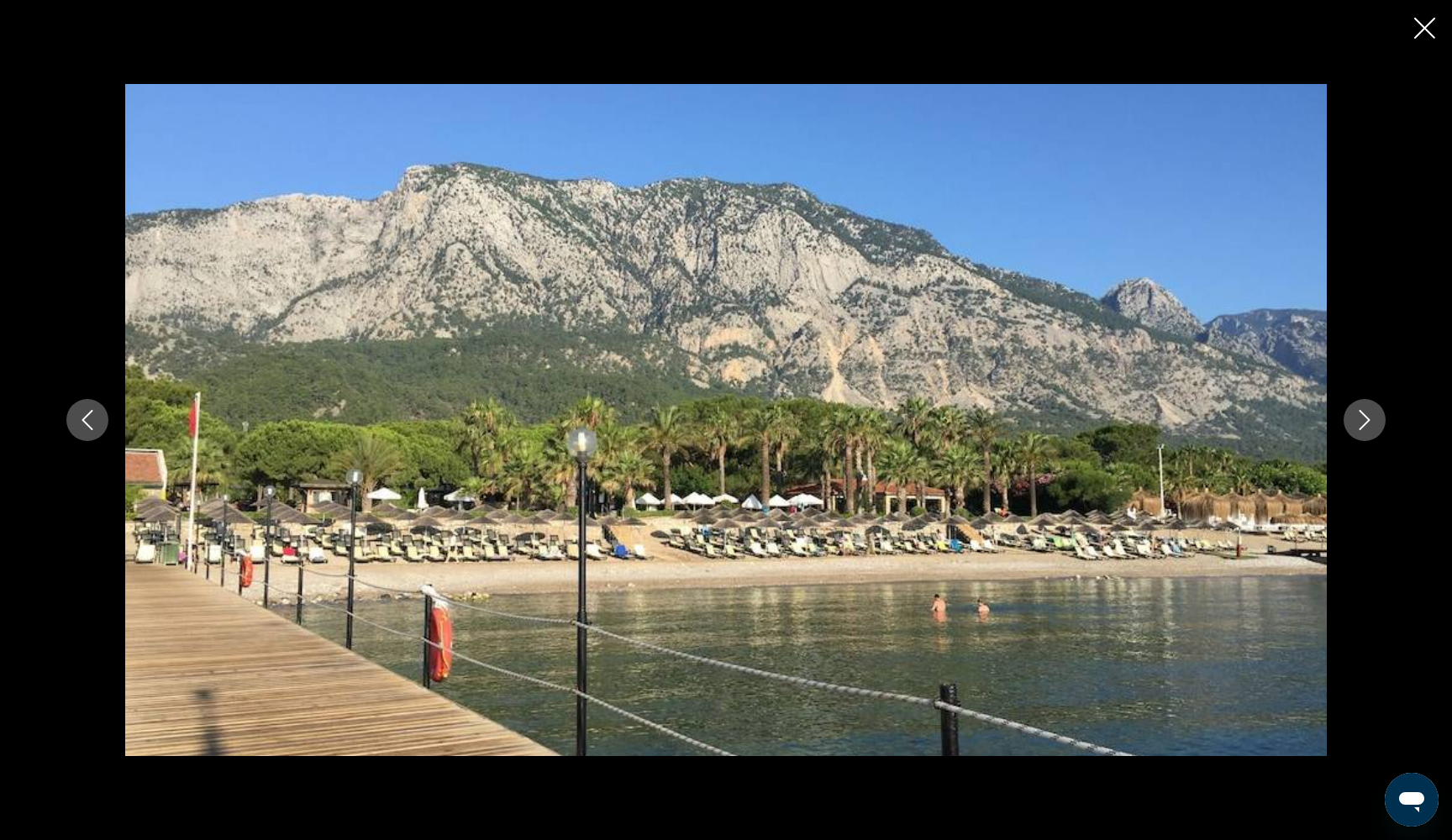
click at [1372, 420] on icon "Next image" at bounding box center [1364, 420] width 21 height 21
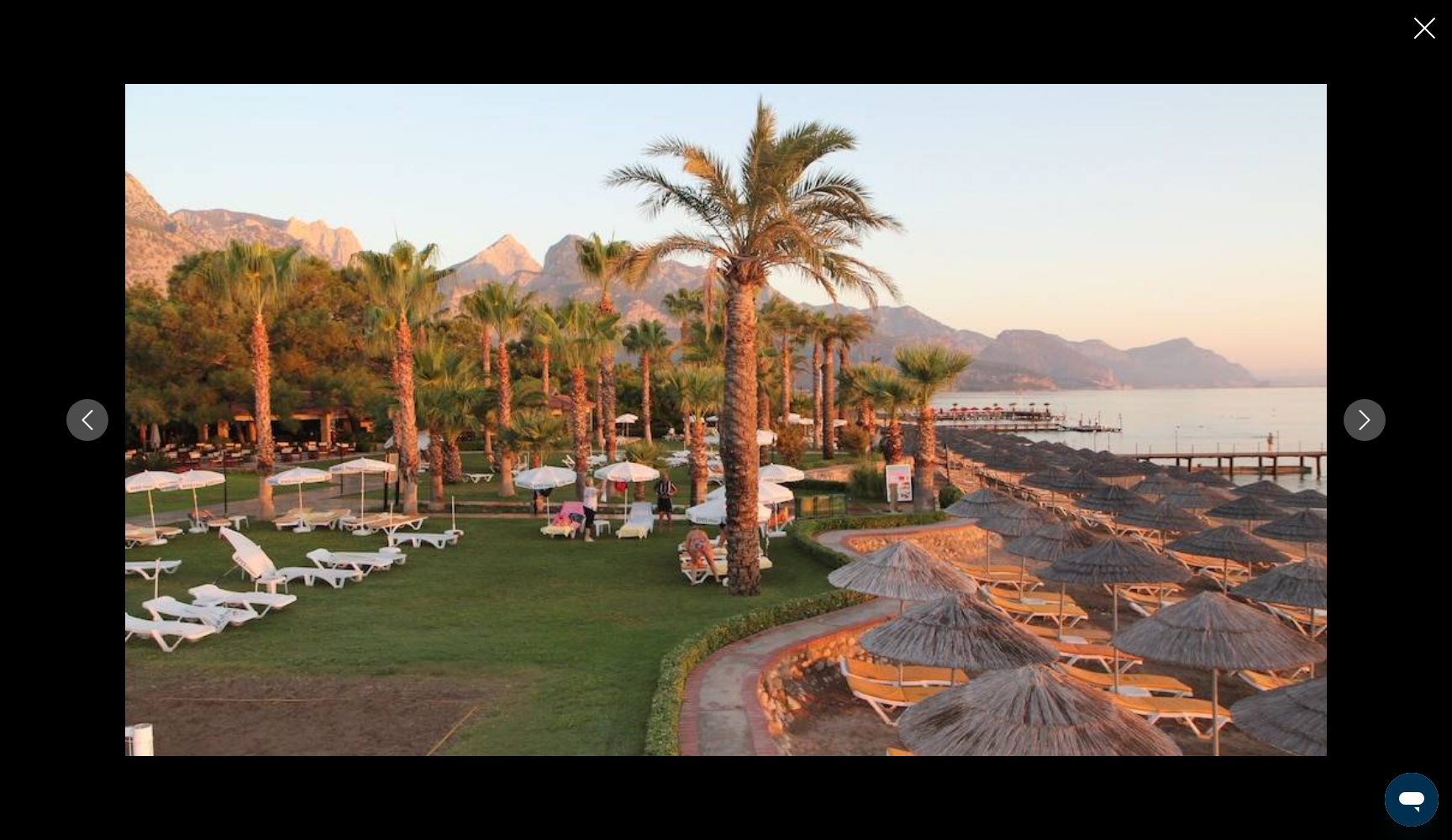
click at [1372, 420] on icon "Next image" at bounding box center [1364, 420] width 21 height 21
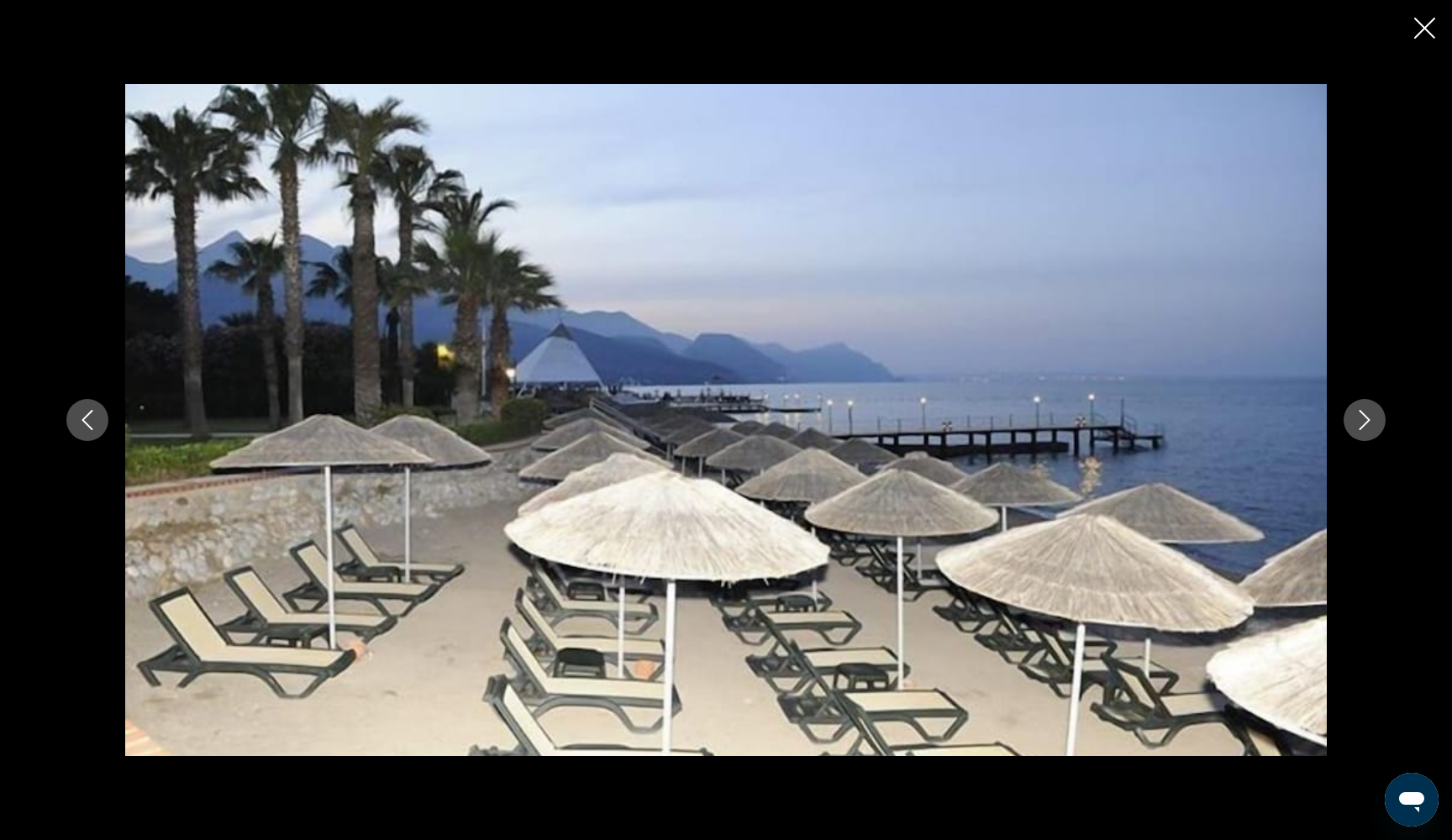
click at [1372, 420] on icon "Next image" at bounding box center [1364, 420] width 21 height 21
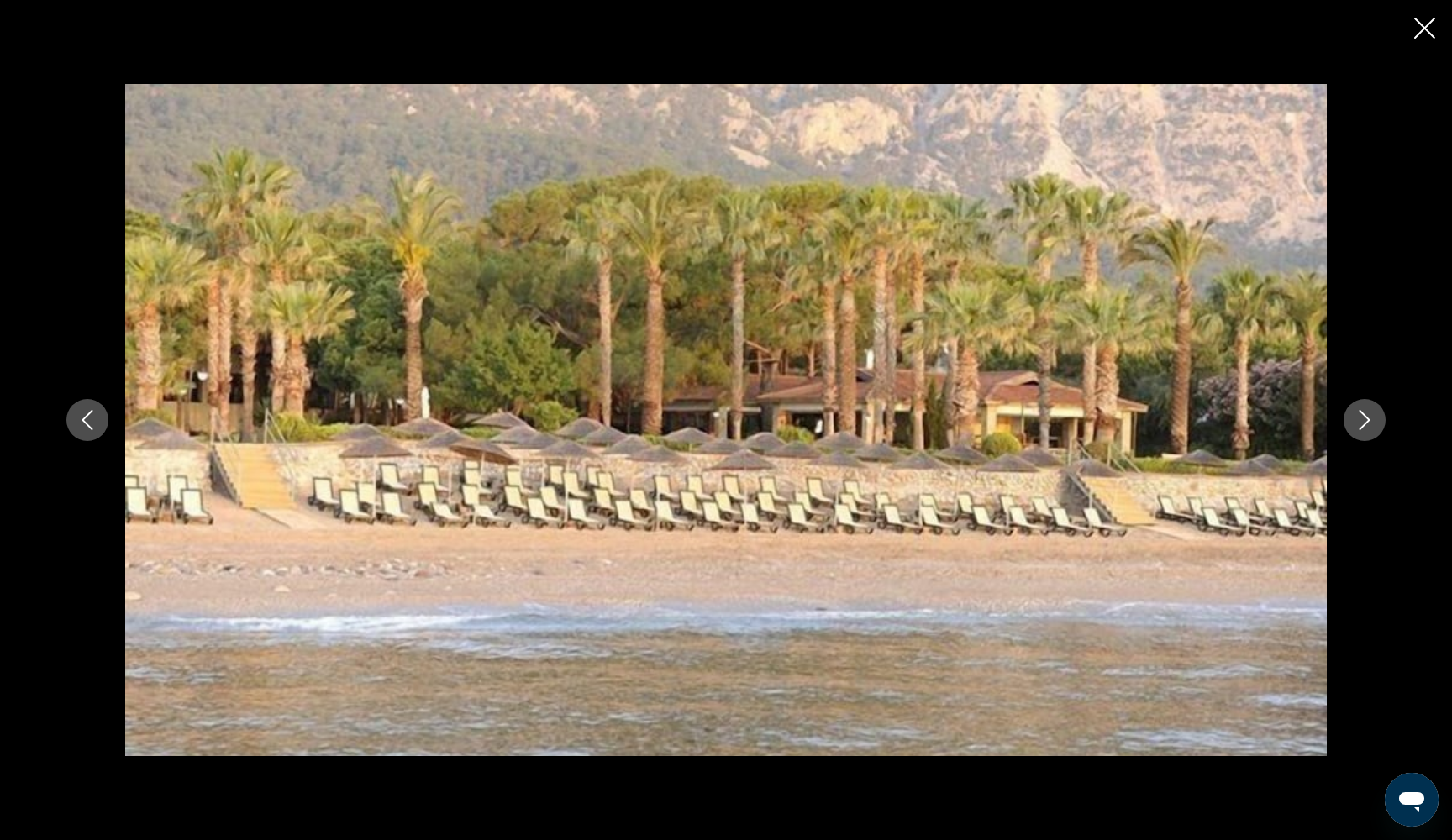
click at [1372, 420] on icon "Next image" at bounding box center [1364, 420] width 21 height 21
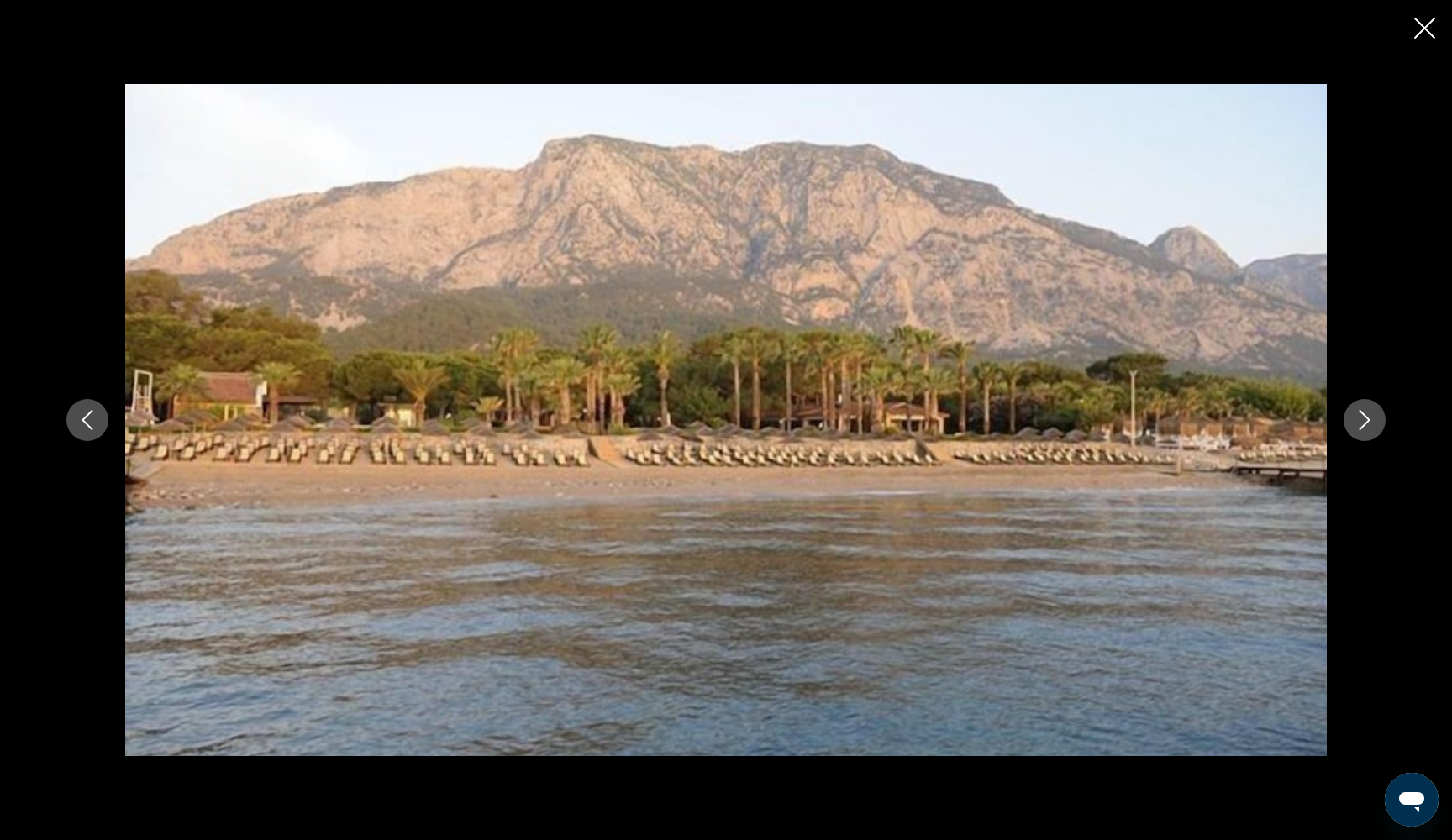
click at [1372, 420] on icon "Next image" at bounding box center [1364, 420] width 21 height 21
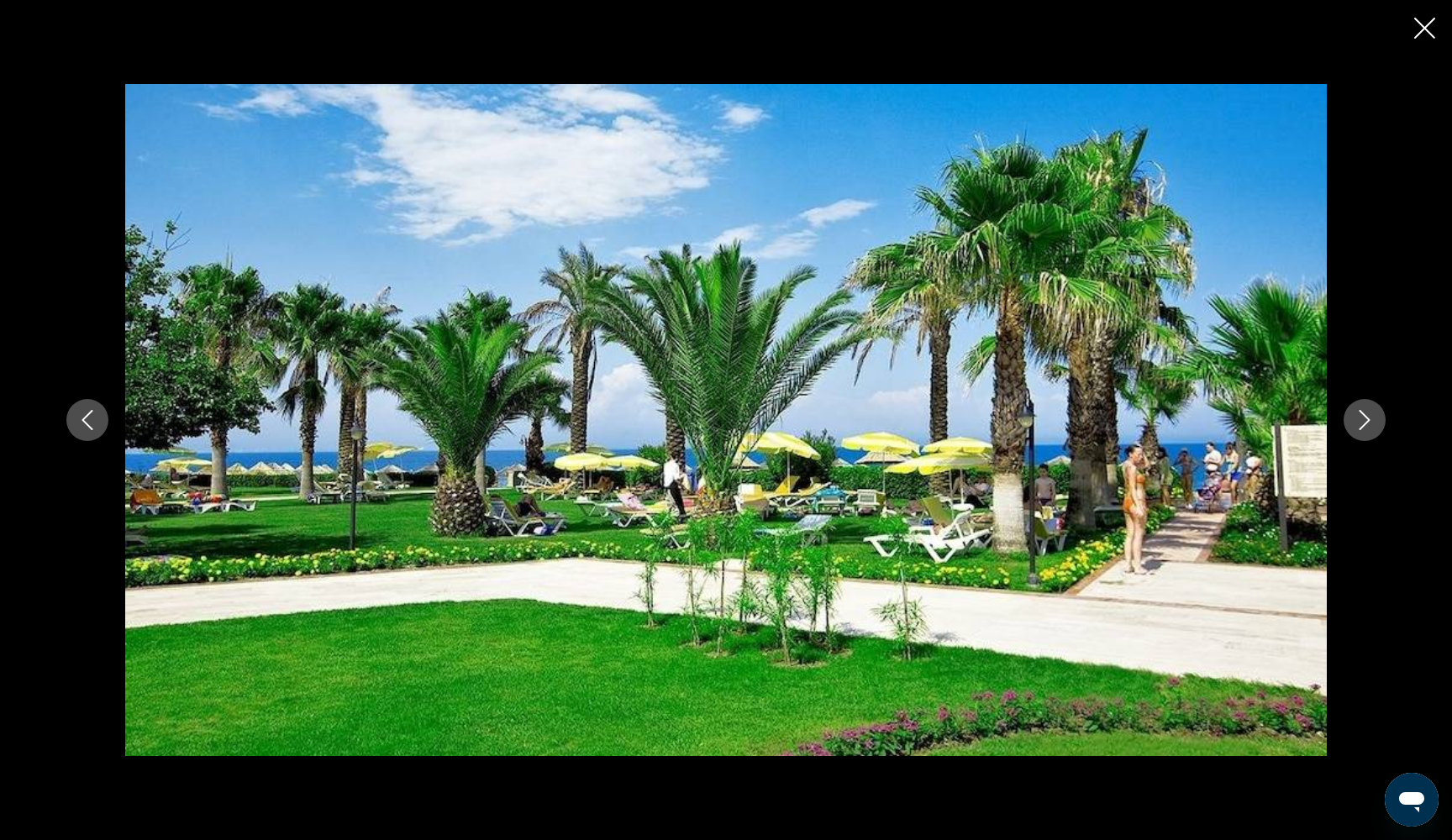
click at [1372, 420] on icon "Next image" at bounding box center [1364, 420] width 21 height 21
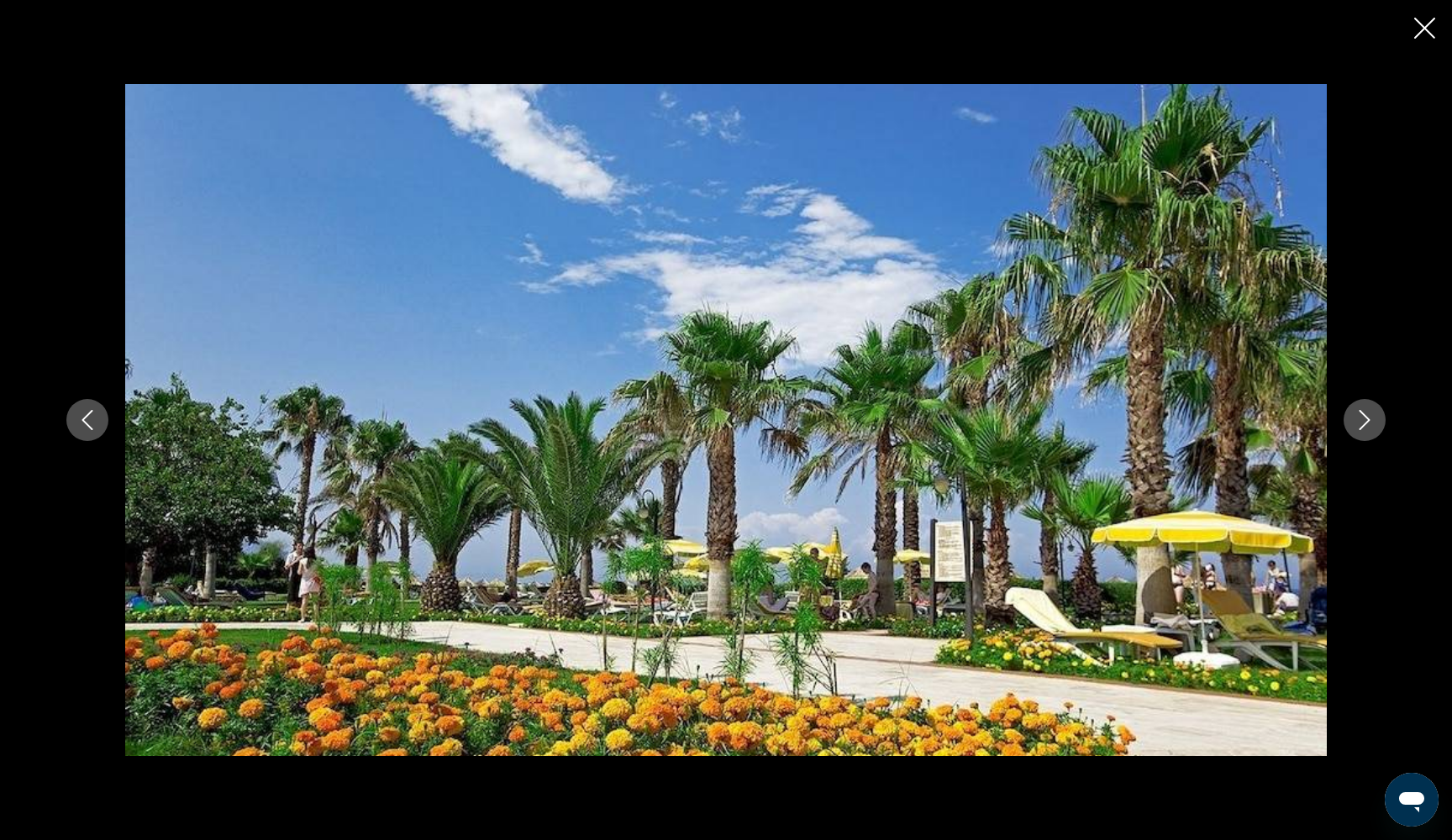
click at [1372, 420] on icon "Next image" at bounding box center [1364, 420] width 21 height 21
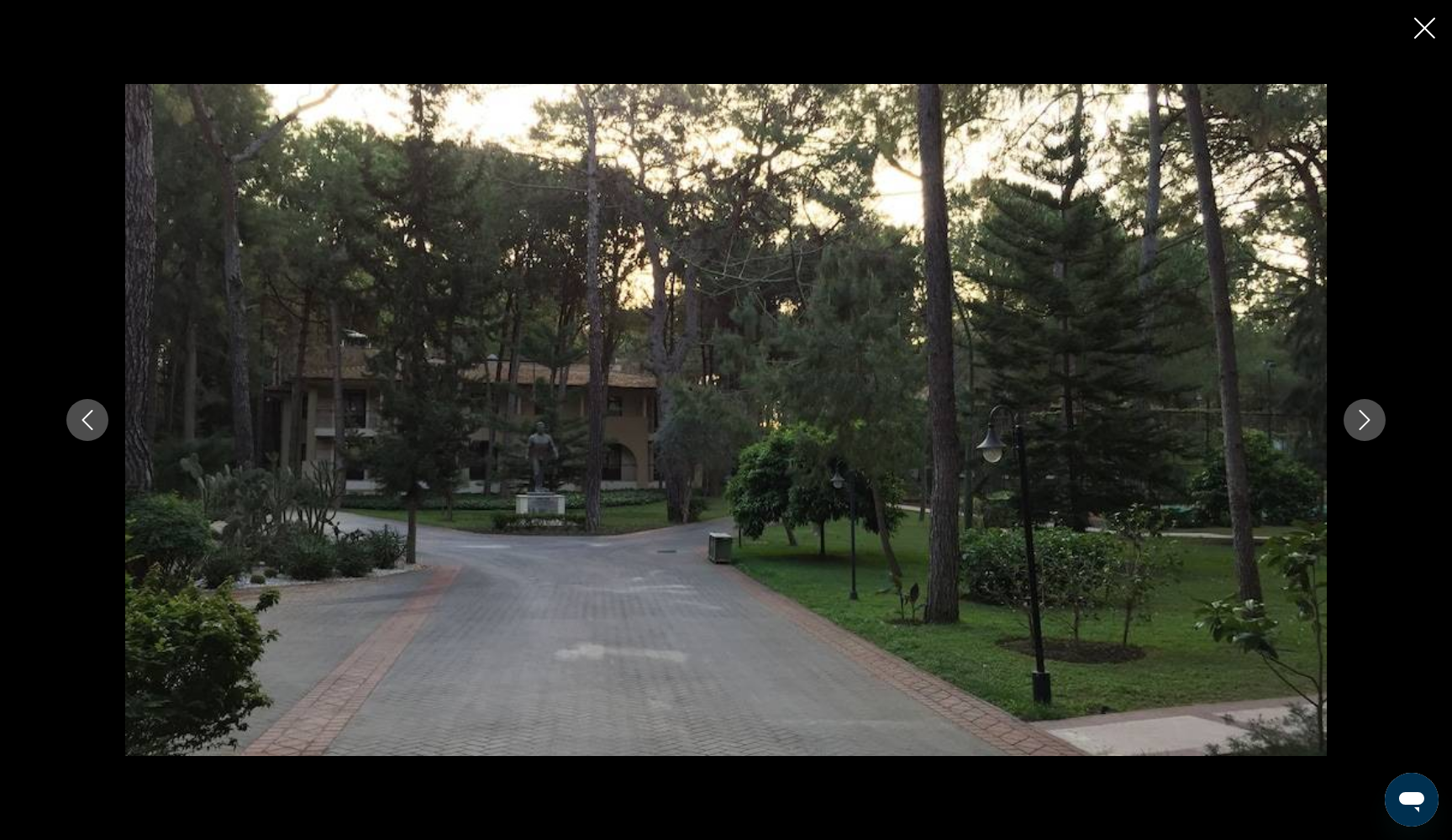
click at [1372, 420] on icon "Next image" at bounding box center [1364, 420] width 21 height 21
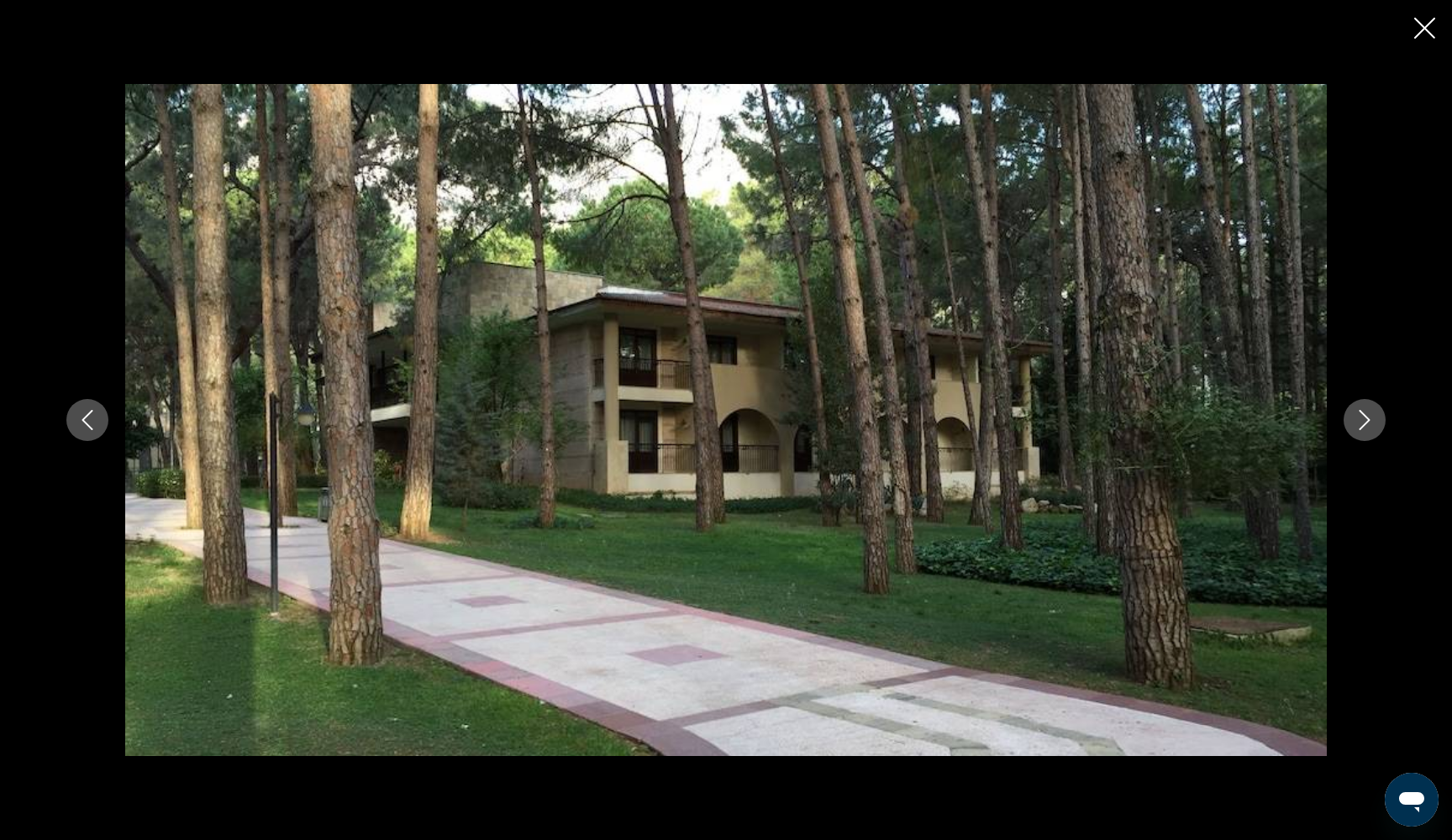
click at [1372, 420] on icon "Next image" at bounding box center [1364, 420] width 21 height 21
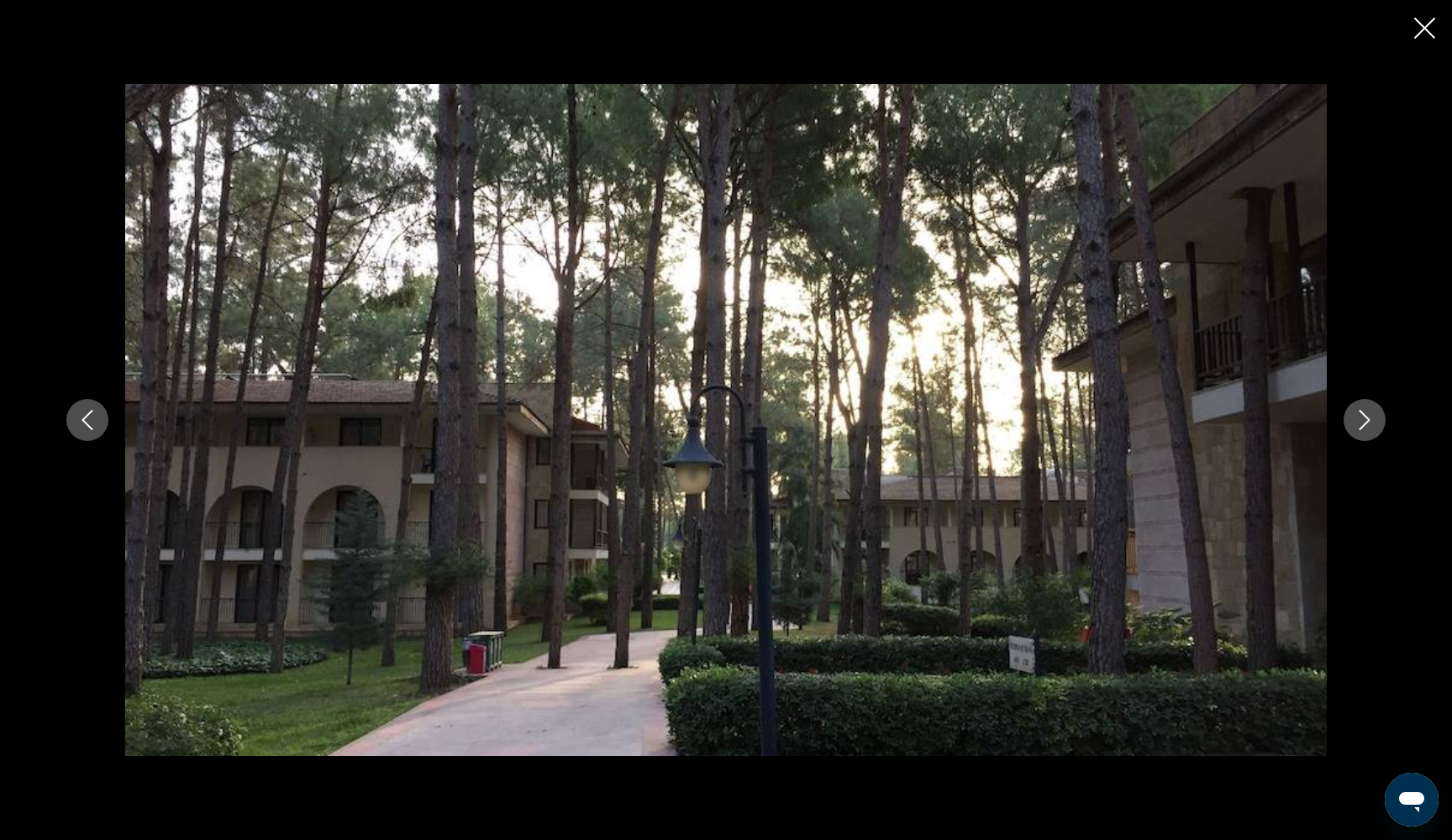
click at [1372, 420] on icon "Next image" at bounding box center [1364, 420] width 21 height 21
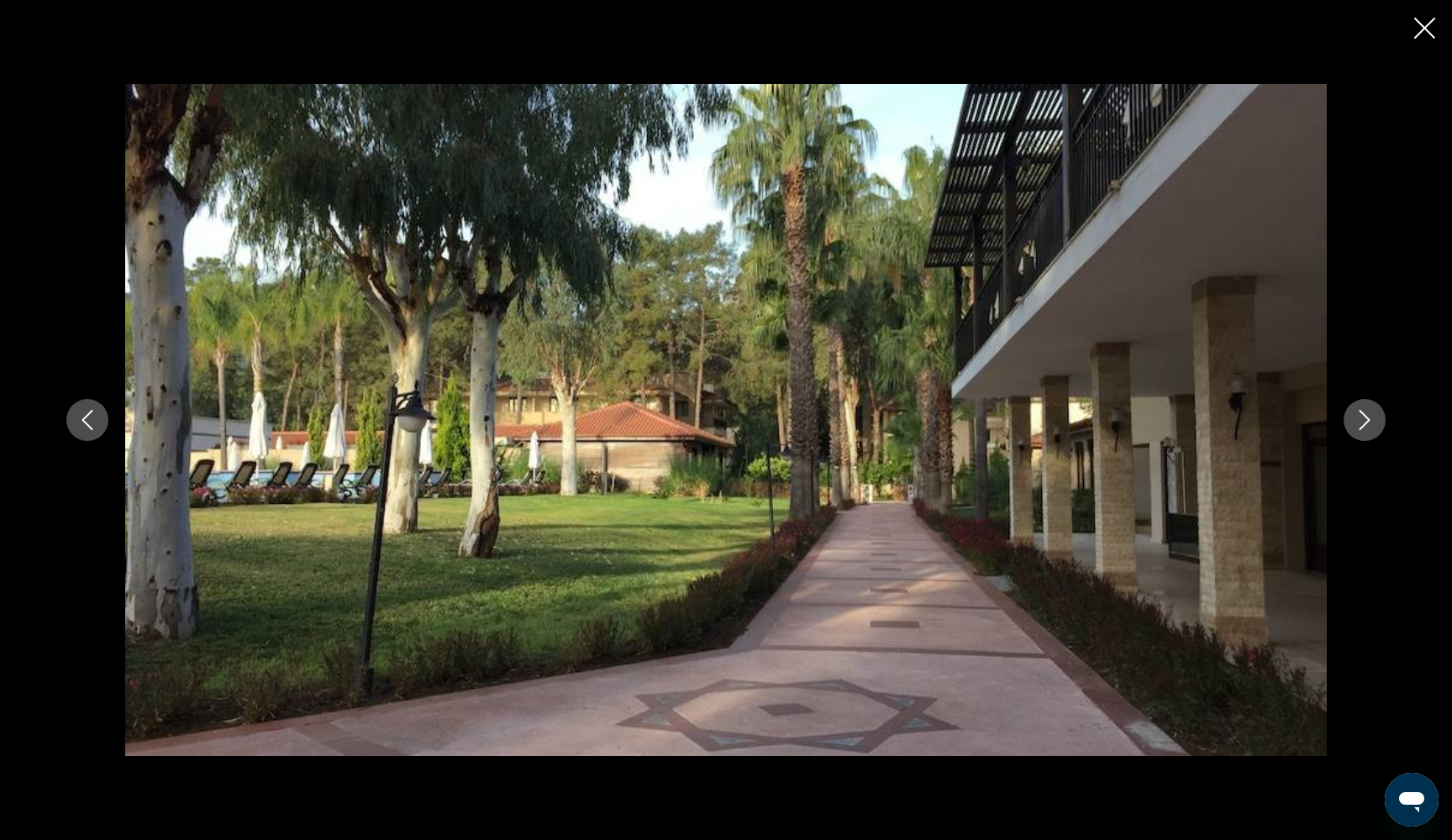
click at [1372, 420] on icon "Next image" at bounding box center [1364, 420] width 21 height 21
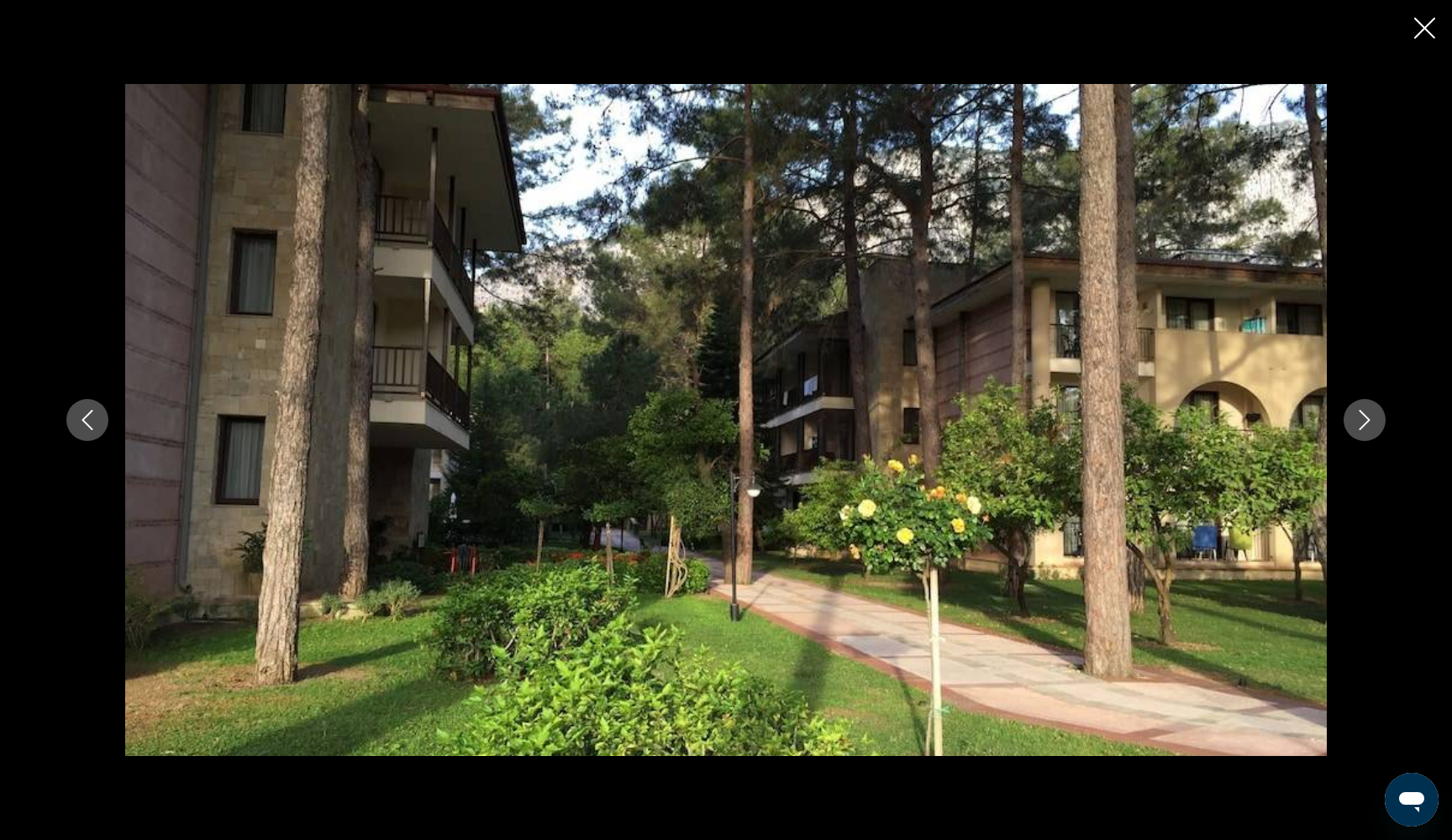
click at [1372, 420] on icon "Next image" at bounding box center [1364, 420] width 21 height 21
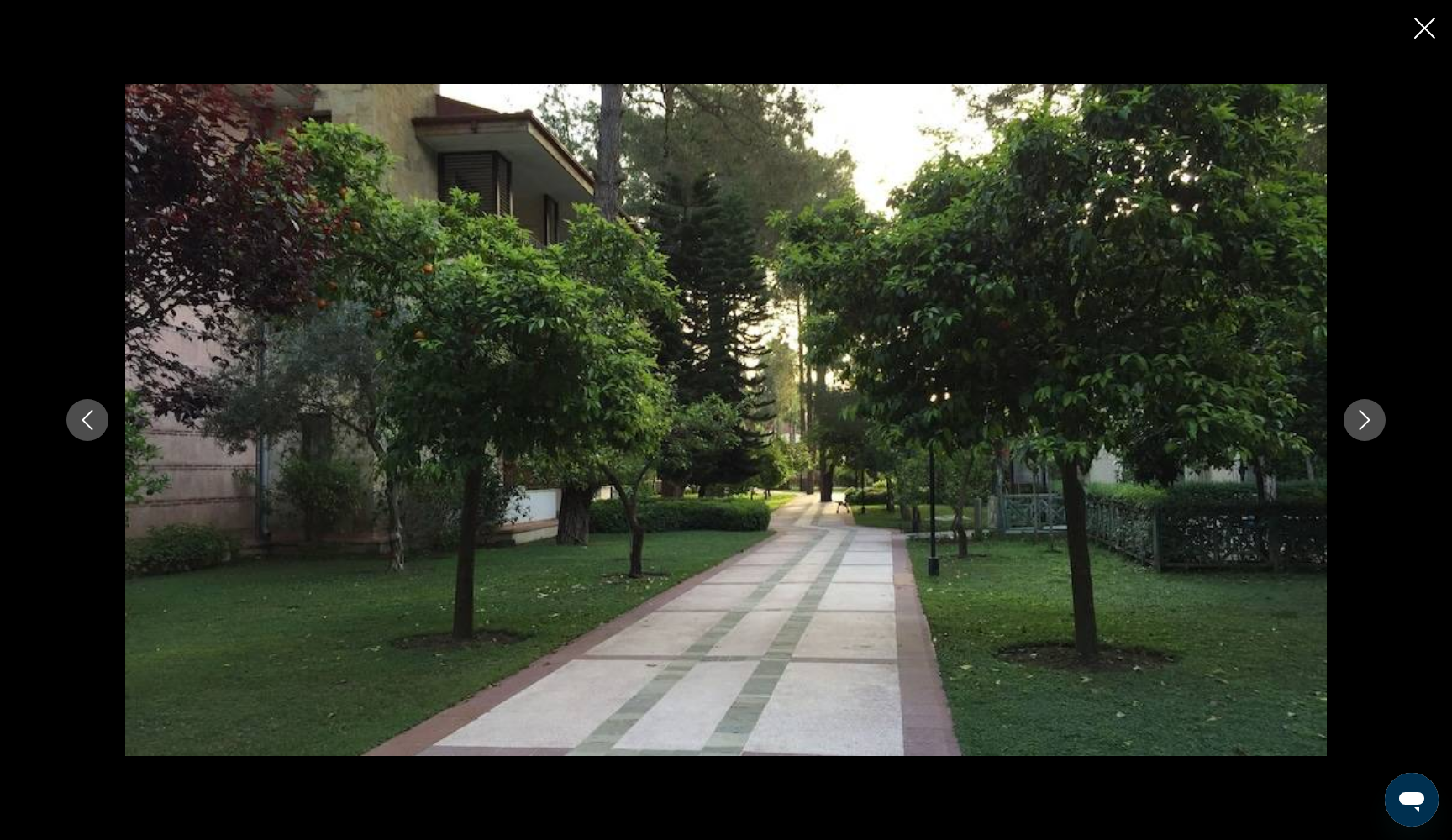
click at [1372, 420] on icon "Next image" at bounding box center [1364, 420] width 21 height 21
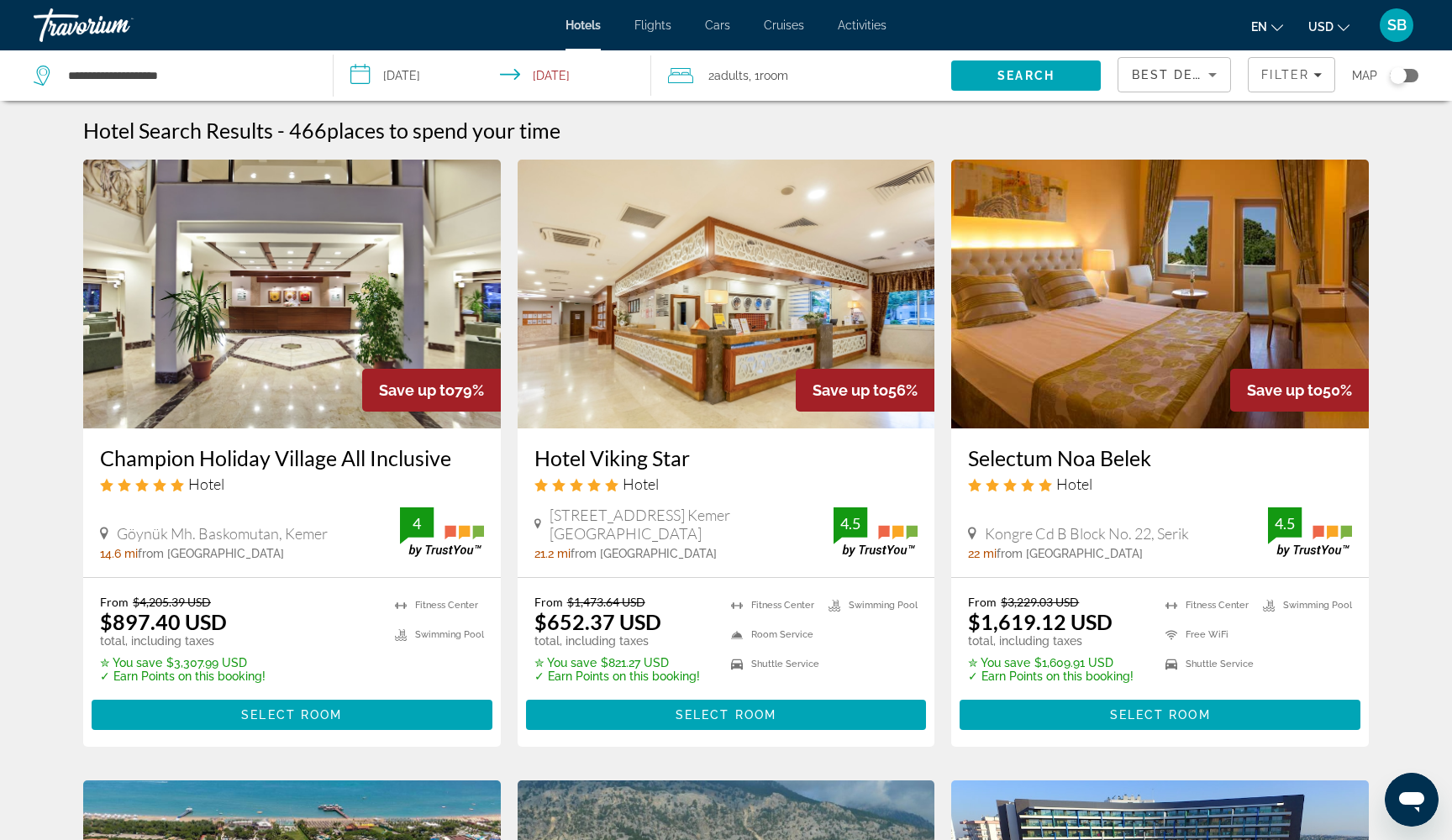
click at [301, 462] on h3 "Champion Holiday Village All Inclusive" at bounding box center [292, 457] width 384 height 25
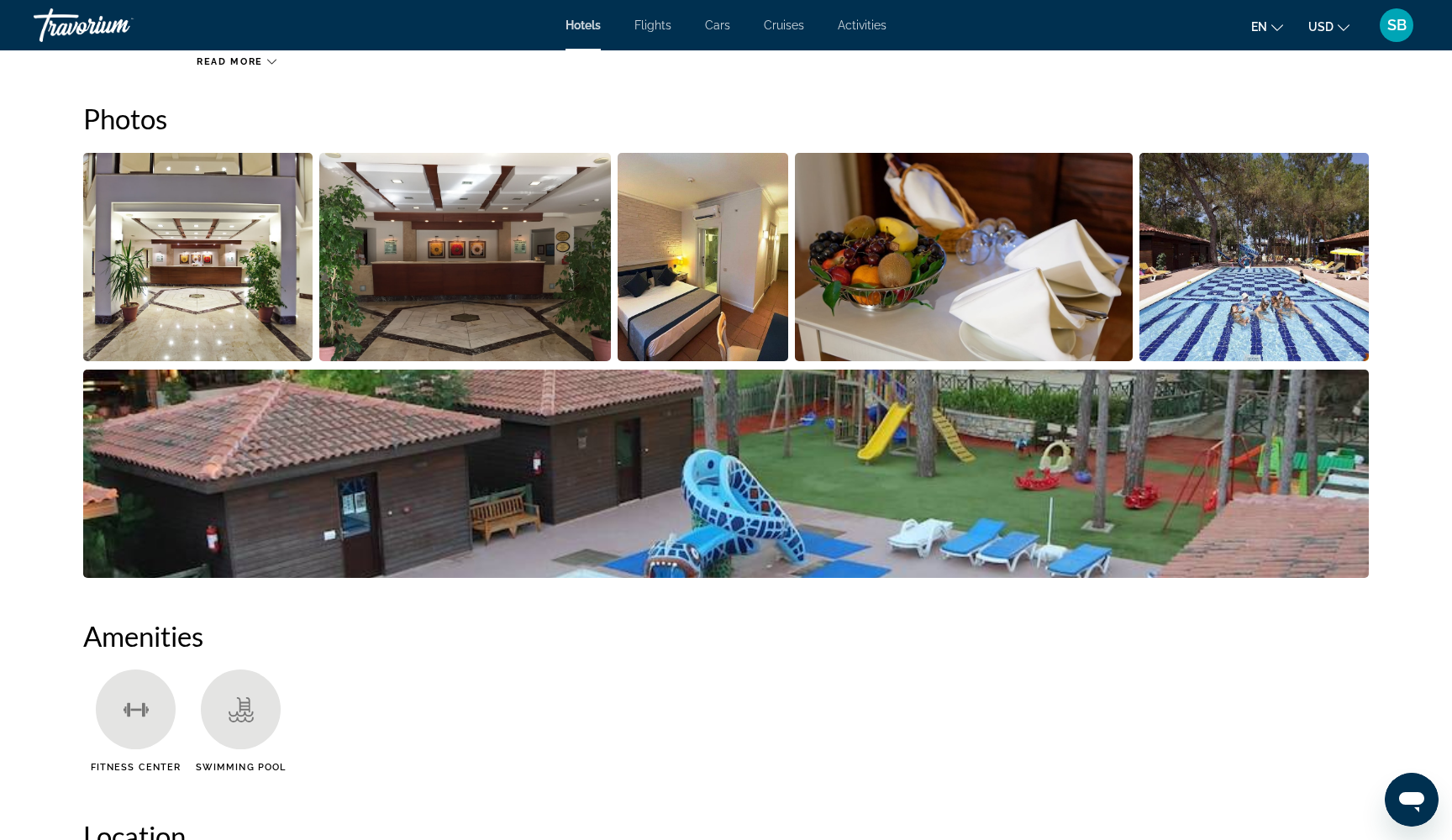
click at [1229, 450] on img "Open full-screen image slider" at bounding box center [726, 473] width 1285 height 208
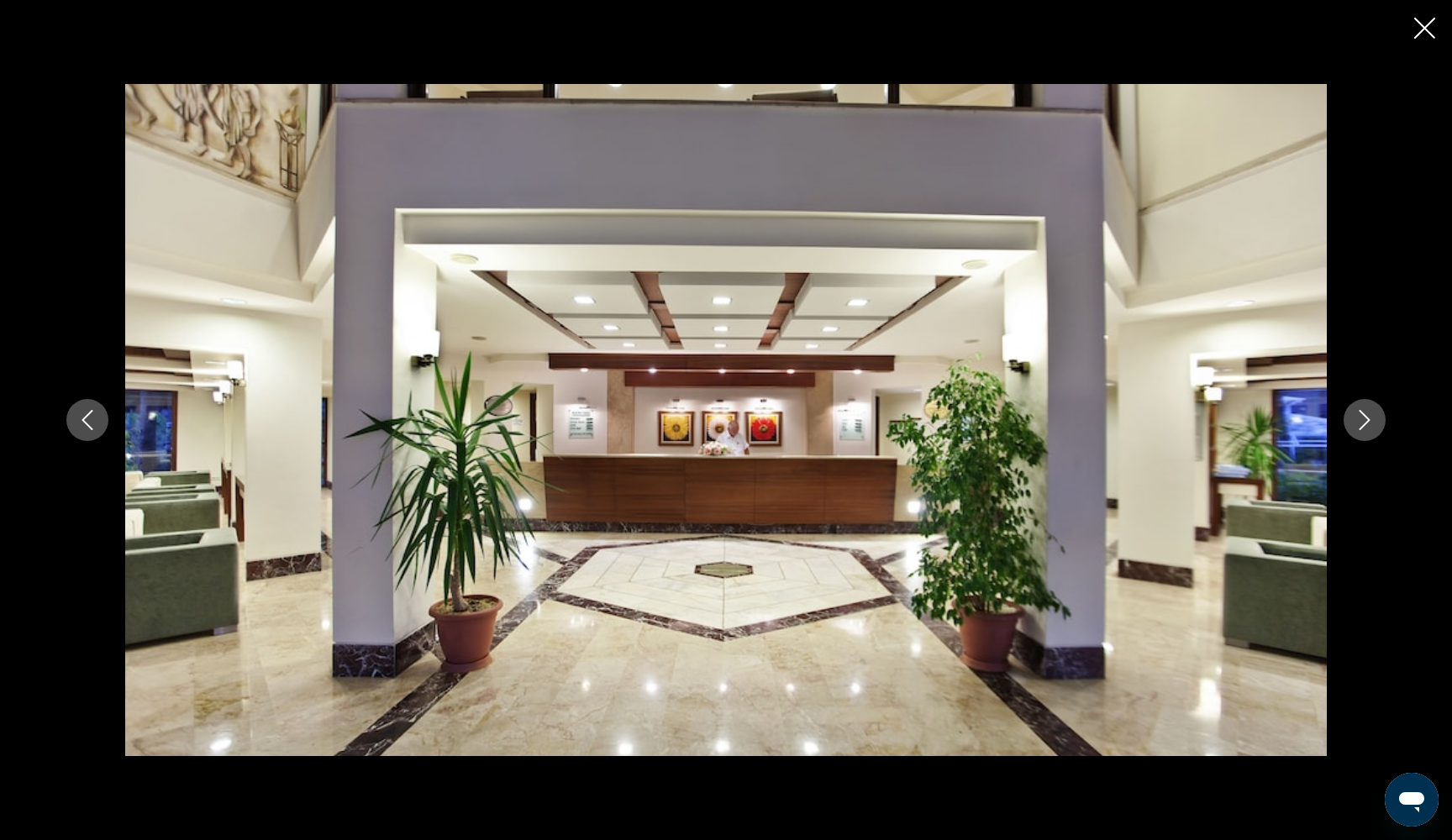
click at [107, 419] on button "Previous image" at bounding box center [87, 420] width 42 height 42
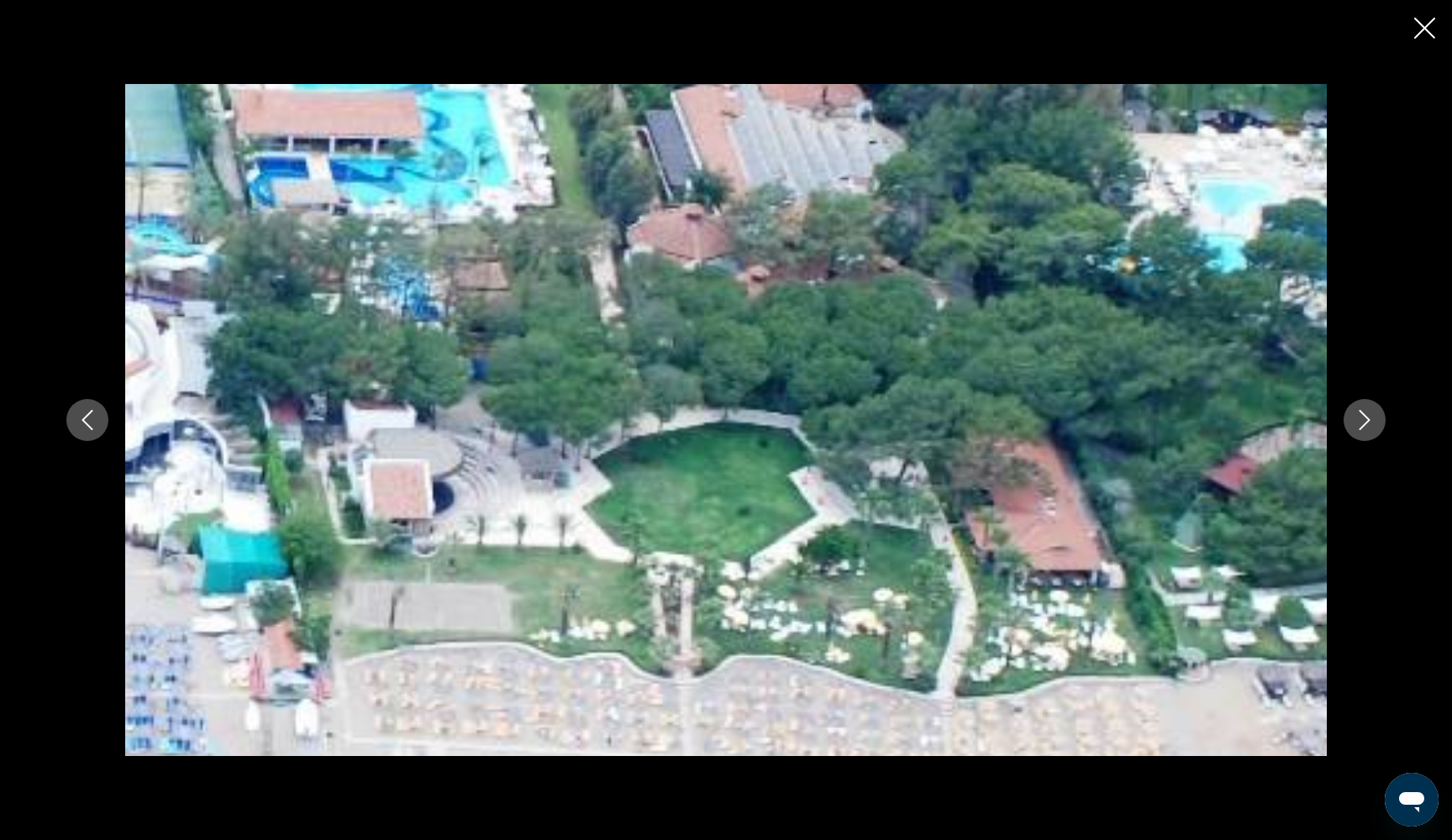
click at [97, 420] on icon "Previous image" at bounding box center [88, 420] width 21 height 21
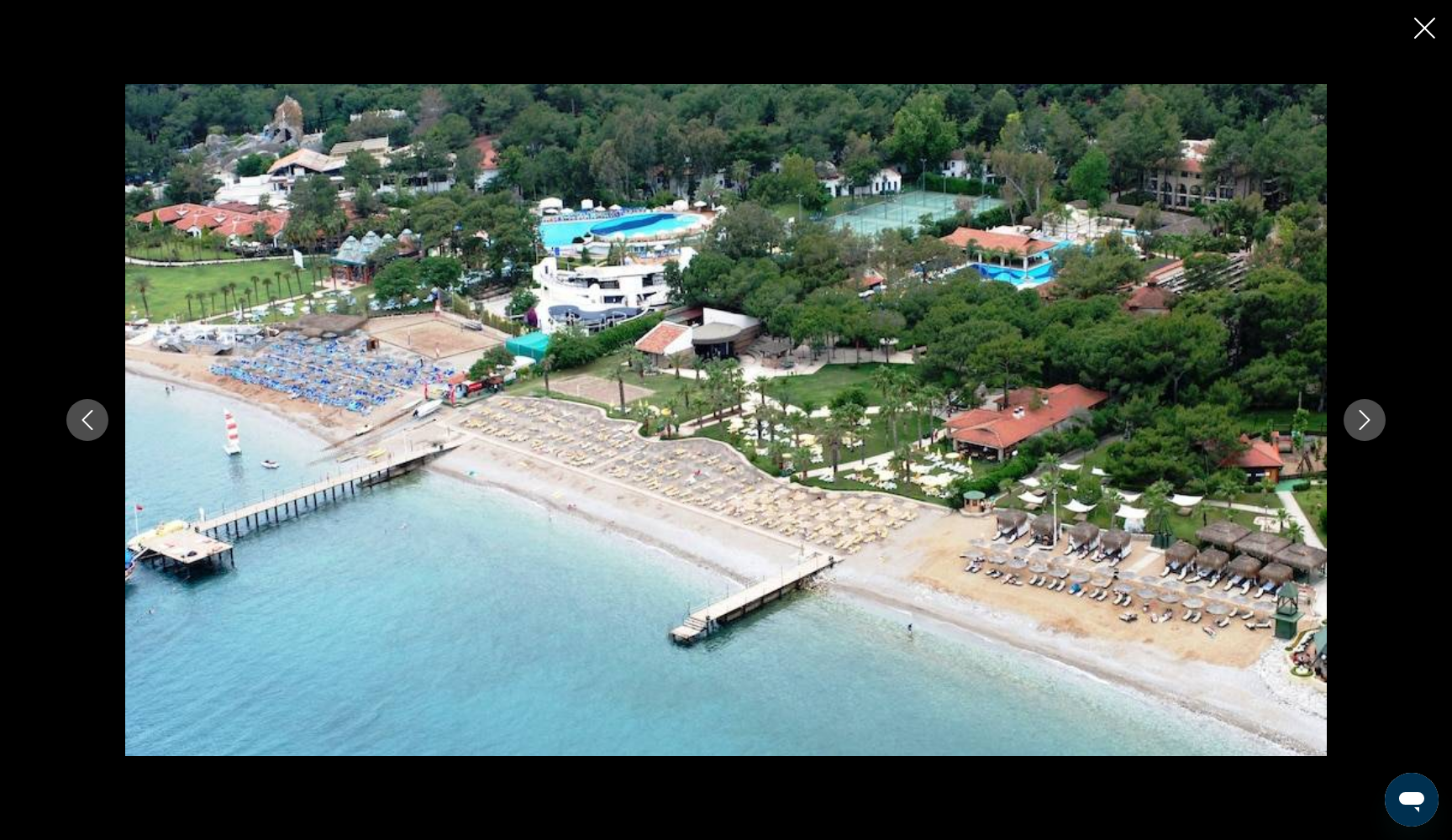
click at [97, 420] on icon "Previous image" at bounding box center [88, 420] width 21 height 21
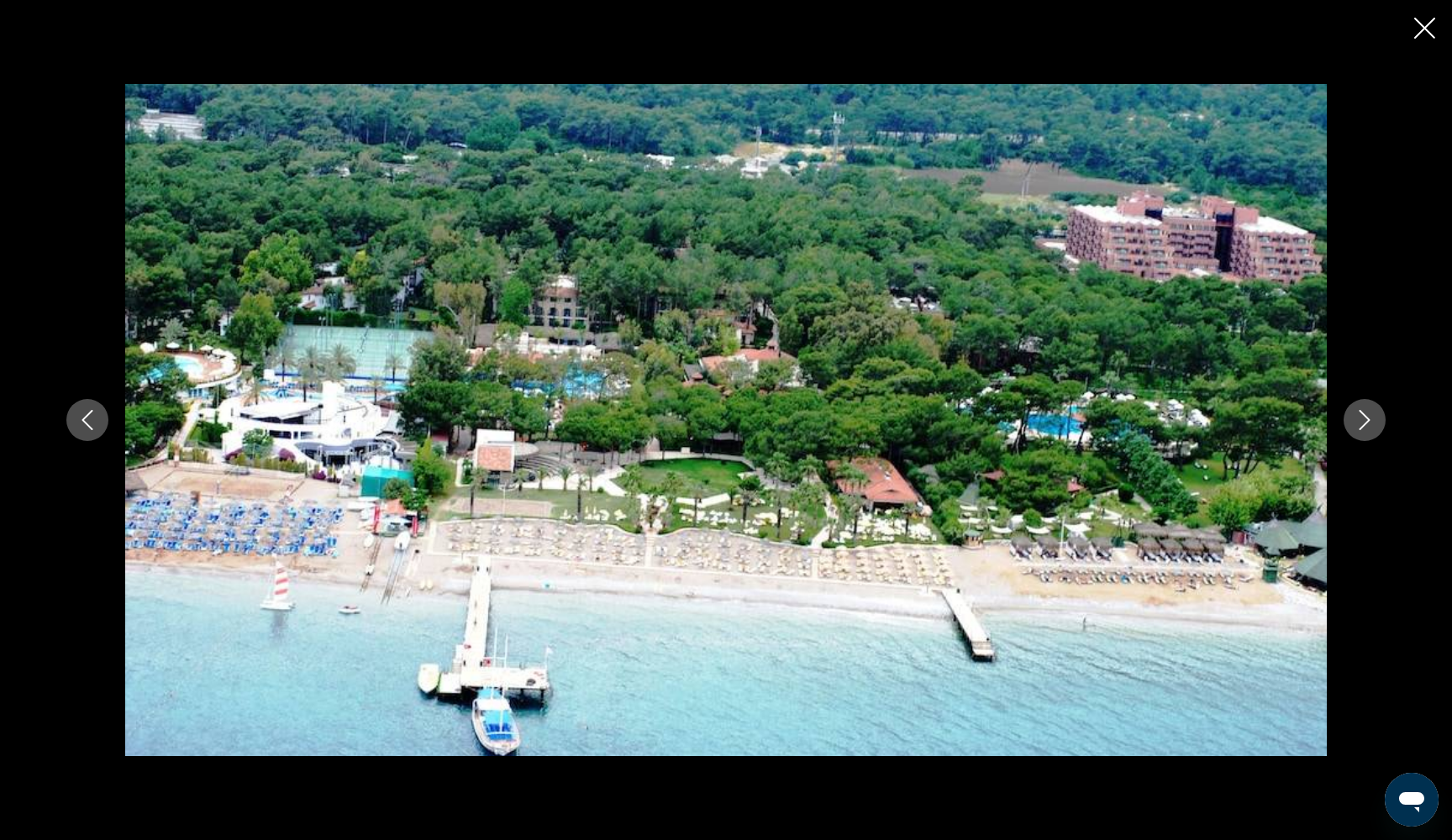
click at [1368, 428] on icon "Next image" at bounding box center [1364, 420] width 21 height 21
